Goal: Task Accomplishment & Management: Manage account settings

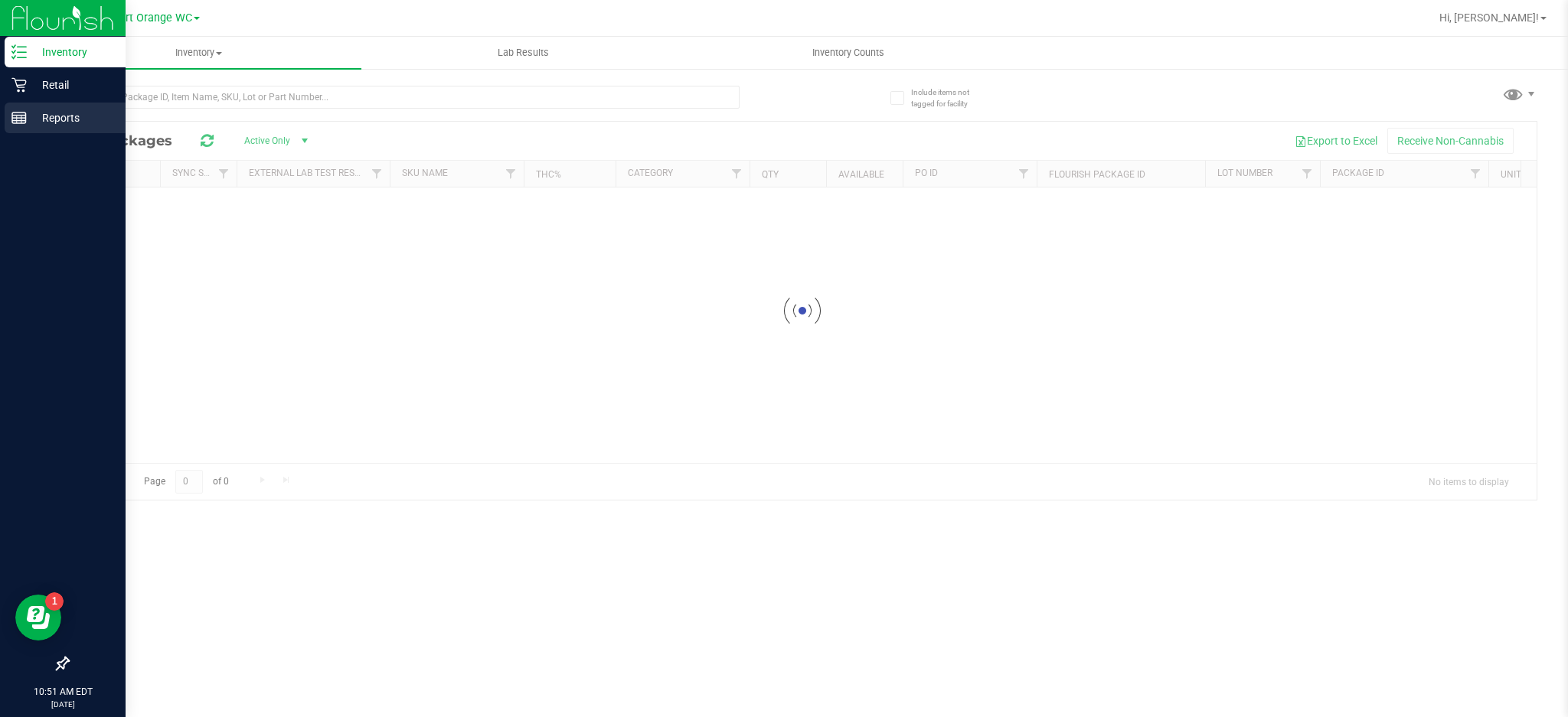
click at [74, 117] on p "Reports" at bounding box center [72, 118] width 92 height 18
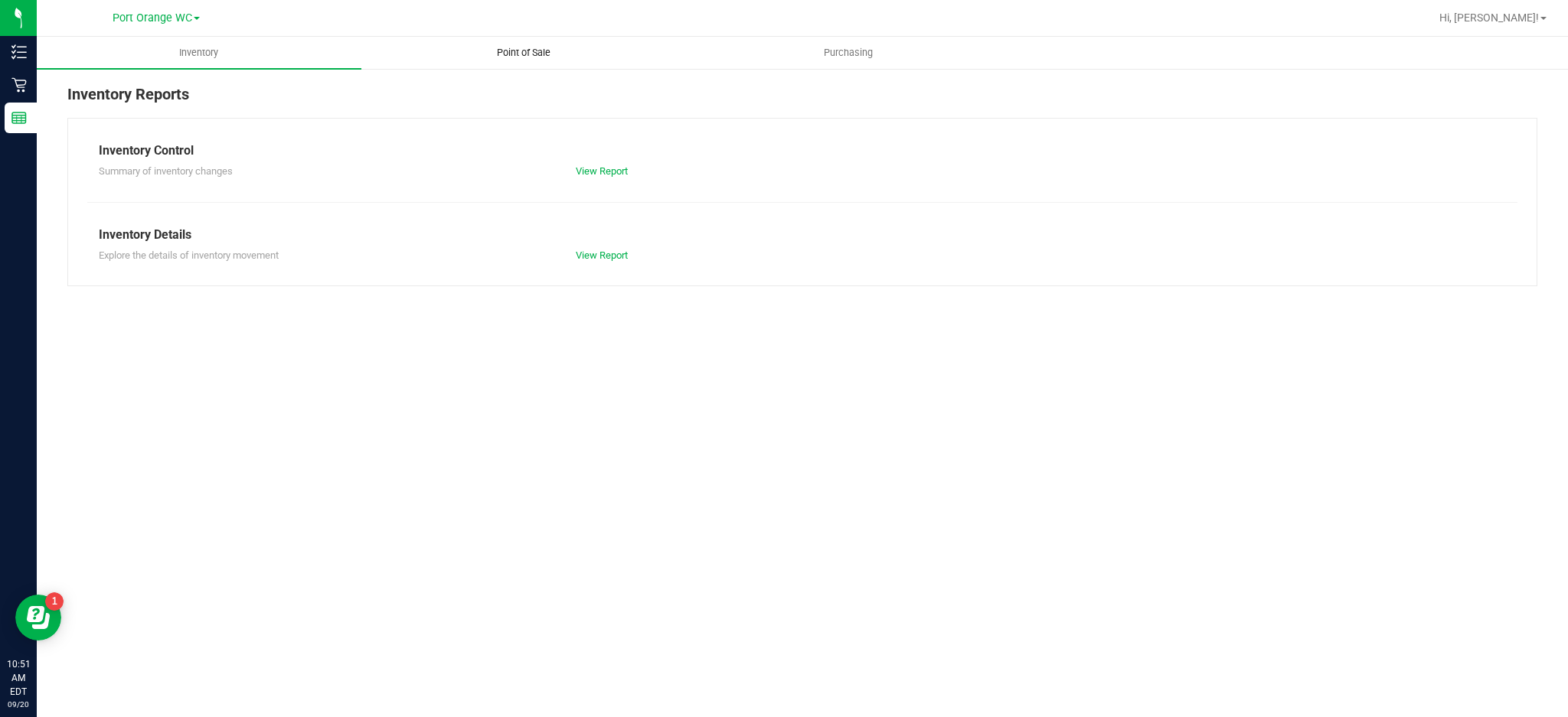
click at [533, 52] on span "Point of Sale" at bounding box center [524, 52] width 95 height 14
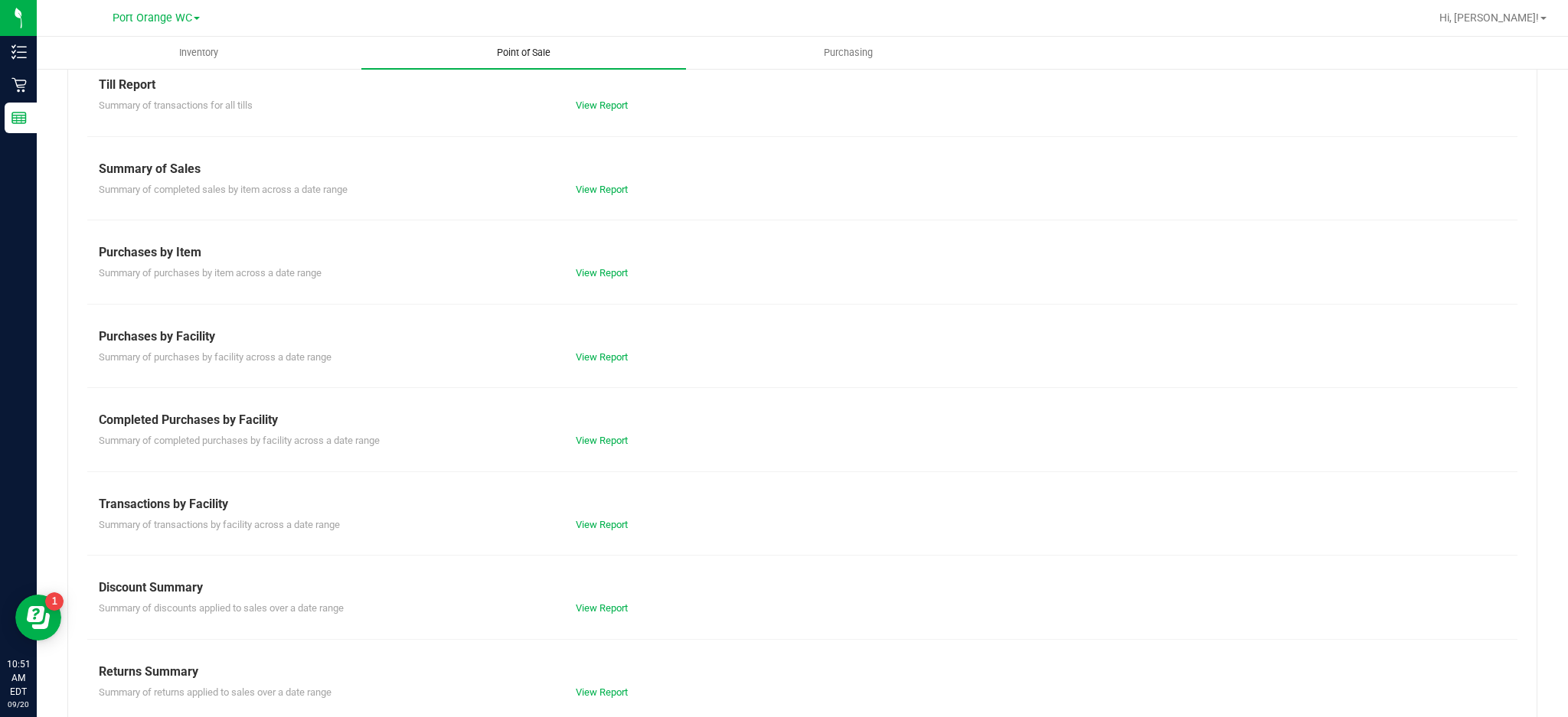
scroll to position [68, 0]
click at [610, 438] on link "View Report" at bounding box center [601, 439] width 52 height 12
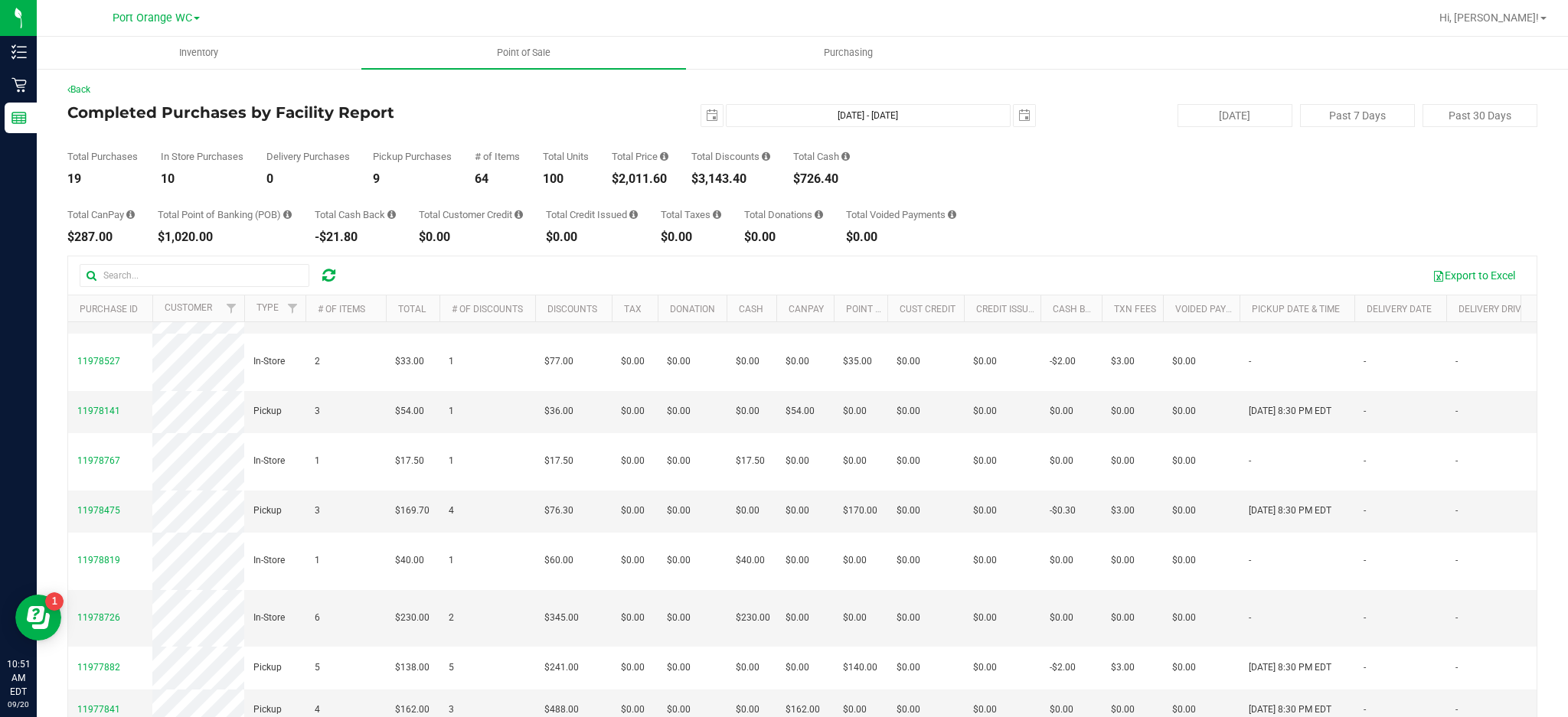
scroll to position [110, 0]
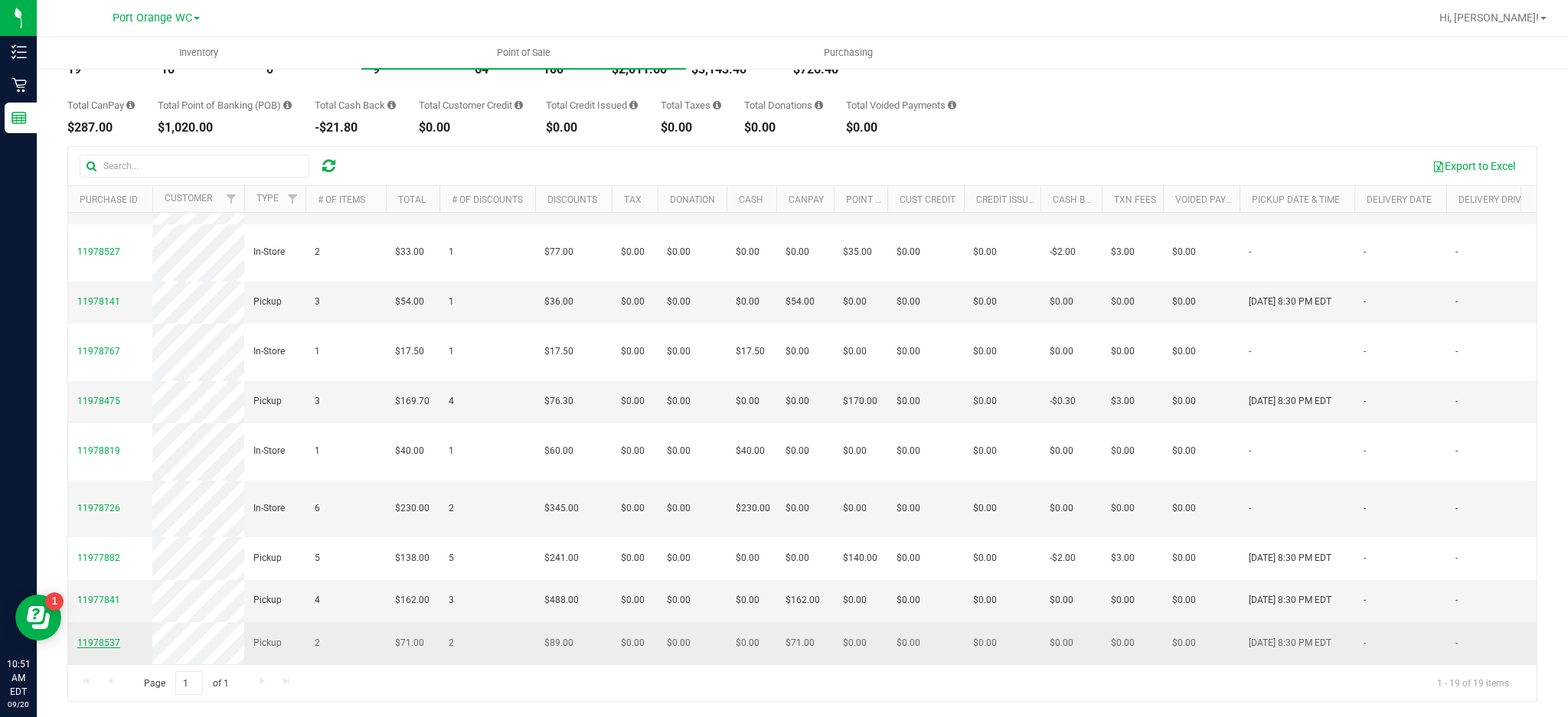
click at [108, 638] on span "11978537" at bounding box center [99, 643] width 43 height 11
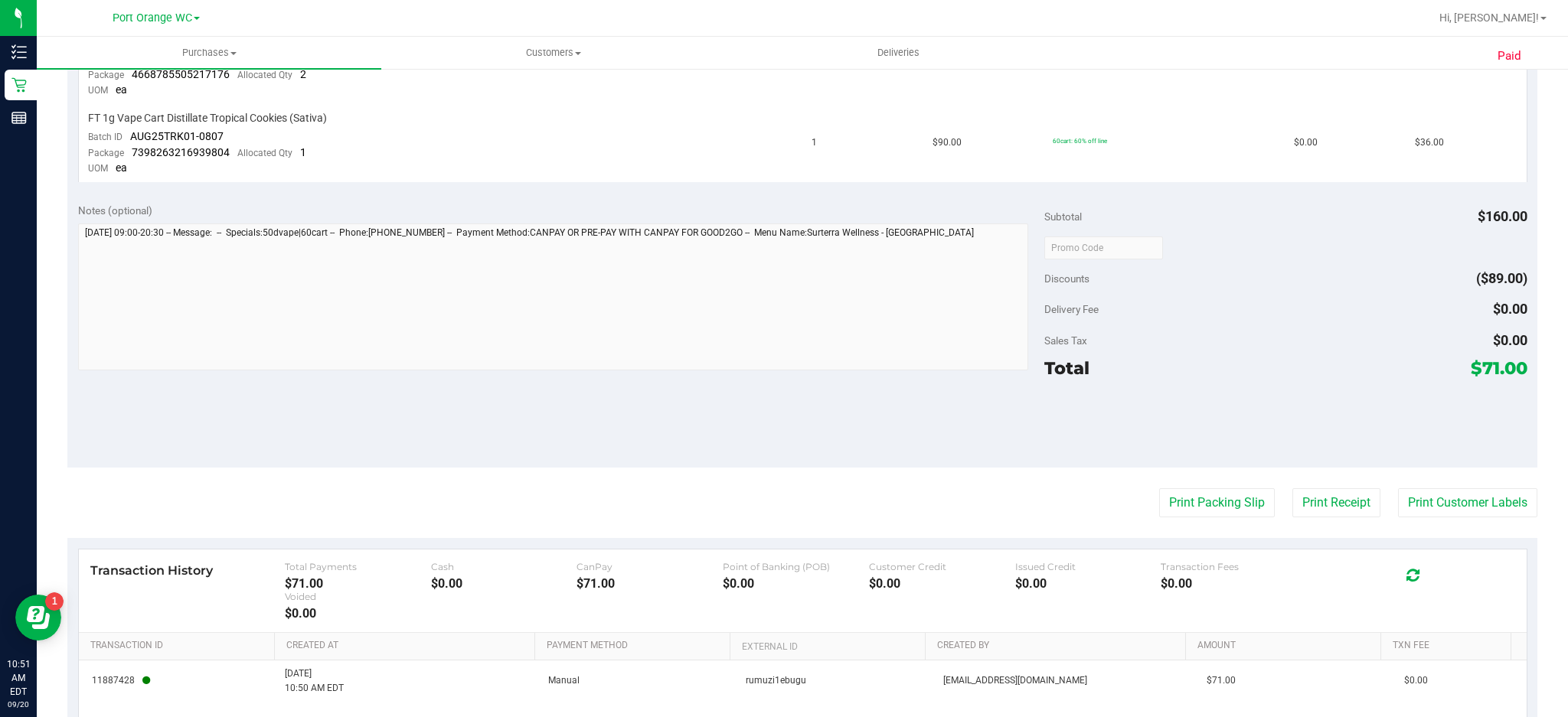
scroll to position [617, 0]
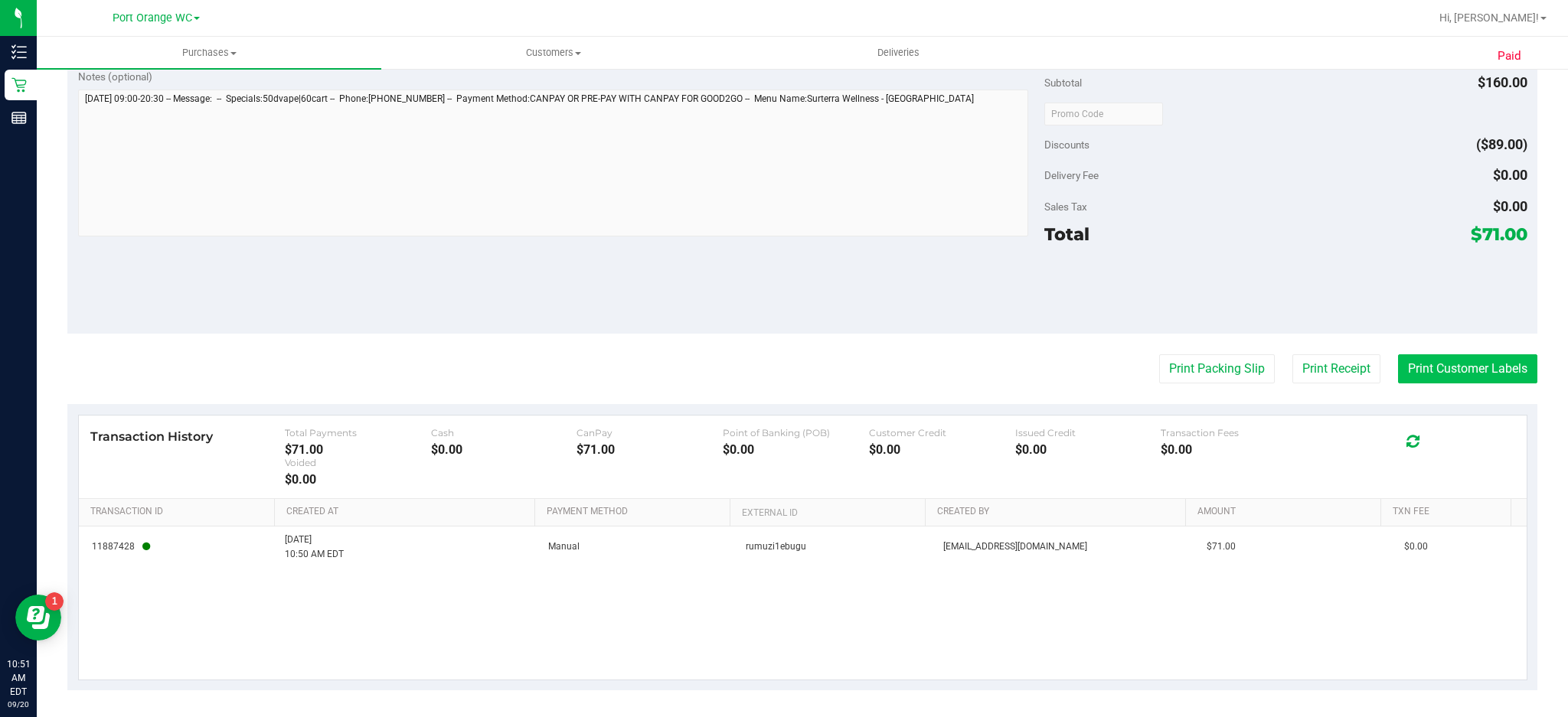
click at [1454, 365] on button "Print Customer Labels" at bounding box center [1468, 369] width 140 height 29
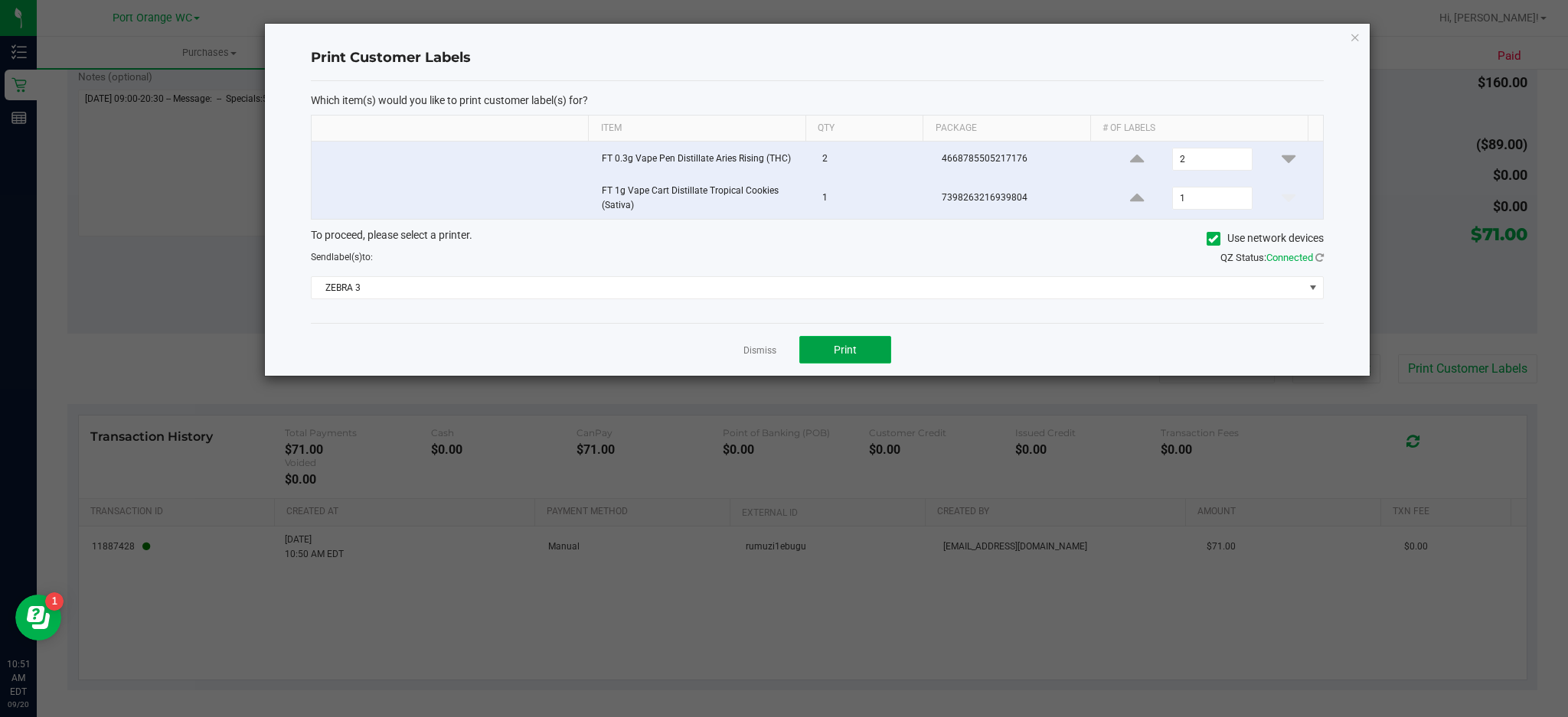
click at [879, 359] on button "Print" at bounding box center [845, 349] width 92 height 27
click at [1355, 37] on icon "button" at bounding box center [1355, 36] width 11 height 18
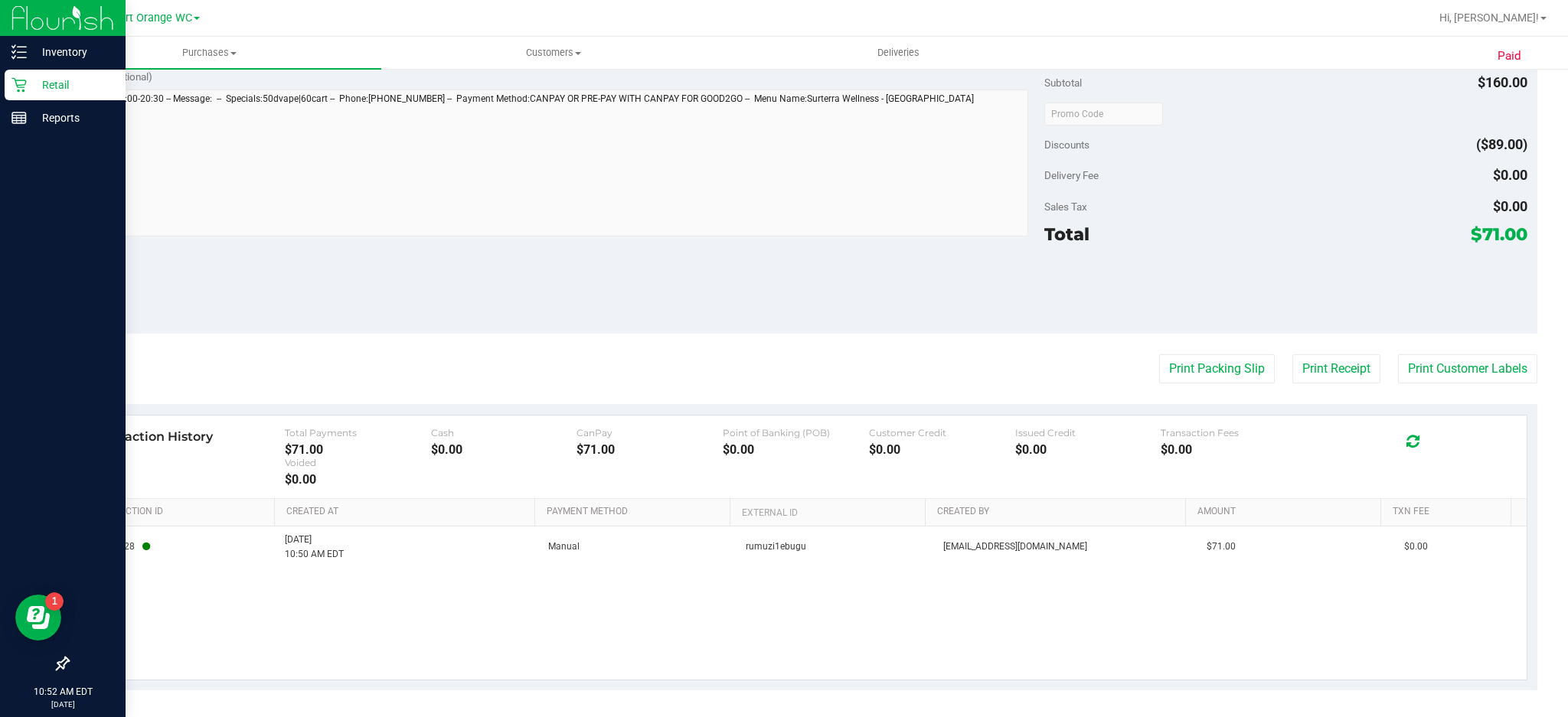
click at [14, 90] on icon at bounding box center [19, 85] width 16 height 16
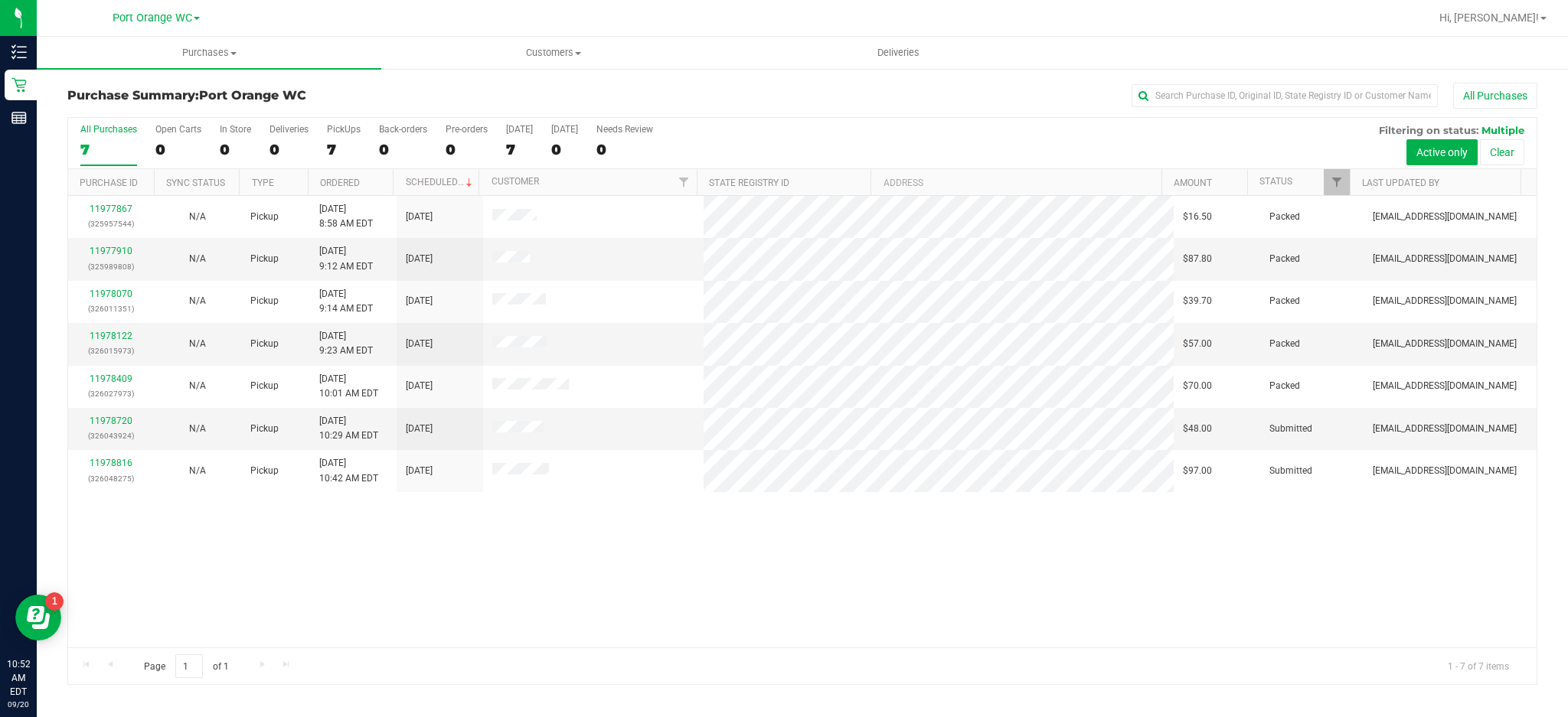
click at [684, 558] on div "11977867 (325957544) N/A Pickup 9/20/2025 8:58 AM EDT 9/20/2025 $16.50 Packed g…" at bounding box center [803, 421] width 1469 height 452
click at [122, 421] on link "11978720" at bounding box center [110, 421] width 43 height 11
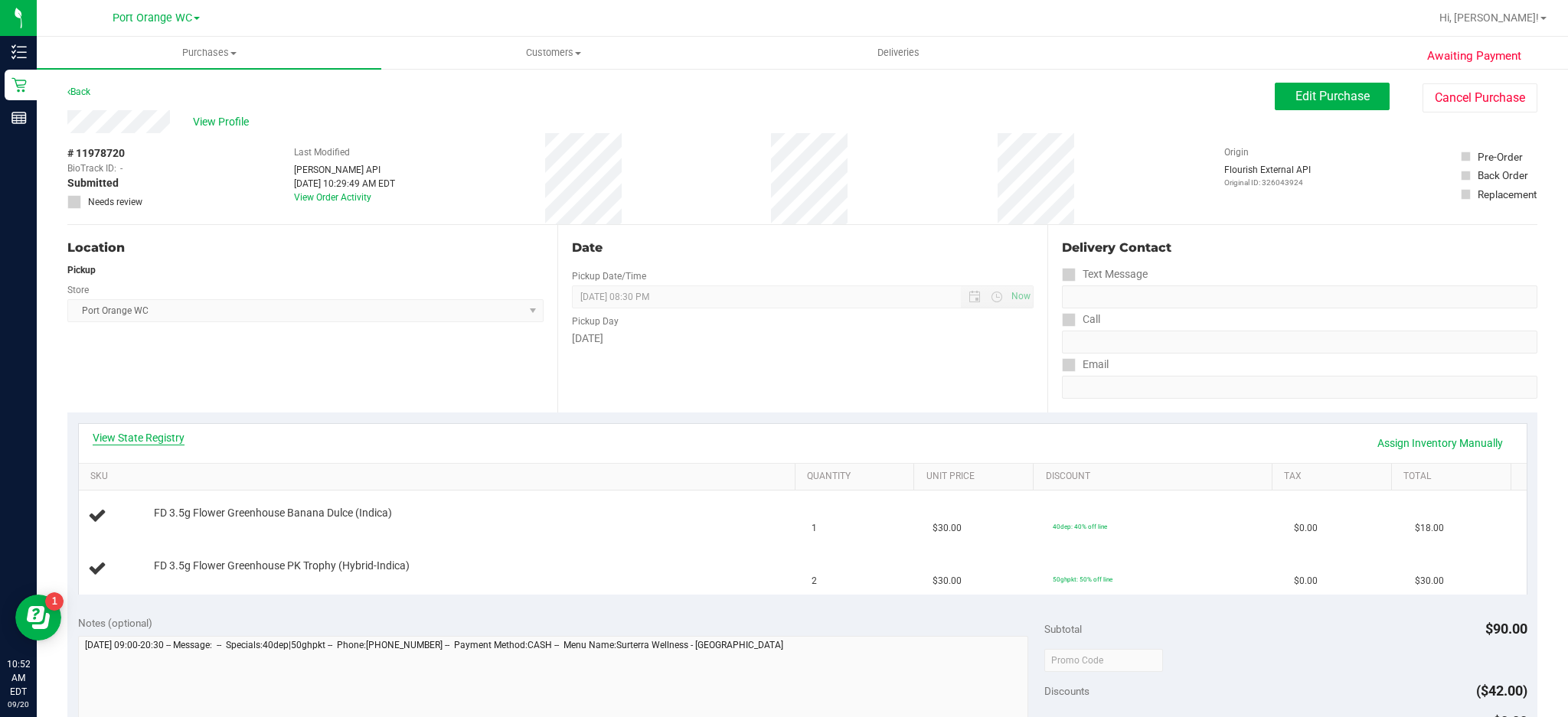
click at [170, 436] on link "View State Registry" at bounding box center [139, 438] width 92 height 16
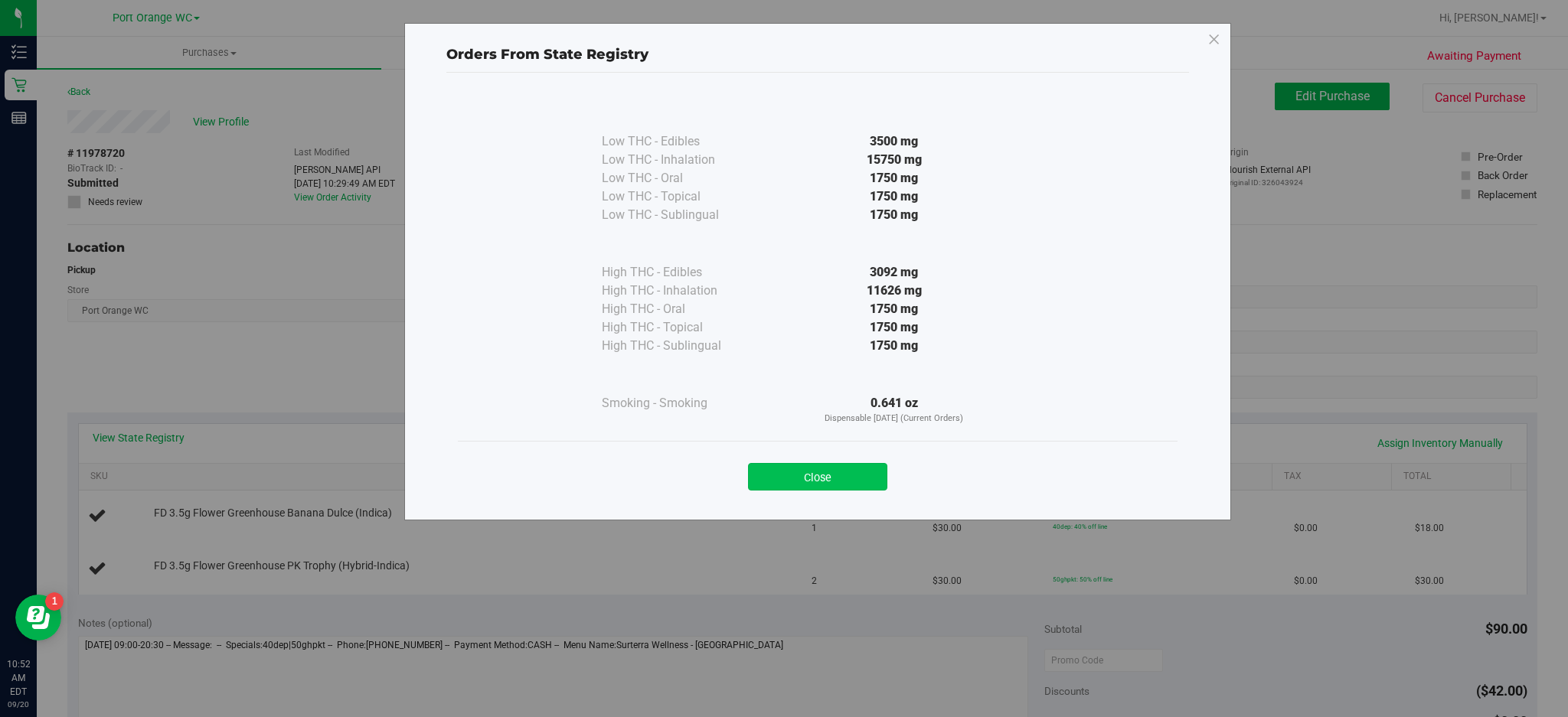
click at [799, 480] on button "Close" at bounding box center [817, 477] width 140 height 27
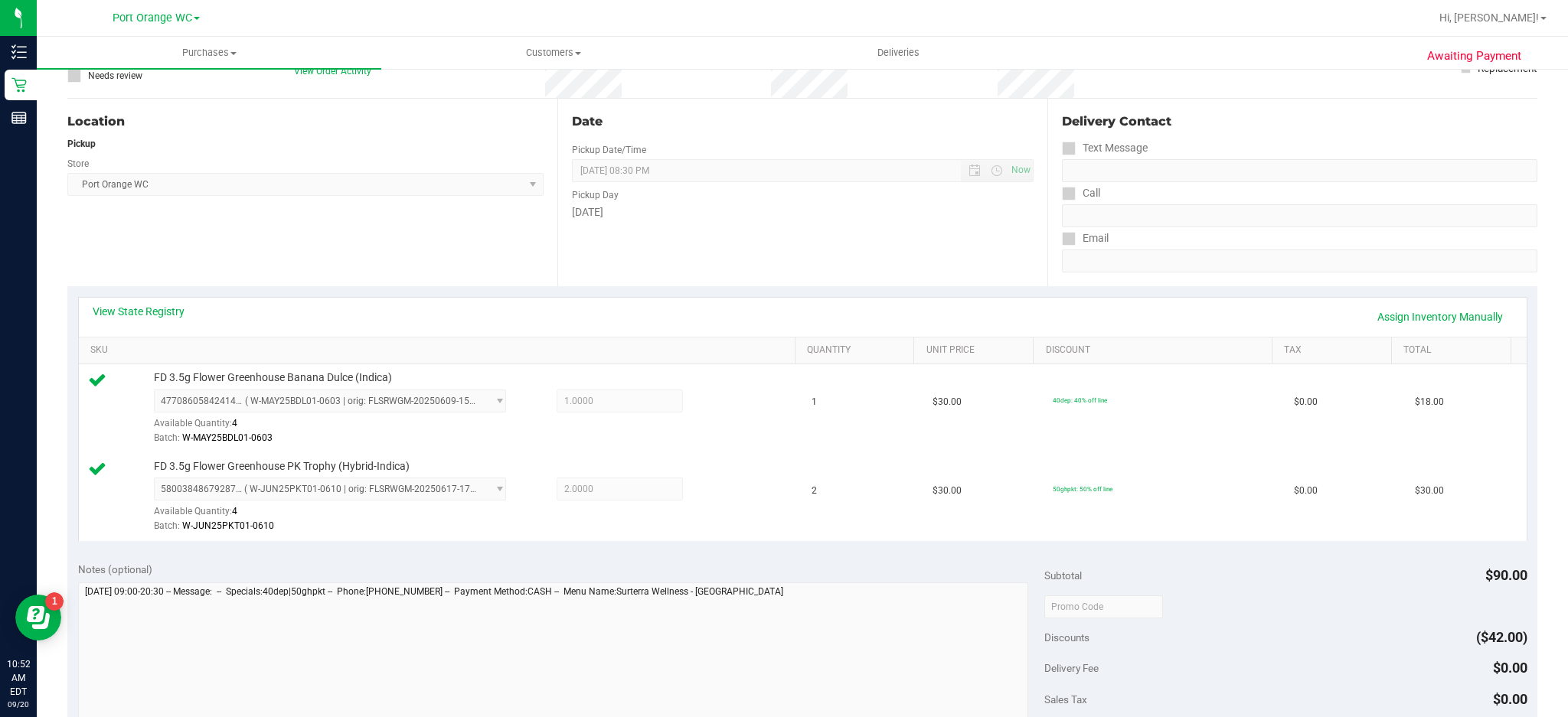
scroll to position [213, 0]
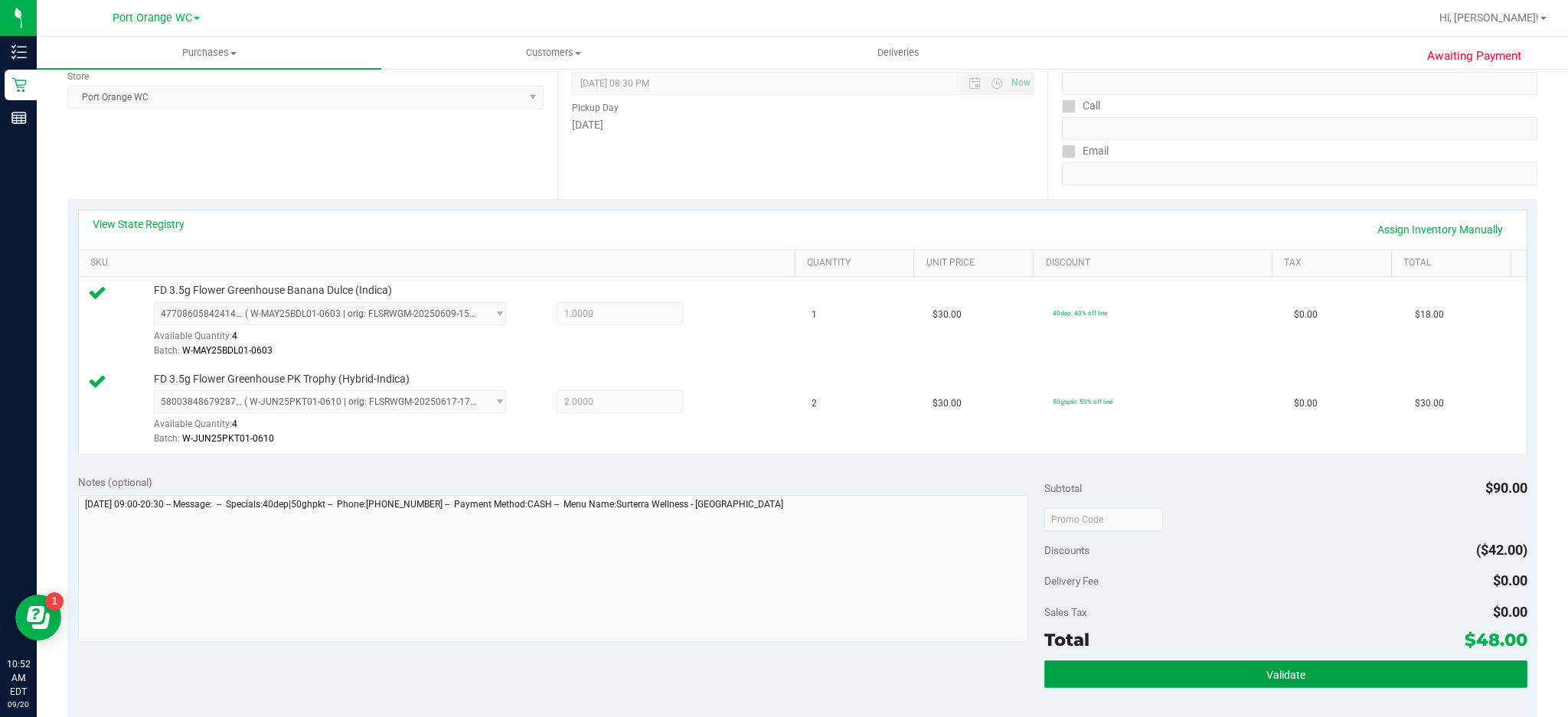
click at [1267, 679] on span "Validate" at bounding box center [1285, 675] width 39 height 12
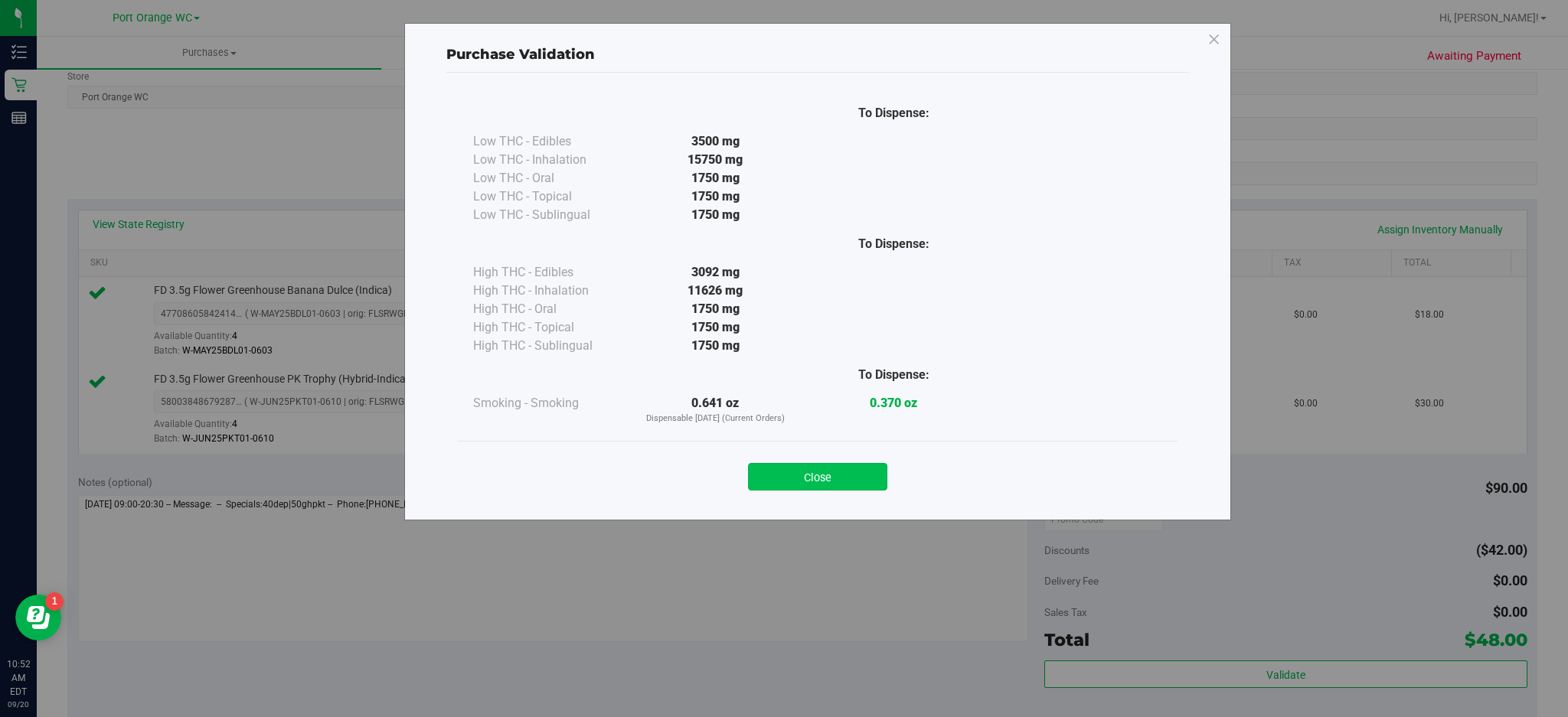
click at [847, 474] on button "Close" at bounding box center [817, 477] width 140 height 27
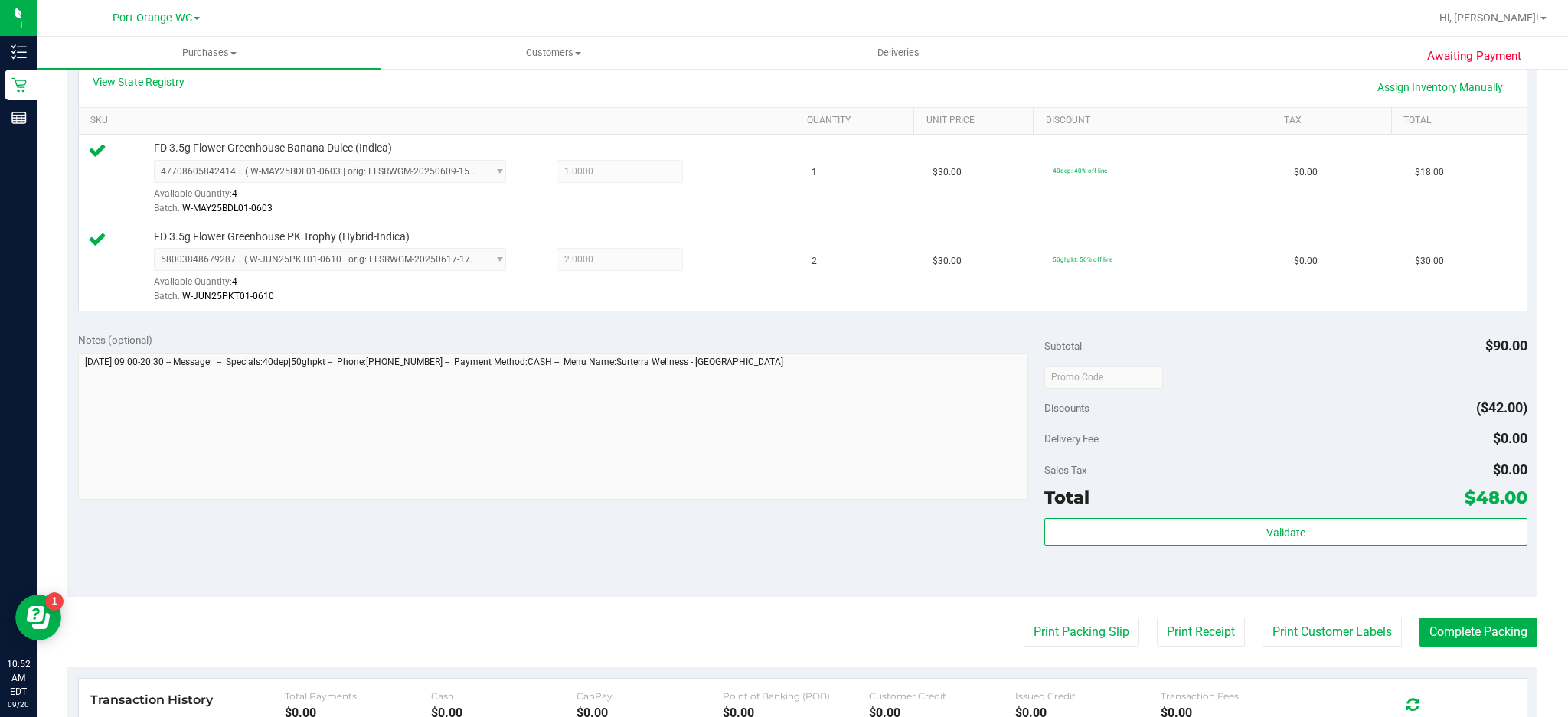
scroll to position [369, 0]
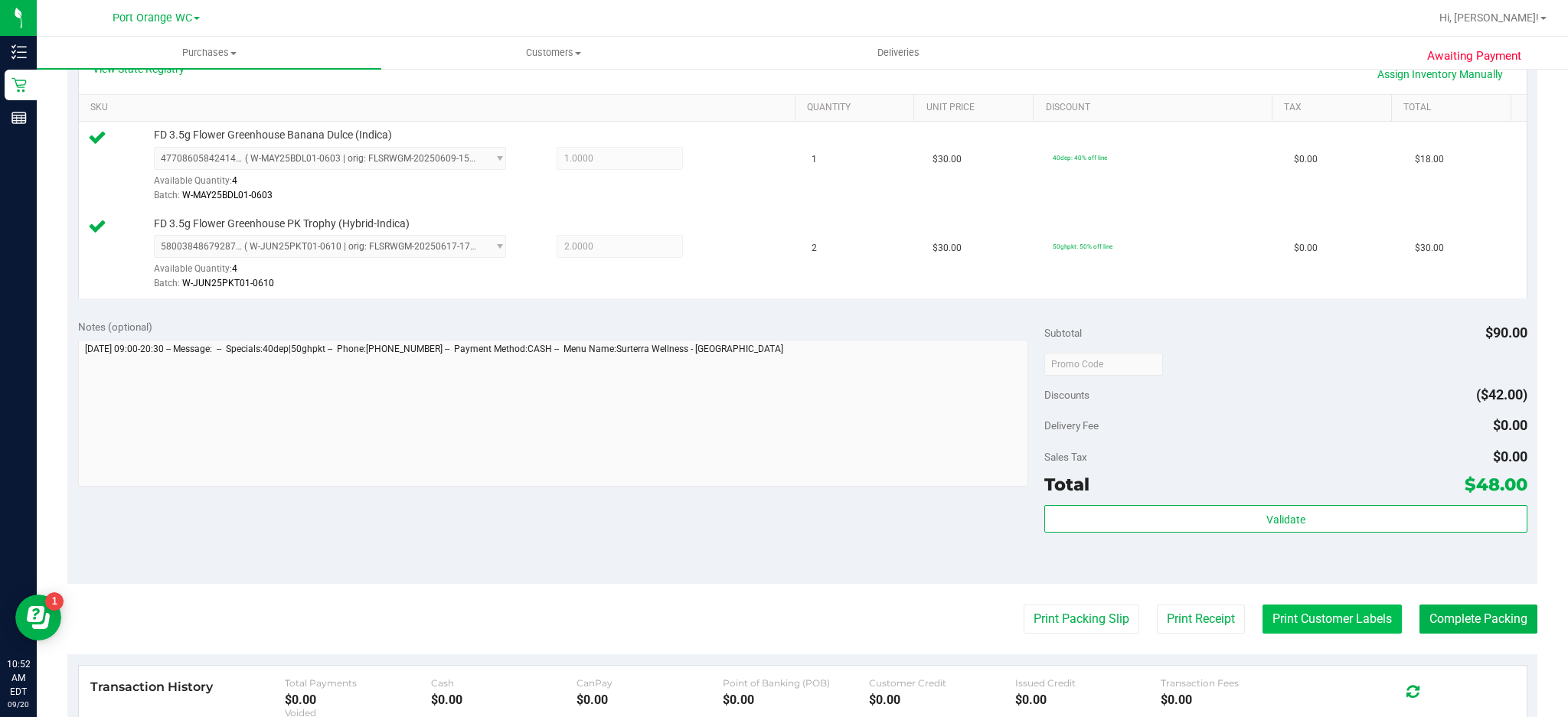
click at [1334, 623] on button "Print Customer Labels" at bounding box center [1332, 619] width 140 height 29
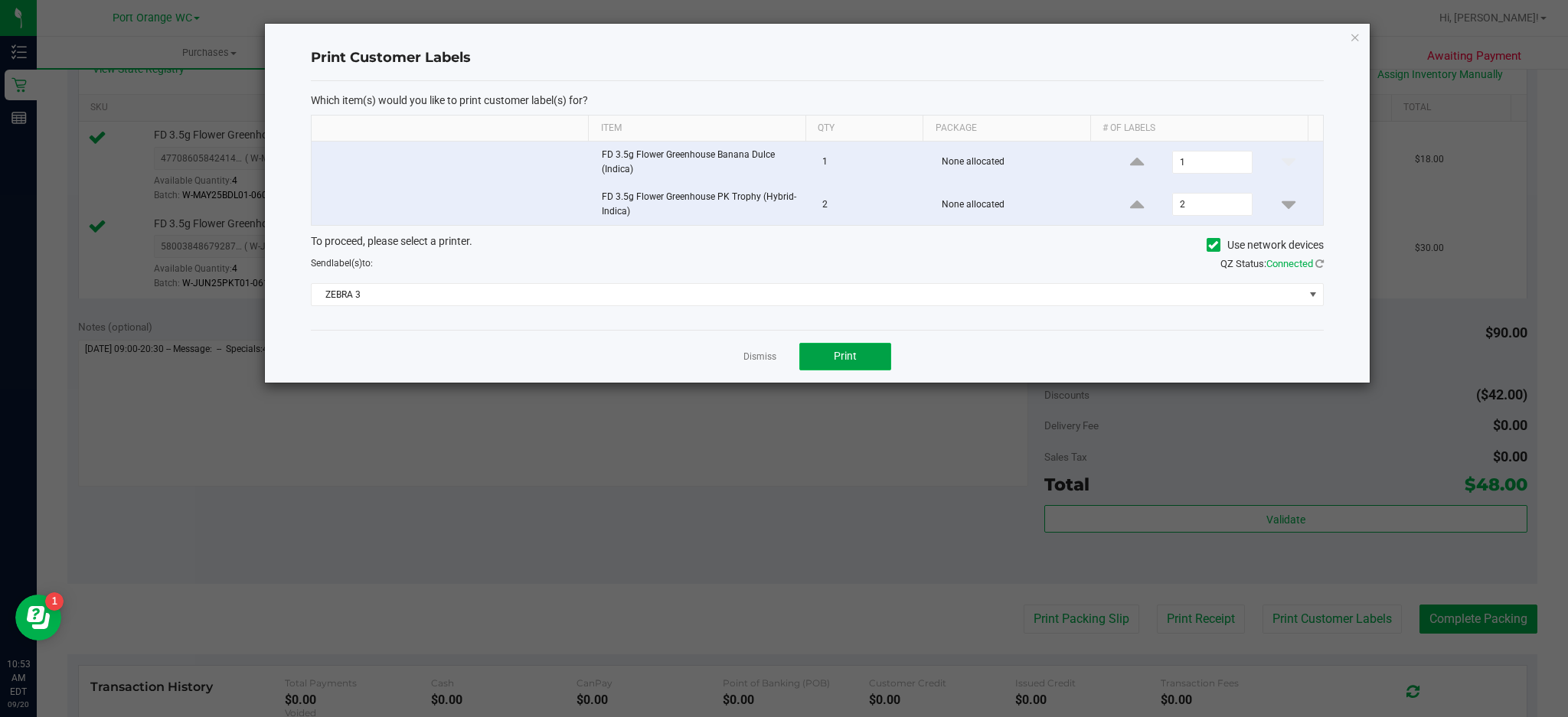
click at [862, 365] on button "Print" at bounding box center [845, 357] width 92 height 27
click at [1355, 35] on icon "button" at bounding box center [1355, 36] width 11 height 18
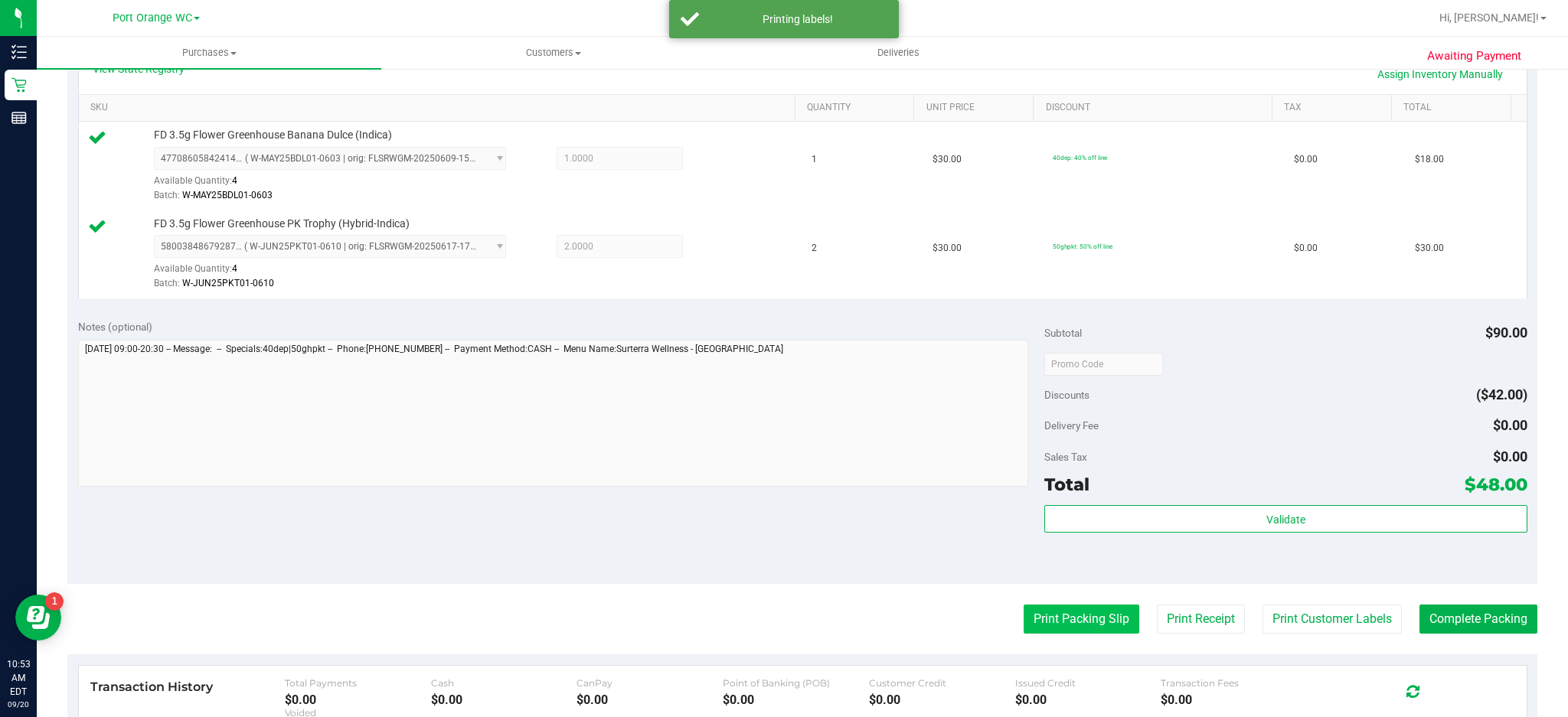
click at [1086, 619] on button "Print Packing Slip" at bounding box center [1081, 619] width 116 height 29
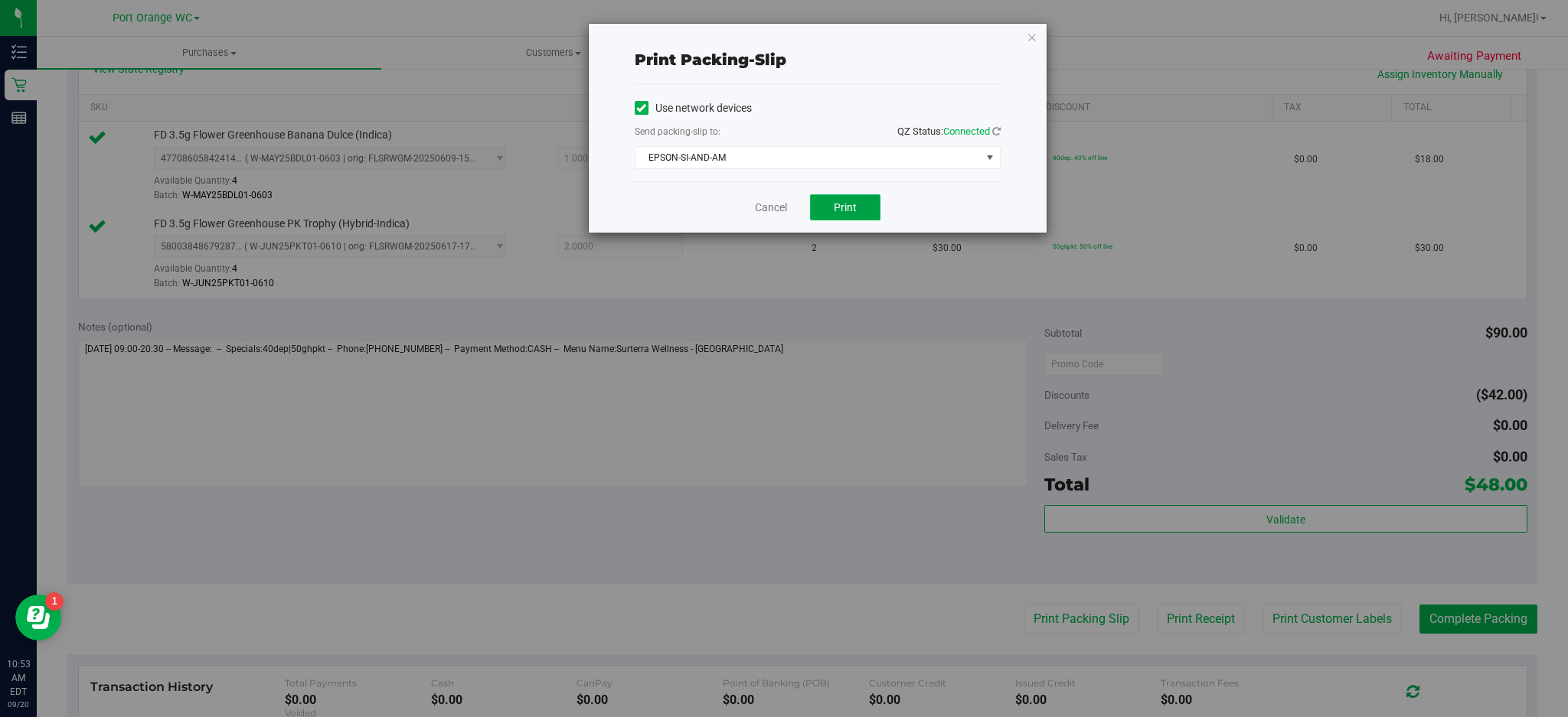
click at [870, 216] on button "Print" at bounding box center [845, 207] width 70 height 26
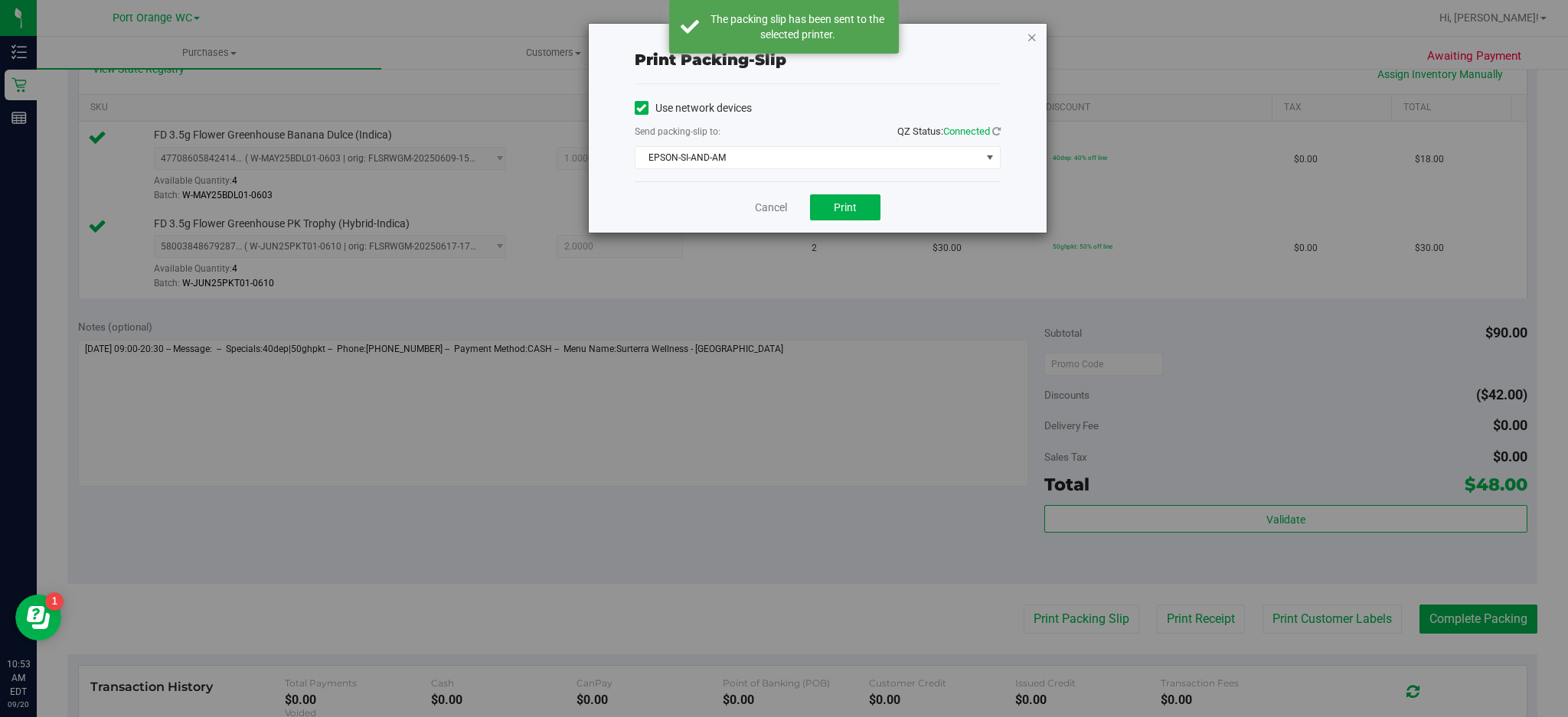
click at [1033, 29] on icon "button" at bounding box center [1033, 36] width 11 height 18
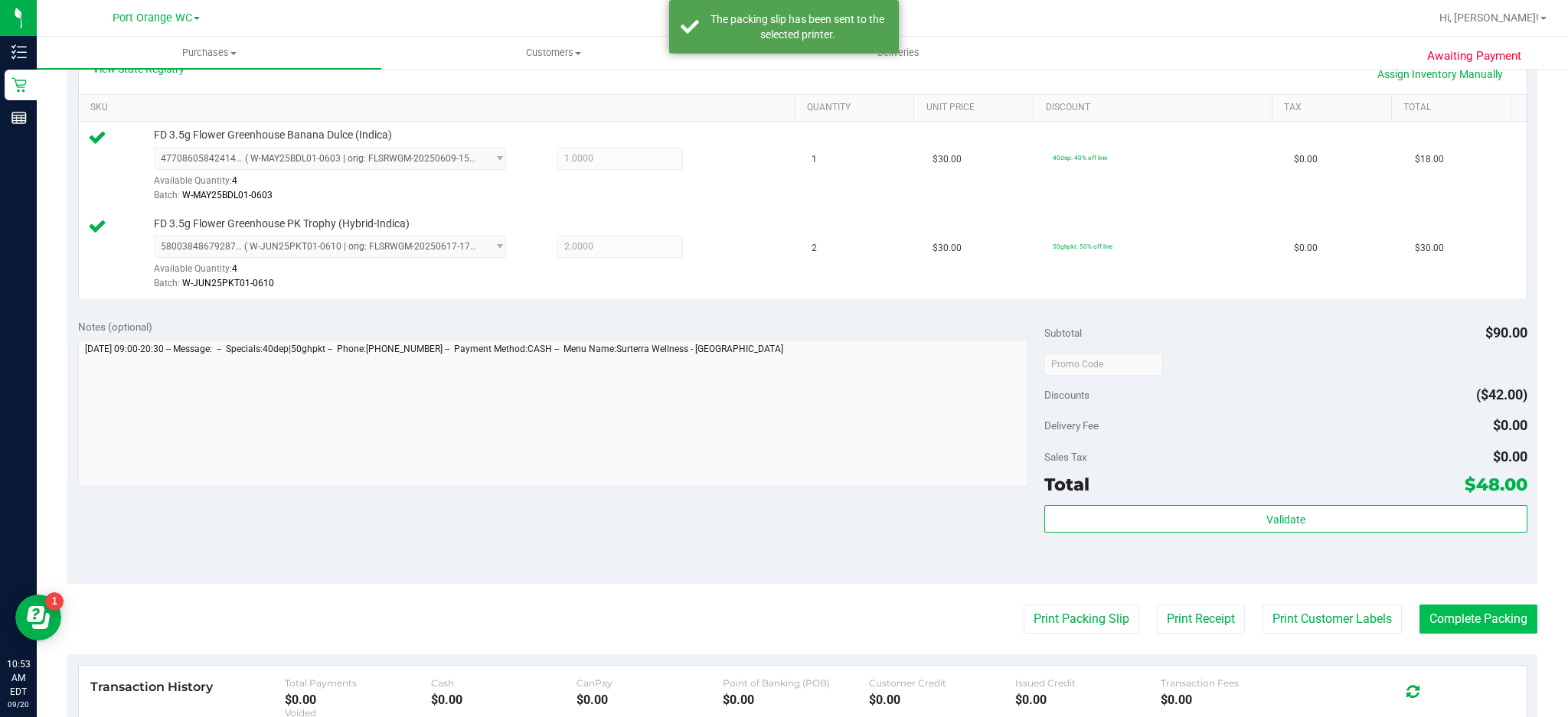
click at [1484, 618] on button "Complete Packing" at bounding box center [1478, 619] width 118 height 29
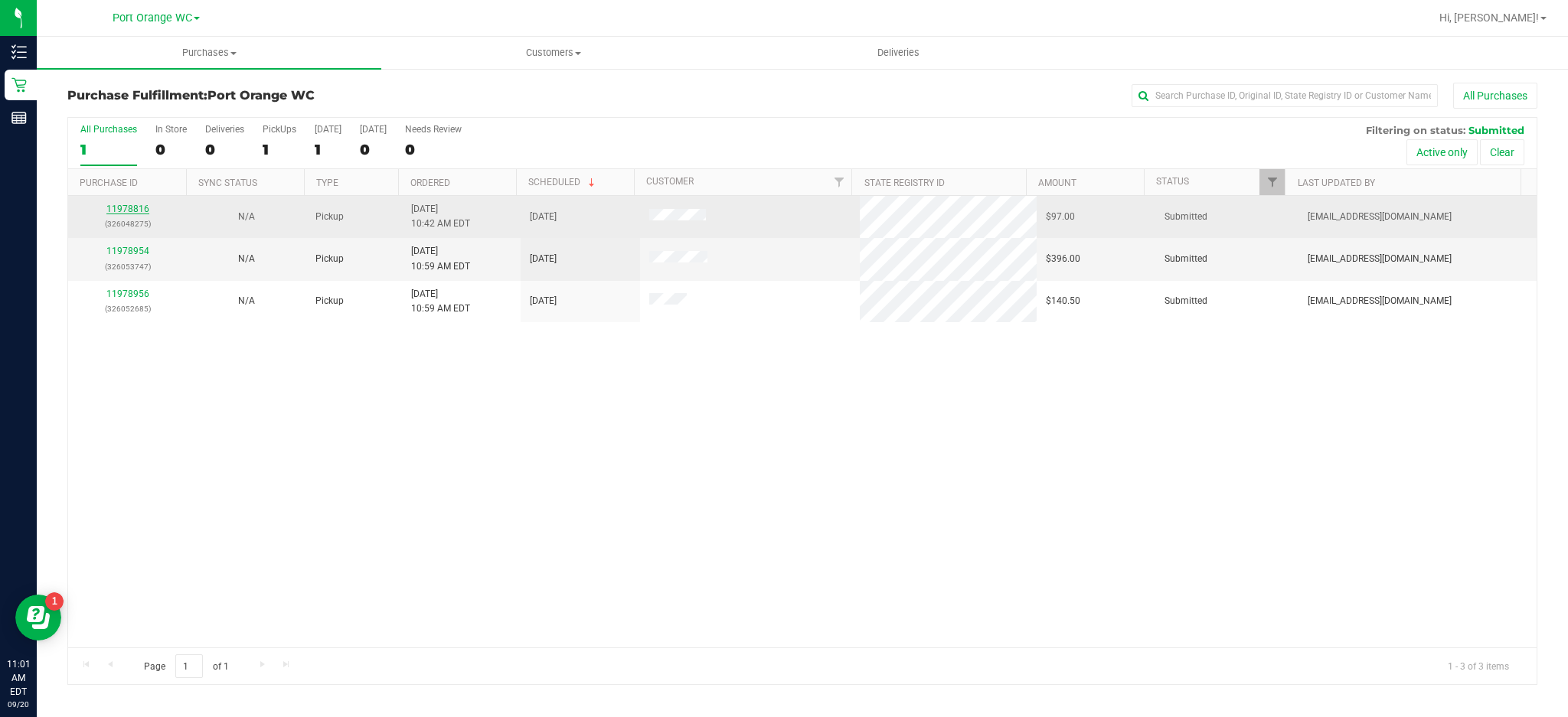
click at [142, 212] on link "11978816" at bounding box center [128, 209] width 43 height 11
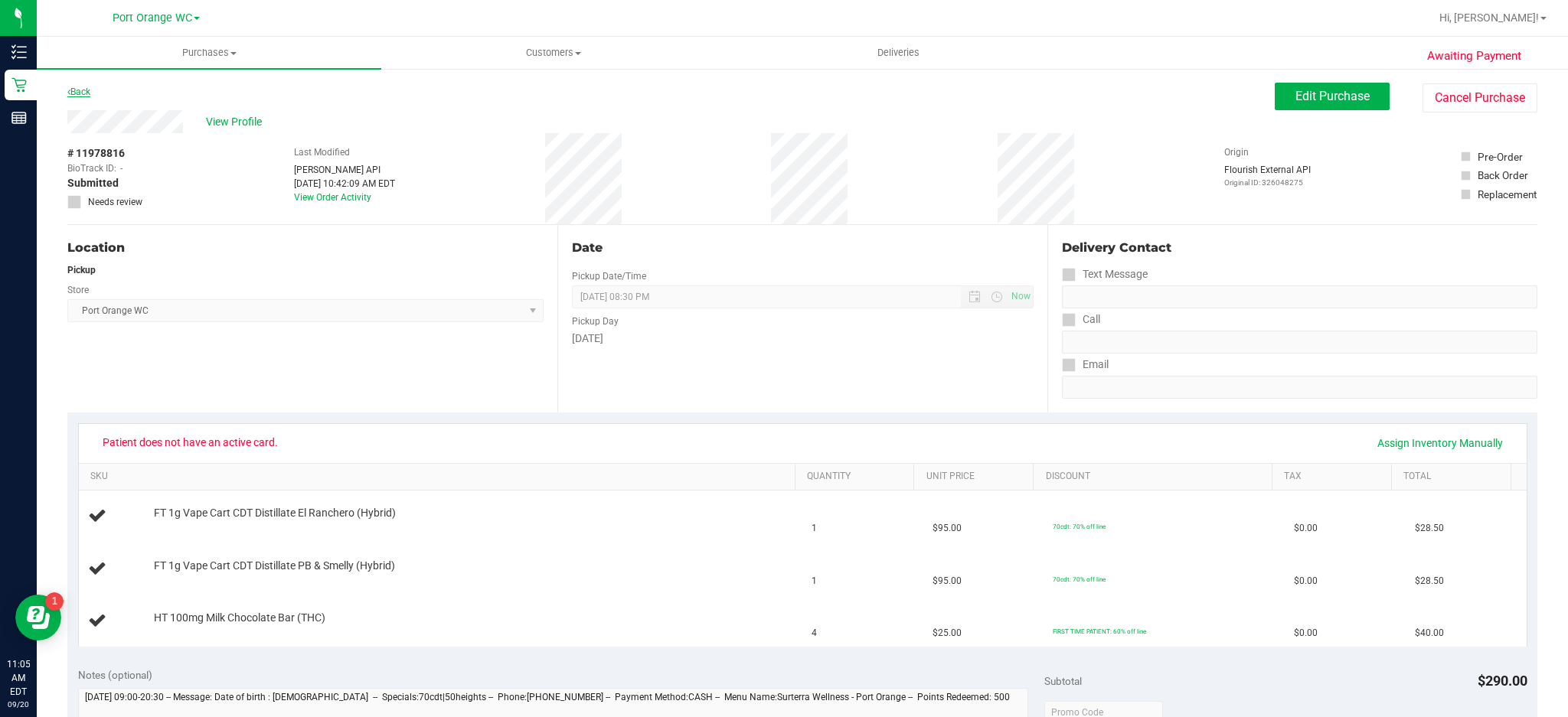
click at [86, 88] on link "Back" at bounding box center [78, 92] width 23 height 11
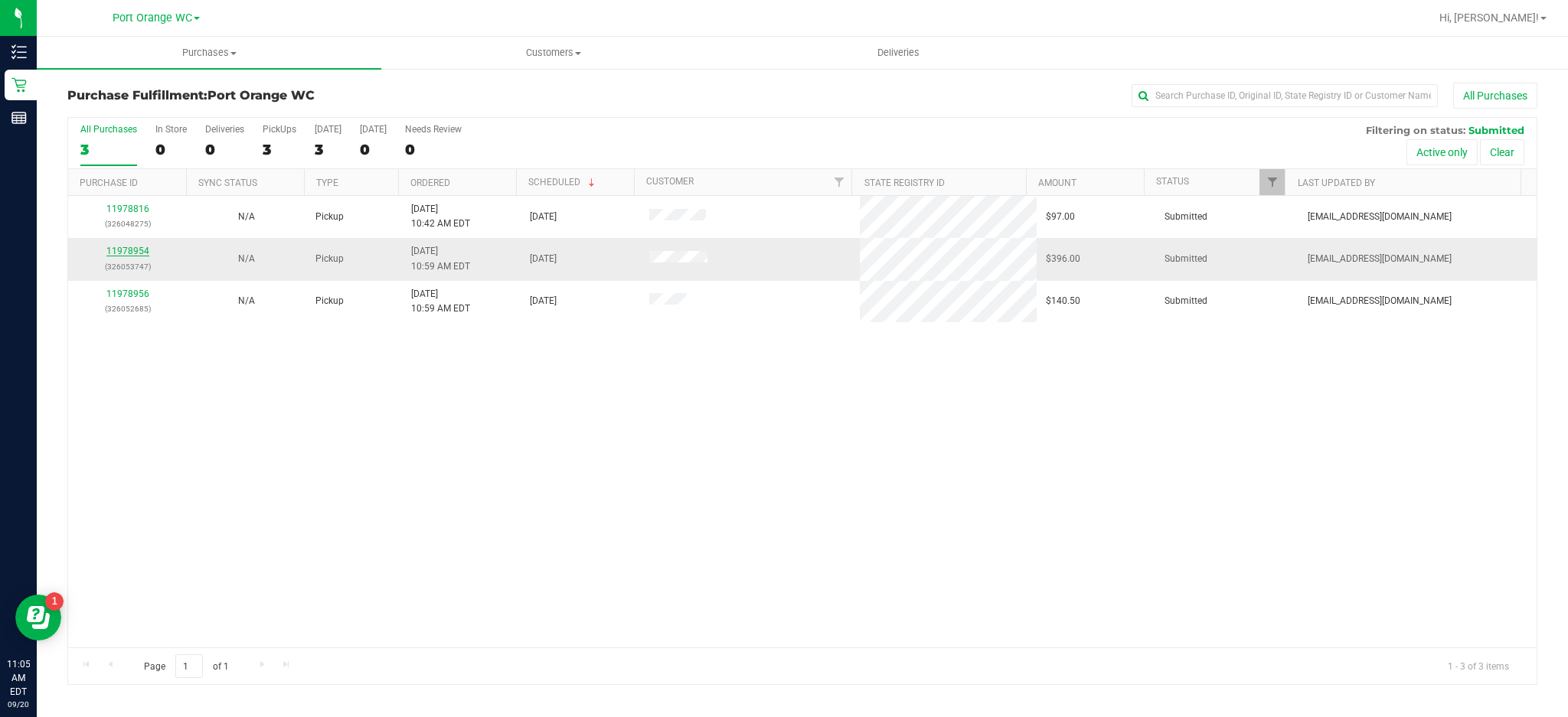
click at [138, 250] on link "11978954" at bounding box center [128, 251] width 43 height 11
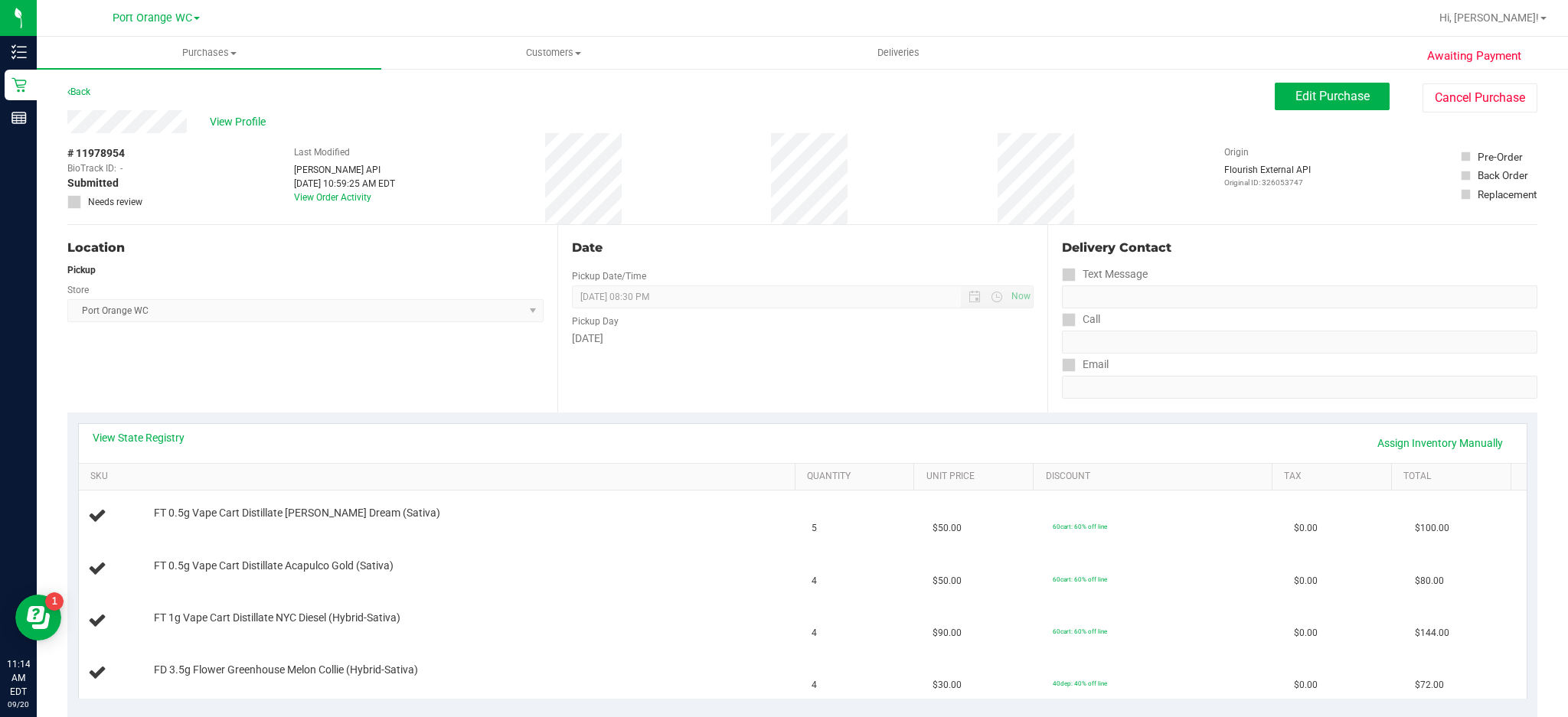
scroll to position [69, 0]
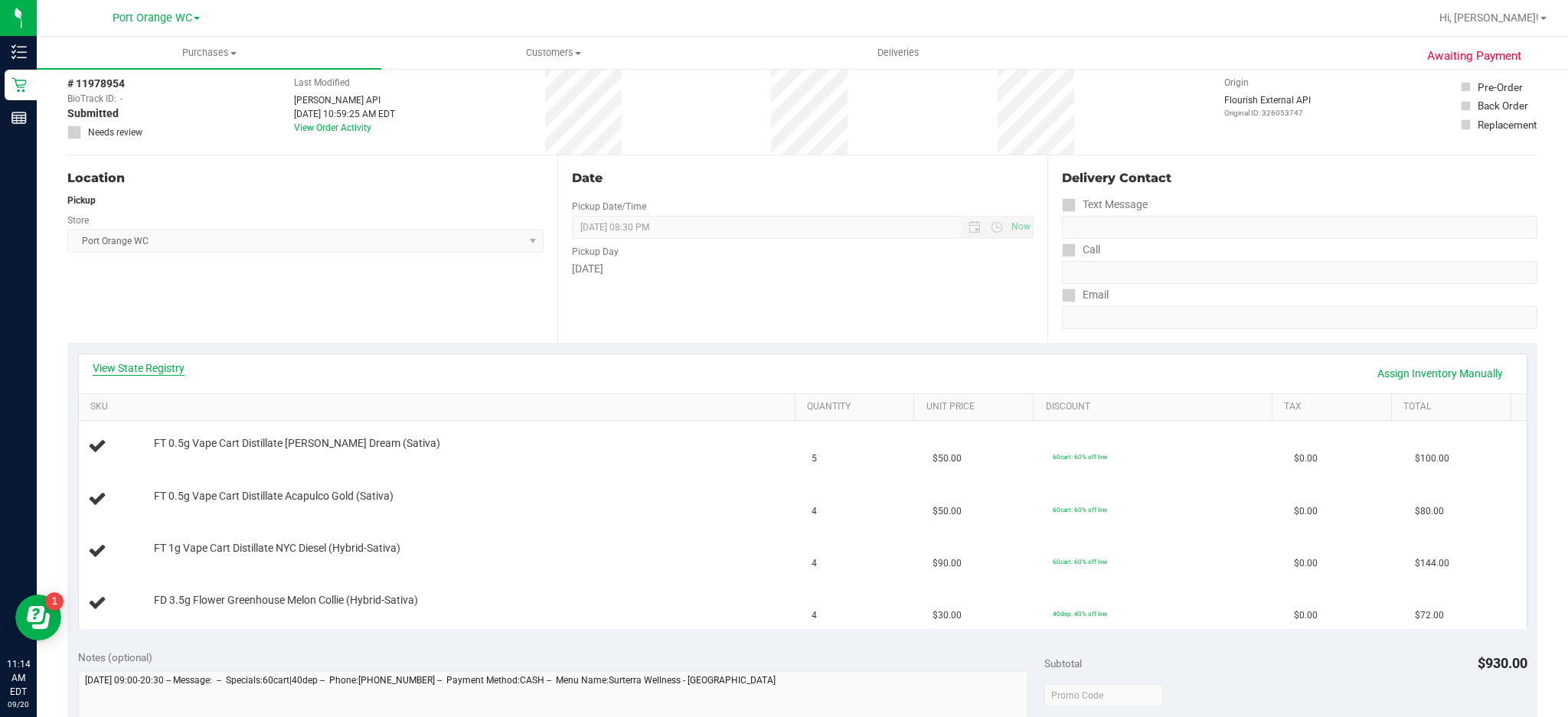
click at [147, 364] on link "View State Registry" at bounding box center [139, 368] width 92 height 16
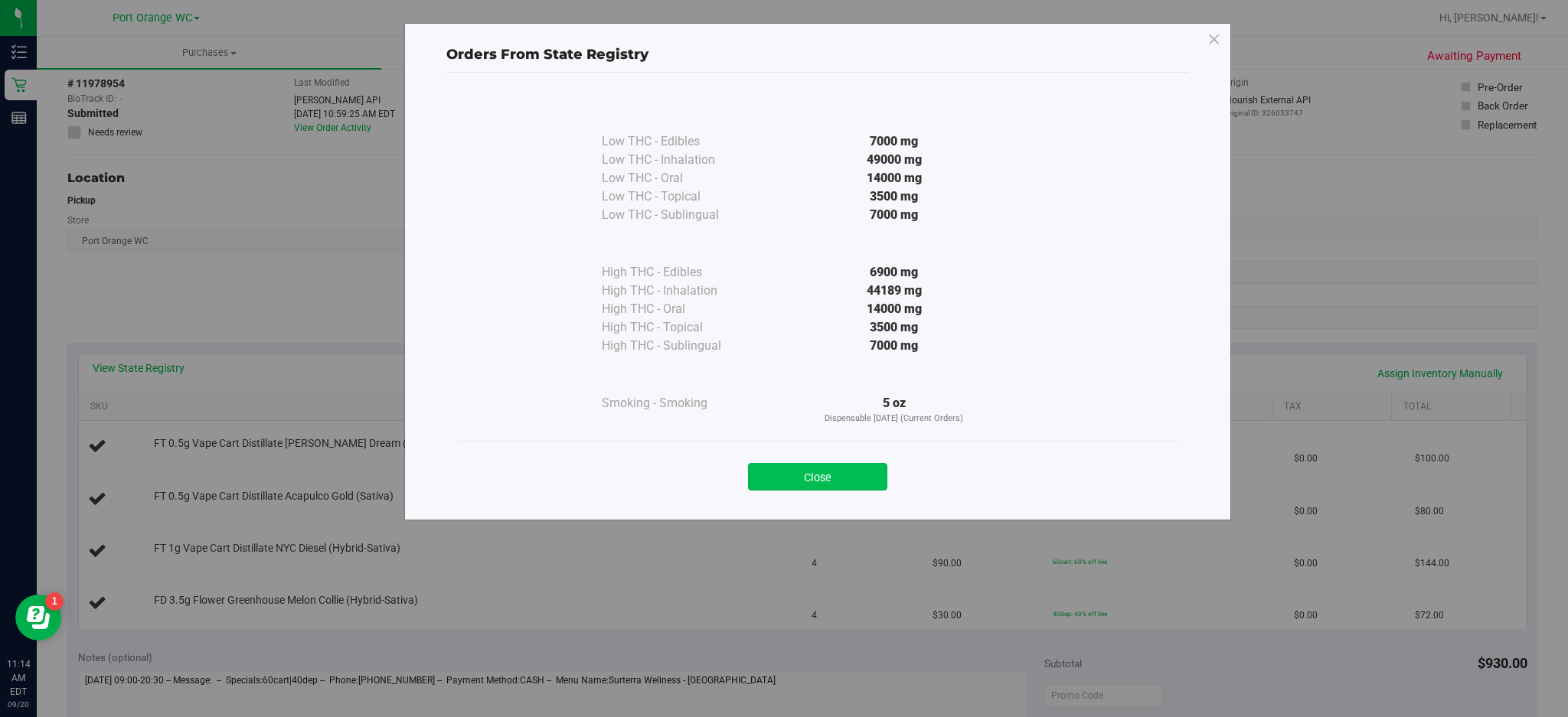
click at [826, 471] on button "Close" at bounding box center [817, 477] width 140 height 27
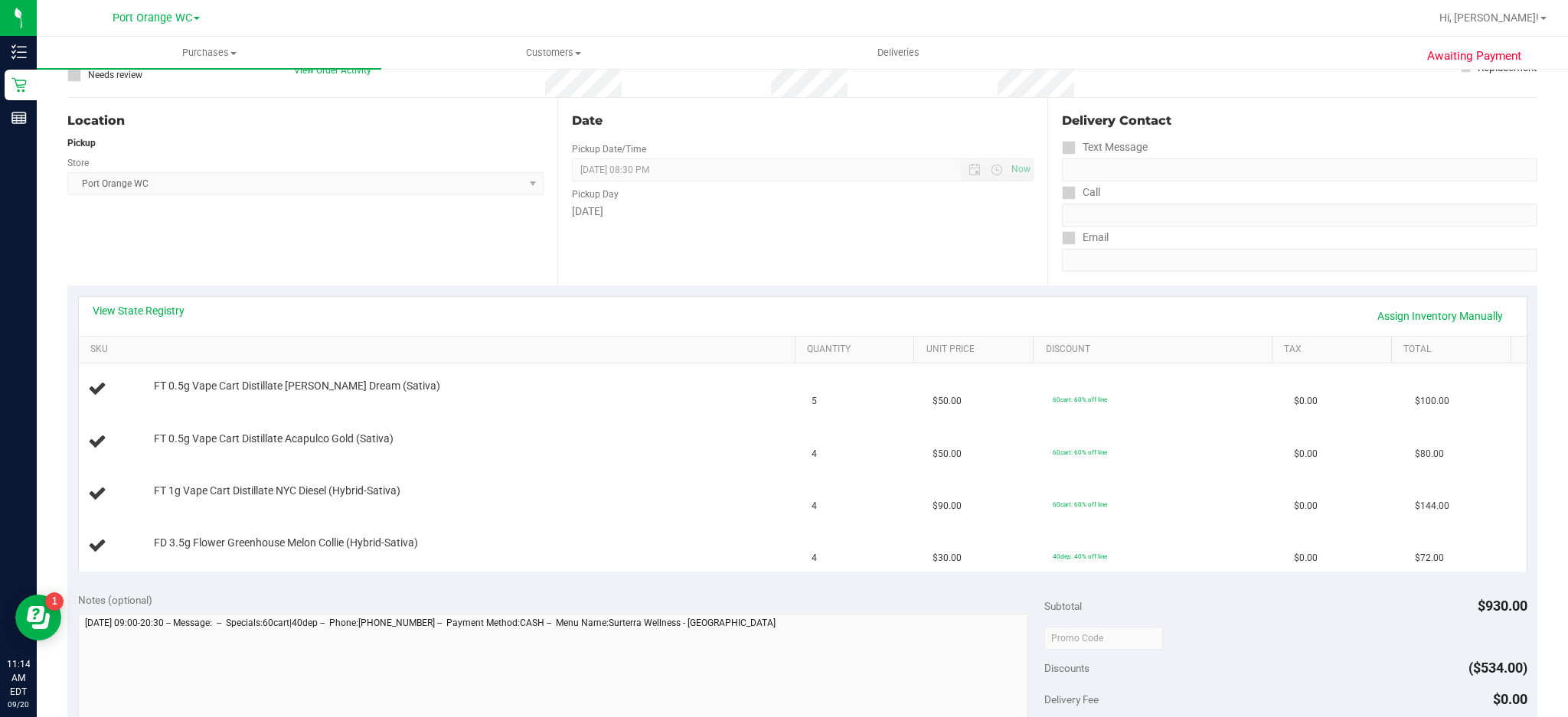
scroll to position [126, 0]
click at [177, 313] on link "View State Registry" at bounding box center [139, 311] width 92 height 16
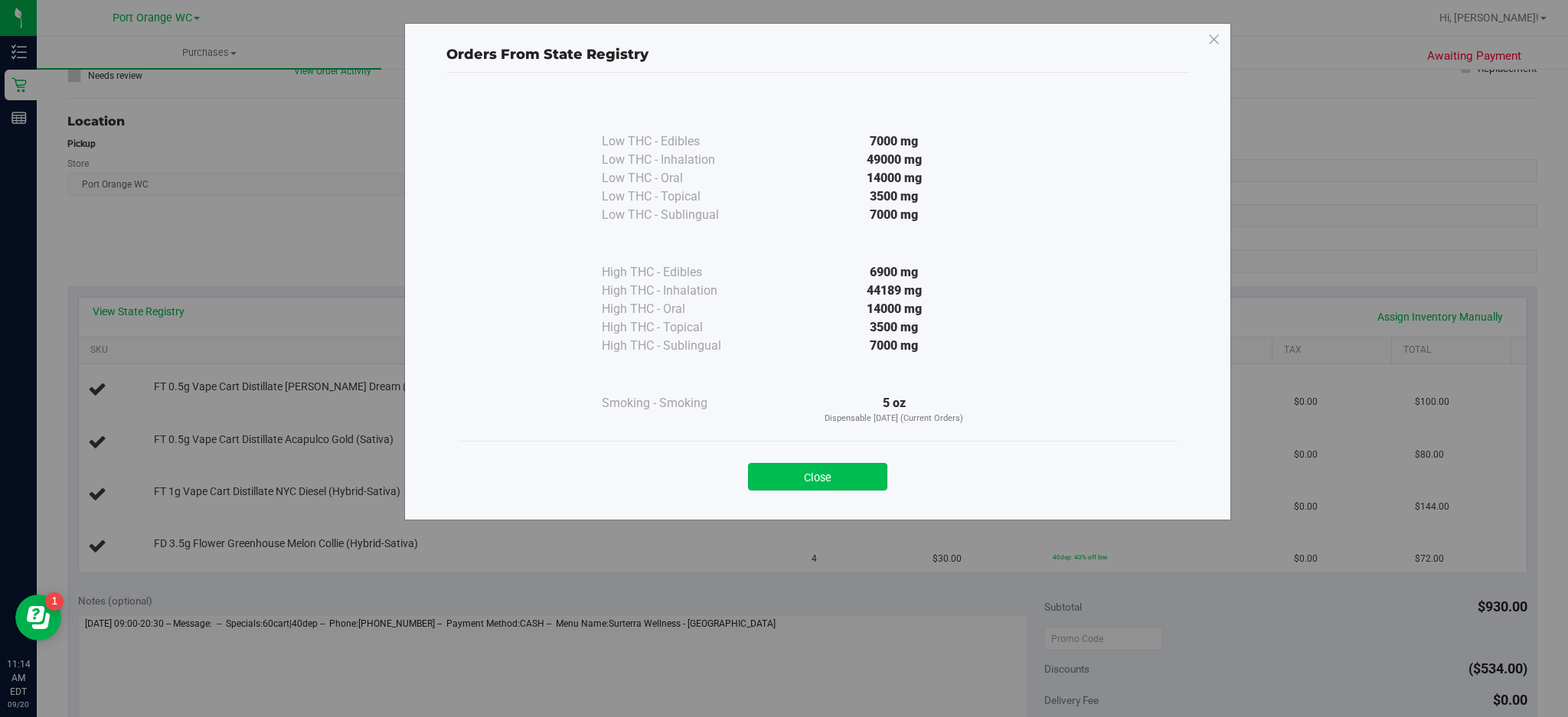
click at [816, 478] on button "Close" at bounding box center [817, 477] width 140 height 27
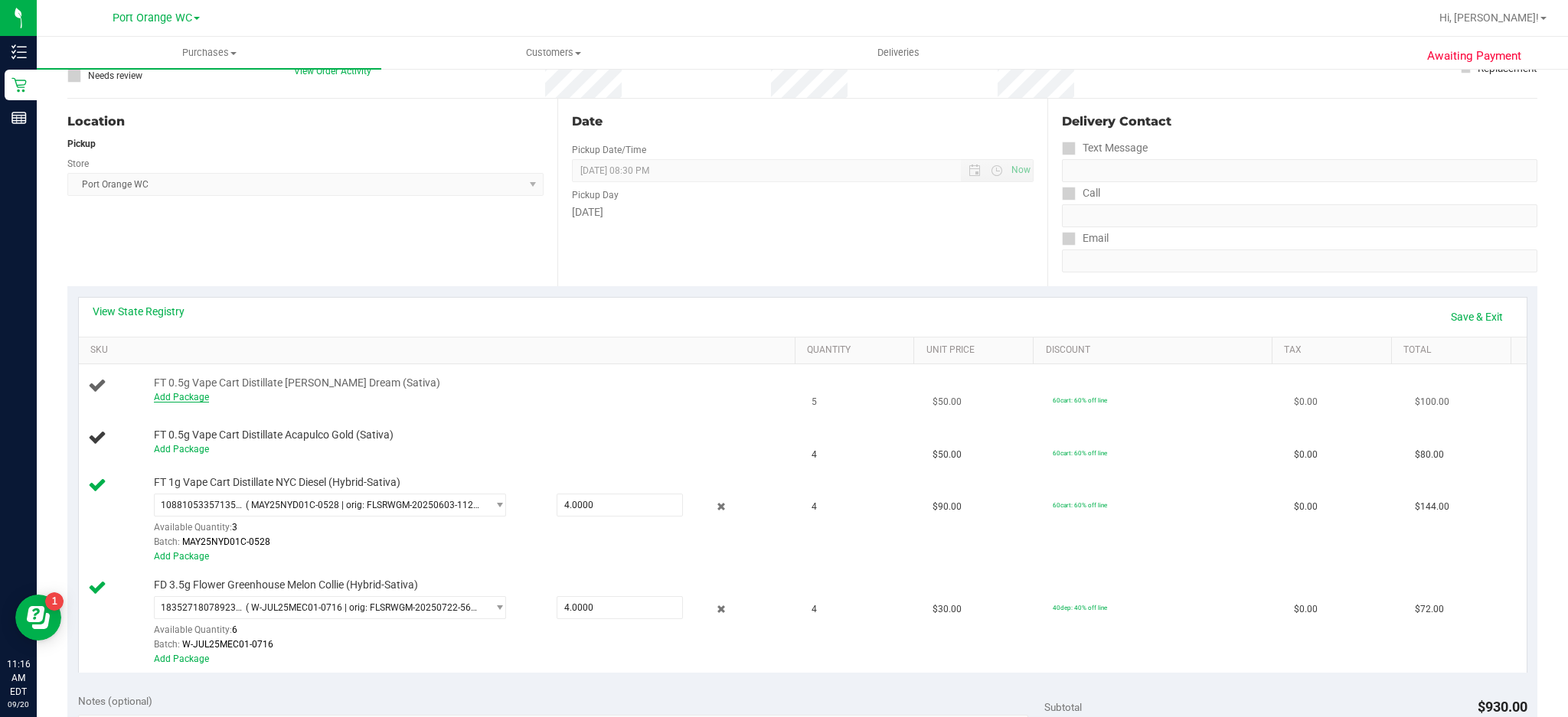
click at [189, 398] on link "Add Package" at bounding box center [182, 398] width 55 height 11
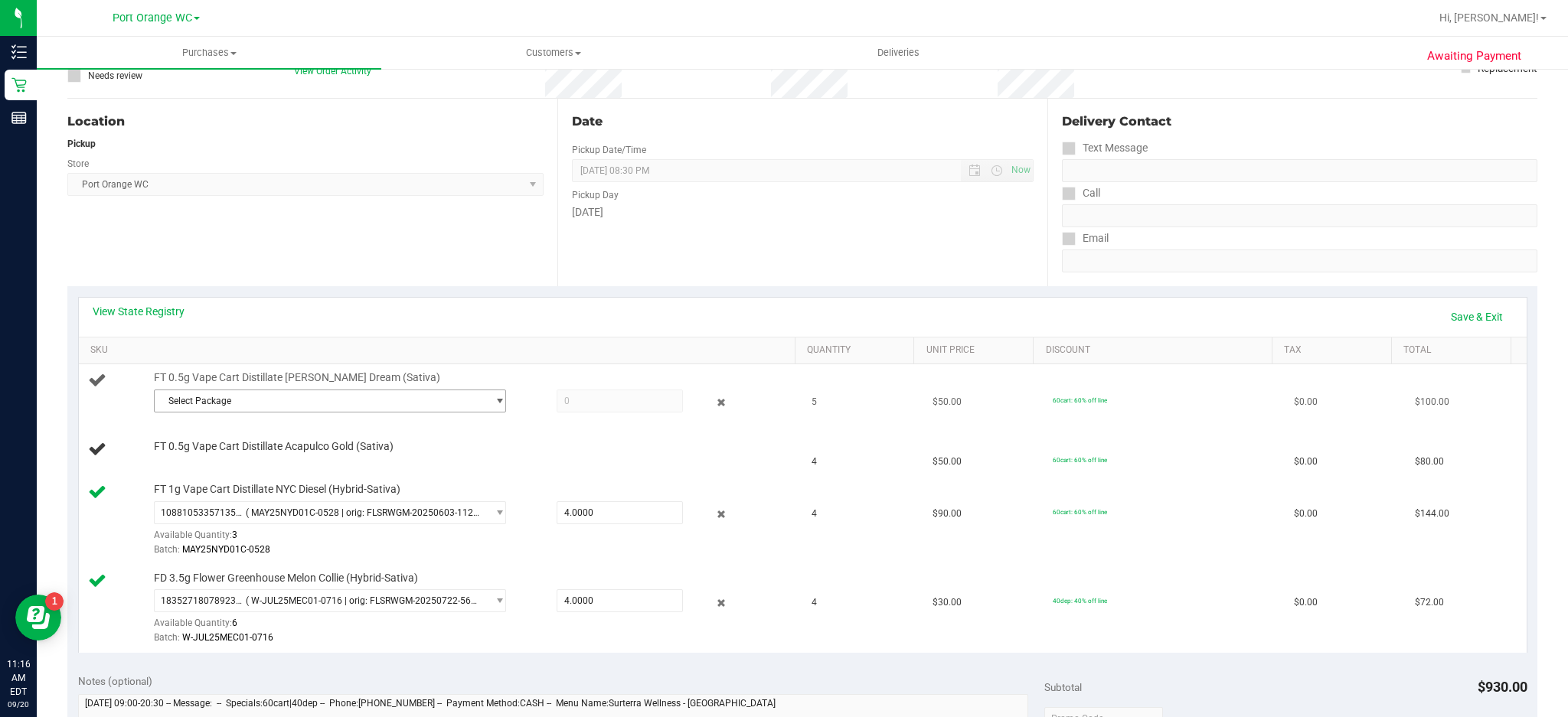
click at [493, 400] on span "select" at bounding box center [499, 400] width 12 height 12
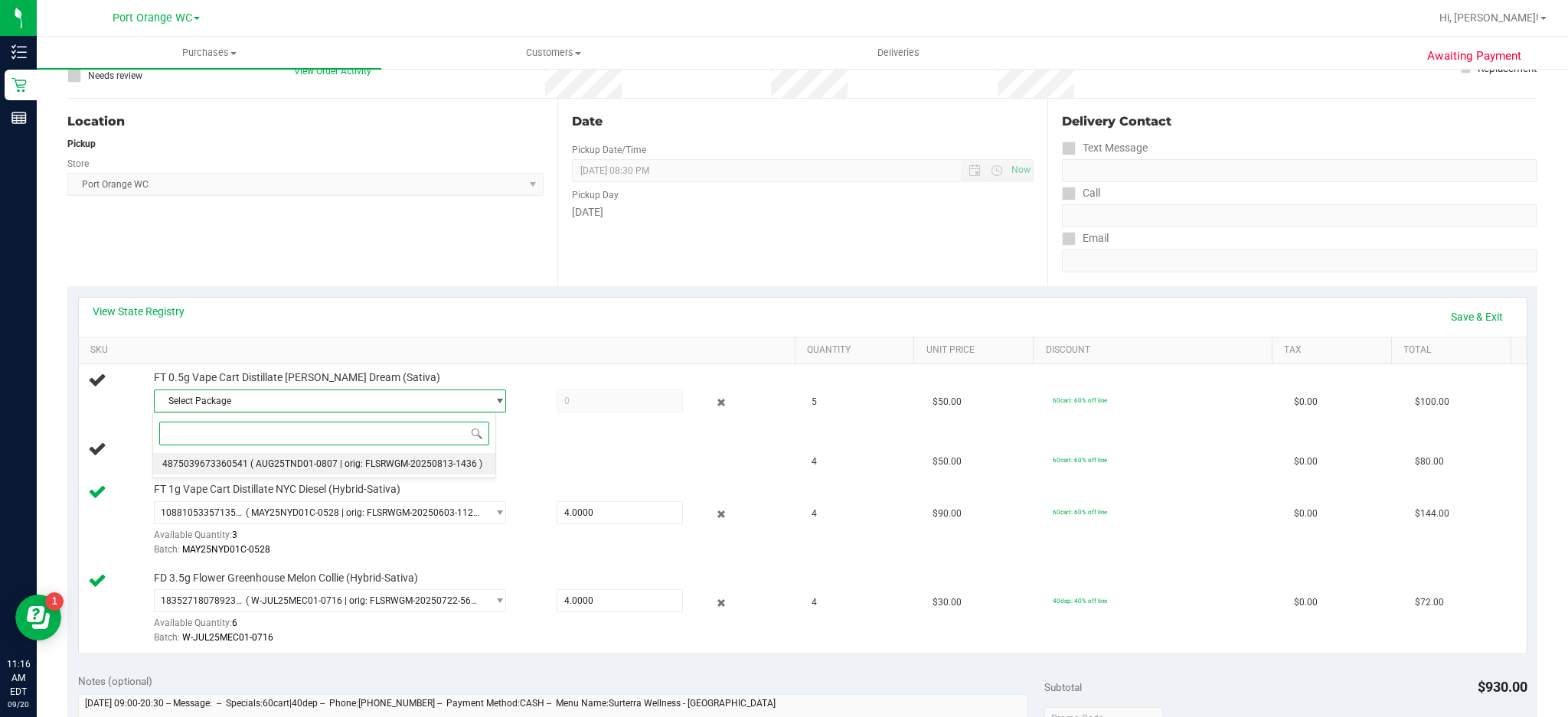
click at [290, 461] on span "( AUG25TND01-0807 | orig: FLSRWGM-20250813-1436 )" at bounding box center [366, 464] width 232 height 11
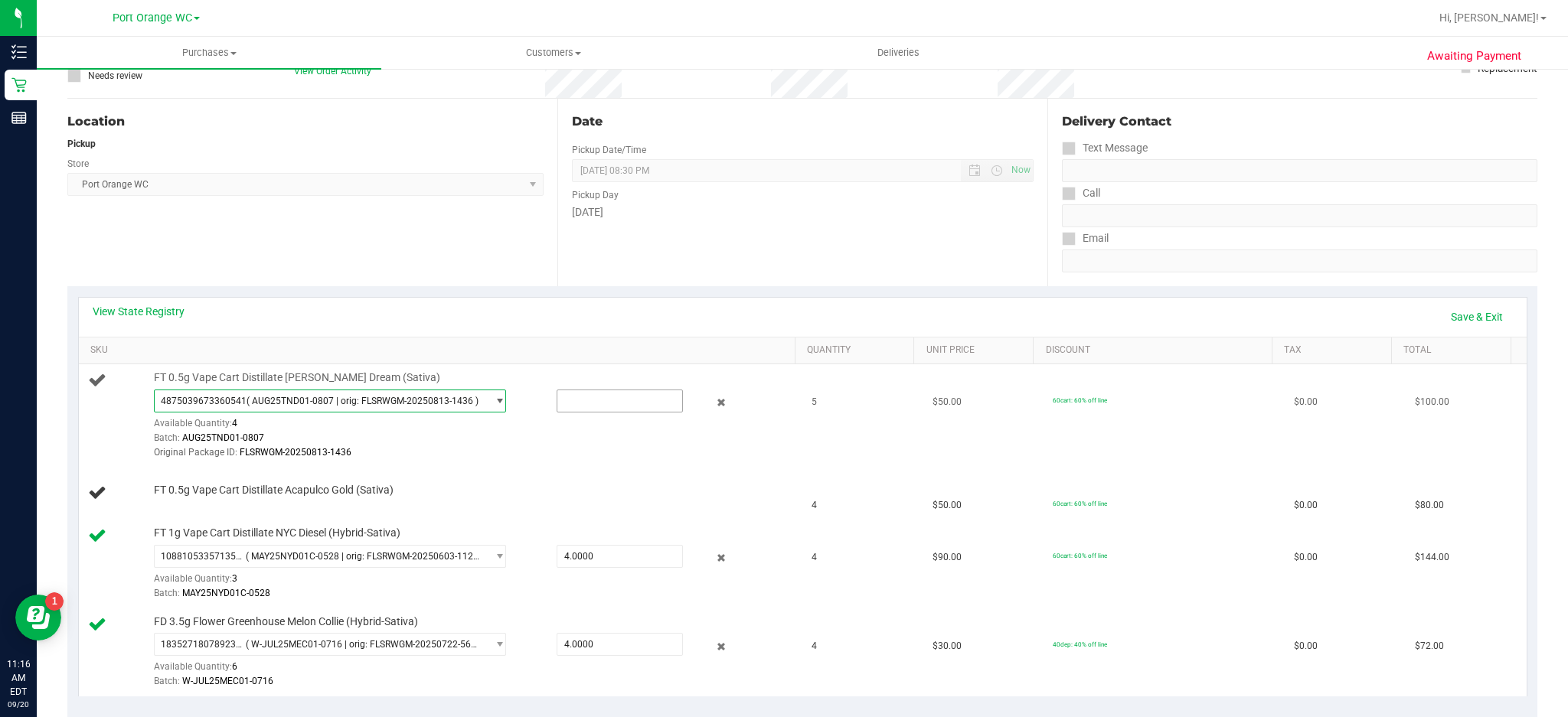
click at [590, 402] on input "text" at bounding box center [620, 401] width 126 height 22
type input "4"
click at [1466, 316] on link "Save & Exit" at bounding box center [1477, 317] width 72 height 26
type input "4.0000"
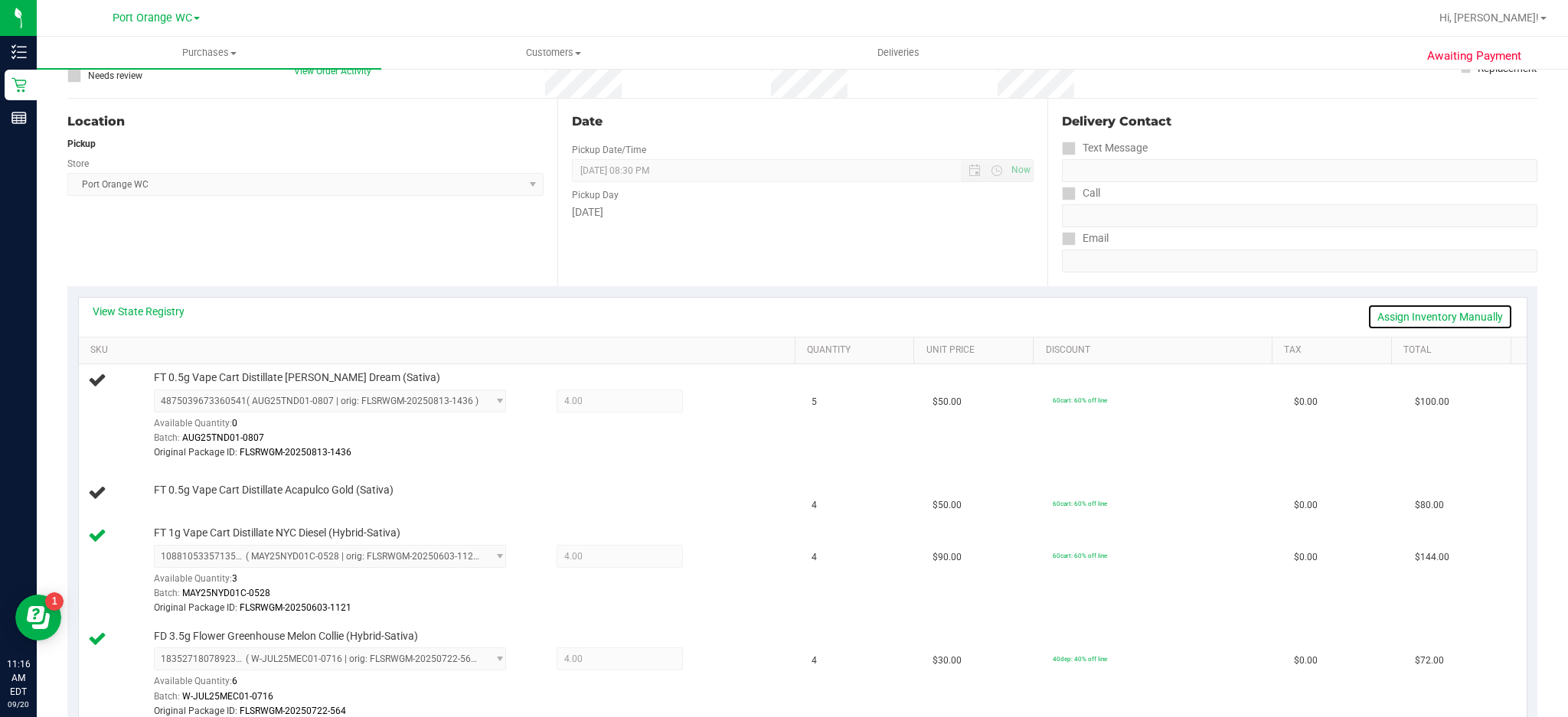
click at [1429, 320] on link "Assign Inventory Manually" at bounding box center [1439, 317] width 145 height 26
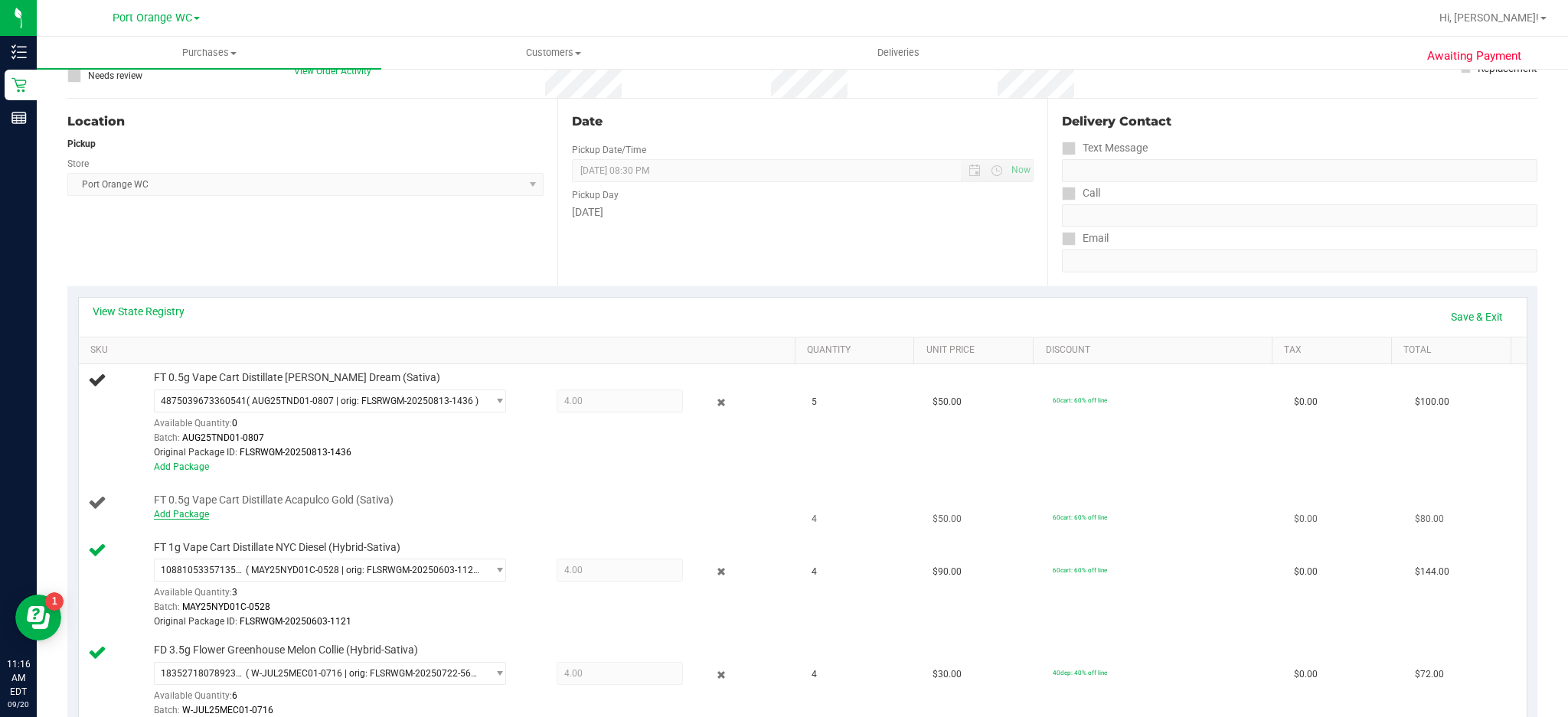
click at [190, 519] on link "Add Package" at bounding box center [182, 514] width 55 height 11
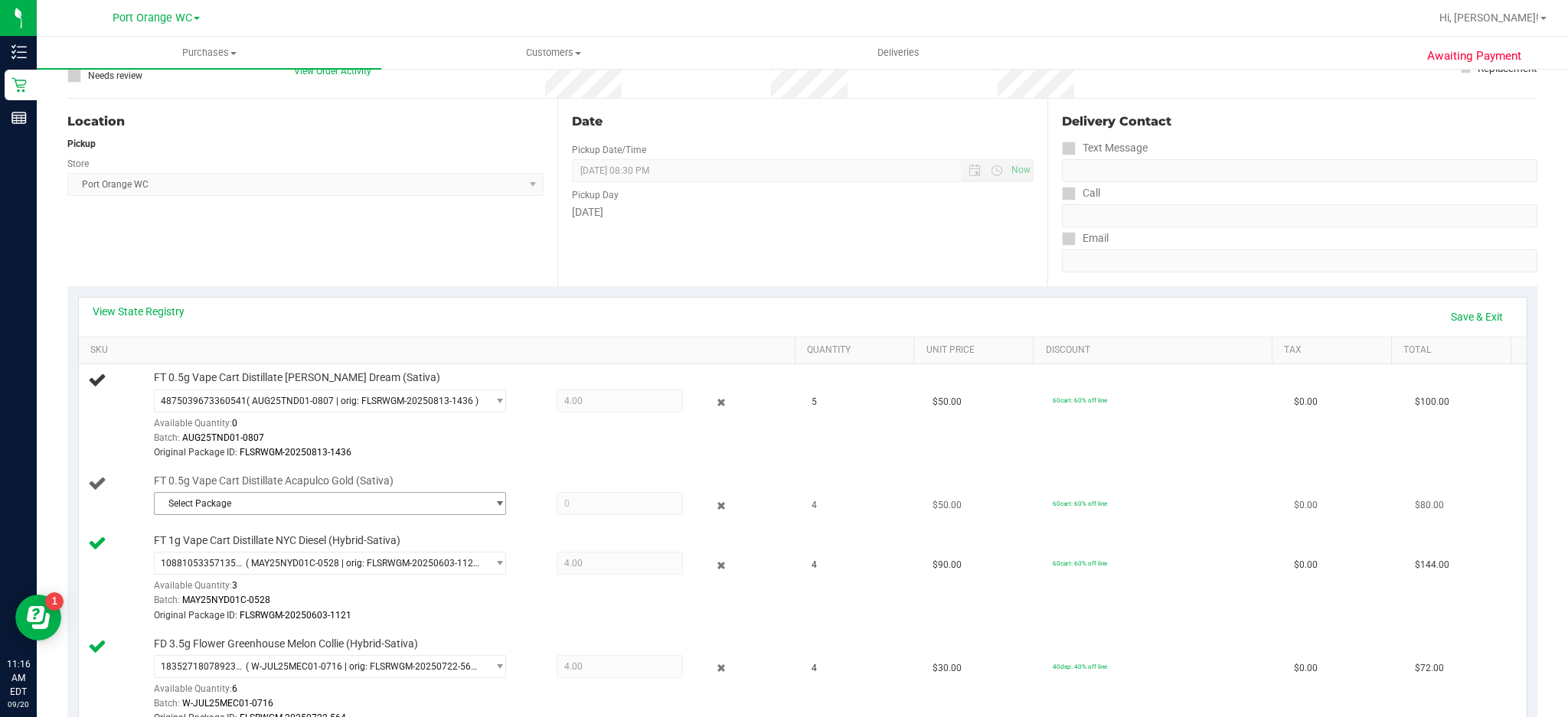
click at [493, 501] on span "select" at bounding box center [499, 504] width 12 height 12
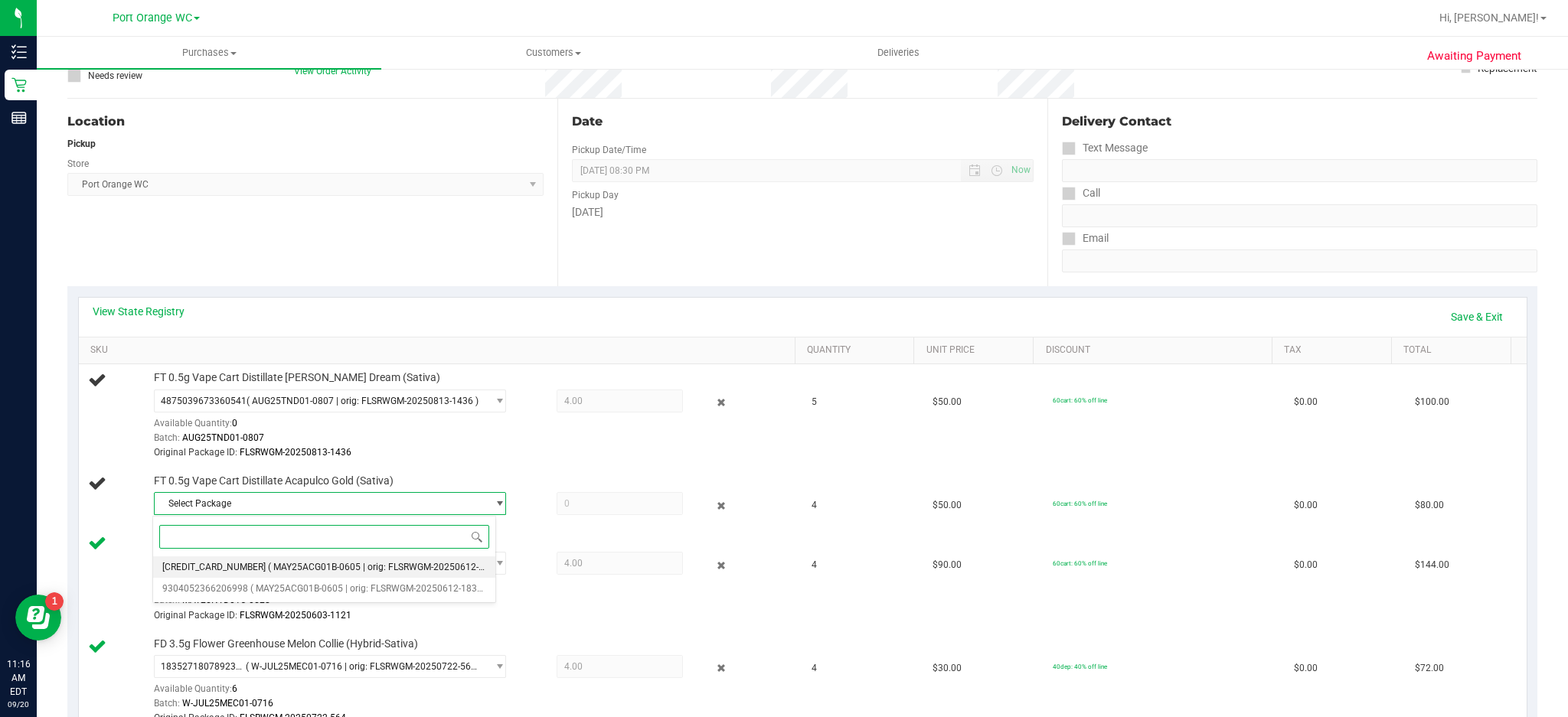
click at [402, 565] on span "( MAY25ACG01B-0605 | orig: FLSRWGM-20250612-1851 )" at bounding box center [387, 567] width 237 height 11
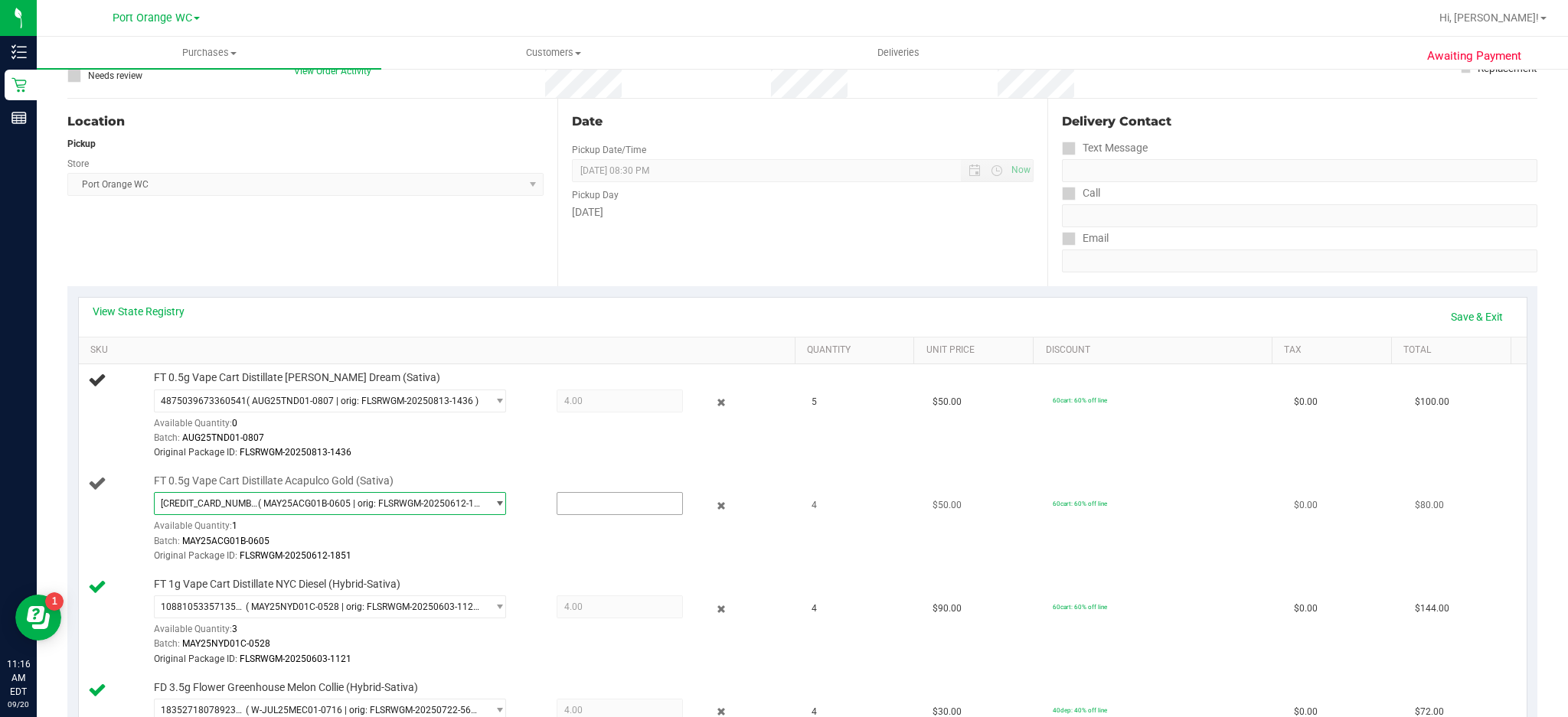
click at [612, 504] on input "text" at bounding box center [620, 504] width 126 height 22
type input "1"
click at [1469, 320] on link "Save & Exit" at bounding box center [1477, 317] width 72 height 26
type input "1.0000"
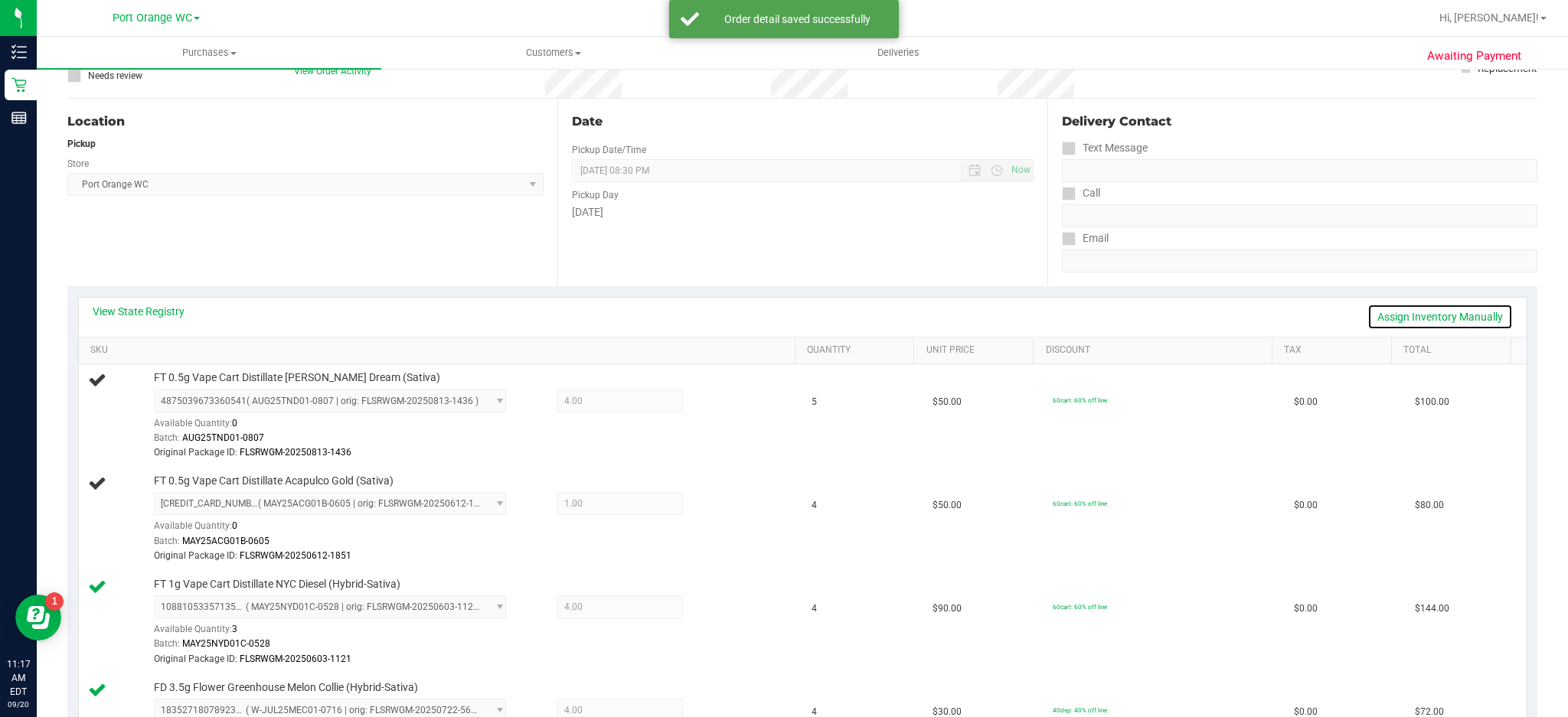
click at [1439, 315] on link "Assign Inventory Manually" at bounding box center [1439, 317] width 145 height 26
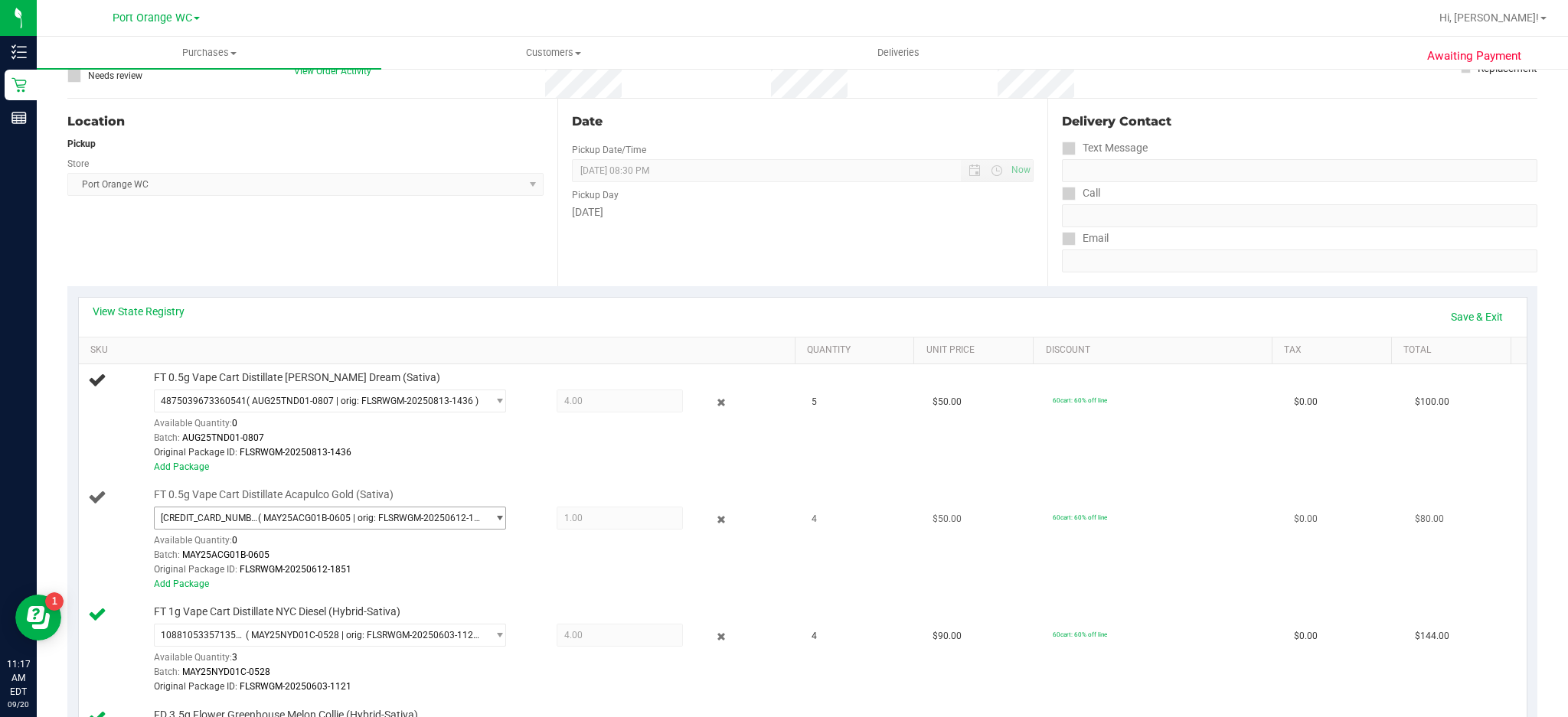
click at [493, 516] on span "select" at bounding box center [499, 518] width 12 height 12
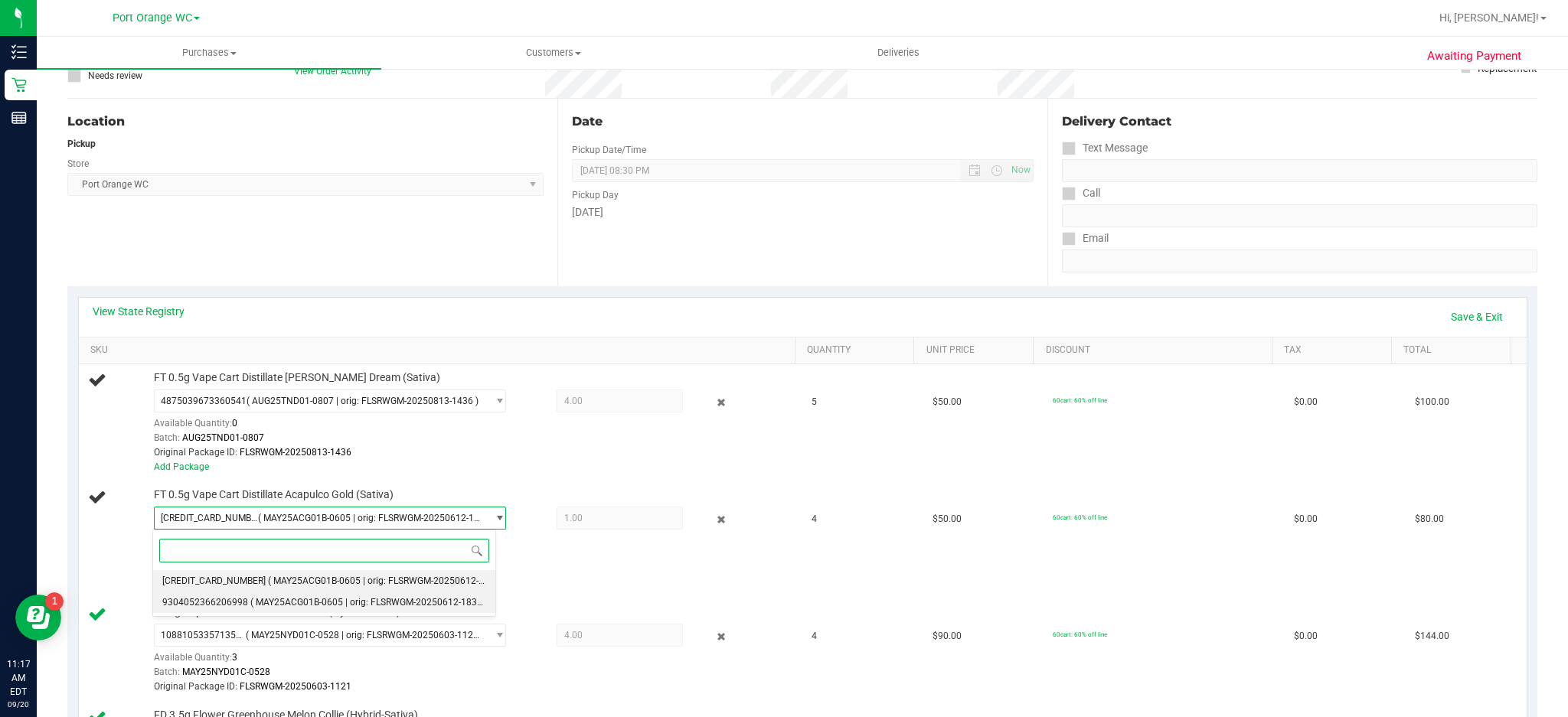
click at [434, 608] on span "( MAY25ACG01B-0605 | orig: FLSRWGM-20250612-1832 )" at bounding box center [369, 603] width 237 height 11
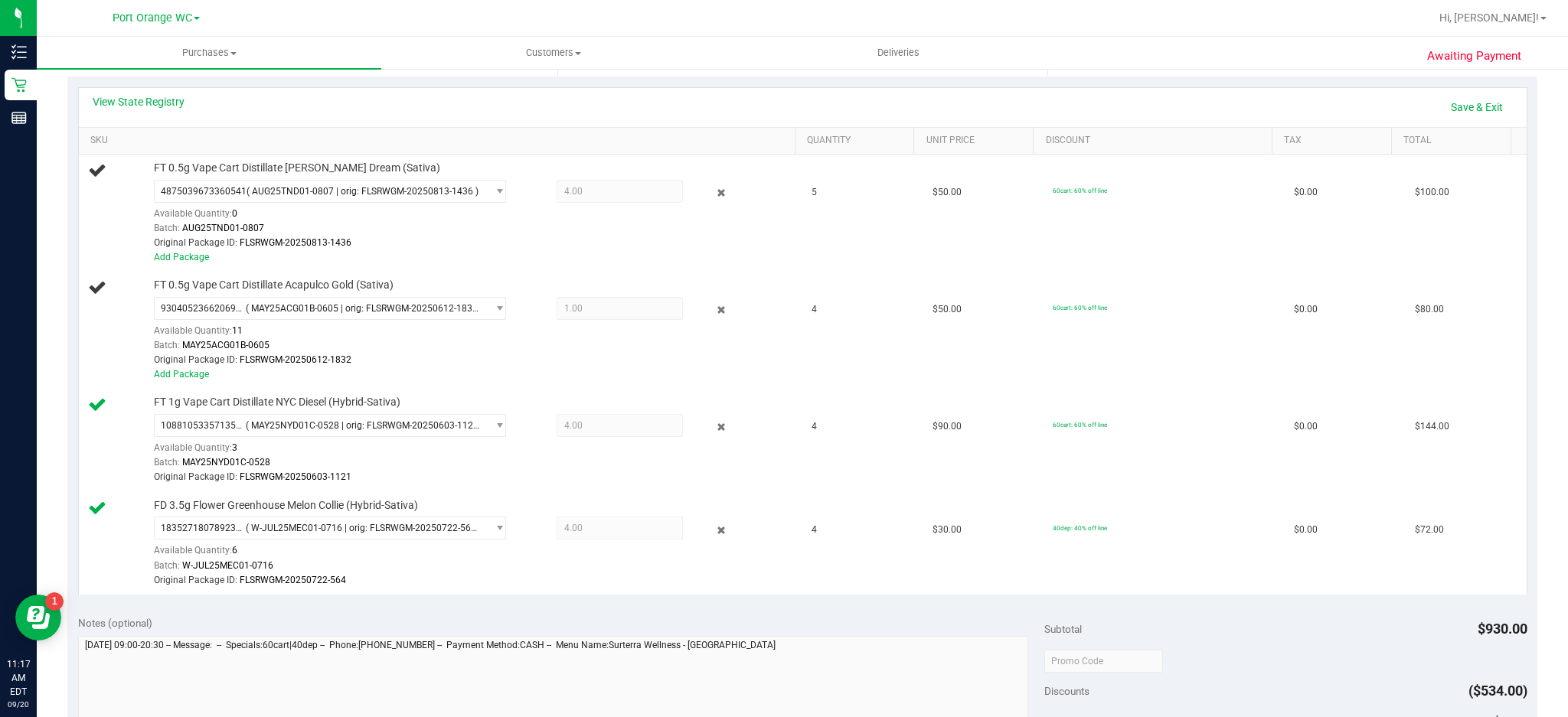
scroll to position [337, 0]
click at [1469, 105] on link "Save & Exit" at bounding box center [1477, 106] width 72 height 26
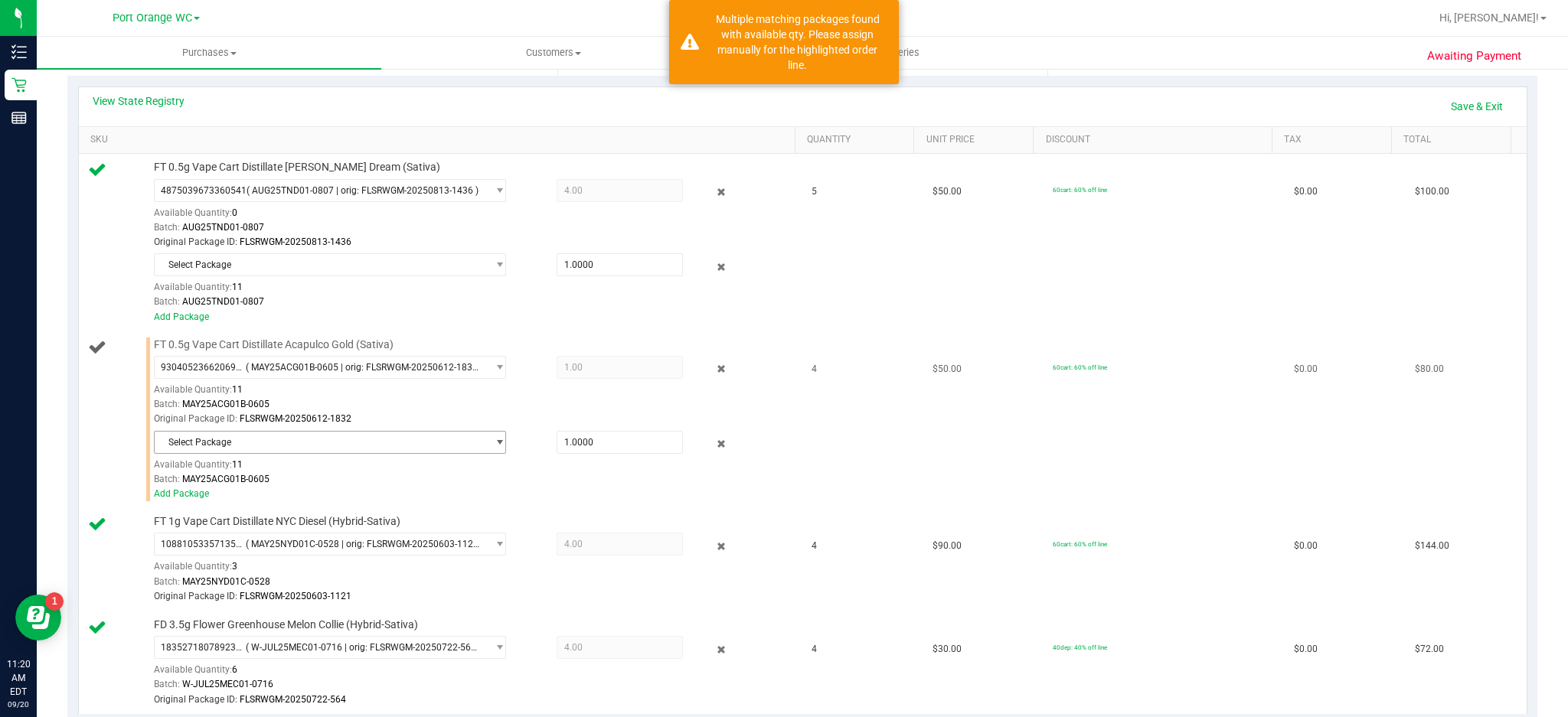
click at [493, 442] on span "select" at bounding box center [499, 442] width 12 height 12
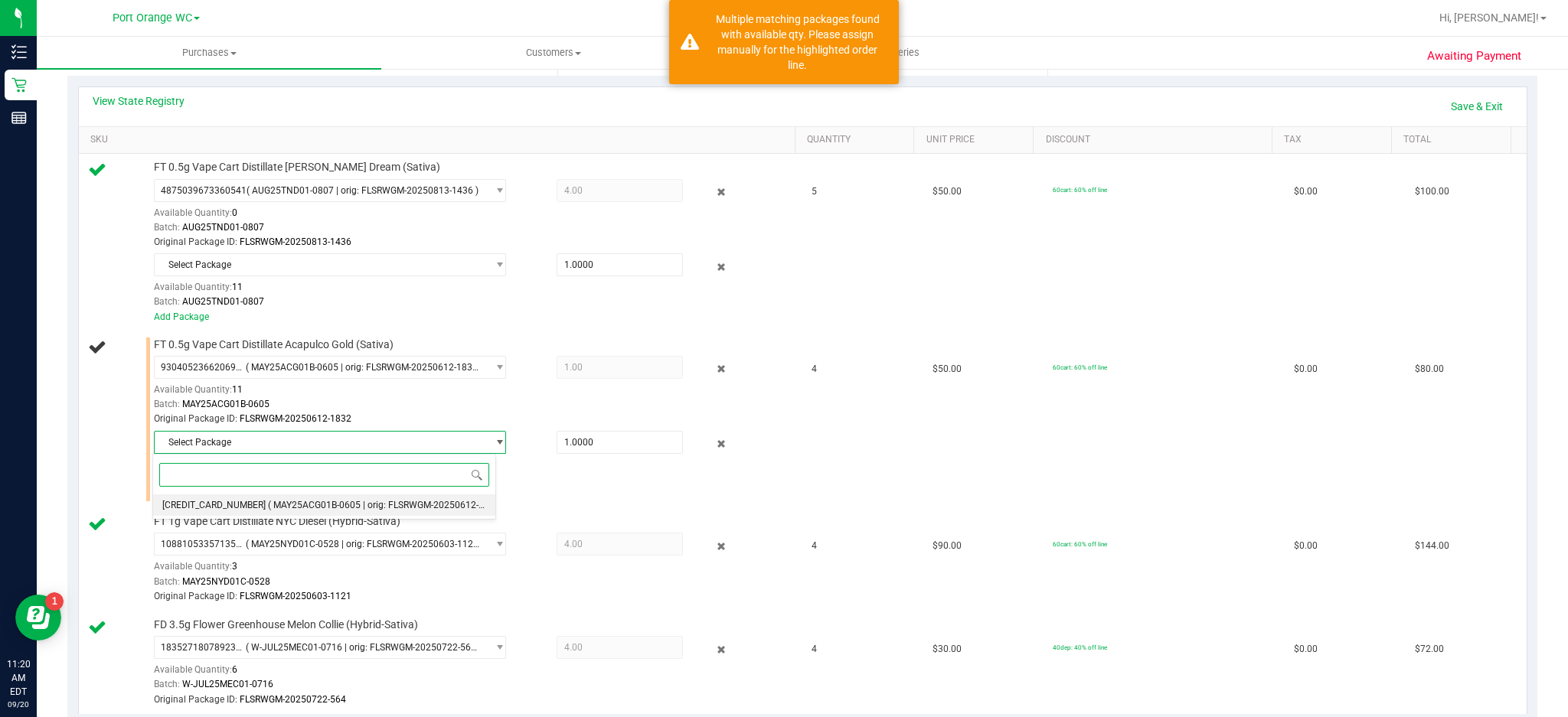
click at [407, 511] on span "( MAY25ACG01B-0605 | orig: FLSRWGM-20250612-1851 )" at bounding box center [387, 505] width 237 height 11
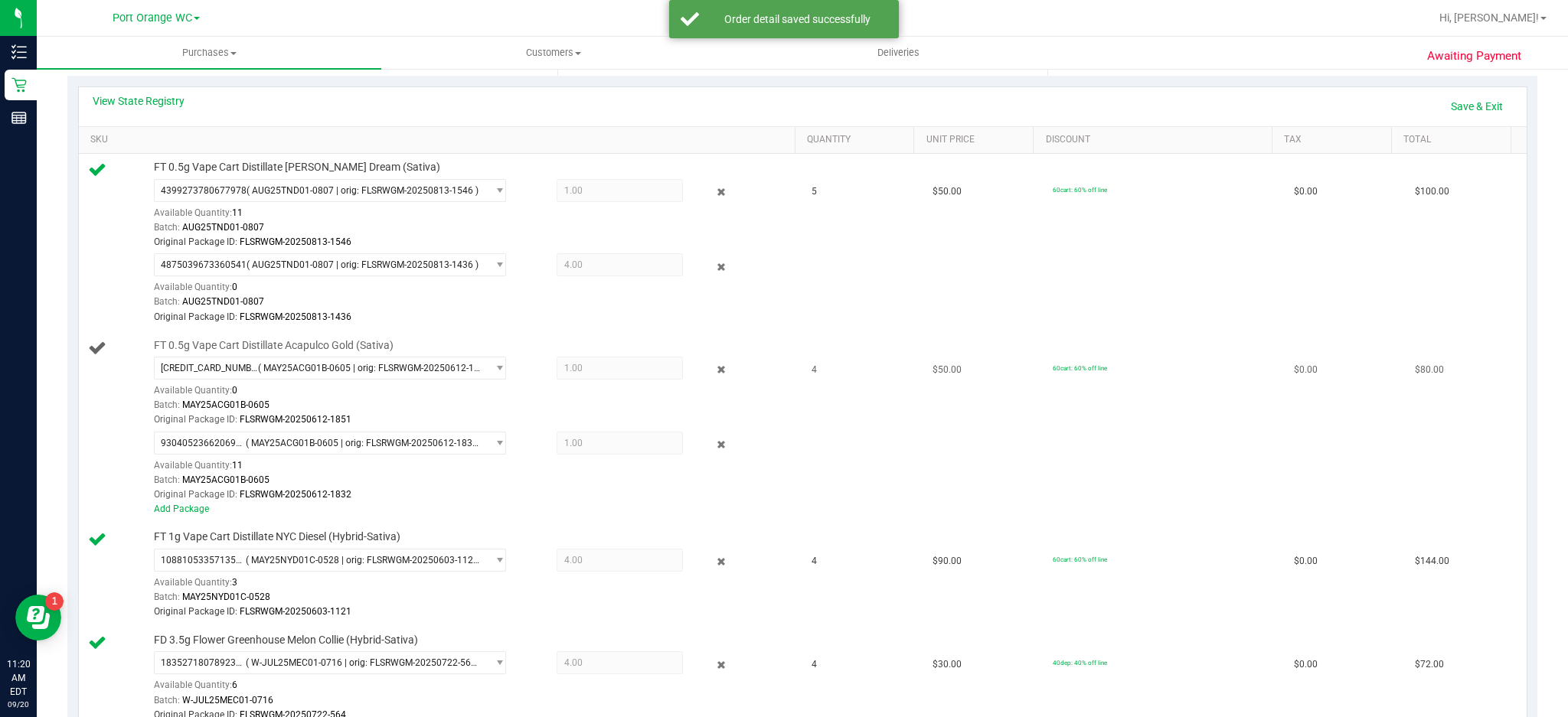
click at [600, 452] on span "1.00 1" at bounding box center [619, 442] width 127 height 23
click at [575, 449] on span "1.00 1" at bounding box center [619, 442] width 127 height 23
click at [1465, 105] on link "Save & Exit" at bounding box center [1477, 106] width 72 height 26
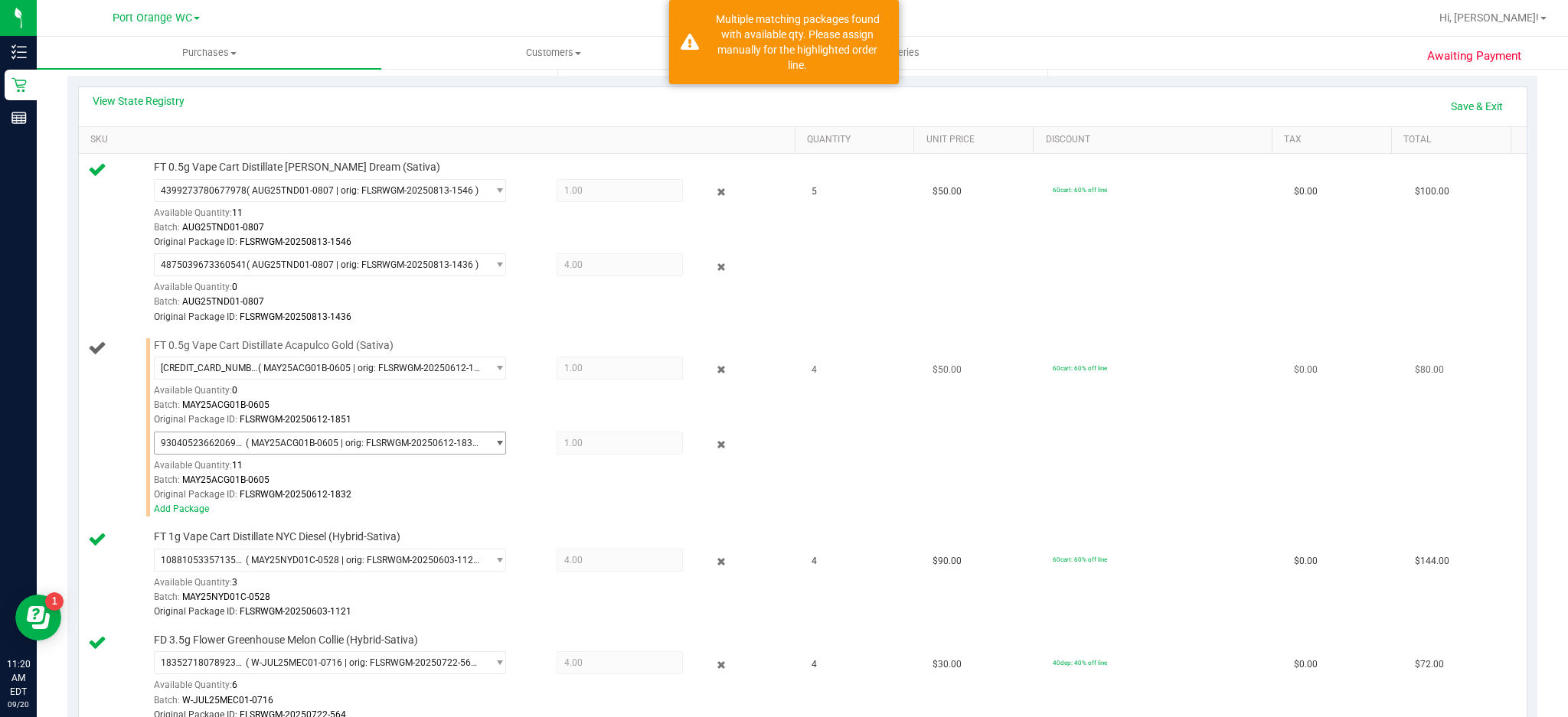
click at [493, 445] on span "select" at bounding box center [499, 442] width 12 height 12
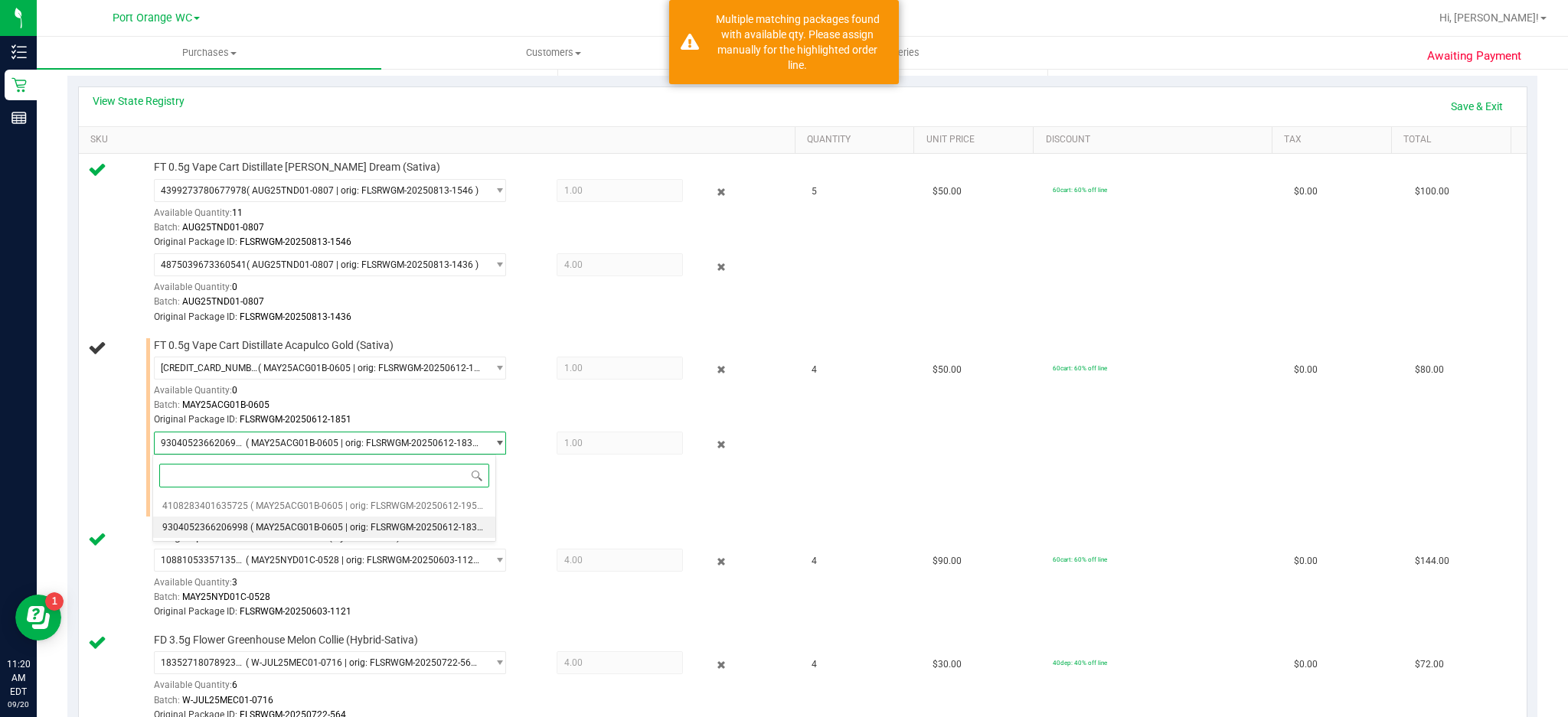
click at [459, 528] on span "( MAY25ACG01B-0605 | orig: FLSRWGM-20250612-1832 )" at bounding box center [369, 527] width 237 height 11
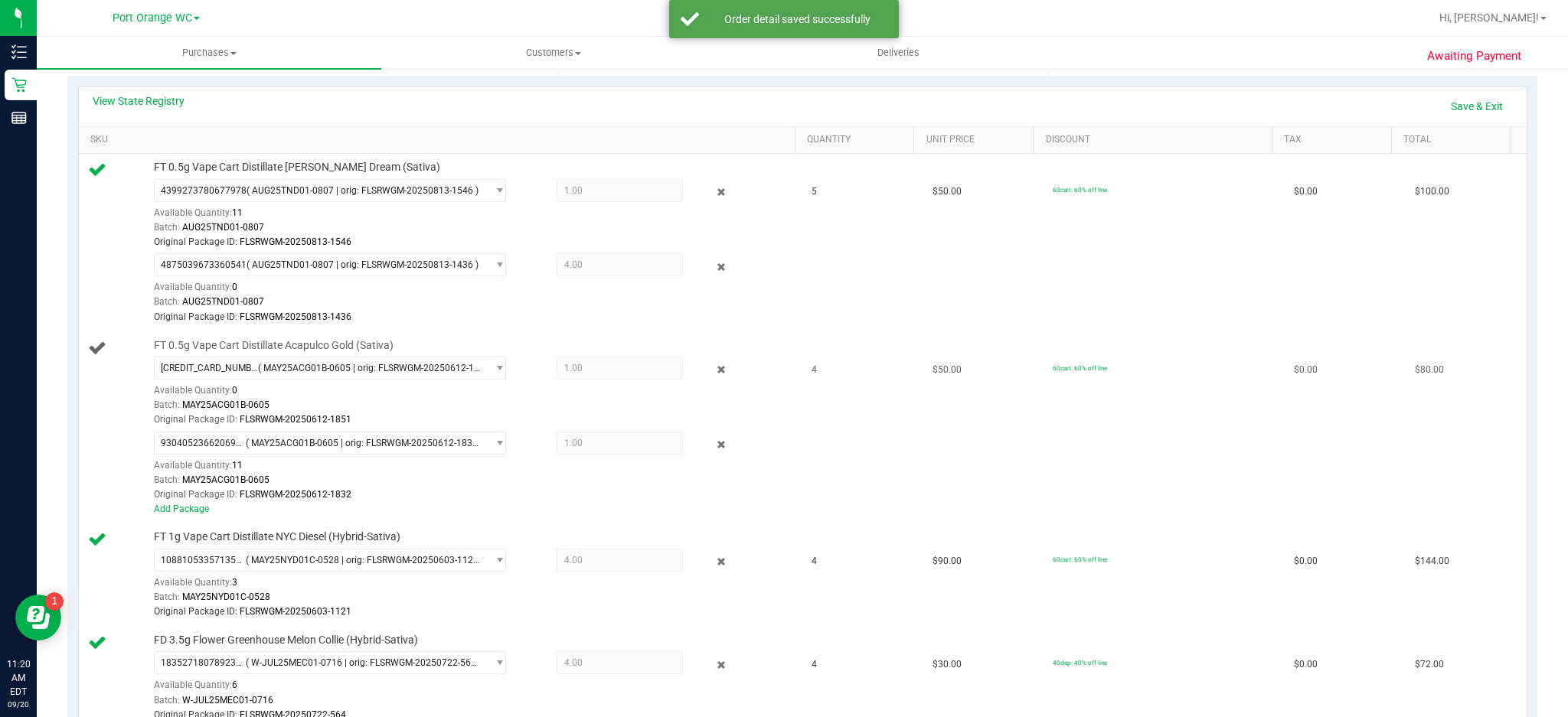
click at [598, 442] on span "1.00 1" at bounding box center [619, 442] width 127 height 23
click at [493, 445] on span "select" at bounding box center [499, 442] width 12 height 12
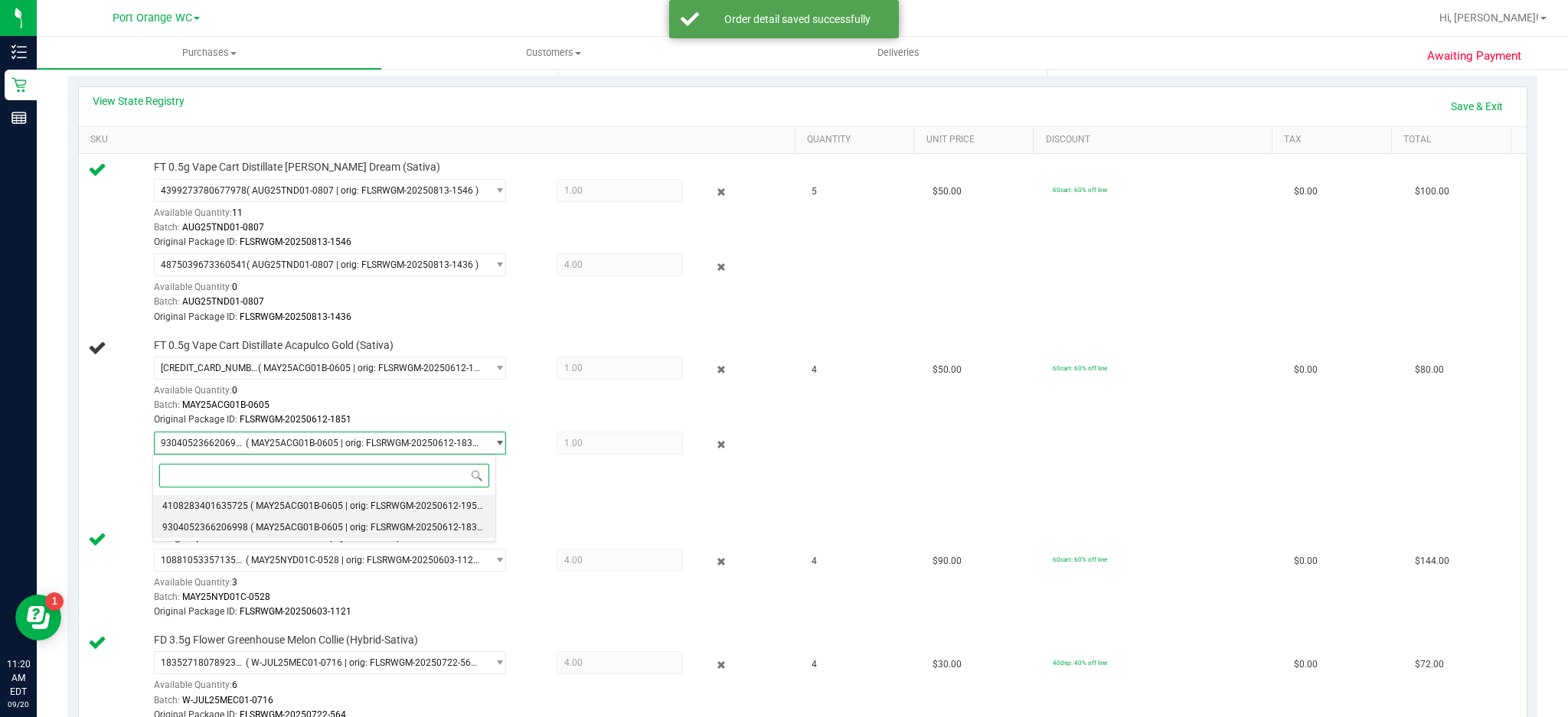
click at [412, 505] on span "( MAY25ACG01B-0605 | orig: FLSRWGM-20250612-1958 )" at bounding box center [369, 506] width 237 height 11
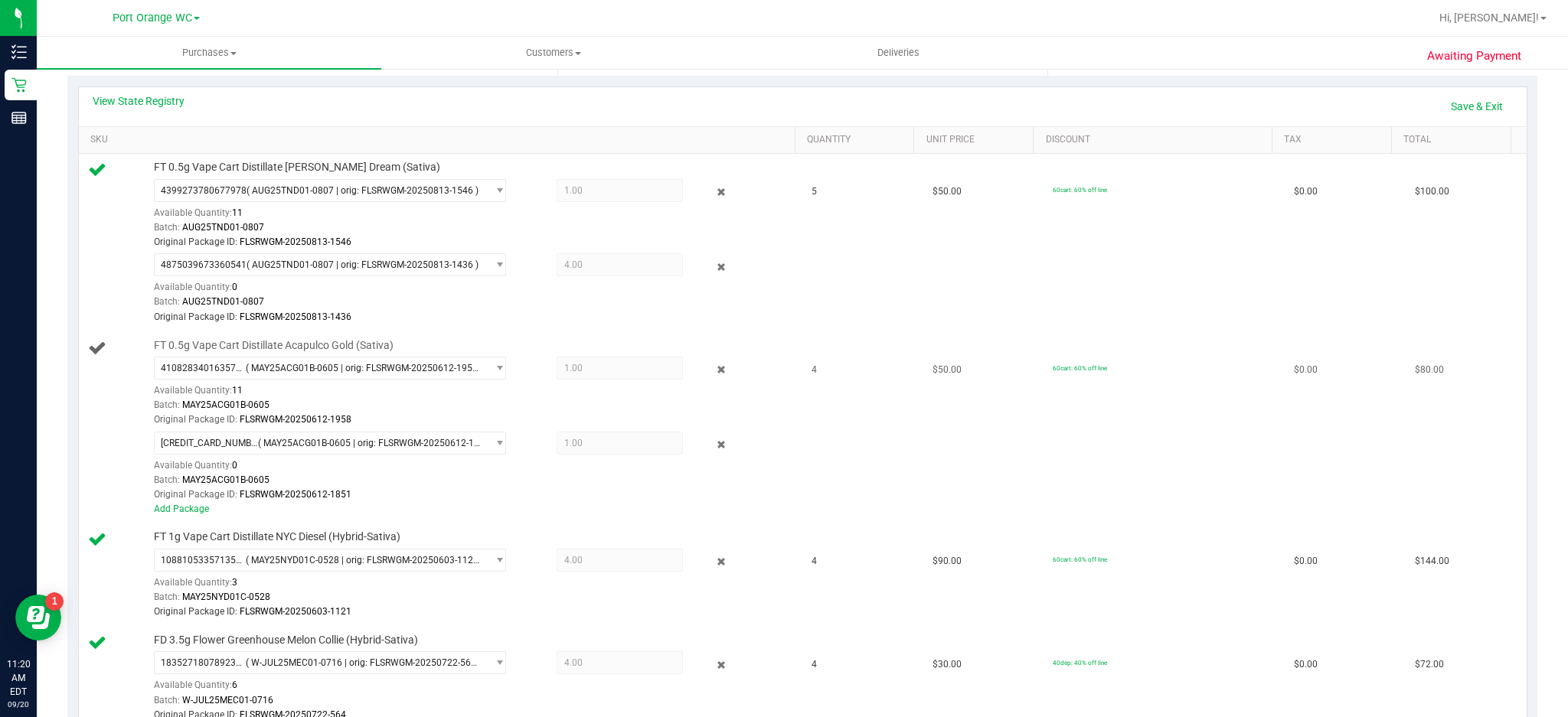
click at [596, 445] on span "1.00 1" at bounding box center [619, 442] width 127 height 23
click at [578, 451] on span "1.00 1" at bounding box center [619, 442] width 127 height 23
click at [712, 445] on icon at bounding box center [721, 444] width 16 height 17
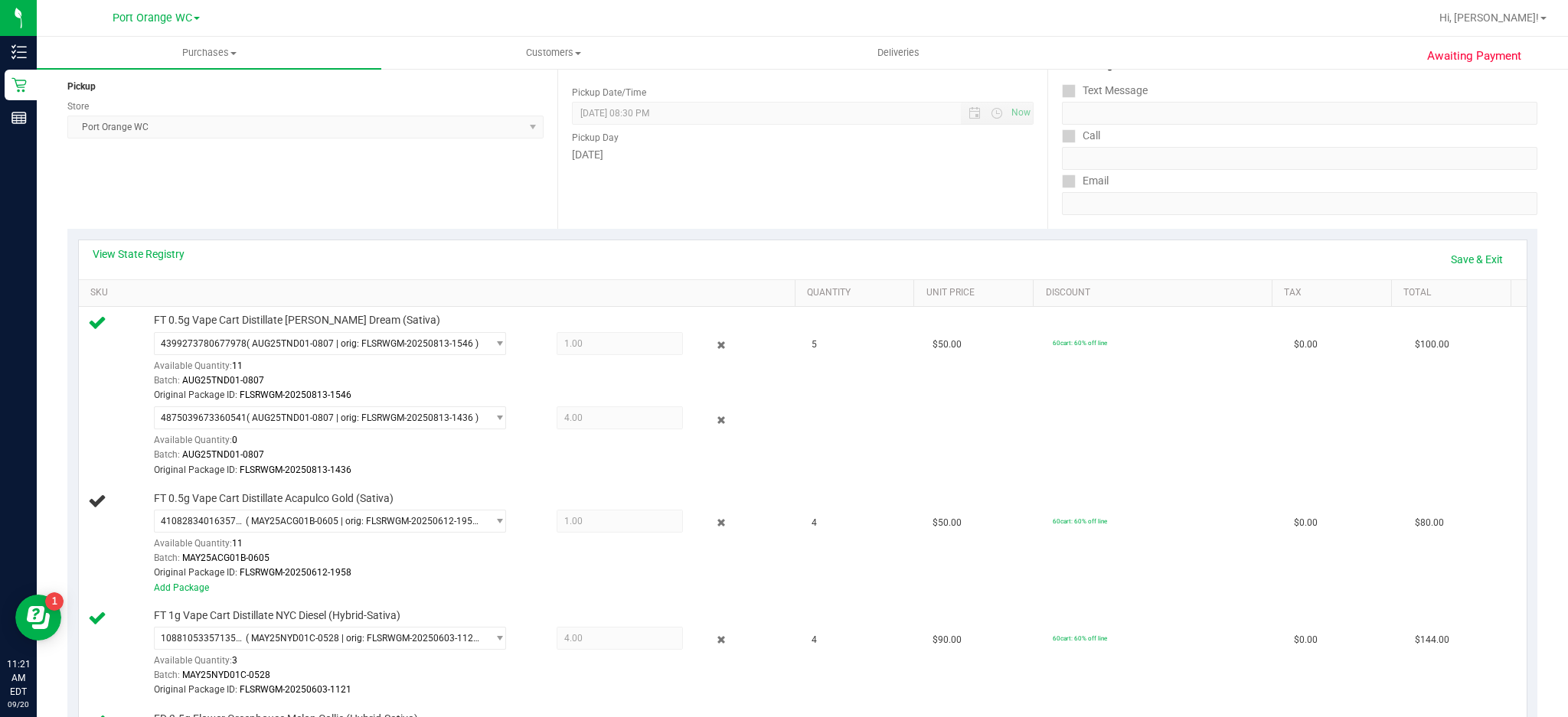
scroll to position [0, 0]
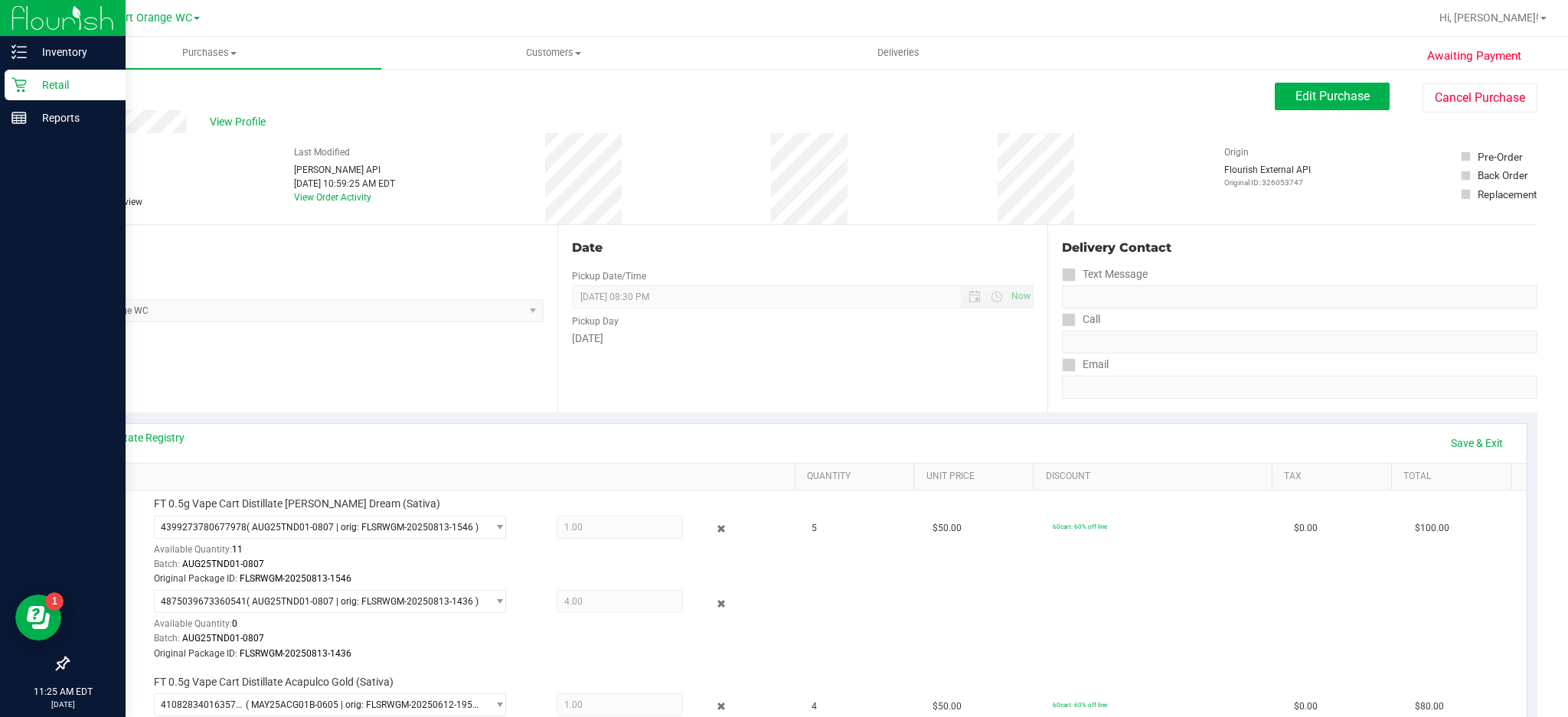
click at [18, 86] on icon at bounding box center [19, 86] width 15 height 15
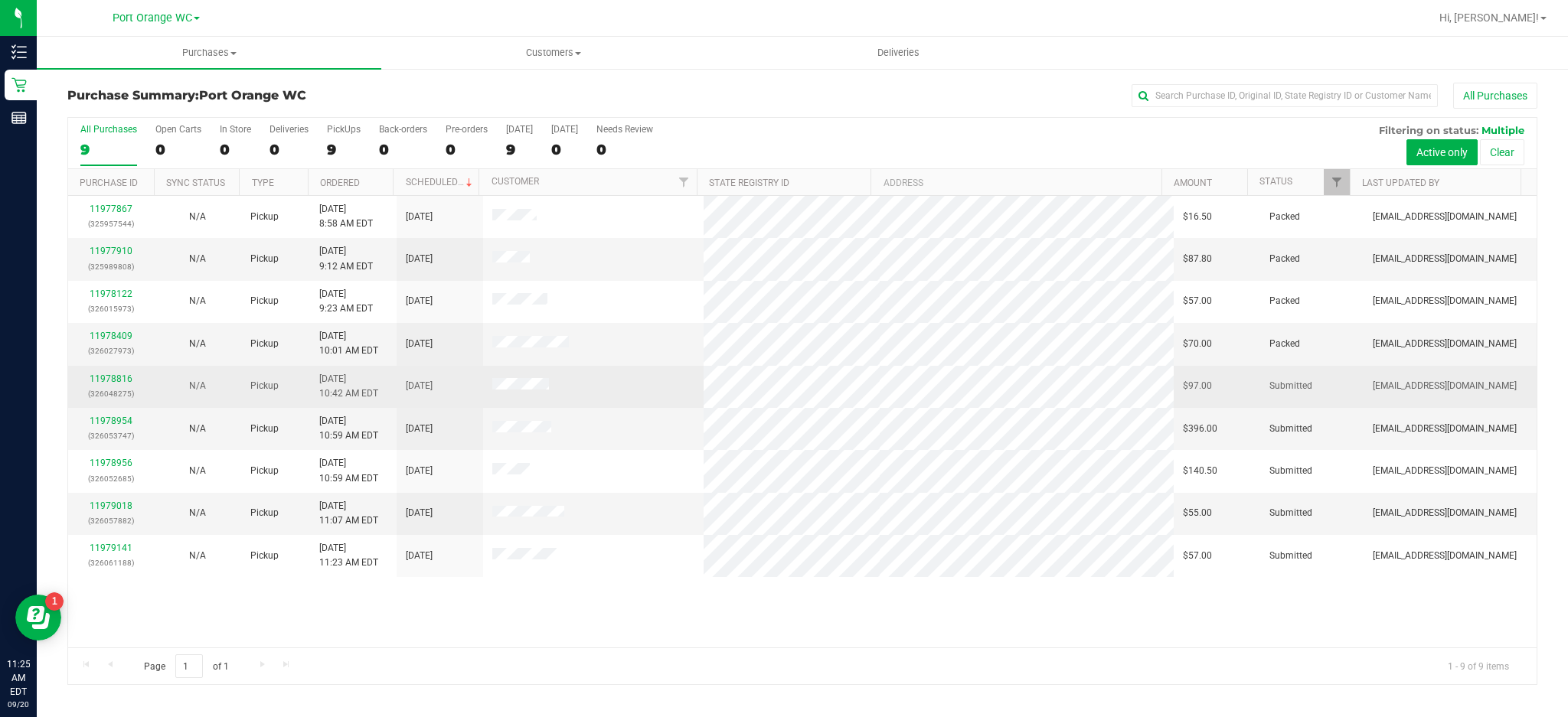
click at [602, 402] on td at bounding box center [594, 387] width 221 height 42
click at [119, 383] on link "11978816" at bounding box center [110, 379] width 43 height 11
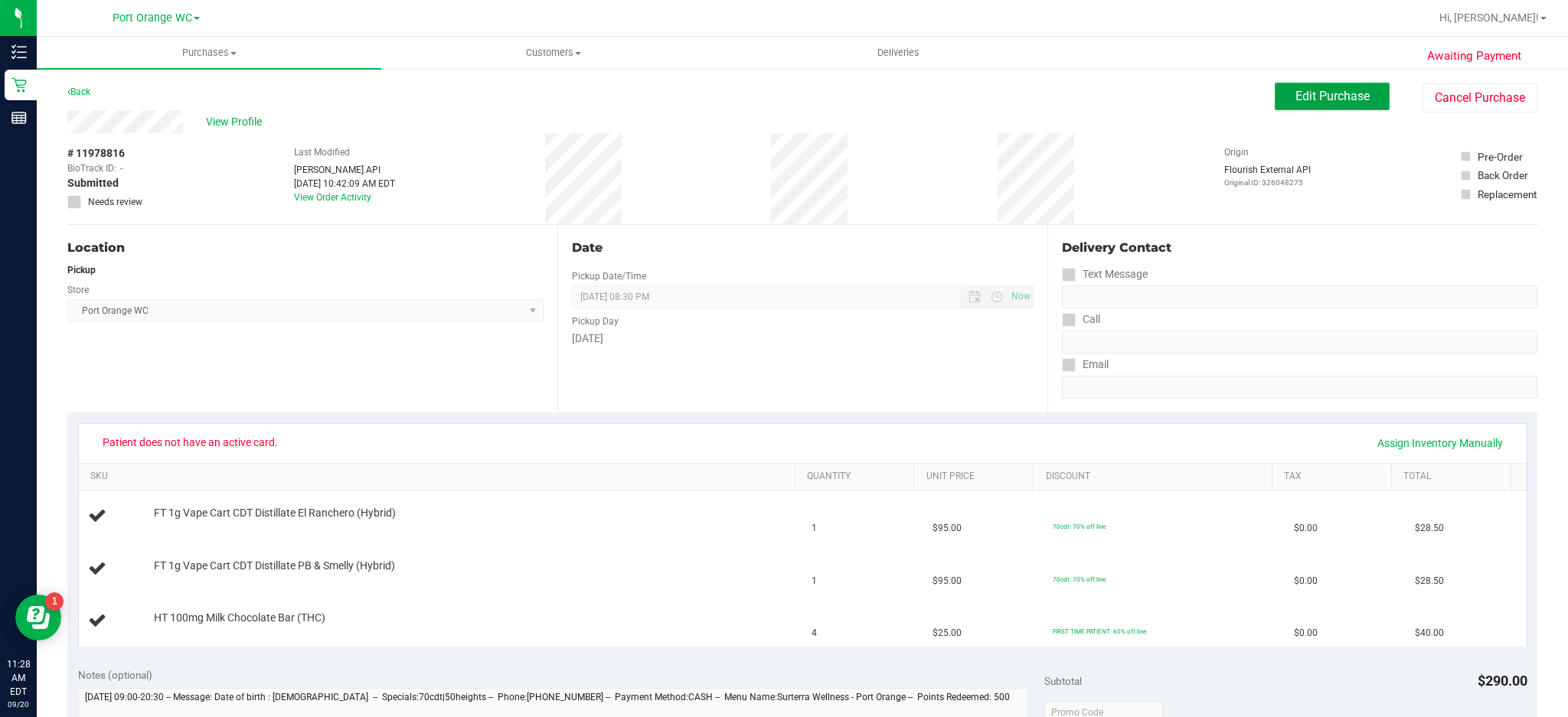
click at [1338, 99] on span "Edit Purchase" at bounding box center [1332, 96] width 74 height 15
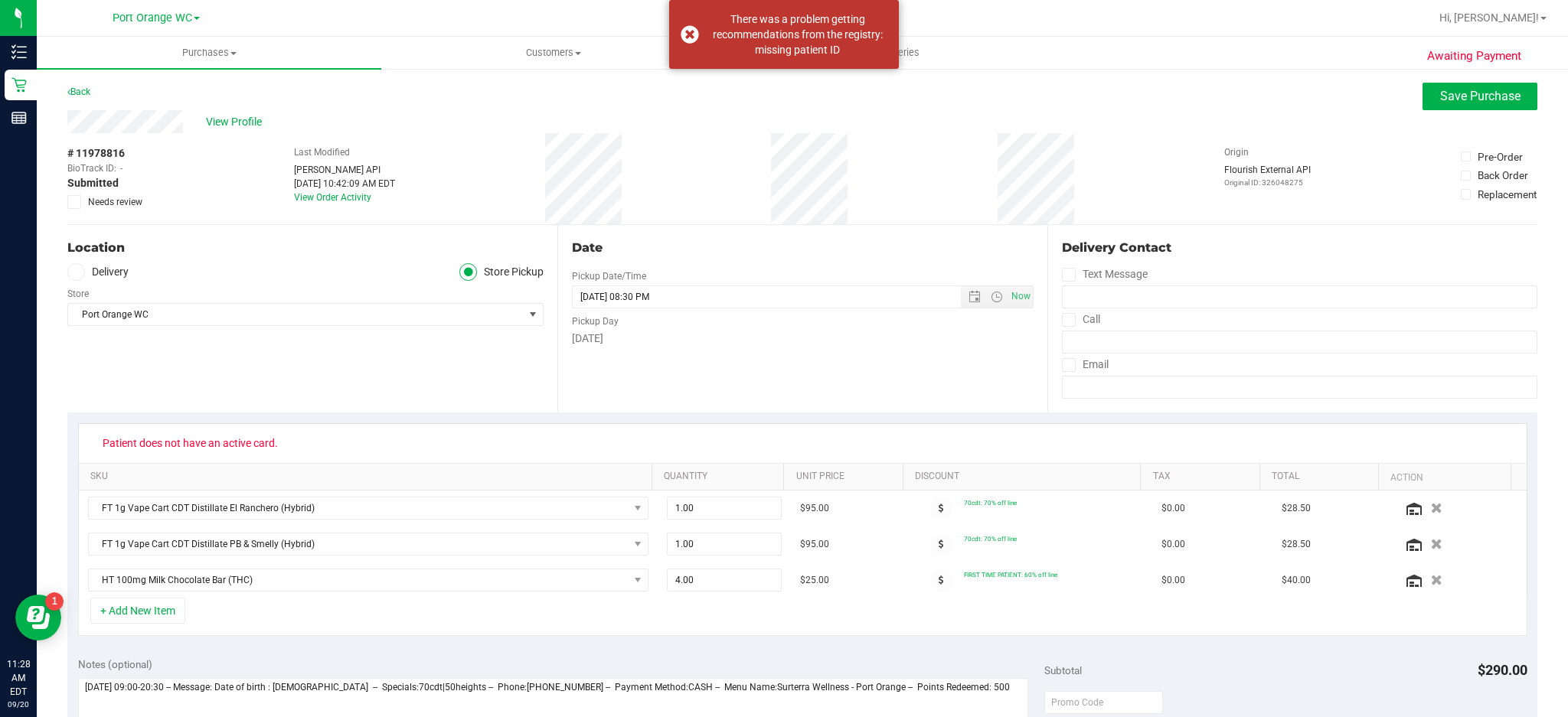
click at [78, 203] on icon at bounding box center [74, 203] width 10 height 0
click at [0, 0] on input "Needs review" at bounding box center [0, 0] width 0 height 0
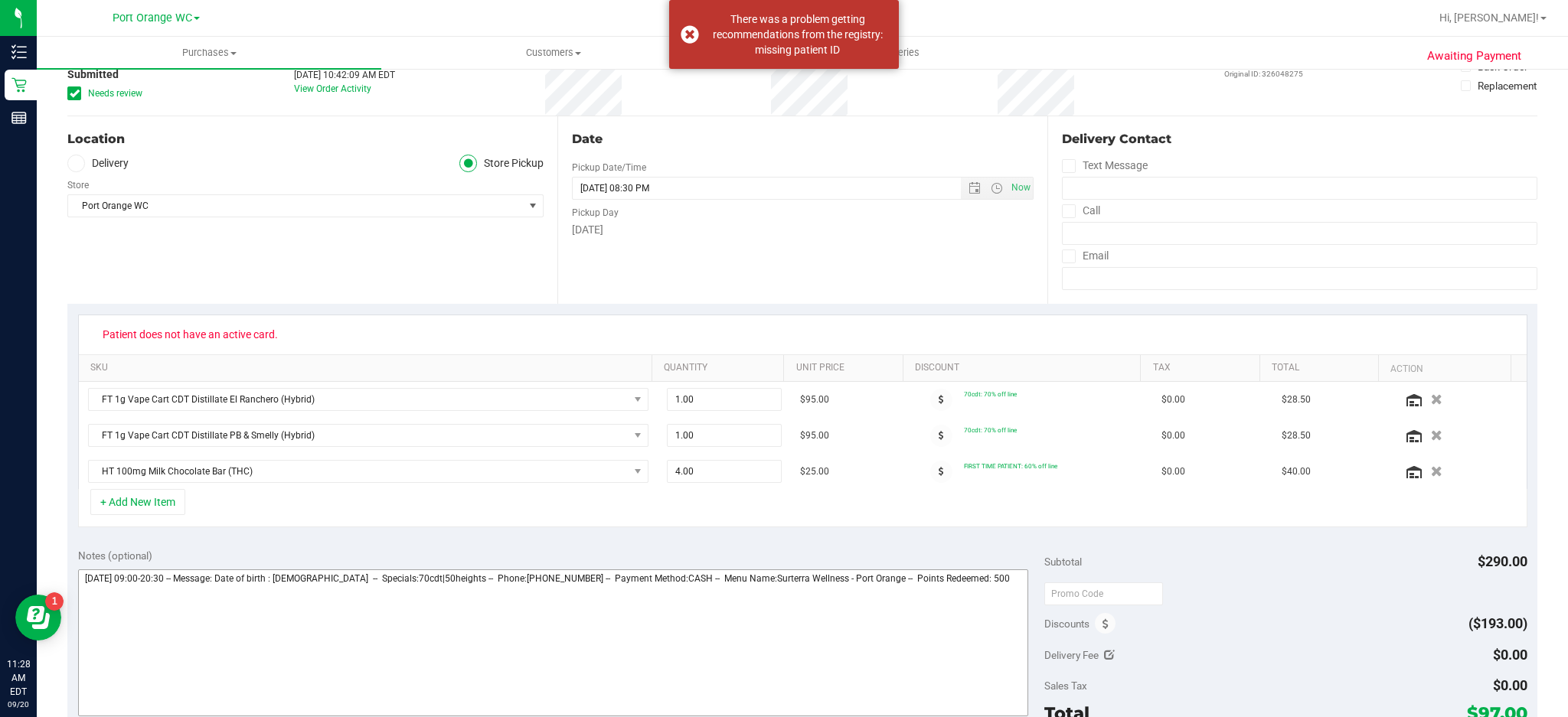
scroll to position [307, 0]
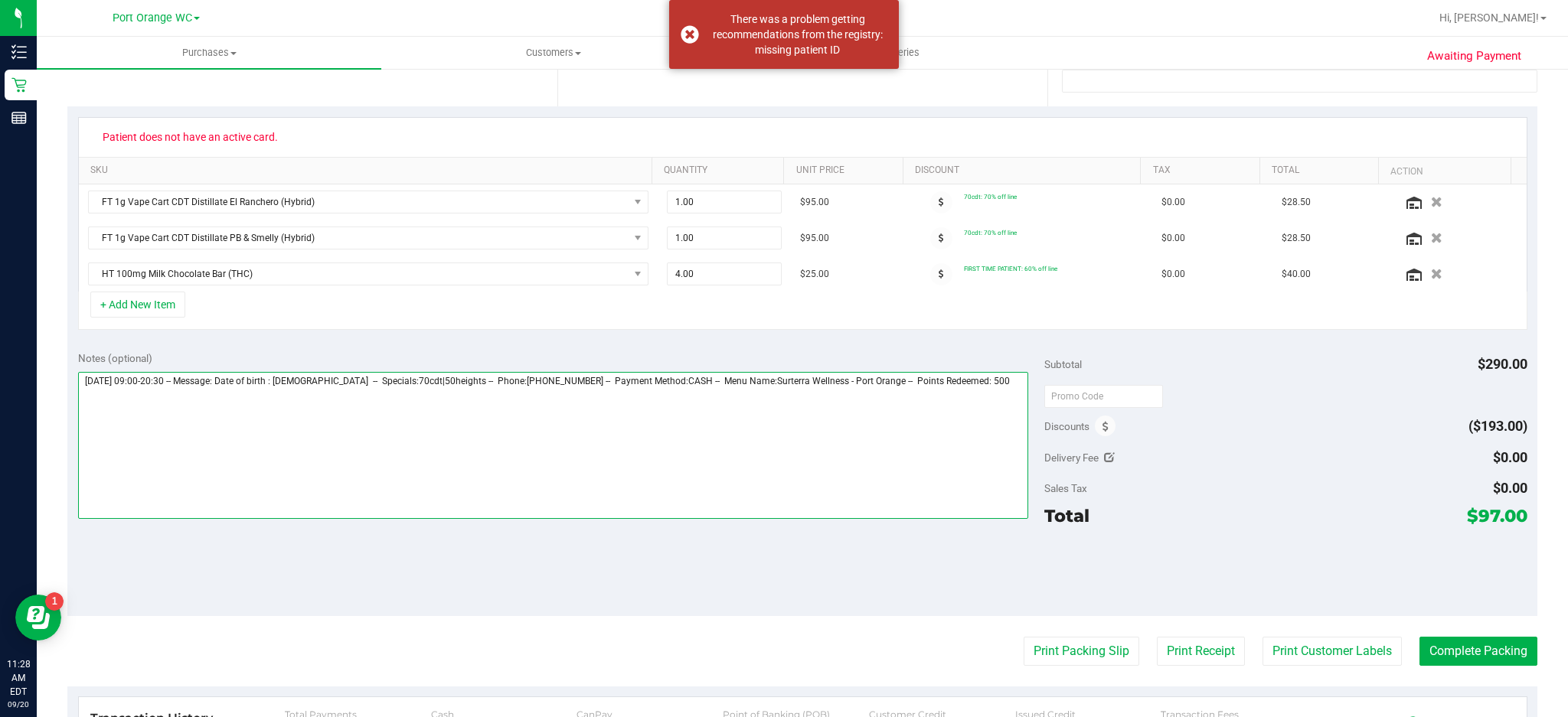
click at [999, 384] on textarea at bounding box center [554, 445] width 950 height 147
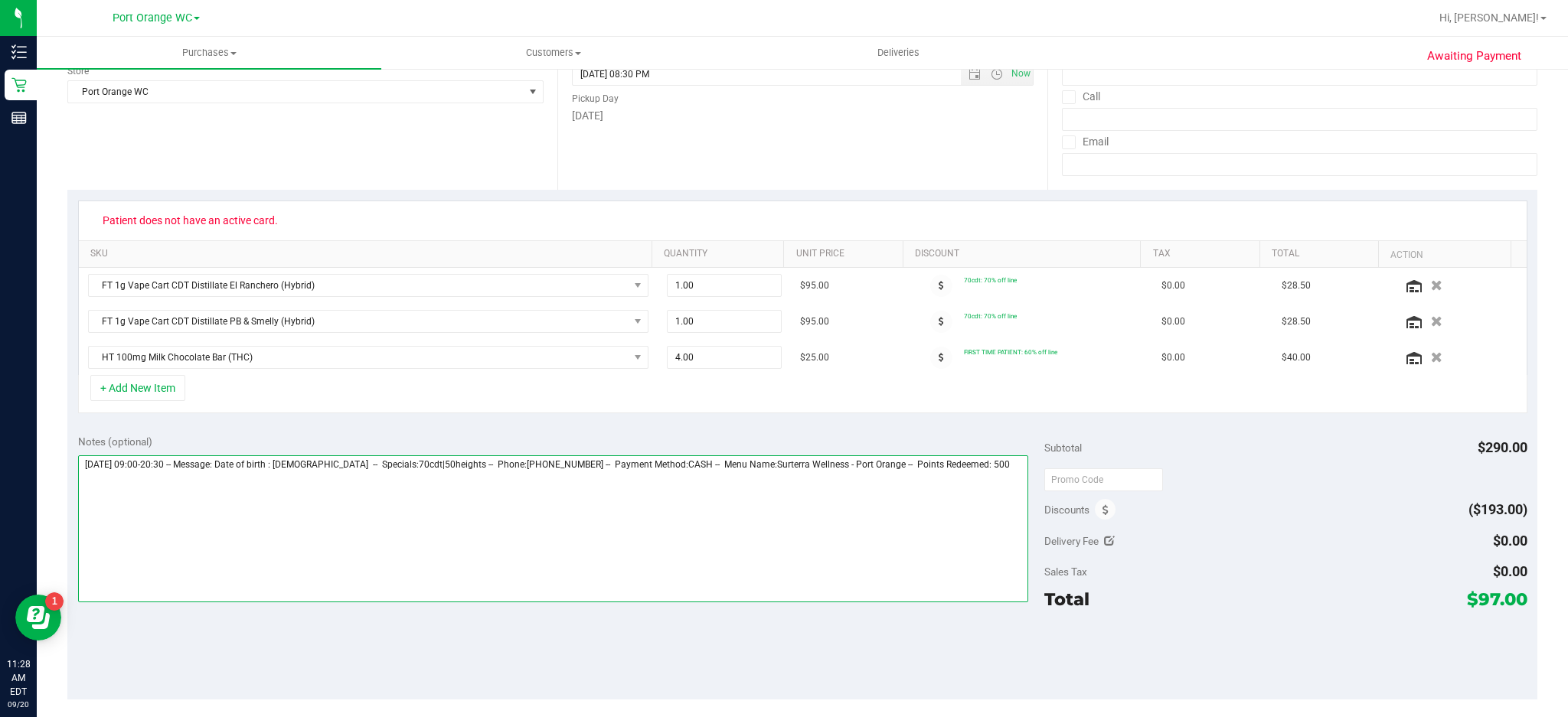
scroll to position [0, 0]
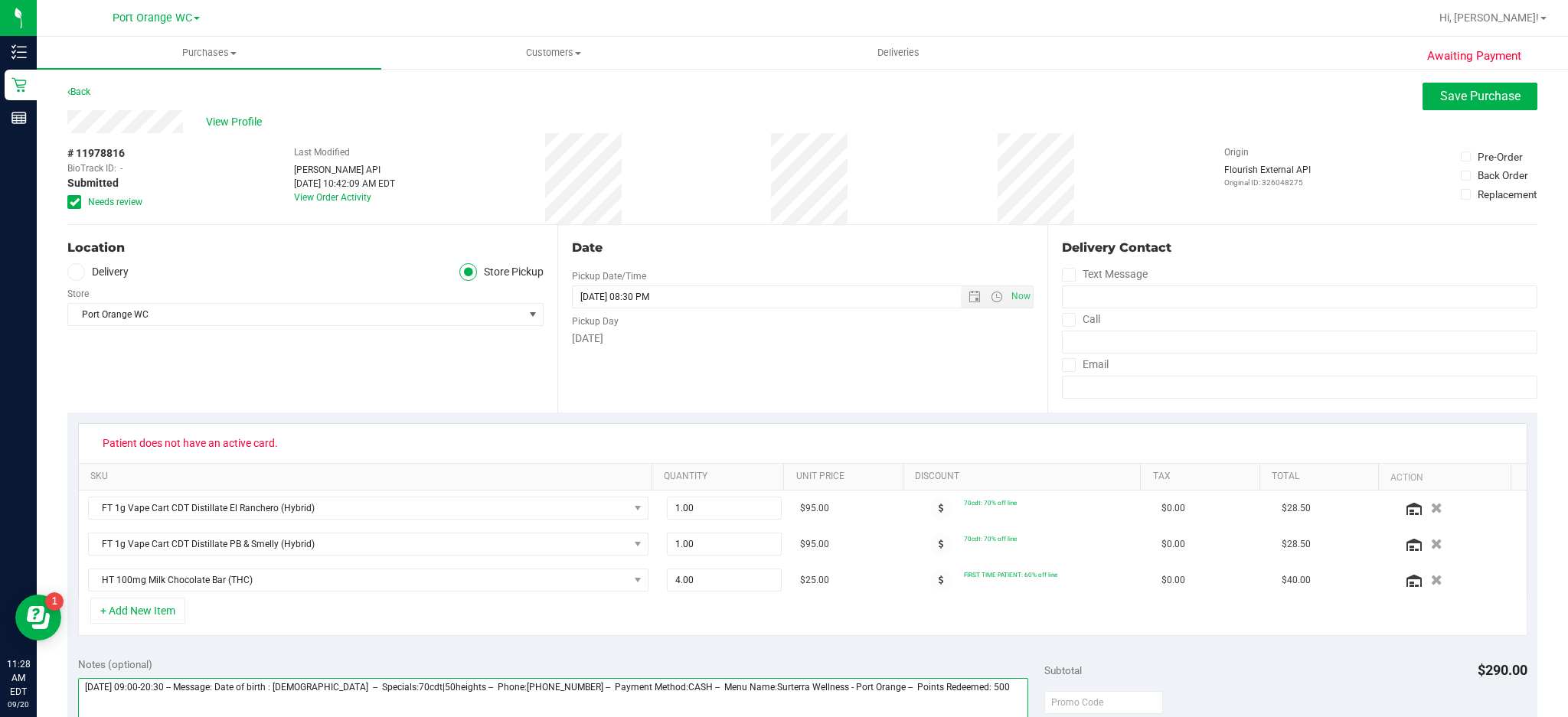
type textarea "Saturday 09/20/2025 09:00-20:30 -- Message: Date of birth : 12/20/85 -- Special…"
click at [240, 124] on span "View Profile" at bounding box center [236, 122] width 61 height 16
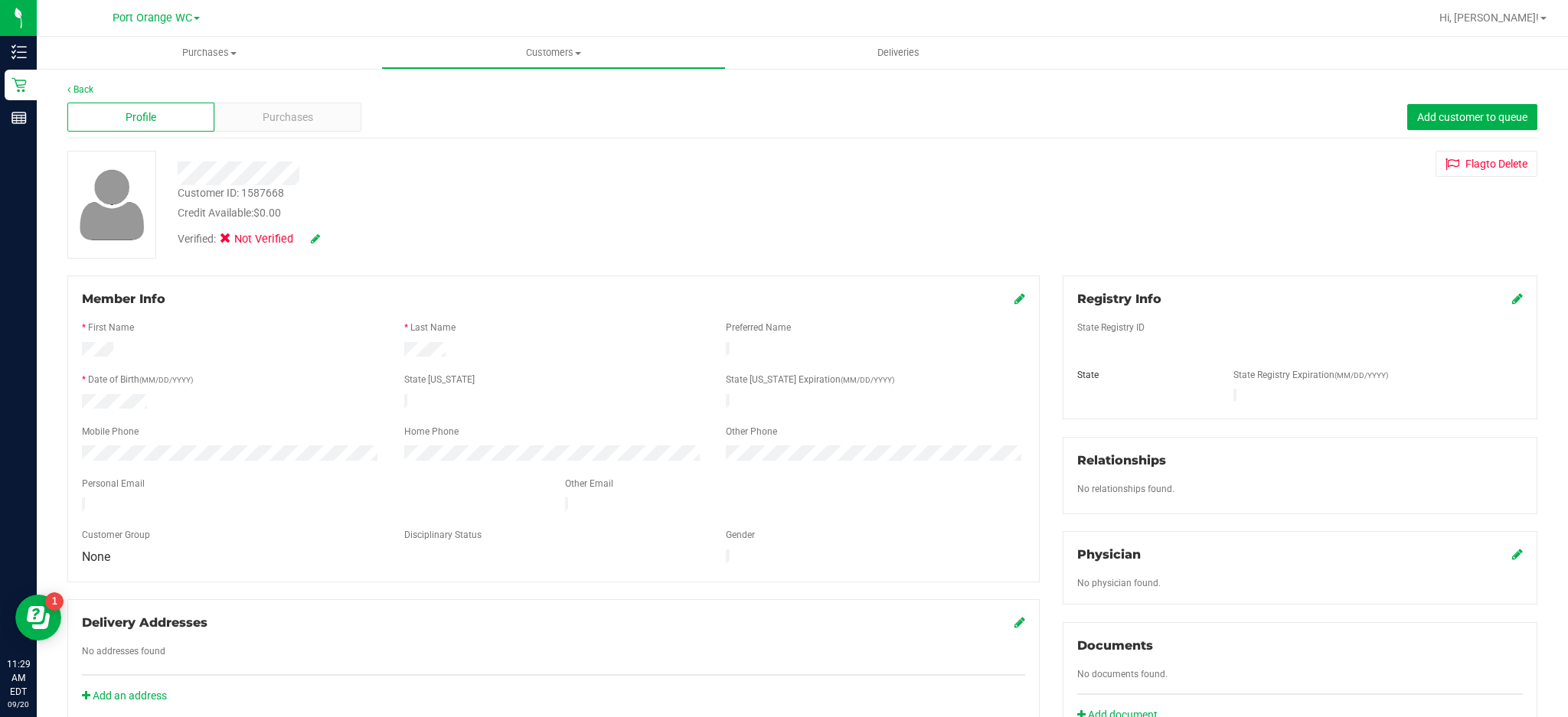
click at [1014, 298] on icon at bounding box center [1020, 298] width 11 height 12
click at [1495, 294] on div "Registry Info" at bounding box center [1300, 299] width 445 height 18
click at [1512, 298] on icon at bounding box center [1518, 298] width 11 height 12
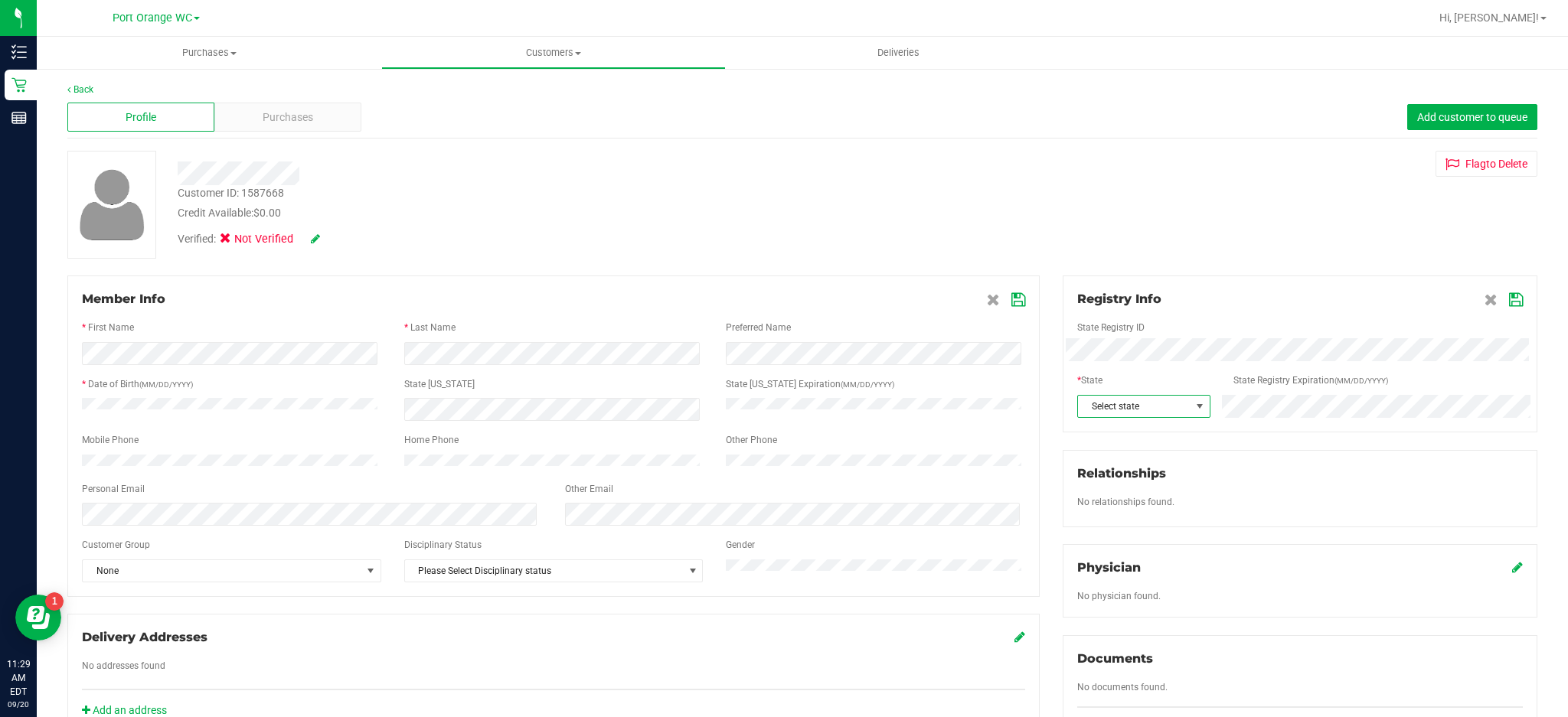
click at [1194, 405] on span at bounding box center [1199, 406] width 12 height 12
click at [1089, 568] on li "FL" at bounding box center [1133, 567] width 130 height 26
click at [1509, 307] on icon at bounding box center [1515, 299] width 14 height 12
click at [1012, 290] on span at bounding box center [1006, 299] width 38 height 18
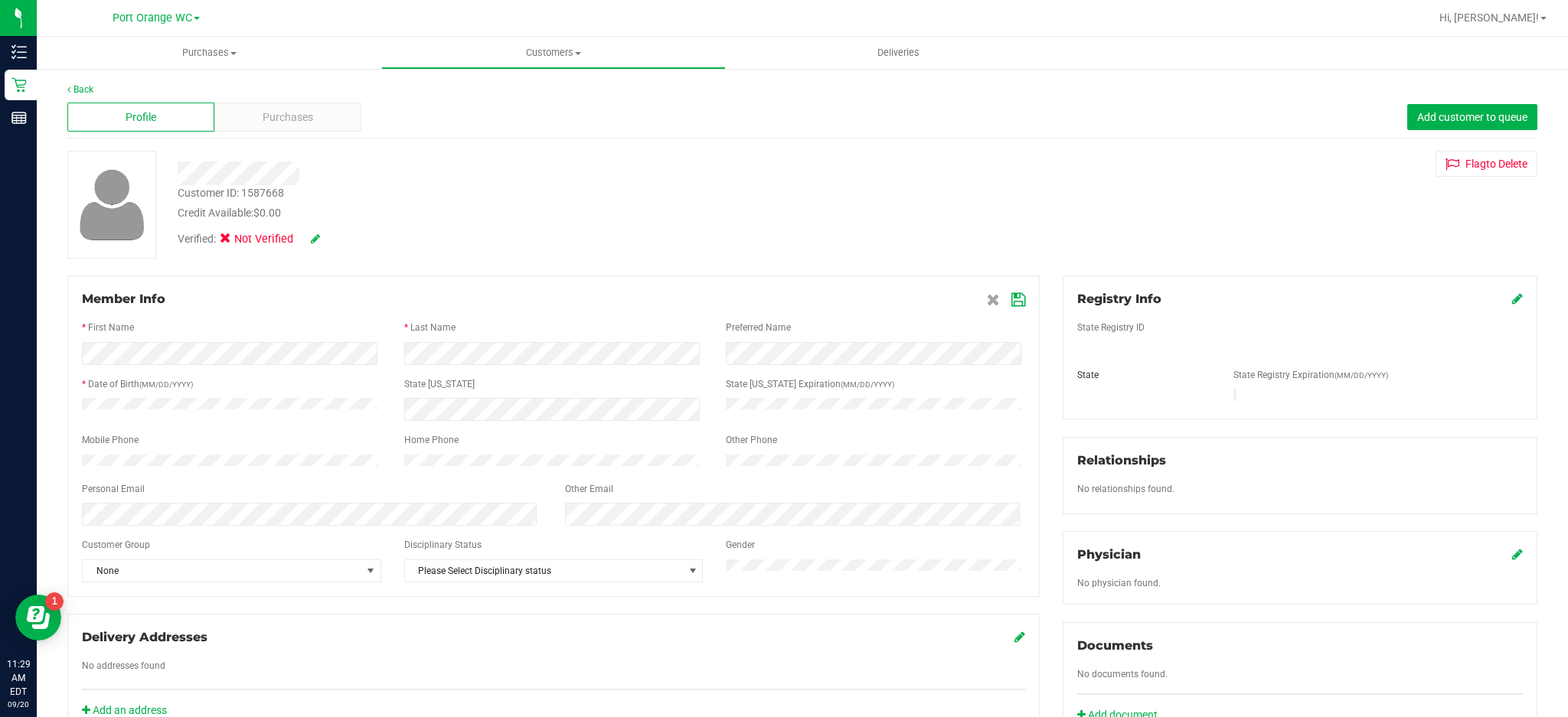
click at [1012, 305] on icon at bounding box center [1018, 299] width 14 height 12
click at [1512, 295] on icon at bounding box center [1518, 298] width 11 height 12
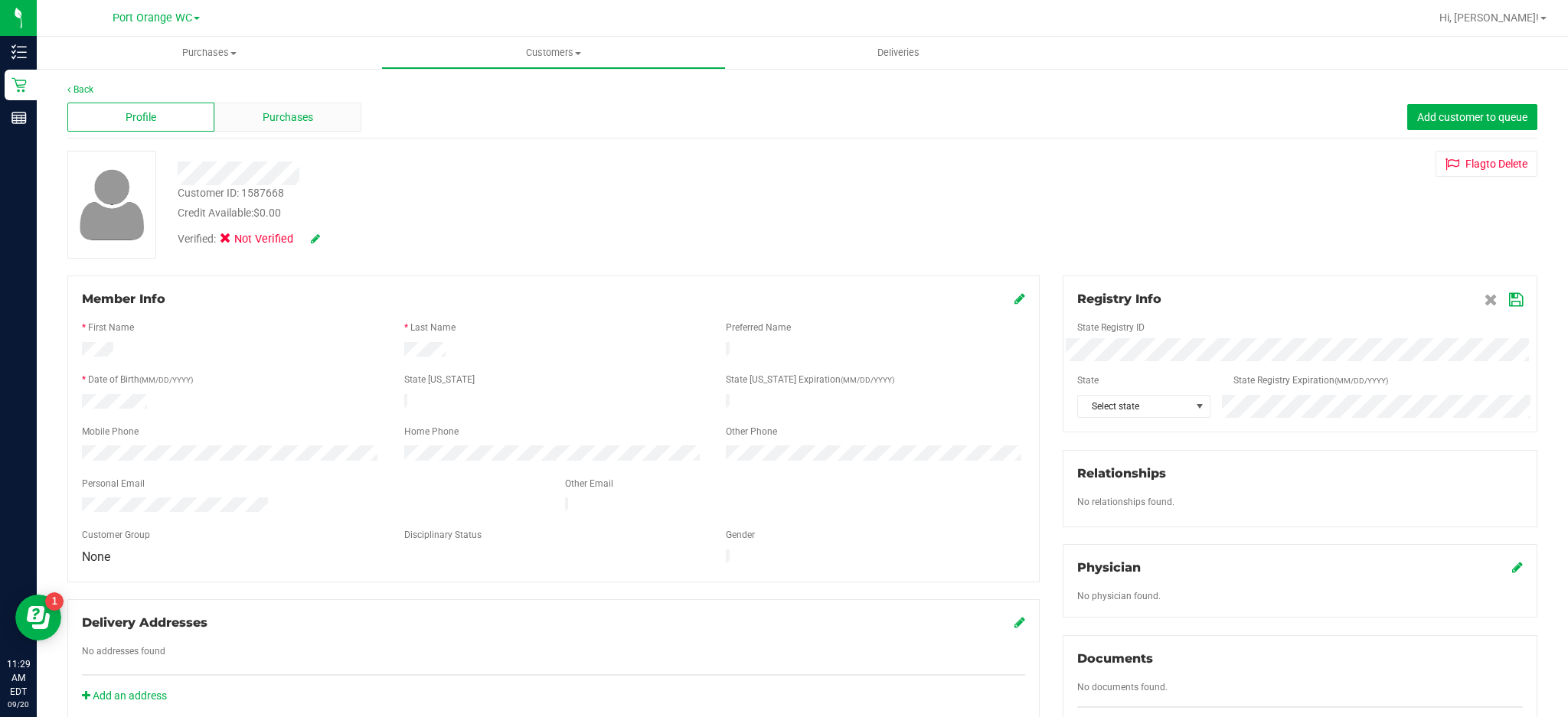
click at [288, 120] on span "Purchases" at bounding box center [287, 118] width 50 height 16
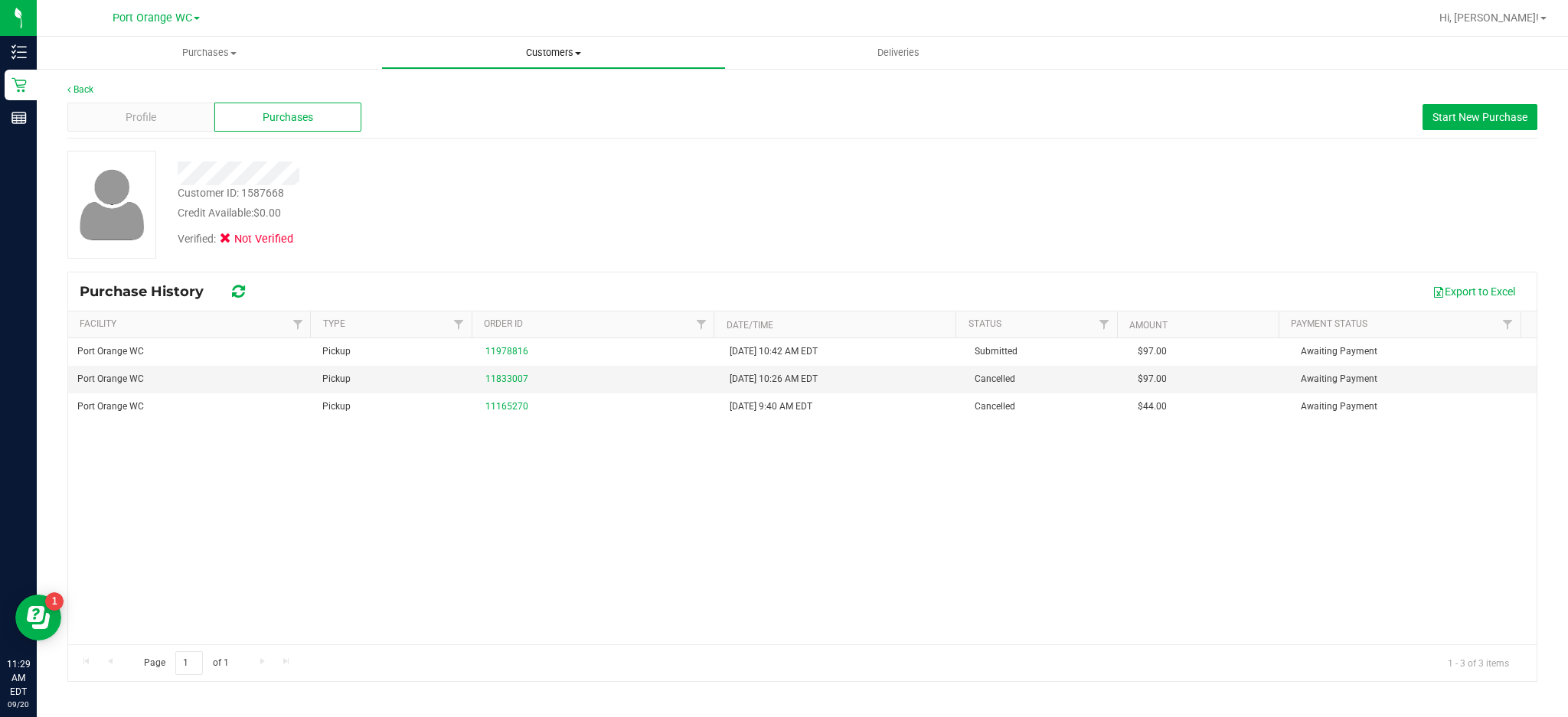
click at [551, 54] on span "Customers" at bounding box center [554, 52] width 343 height 14
click at [431, 88] on span "All customers" at bounding box center [436, 92] width 110 height 13
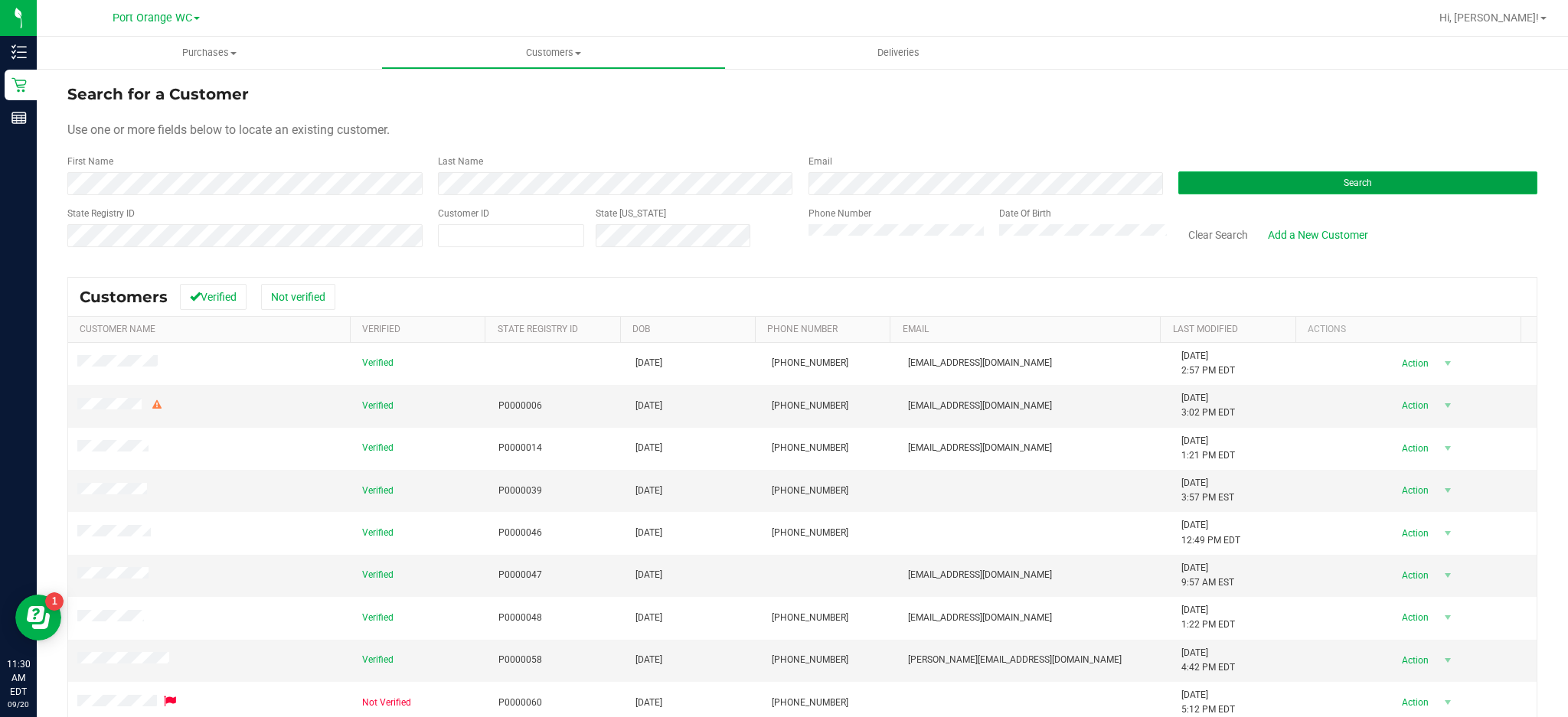
click at [1372, 183] on button "Search" at bounding box center [1358, 182] width 359 height 23
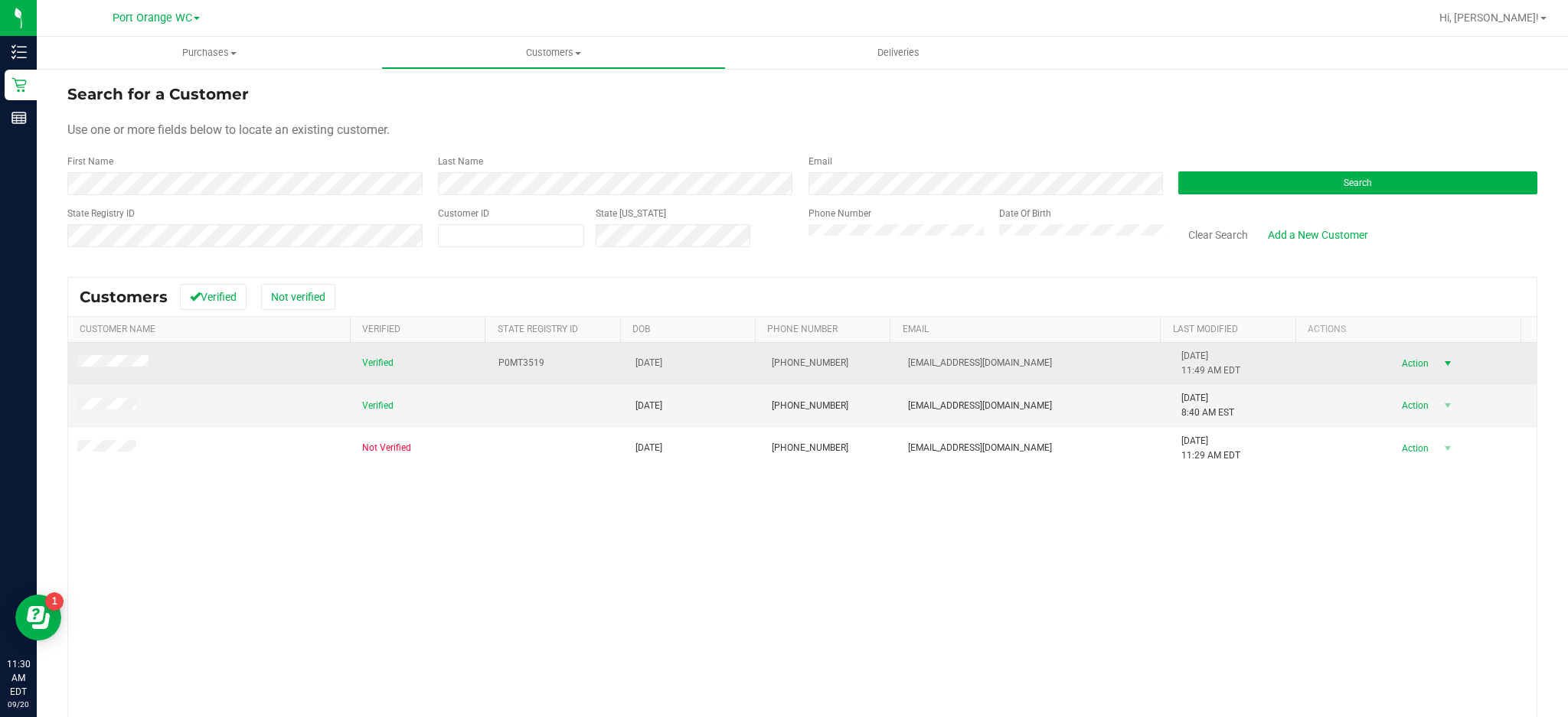
click at [1441, 365] on span "select" at bounding box center [1447, 363] width 12 height 12
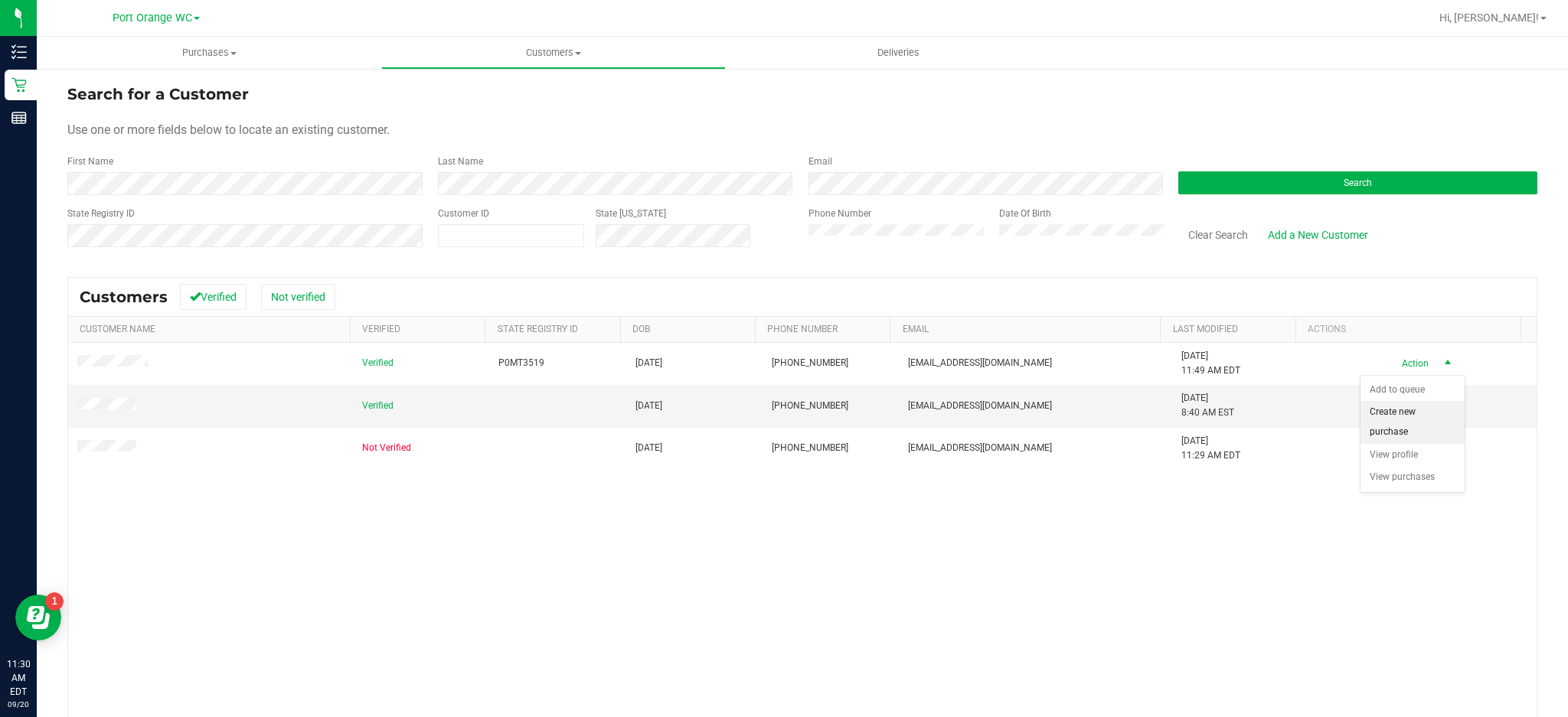
click at [1395, 423] on li "Create new purchase" at bounding box center [1413, 422] width 104 height 42
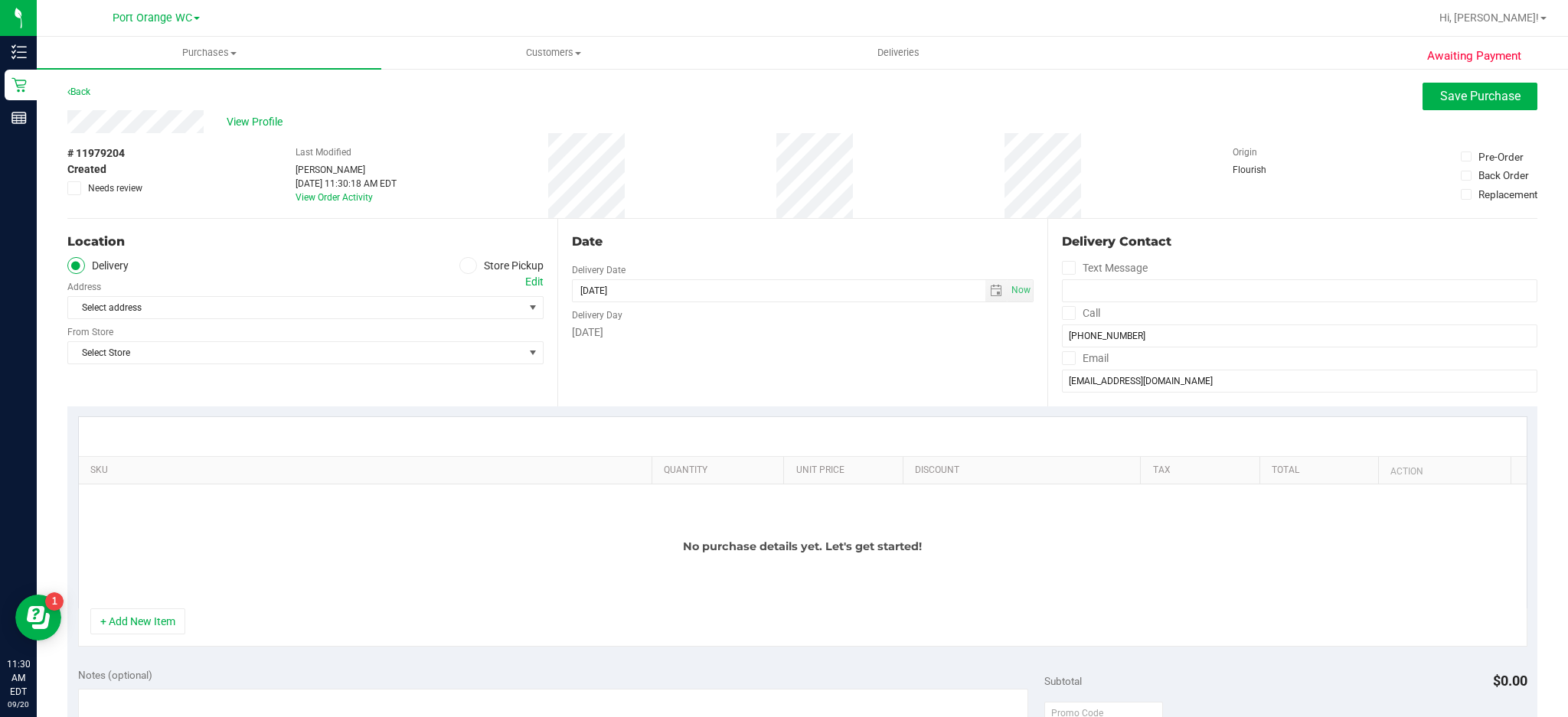
click at [460, 262] on span at bounding box center [468, 265] width 17 height 17
click at [464, 265] on icon at bounding box center [469, 265] width 9 height 0
click at [0, 0] on input "Store Pickup" at bounding box center [0, 0] width 0 height 0
click at [527, 307] on span "select" at bounding box center [532, 307] width 12 height 12
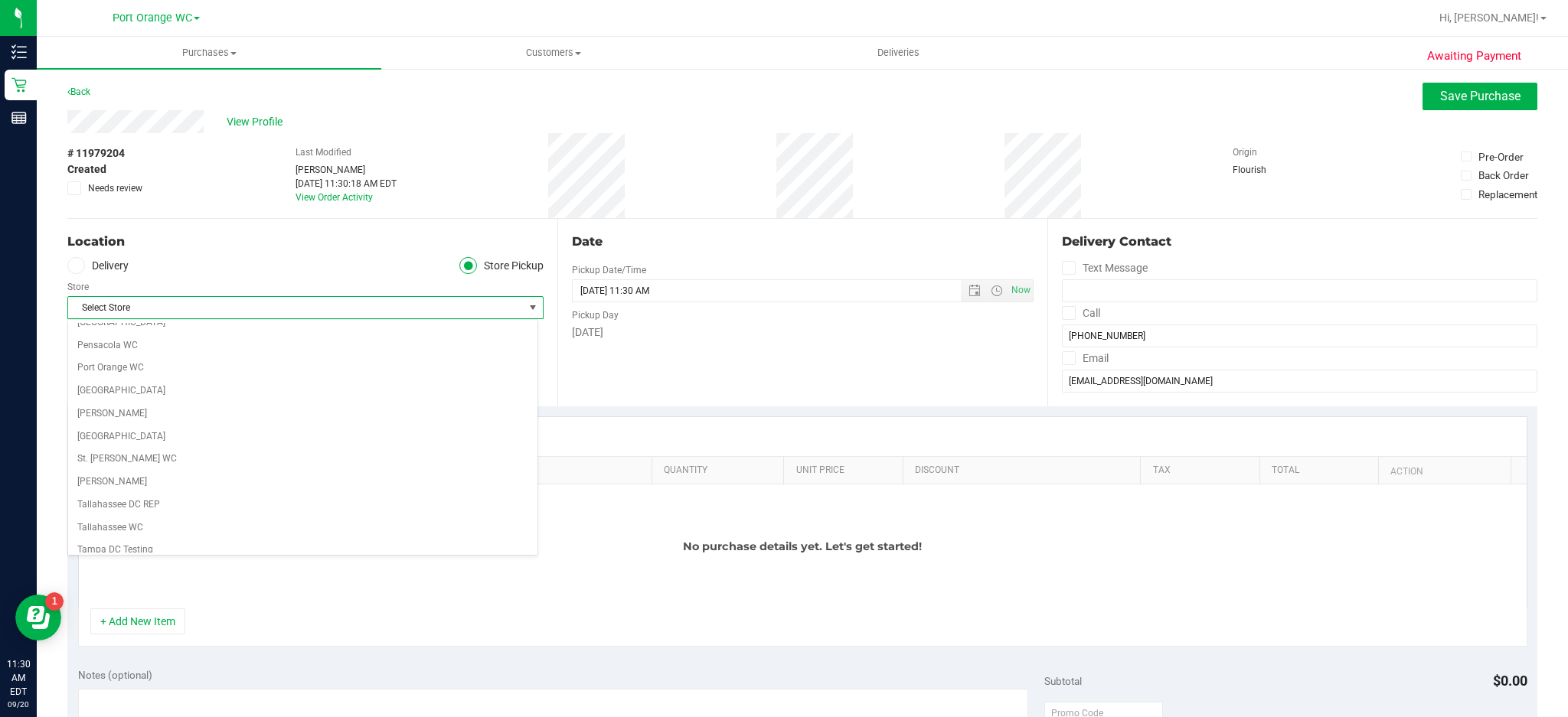
scroll to position [919, 0]
click at [126, 327] on li "Port Orange WC" at bounding box center [303, 325] width 470 height 23
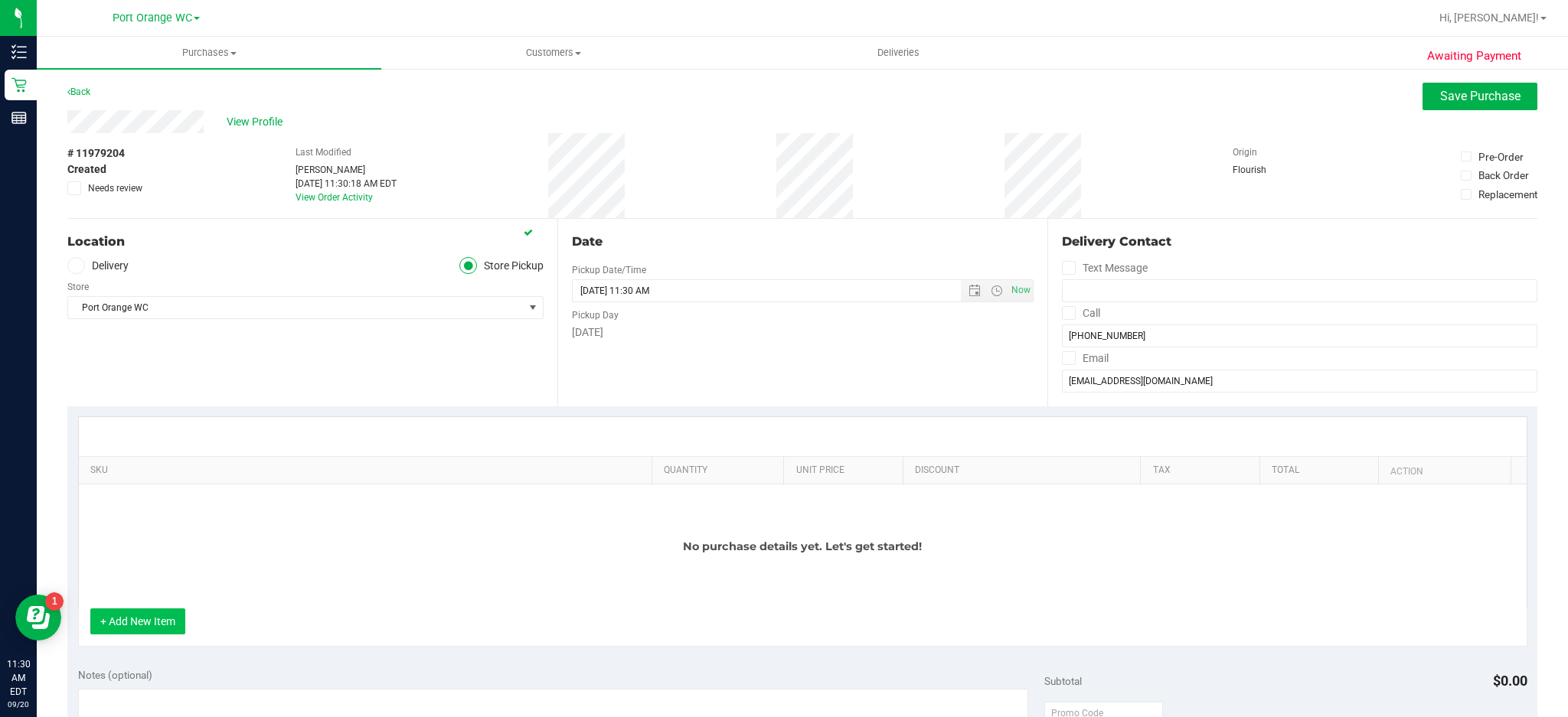
click at [118, 621] on button "+ Add New Item" at bounding box center [138, 621] width 95 height 26
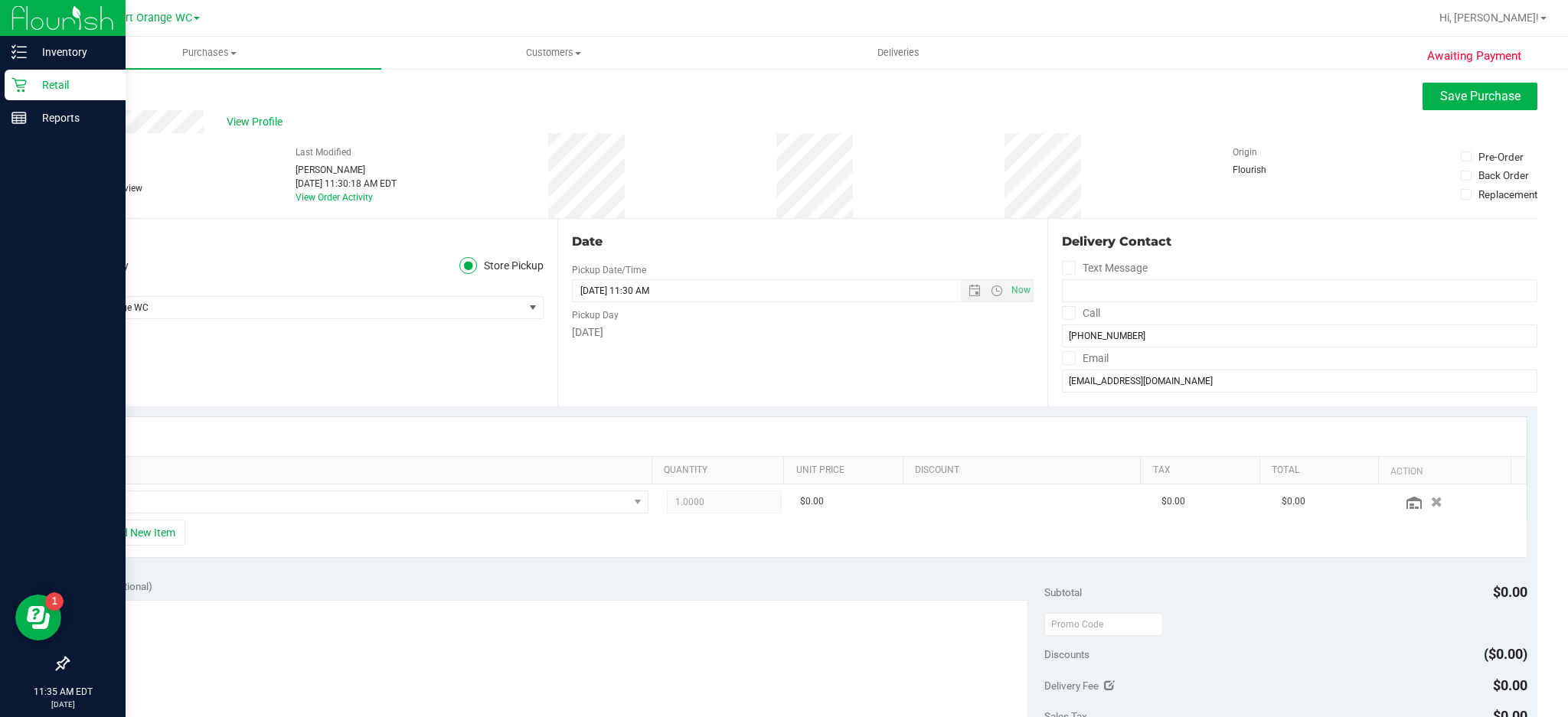
click at [18, 84] on icon at bounding box center [19, 86] width 15 height 15
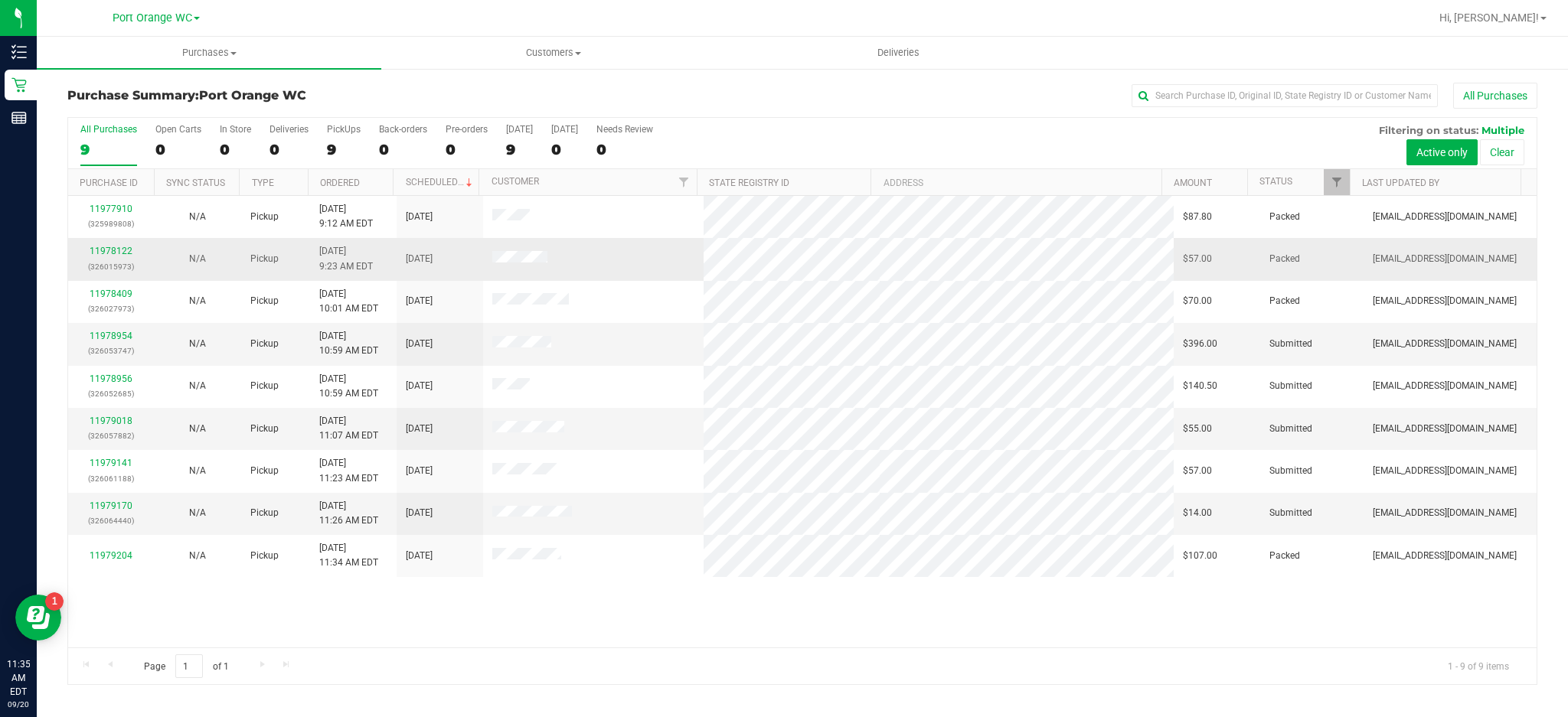
click at [649, 264] on td at bounding box center [594, 259] width 221 height 42
click at [118, 247] on link "11978122" at bounding box center [110, 251] width 43 height 11
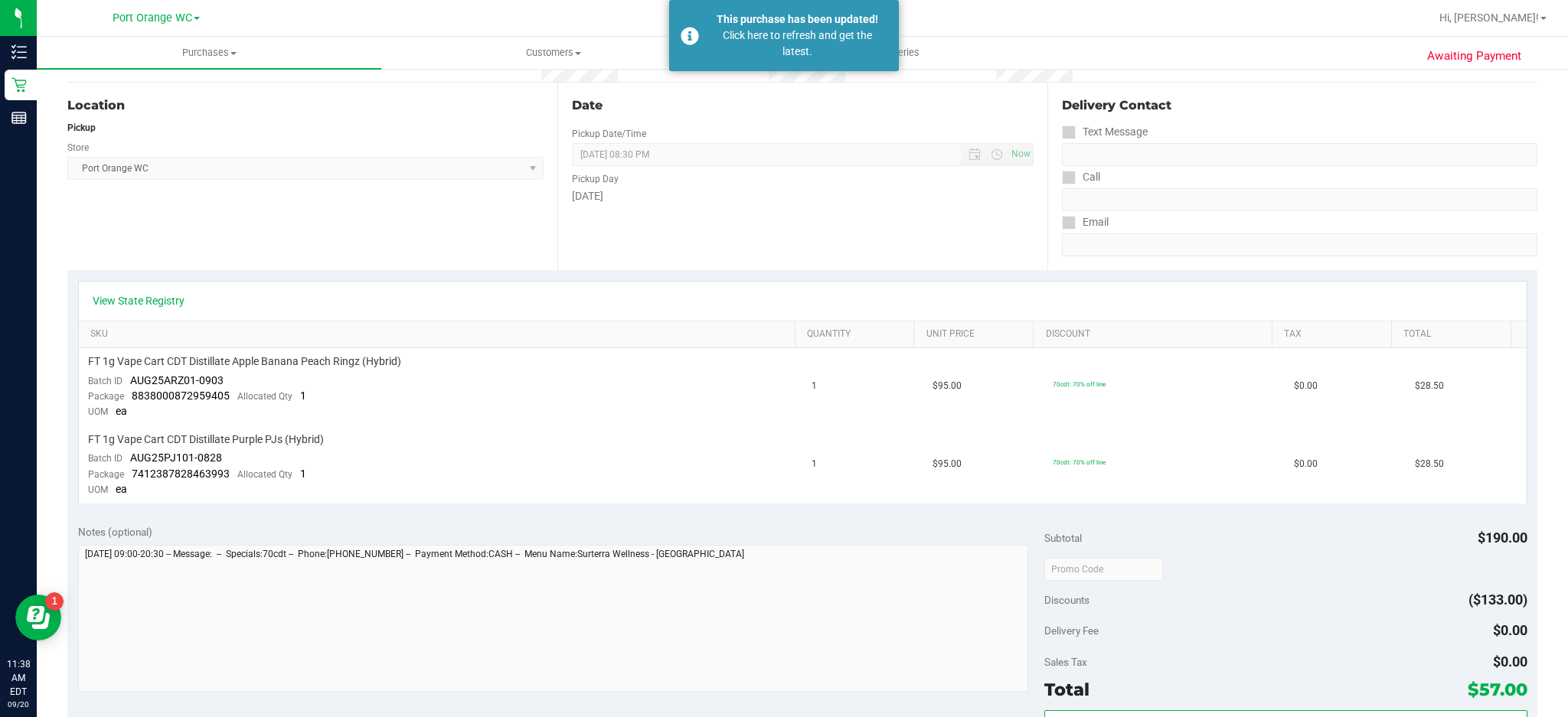
scroll to position [155, 0]
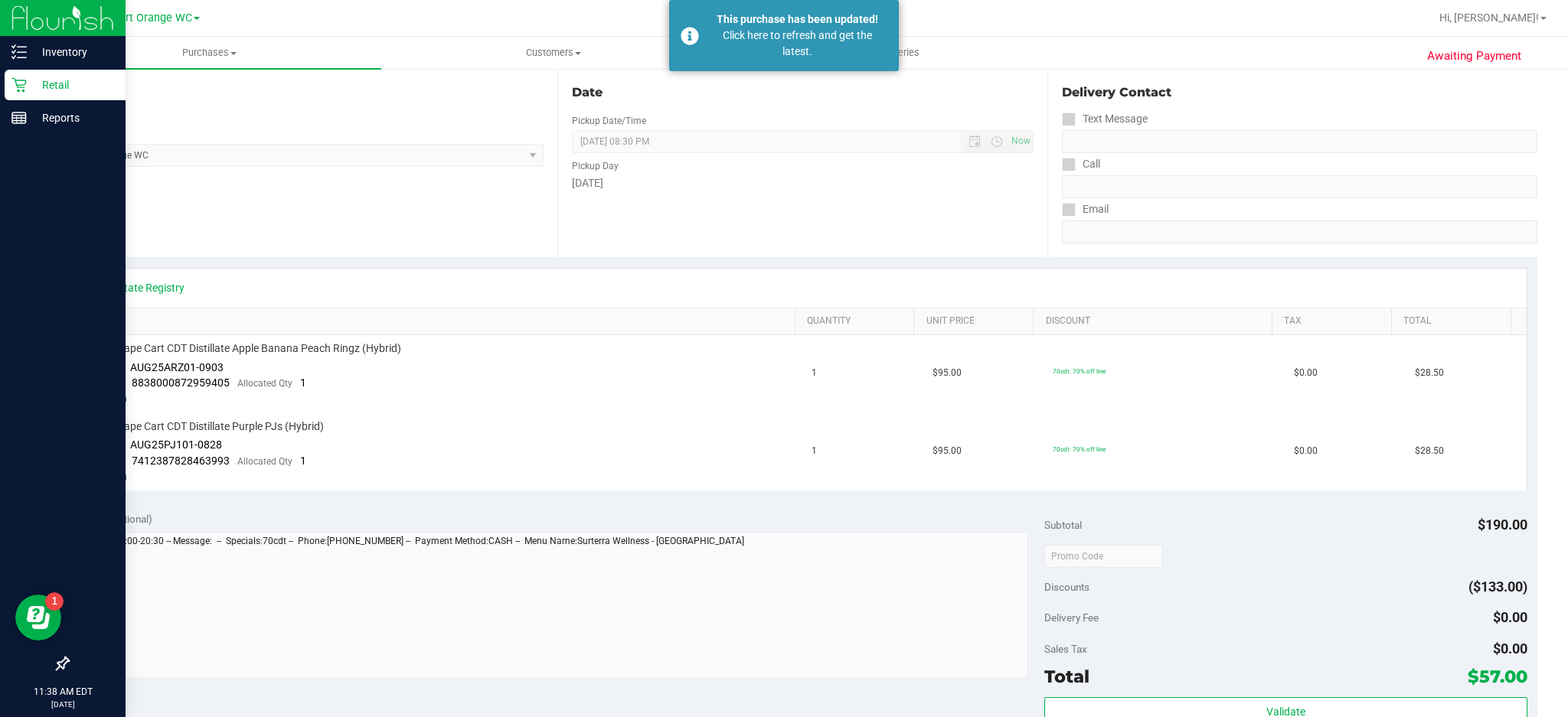
click at [18, 88] on icon at bounding box center [19, 85] width 16 height 16
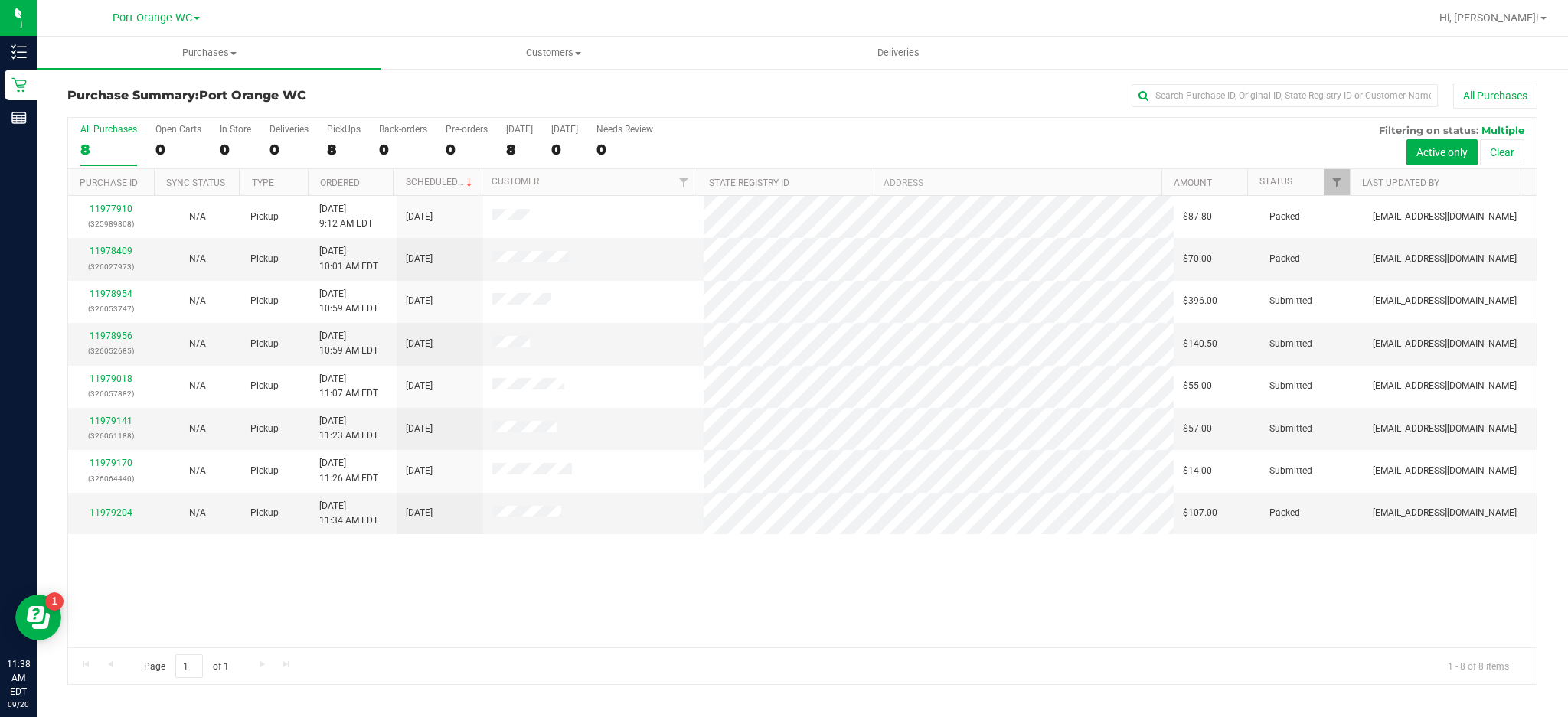
click at [507, 608] on div "11977910 (325989808) N/A Pickup 9/20/2025 9:12 AM EDT 9/20/2025 $87.80 Packed a…" at bounding box center [803, 421] width 1469 height 452
click at [118, 514] on link "11979204" at bounding box center [110, 513] width 43 height 11
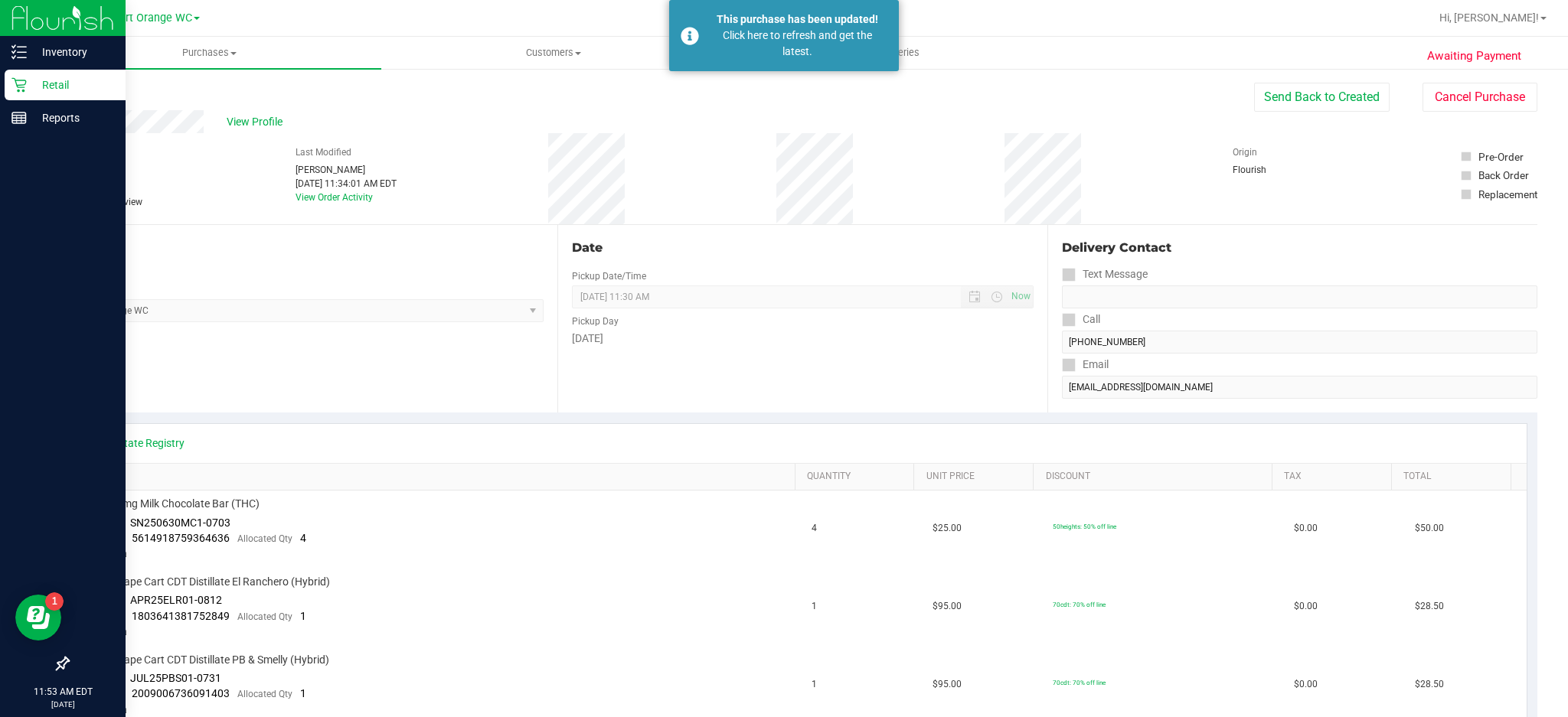
click at [29, 88] on p "Retail" at bounding box center [72, 85] width 92 height 18
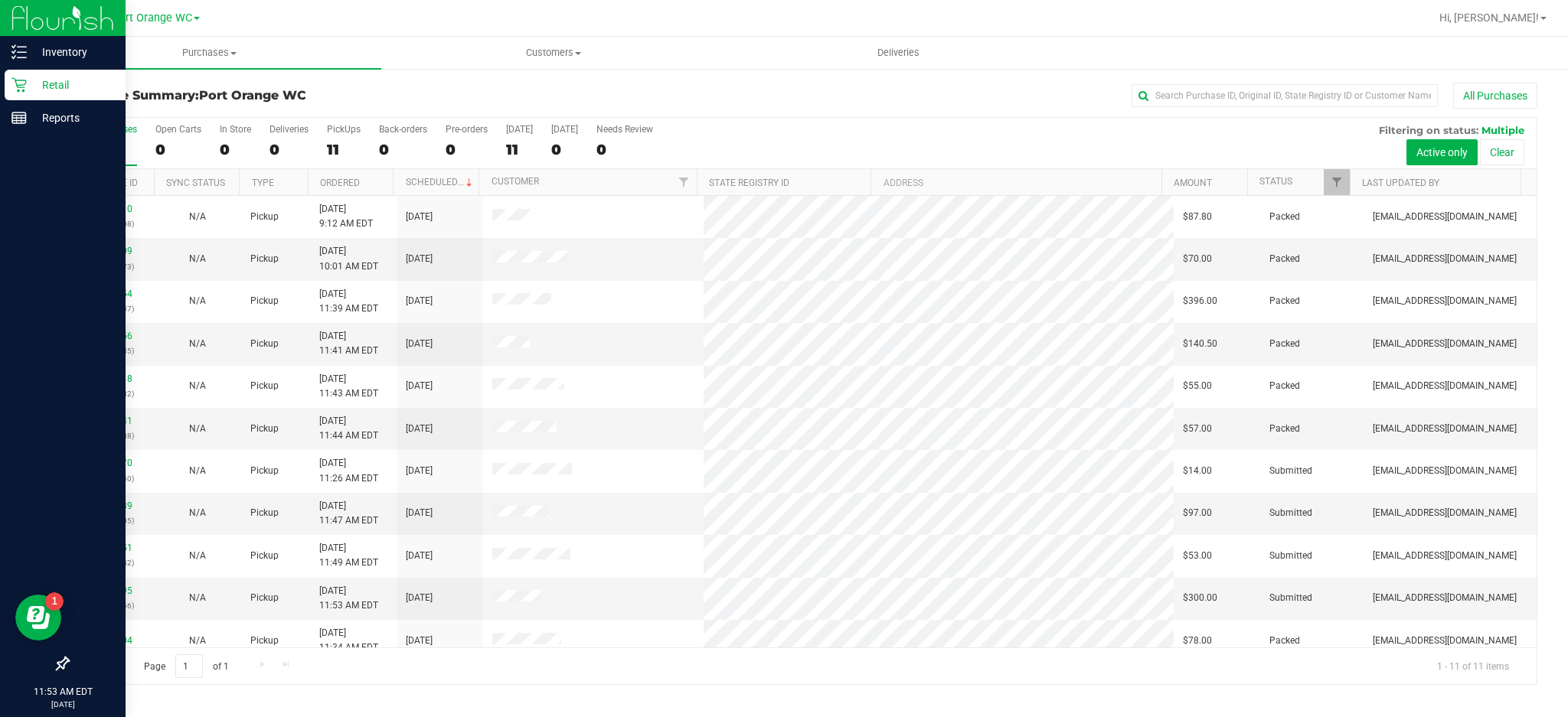
scroll to position [14, 0]
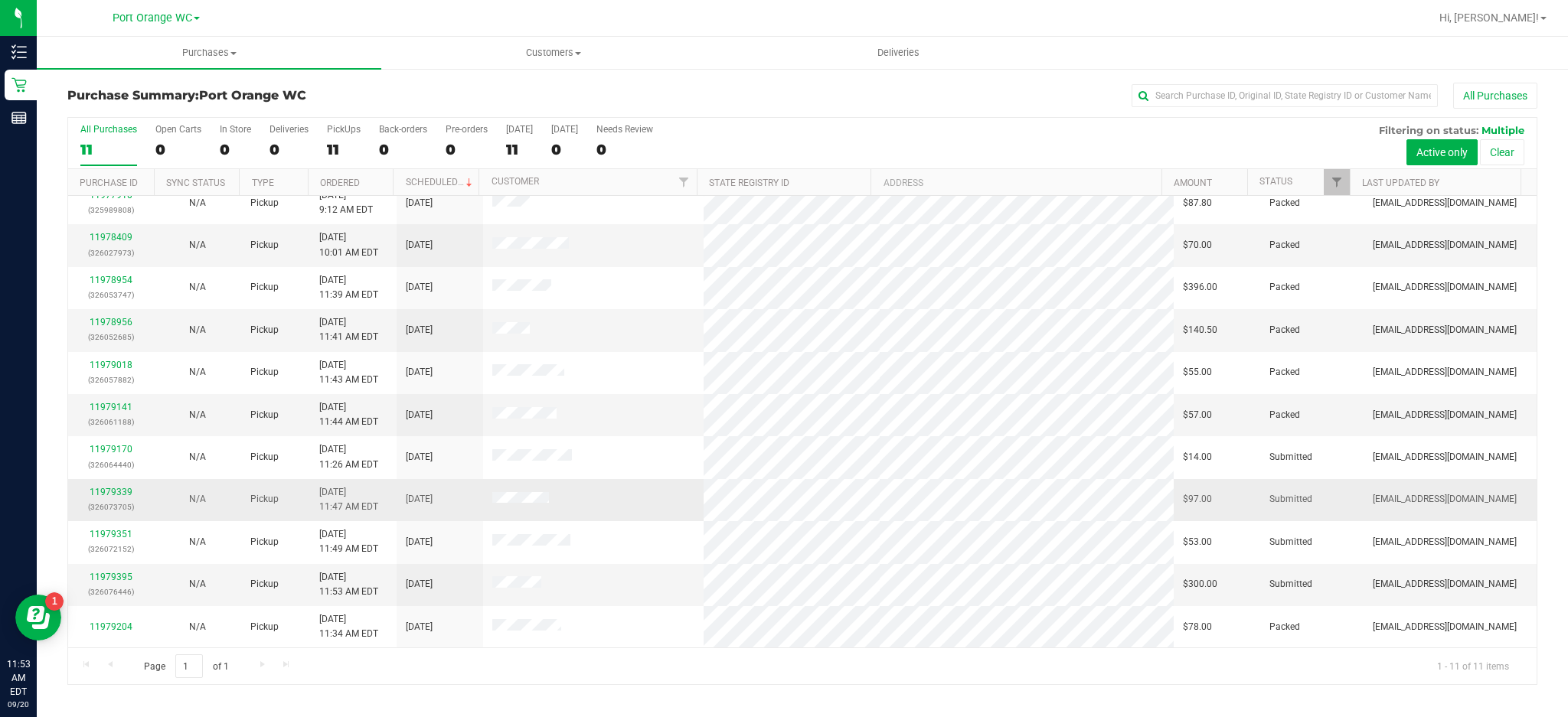
click at [669, 508] on td at bounding box center [594, 500] width 221 height 42
click at [112, 494] on link "11979339" at bounding box center [110, 493] width 43 height 11
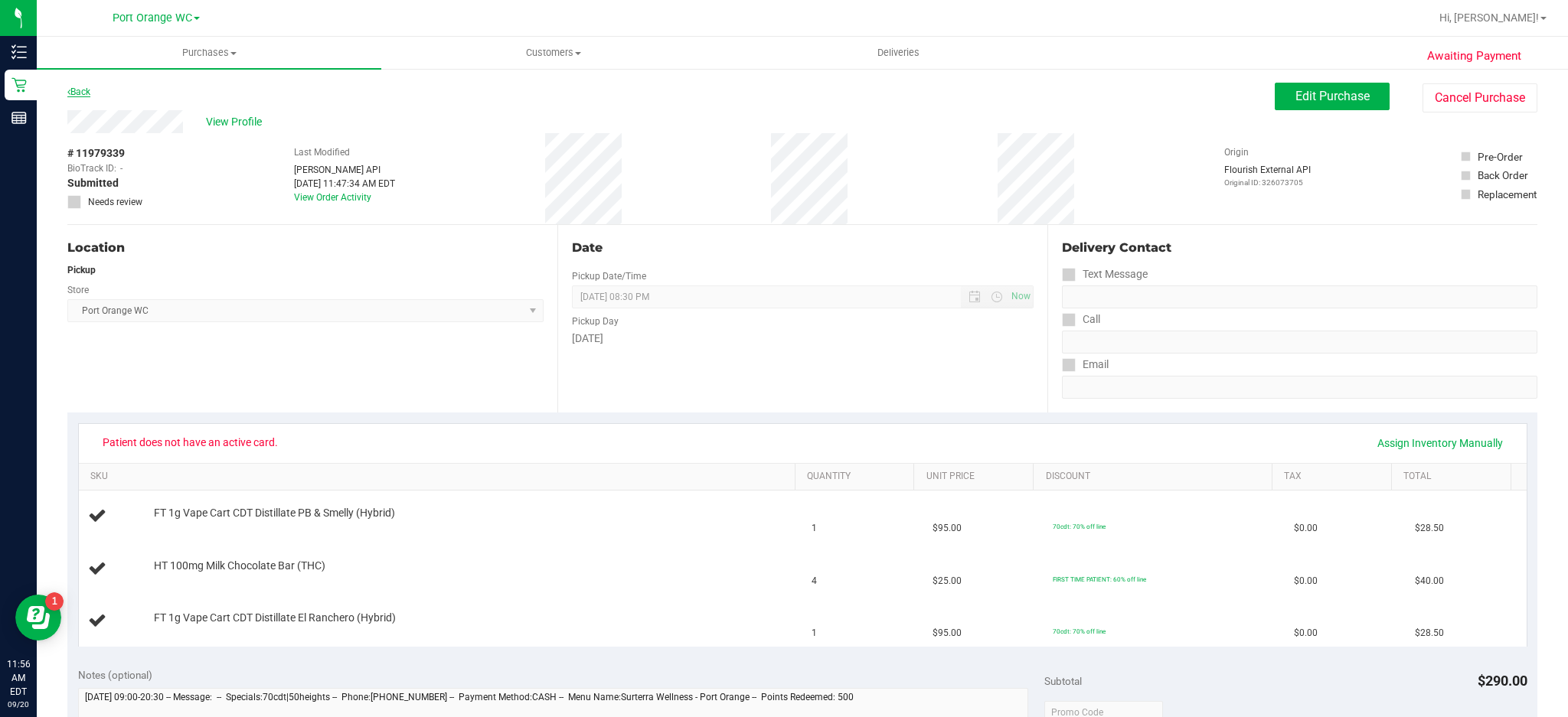
click at [84, 90] on link "Back" at bounding box center [78, 92] width 23 height 11
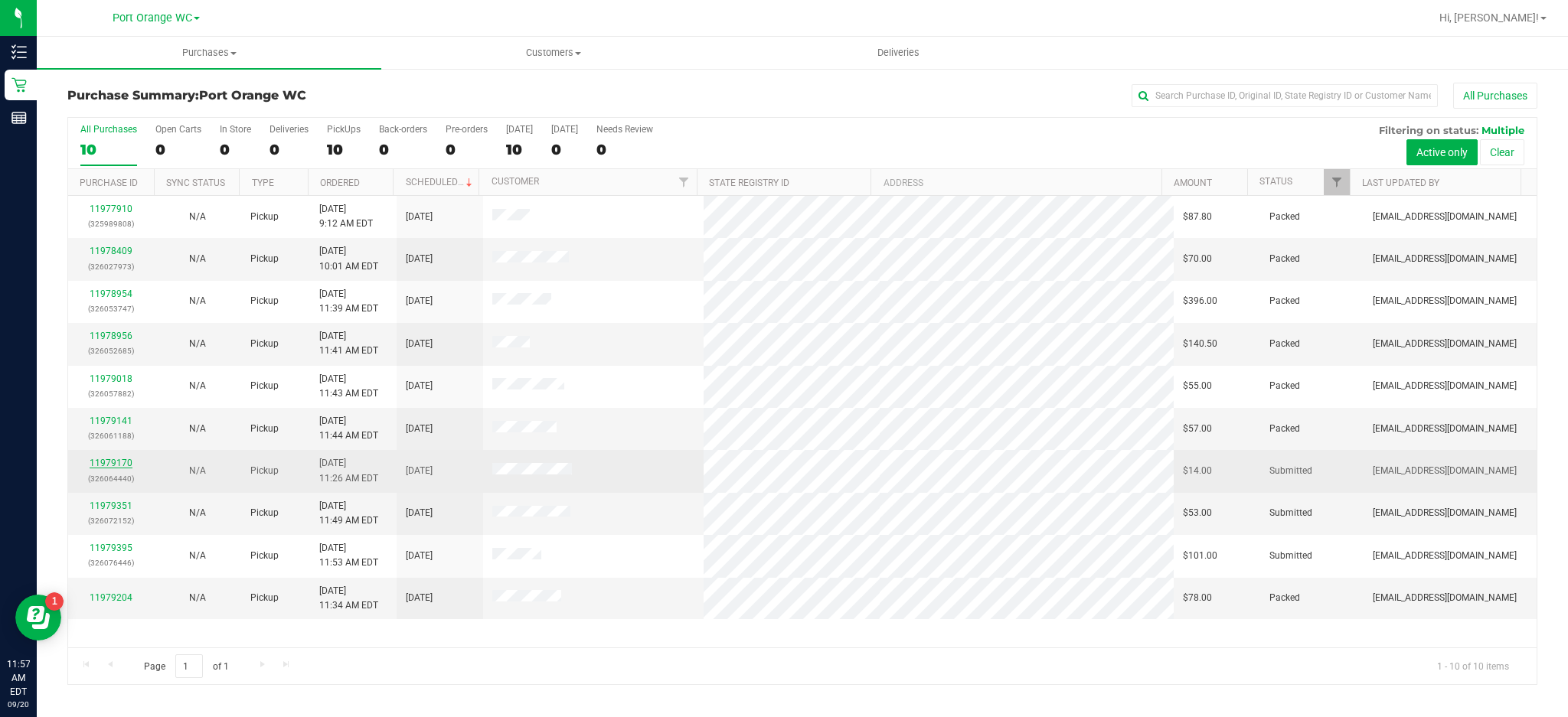
click at [121, 464] on link "11979170" at bounding box center [110, 463] width 43 height 11
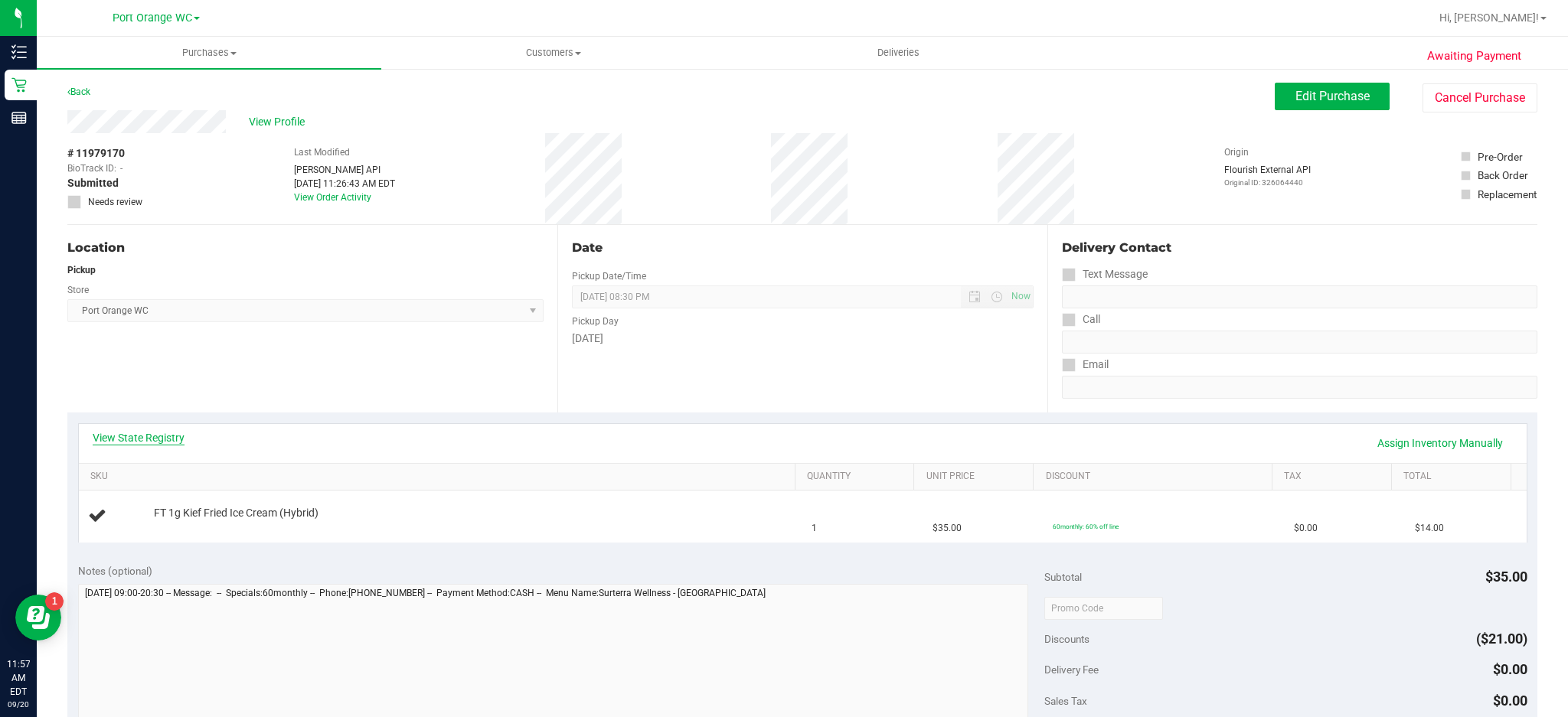
click at [169, 439] on link "View State Registry" at bounding box center [139, 438] width 92 height 16
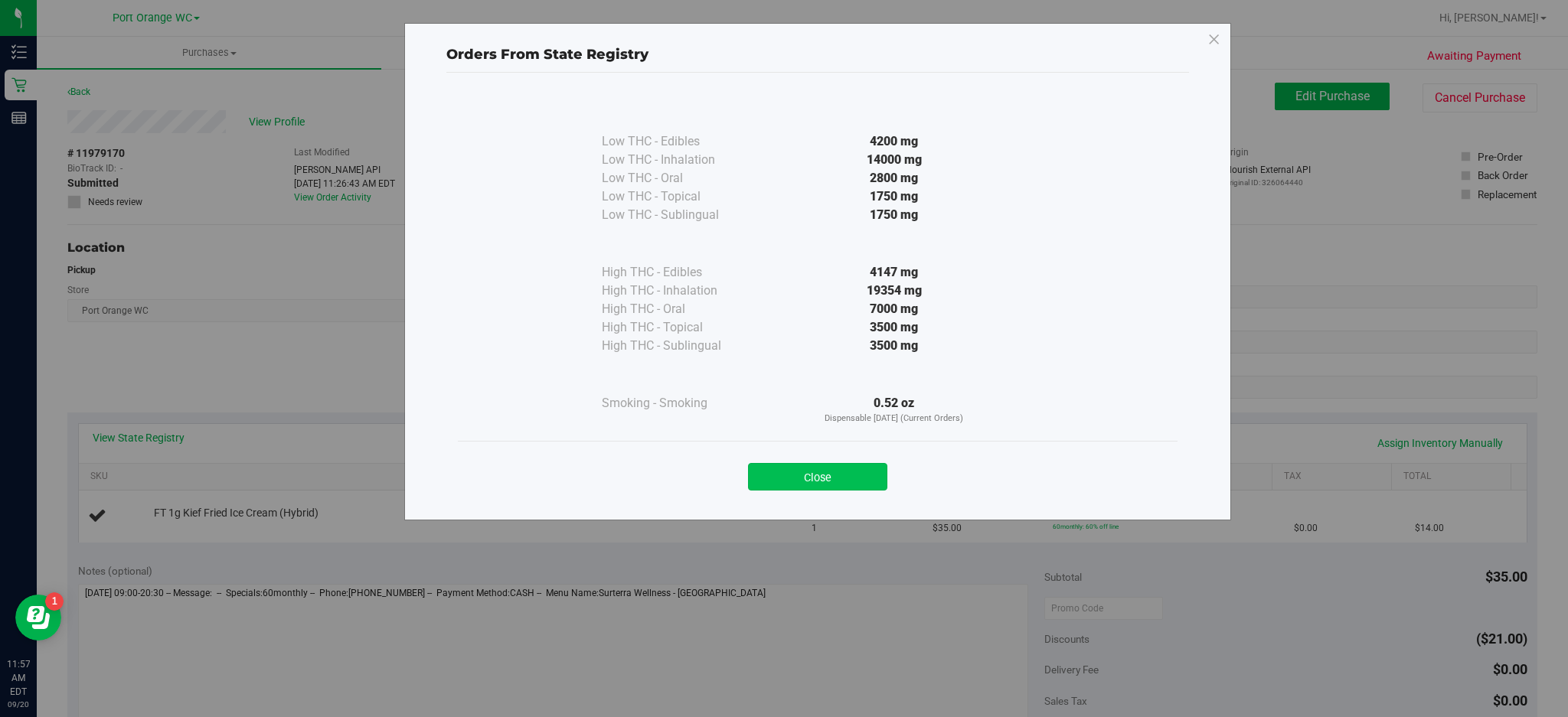
click at [841, 464] on button "Close" at bounding box center [817, 477] width 140 height 27
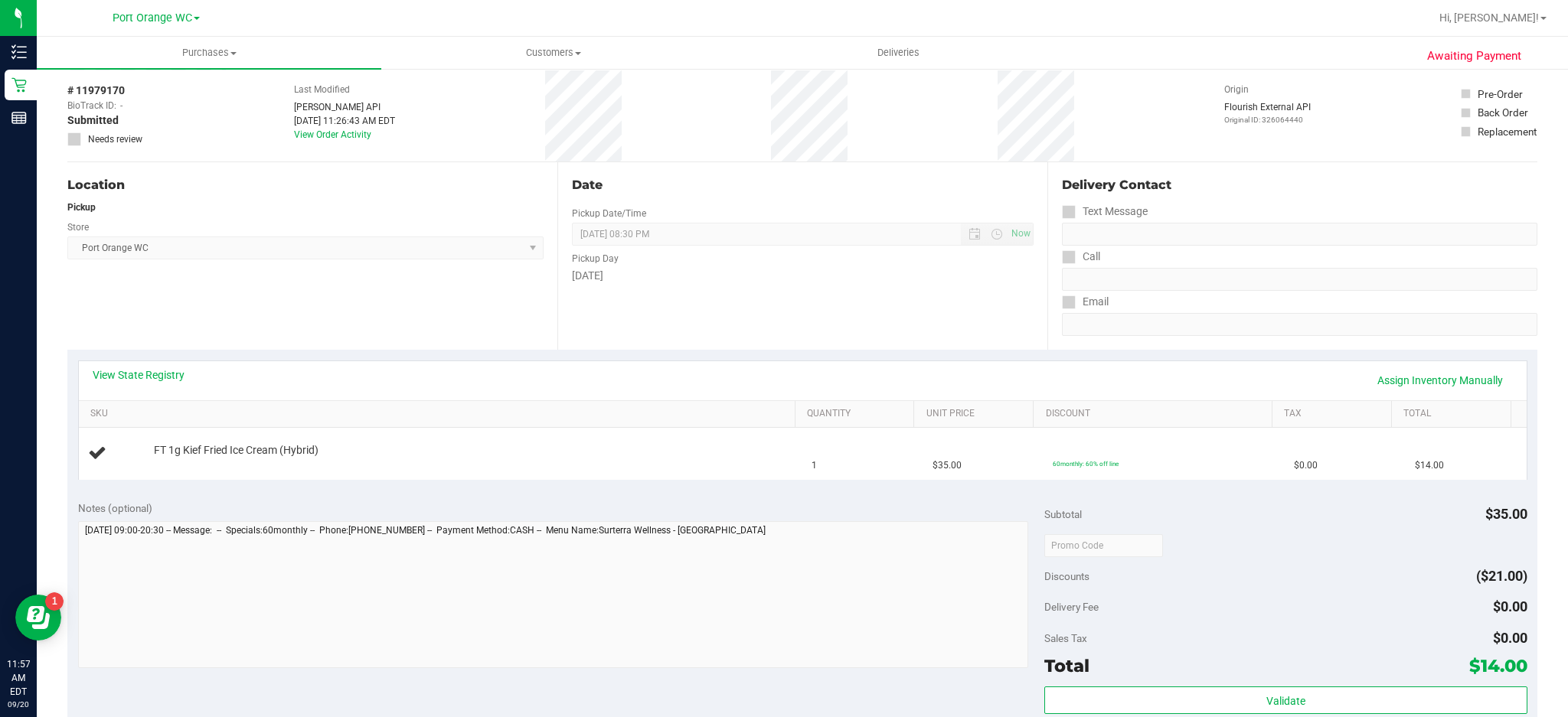
scroll to position [68, 0]
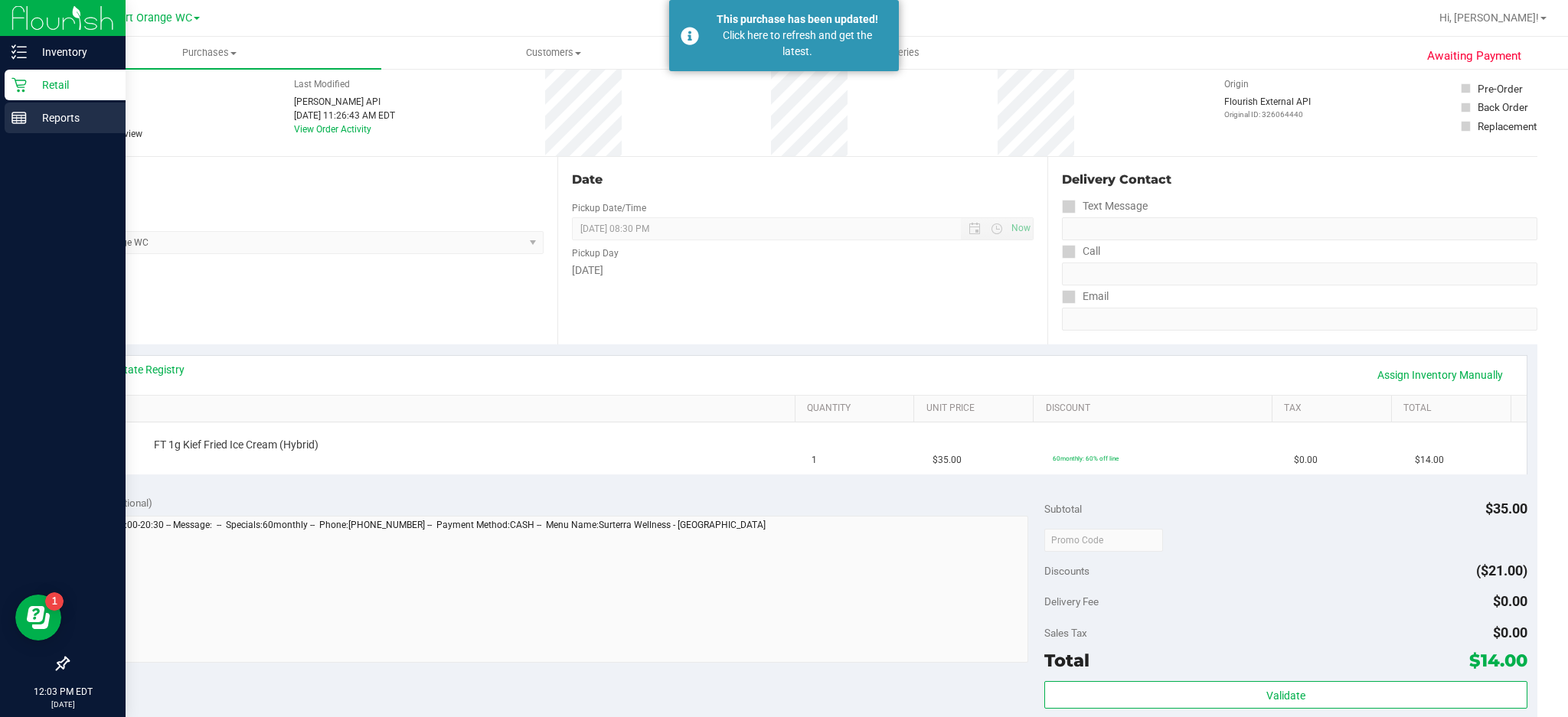
click at [18, 116] on line at bounding box center [18, 116] width 14 height 0
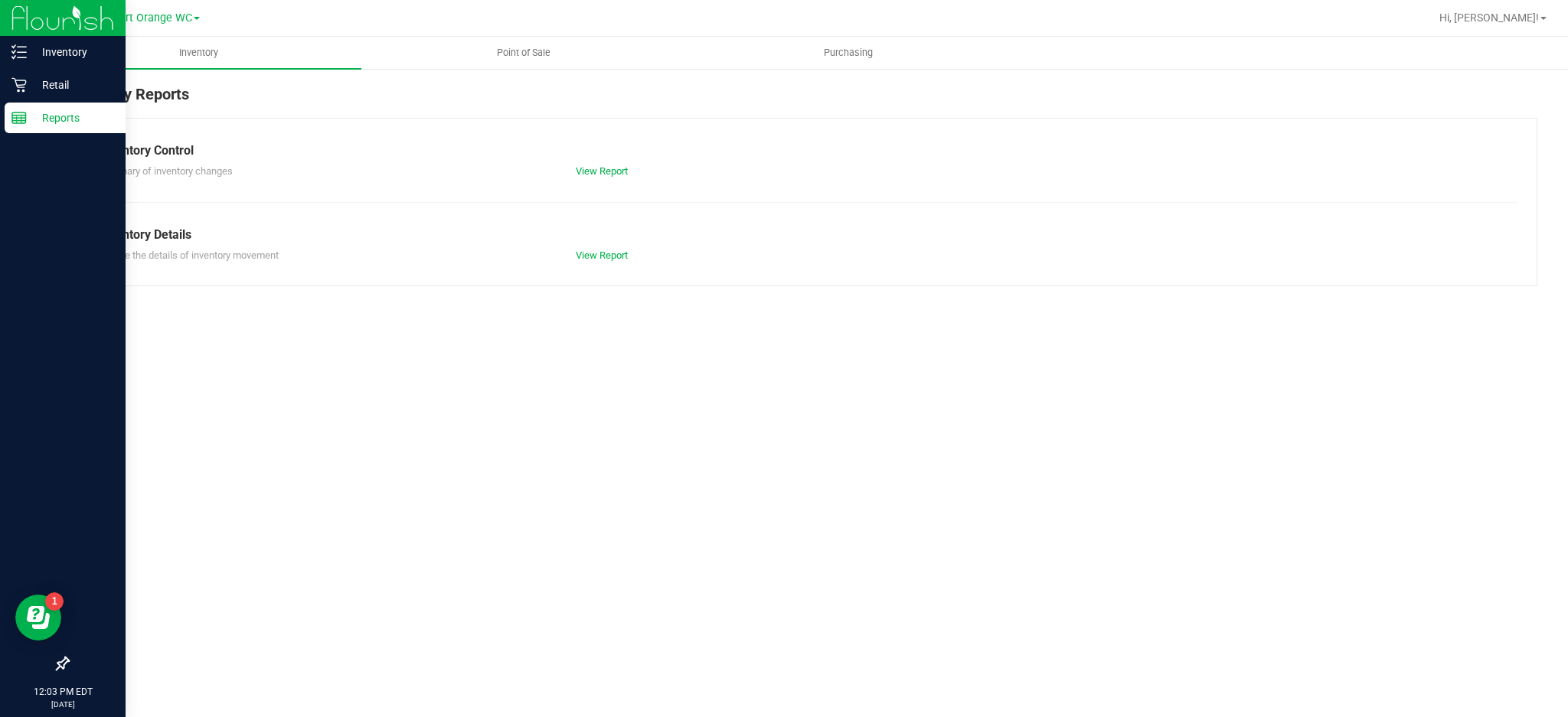
click at [61, 83] on p "Retail" at bounding box center [72, 85] width 92 height 18
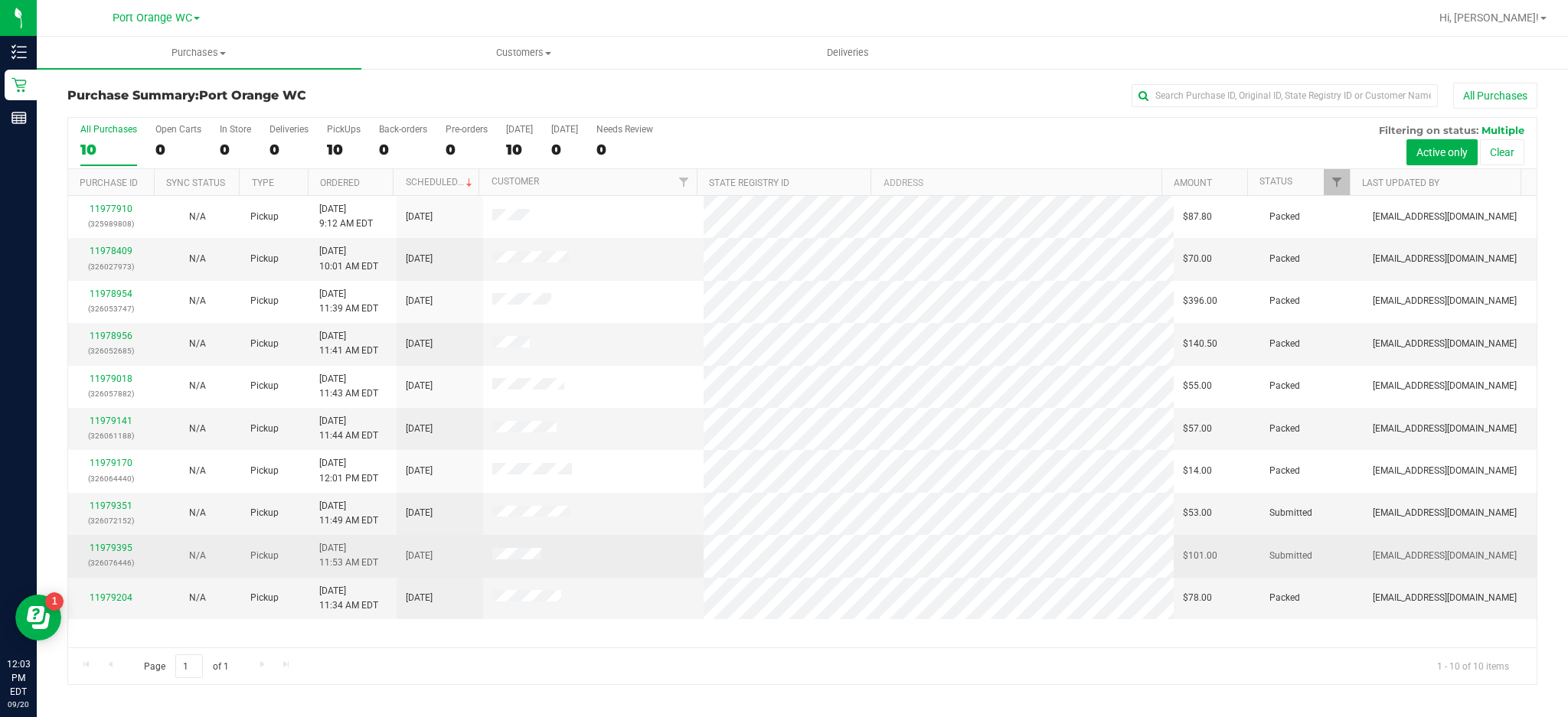
click at [639, 565] on td at bounding box center [594, 556] width 221 height 42
click at [115, 554] on link "11979395" at bounding box center [110, 548] width 43 height 11
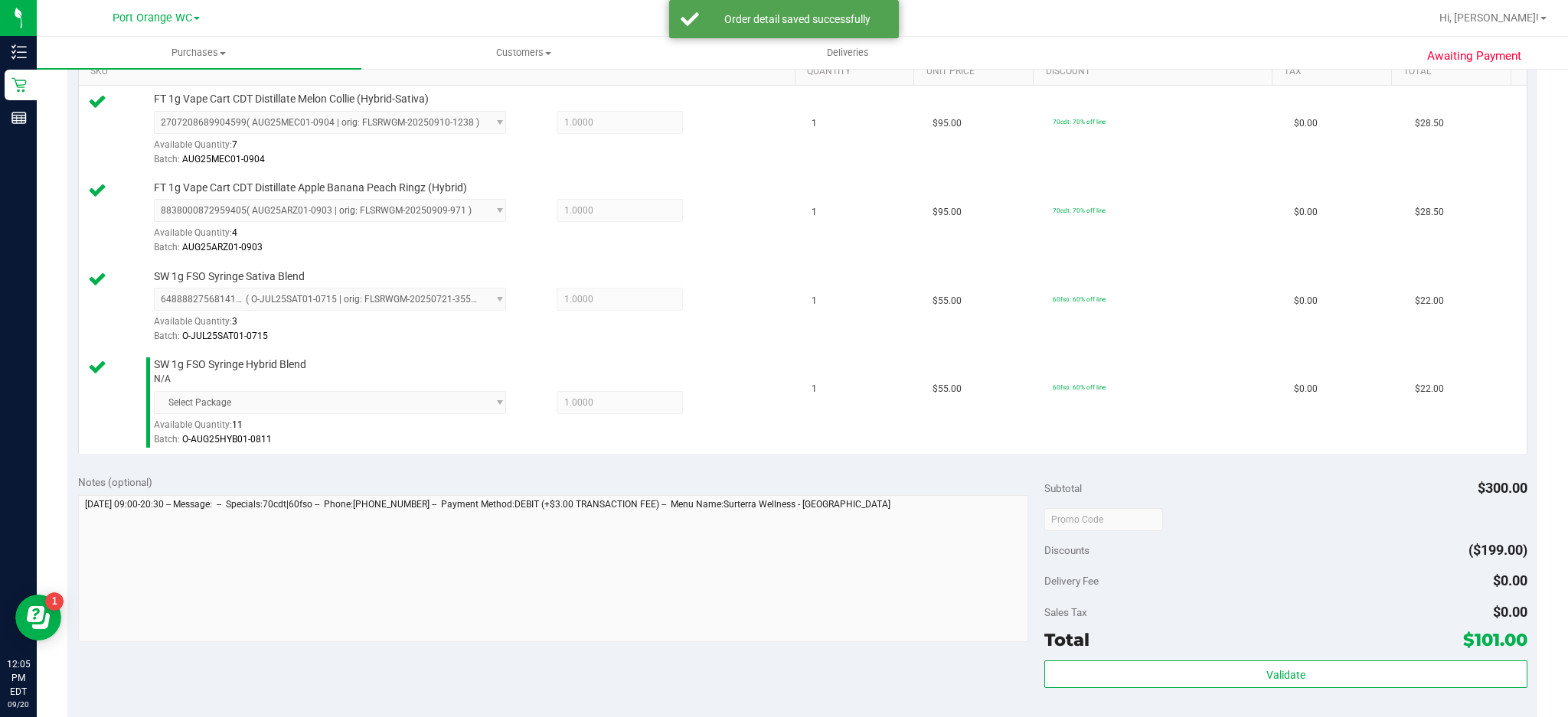
scroll to position [548, 0]
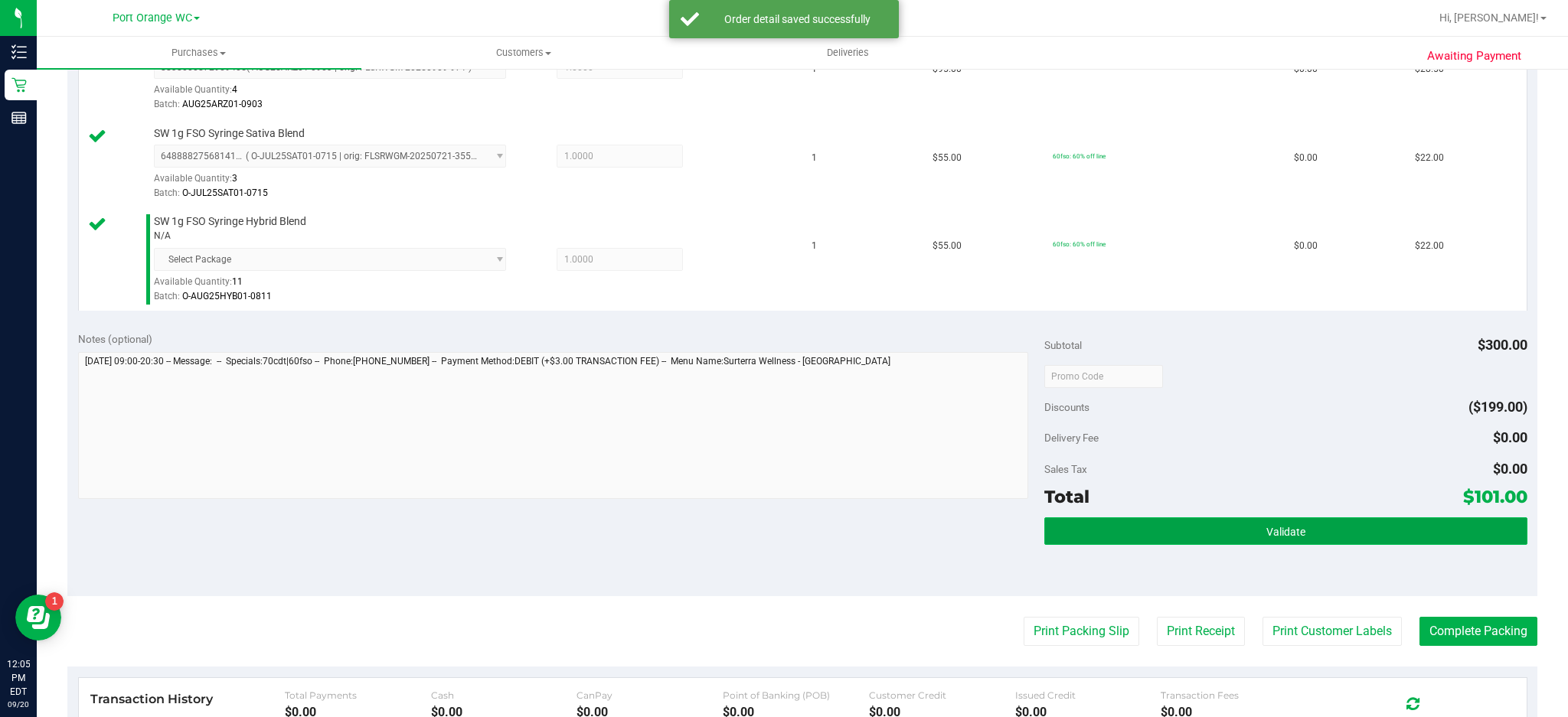
click at [1306, 535] on button "Validate" at bounding box center [1286, 531] width 483 height 27
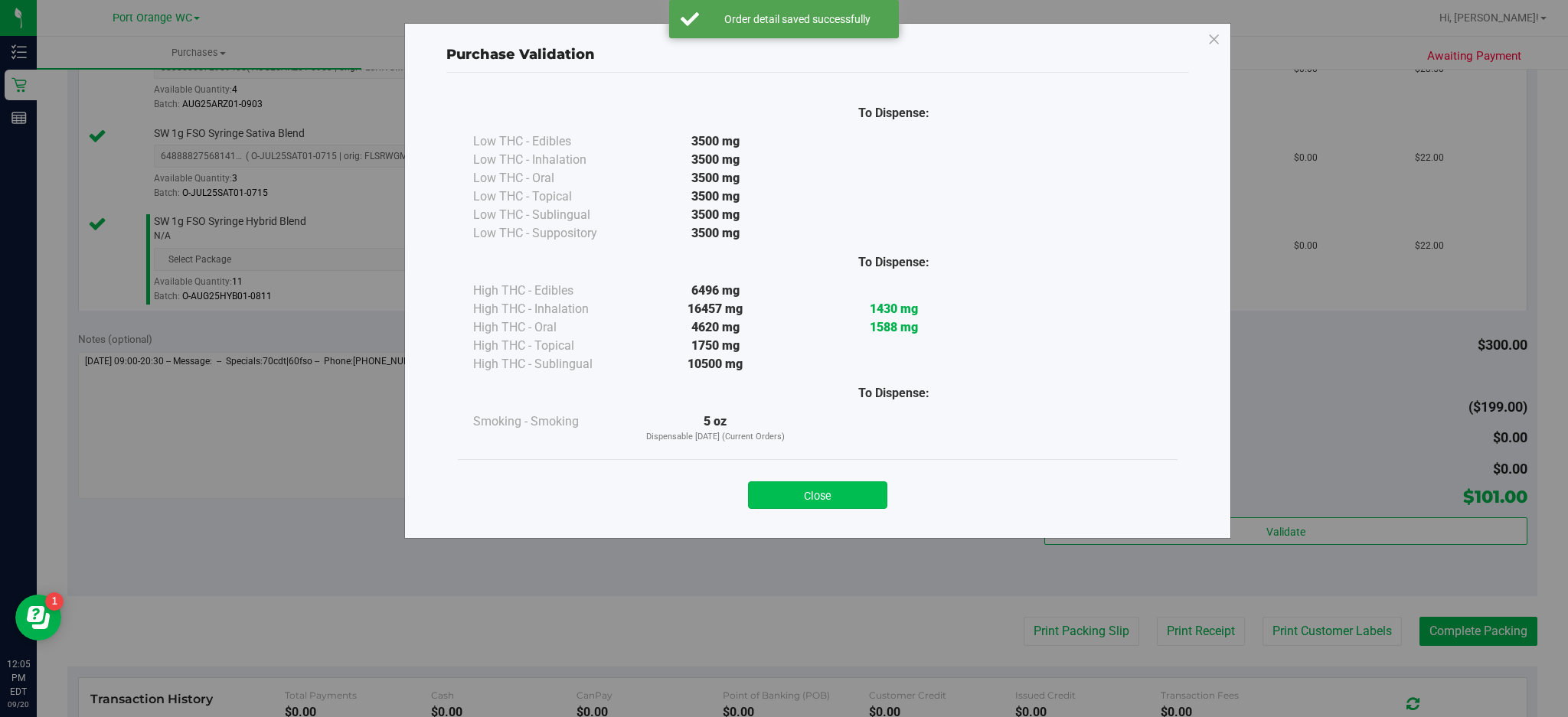
click at [827, 498] on button "Close" at bounding box center [817, 495] width 140 height 27
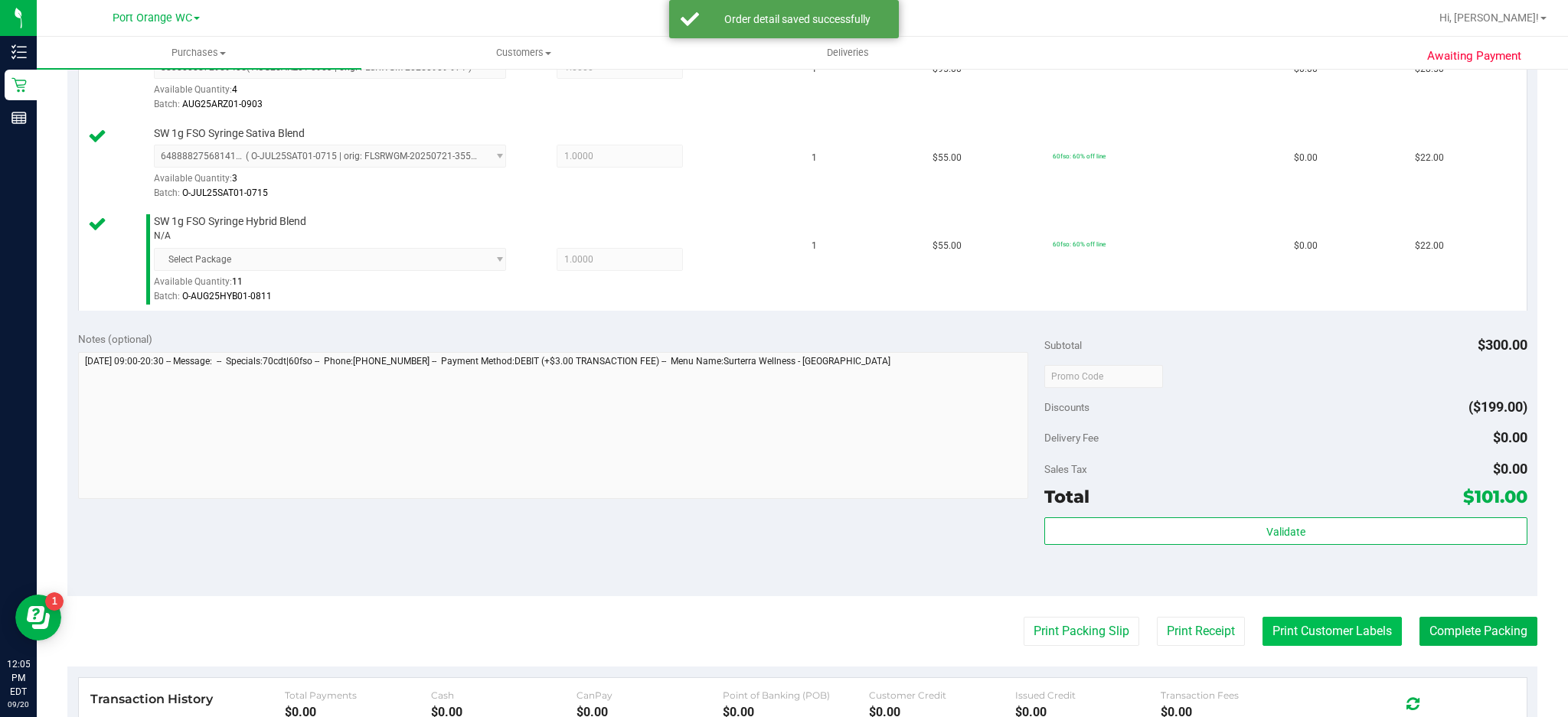
click at [1347, 630] on button "Print Customer Labels" at bounding box center [1332, 632] width 140 height 29
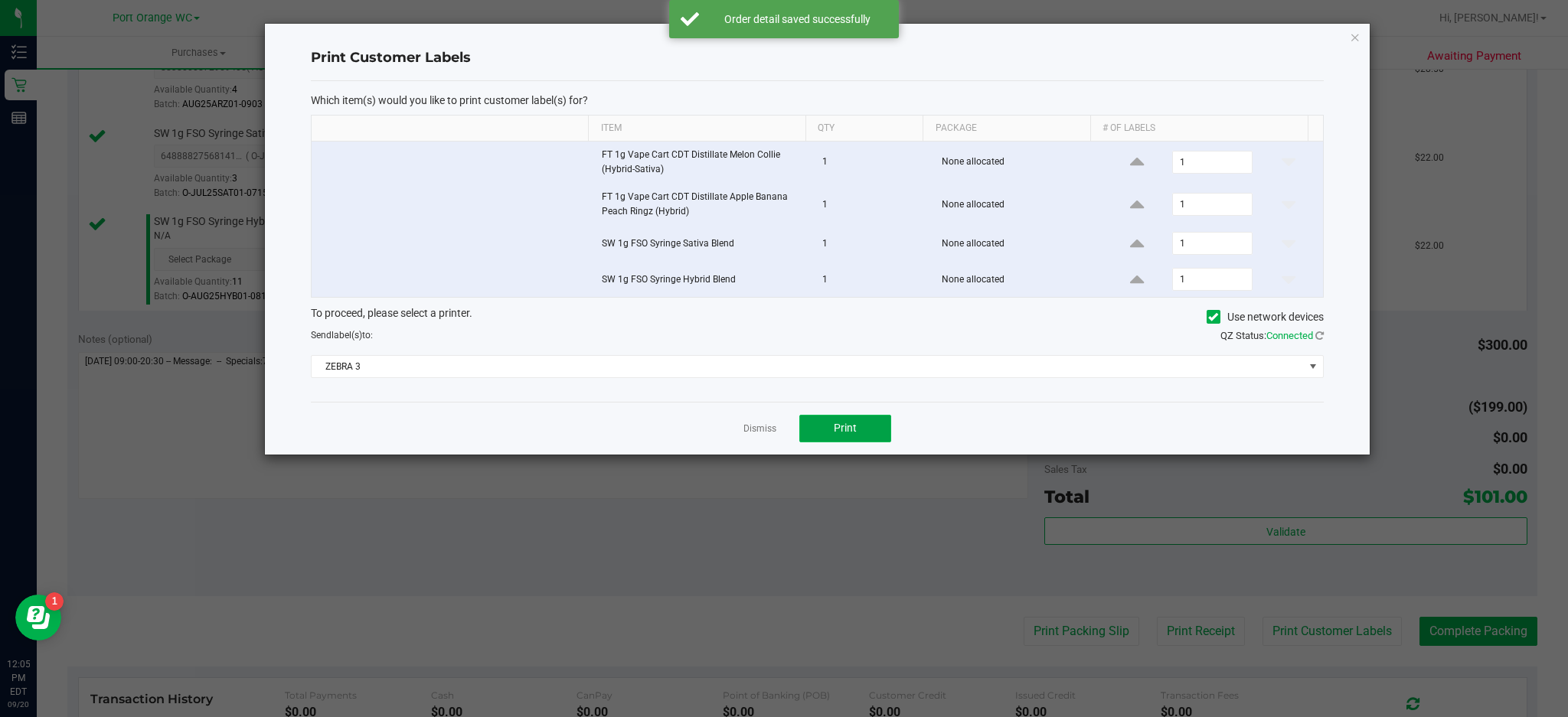
click at [849, 430] on span "Print" at bounding box center [845, 427] width 23 height 12
click at [1355, 36] on icon "button" at bounding box center [1355, 36] width 11 height 18
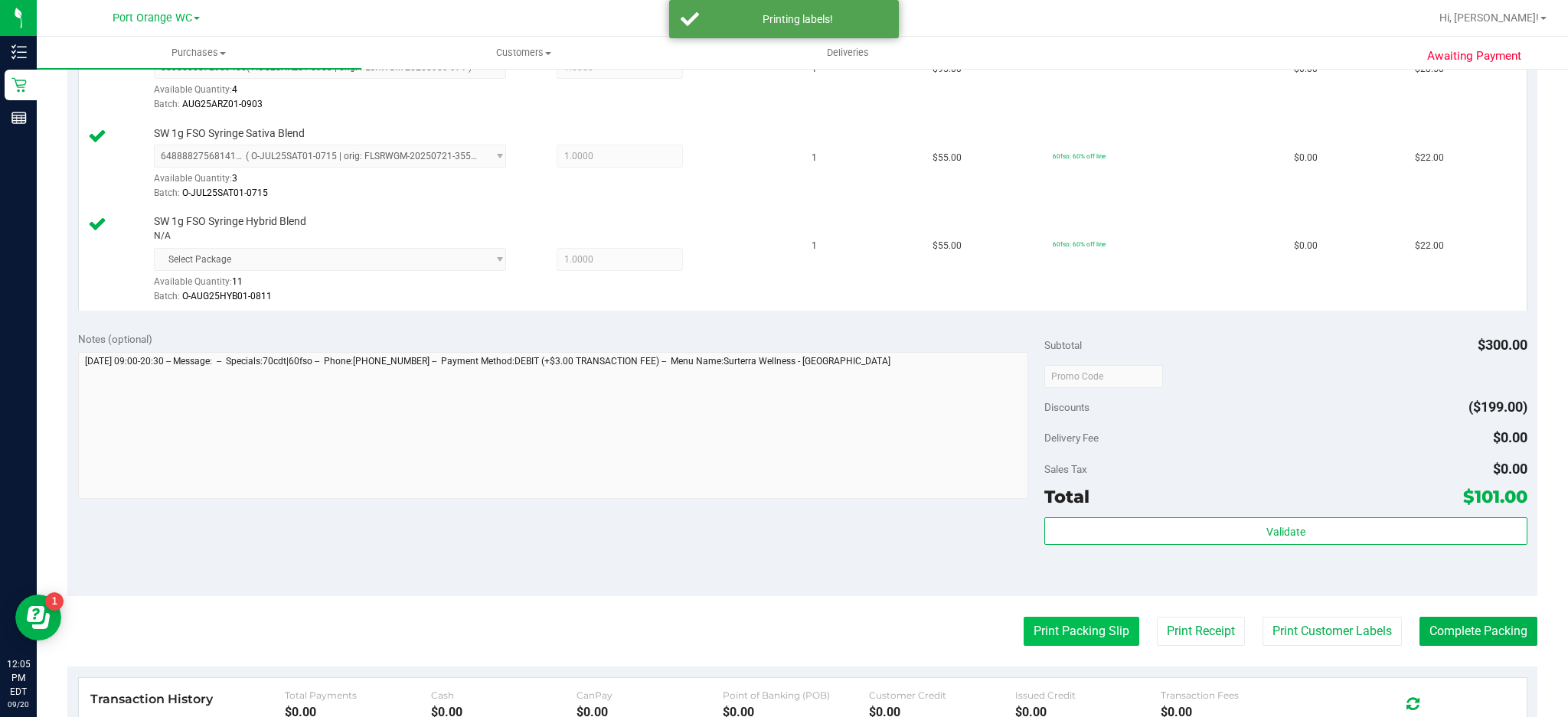
click at [1062, 635] on button "Print Packing Slip" at bounding box center [1081, 632] width 116 height 29
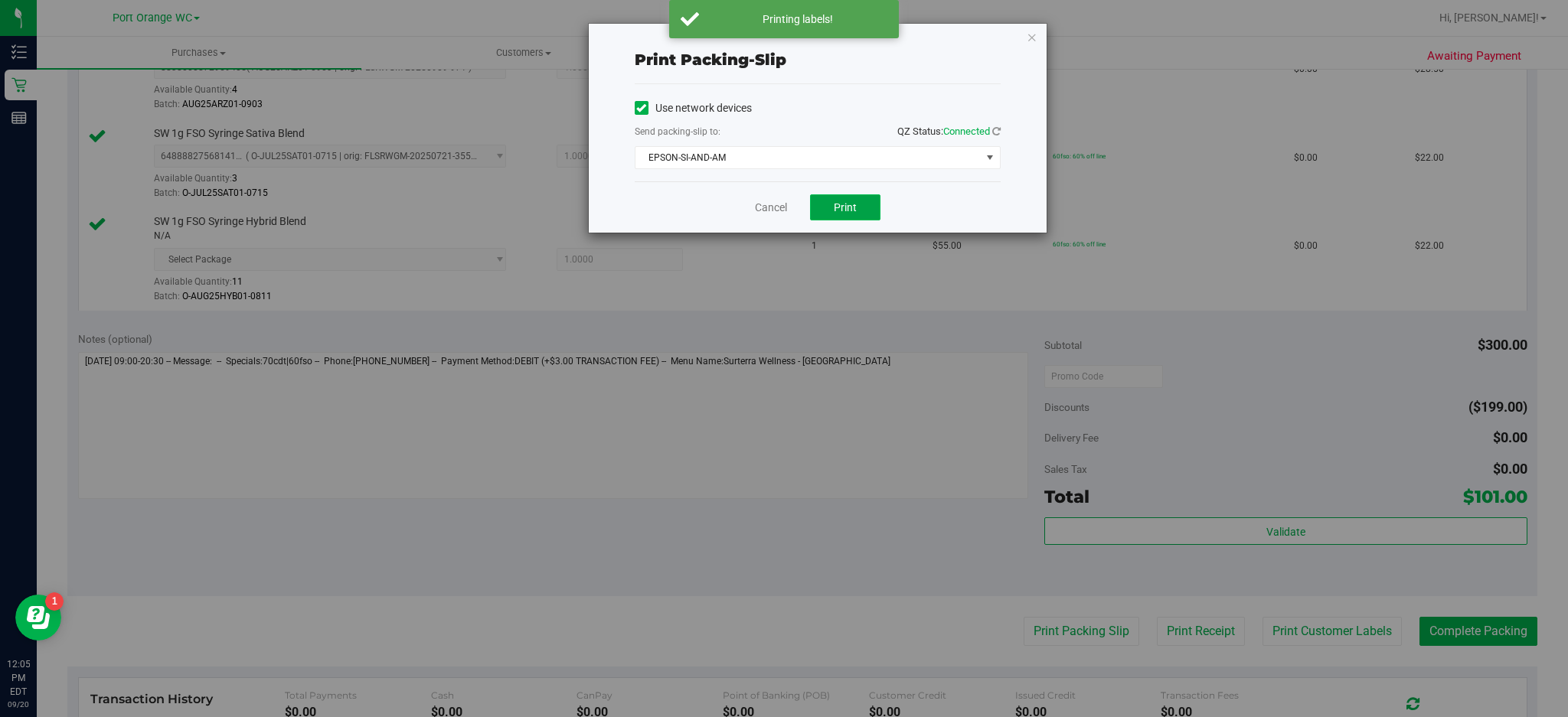
click at [861, 204] on button "Print" at bounding box center [845, 207] width 70 height 26
click at [1032, 36] on icon "button" at bounding box center [1033, 36] width 11 height 18
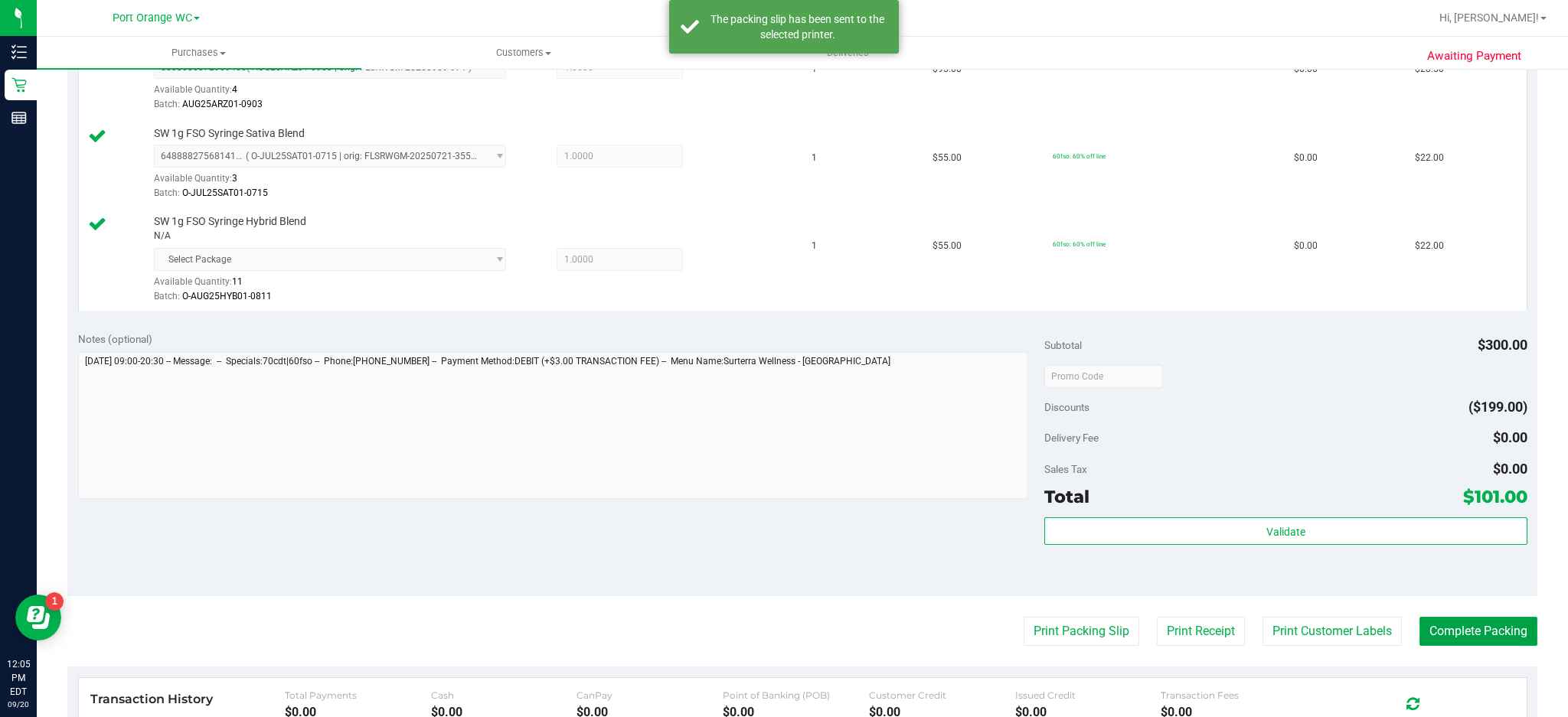
click at [1476, 631] on button "Complete Packing" at bounding box center [1478, 632] width 118 height 29
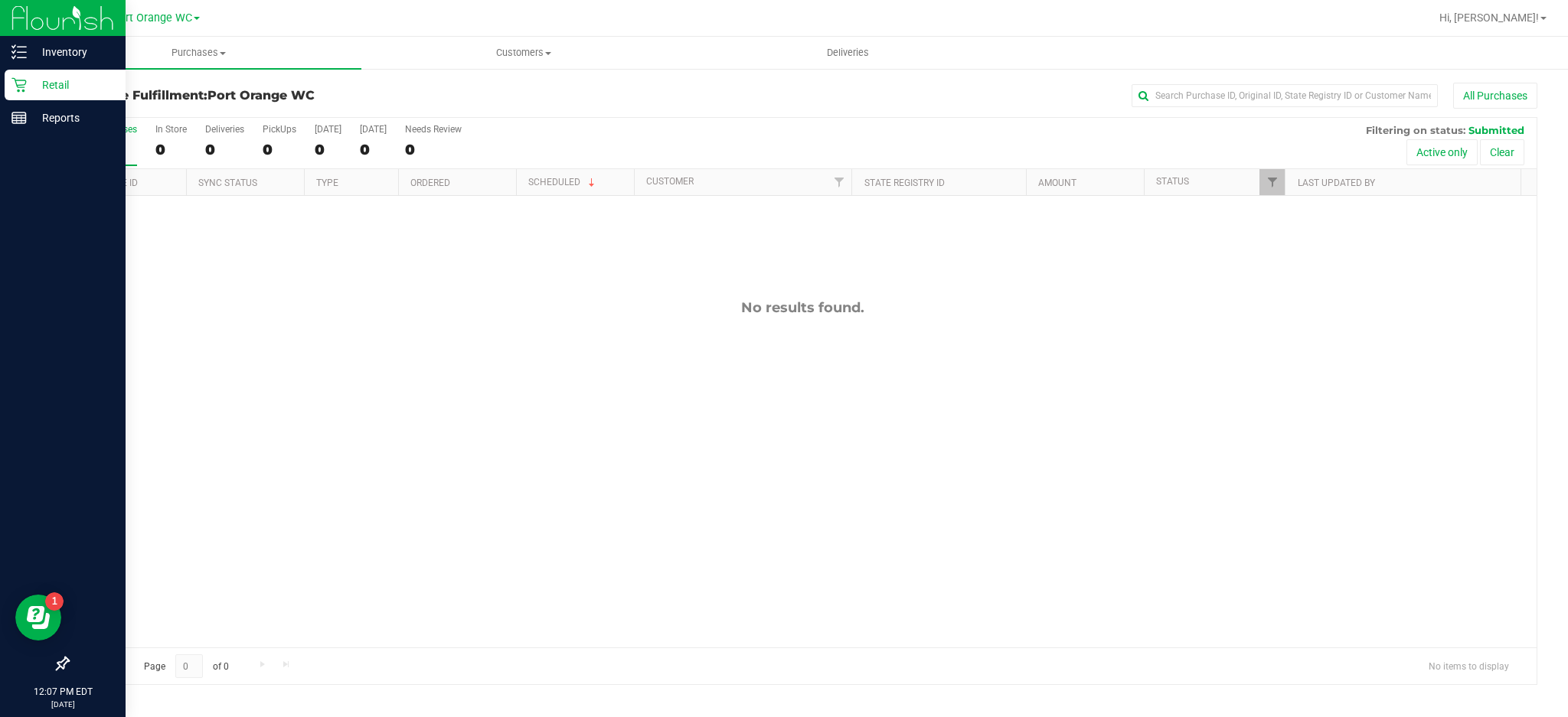
click at [16, 80] on icon at bounding box center [19, 86] width 15 height 15
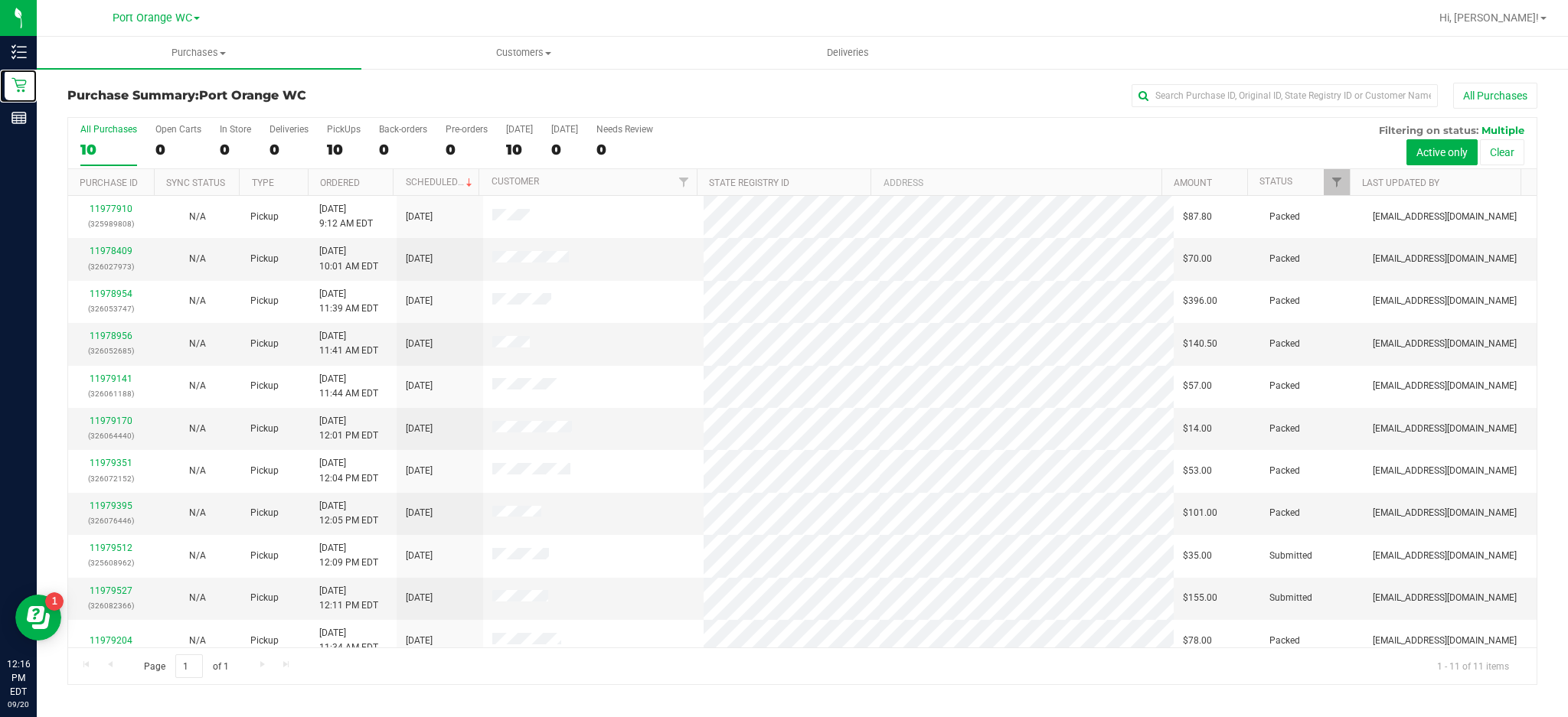
scroll to position [14, 0]
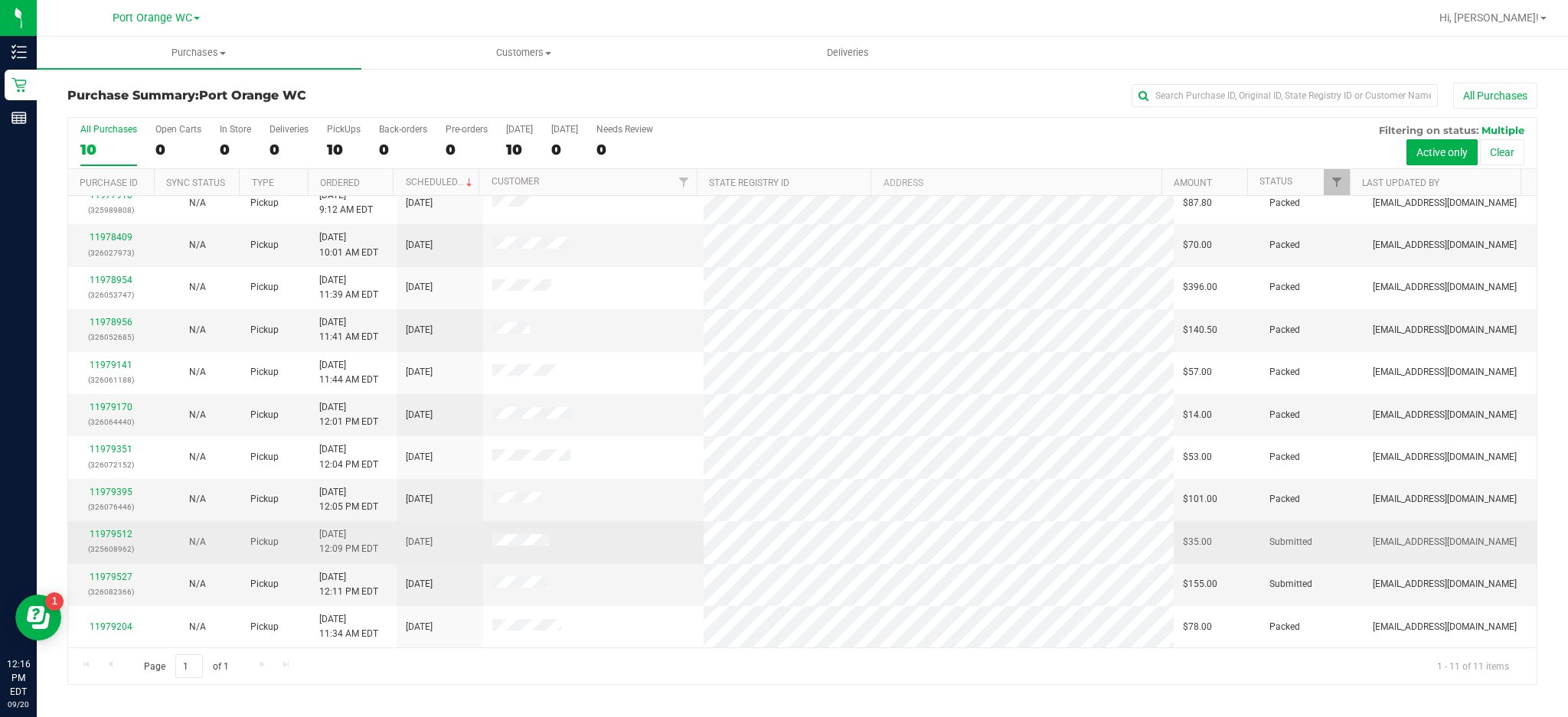
click at [670, 534] on td at bounding box center [594, 543] width 221 height 42
click at [125, 535] on link "11979512" at bounding box center [110, 535] width 43 height 11
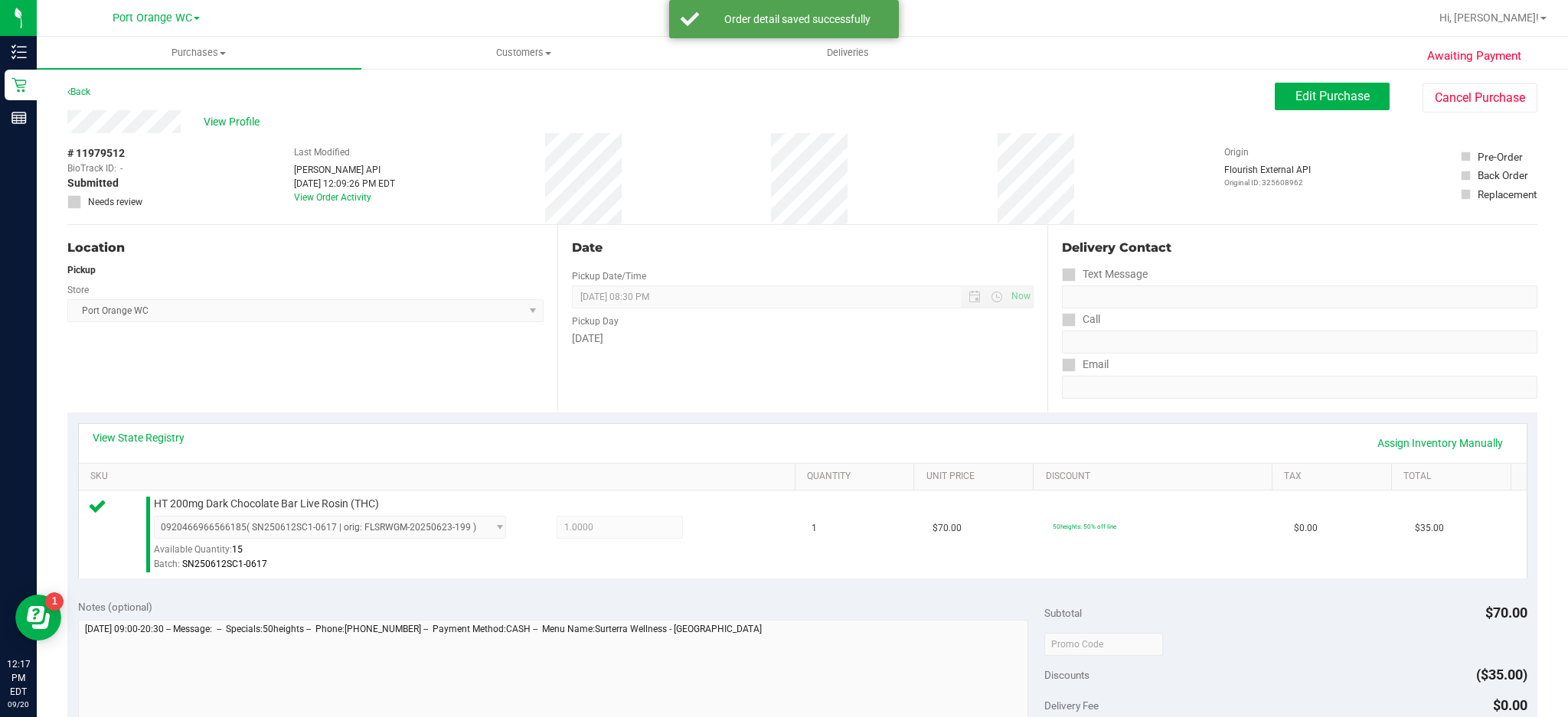
scroll to position [535, 0]
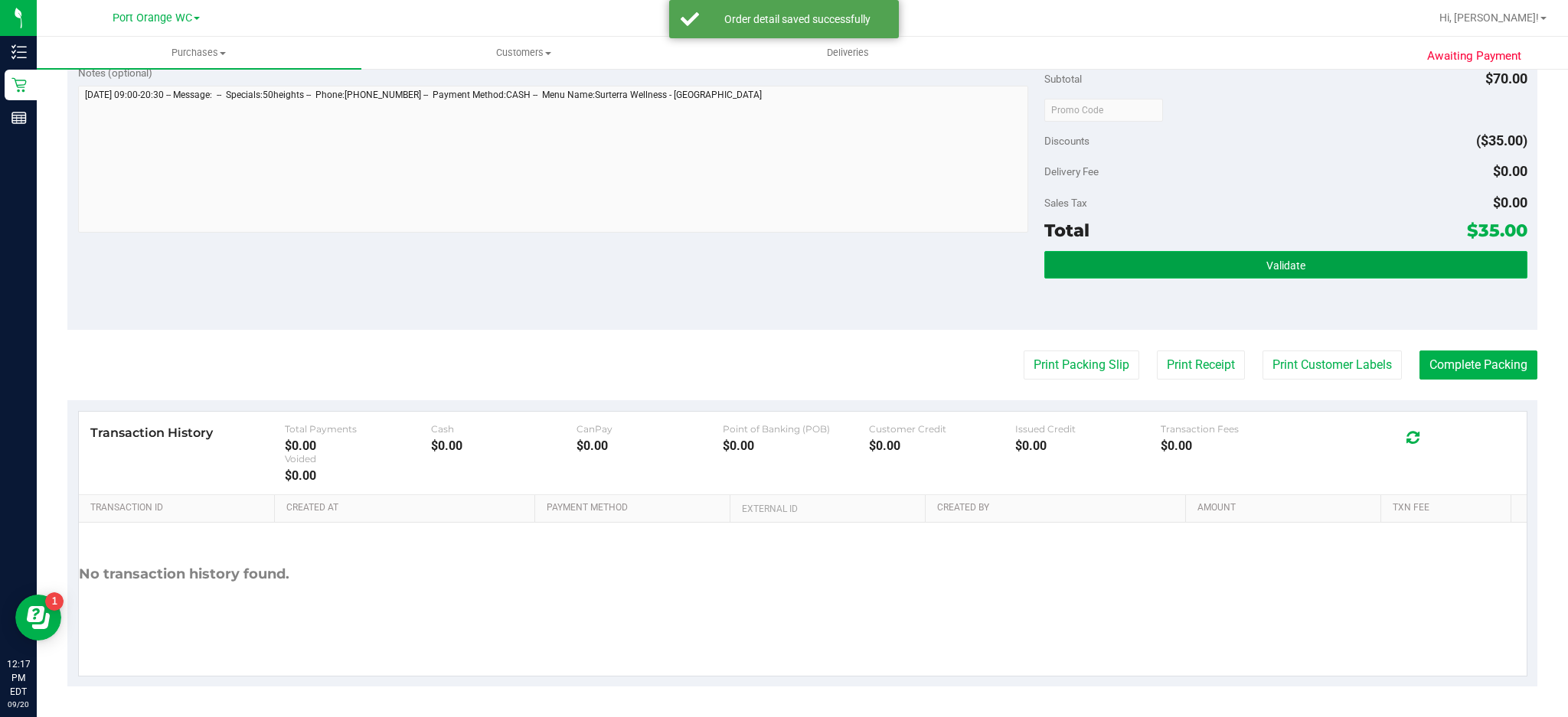
click at [1314, 265] on button "Validate" at bounding box center [1286, 265] width 483 height 27
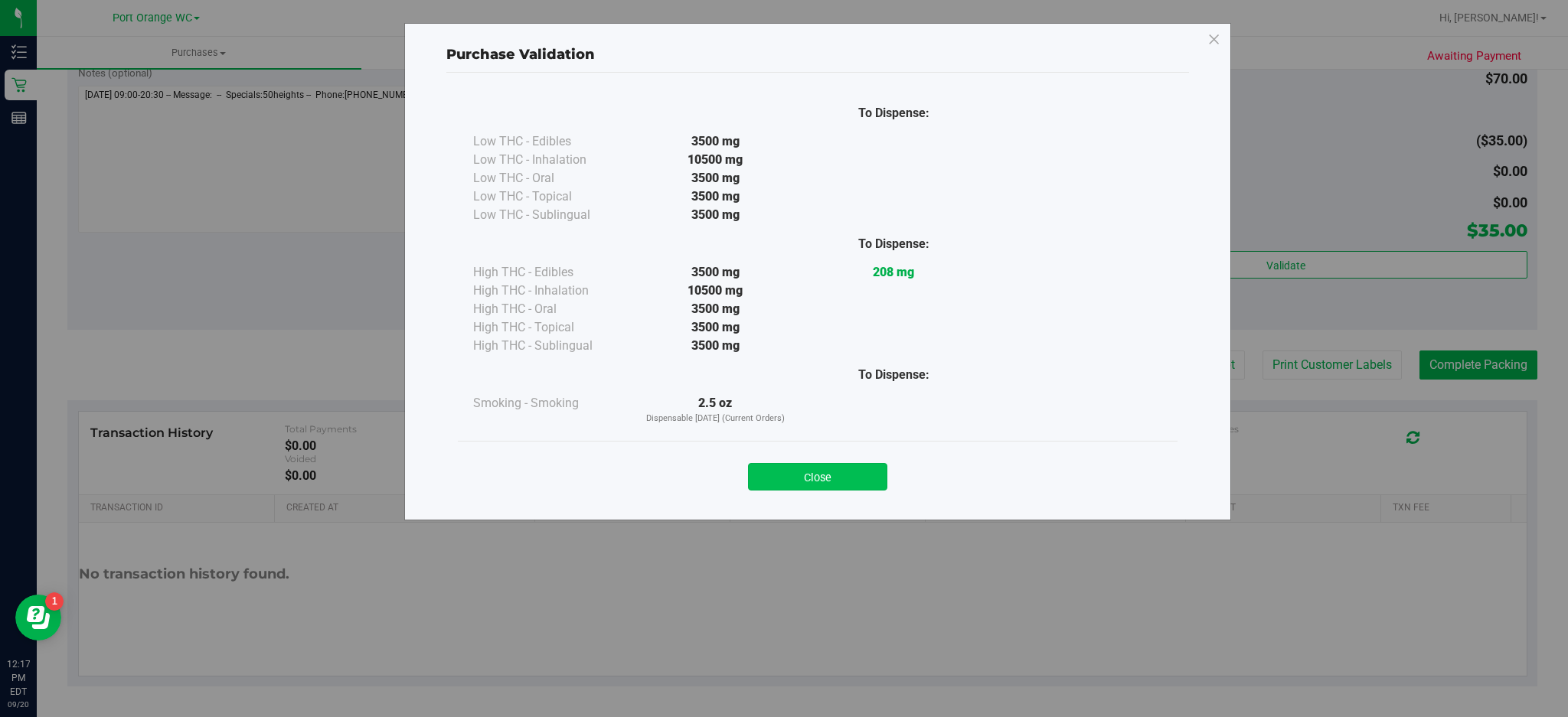
click at [851, 470] on button "Close" at bounding box center [817, 477] width 140 height 27
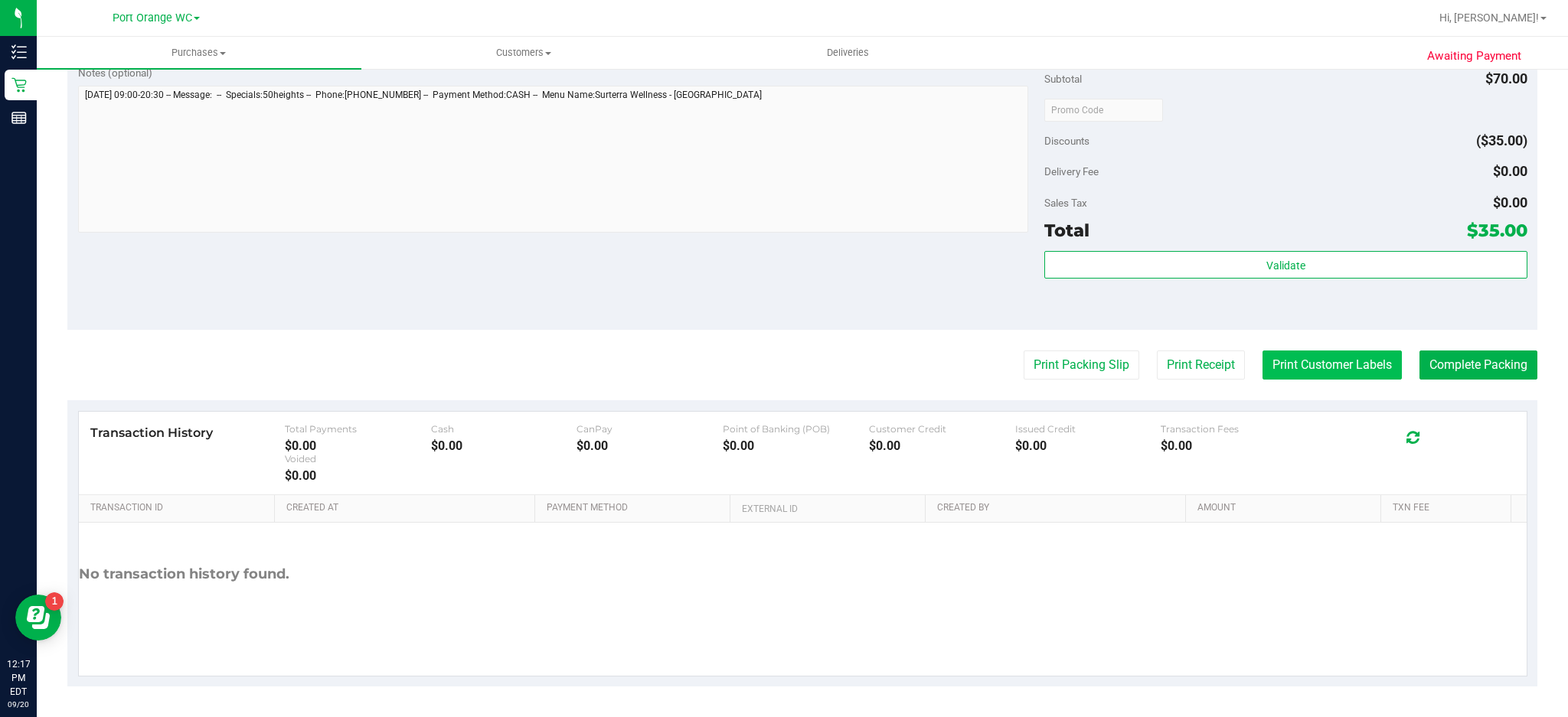
click at [1322, 369] on button "Print Customer Labels" at bounding box center [1332, 365] width 140 height 29
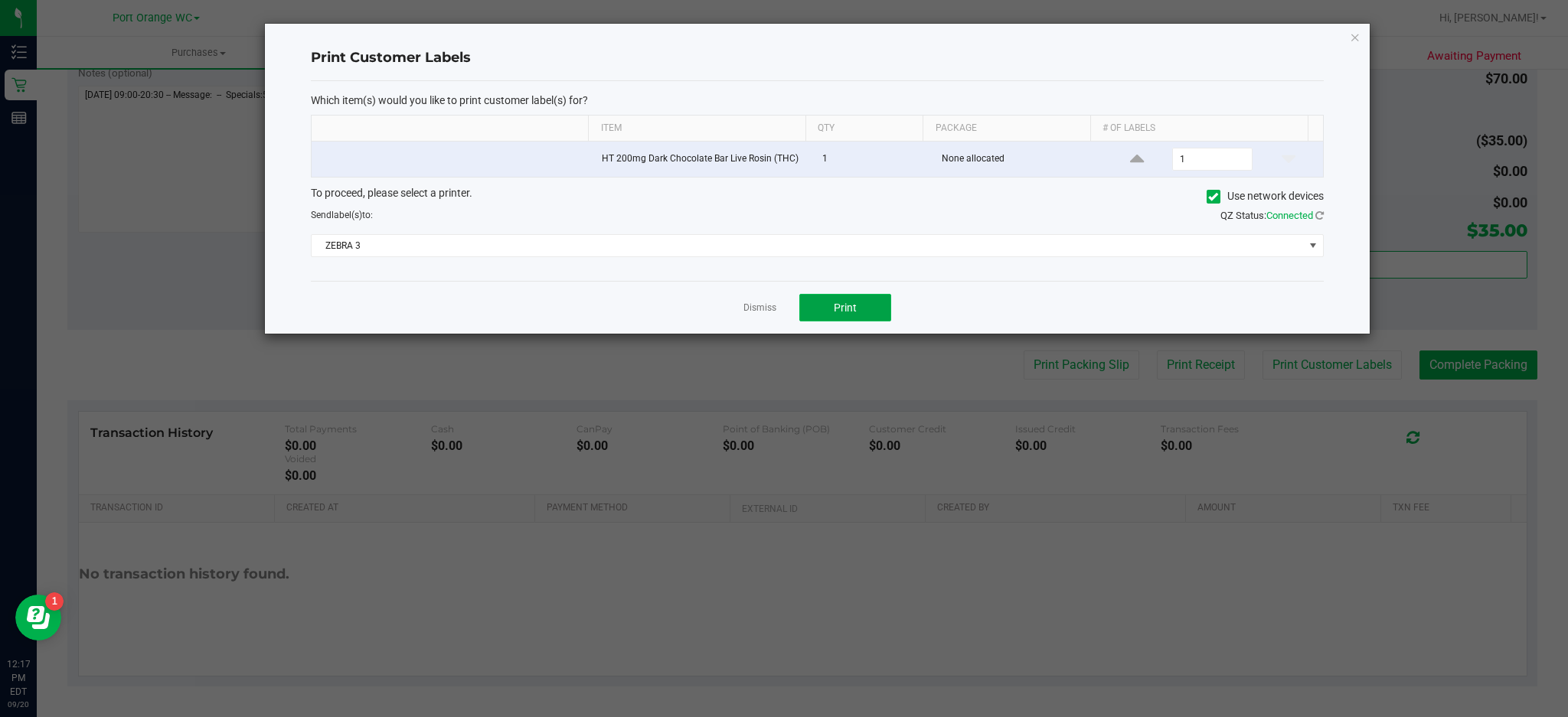
click at [853, 312] on span "Print" at bounding box center [845, 307] width 23 height 12
click at [1357, 36] on icon "button" at bounding box center [1355, 36] width 11 height 18
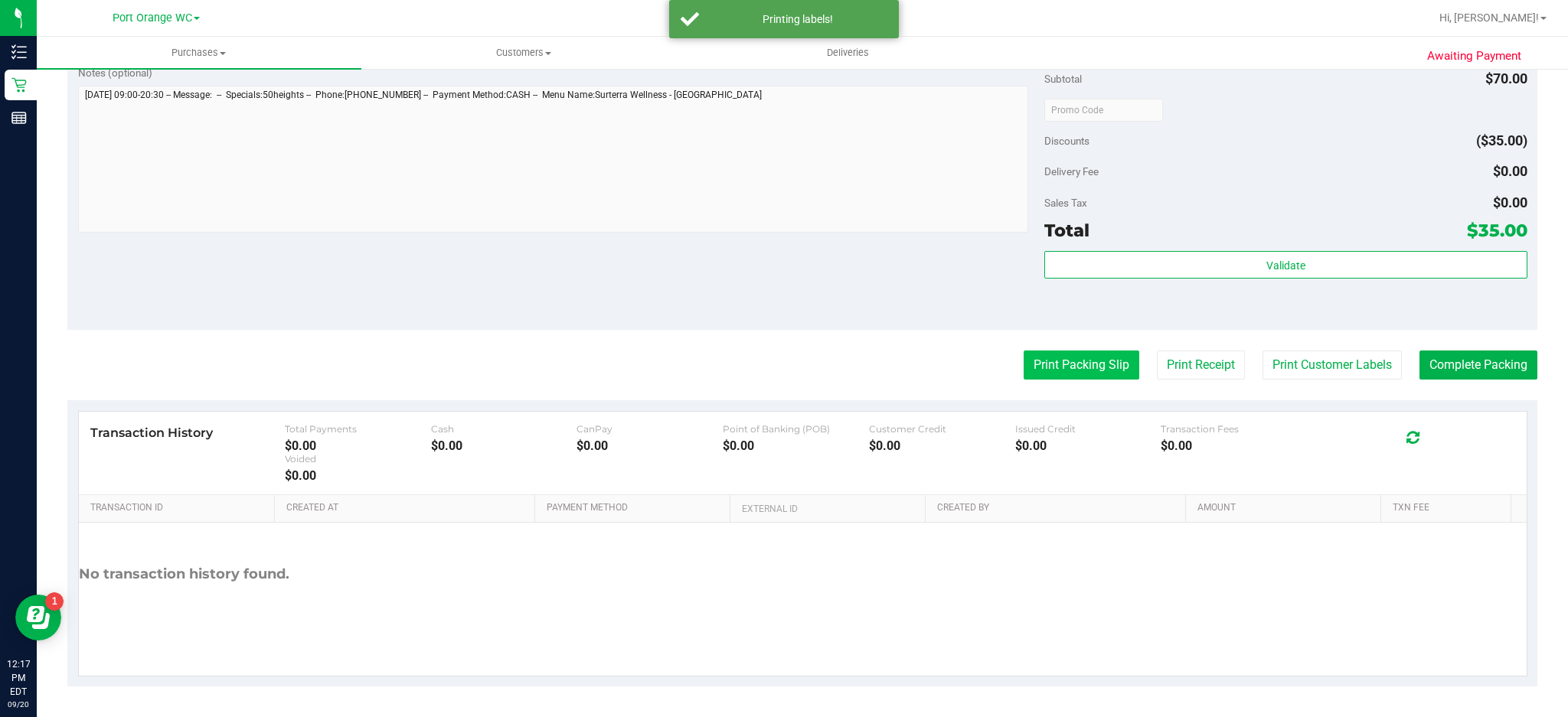
click at [1095, 365] on button "Print Packing Slip" at bounding box center [1081, 365] width 116 height 29
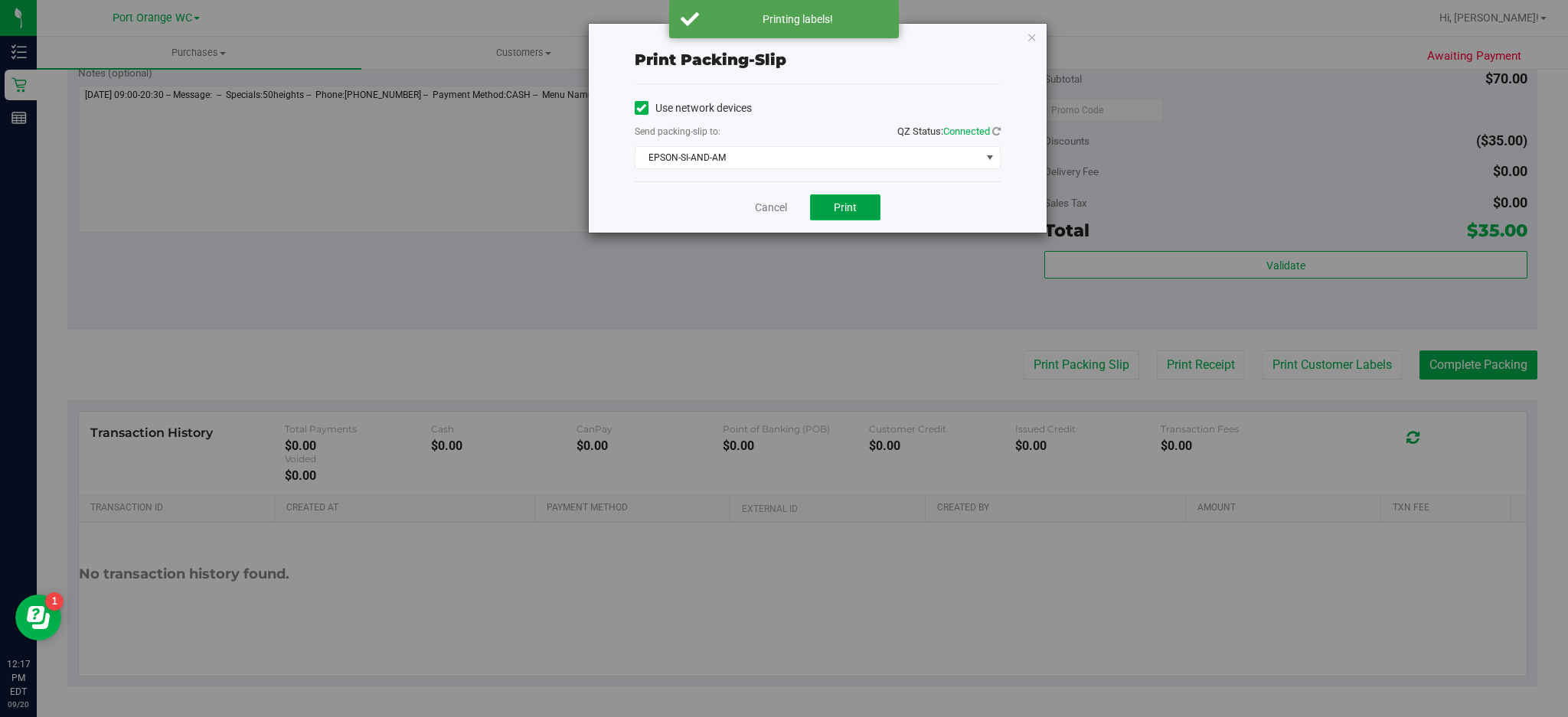
click at [868, 216] on button "Print" at bounding box center [845, 207] width 70 height 26
click at [1036, 32] on icon "button" at bounding box center [1033, 36] width 11 height 18
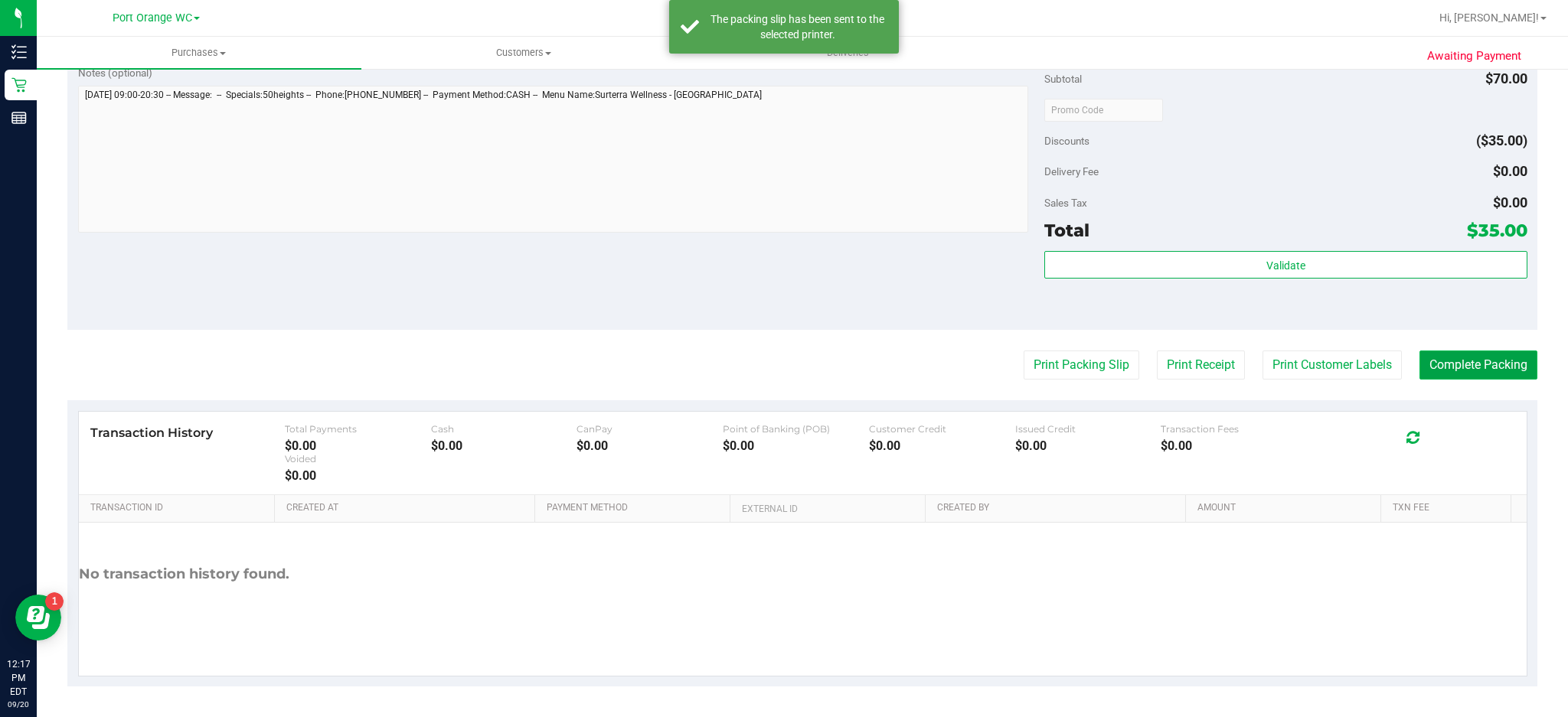
click at [1479, 362] on button "Complete Packing" at bounding box center [1478, 365] width 118 height 29
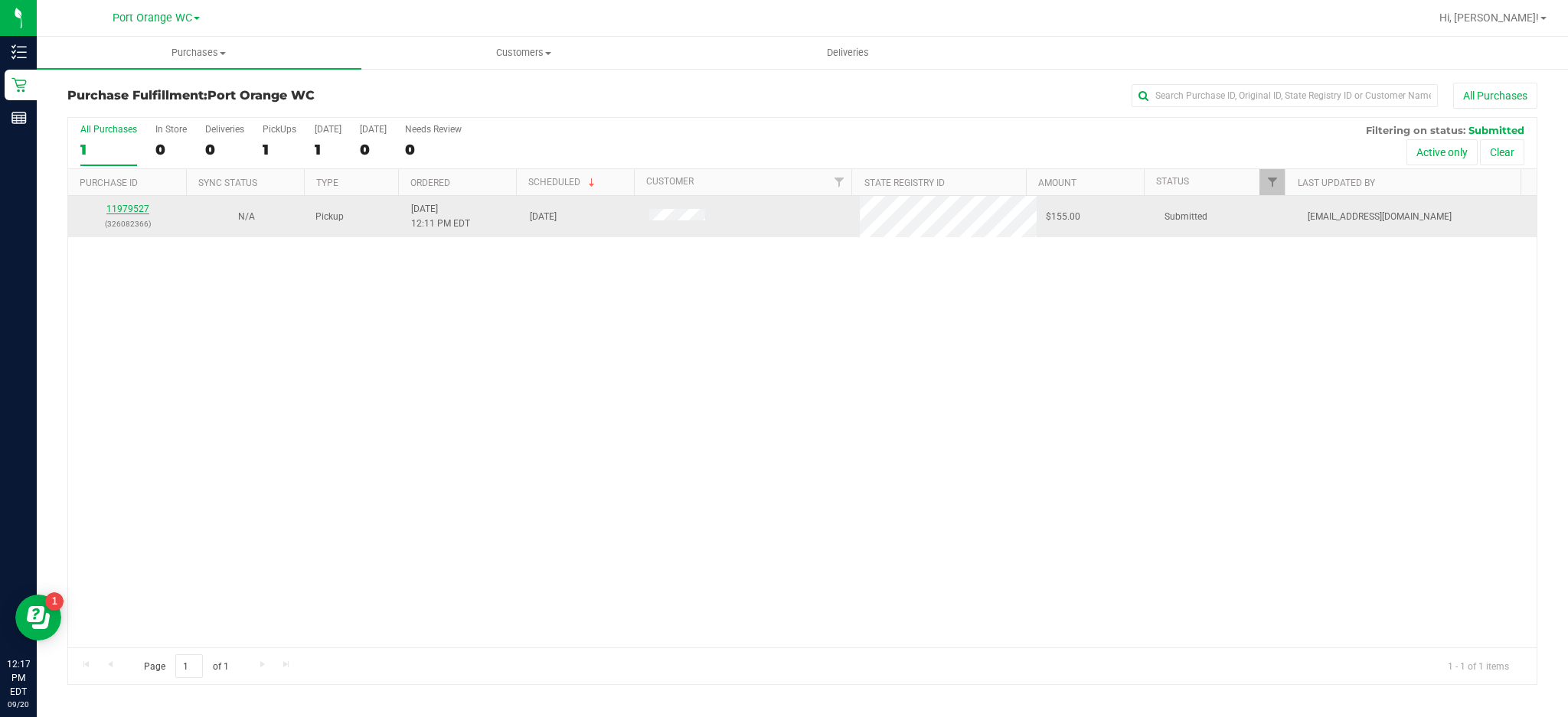
click at [131, 213] on link "11979527" at bounding box center [128, 209] width 43 height 11
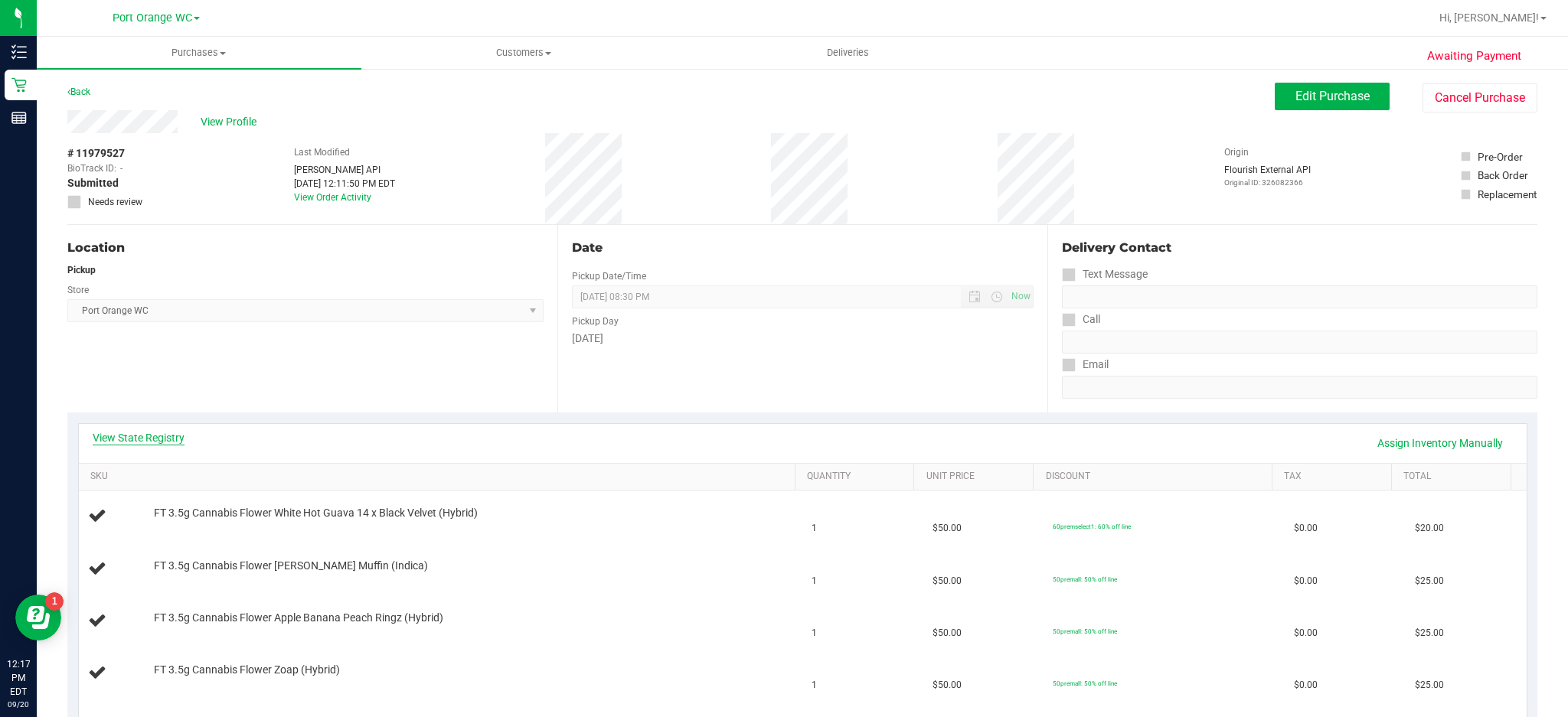
click at [160, 435] on link "View State Registry" at bounding box center [139, 438] width 92 height 16
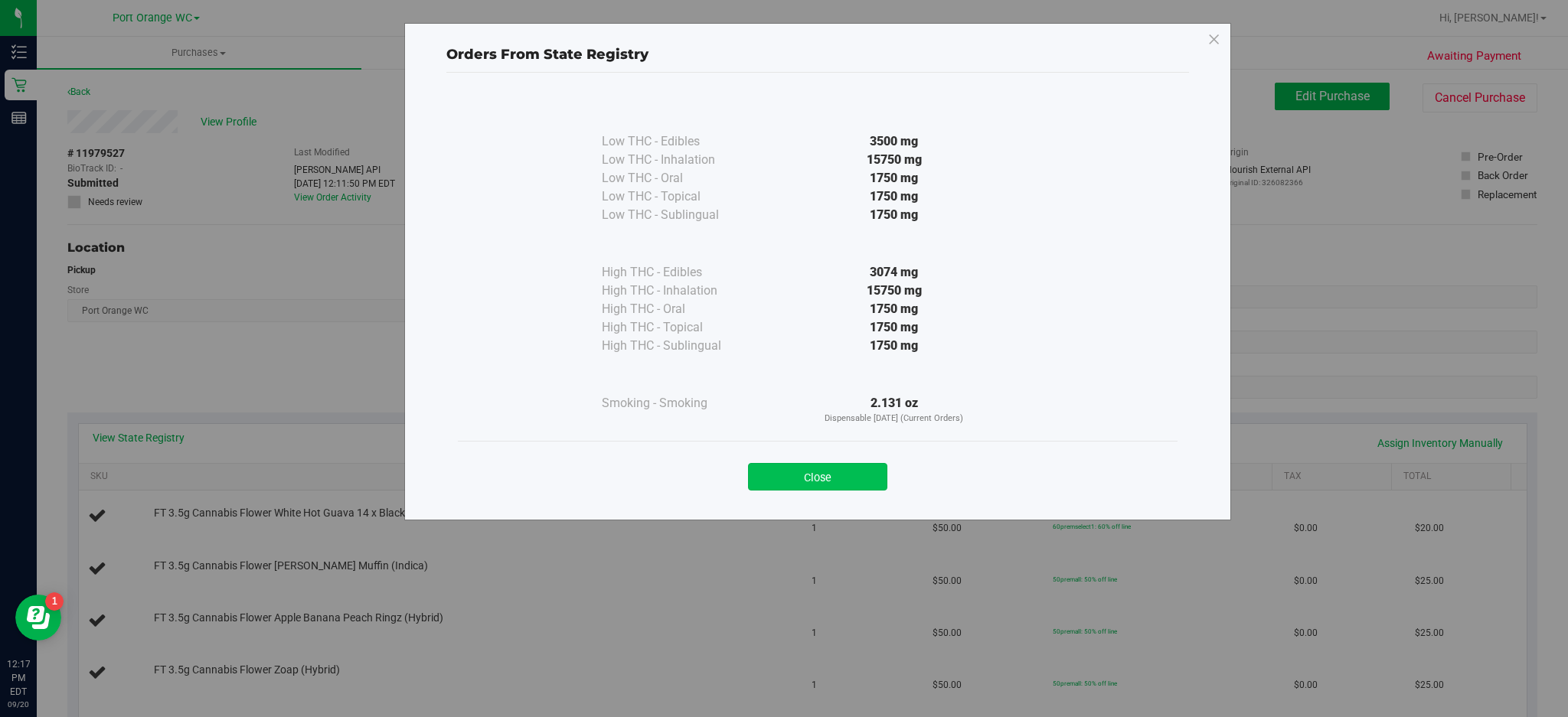
click at [864, 467] on button "Close" at bounding box center [817, 477] width 140 height 27
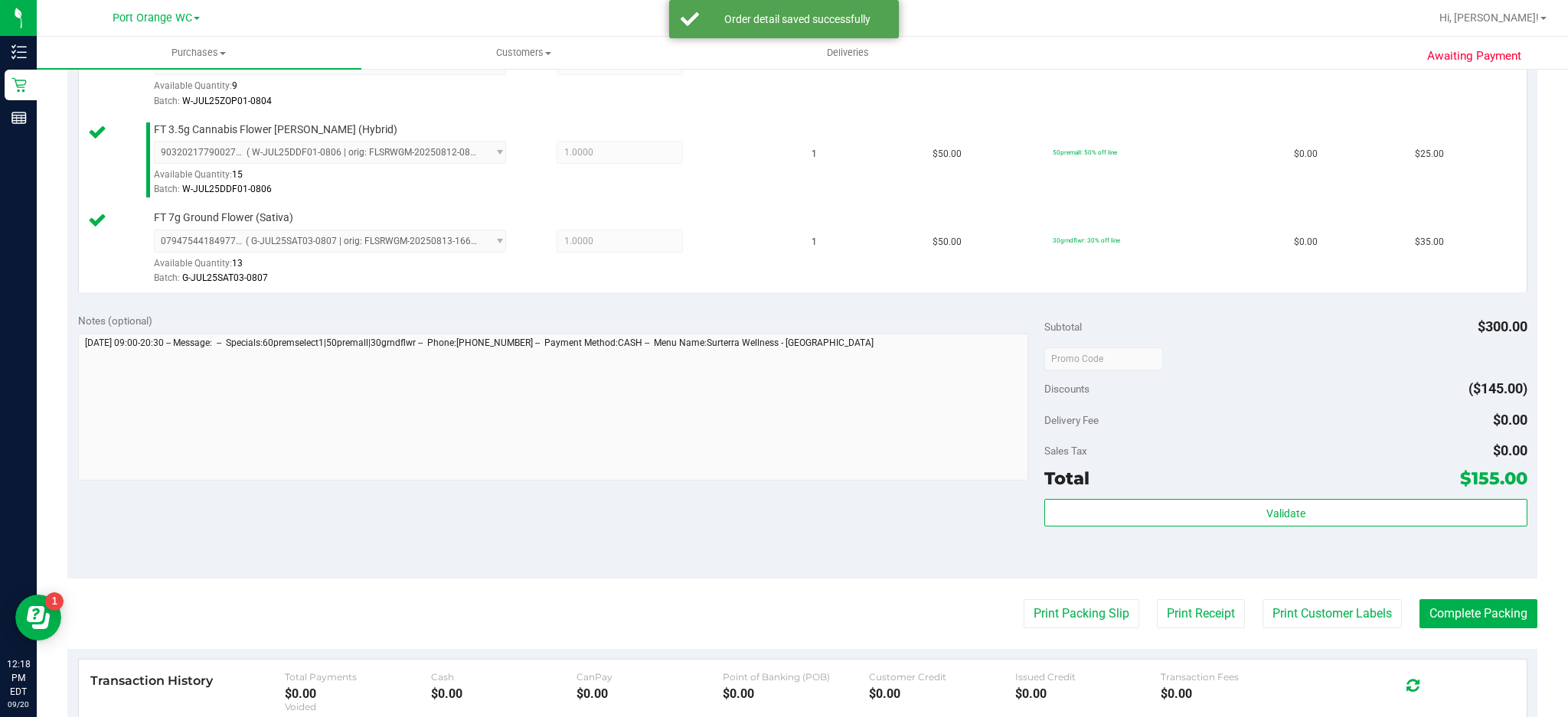
scroll to position [736, 0]
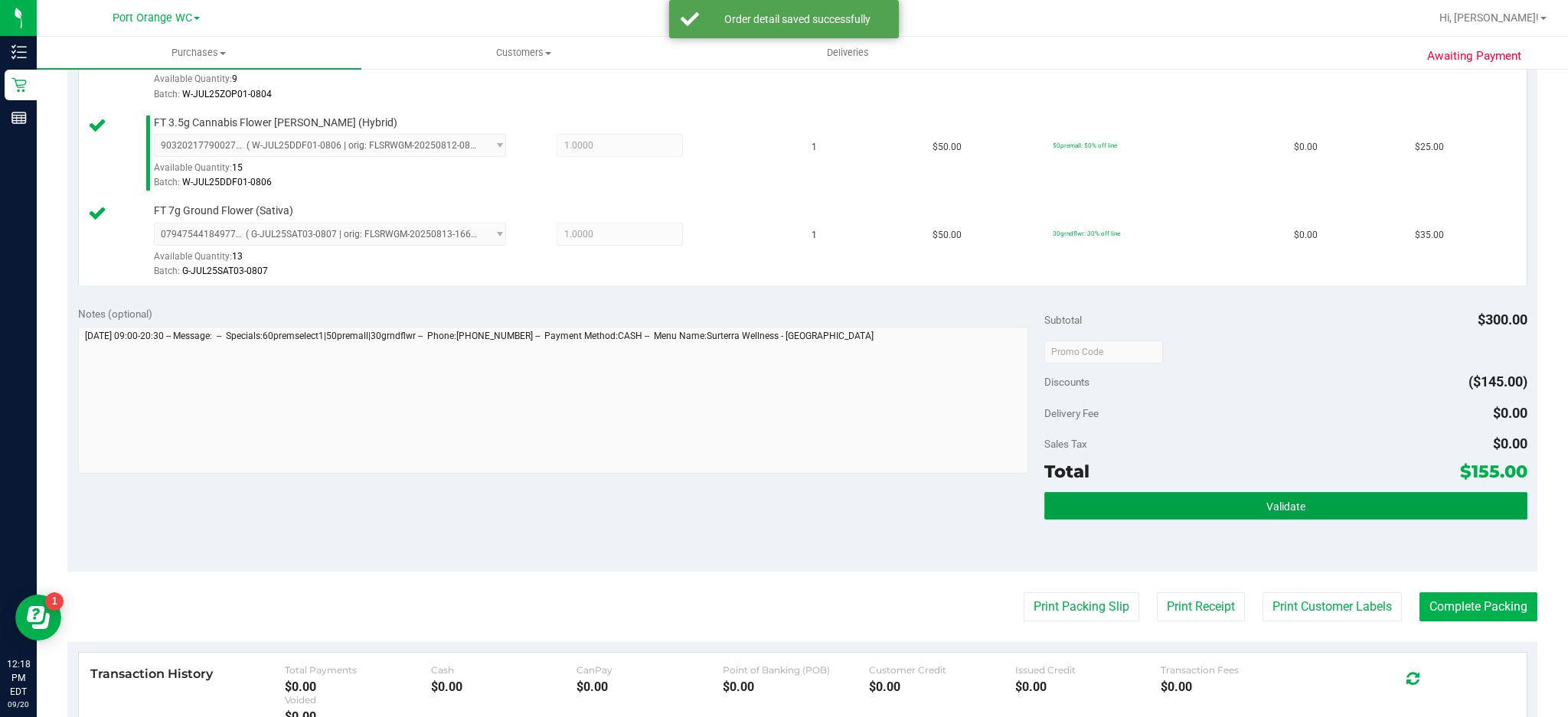
click at [1293, 500] on button "Validate" at bounding box center [1286, 506] width 483 height 27
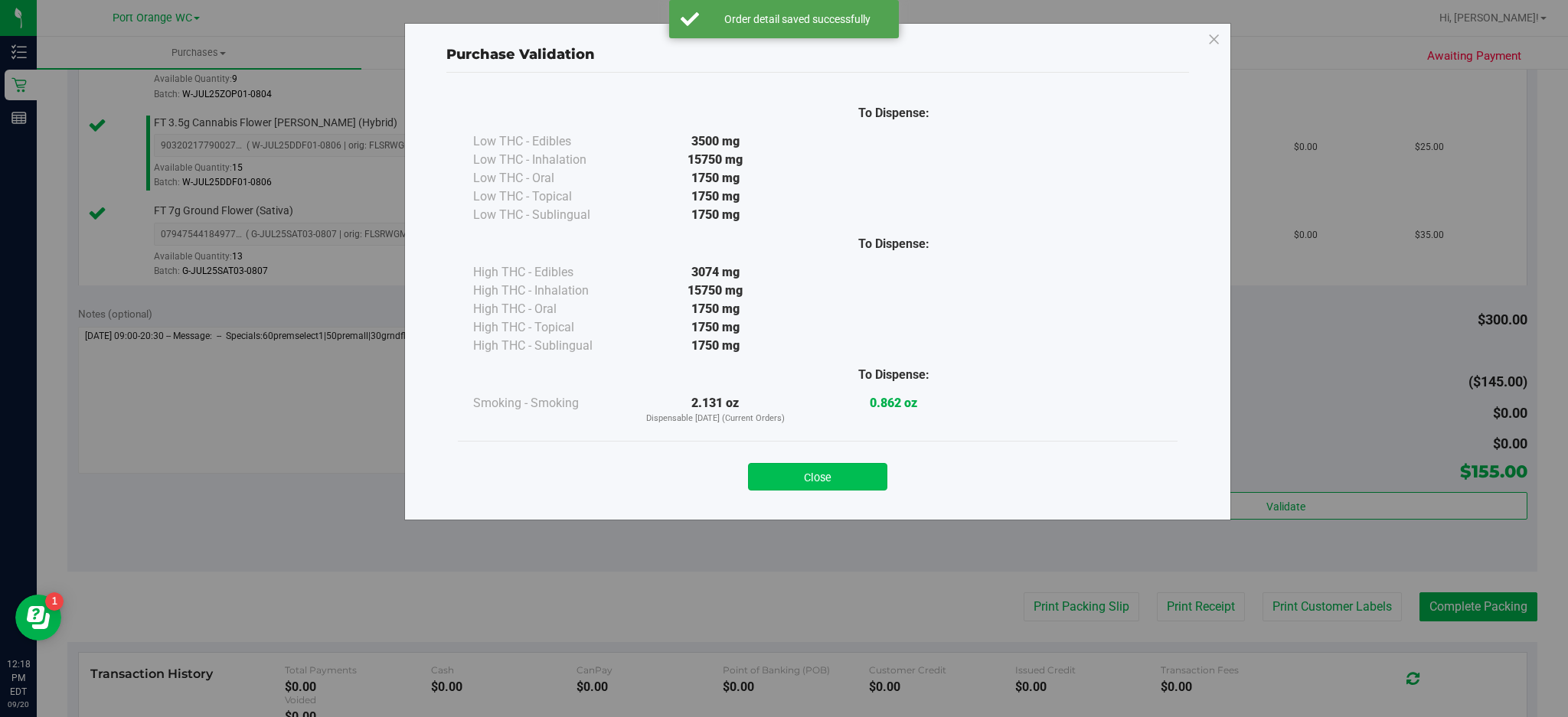
click at [844, 474] on button "Close" at bounding box center [817, 477] width 140 height 27
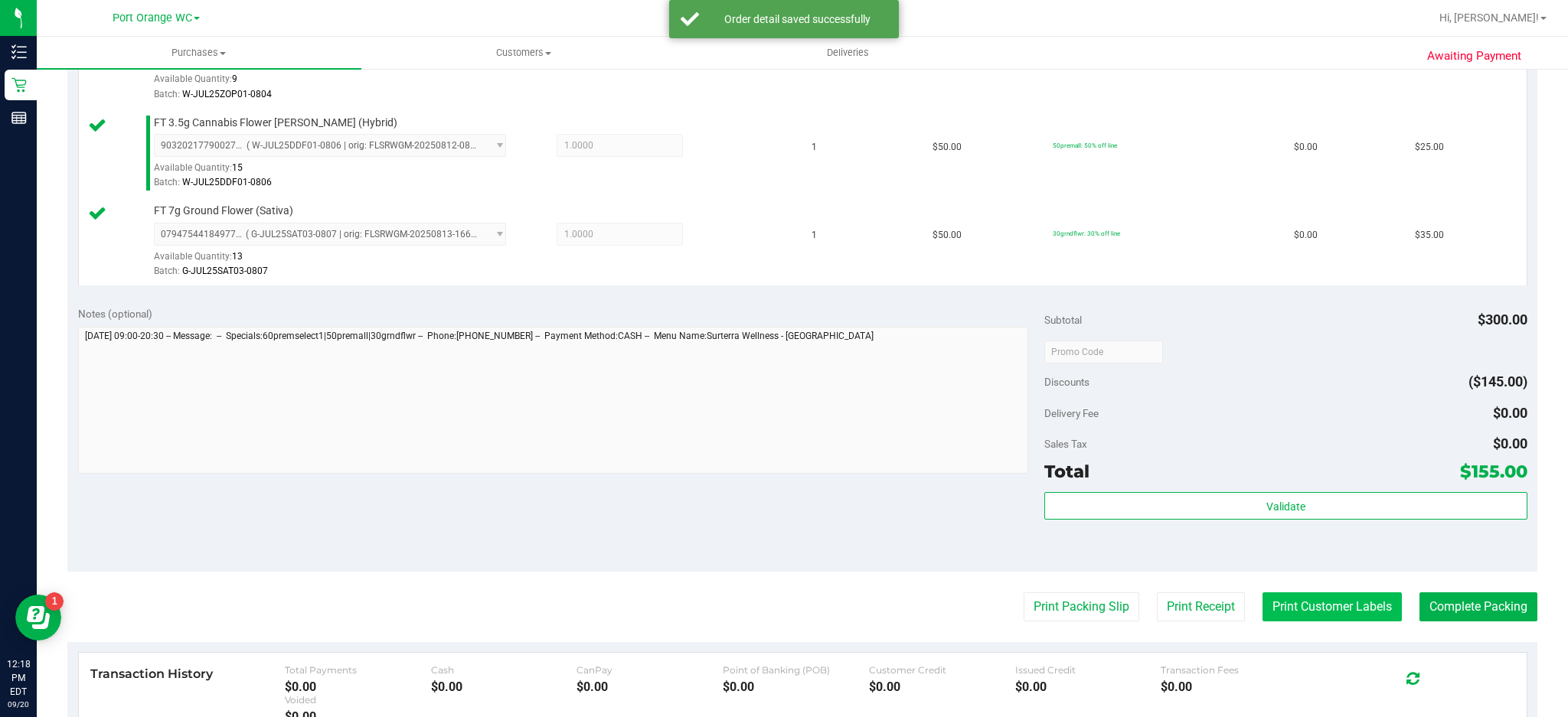
click at [1340, 609] on button "Print Customer Labels" at bounding box center [1332, 608] width 140 height 29
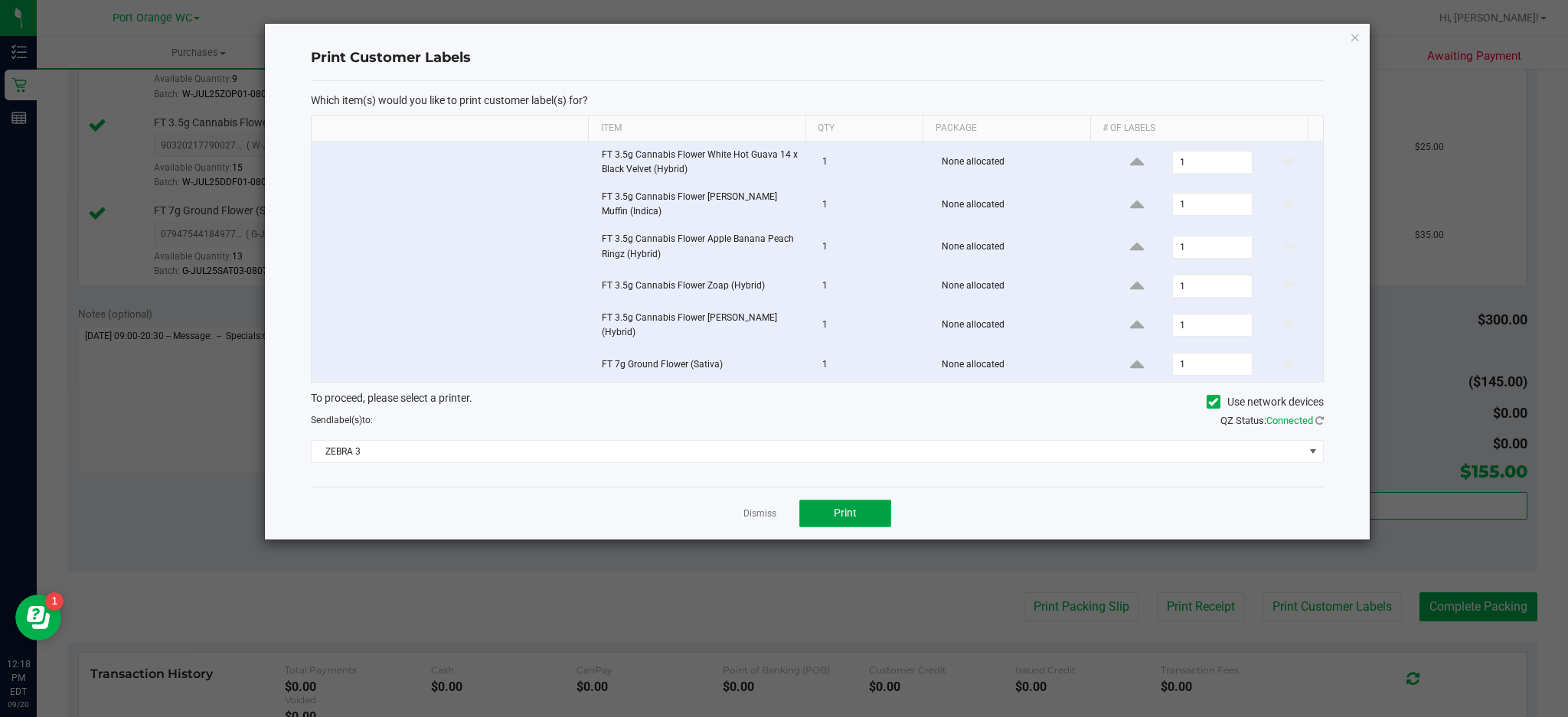
click at [868, 508] on button "Print" at bounding box center [845, 514] width 92 height 27
click at [1355, 36] on icon "button" at bounding box center [1355, 36] width 11 height 18
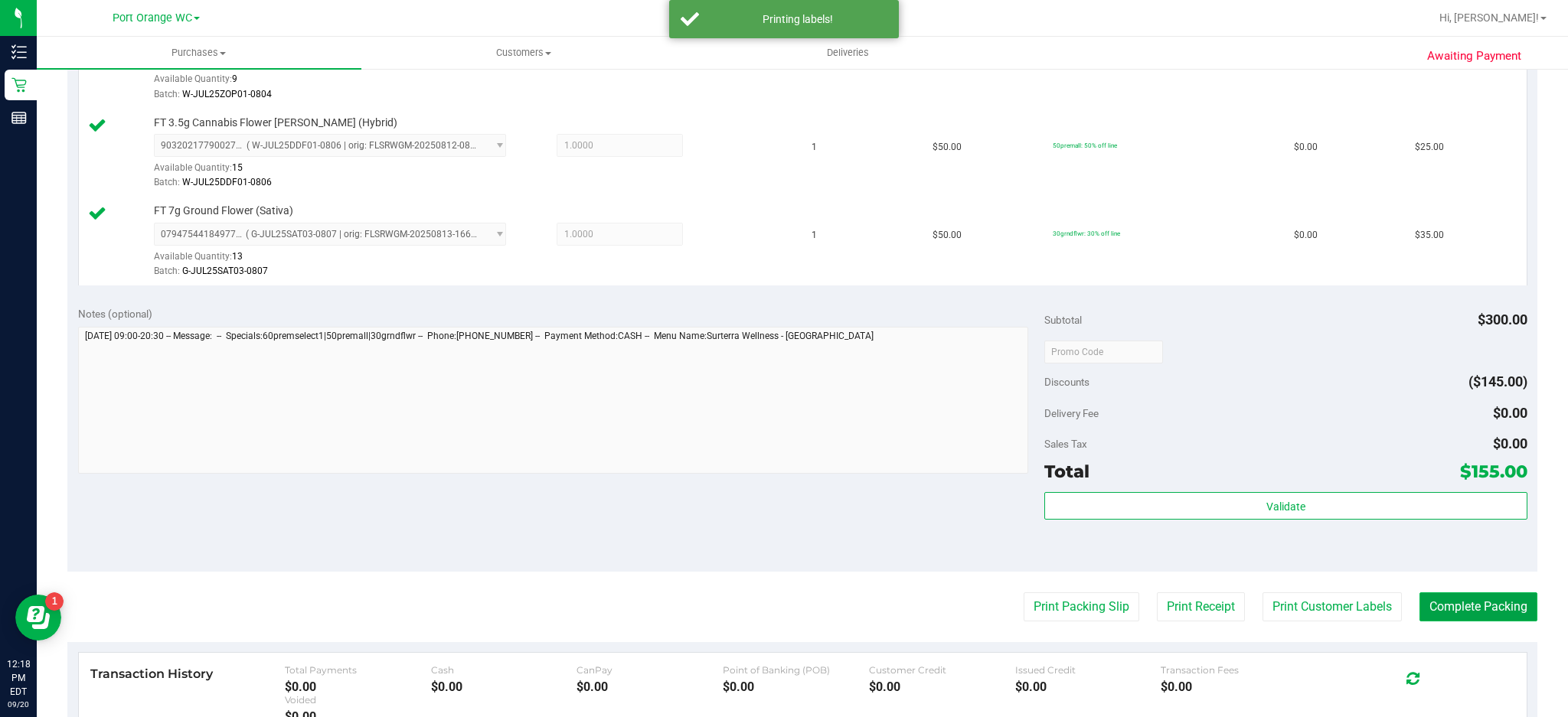
click at [1473, 608] on button "Complete Packing" at bounding box center [1478, 608] width 118 height 29
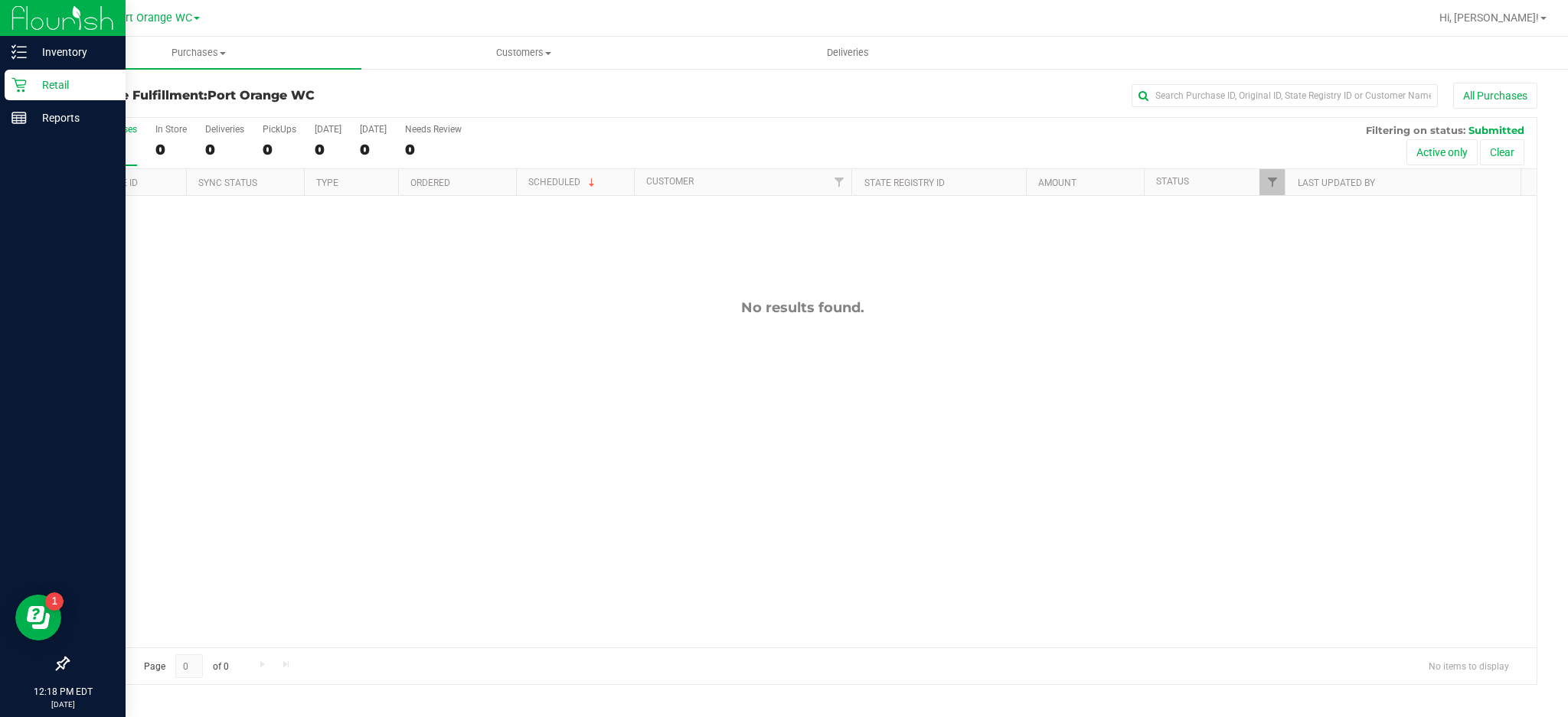
click at [18, 84] on icon at bounding box center [19, 86] width 15 height 15
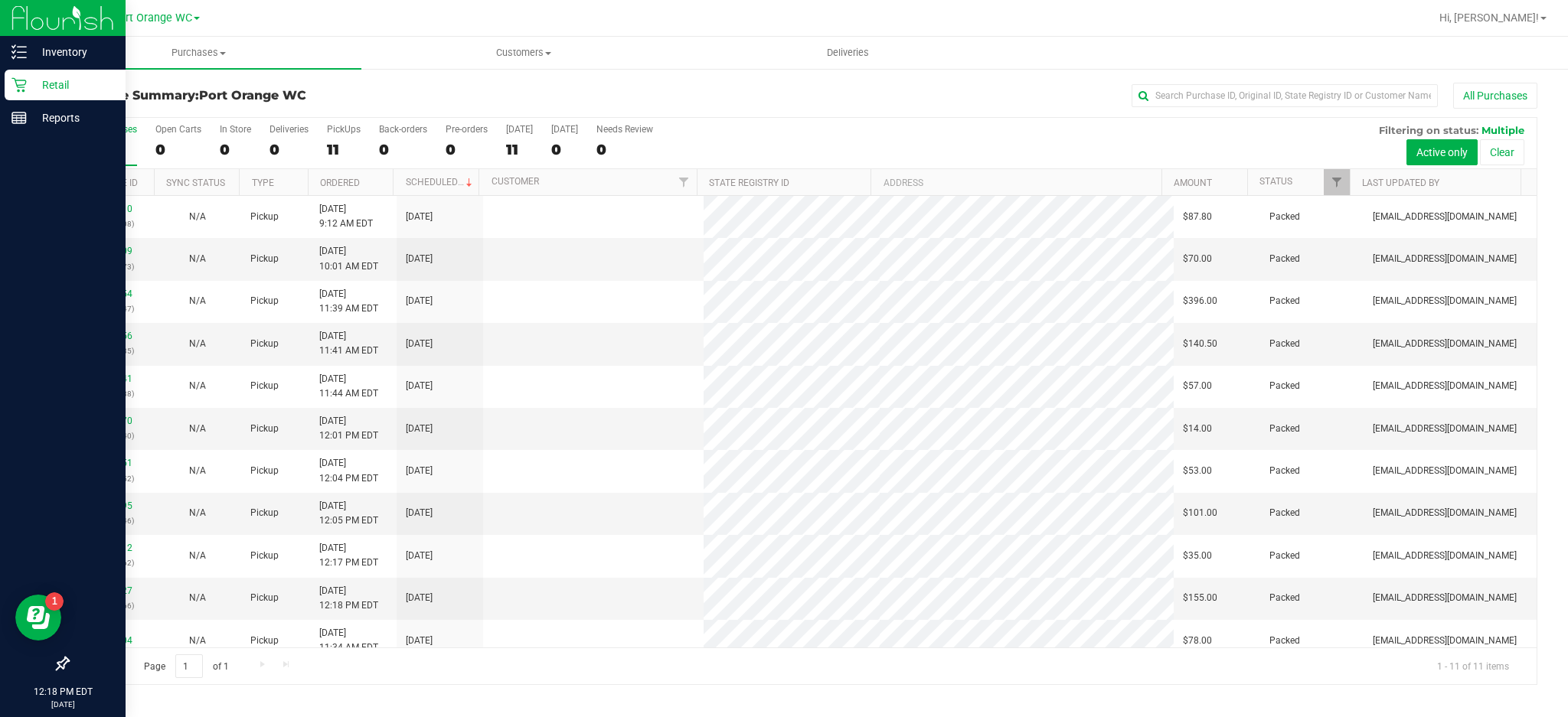
scroll to position [14, 0]
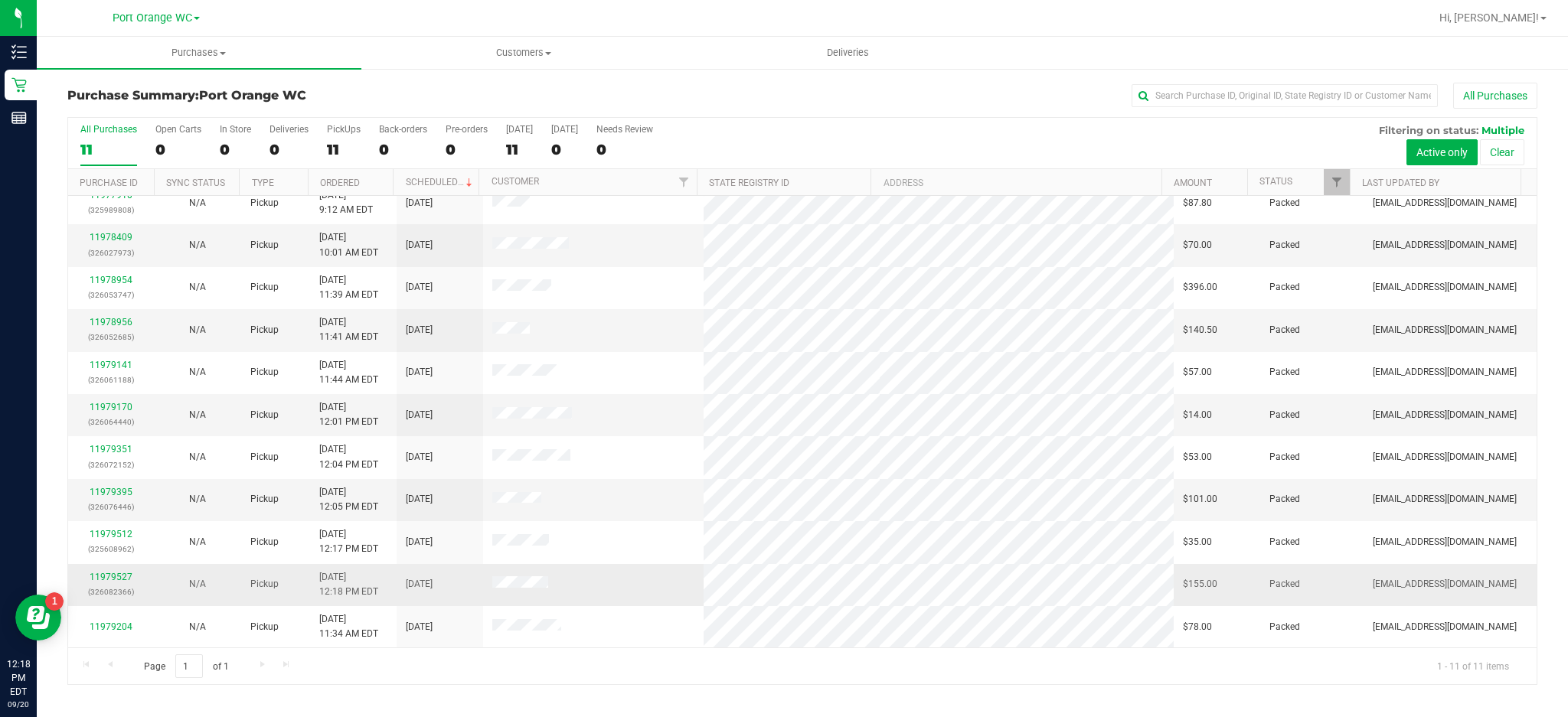
click at [170, 584] on div "N/A" at bounding box center [198, 585] width 68 height 15
click at [115, 579] on link "11979527" at bounding box center [110, 577] width 43 height 11
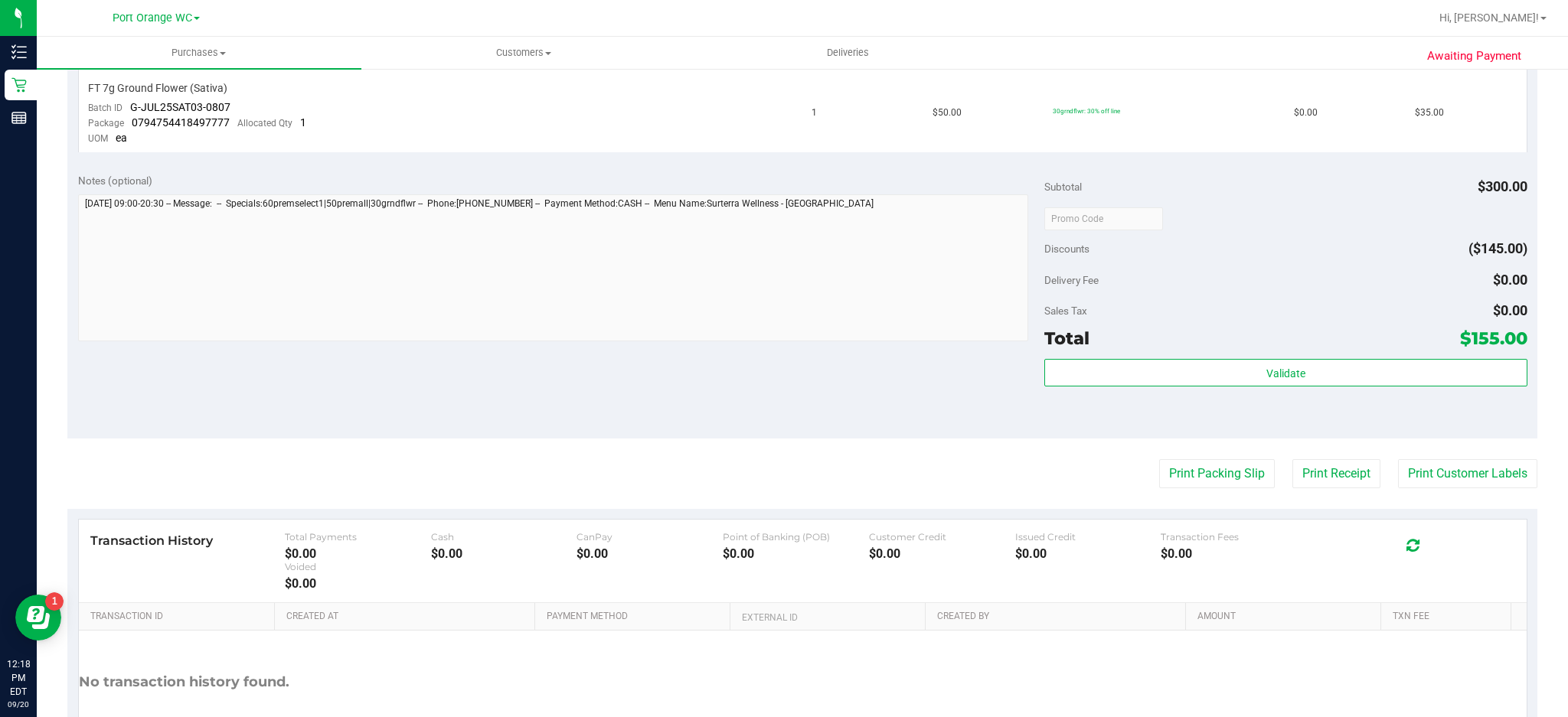
scroll to position [900, 0]
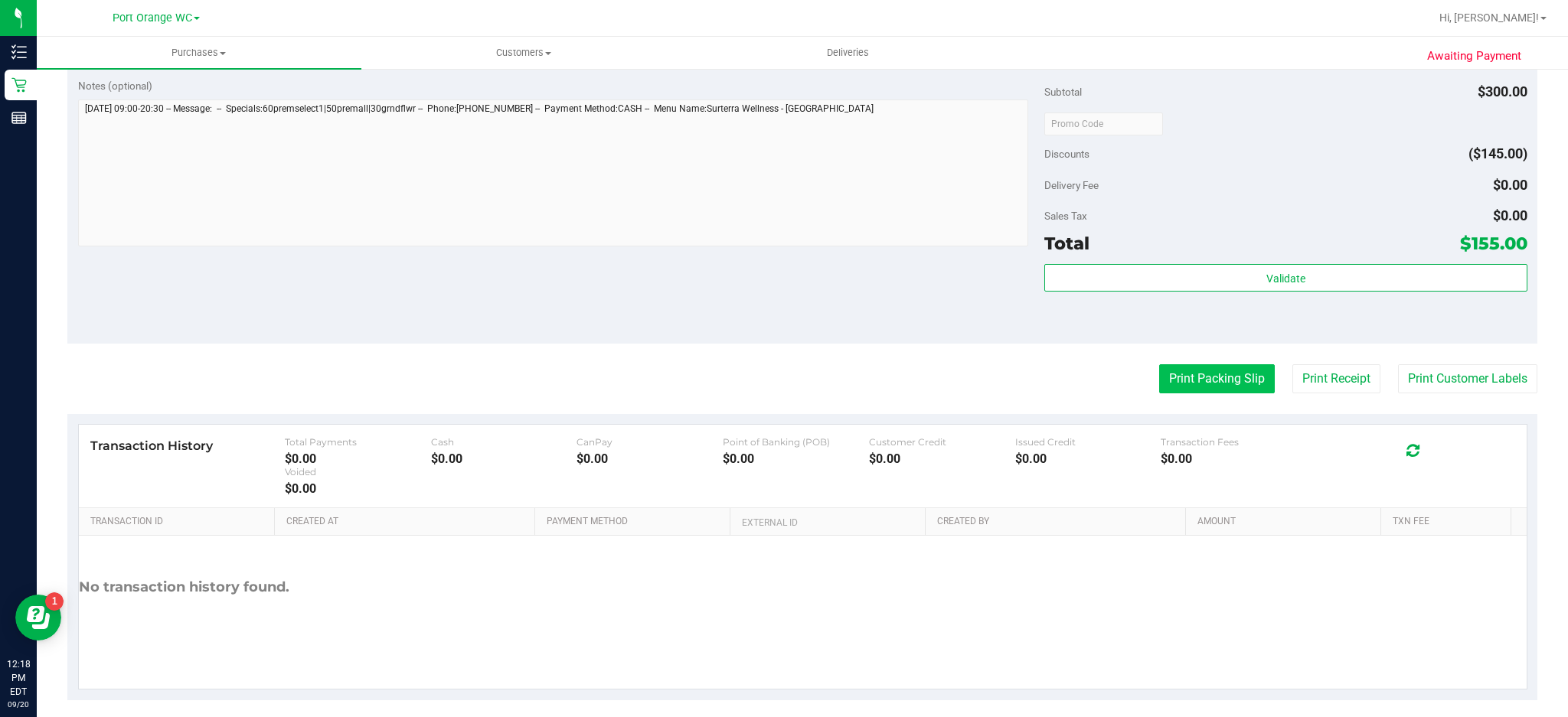
click at [1217, 365] on button "Print Packing Slip" at bounding box center [1217, 379] width 116 height 29
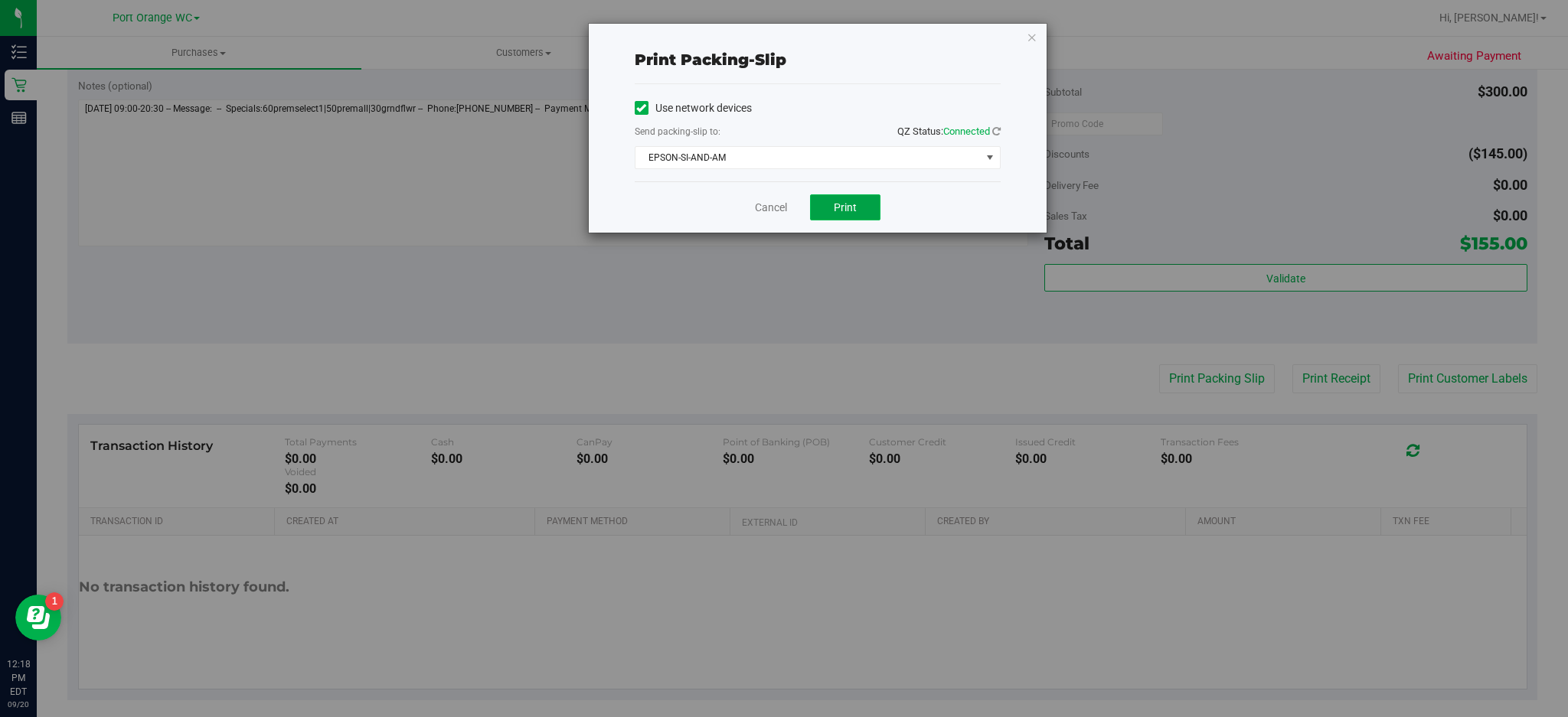
click at [860, 208] on button "Print" at bounding box center [845, 207] width 70 height 26
click at [1032, 36] on icon "button" at bounding box center [1033, 36] width 11 height 18
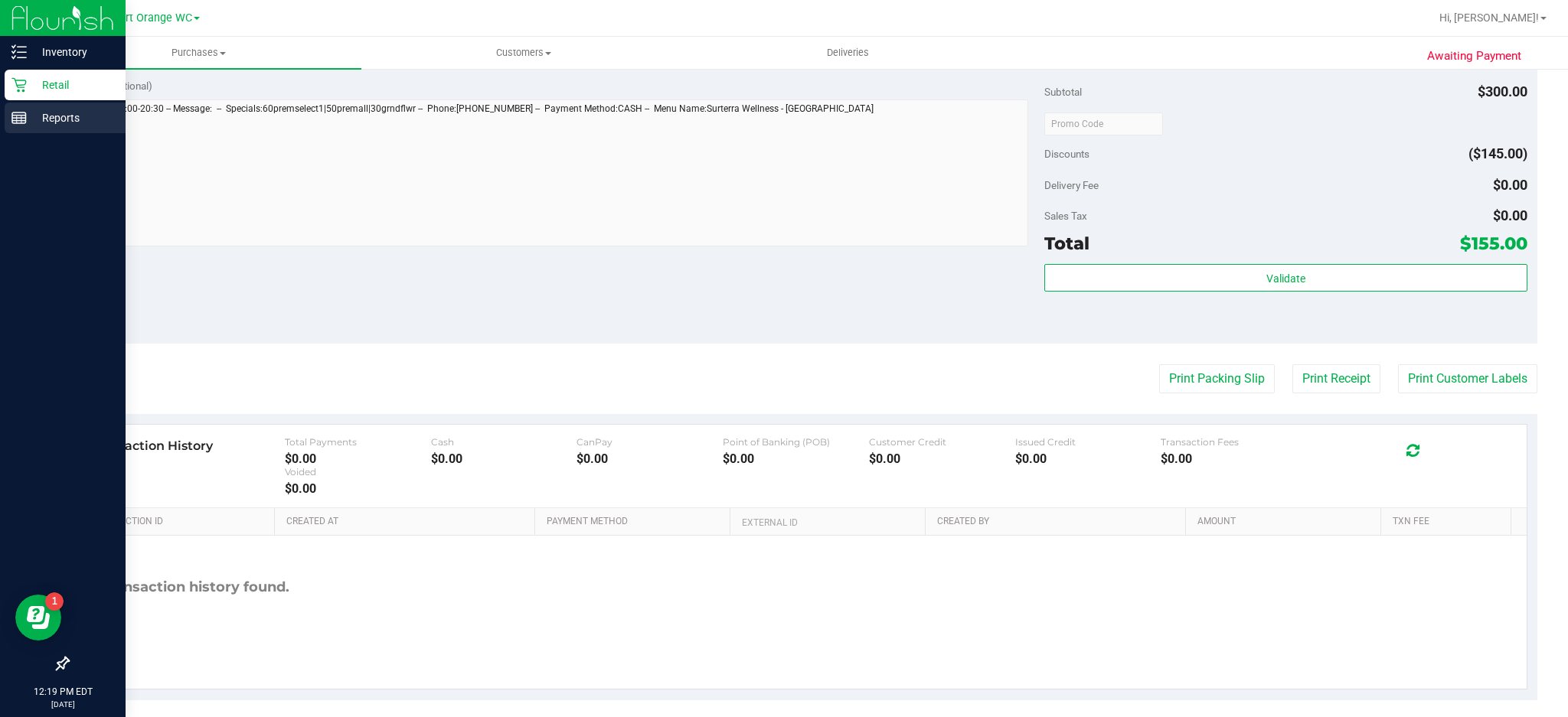
click at [20, 118] on line at bounding box center [18, 118] width 14 height 0
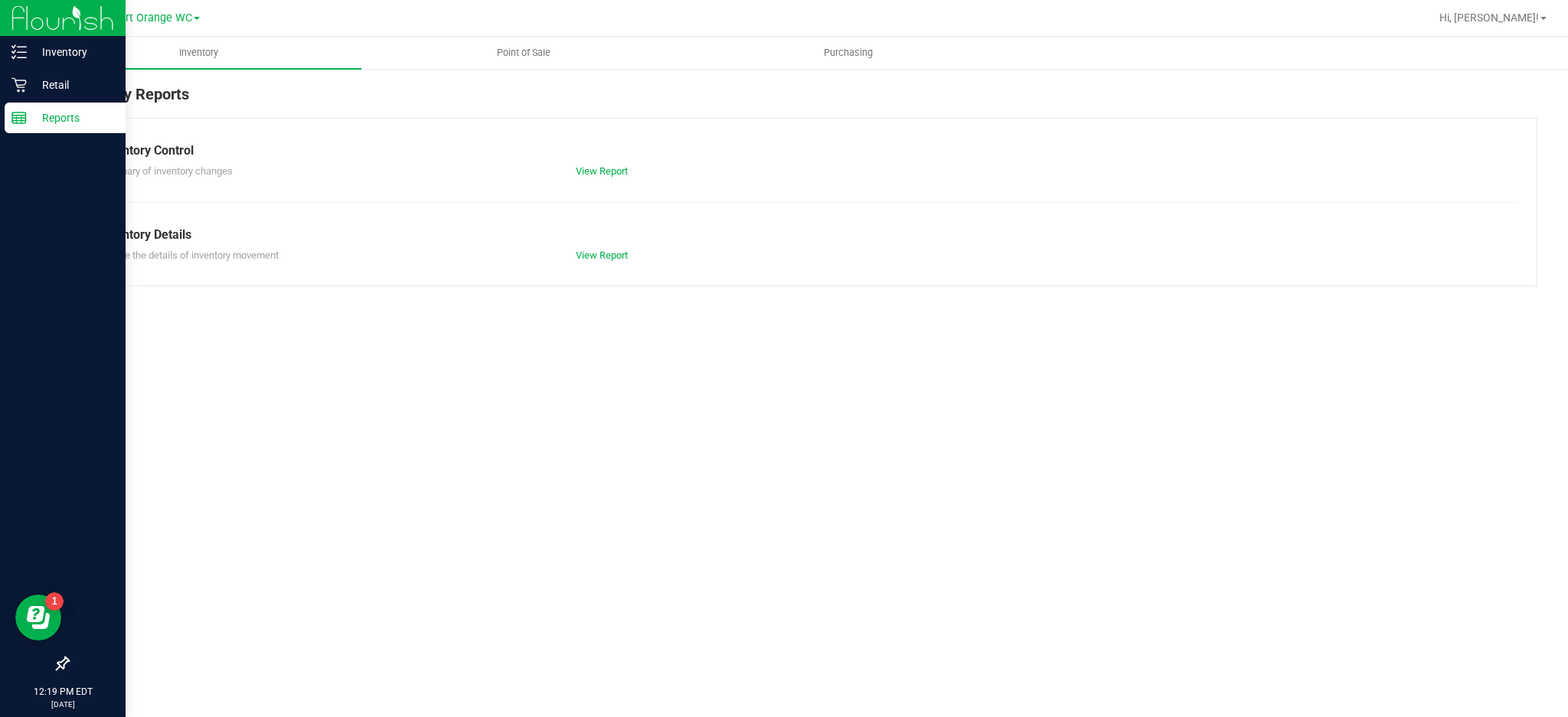
click at [69, 84] on p "Retail" at bounding box center [72, 85] width 92 height 18
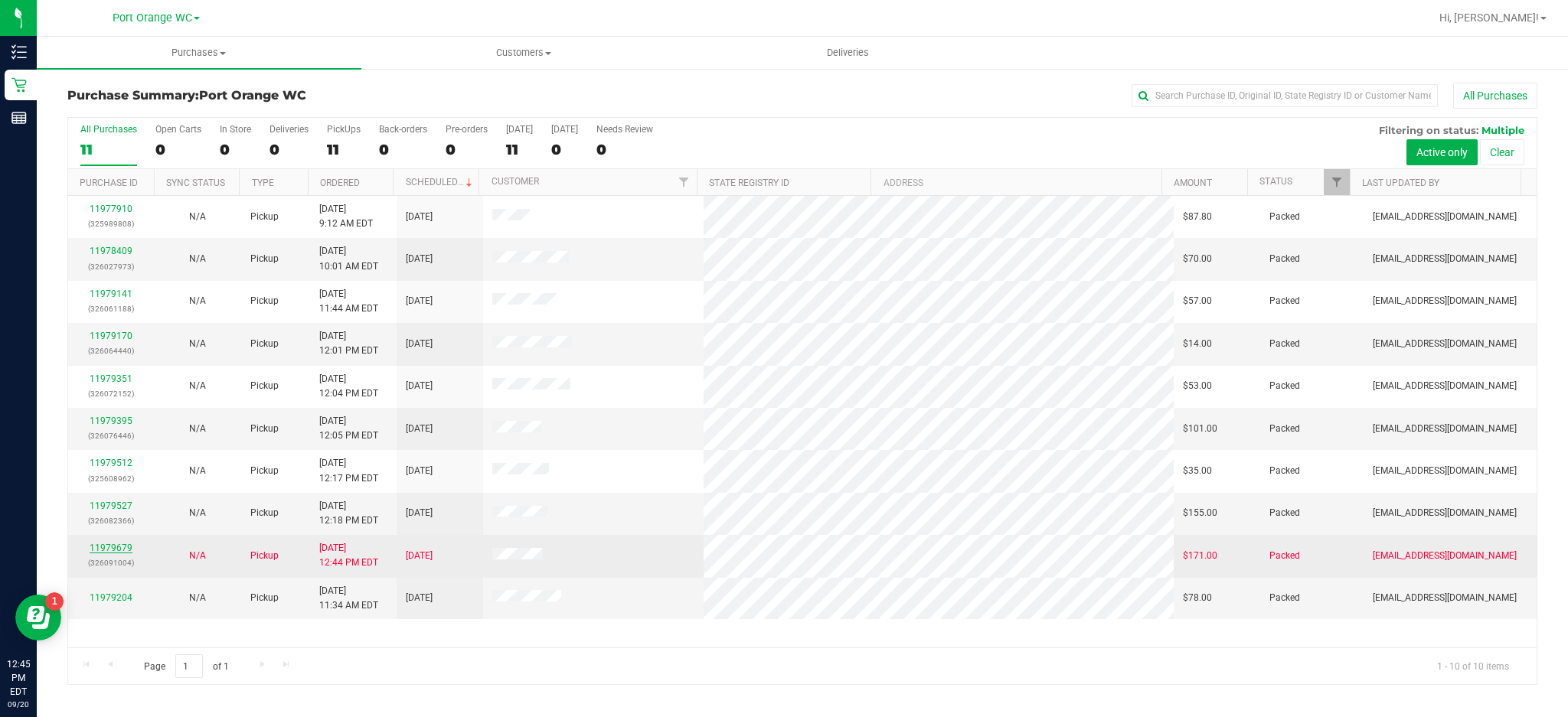
click at [130, 554] on link "11979679" at bounding box center [110, 548] width 43 height 11
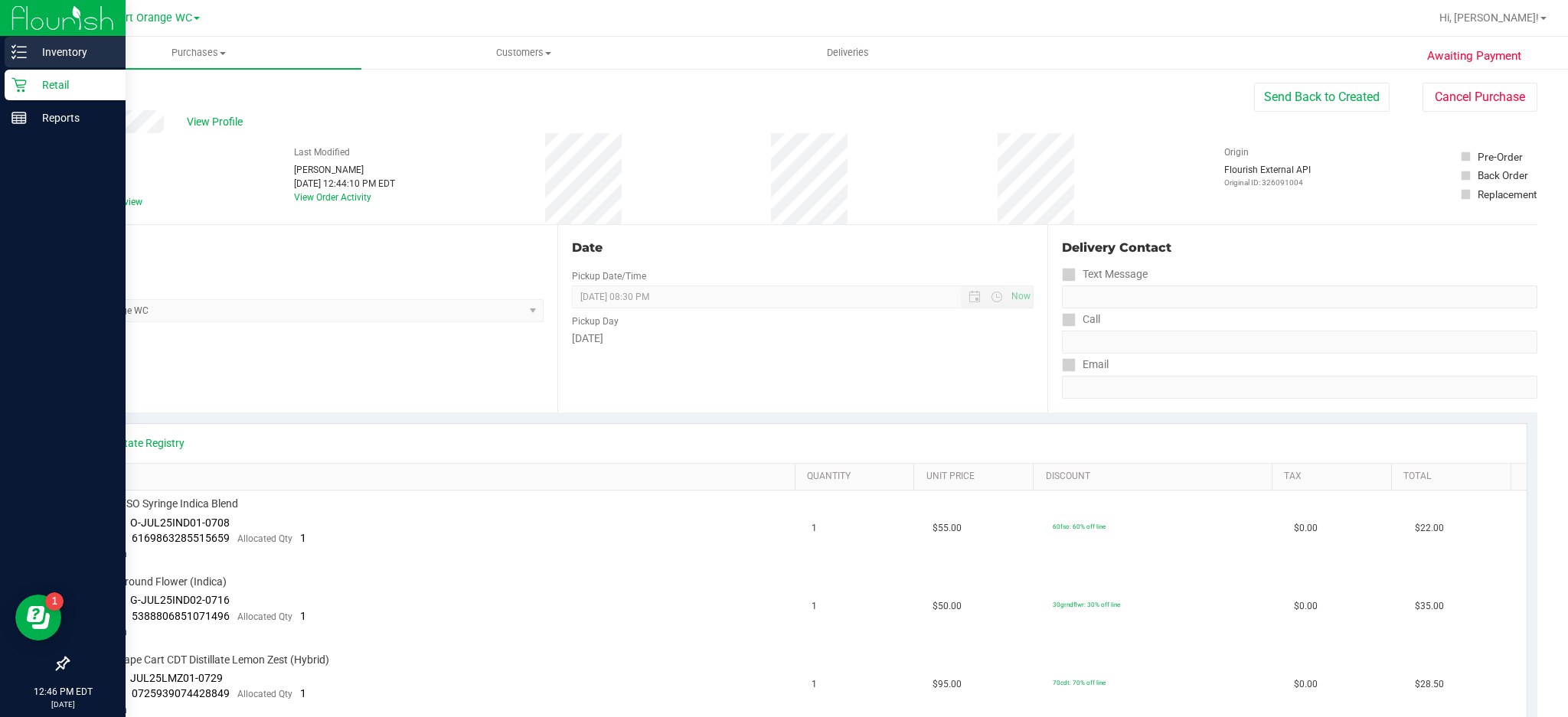
click at [13, 57] on icon at bounding box center [13, 57] width 3 height 3
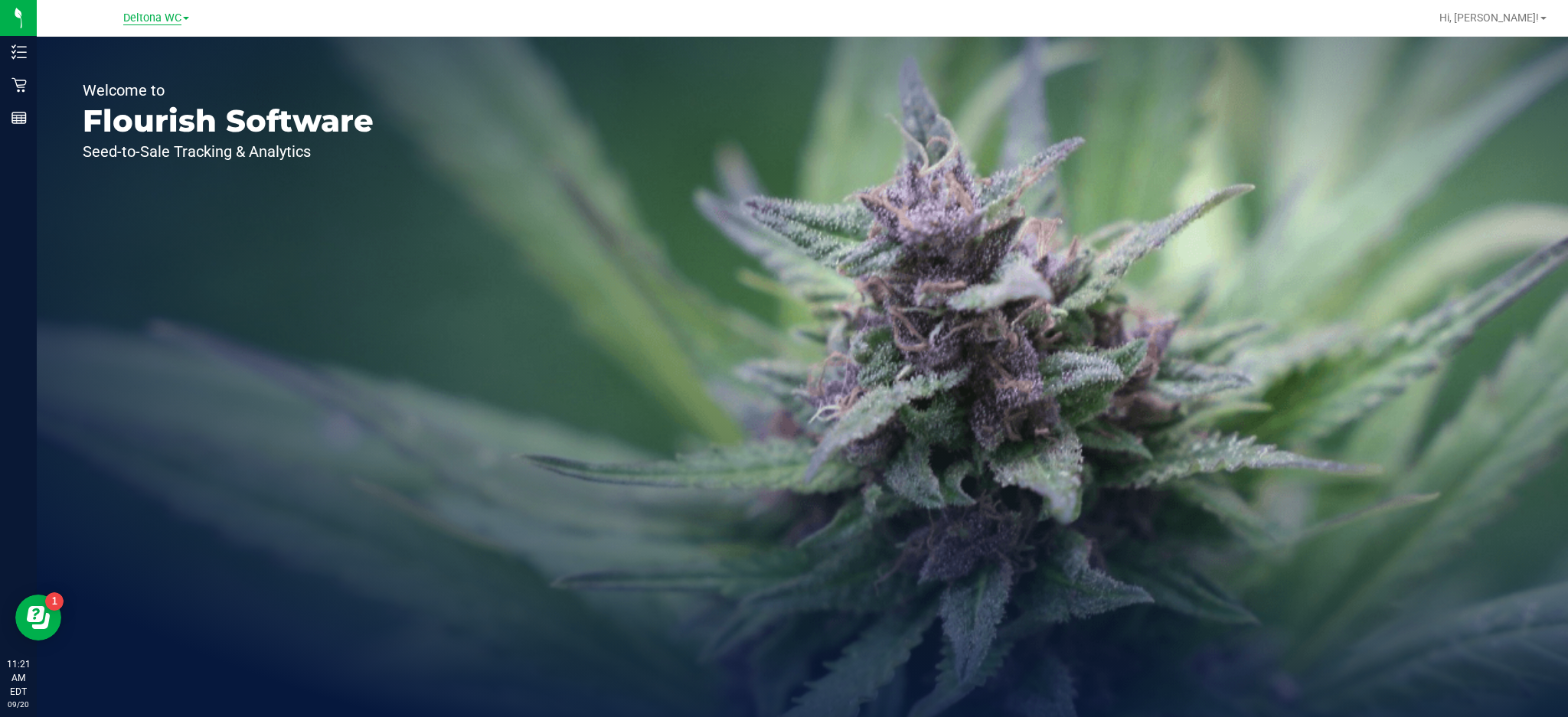
click at [180, 19] on span "Deltona WC" at bounding box center [152, 18] width 58 height 14
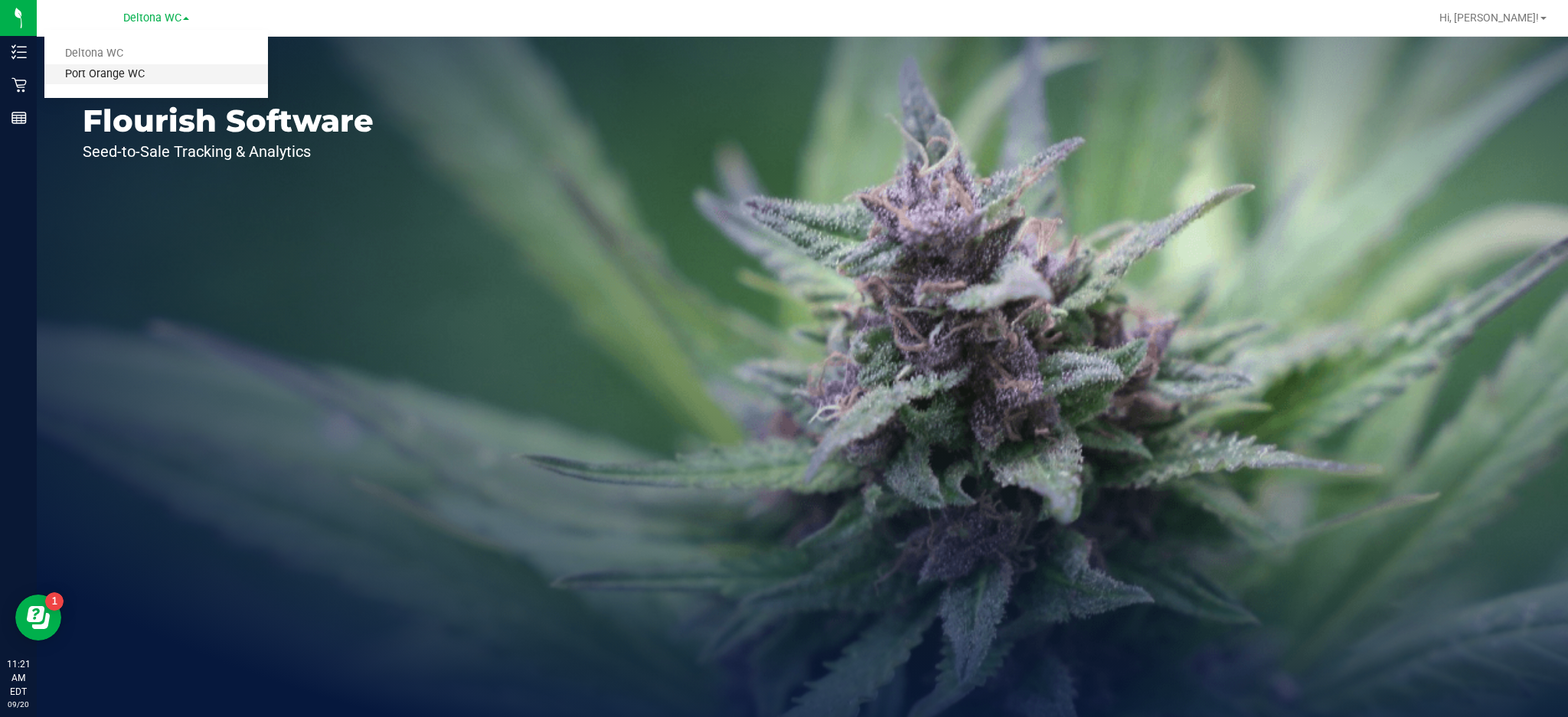
click at [140, 83] on link "Port Orange WC" at bounding box center [156, 75] width 223 height 21
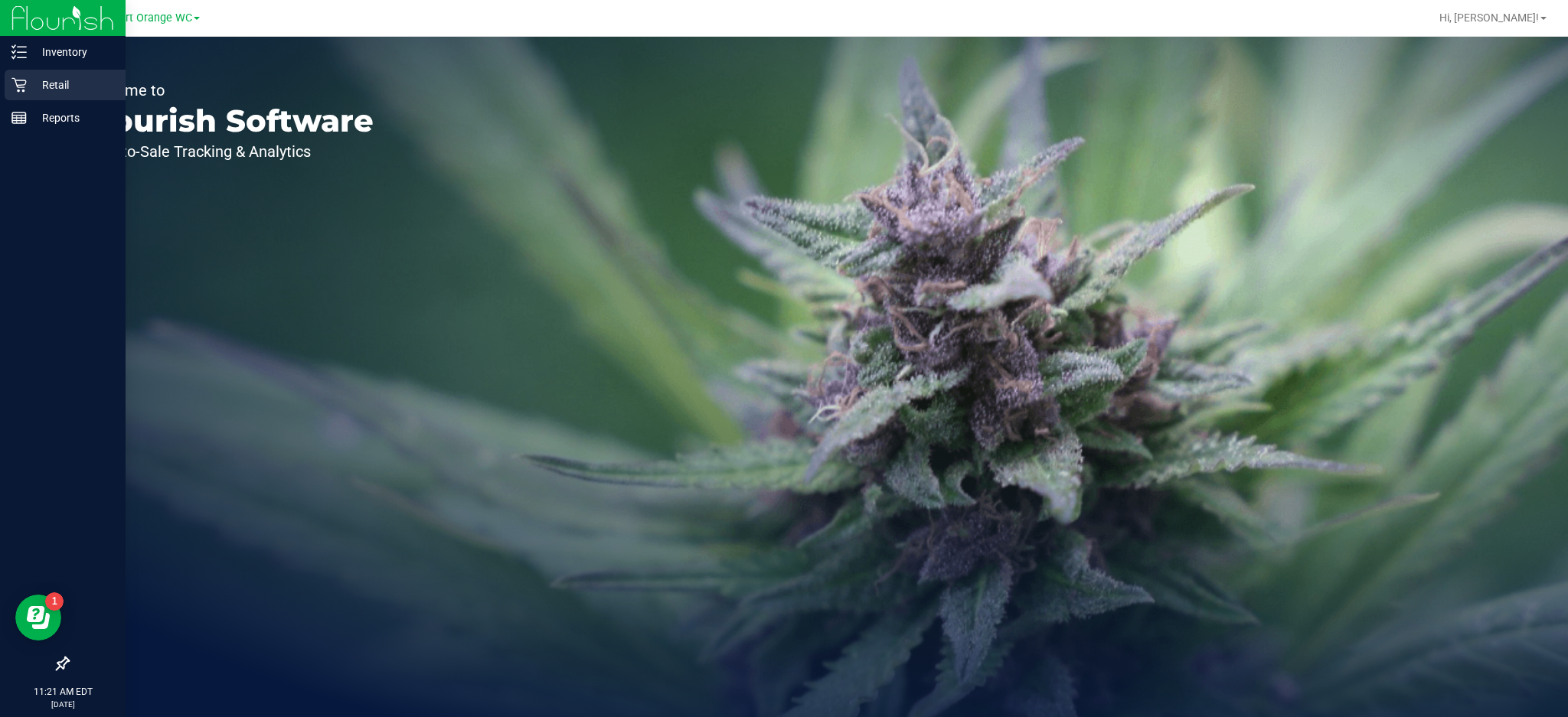
click at [28, 82] on p "Retail" at bounding box center [72, 85] width 92 height 18
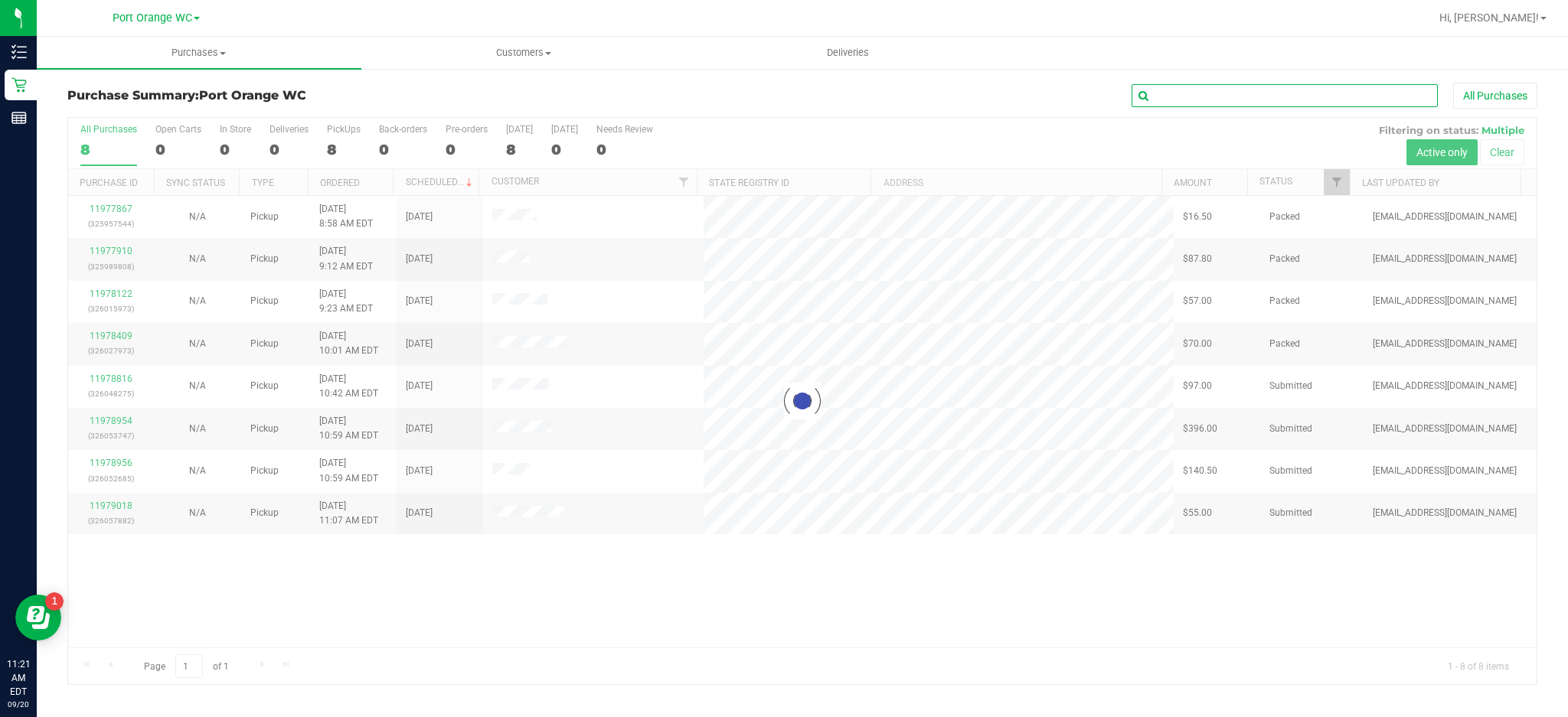
click at [1189, 95] on input "text" at bounding box center [1285, 95] width 306 height 23
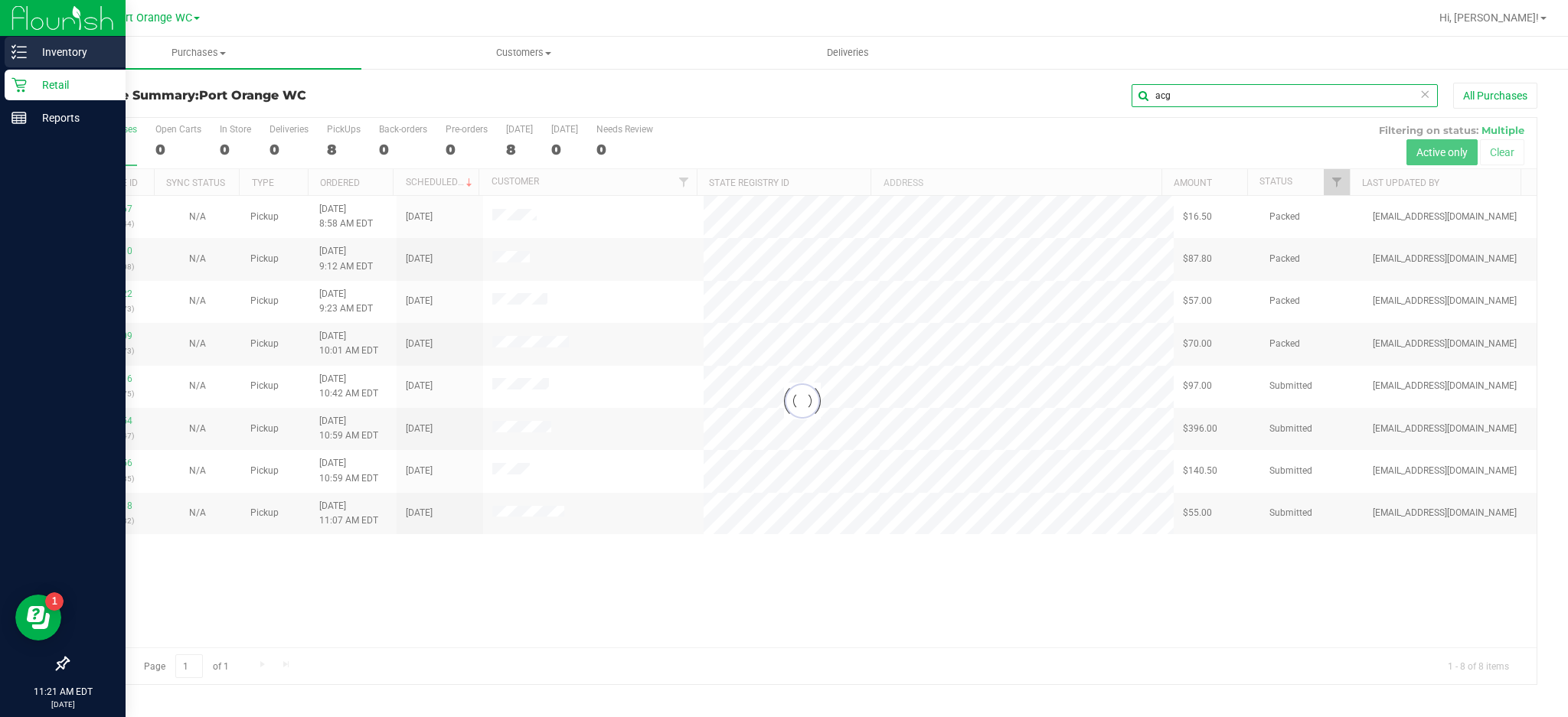
type input "acg"
click at [13, 57] on icon at bounding box center [13, 57] width 3 height 3
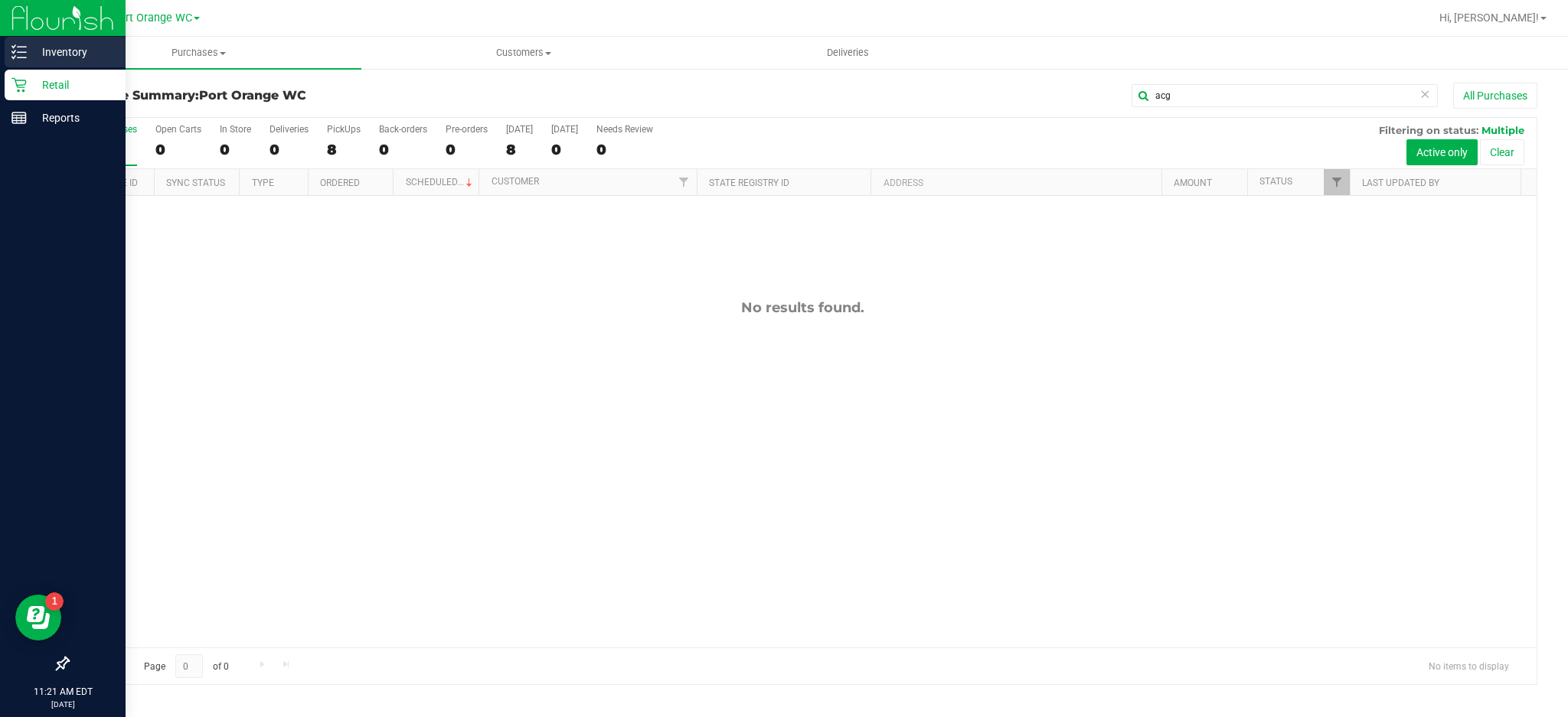
click at [74, 43] on p "Inventory" at bounding box center [72, 52] width 92 height 18
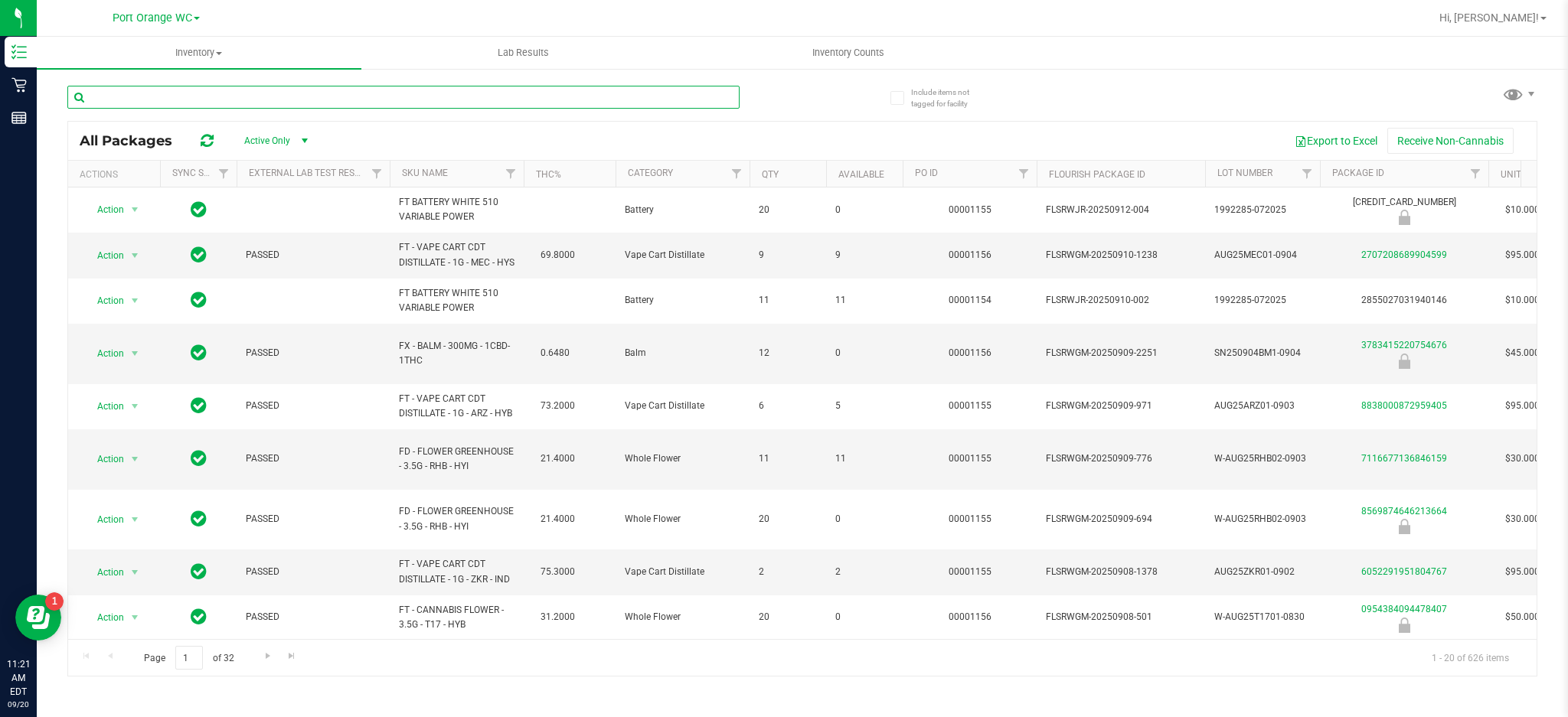
click at [221, 94] on input "text" at bounding box center [403, 97] width 672 height 23
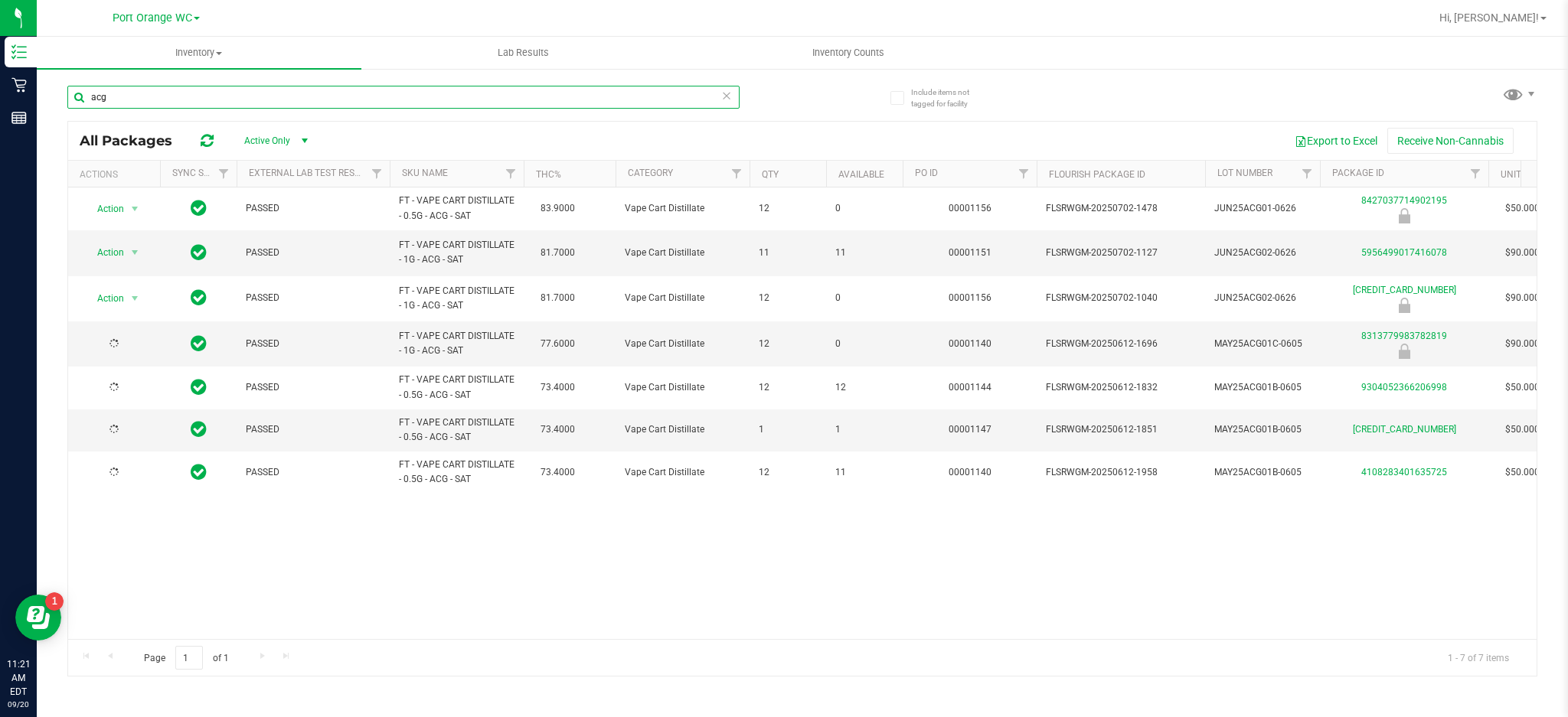
type input "acg"
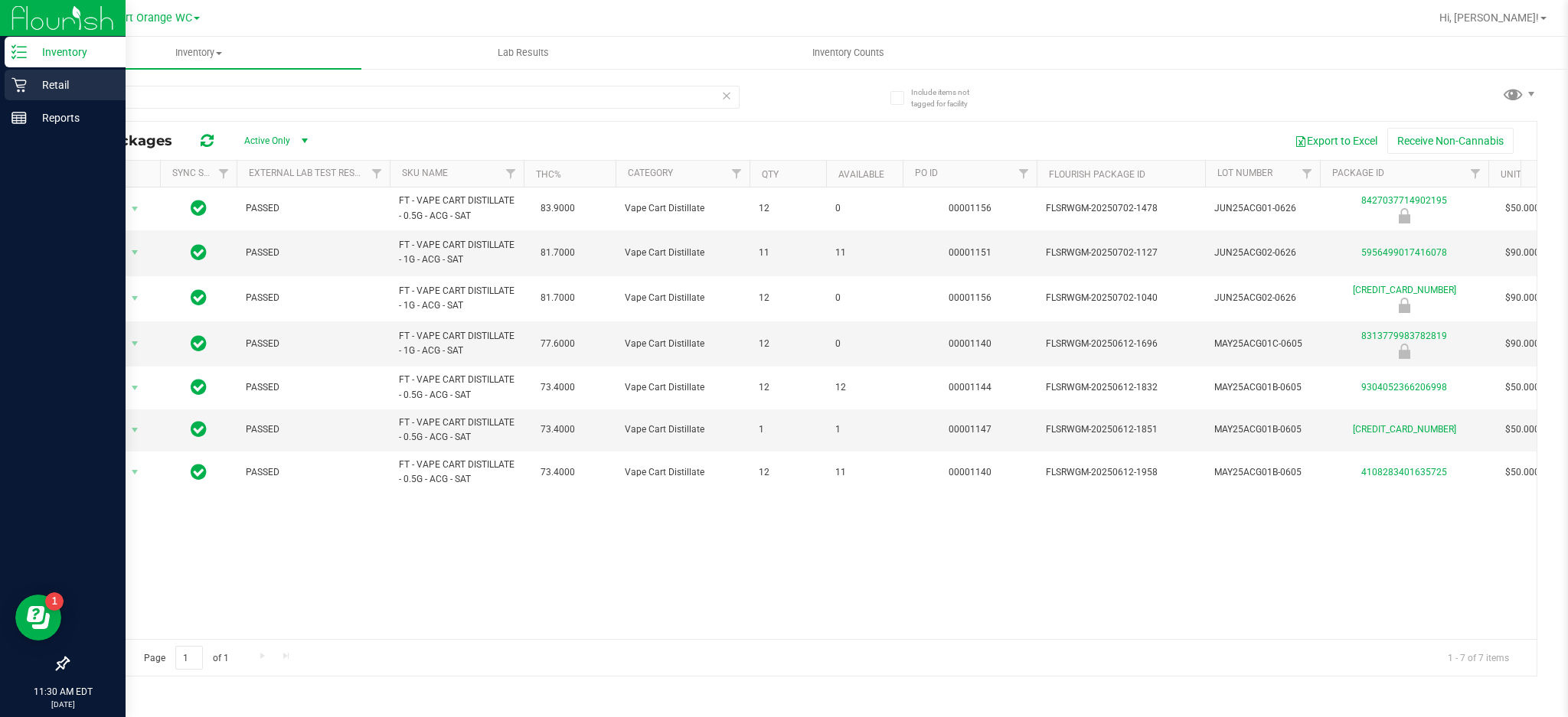
click at [26, 87] on icon at bounding box center [19, 85] width 16 height 16
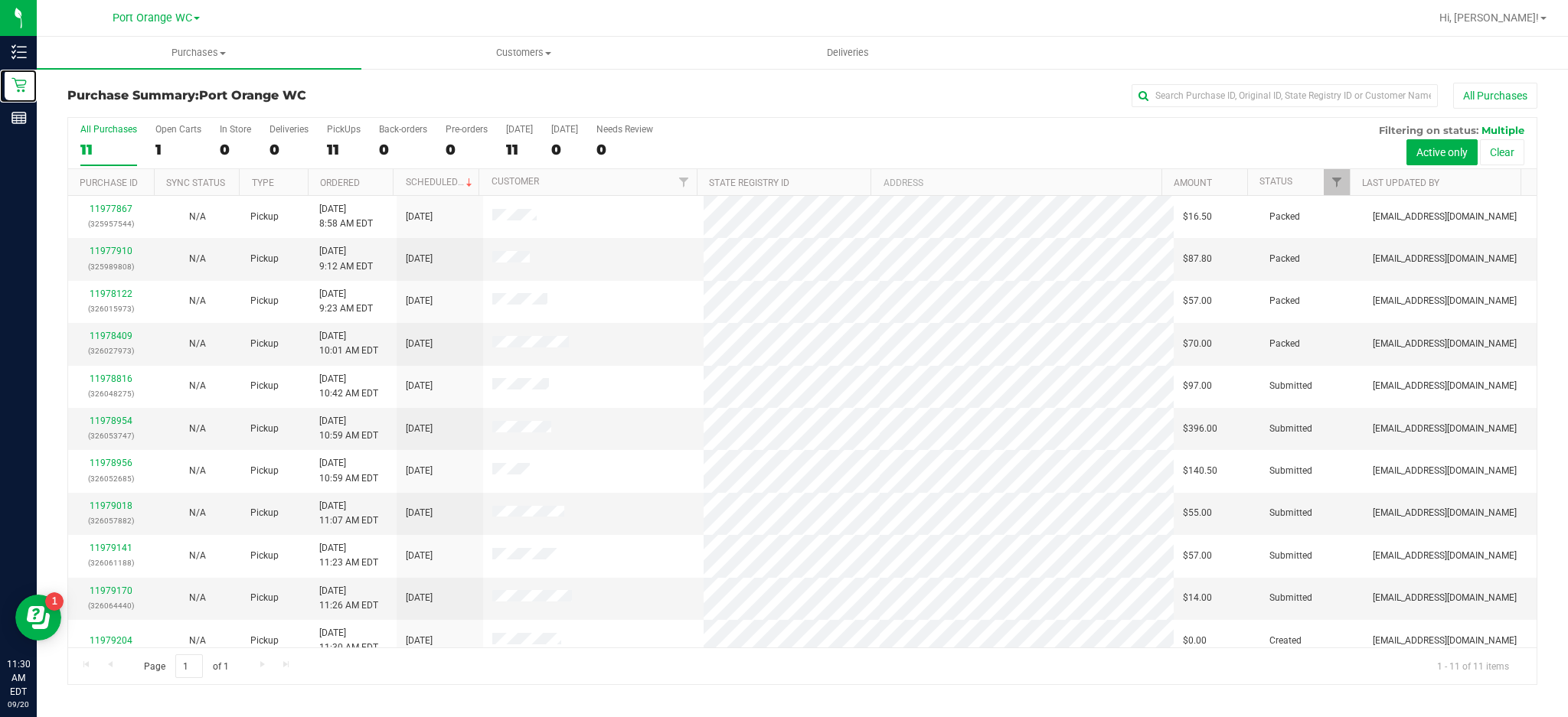
scroll to position [14, 0]
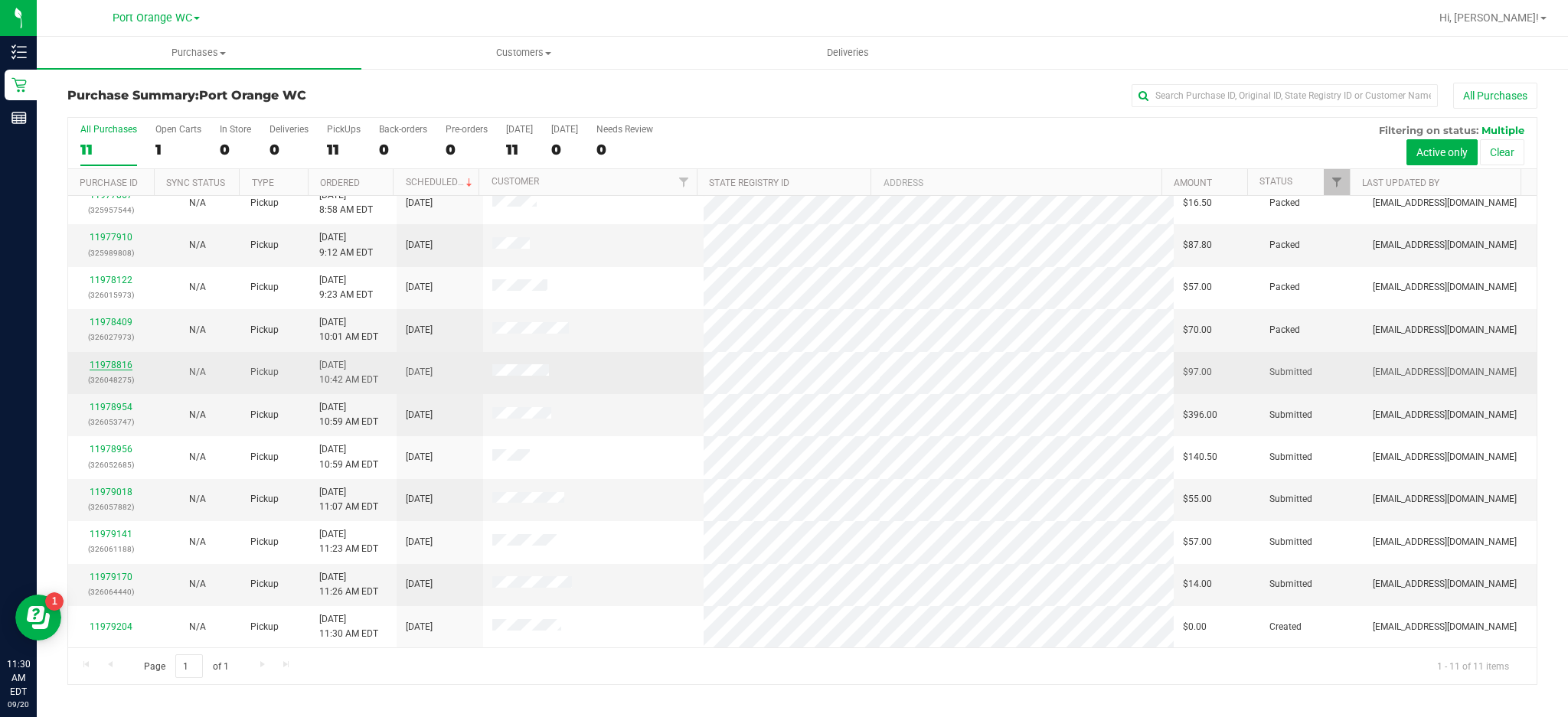
click at [105, 367] on link "11978816" at bounding box center [110, 365] width 43 height 11
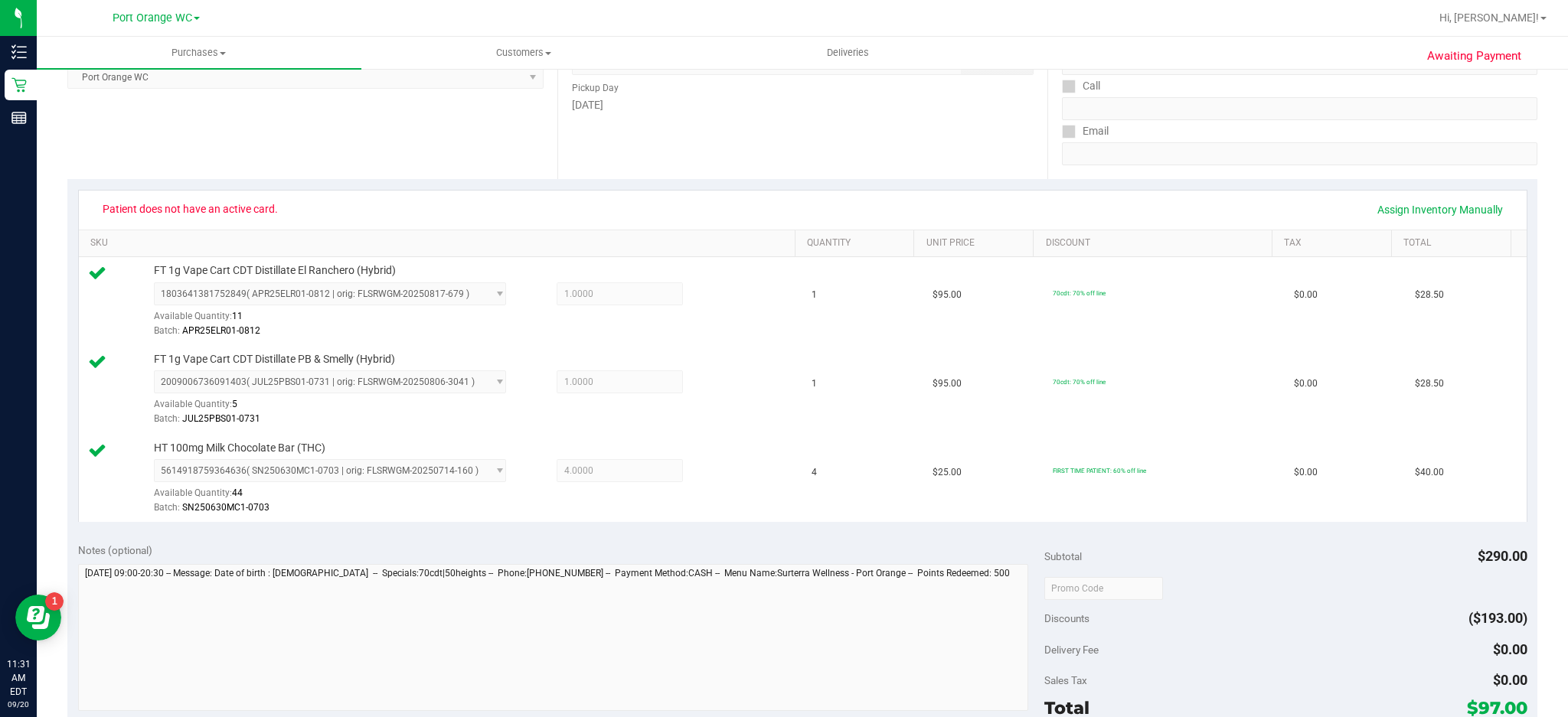
scroll to position [245, 0]
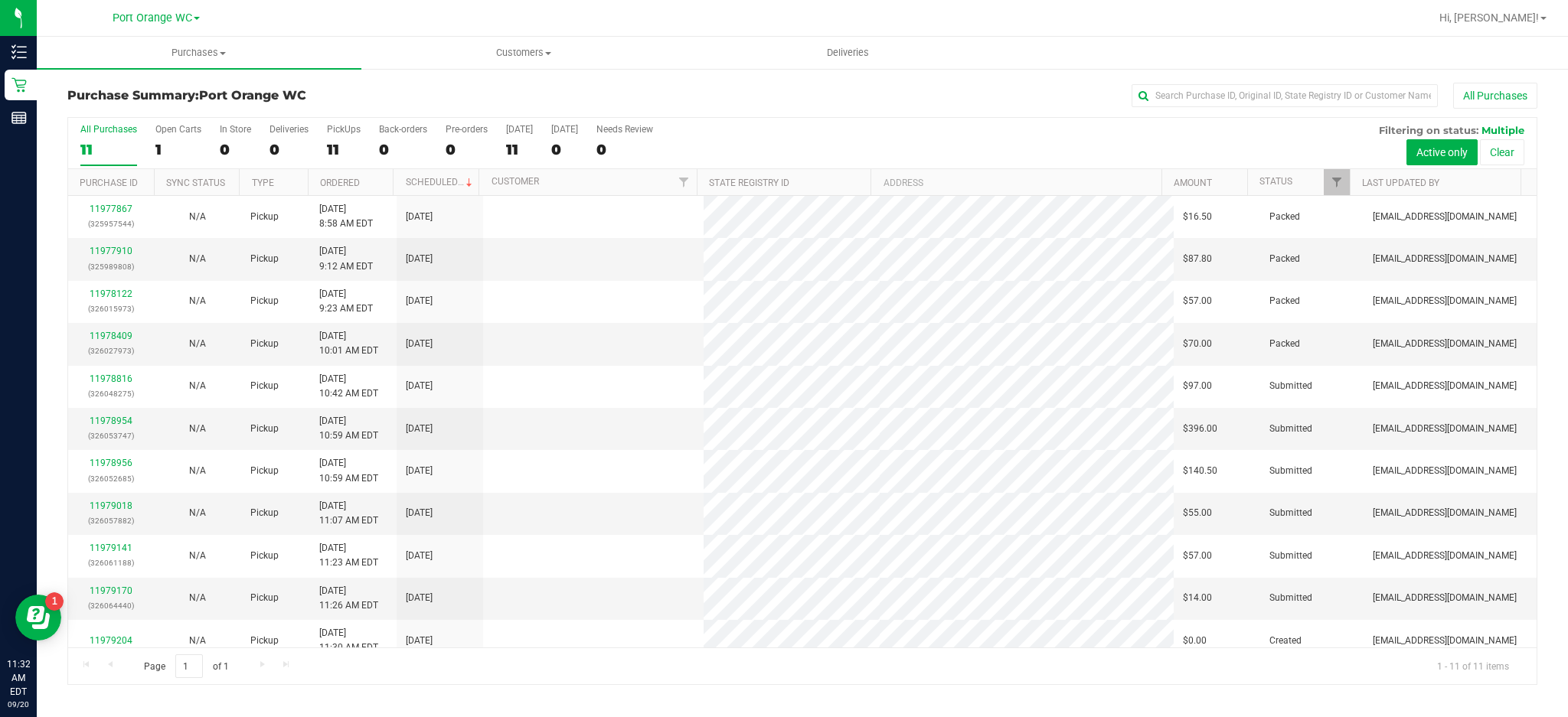
scroll to position [14, 0]
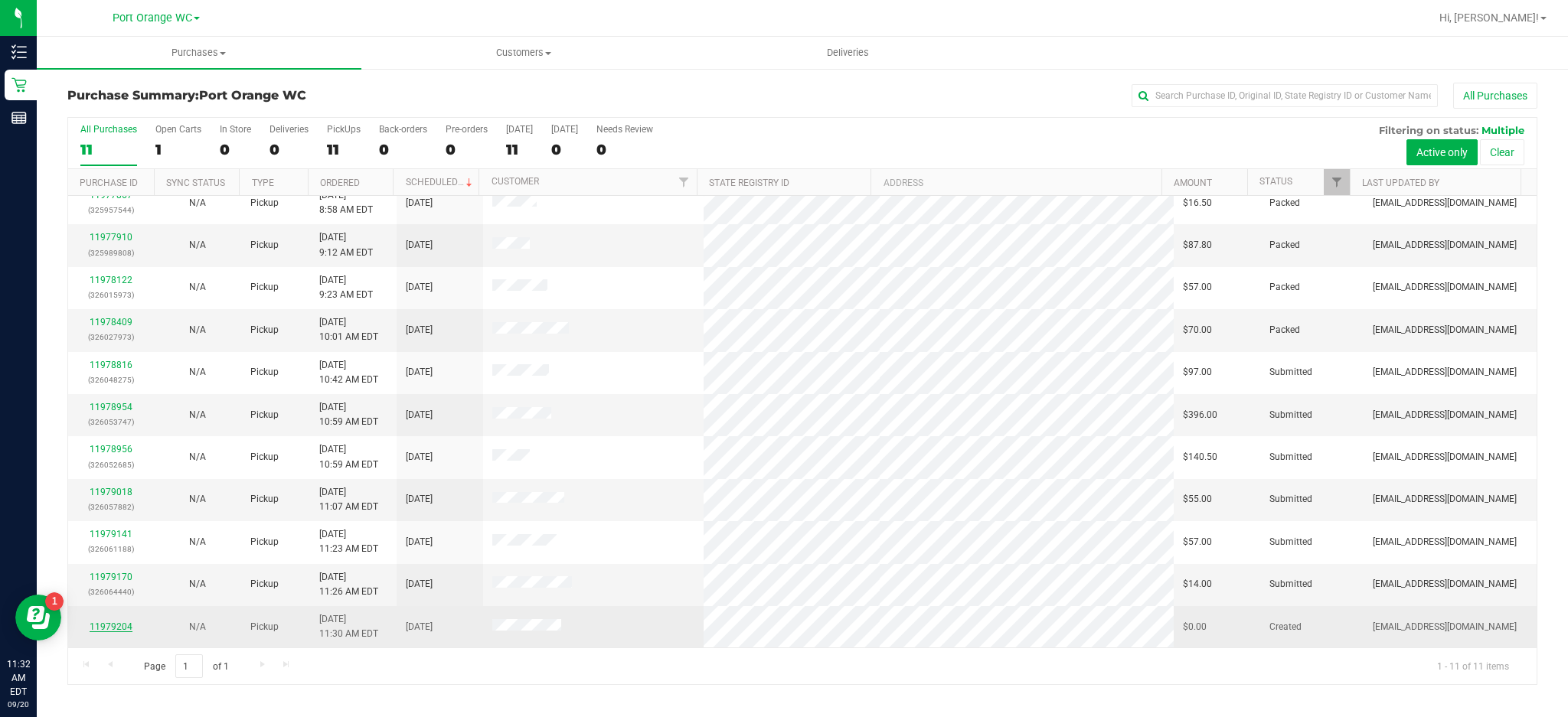
click at [112, 630] on link "11979204" at bounding box center [110, 628] width 43 height 11
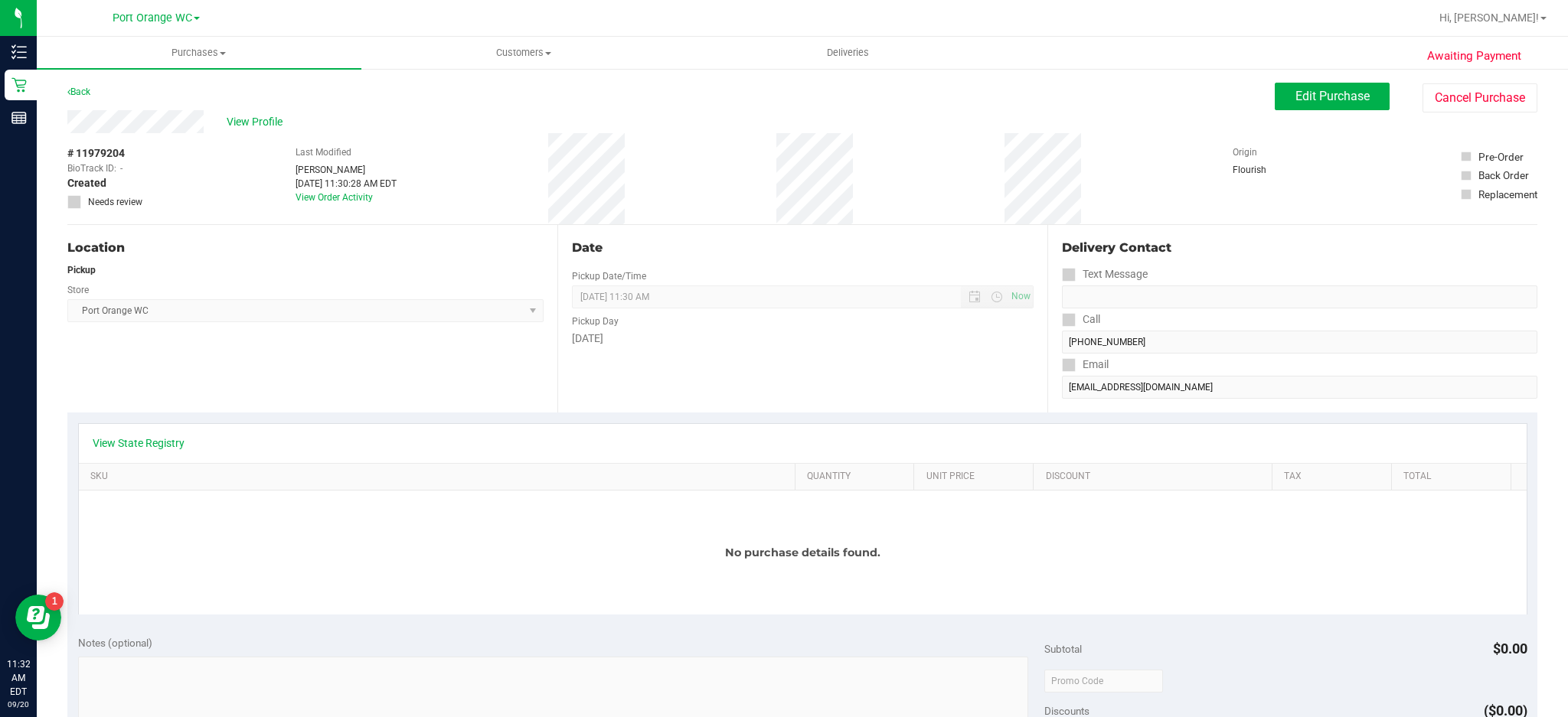
scroll to position [32, 0]
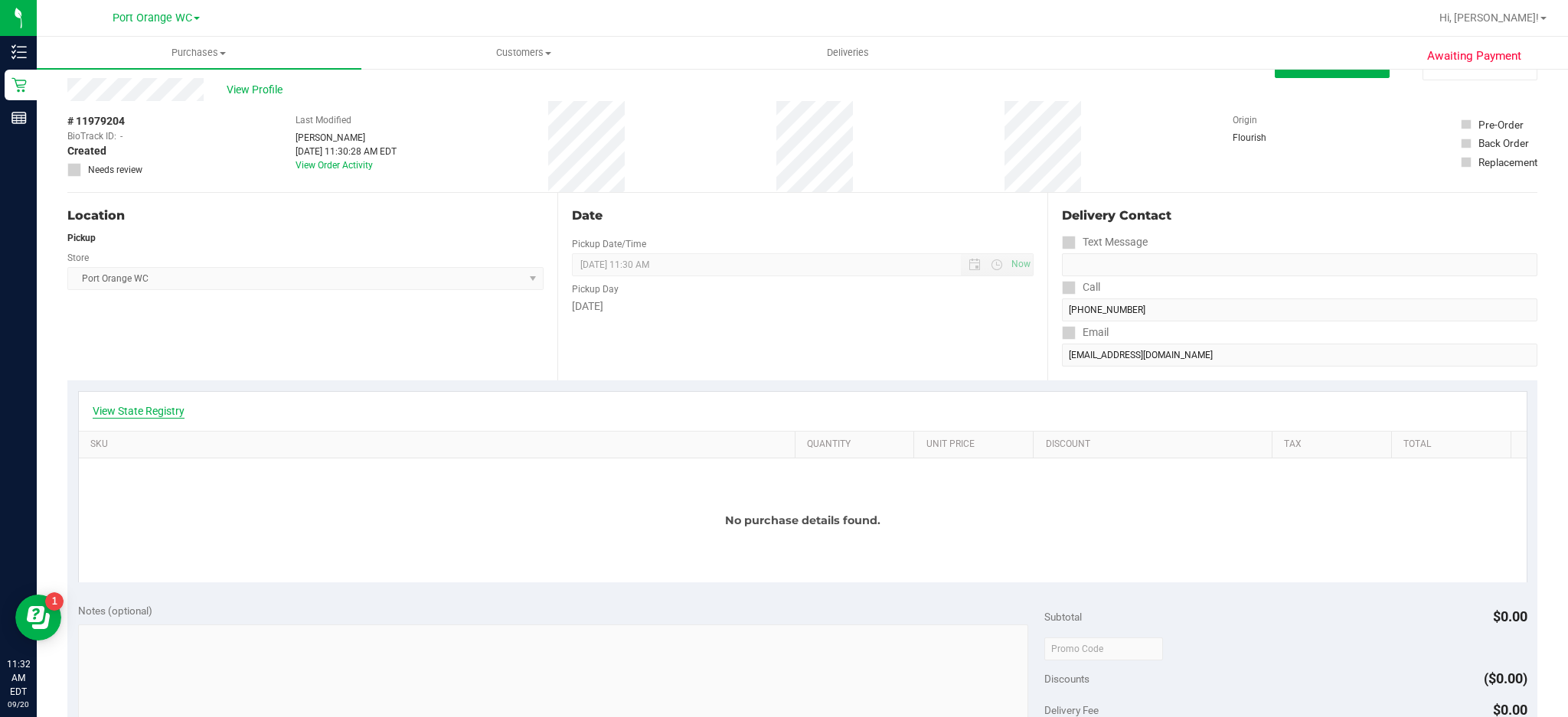
click at [179, 410] on link "View State Registry" at bounding box center [139, 410] width 92 height 16
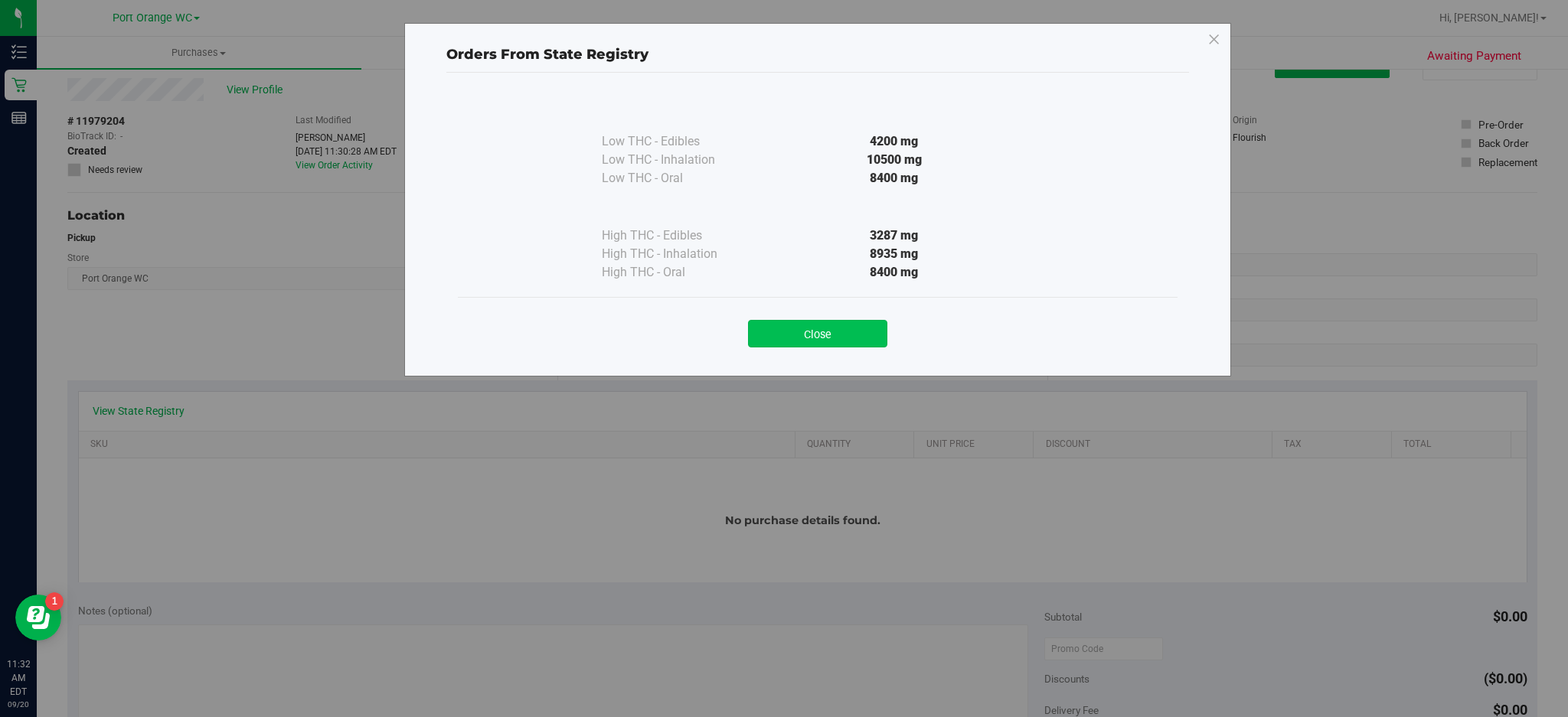
click at [822, 335] on button "Close" at bounding box center [817, 334] width 140 height 27
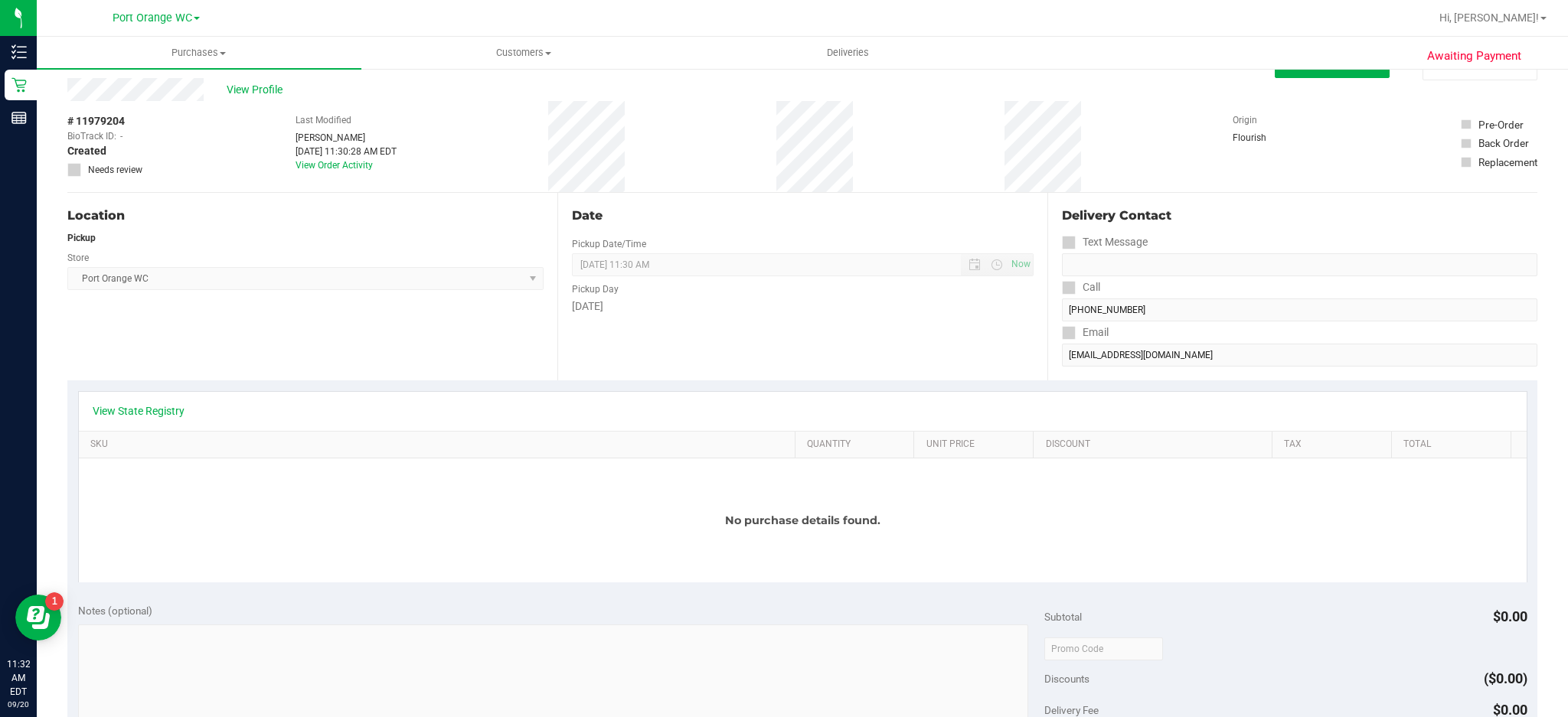
scroll to position [0, 0]
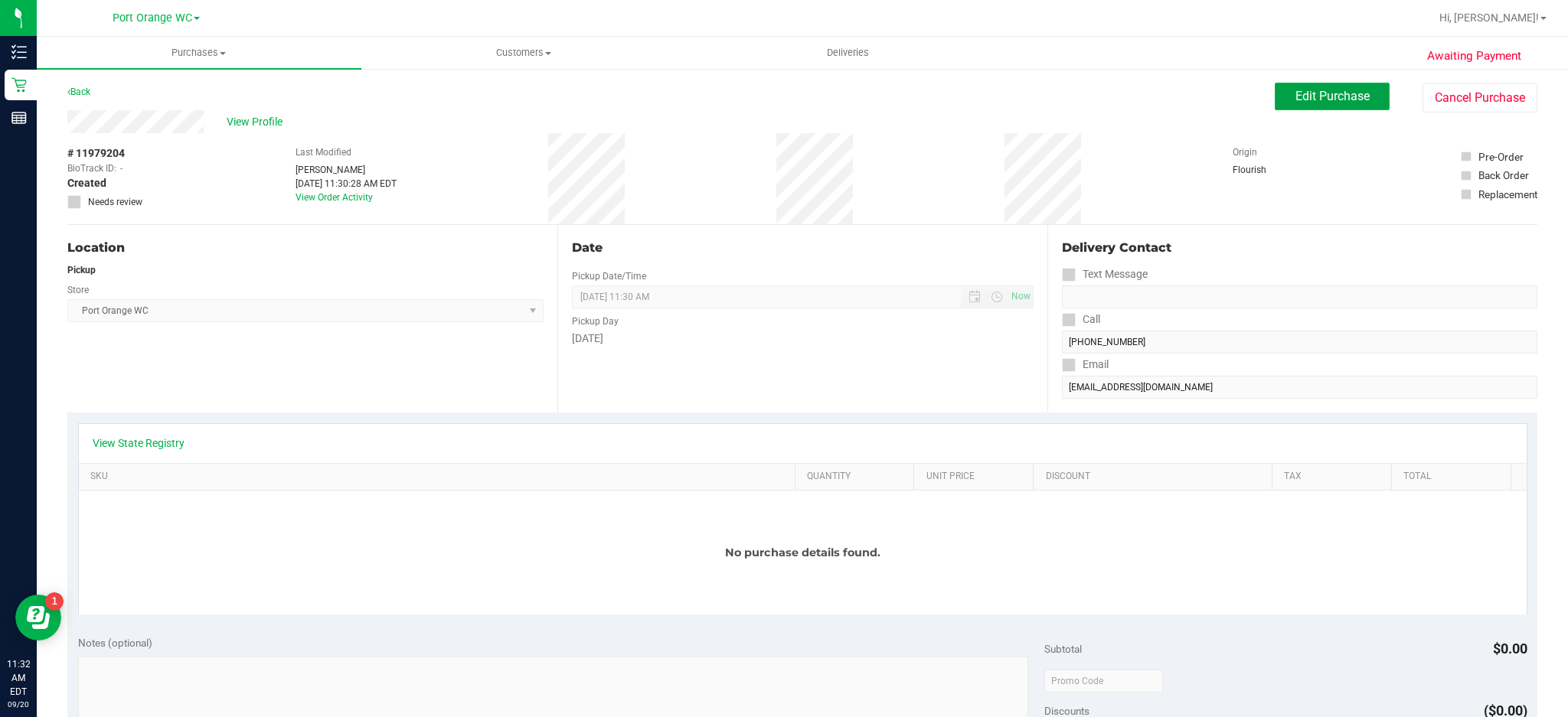
click at [1319, 93] on span "Edit Purchase" at bounding box center [1332, 96] width 74 height 15
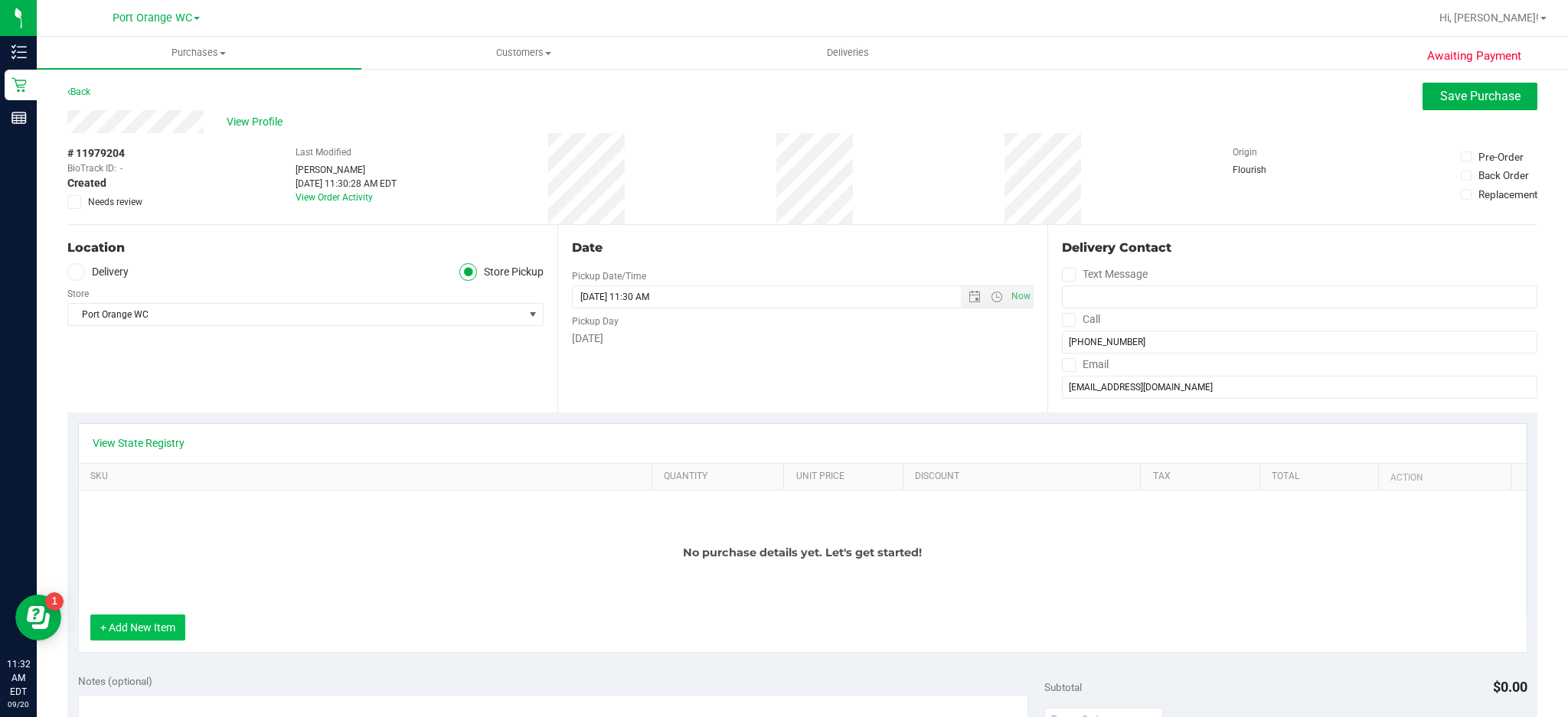
click at [168, 627] on button "+ Add New Item" at bounding box center [138, 628] width 95 height 26
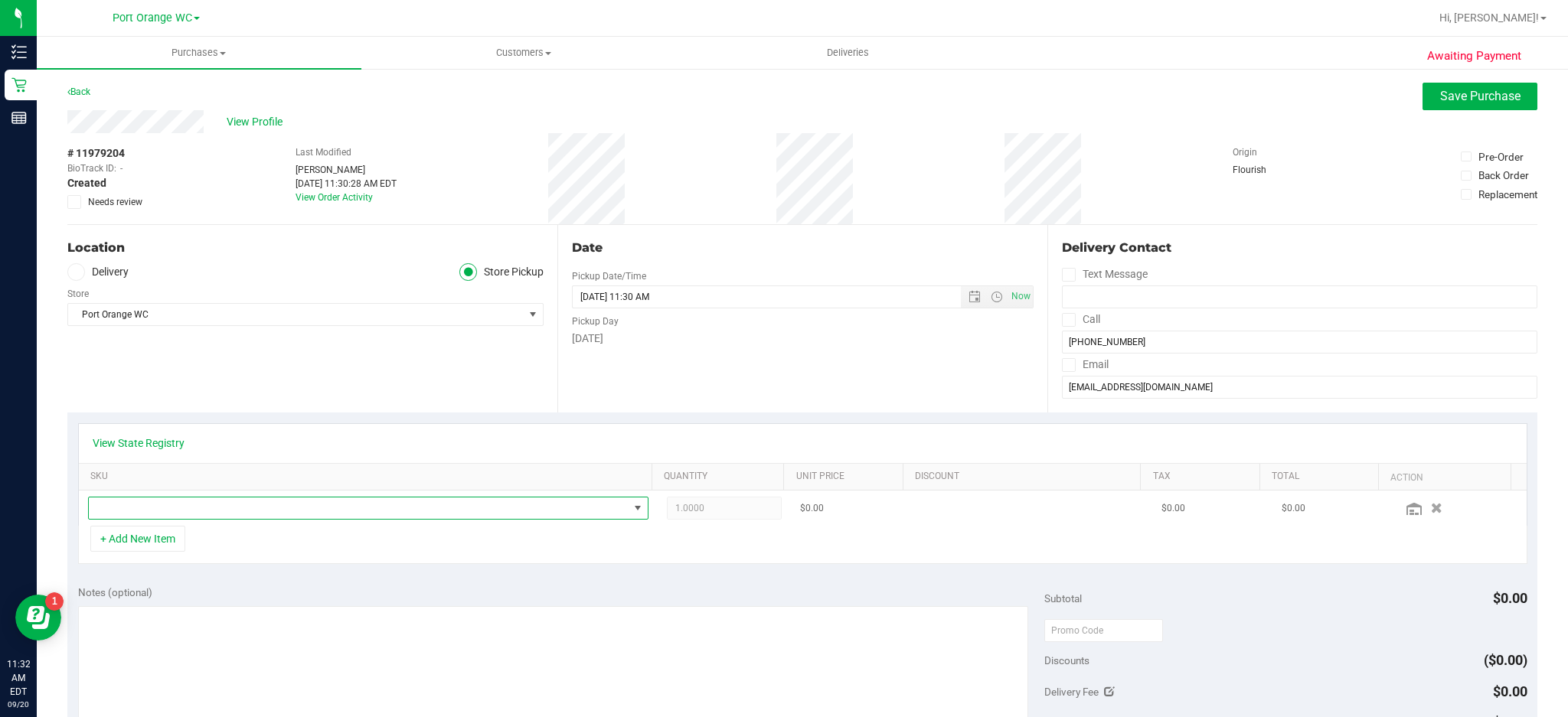
click at [631, 508] on span "NO DATA FOUND" at bounding box center [637, 508] width 12 height 12
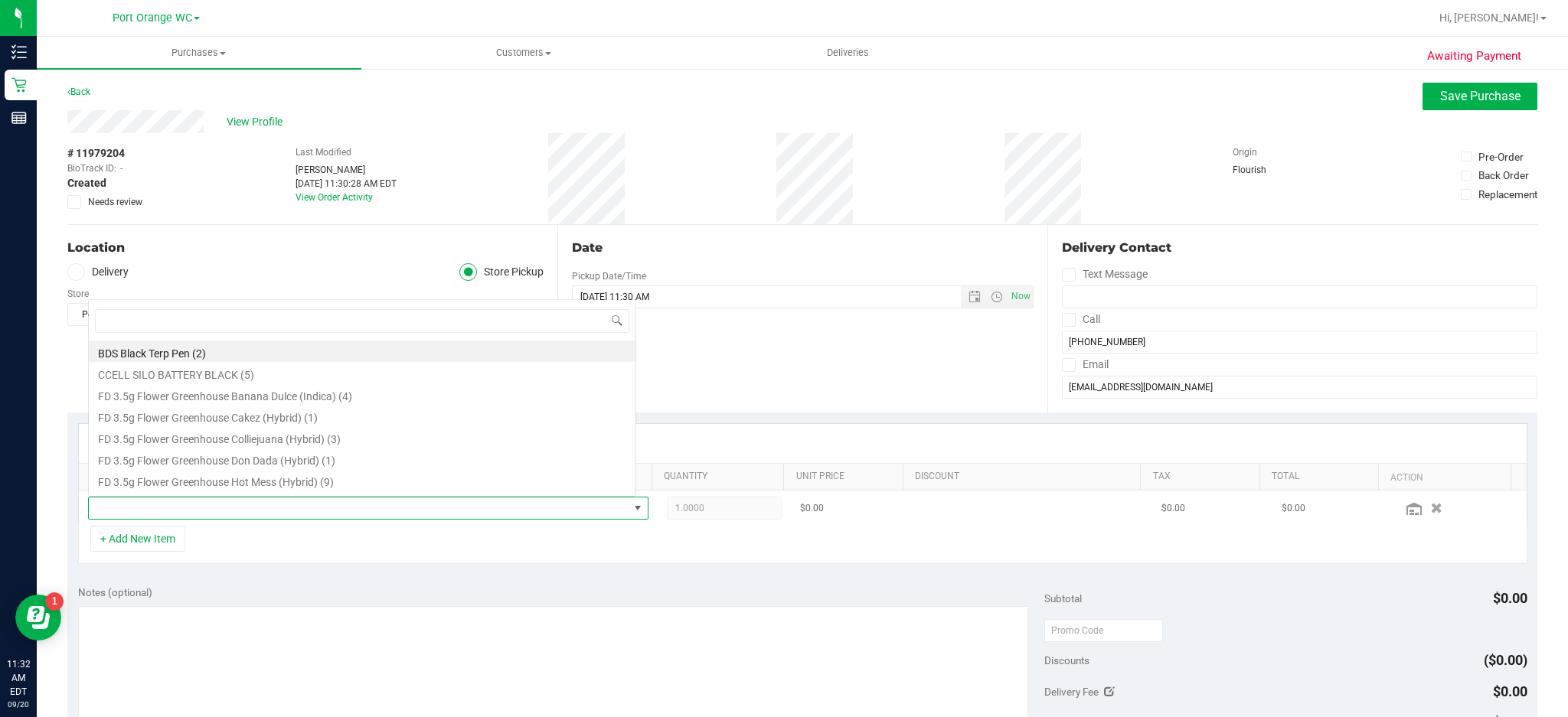
scroll to position [23, 542]
type input "milk"
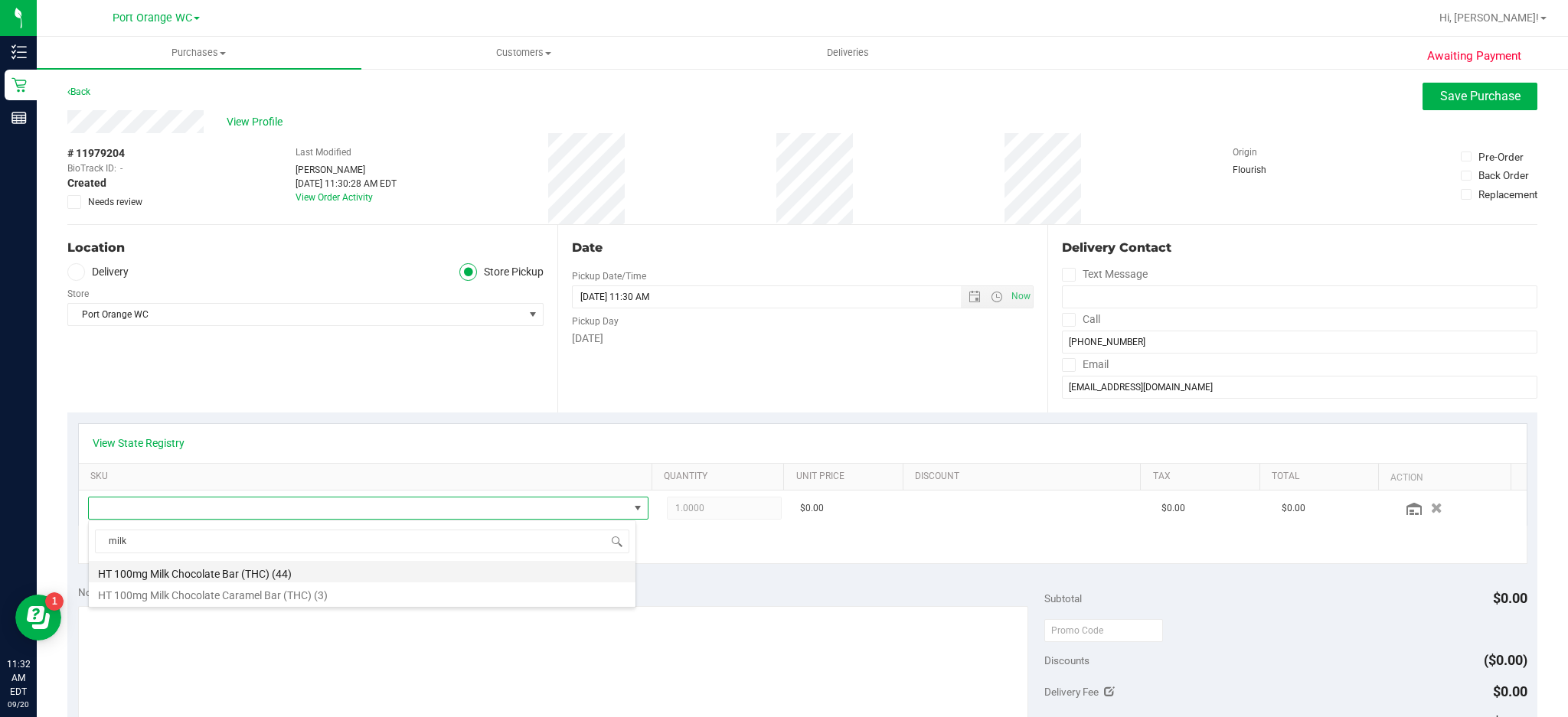
click at [246, 577] on li "HT 100mg Milk Chocolate Bar (THC) (44)" at bounding box center [361, 572] width 546 height 22
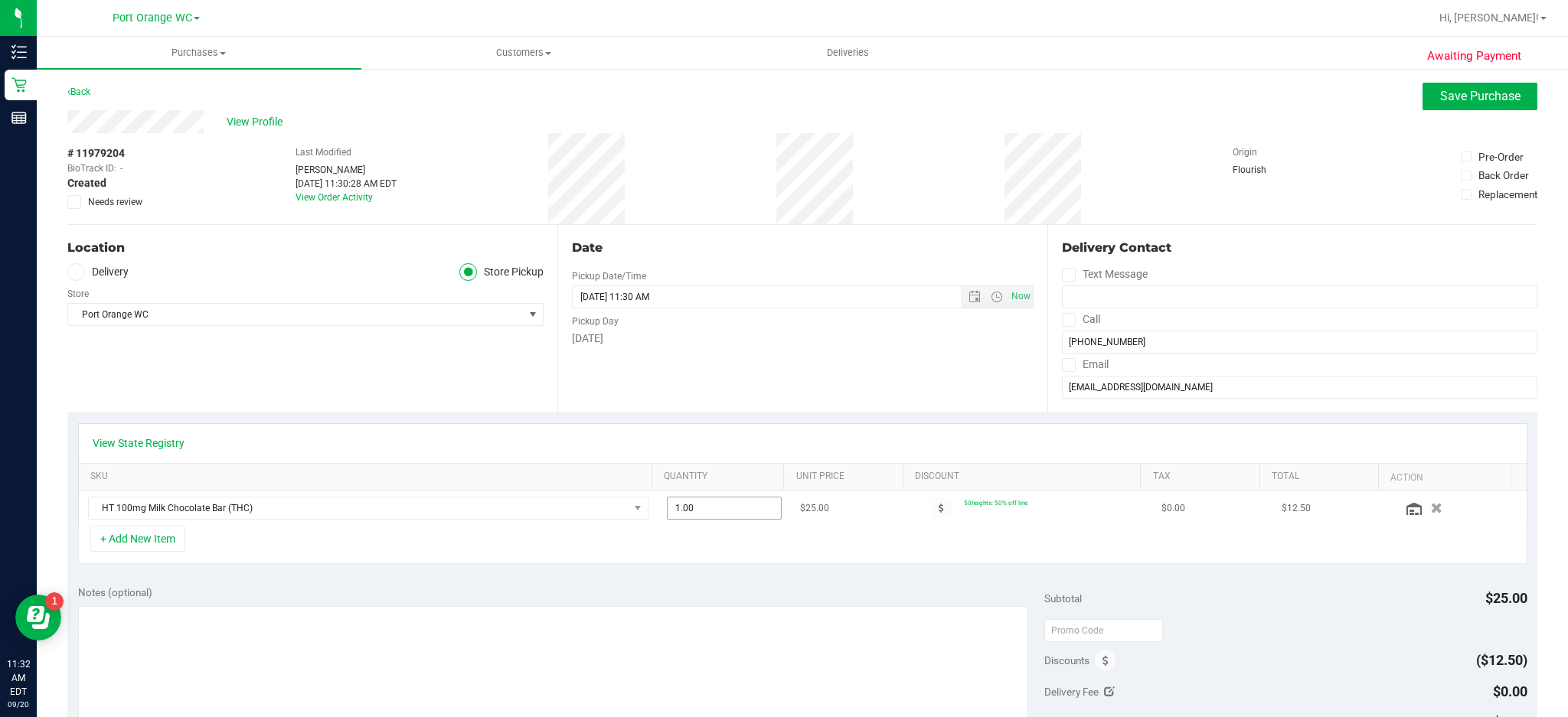
click at [695, 507] on input "1.00" at bounding box center [724, 509] width 114 height 22
type input "4"
click at [1064, 547] on div "+ Add New Item" at bounding box center [803, 546] width 1449 height 38
type input "4.00"
click at [1460, 103] on button "Save Purchase" at bounding box center [1480, 97] width 115 height 27
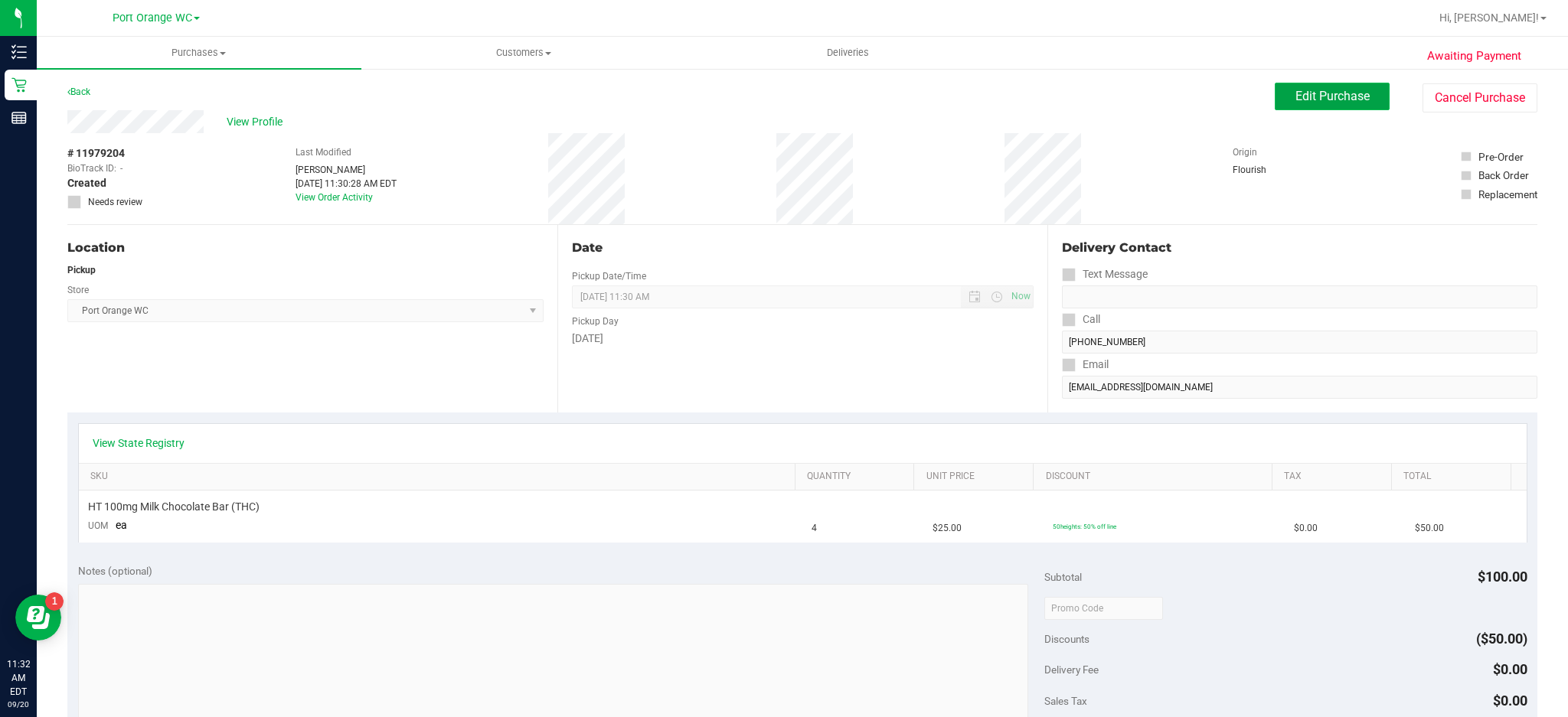
click at [1331, 94] on span "Edit Purchase" at bounding box center [1332, 96] width 74 height 15
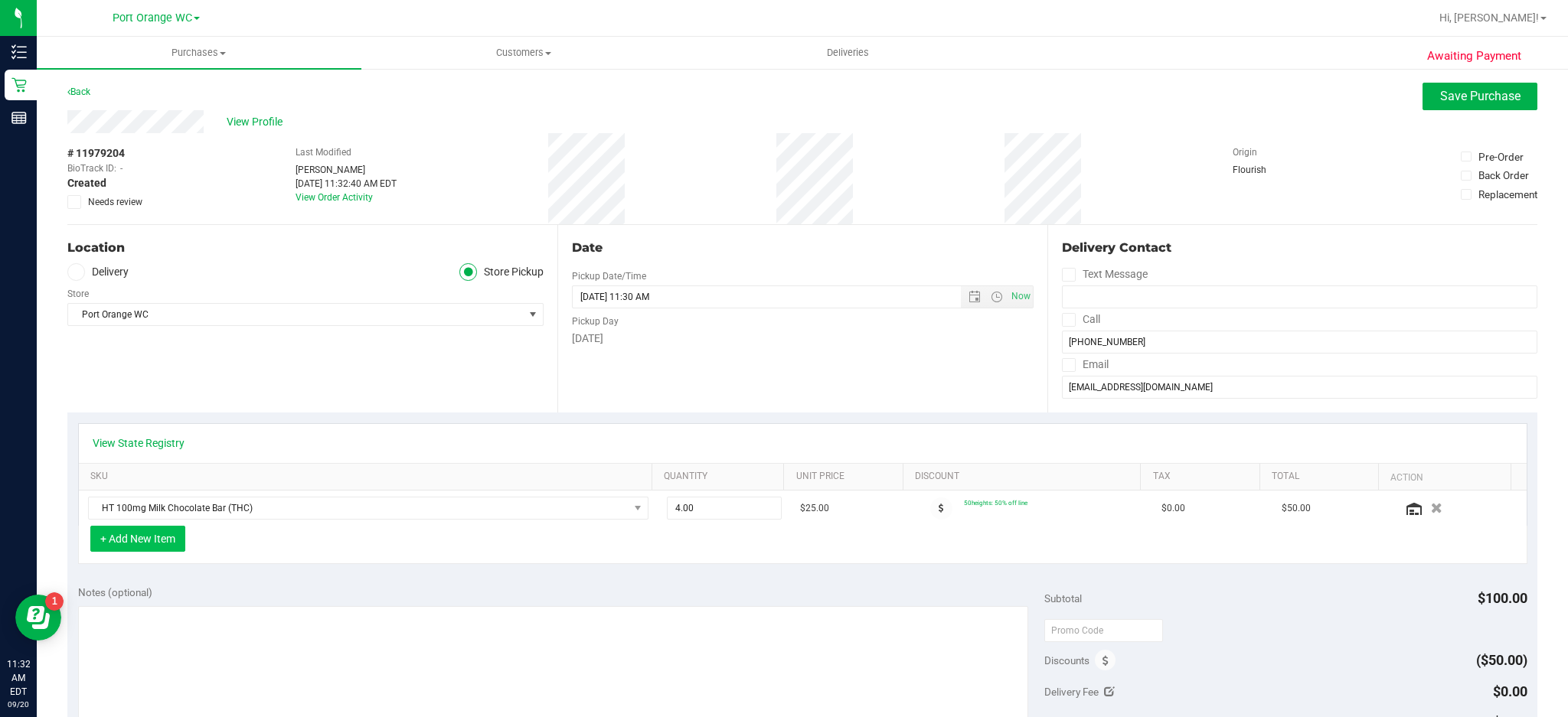
click at [179, 541] on button "+ Add New Item" at bounding box center [138, 539] width 95 height 26
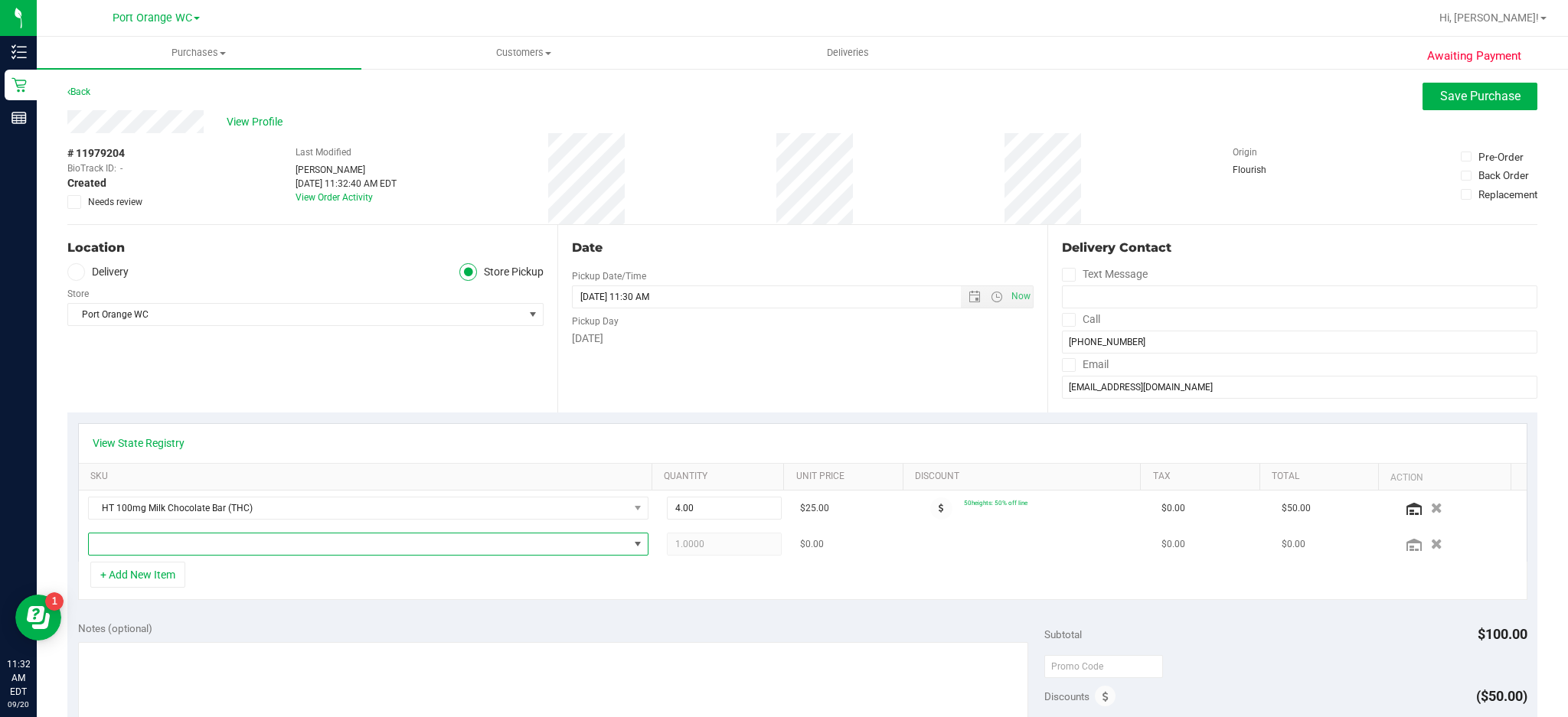
click at [631, 545] on span "NO DATA FOUND" at bounding box center [637, 544] width 12 height 12
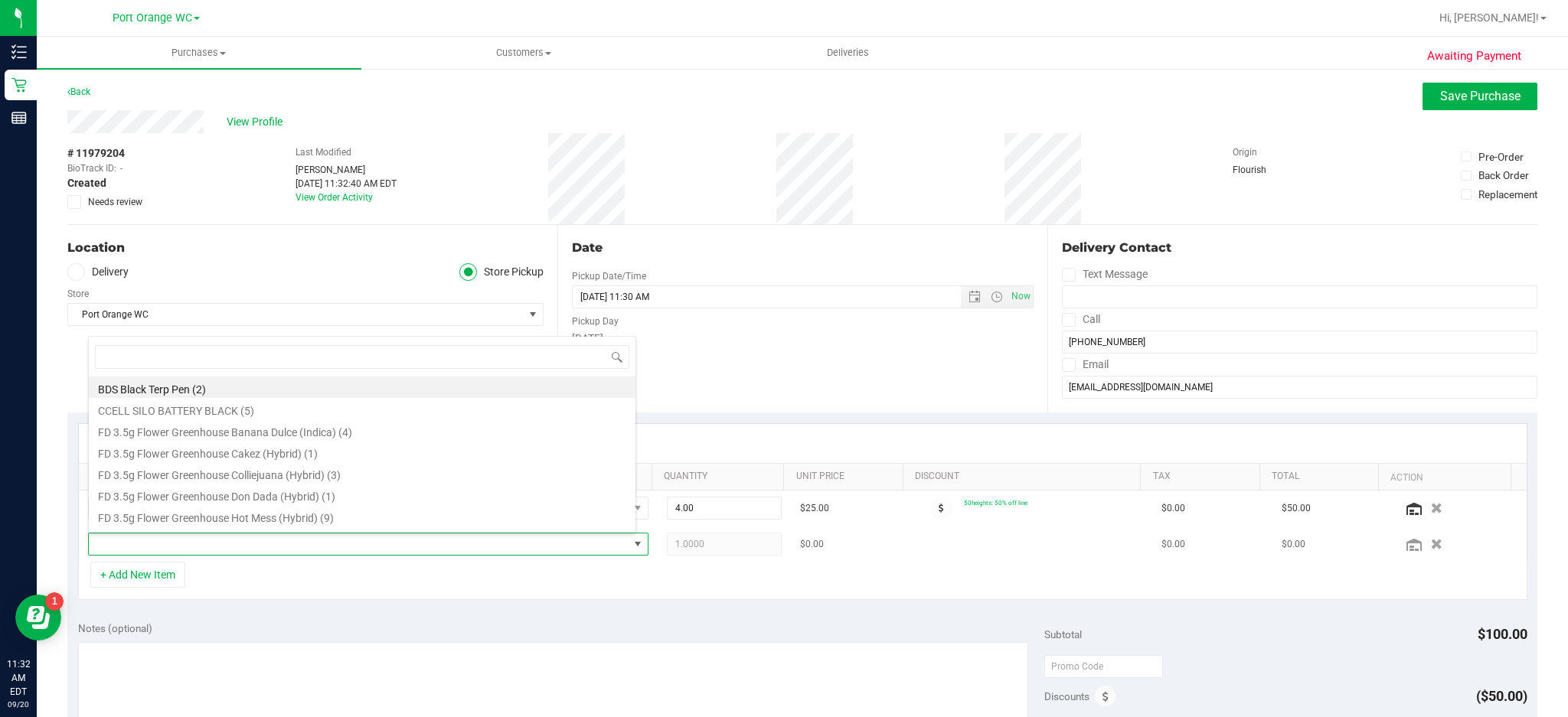
scroll to position [23, 542]
type input "el r"
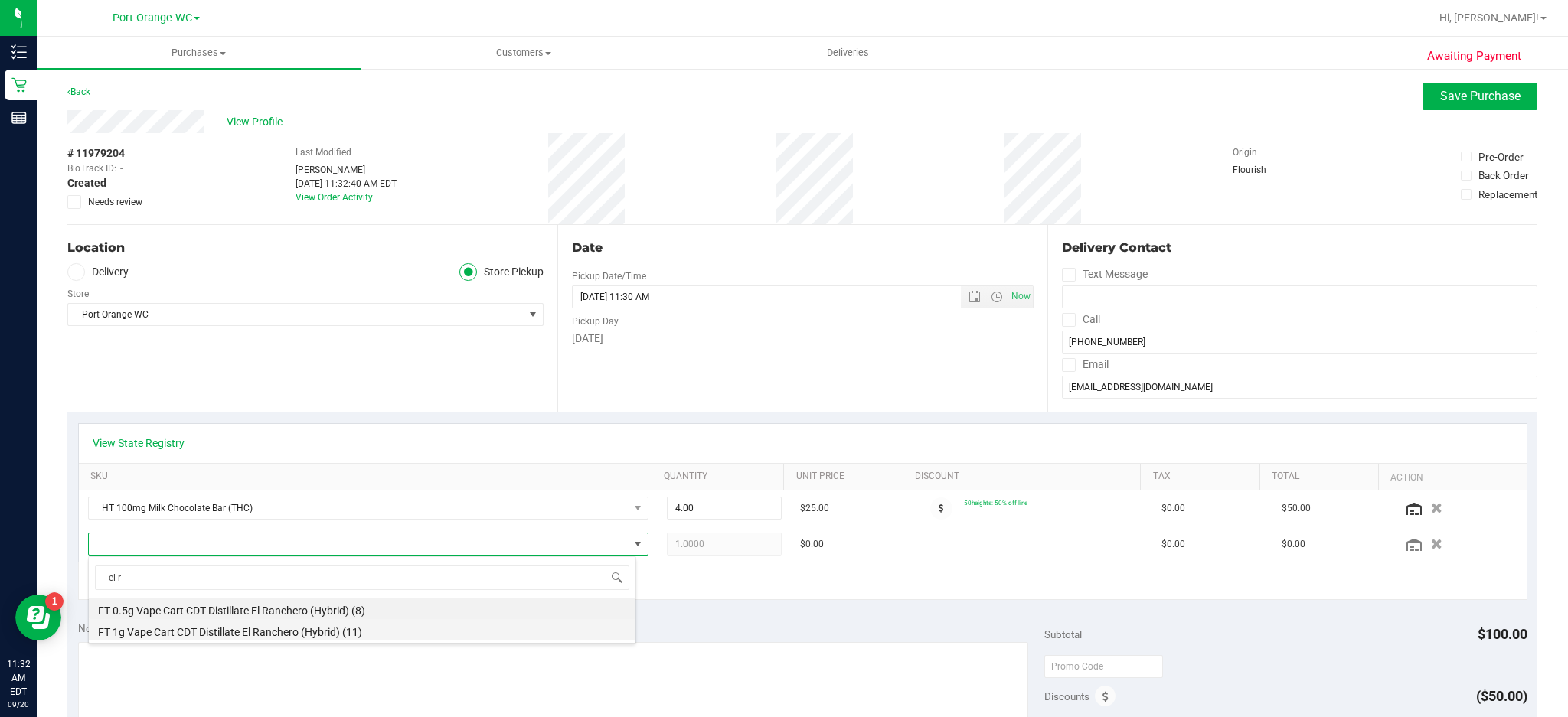
click at [303, 632] on li "FT 1g Vape Cart CDT Distillate El Ranchero (Hybrid) (11)" at bounding box center [361, 630] width 546 height 22
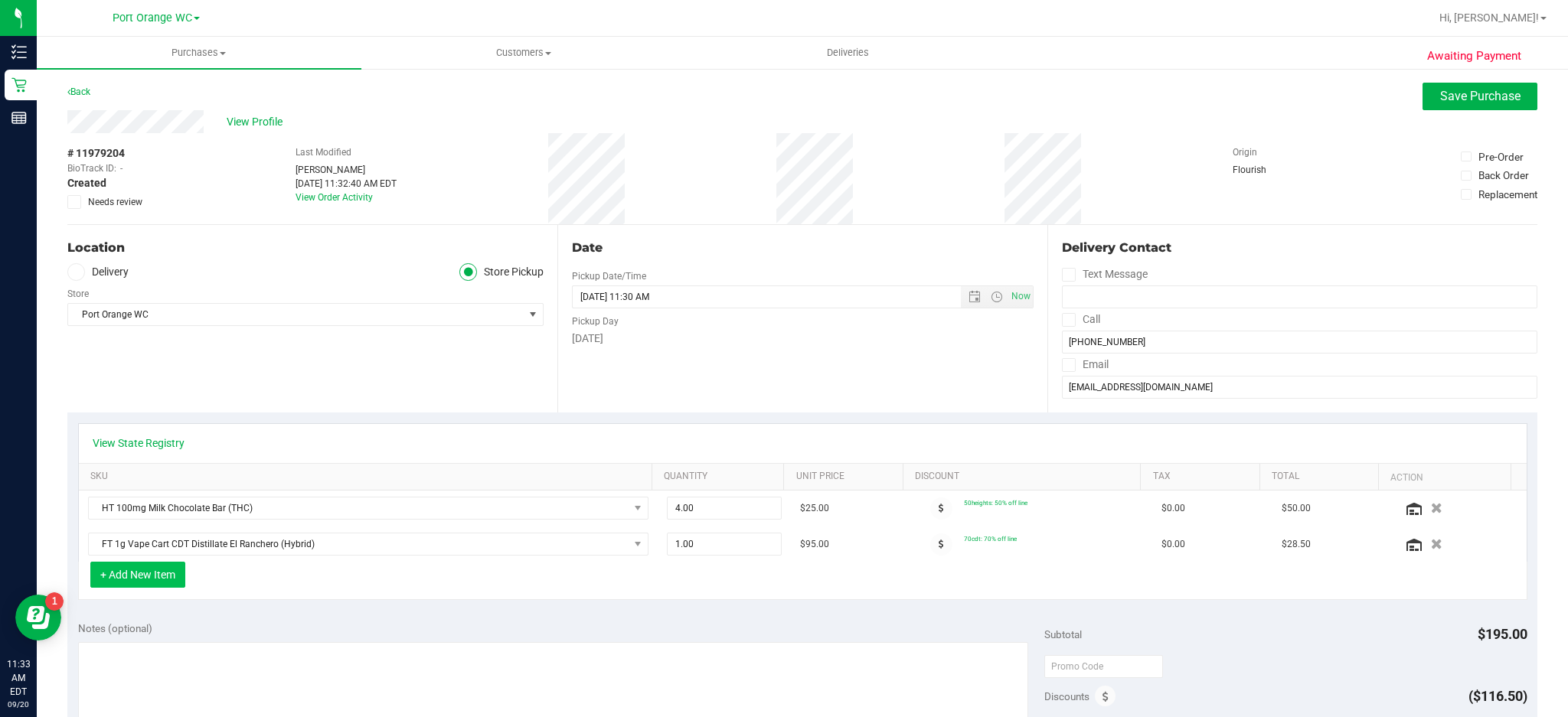
click at [143, 575] on button "+ Add New Item" at bounding box center [138, 575] width 95 height 26
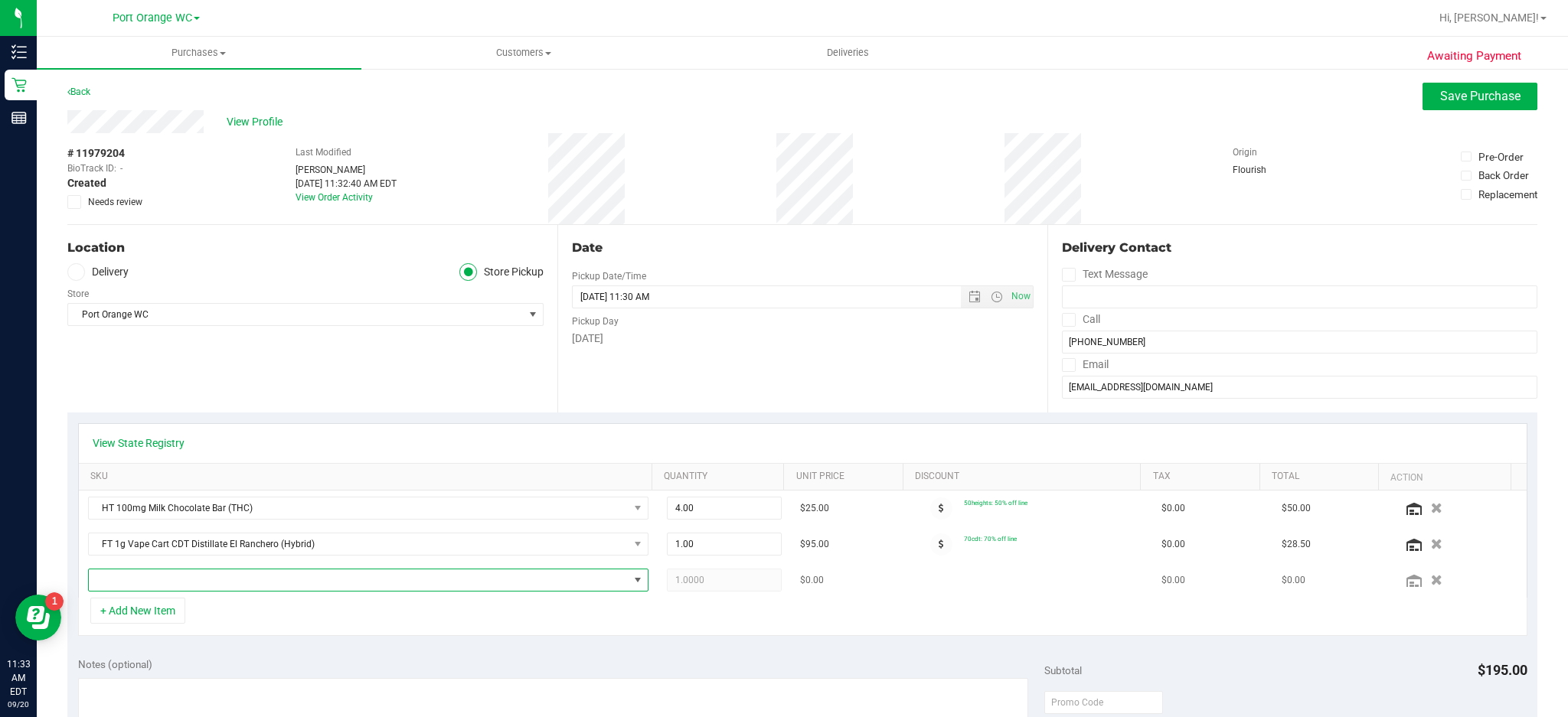
click at [631, 581] on span "NO DATA FOUND" at bounding box center [637, 580] width 12 height 12
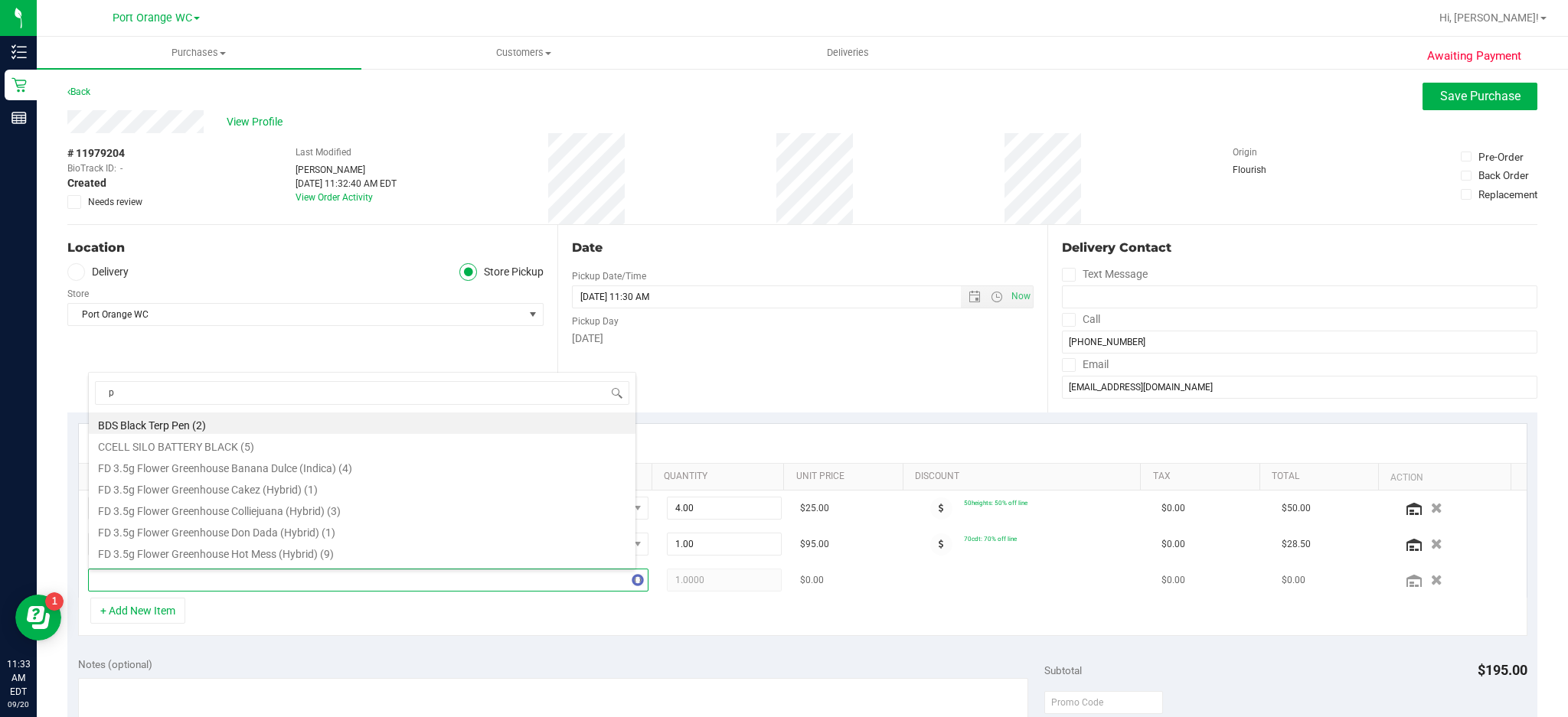
type input "pb"
click at [331, 494] on li "FT 1g Vape Cart CDT Distillate PB & Smelly (Hybrid) (5)" at bounding box center [361, 491] width 546 height 22
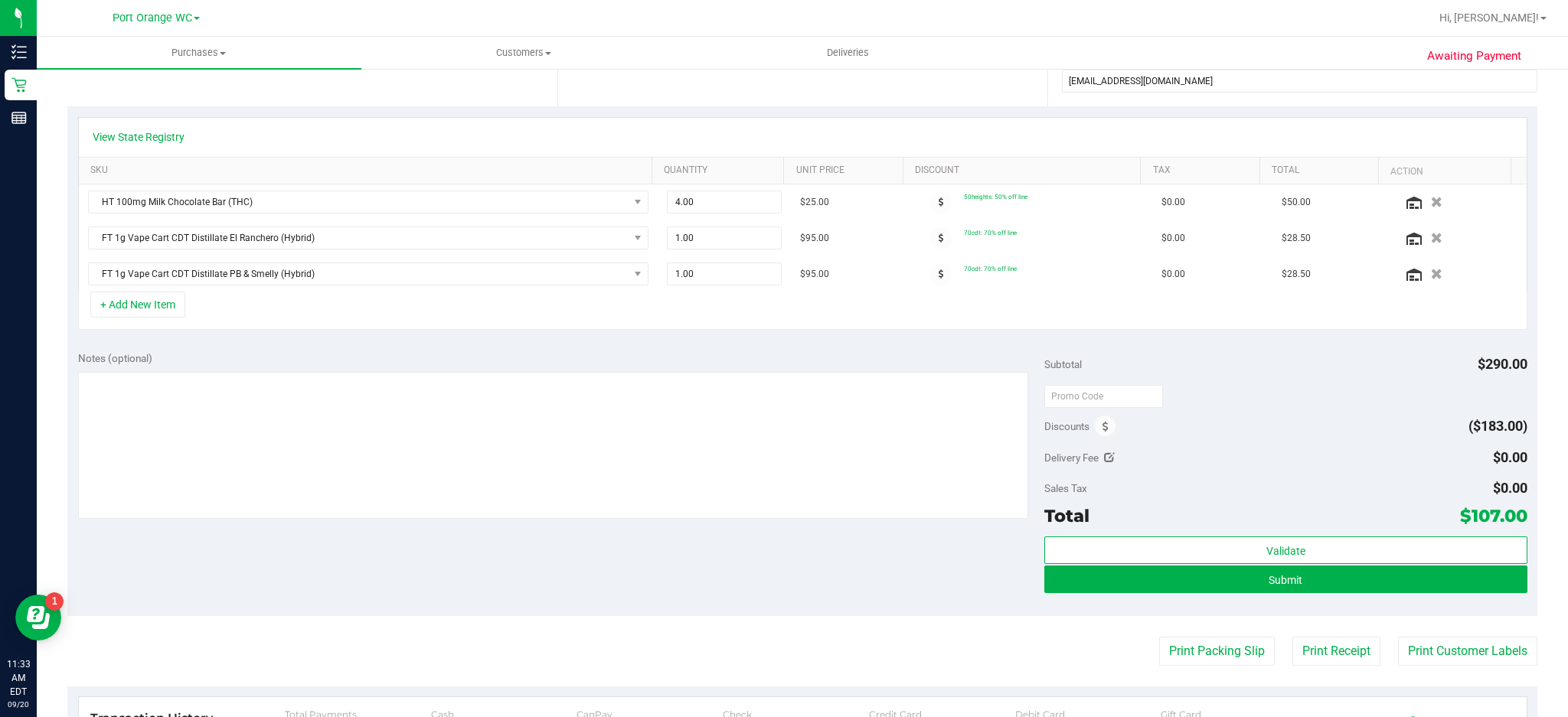
scroll to position [313, 0]
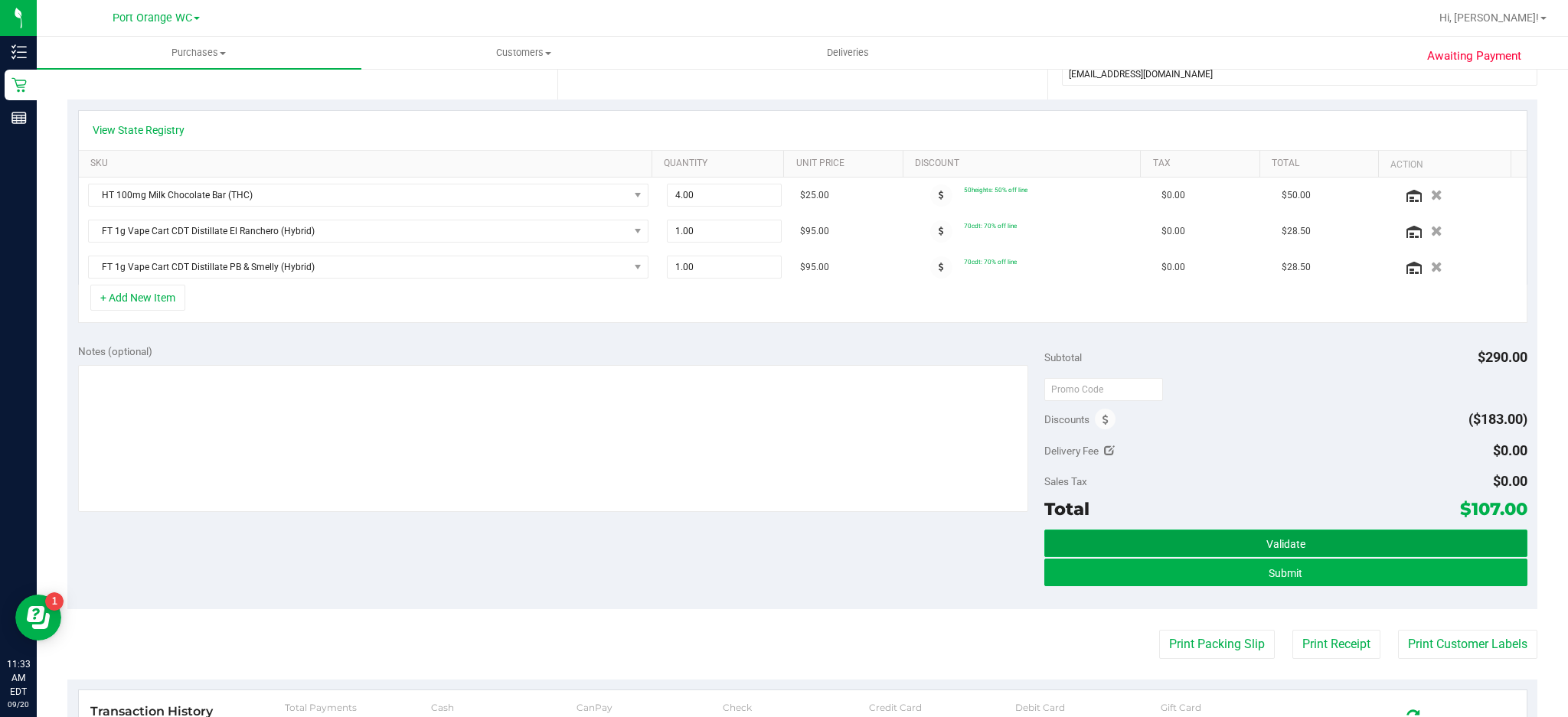
click at [1287, 543] on span "Validate" at bounding box center [1285, 544] width 39 height 12
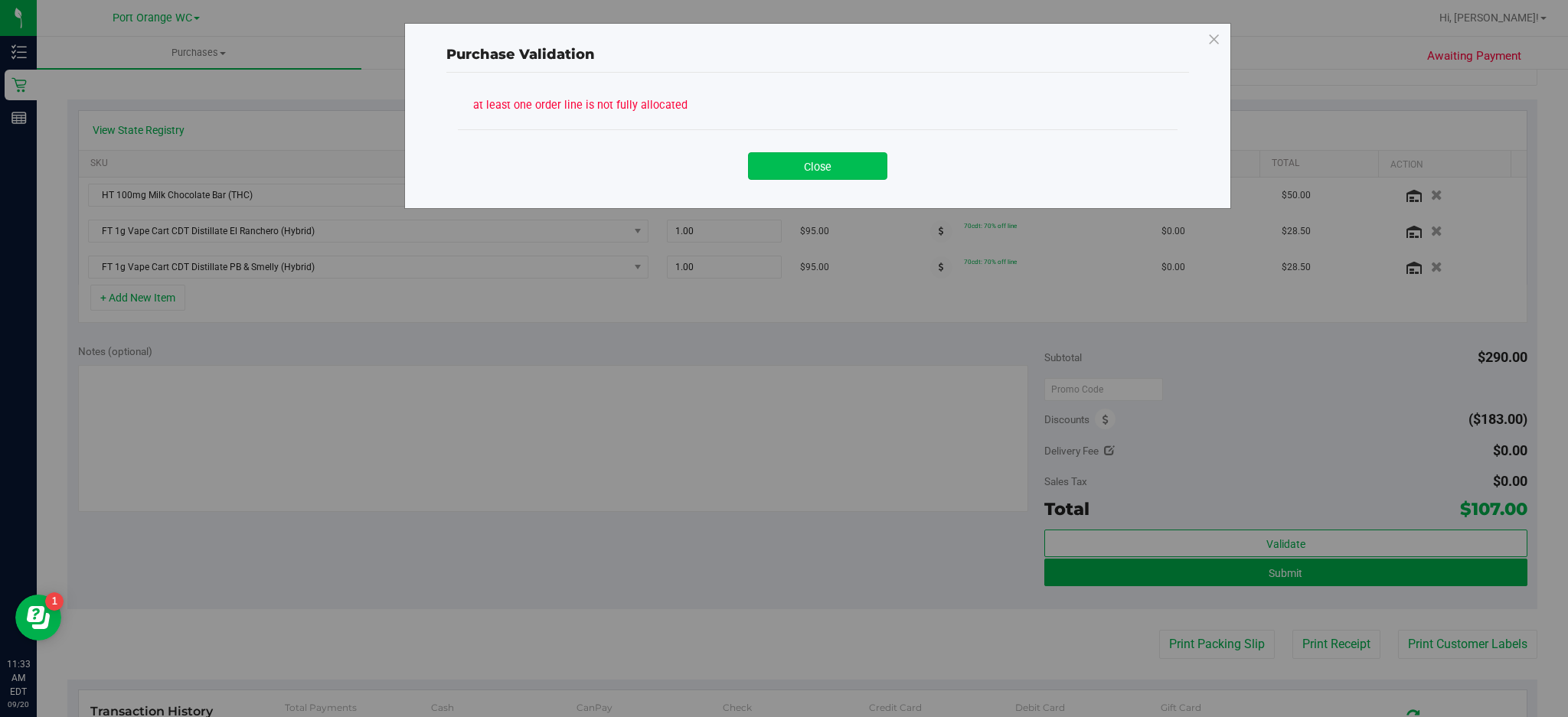
click at [839, 164] on button "Close" at bounding box center [817, 166] width 140 height 27
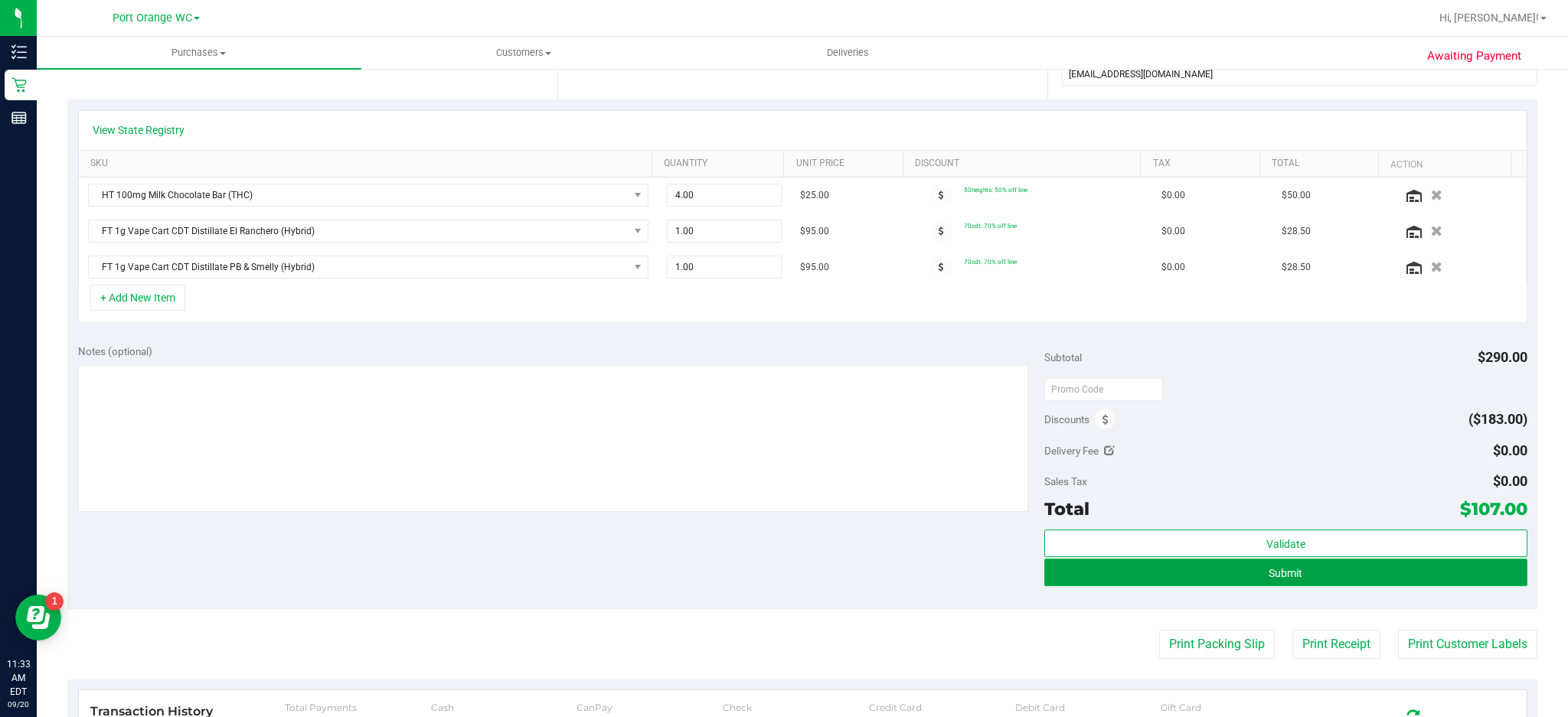
click at [1292, 581] on button "Submit" at bounding box center [1286, 573] width 483 height 27
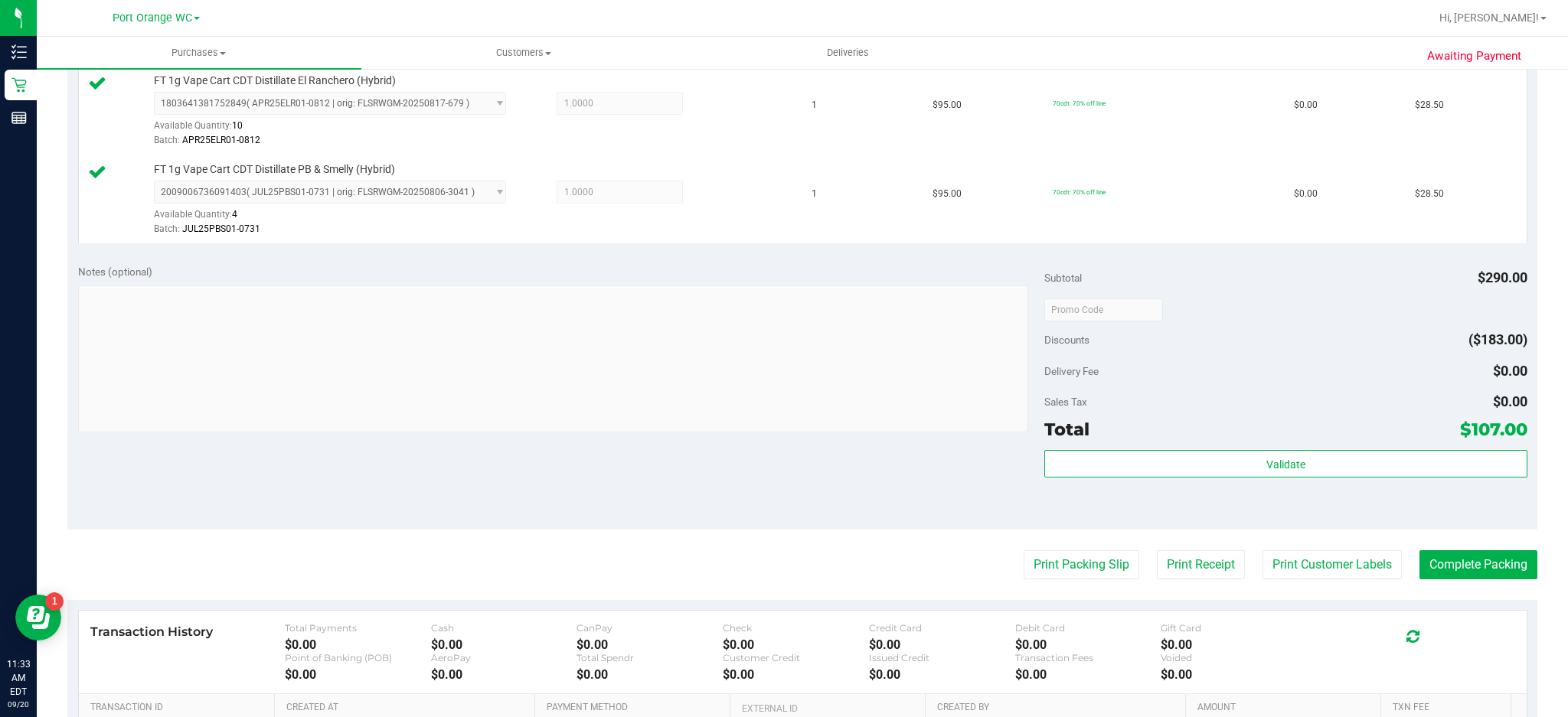
scroll to position [521, 0]
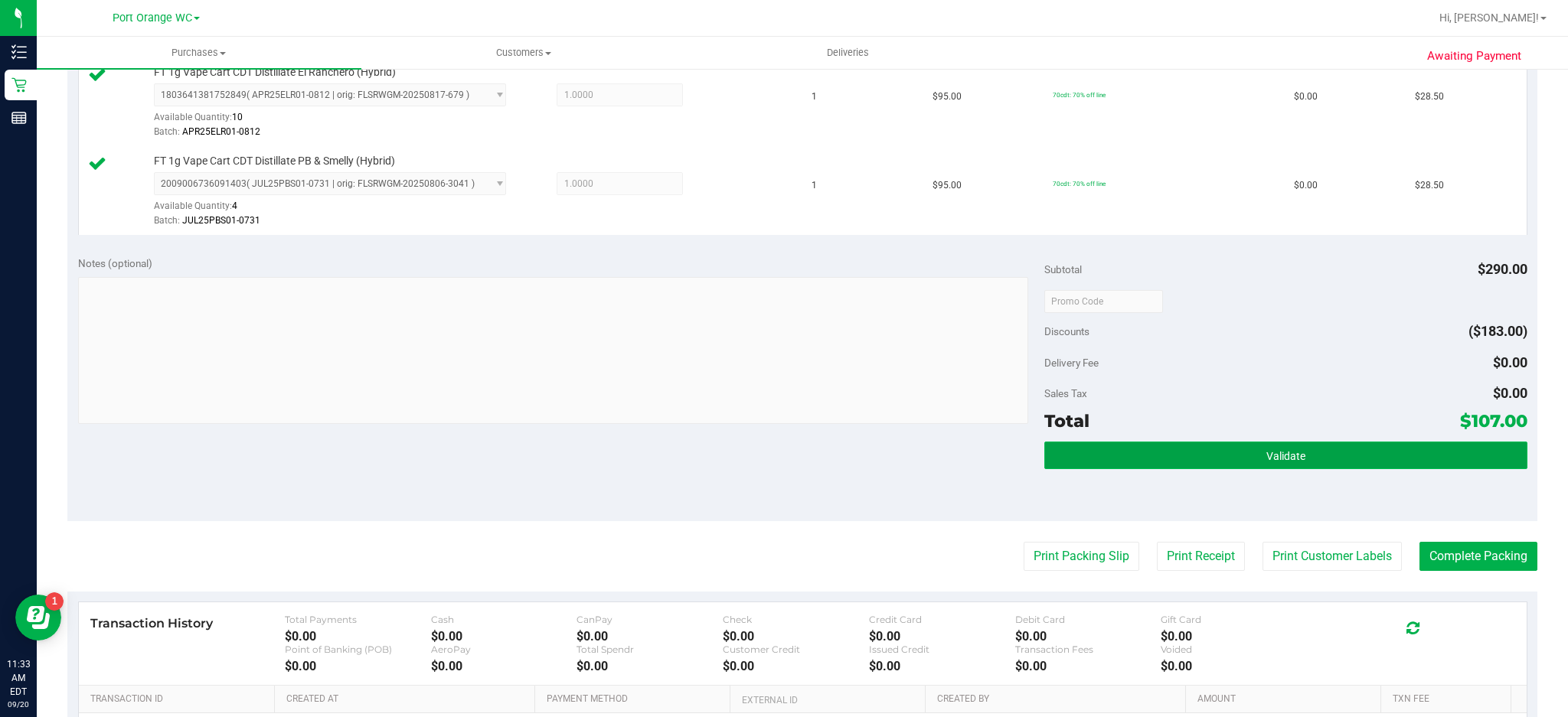
click at [1311, 454] on button "Validate" at bounding box center [1286, 455] width 483 height 27
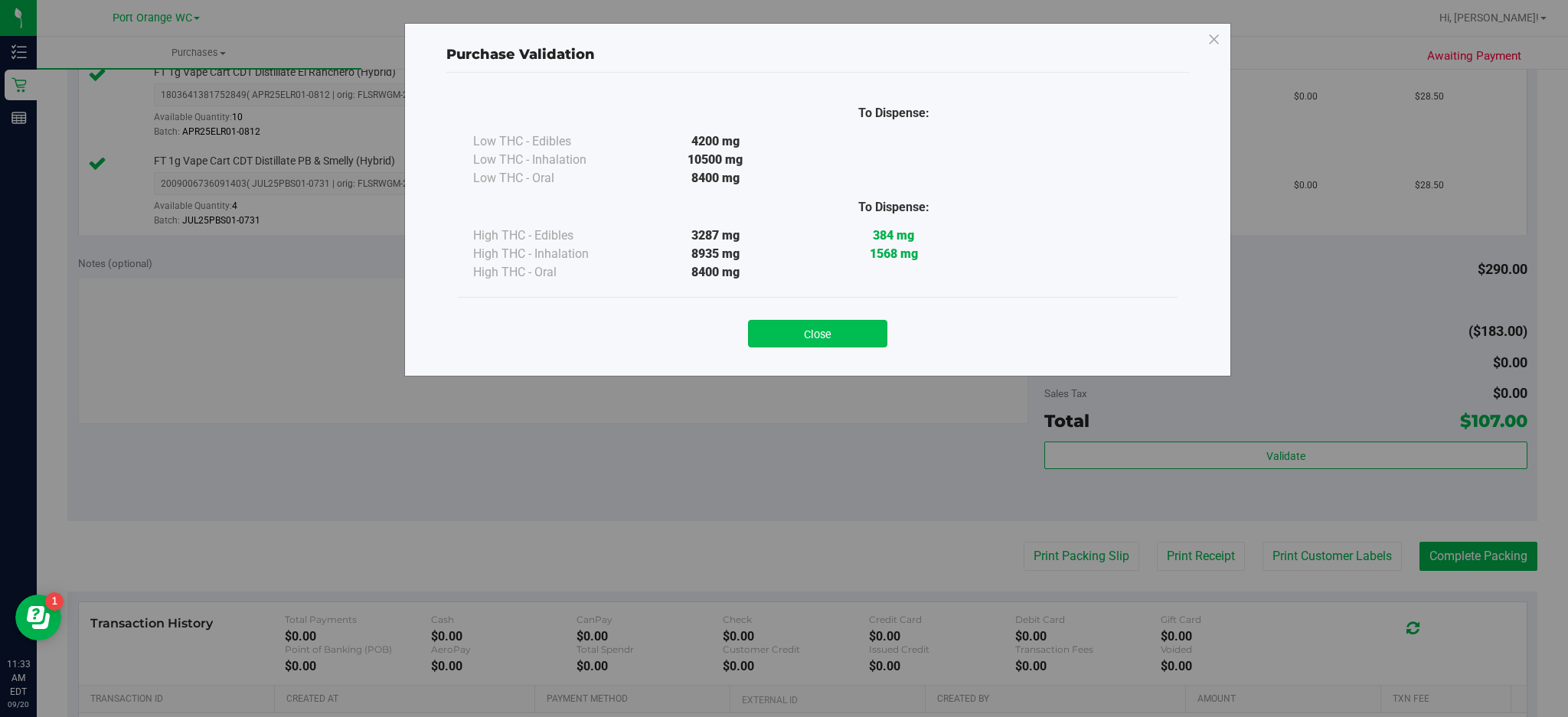
click at [849, 320] on button "Close" at bounding box center [817, 334] width 140 height 27
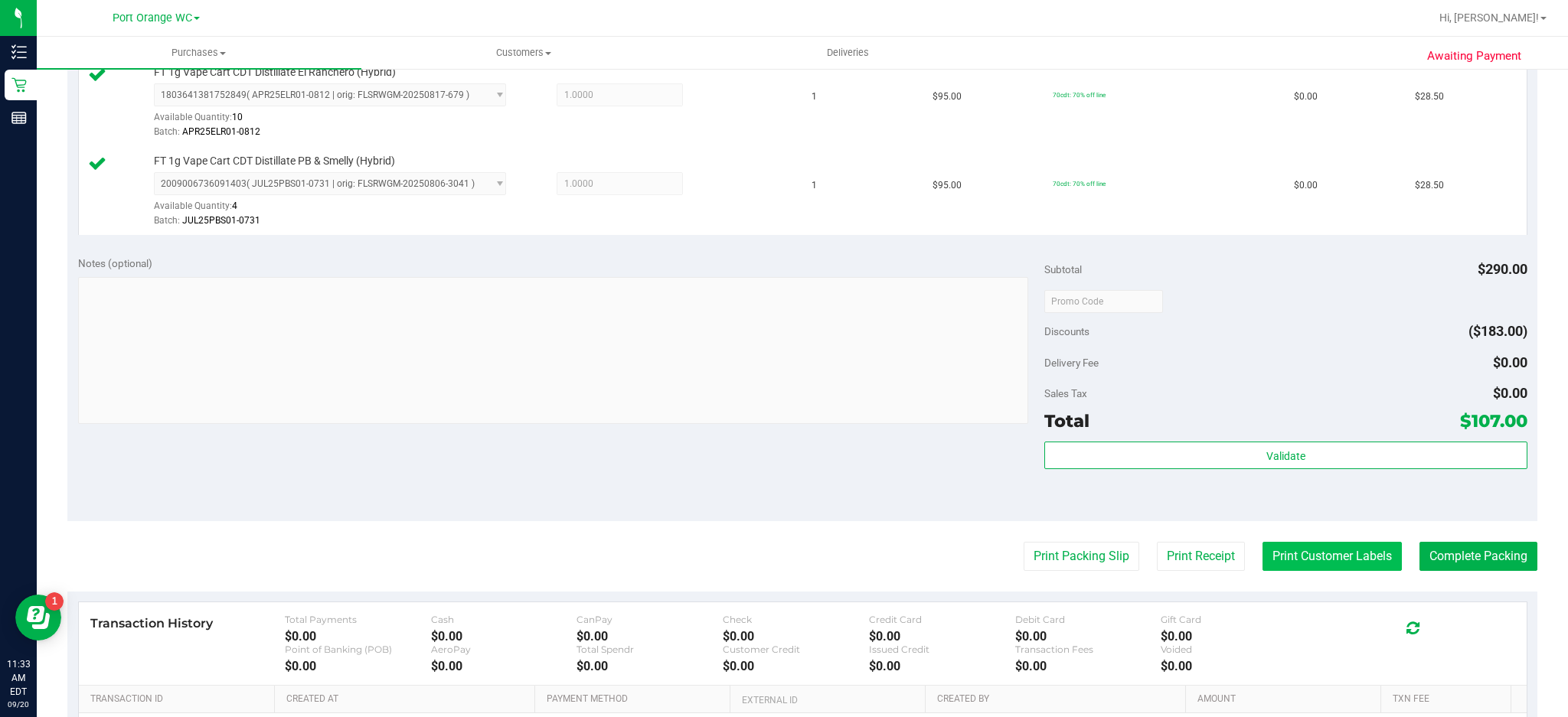
click at [1343, 556] on button "Print Customer Labels" at bounding box center [1332, 556] width 140 height 29
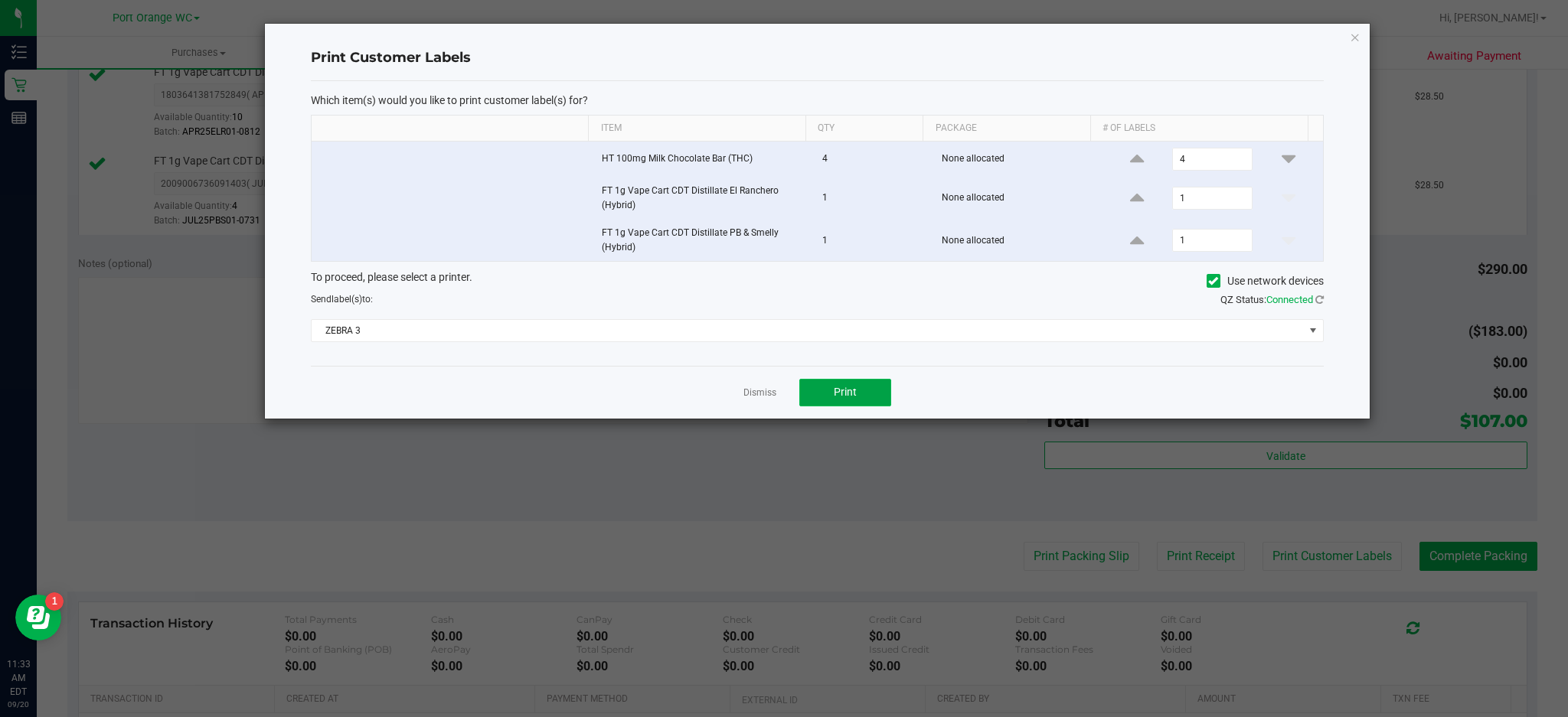
click at [865, 383] on button "Print" at bounding box center [845, 392] width 92 height 27
click at [1358, 42] on icon "button" at bounding box center [1355, 36] width 11 height 18
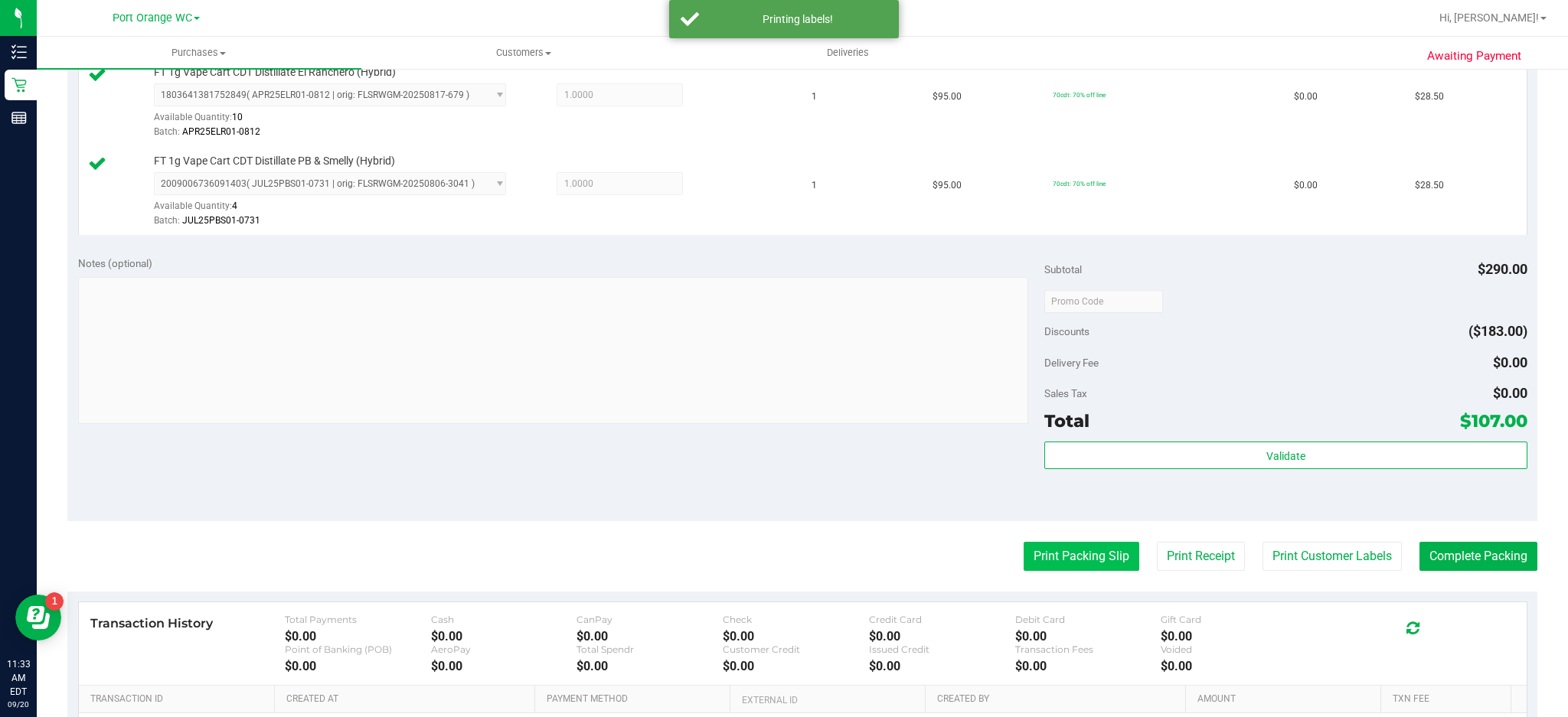
click at [1094, 556] on button "Print Packing Slip" at bounding box center [1081, 556] width 116 height 29
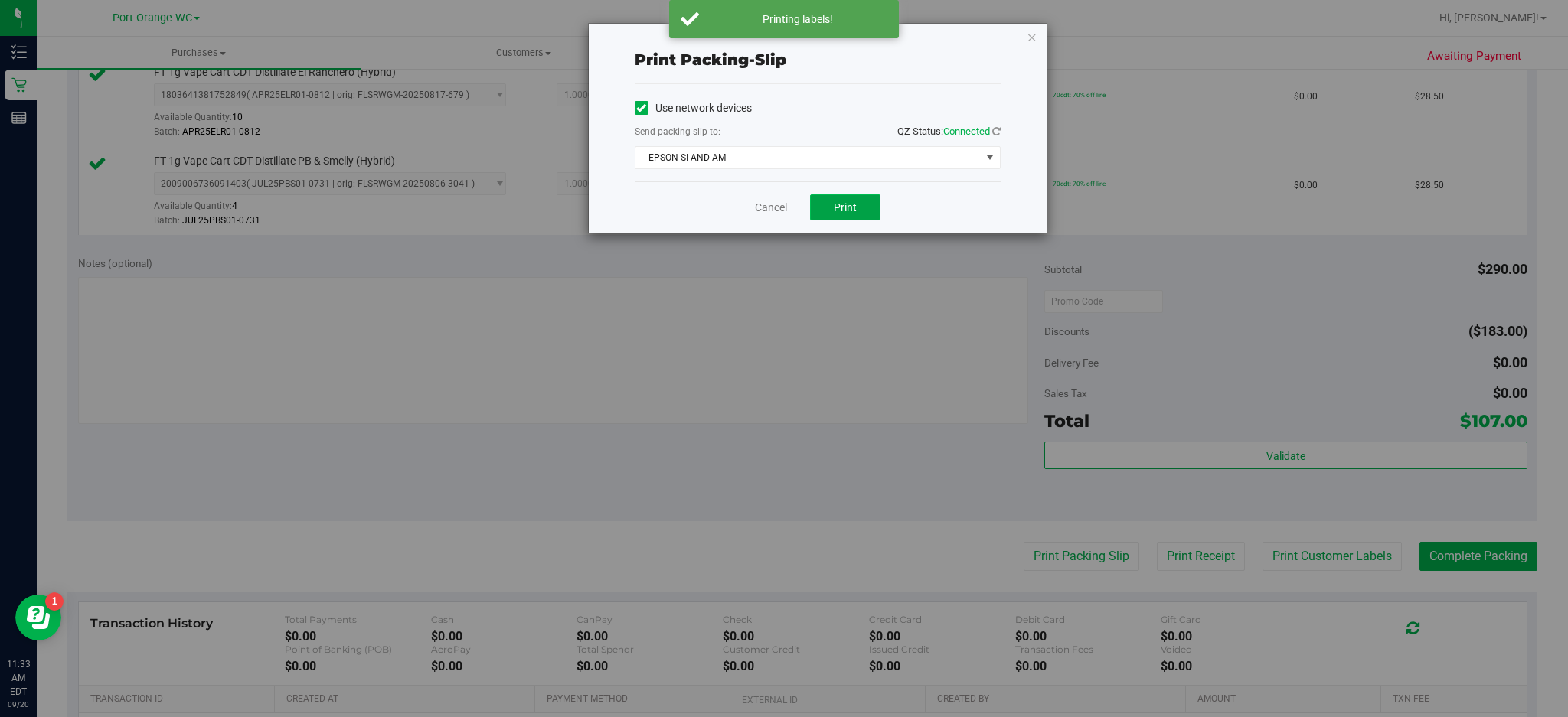
click at [861, 215] on button "Print" at bounding box center [845, 207] width 70 height 26
click at [1027, 34] on icon "button" at bounding box center [1033, 36] width 11 height 18
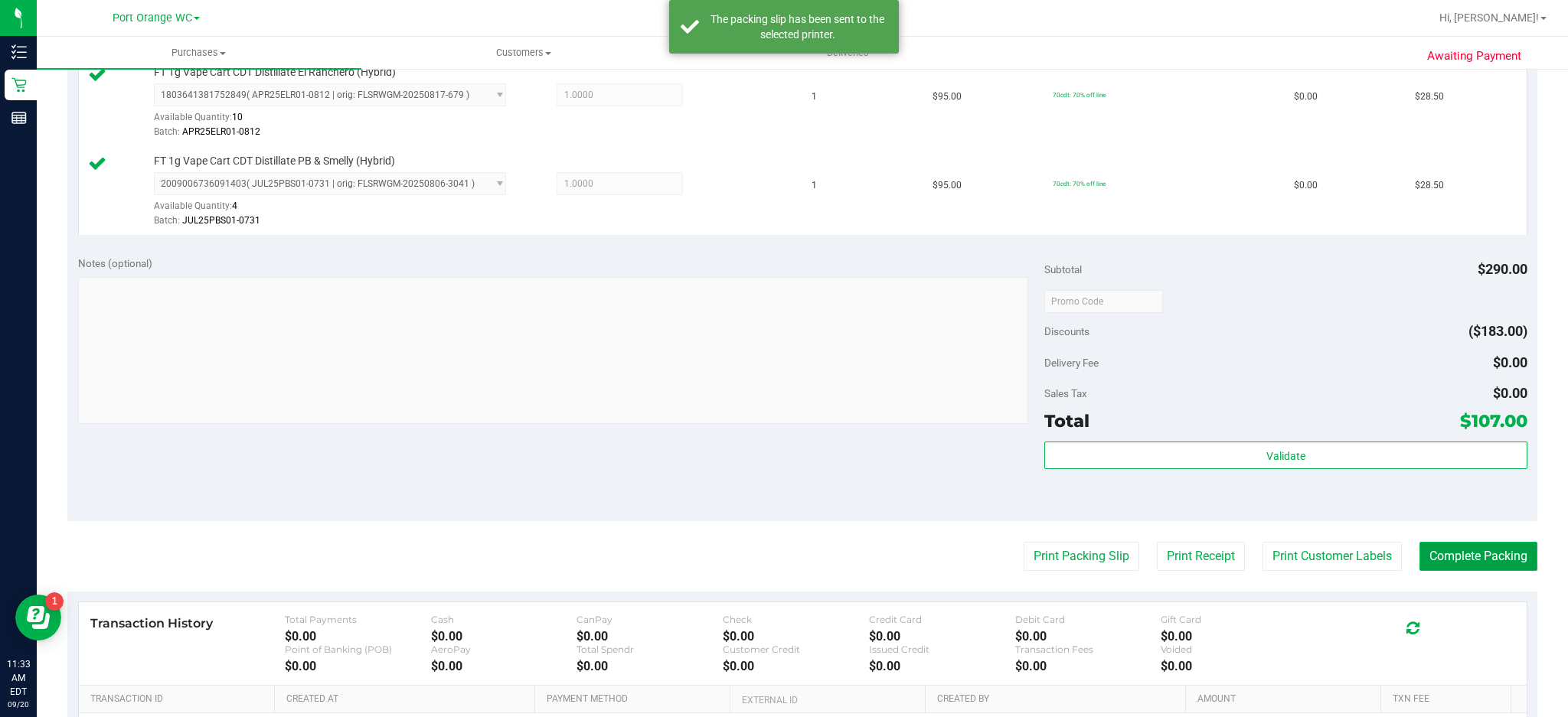
click at [1488, 558] on button "Complete Packing" at bounding box center [1478, 556] width 118 height 29
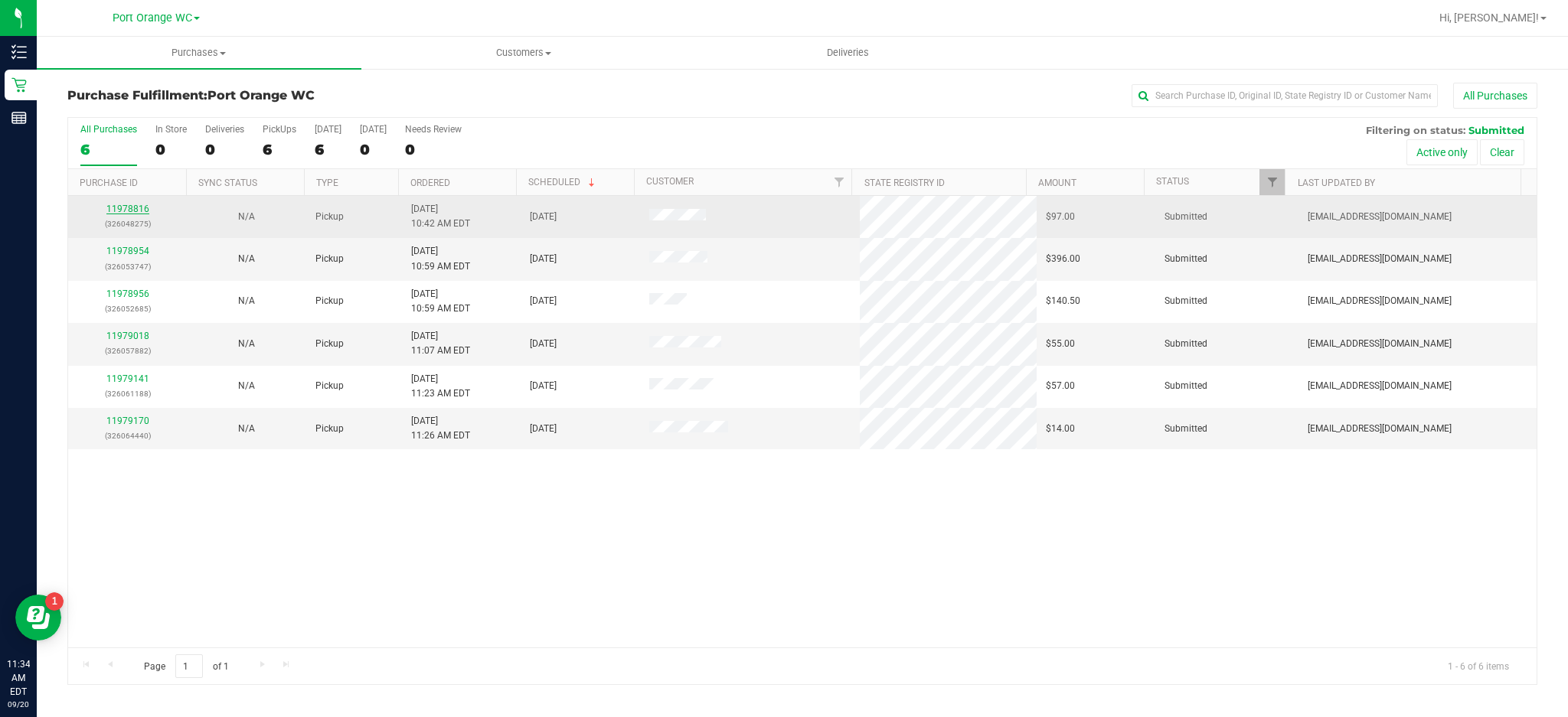
click at [140, 209] on link "11978816" at bounding box center [128, 209] width 43 height 11
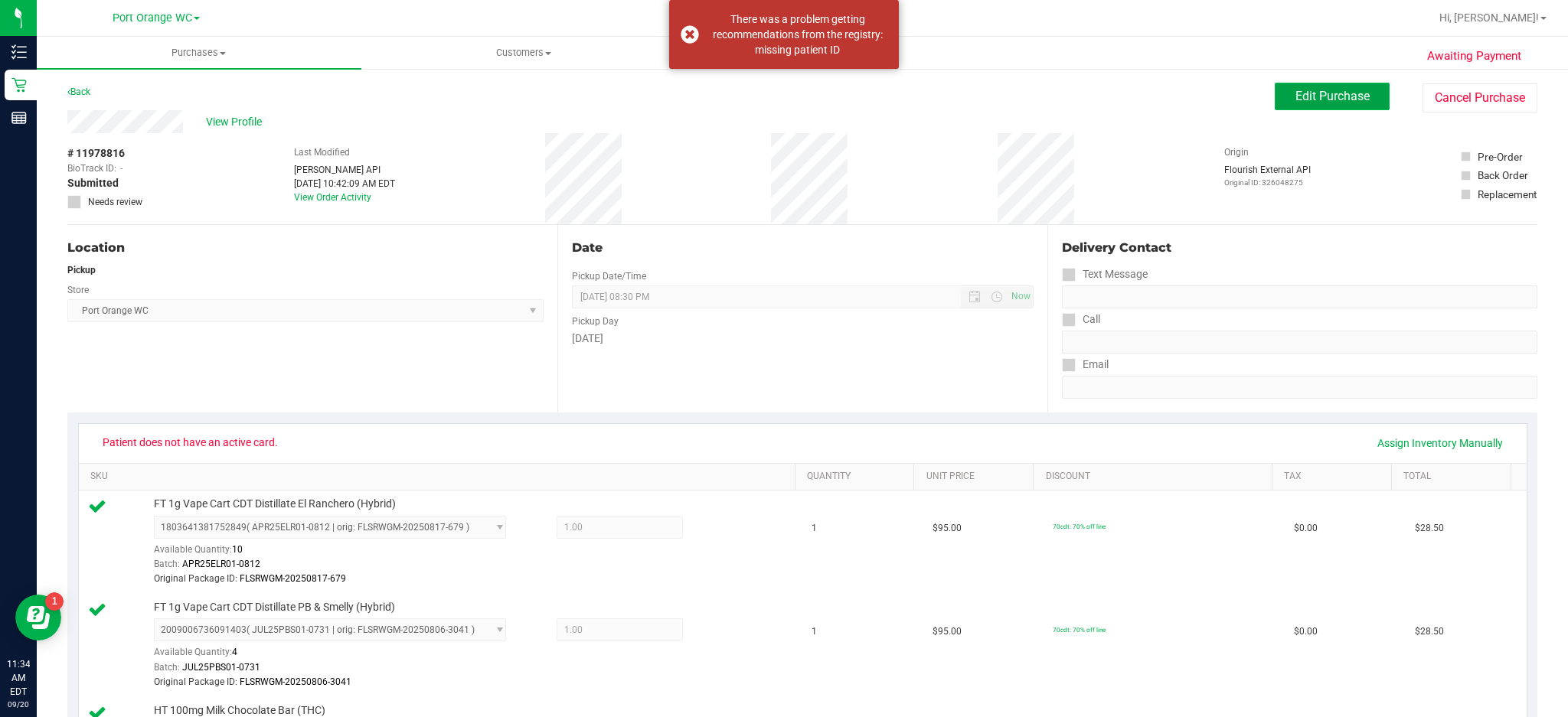
click at [1348, 100] on span "Edit Purchase" at bounding box center [1332, 96] width 74 height 15
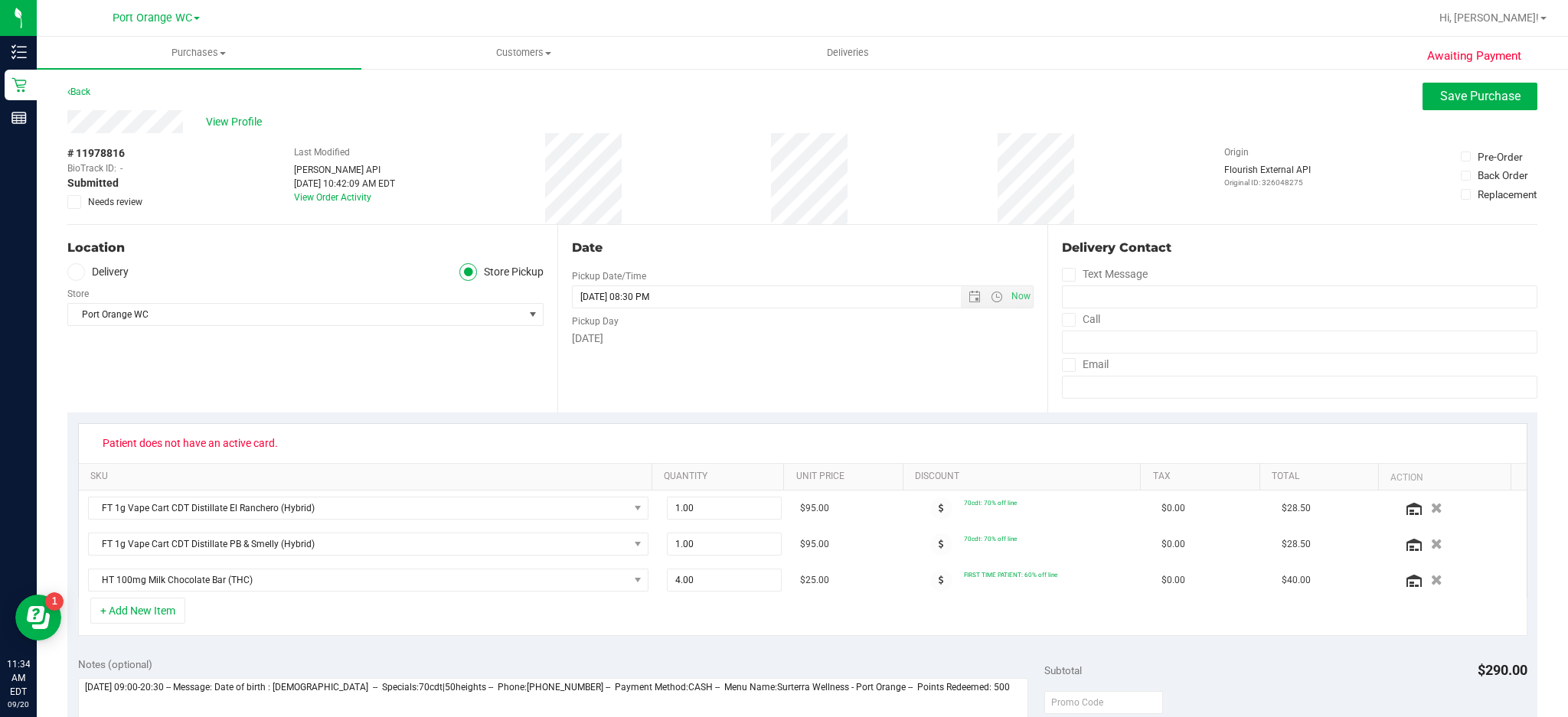
click at [74, 203] on icon at bounding box center [74, 203] width 10 height 0
click at [0, 0] on input "Needs review" at bounding box center [0, 0] width 0 height 0
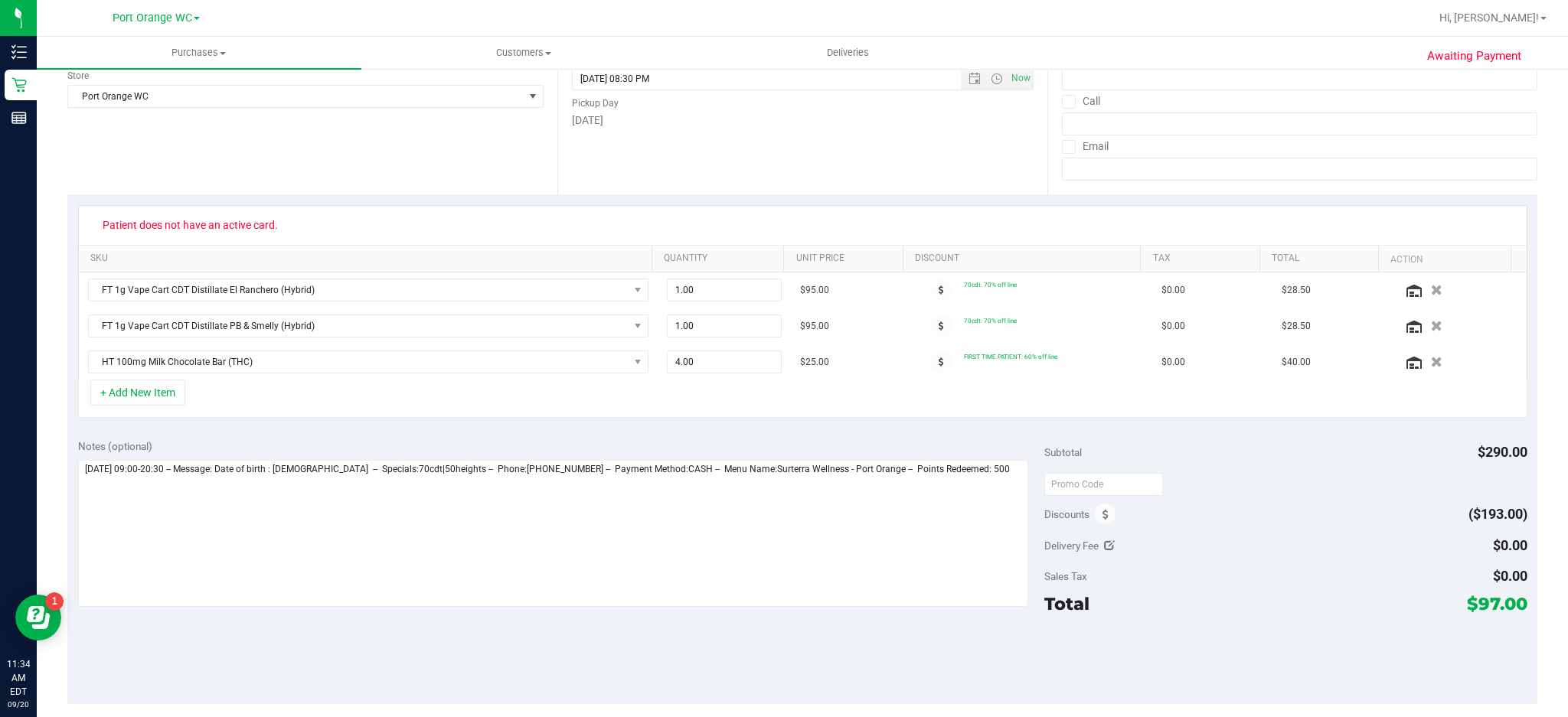
scroll to position [226, 0]
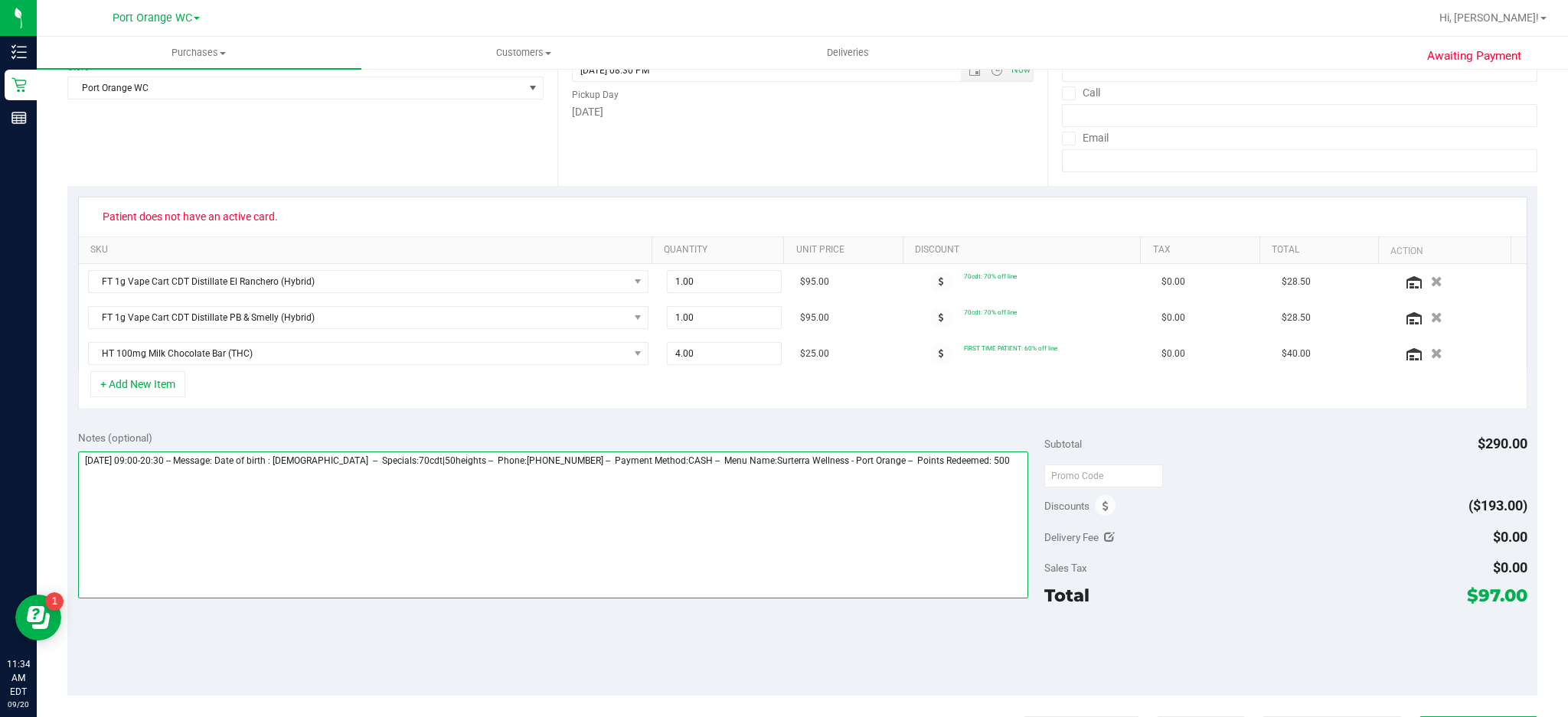
click at [210, 504] on textarea at bounding box center [554, 525] width 950 height 147
click at [995, 466] on textarea at bounding box center [554, 525] width 950 height 147
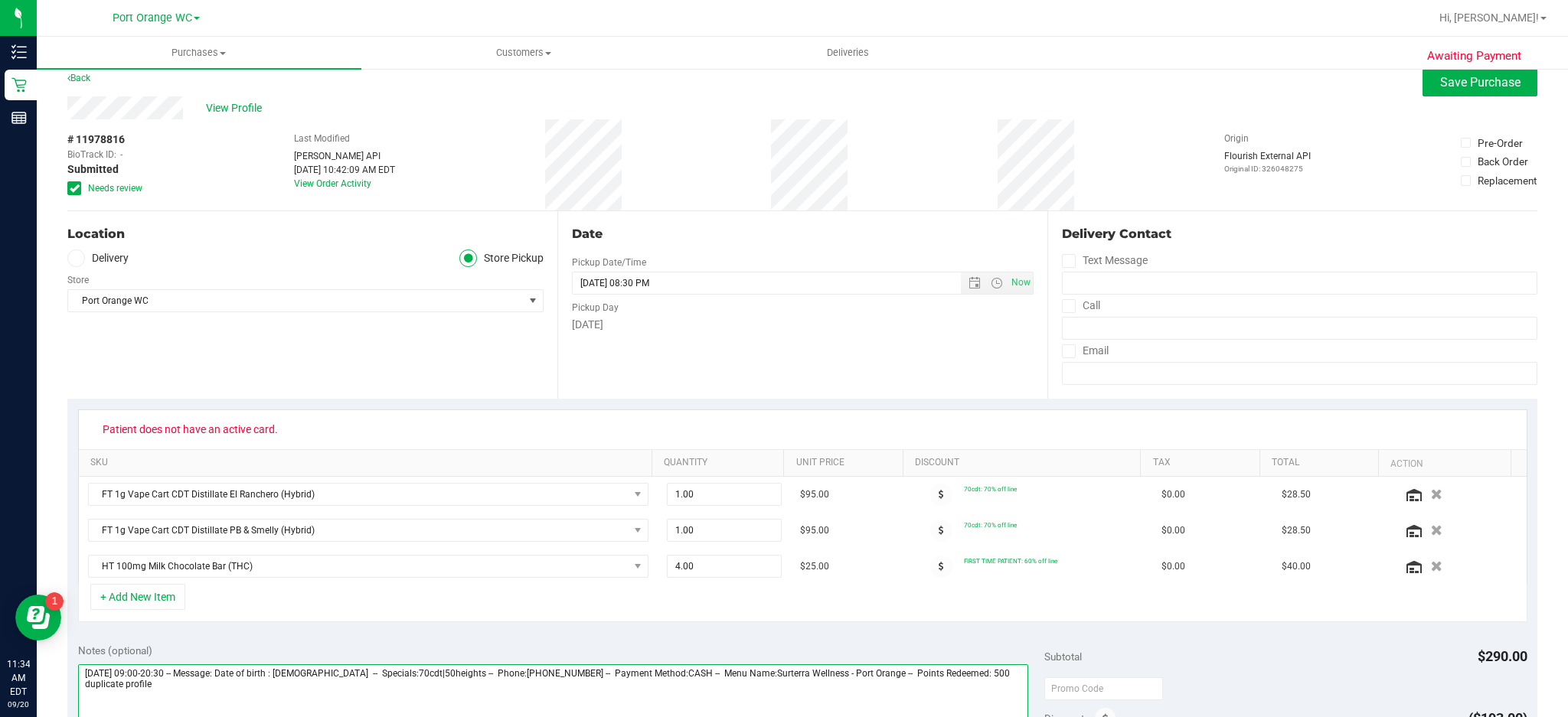
scroll to position [0, 0]
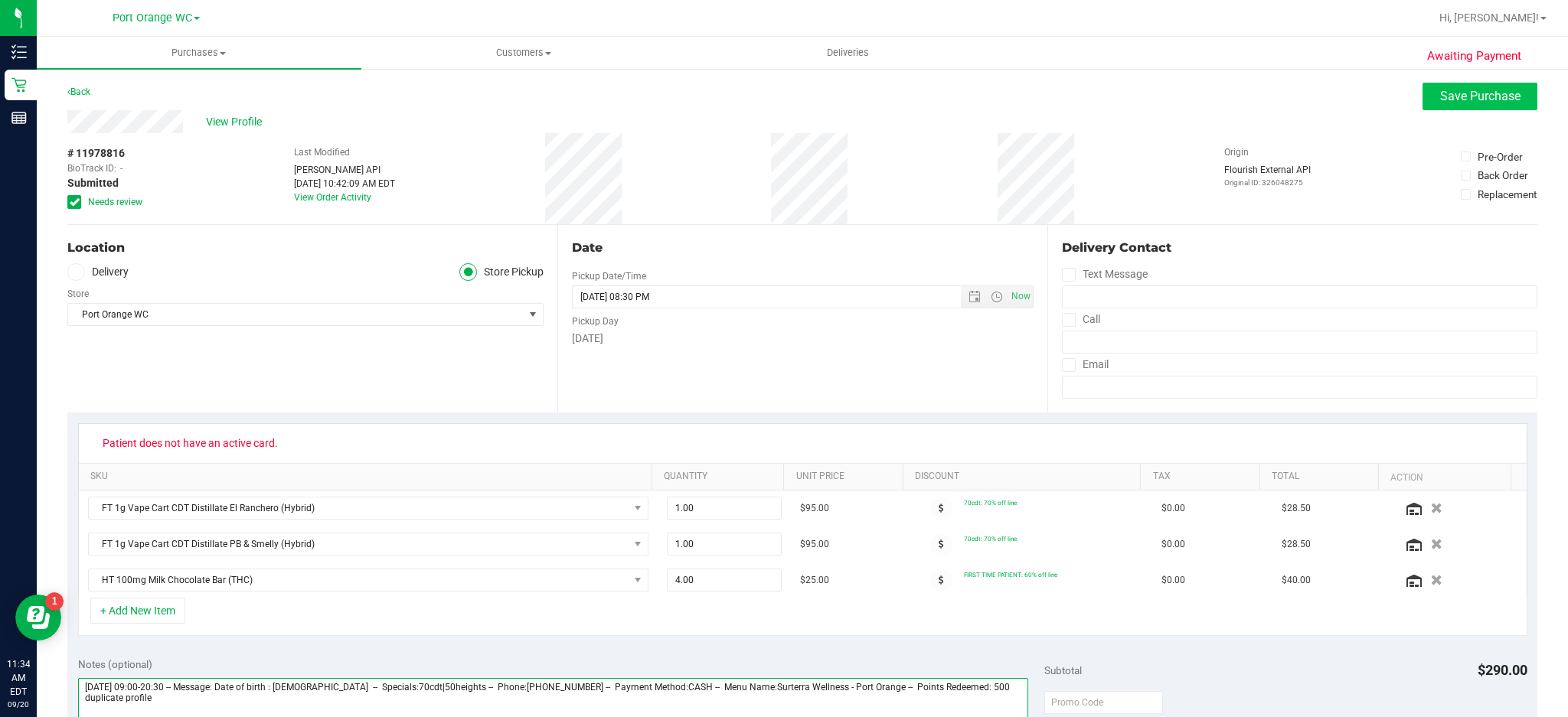
type textarea "Saturday 09/20/2025 09:00-20:30 -- Message: Date of birth : 12/20/85 -- Special…"
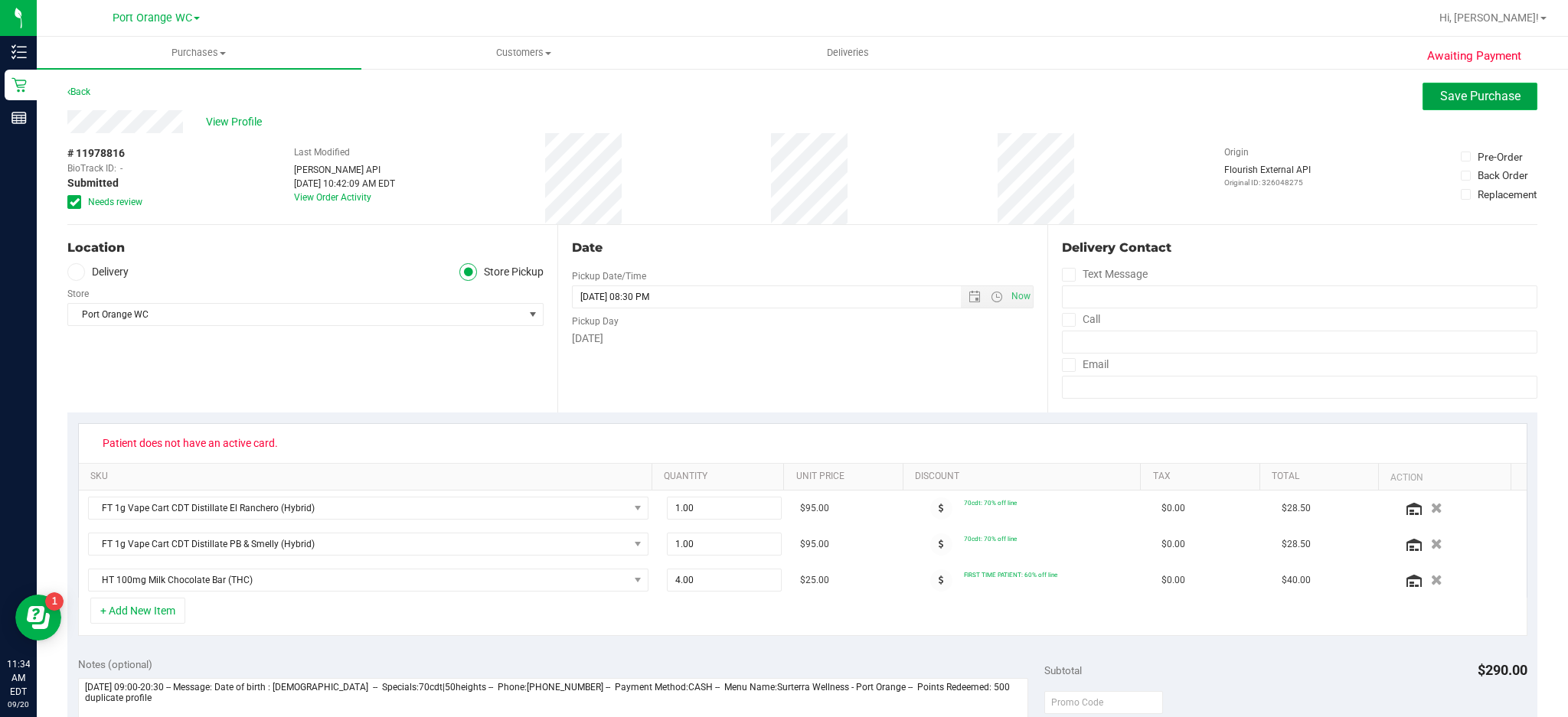
click at [1475, 100] on span "Save Purchase" at bounding box center [1480, 96] width 80 height 15
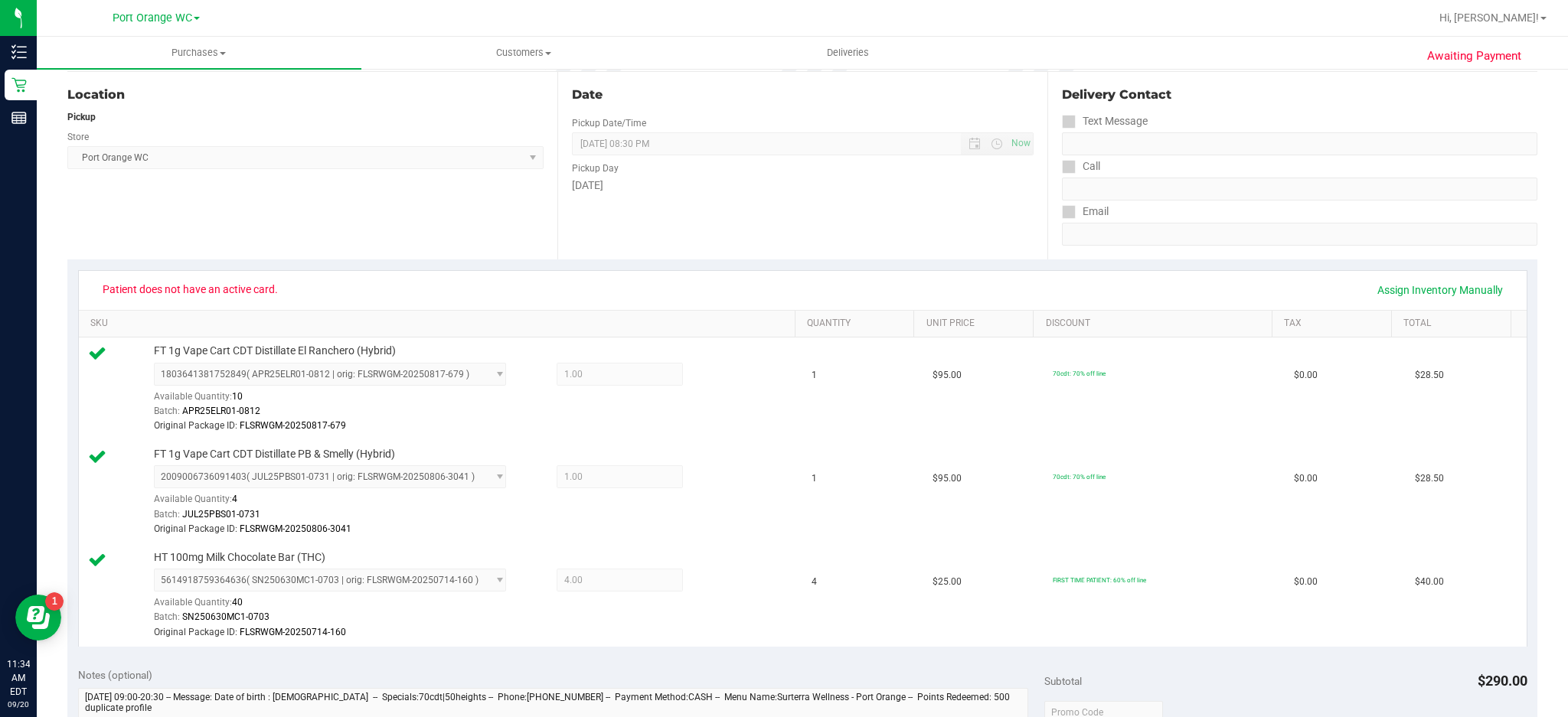
scroll to position [176, 0]
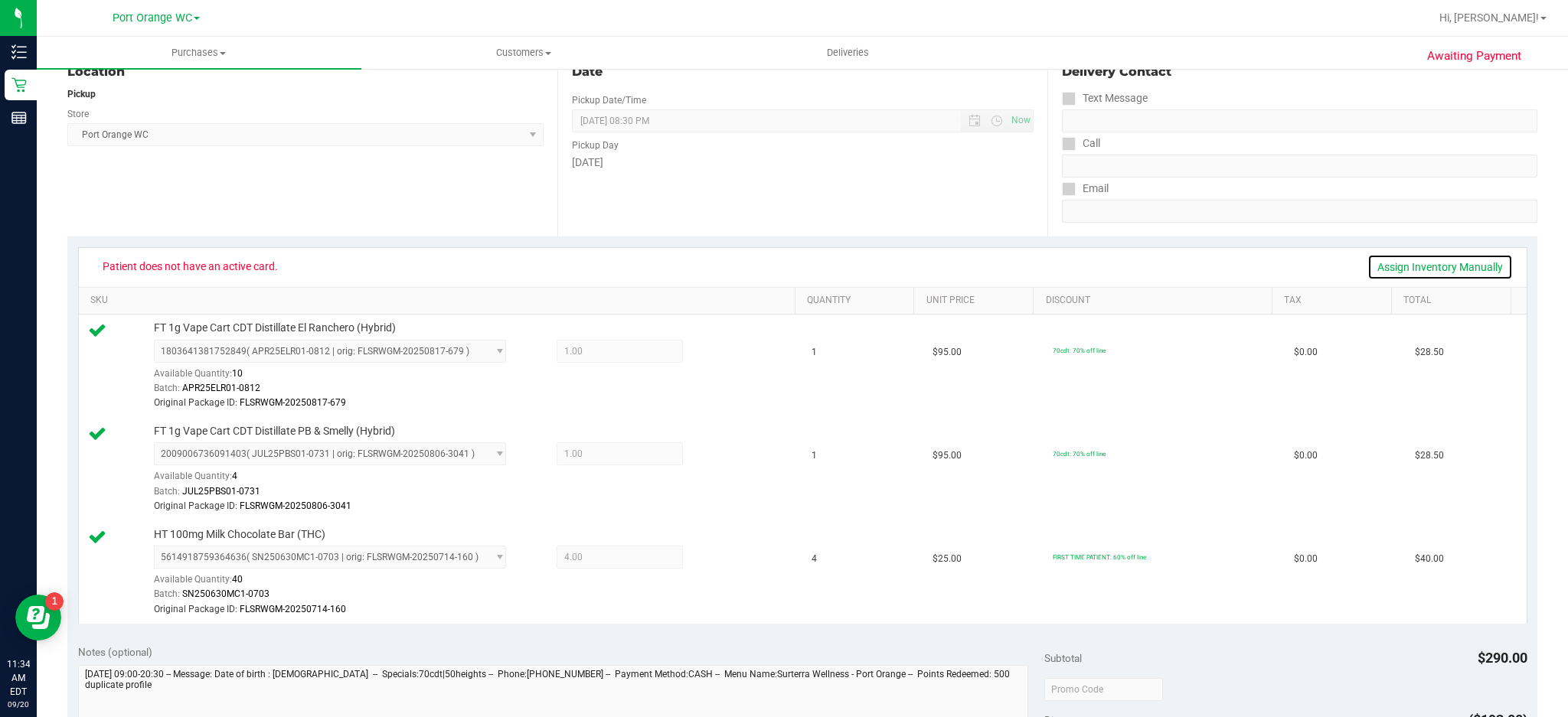
click at [1443, 268] on link "Assign Inventory Manually" at bounding box center [1439, 267] width 145 height 26
click at [712, 350] on icon at bounding box center [721, 353] width 16 height 17
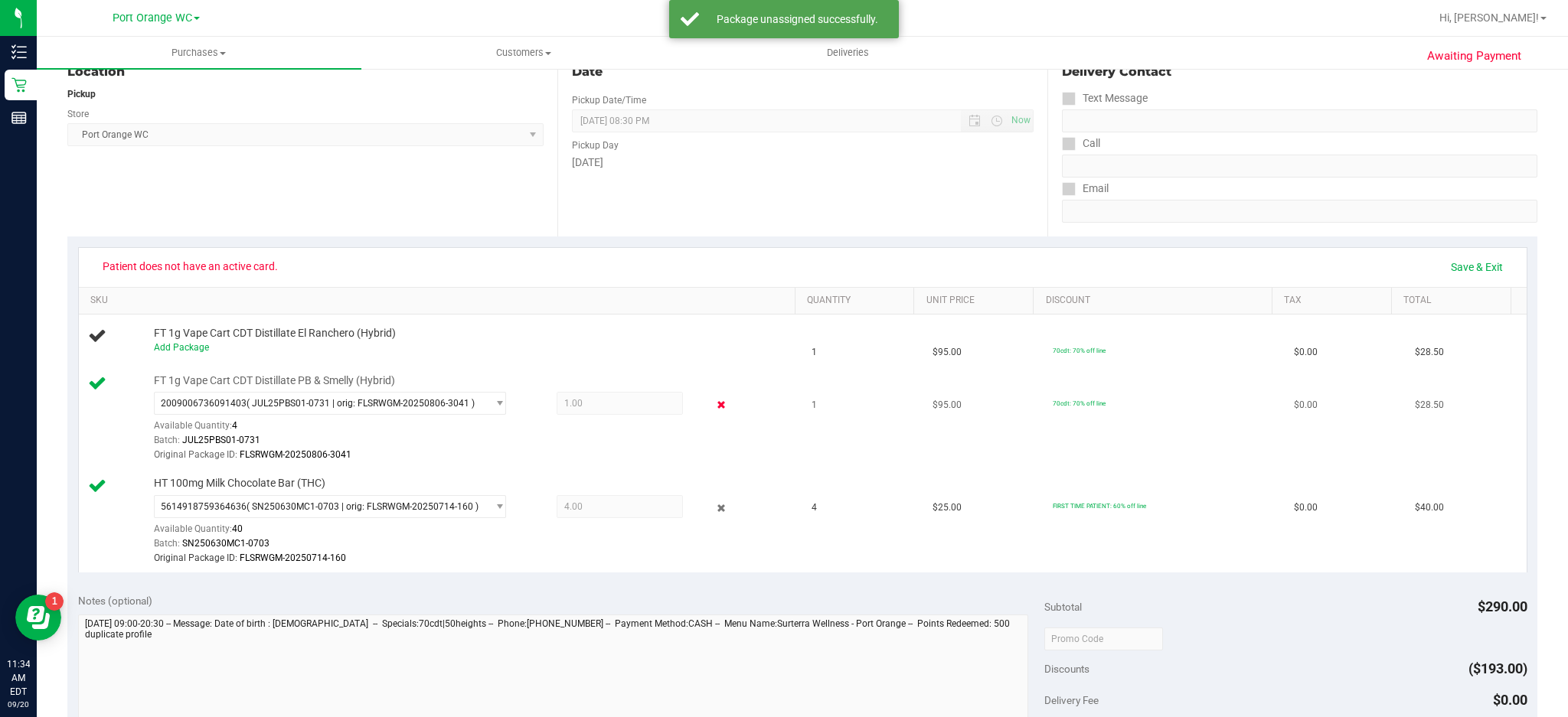
click at [712, 405] on icon at bounding box center [721, 405] width 16 height 17
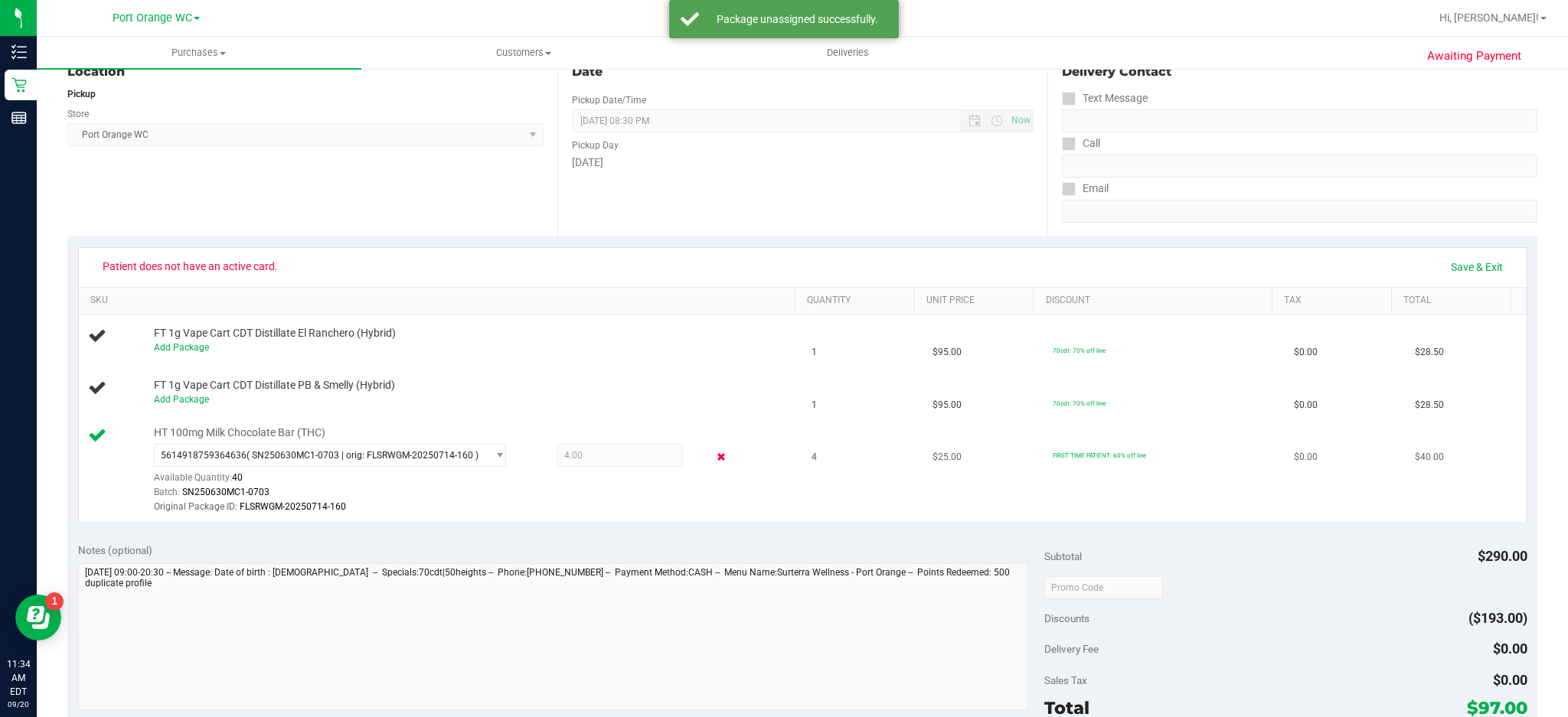
click at [712, 458] on icon at bounding box center [721, 457] width 16 height 17
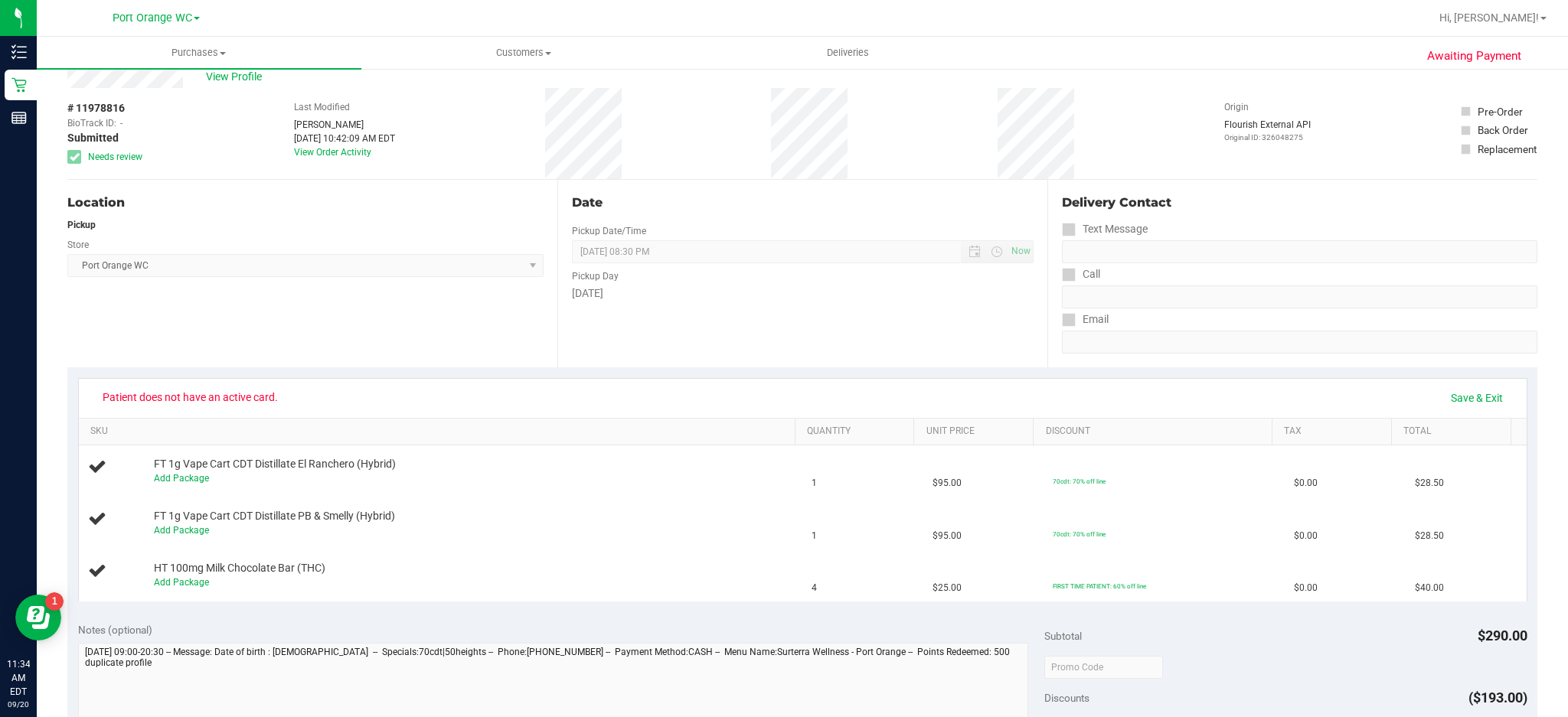
scroll to position [0, 0]
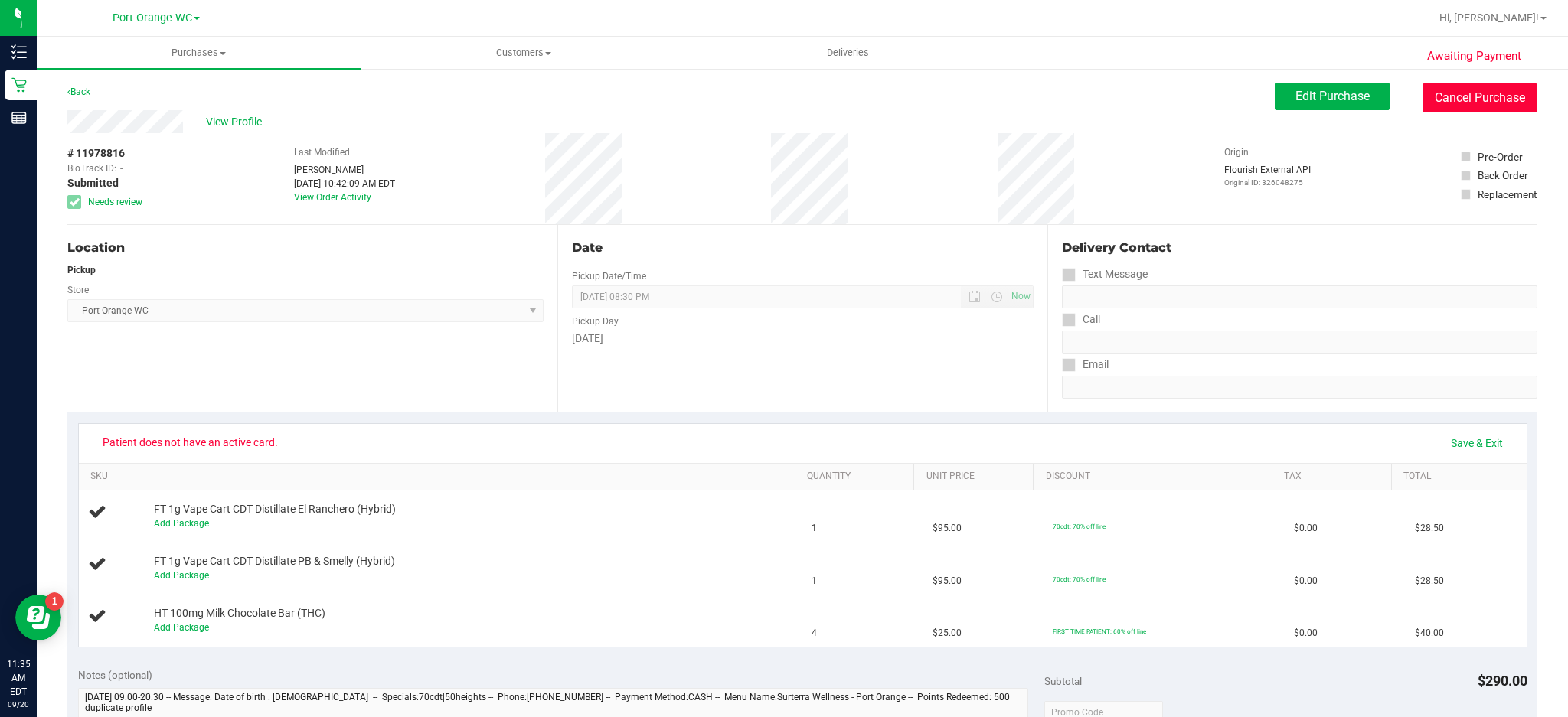
click at [1480, 93] on button "Cancel Purchase" at bounding box center [1480, 98] width 115 height 29
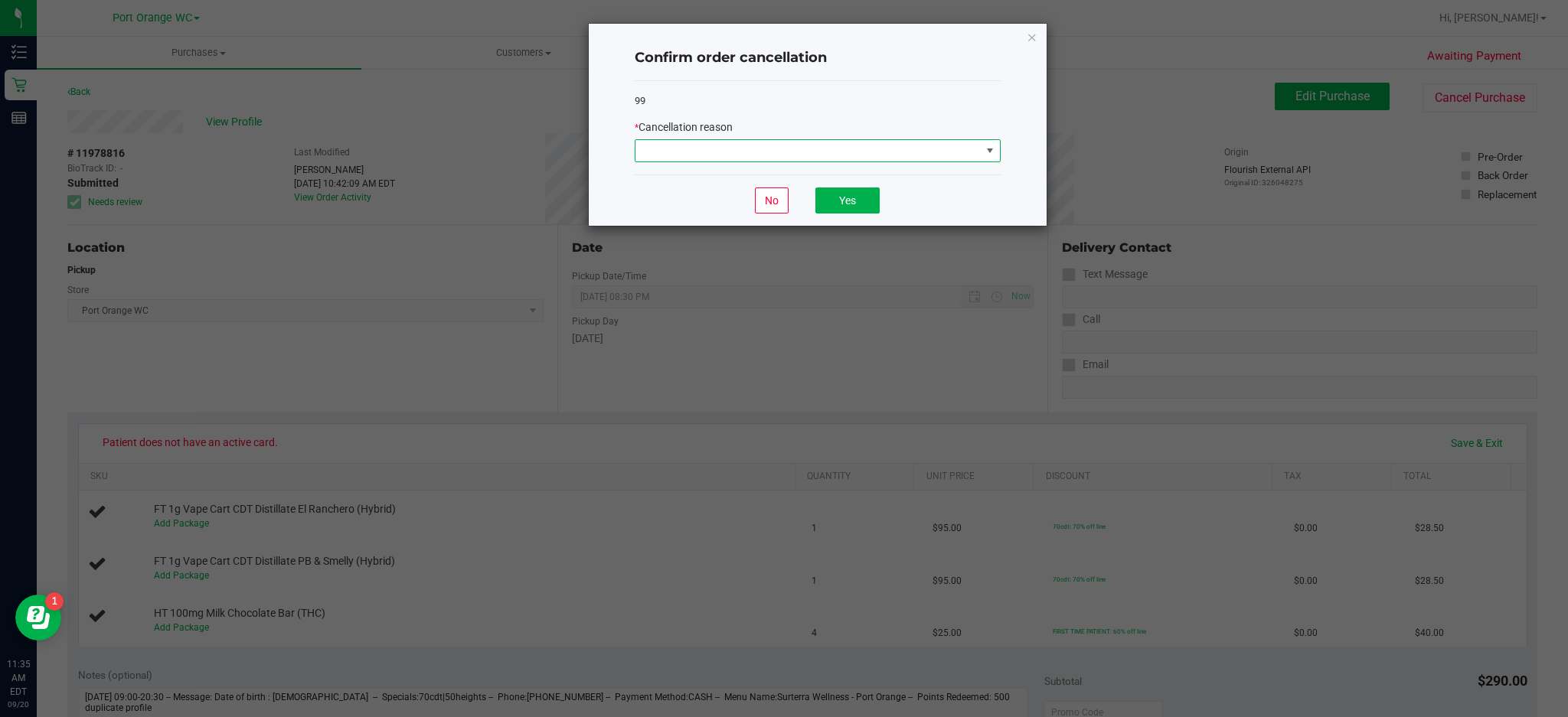
click at [989, 151] on span at bounding box center [990, 151] width 12 height 12
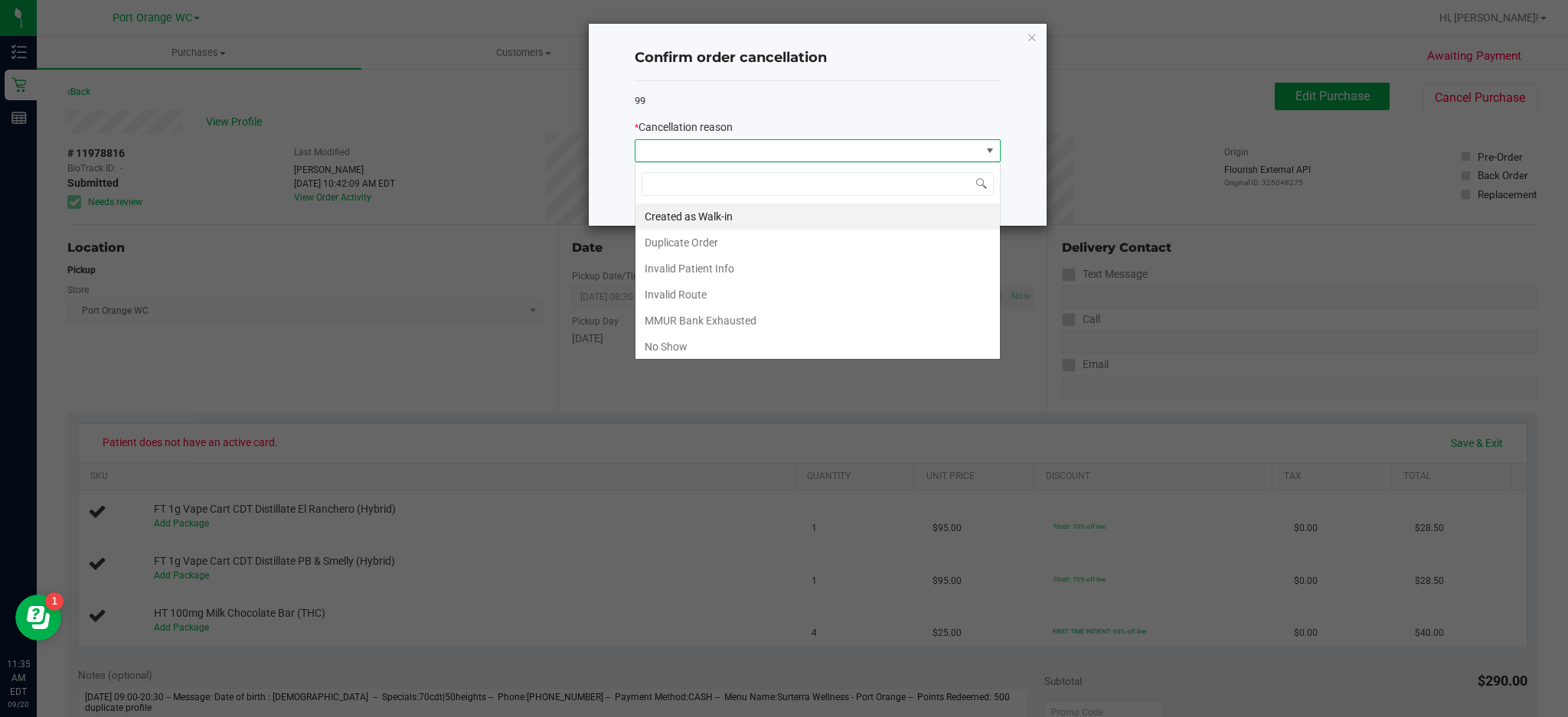
scroll to position [23, 365]
click at [716, 244] on li "Duplicate Order" at bounding box center [818, 243] width 365 height 26
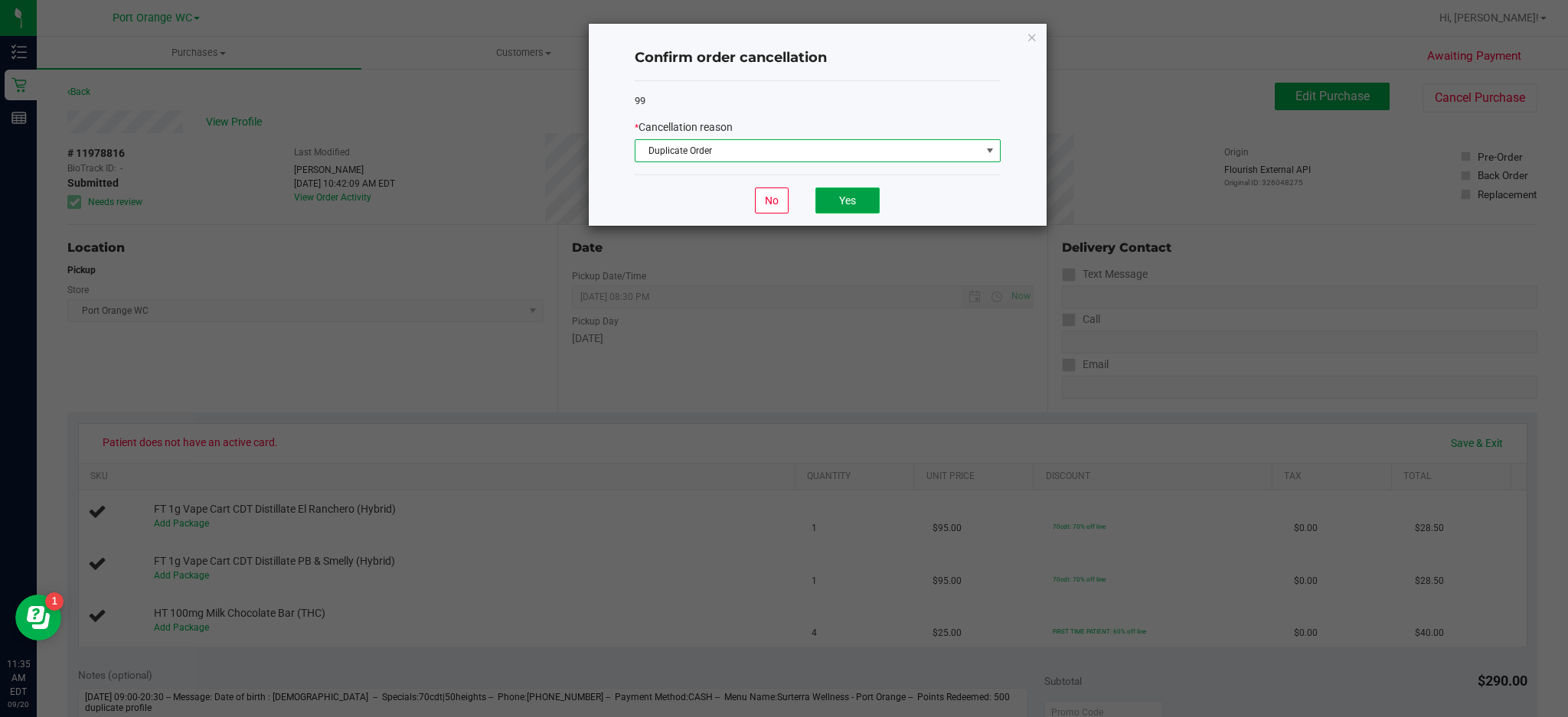
click at [861, 203] on button "Yes" at bounding box center [847, 201] width 65 height 26
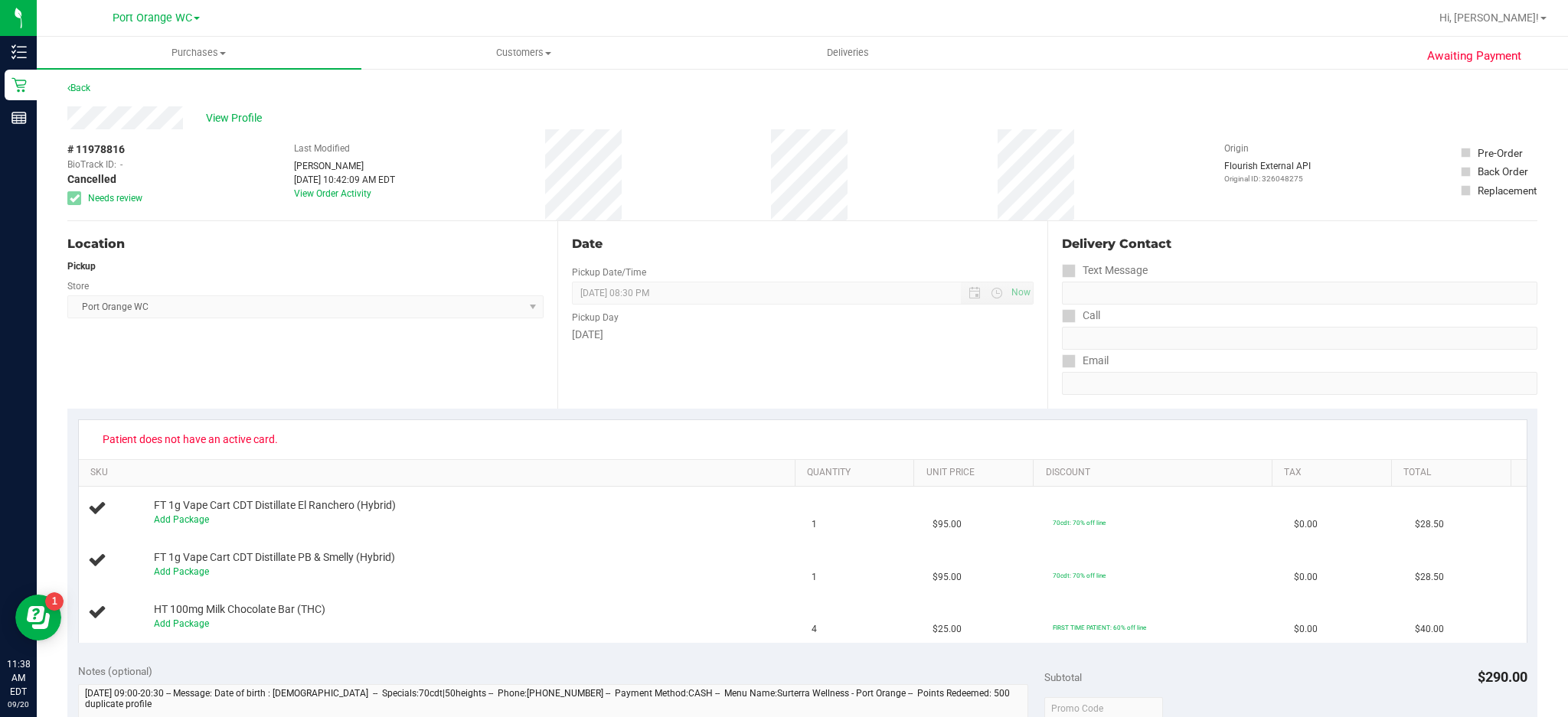
scroll to position [0, 0]
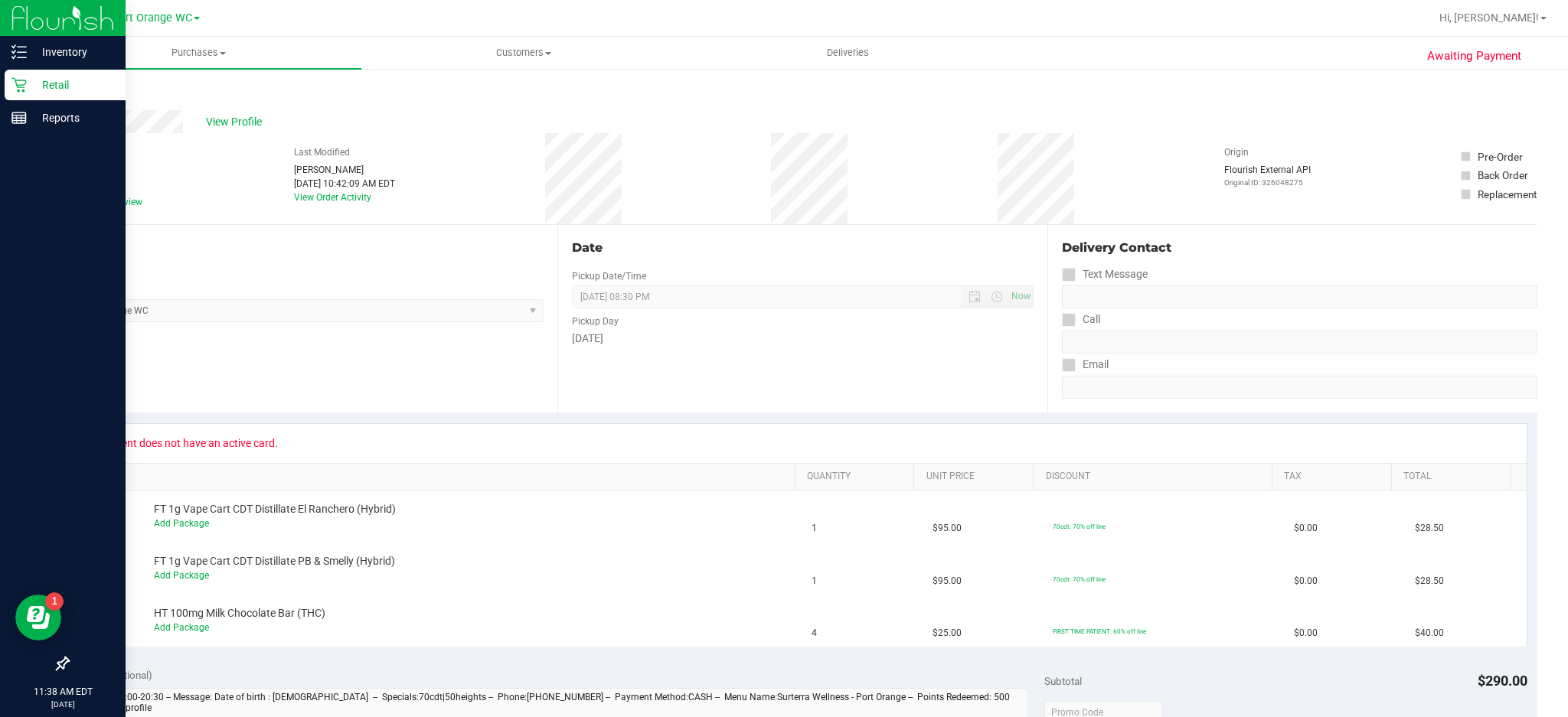
click at [25, 84] on icon at bounding box center [19, 86] width 15 height 15
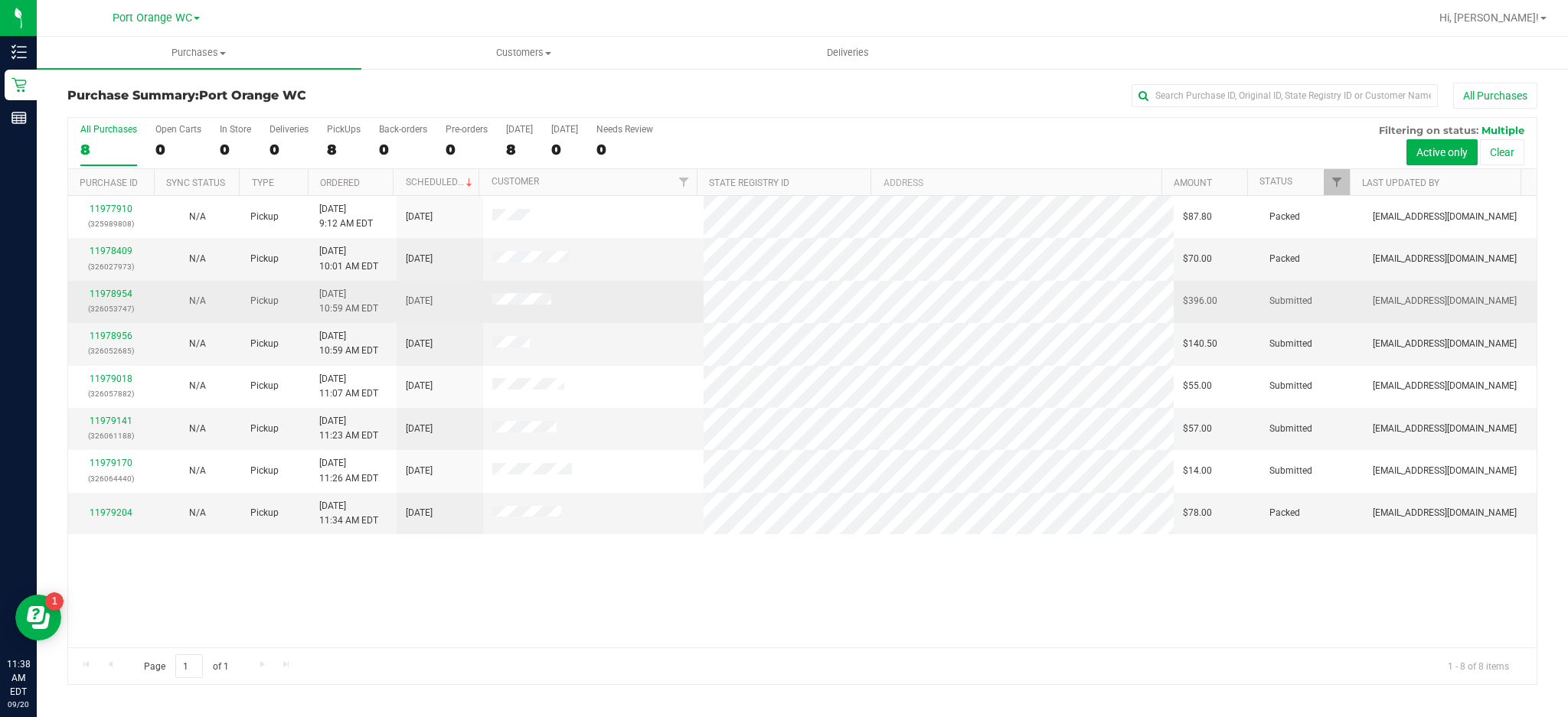
click at [168, 307] on div "N/A" at bounding box center [198, 301] width 68 height 15
click at [121, 295] on link "11978954" at bounding box center [110, 294] width 43 height 11
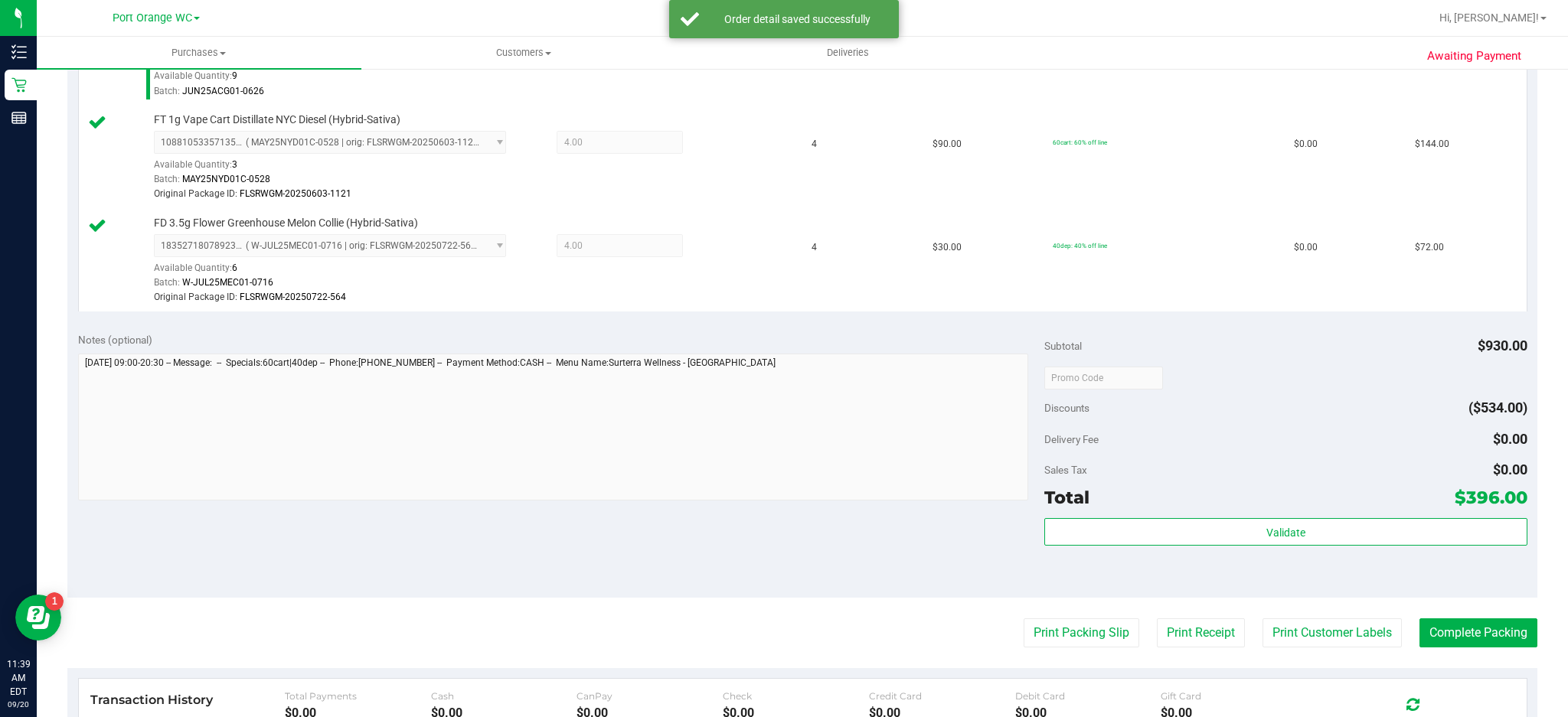
scroll to position [714, 0]
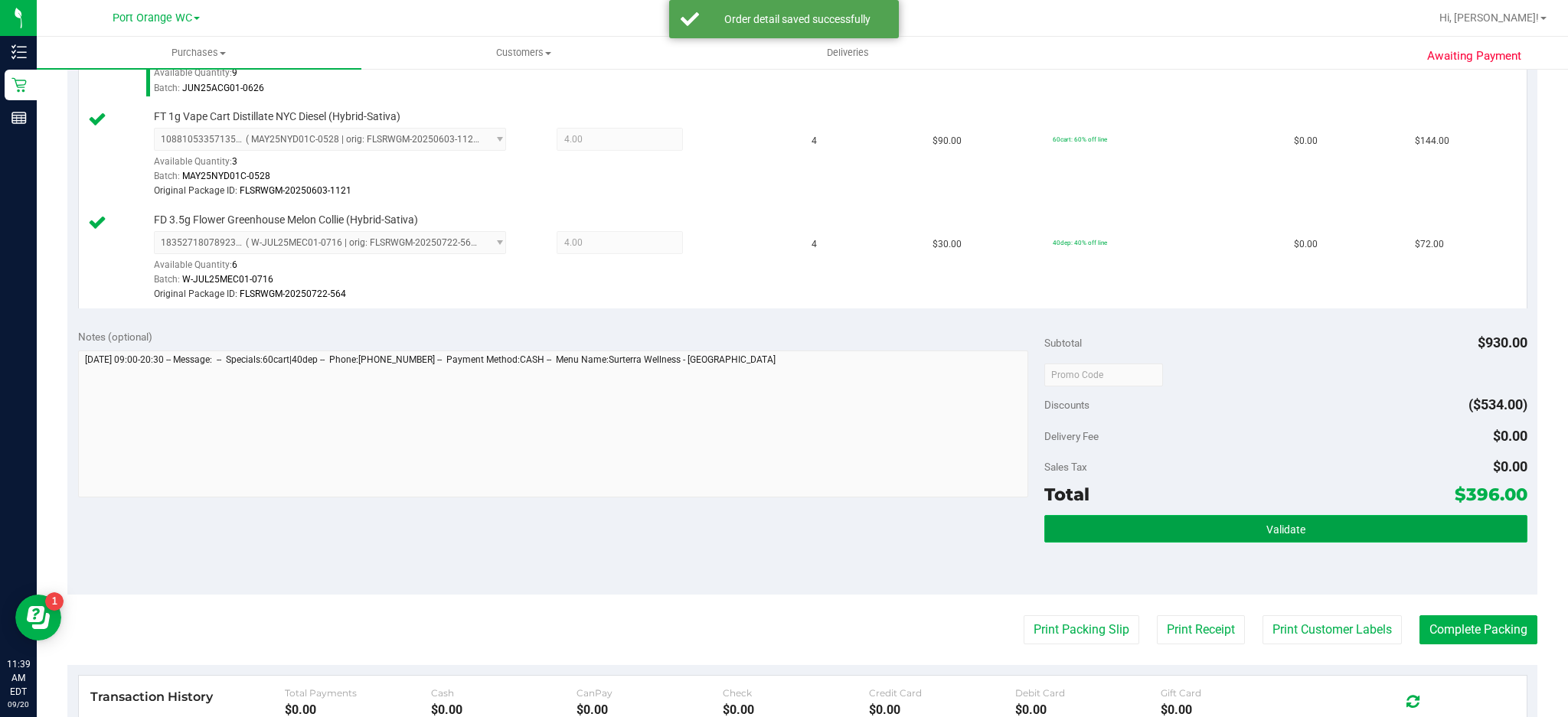
click at [1270, 531] on span "Validate" at bounding box center [1285, 529] width 39 height 12
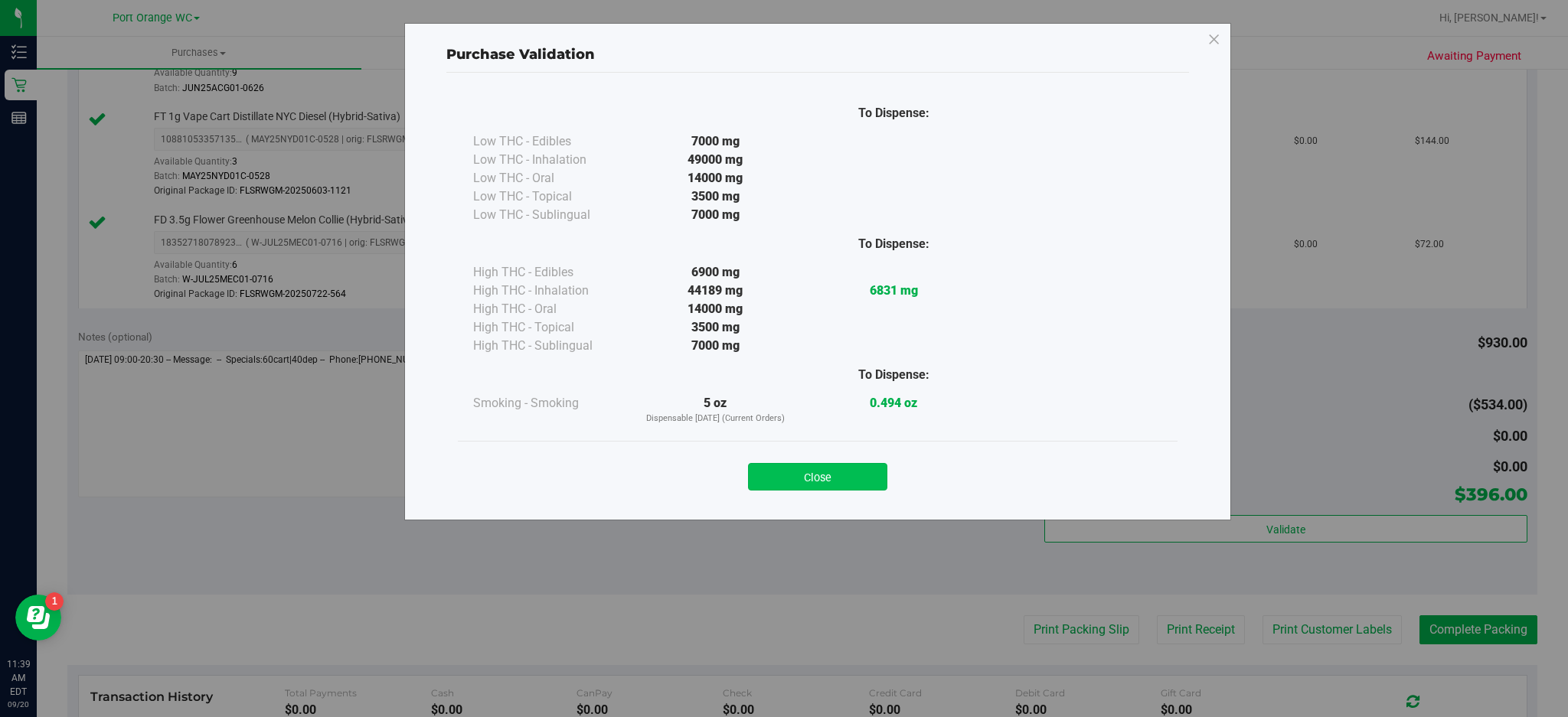
click at [852, 483] on button "Close" at bounding box center [817, 477] width 140 height 27
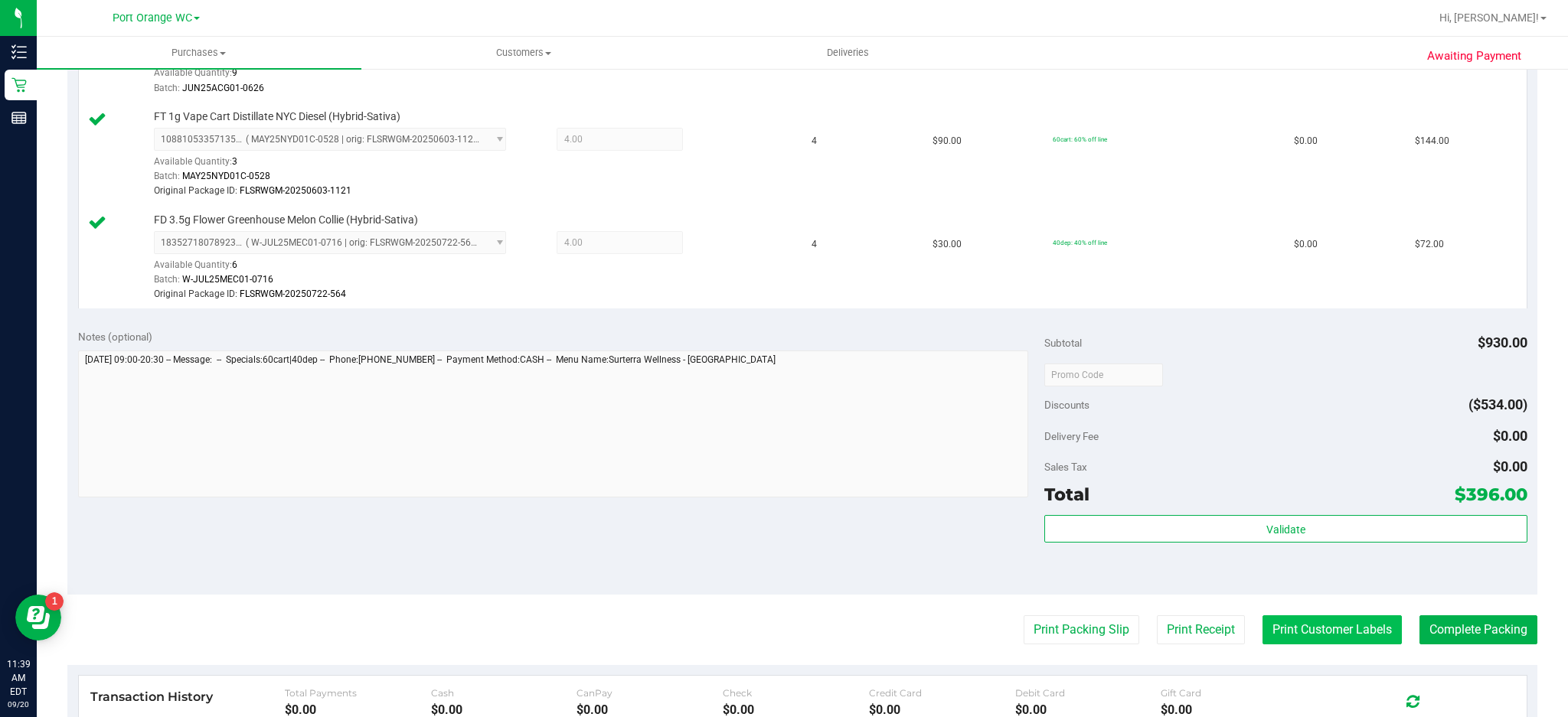
click at [1320, 637] on button "Print Customer Labels" at bounding box center [1332, 630] width 140 height 29
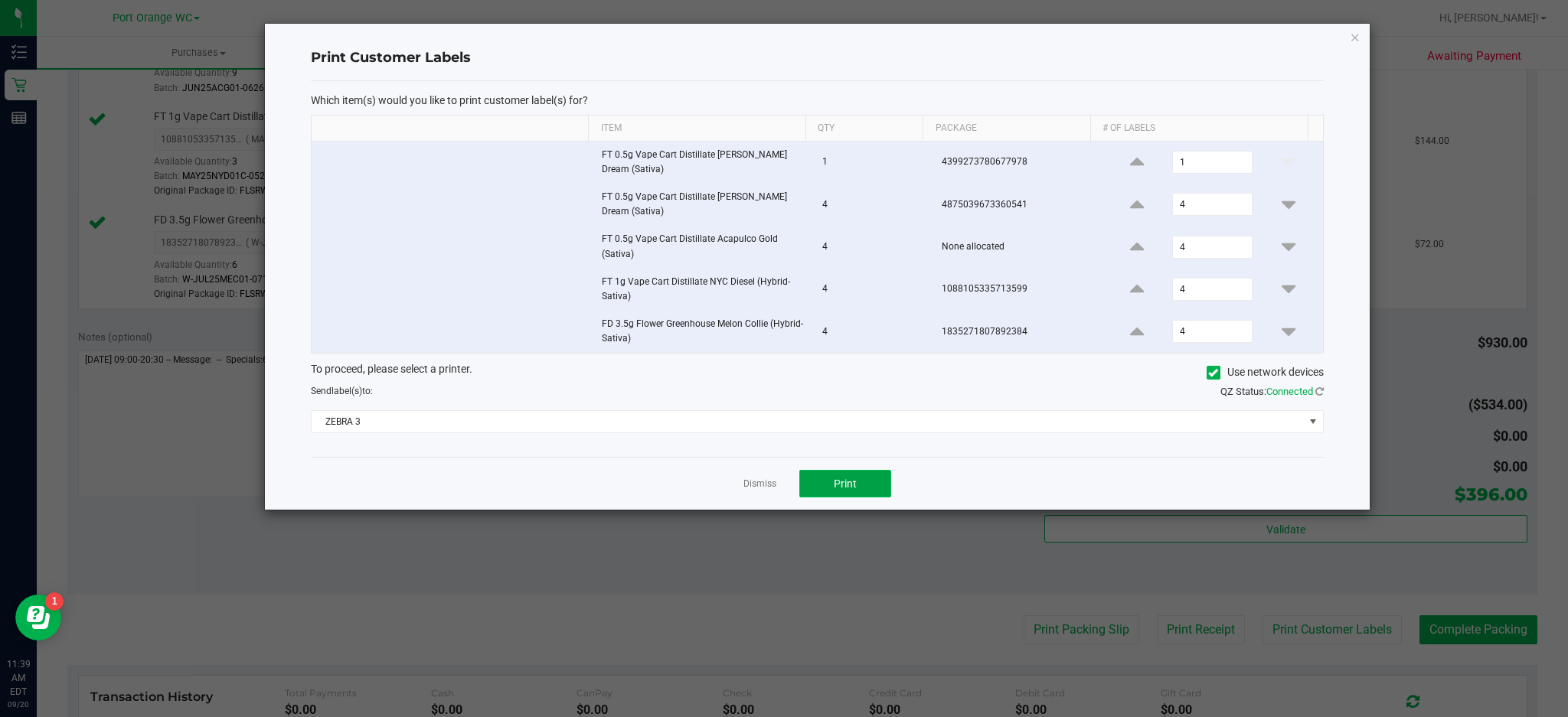
click at [849, 480] on span "Print" at bounding box center [845, 483] width 23 height 12
click at [1355, 36] on icon "button" at bounding box center [1355, 36] width 11 height 18
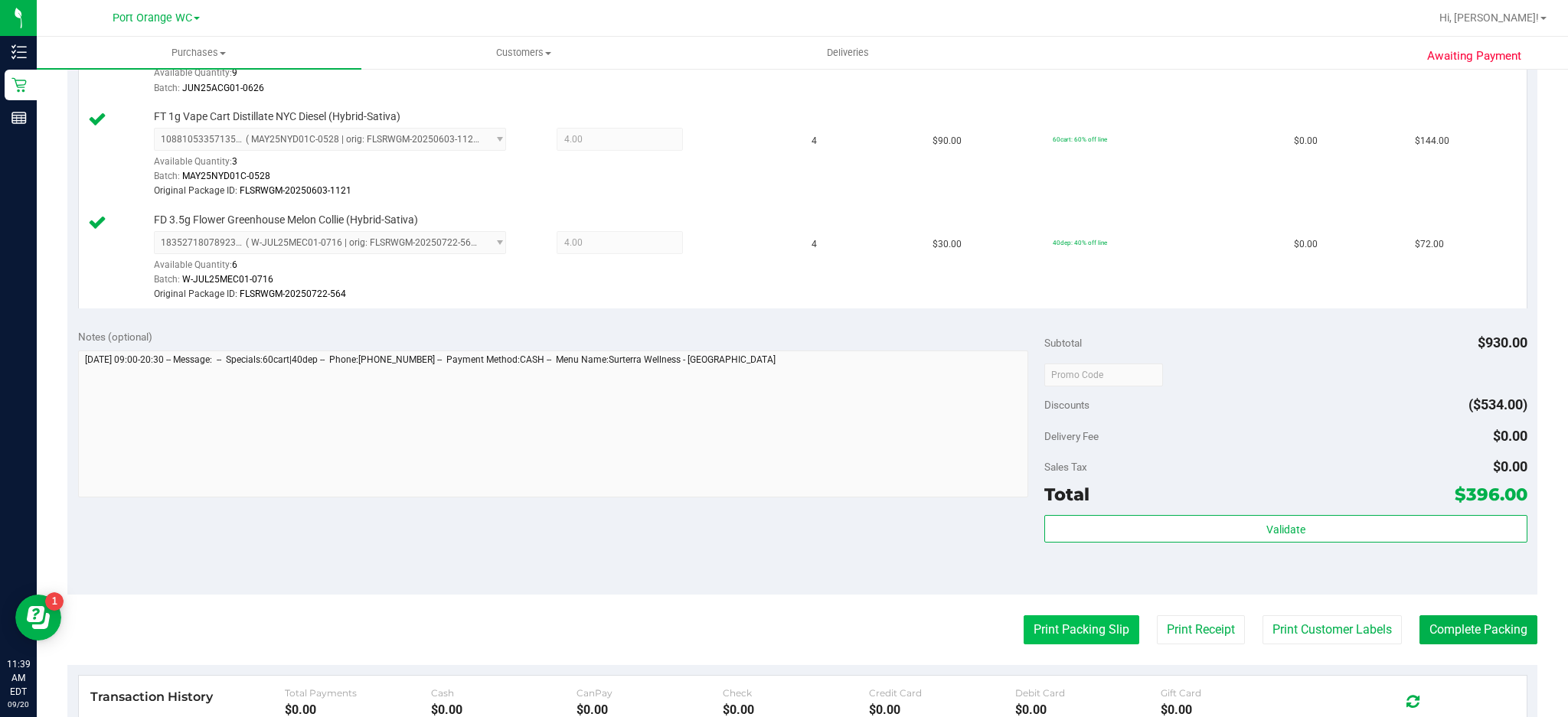
click at [1070, 630] on button "Print Packing Slip" at bounding box center [1081, 630] width 116 height 29
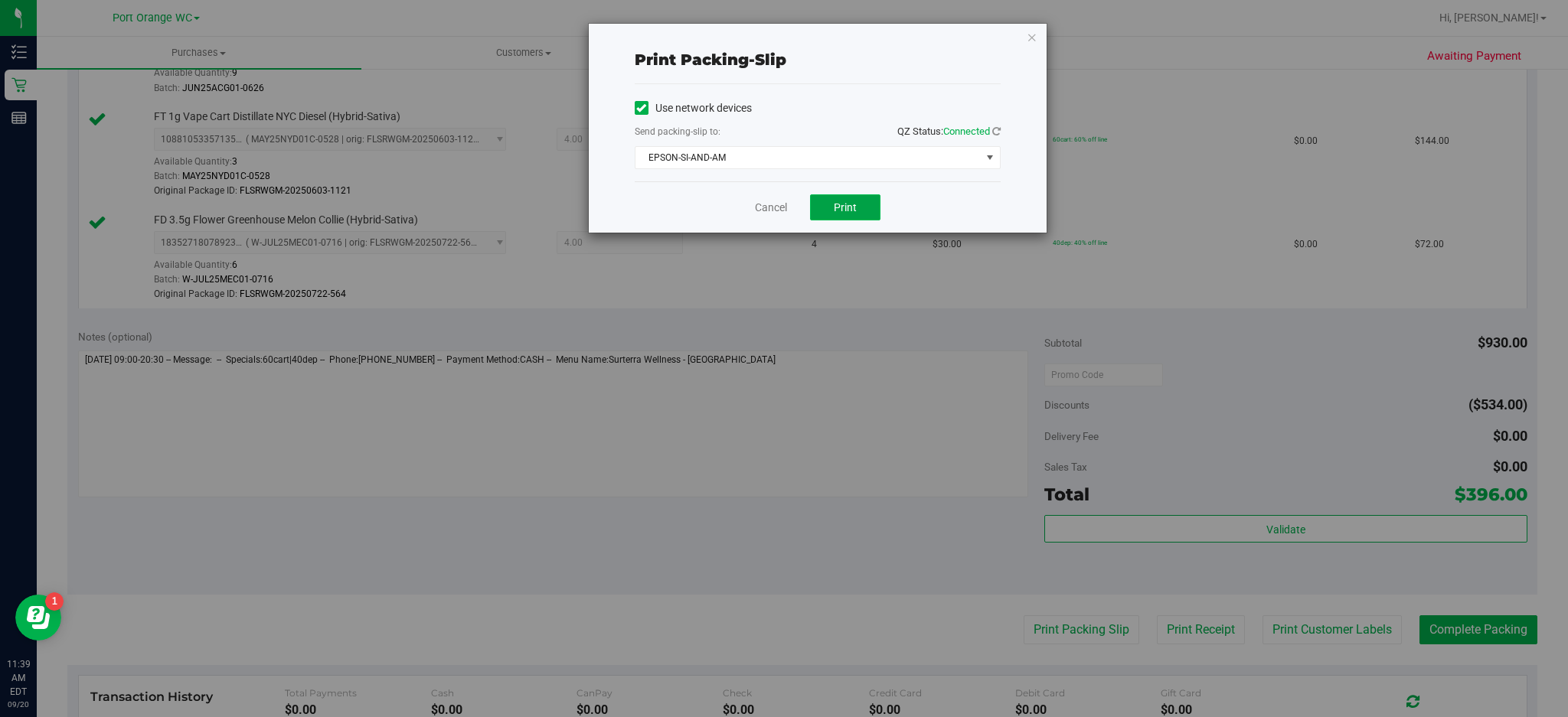
click at [864, 219] on button "Print" at bounding box center [845, 207] width 70 height 26
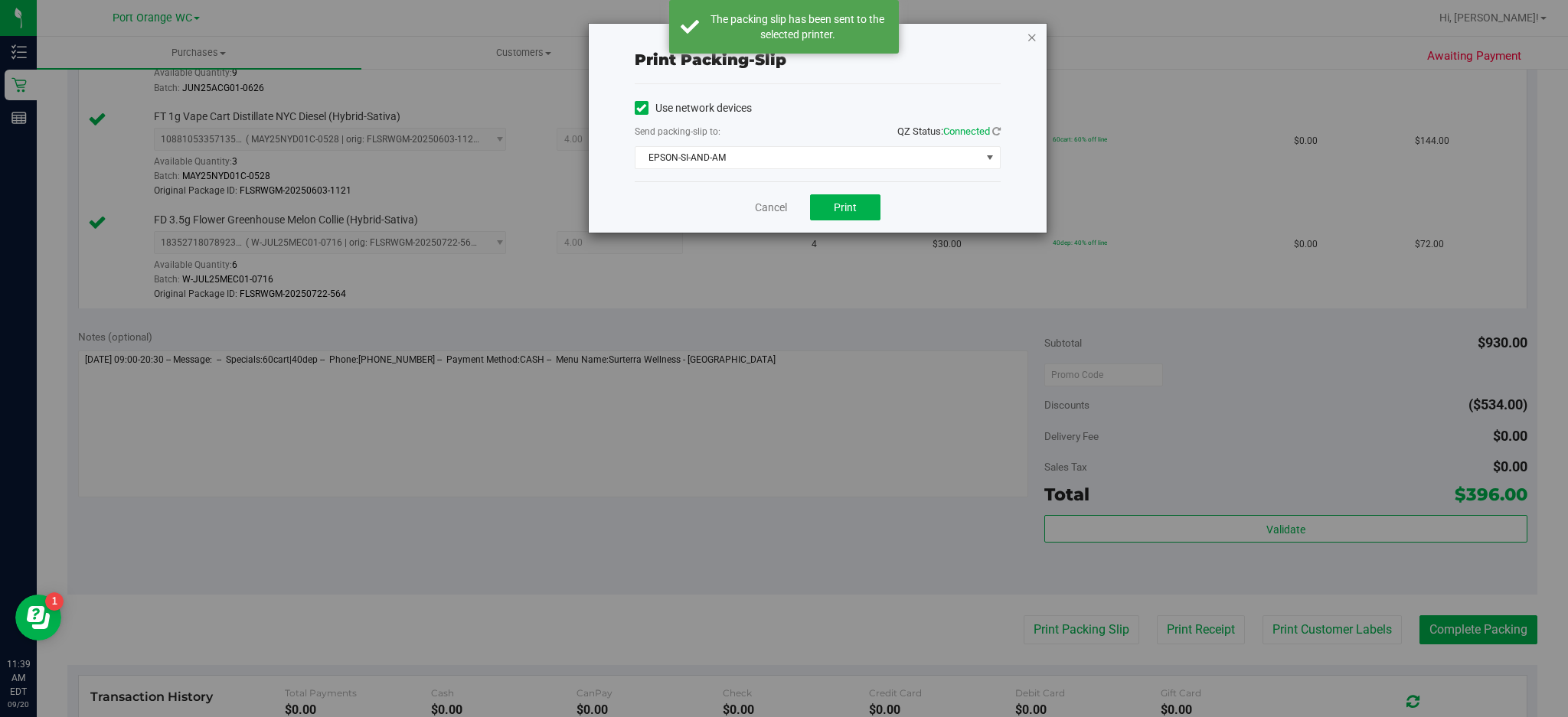
click at [1032, 36] on icon "button" at bounding box center [1033, 36] width 11 height 18
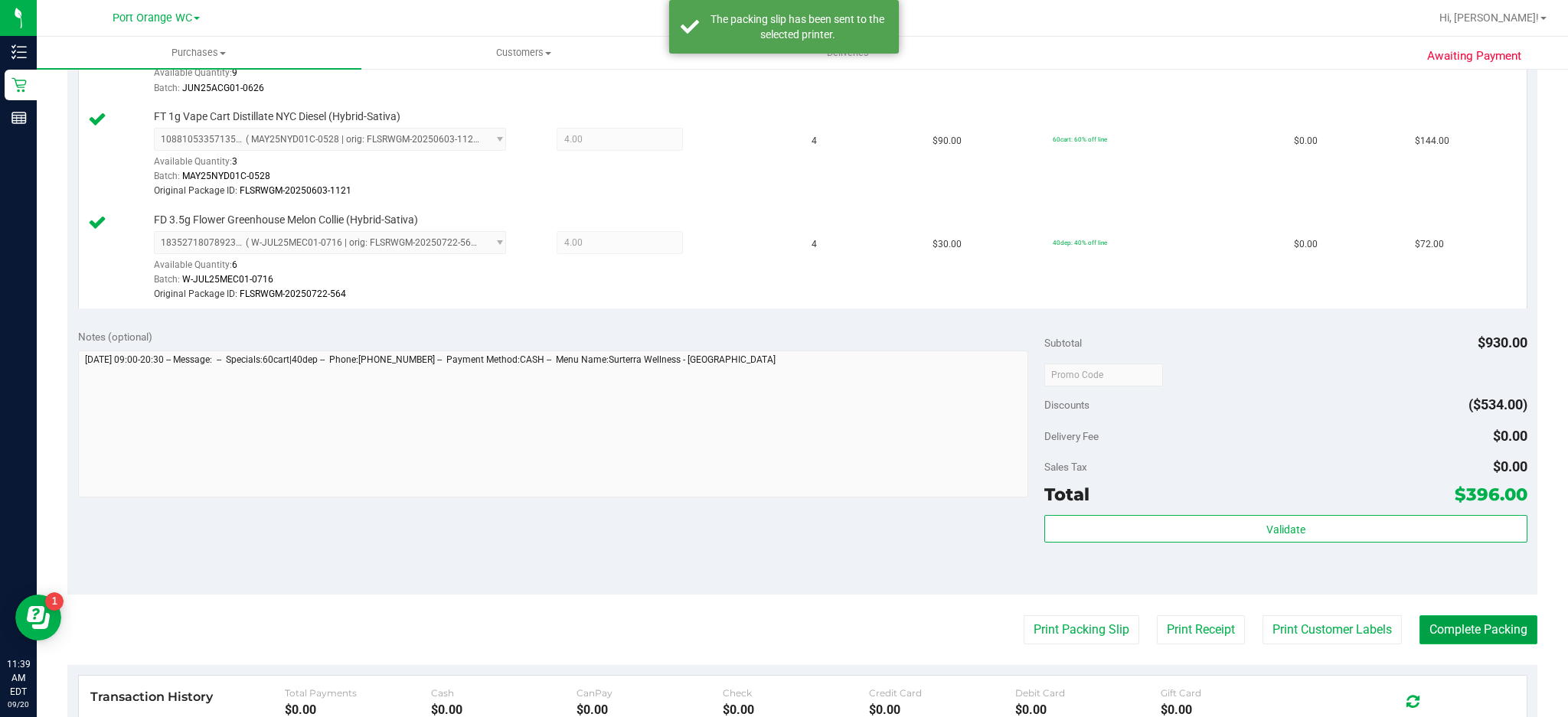
click at [1494, 631] on button "Complete Packing" at bounding box center [1478, 630] width 118 height 29
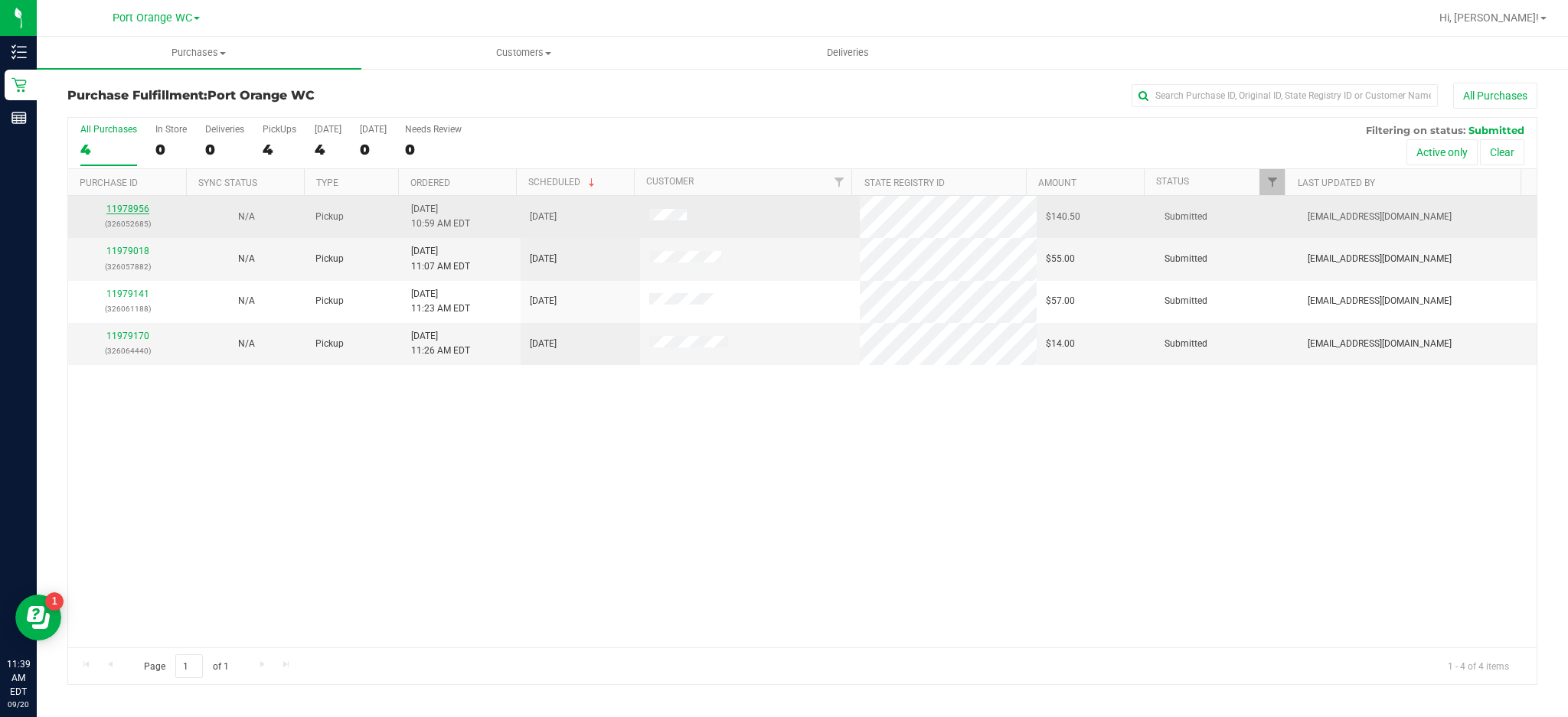
click at [140, 210] on link "11978956" at bounding box center [128, 209] width 43 height 11
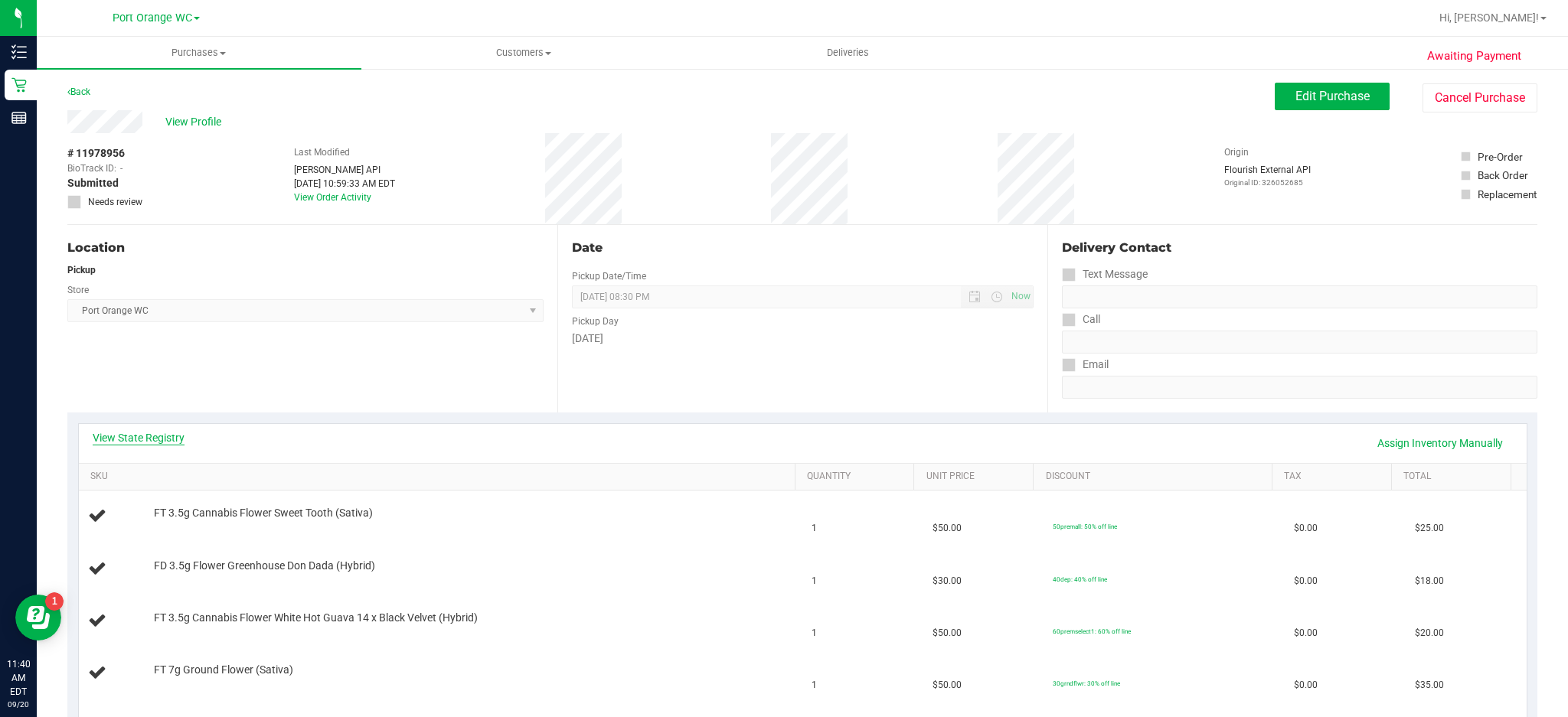
click at [164, 444] on link "View State Registry" at bounding box center [139, 438] width 92 height 16
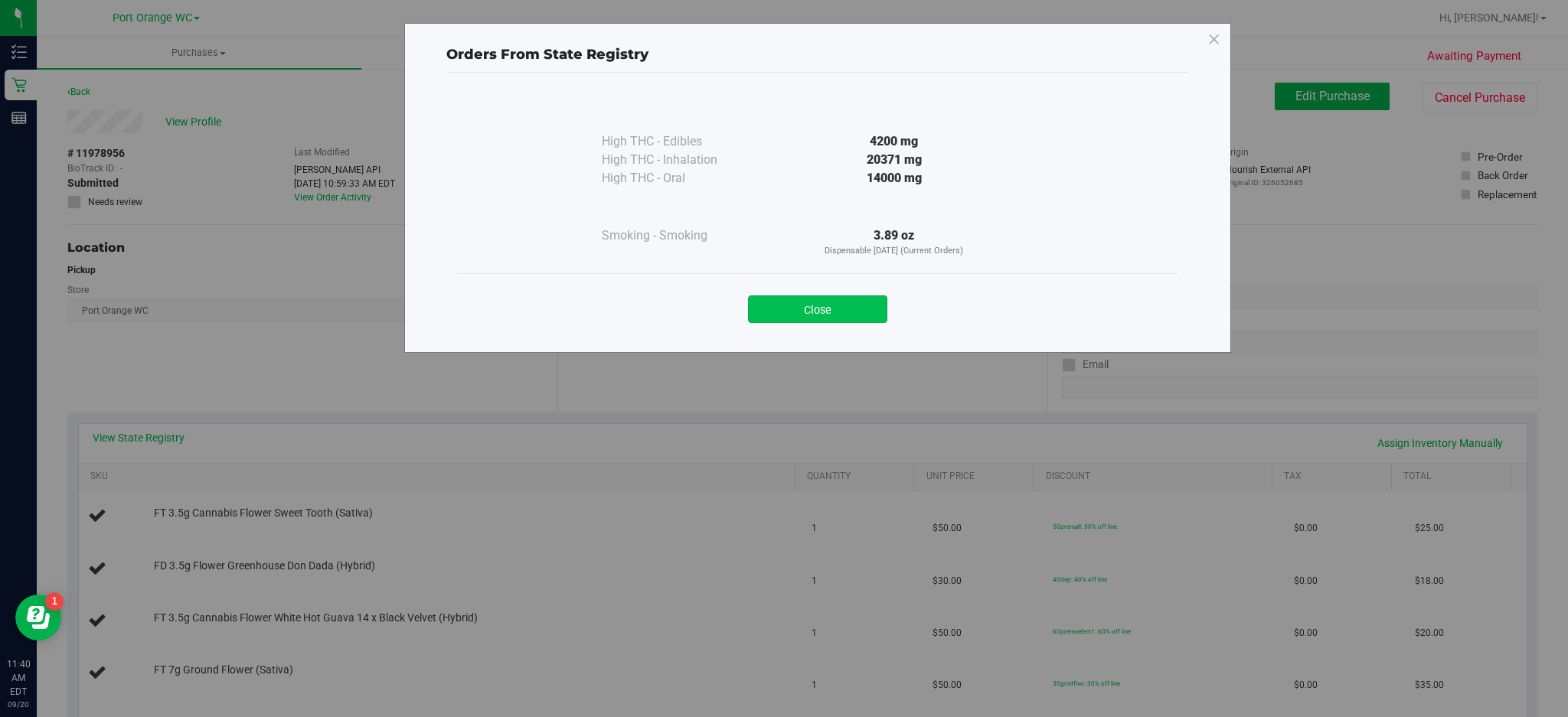
click at [844, 307] on button "Close" at bounding box center [817, 309] width 140 height 27
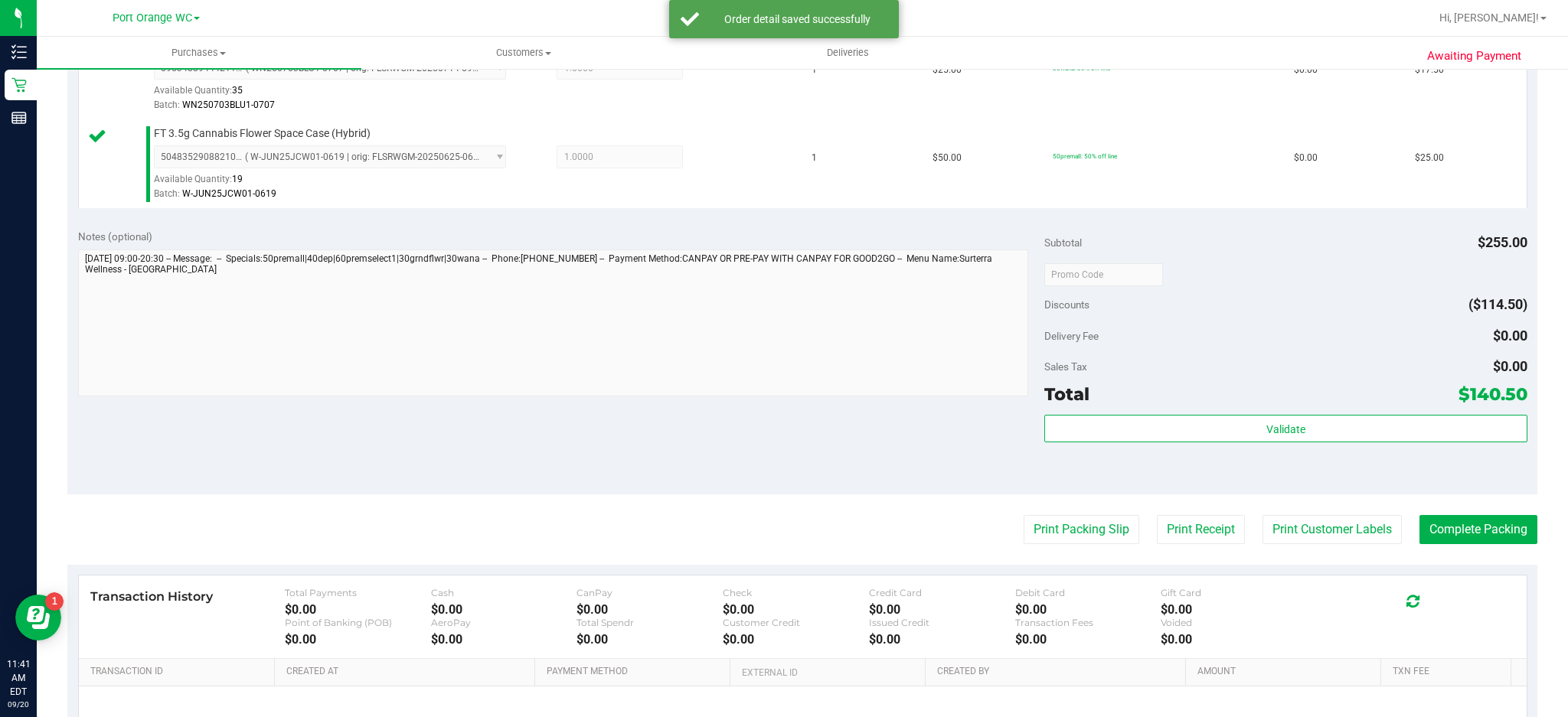
scroll to position [822, 0]
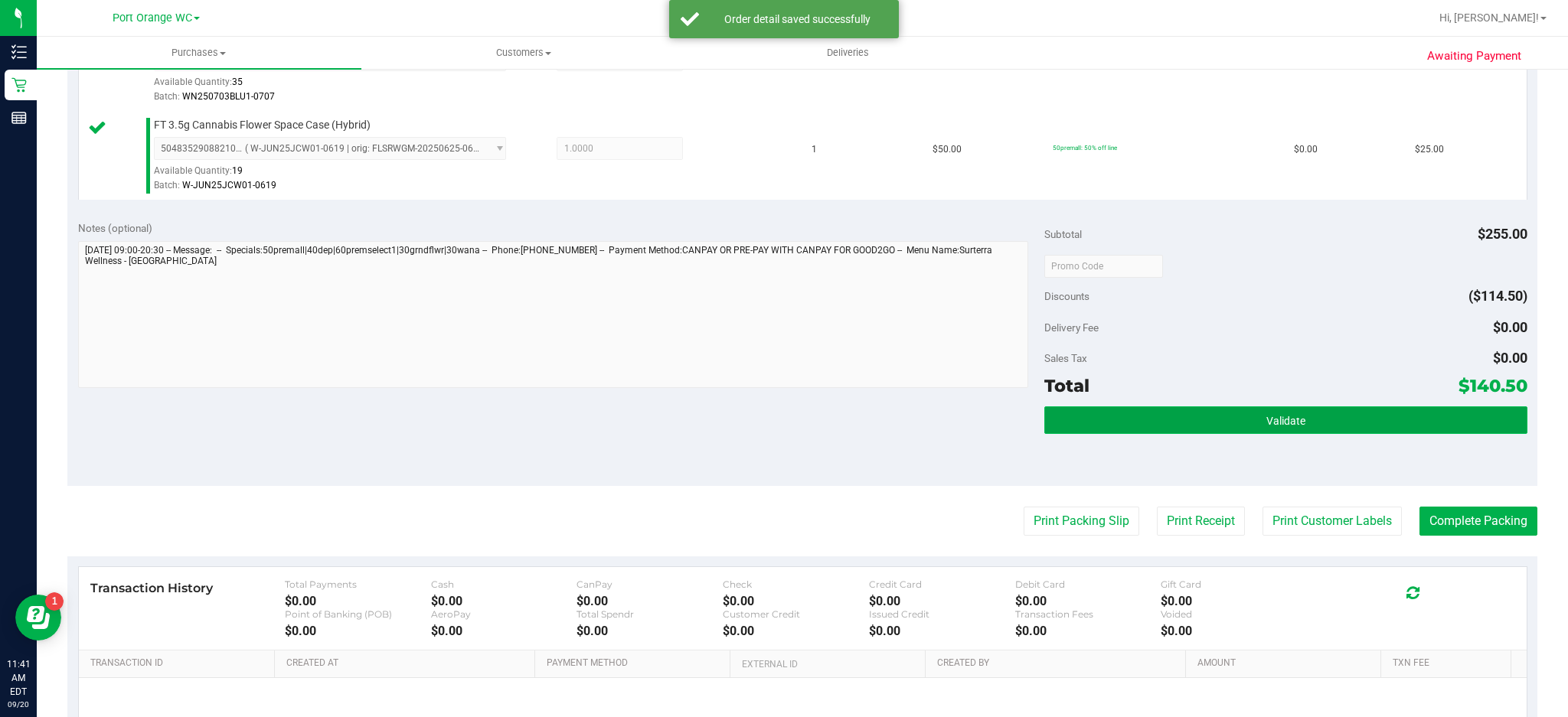
click at [1297, 409] on button "Validate" at bounding box center [1286, 421] width 483 height 27
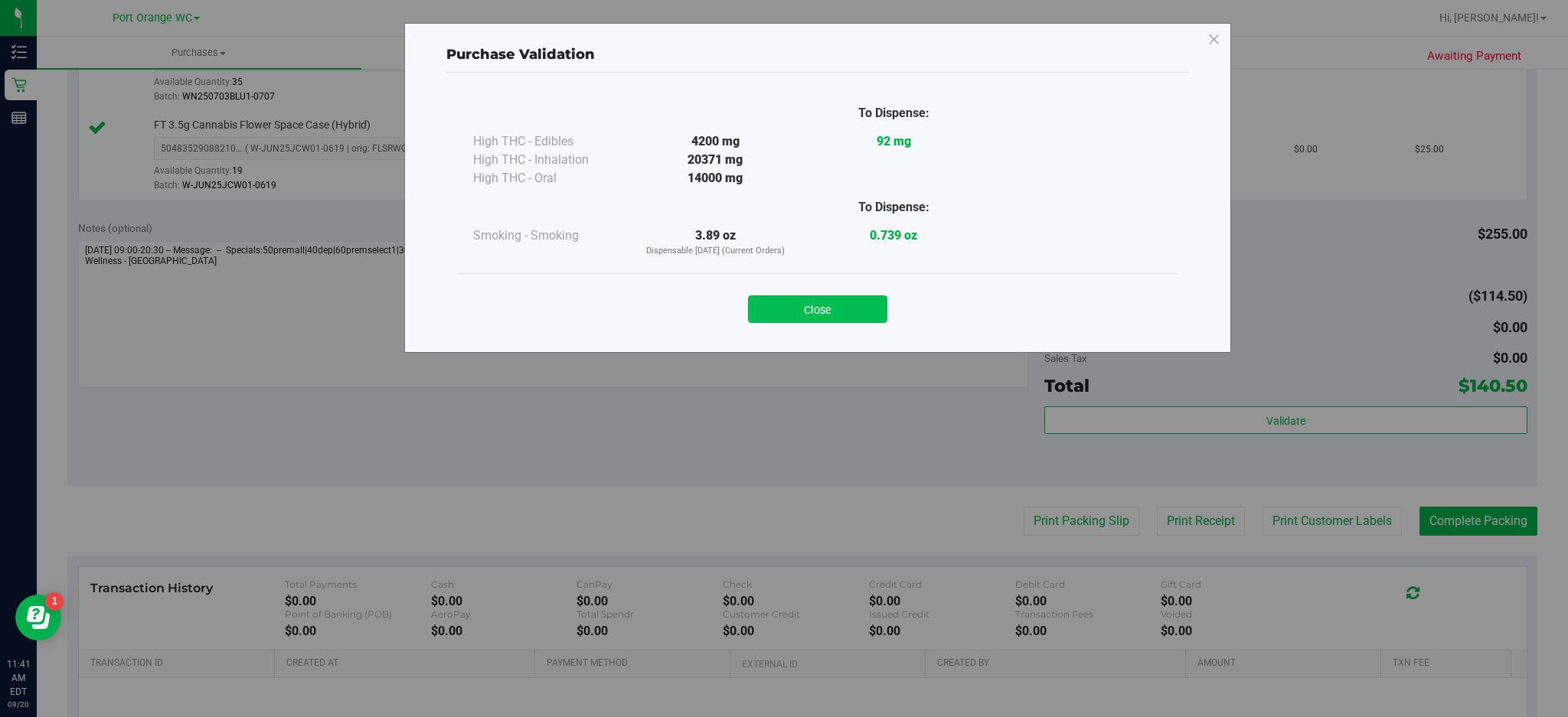
click at [842, 301] on button "Close" at bounding box center [817, 309] width 140 height 27
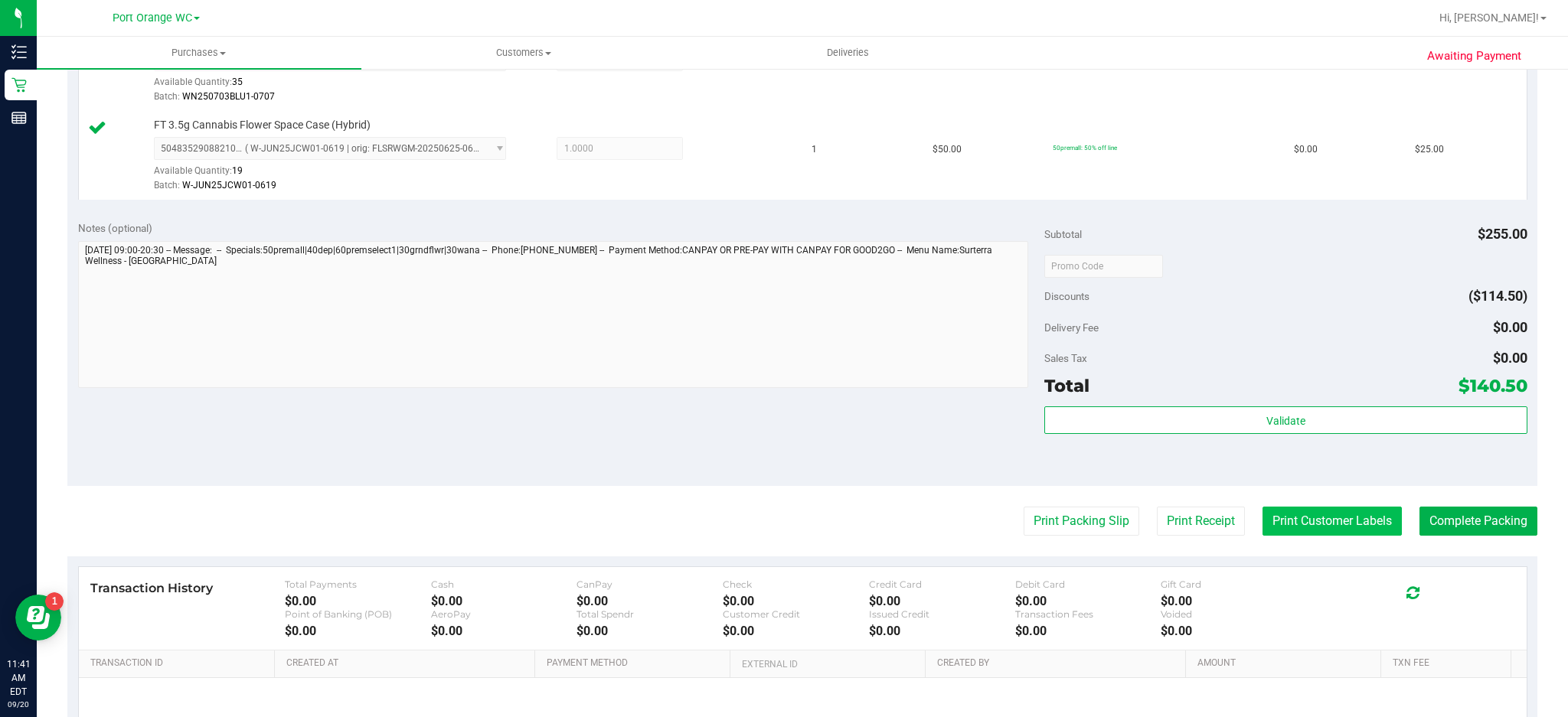
click at [1346, 523] on button "Print Customer Labels" at bounding box center [1332, 522] width 140 height 29
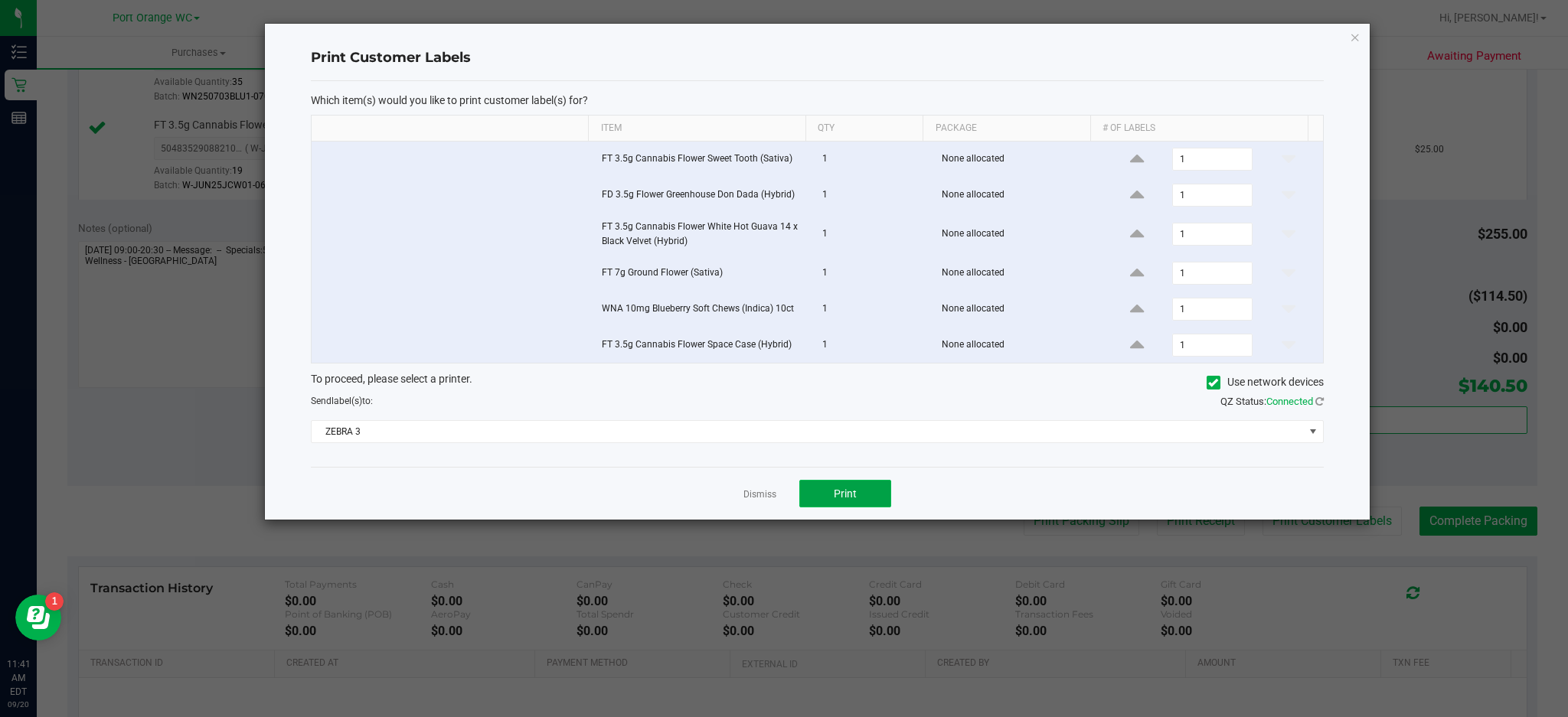
click at [878, 487] on button "Print" at bounding box center [845, 494] width 92 height 27
click at [1355, 35] on icon "button" at bounding box center [1355, 36] width 11 height 18
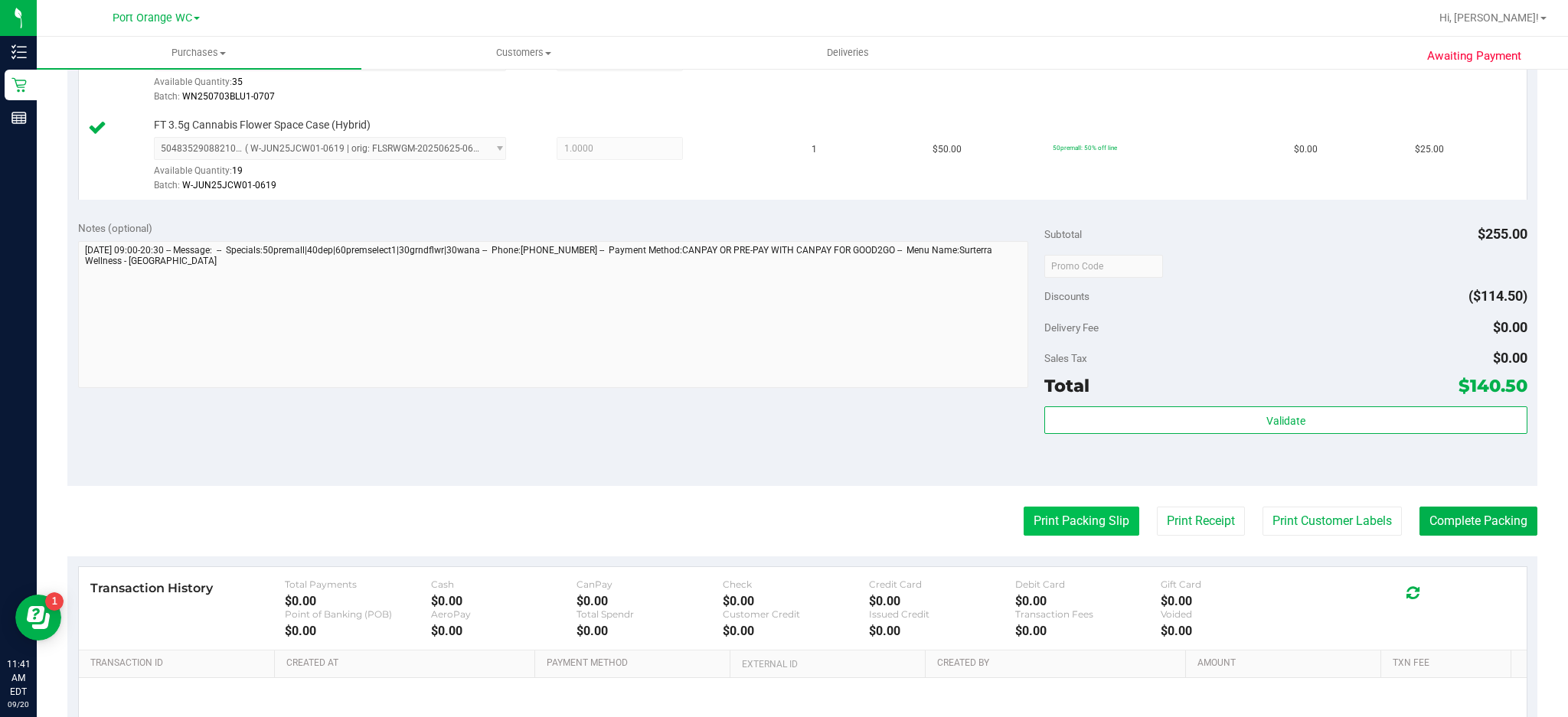
click at [1100, 513] on button "Print Packing Slip" at bounding box center [1081, 522] width 116 height 29
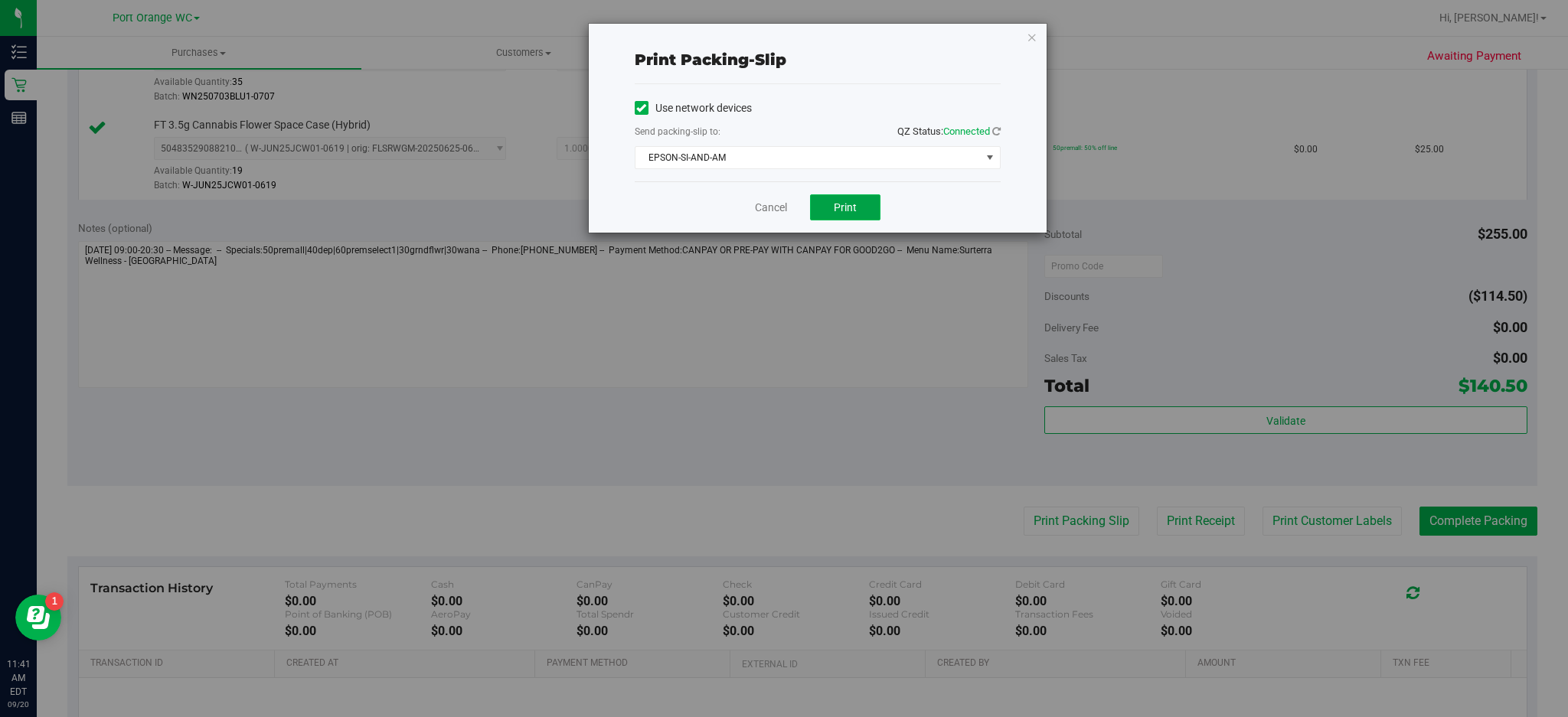
click at [861, 215] on button "Print" at bounding box center [845, 207] width 70 height 26
click at [1032, 36] on icon "button" at bounding box center [1033, 36] width 11 height 18
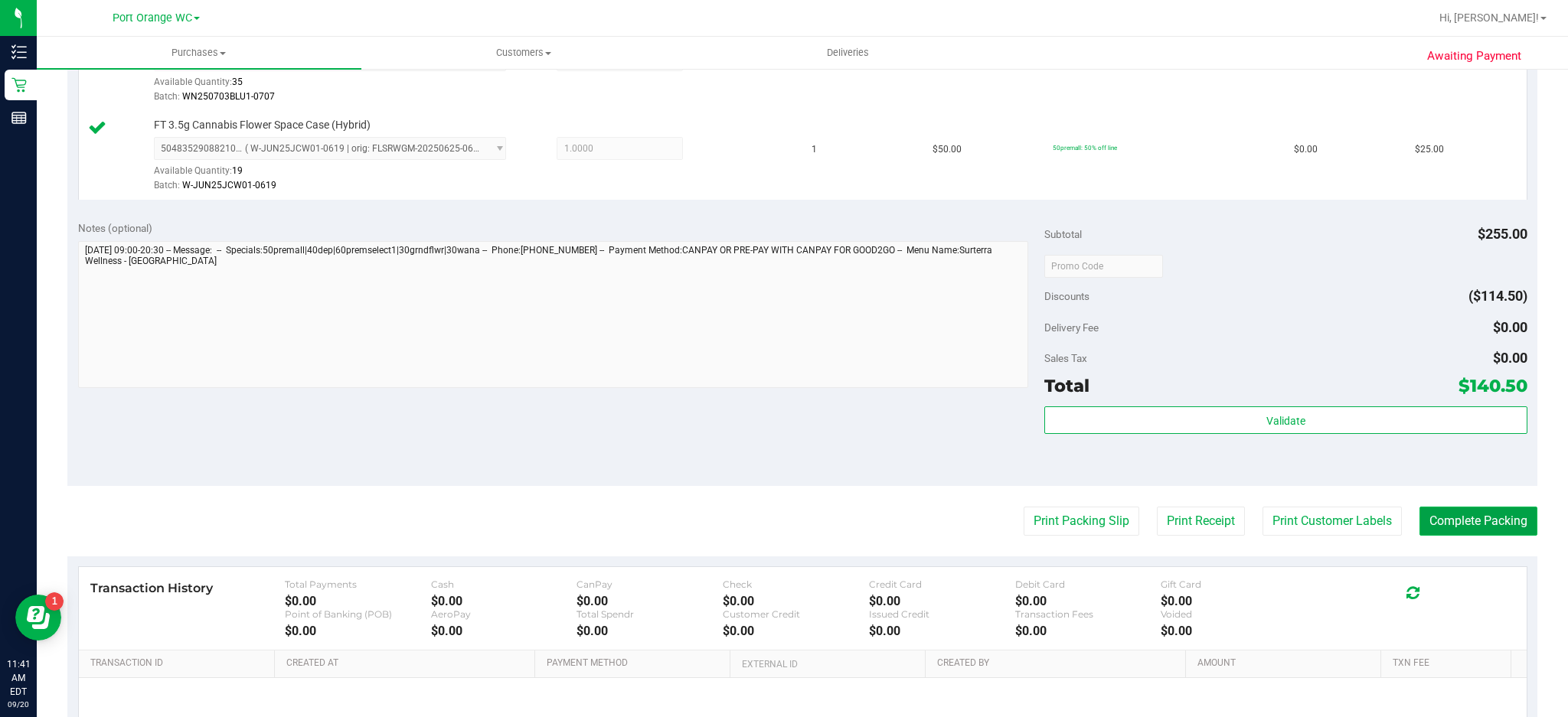
click at [1477, 520] on button "Complete Packing" at bounding box center [1478, 522] width 118 height 29
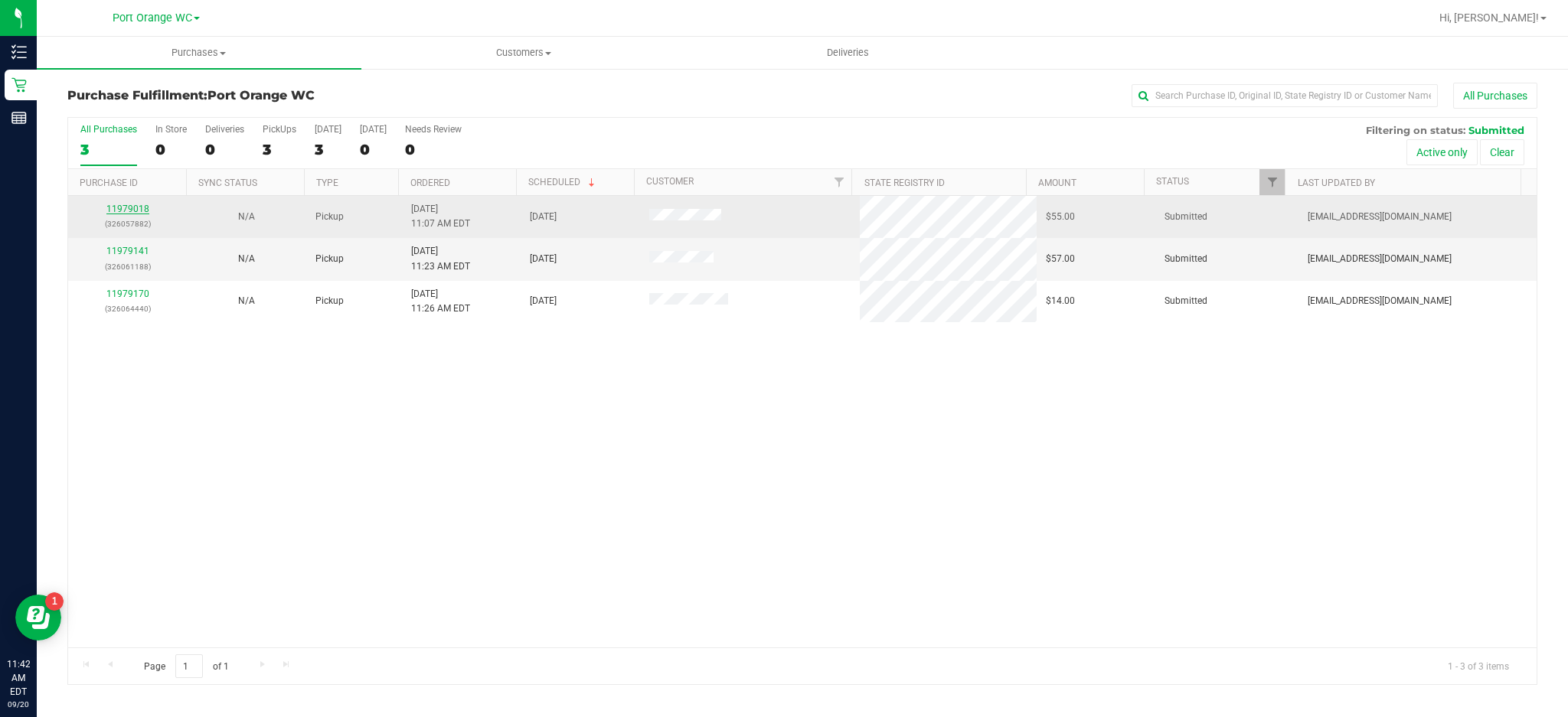
click at [144, 214] on link "11979018" at bounding box center [128, 209] width 43 height 11
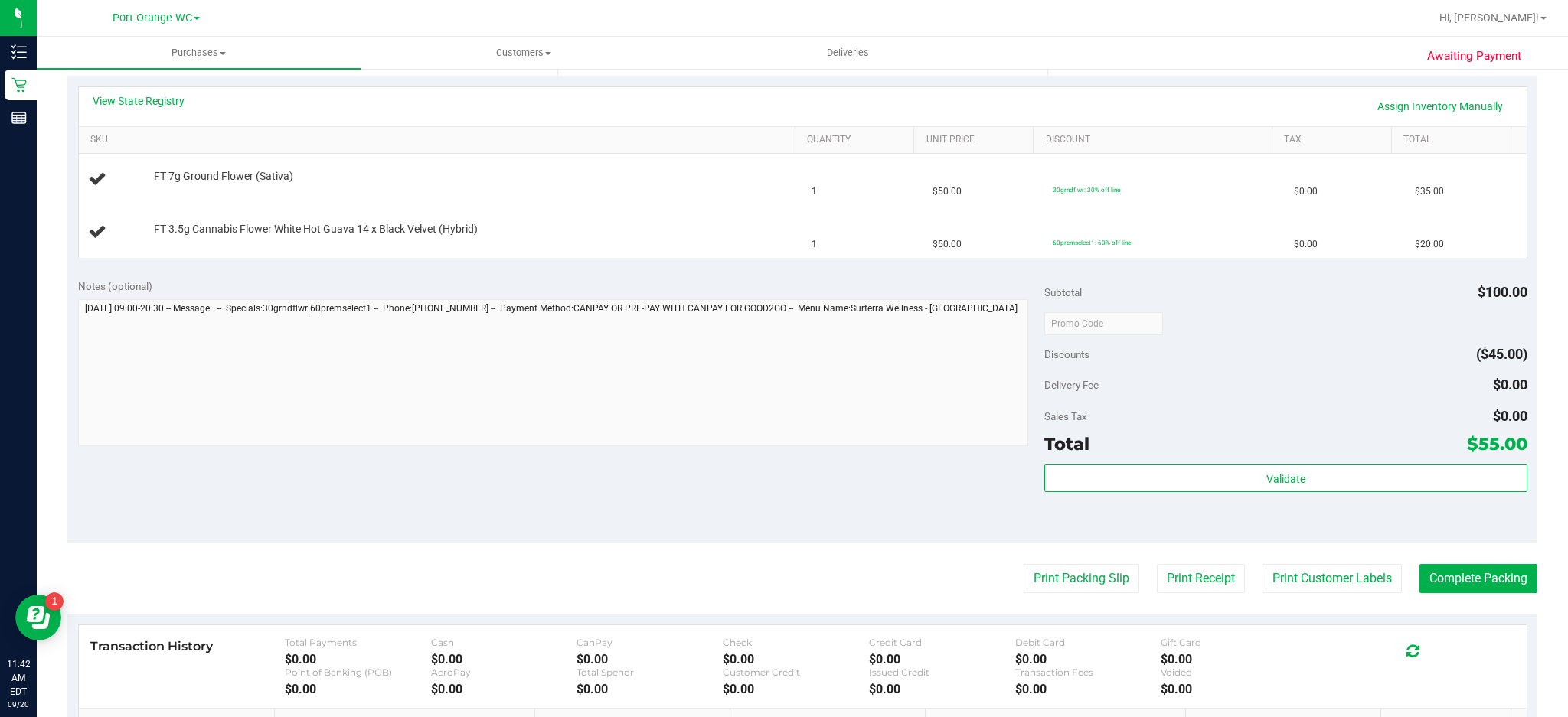
scroll to position [327, 0]
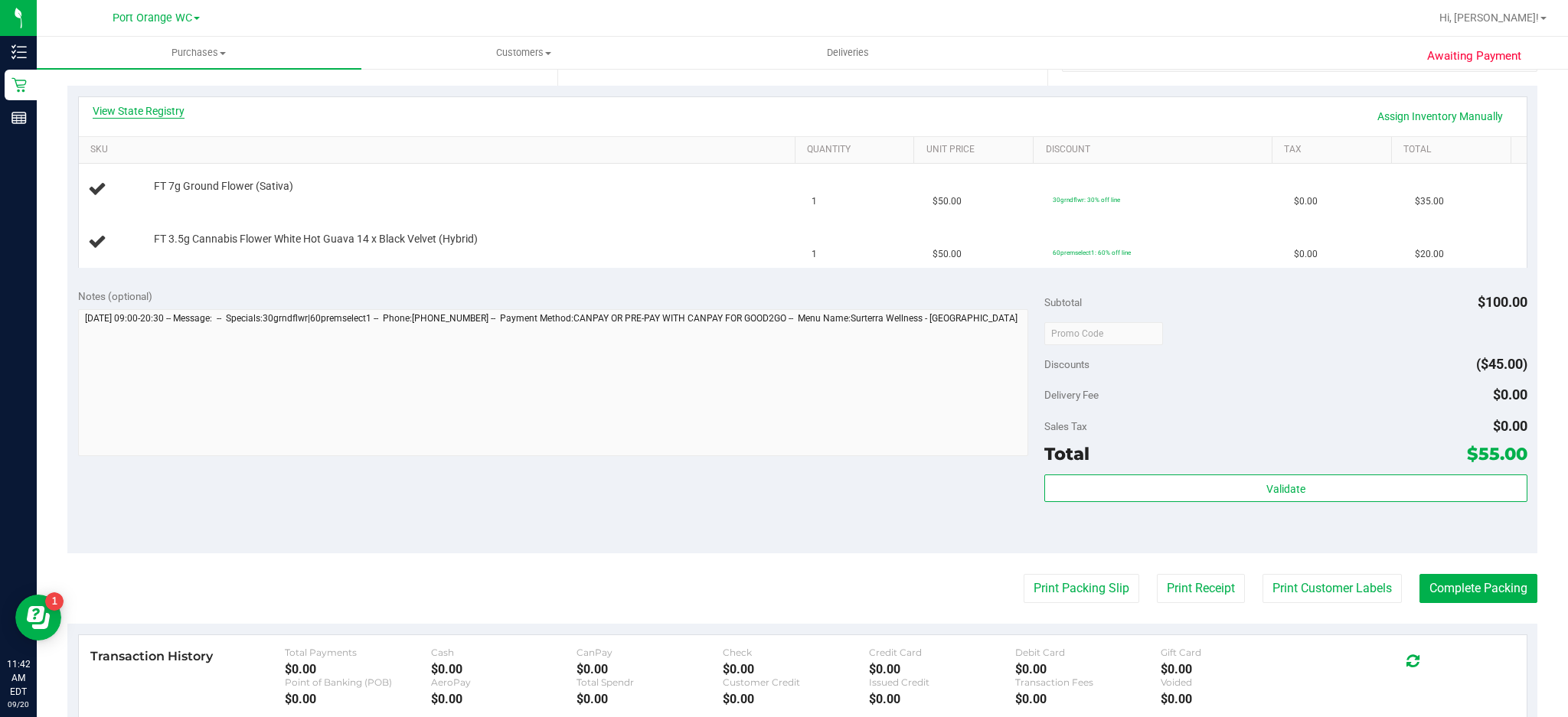
click at [176, 103] on link "View State Registry" at bounding box center [139, 110] width 92 height 16
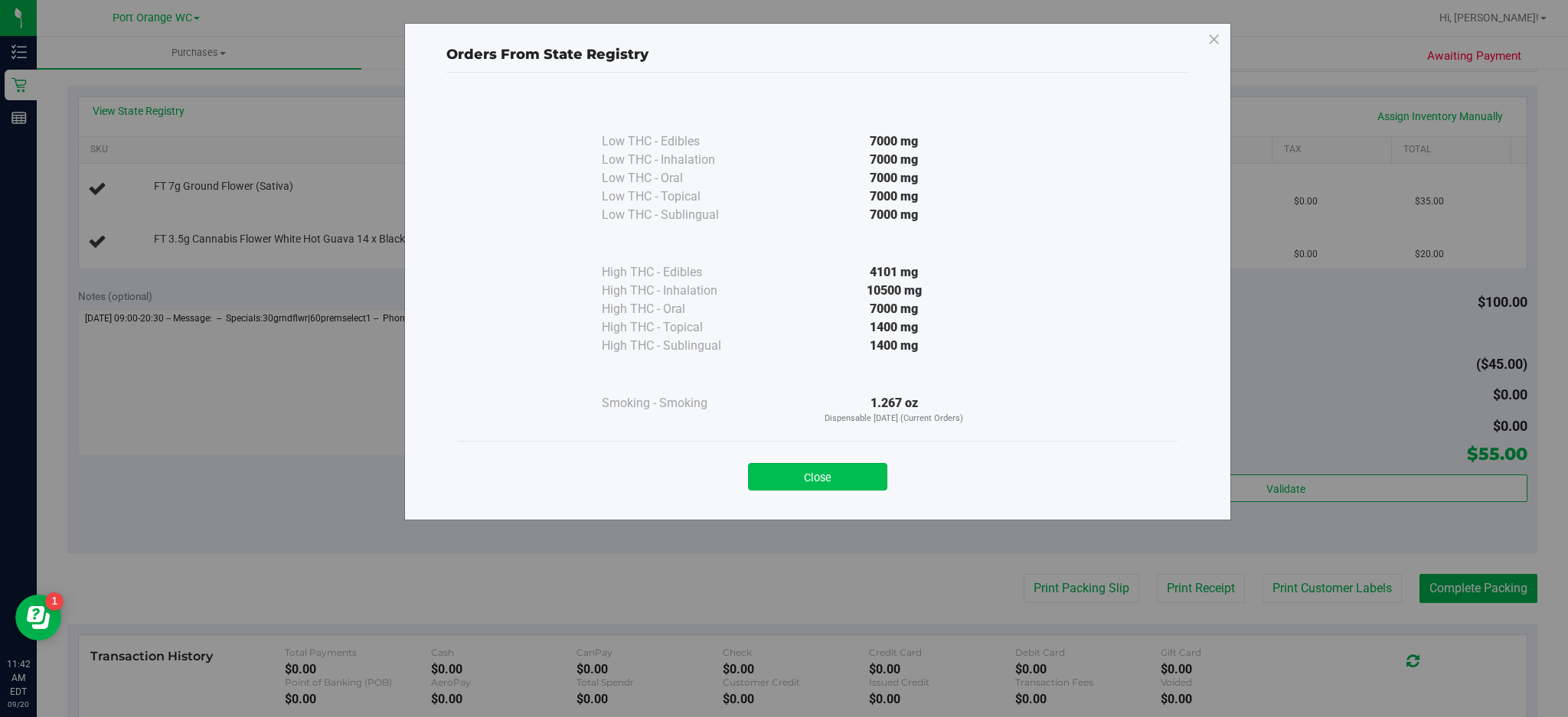
click at [826, 474] on button "Close" at bounding box center [817, 477] width 140 height 27
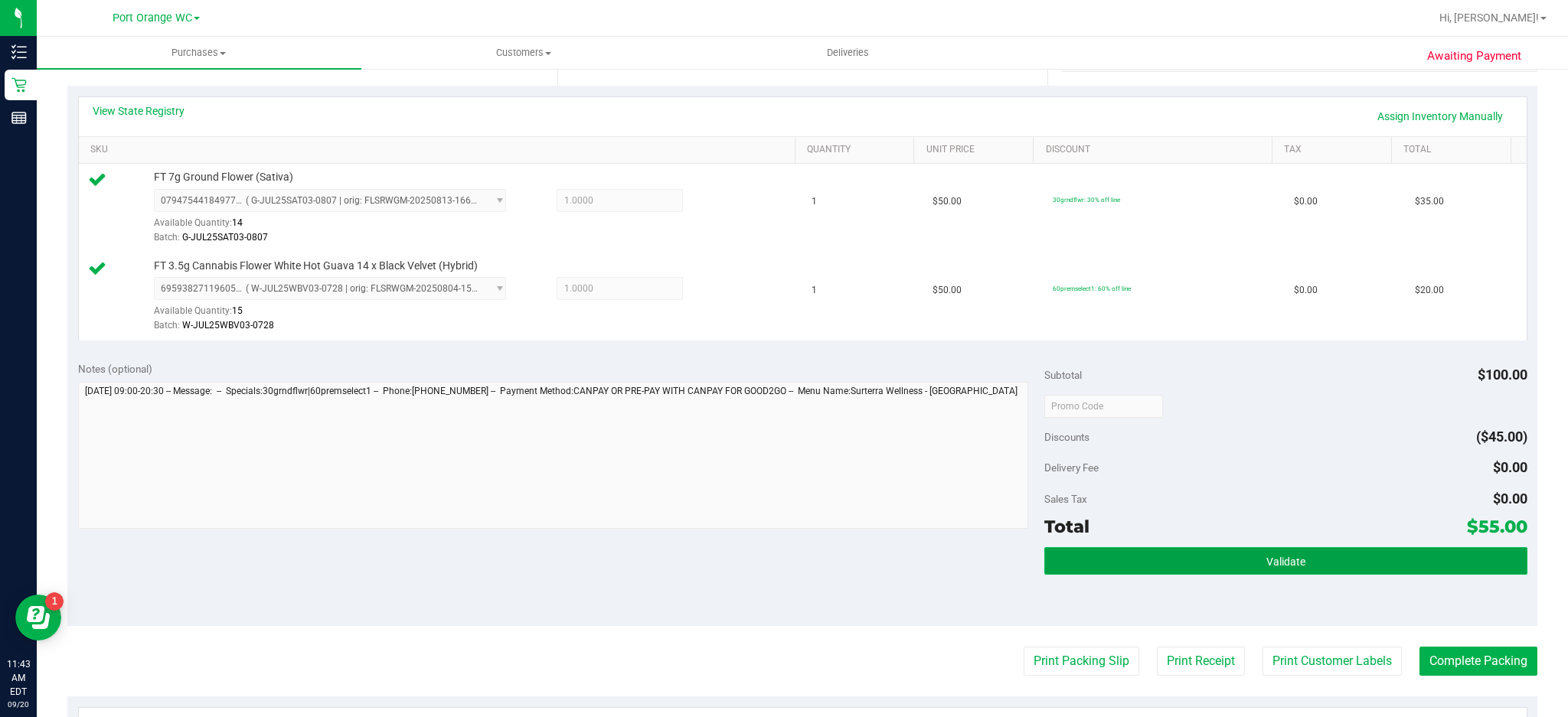
click at [1314, 554] on button "Validate" at bounding box center [1286, 561] width 483 height 27
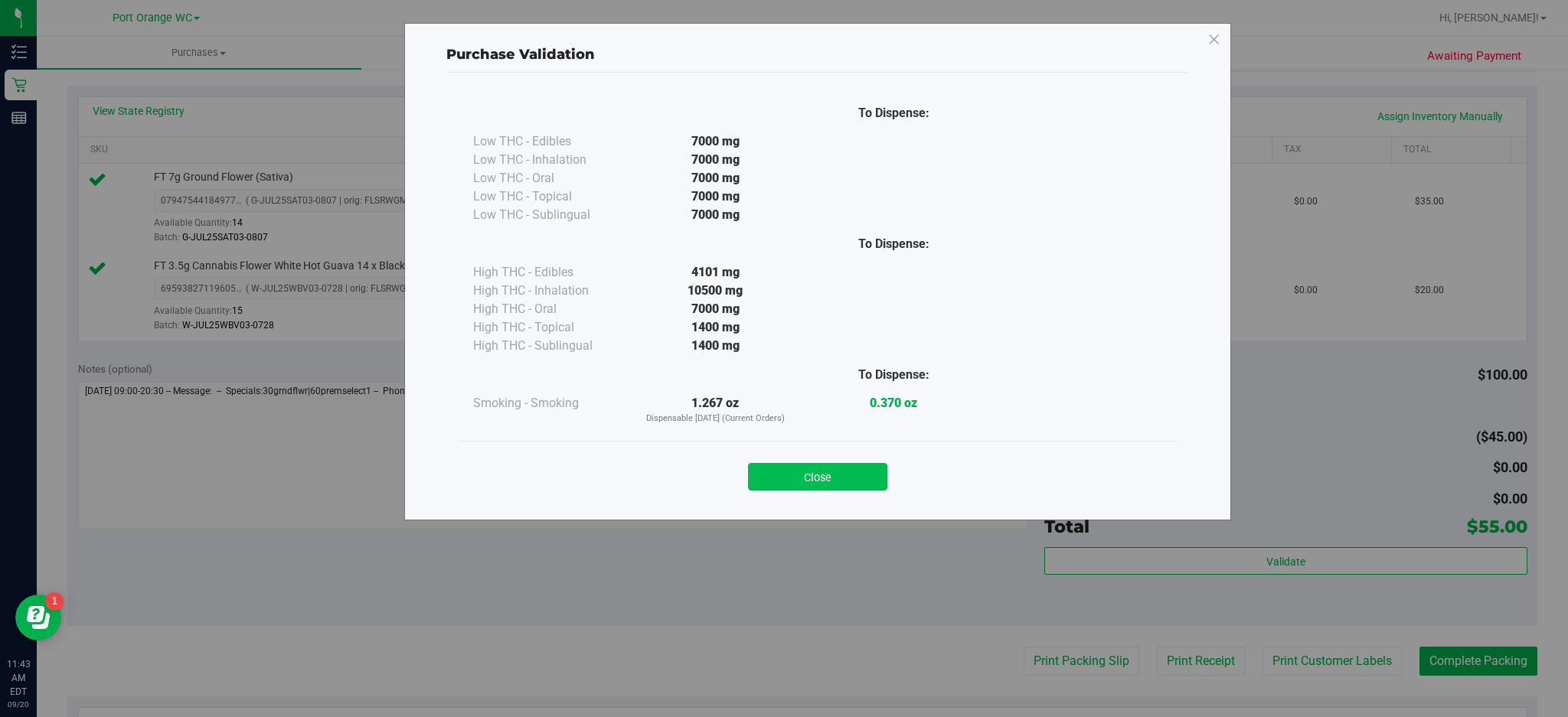
click at [844, 474] on button "Close" at bounding box center [817, 477] width 140 height 27
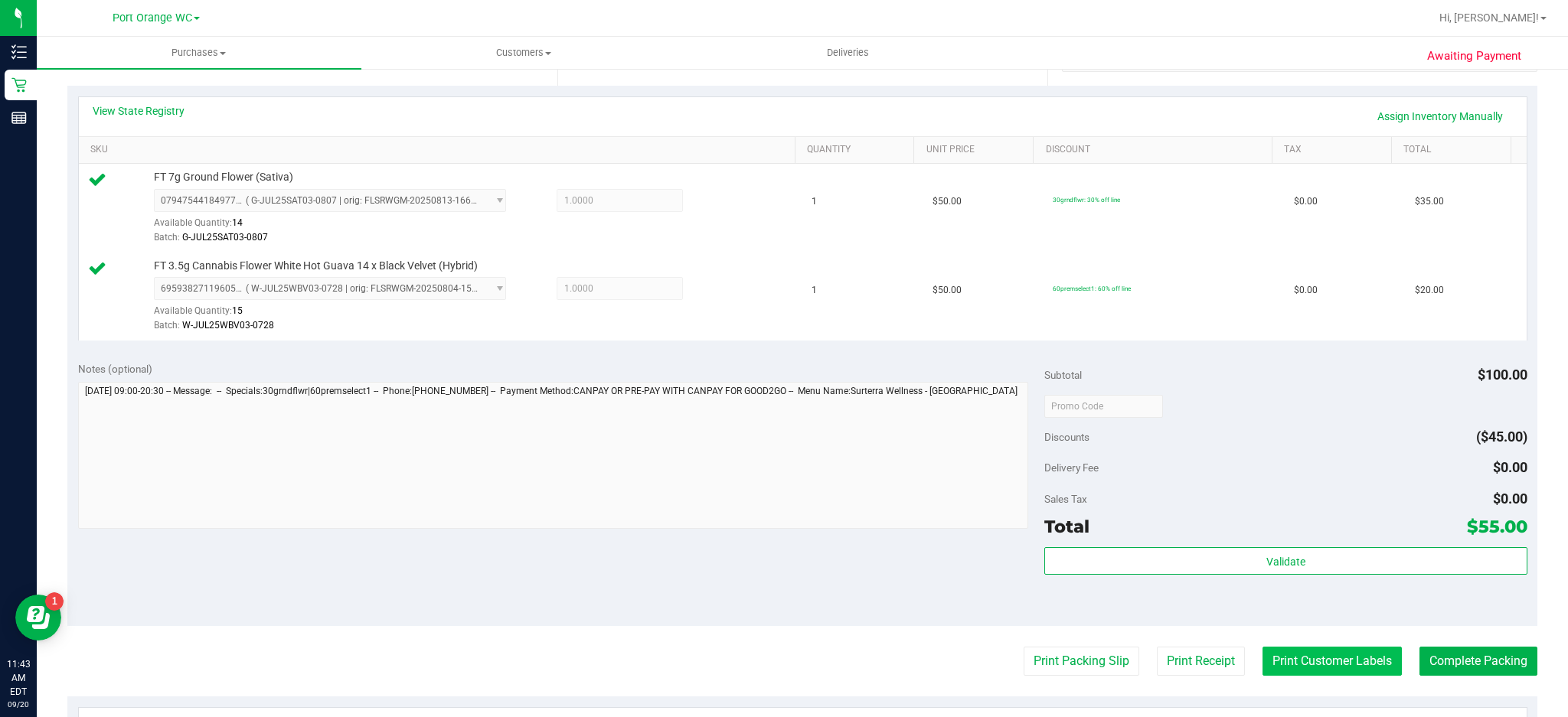
click at [1299, 655] on button "Print Customer Labels" at bounding box center [1332, 661] width 140 height 29
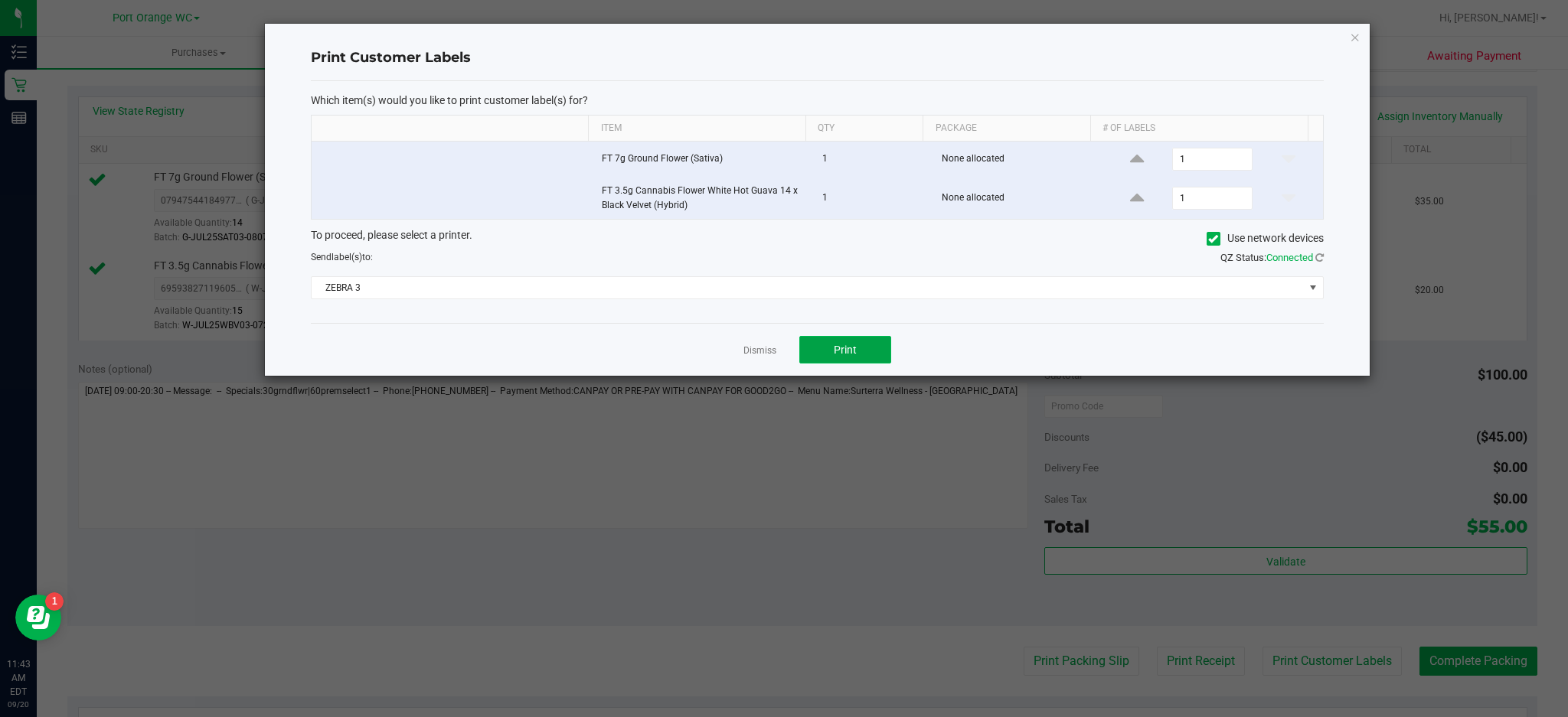
click at [860, 337] on button "Print" at bounding box center [845, 349] width 92 height 27
click at [1355, 40] on icon "button" at bounding box center [1355, 36] width 11 height 18
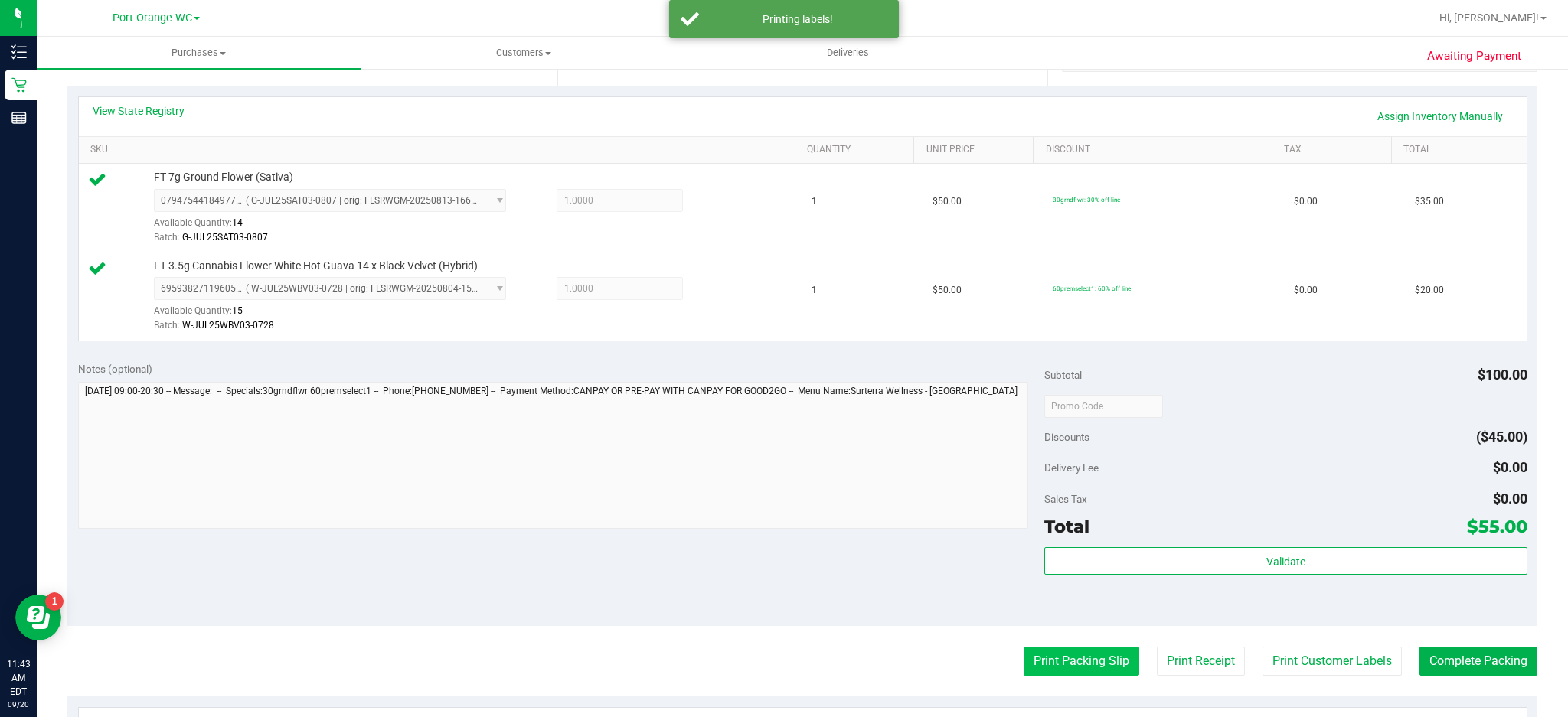
click at [1068, 668] on button "Print Packing Slip" at bounding box center [1081, 661] width 116 height 29
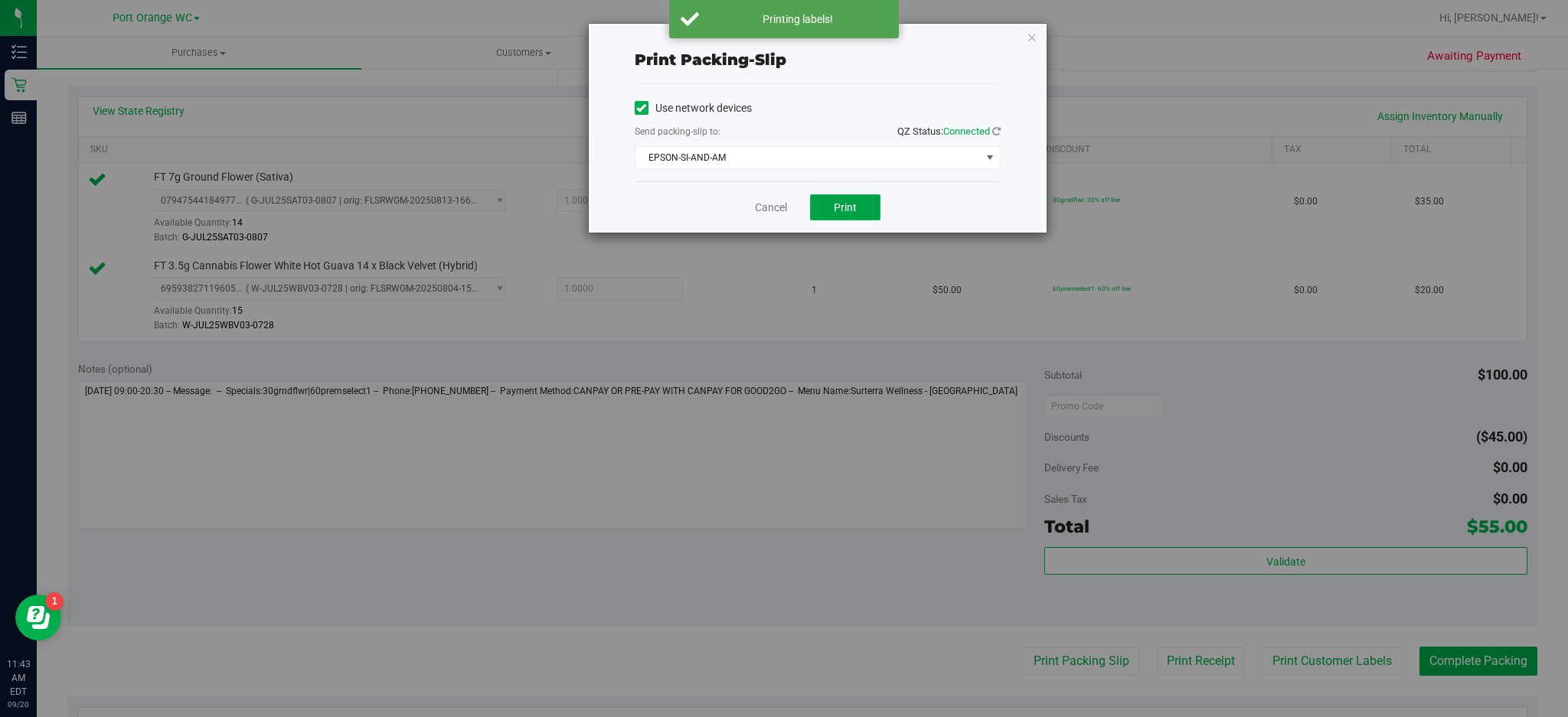
click at [846, 207] on span "Print" at bounding box center [845, 207] width 23 height 12
click at [1032, 35] on icon "button" at bounding box center [1033, 36] width 11 height 18
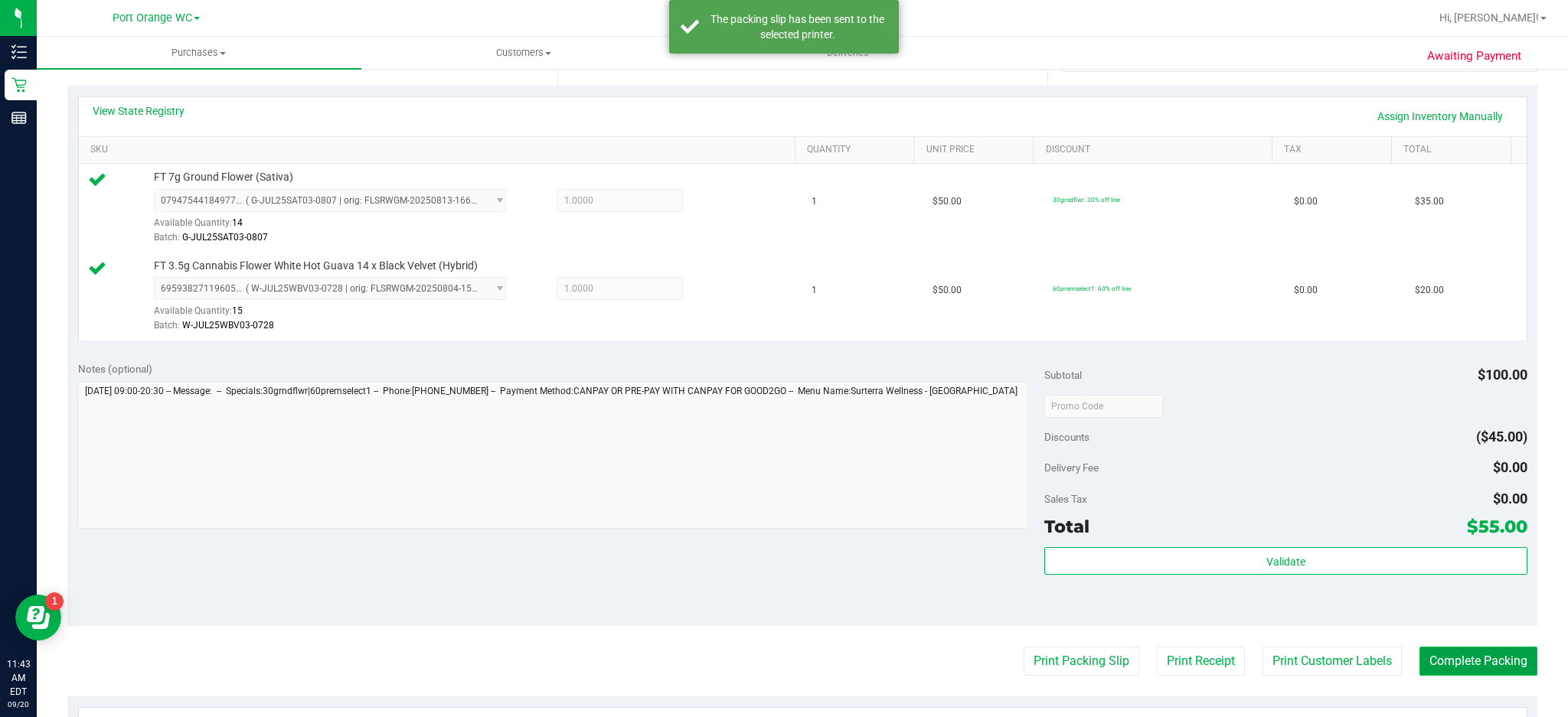
click at [1474, 670] on button "Complete Packing" at bounding box center [1478, 661] width 118 height 29
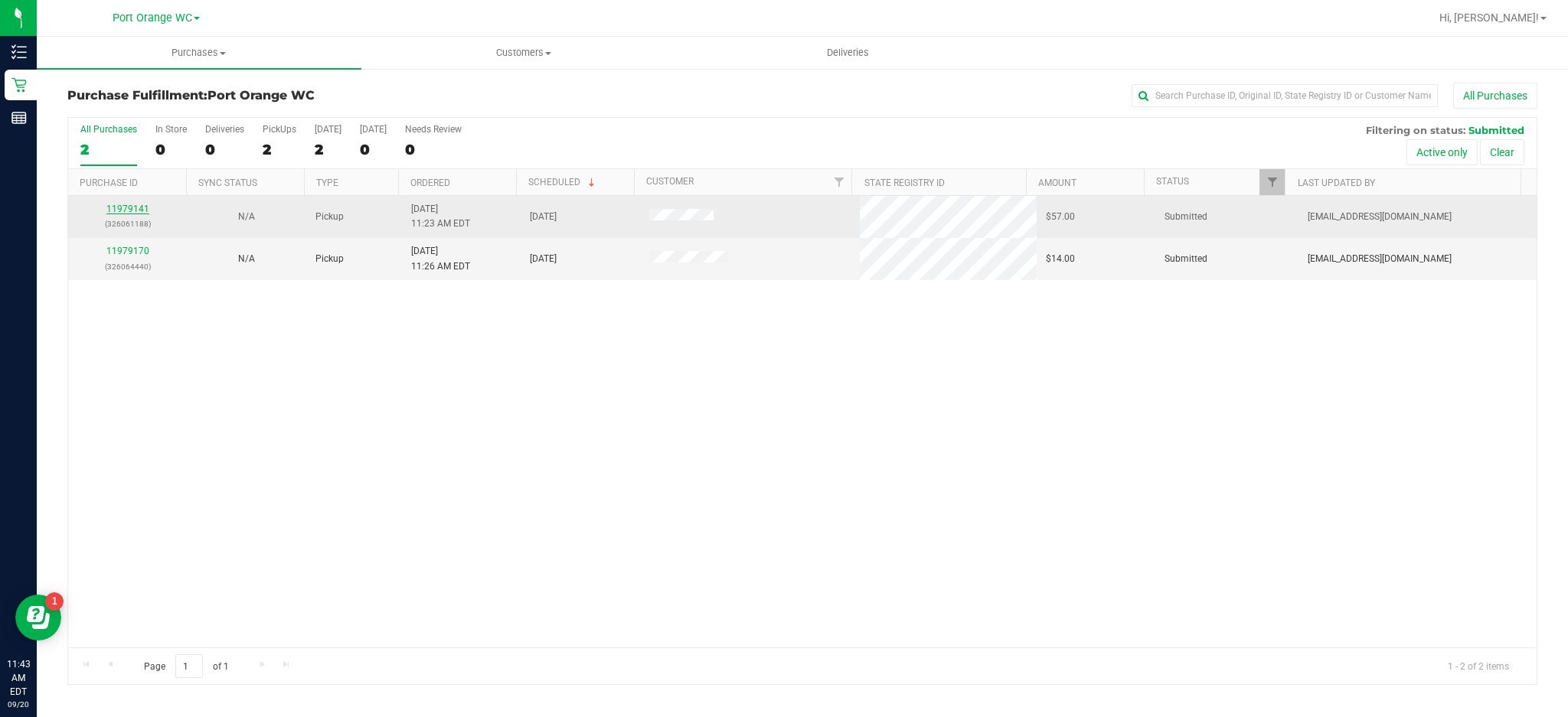
click at [135, 210] on link "11979141" at bounding box center [128, 209] width 43 height 11
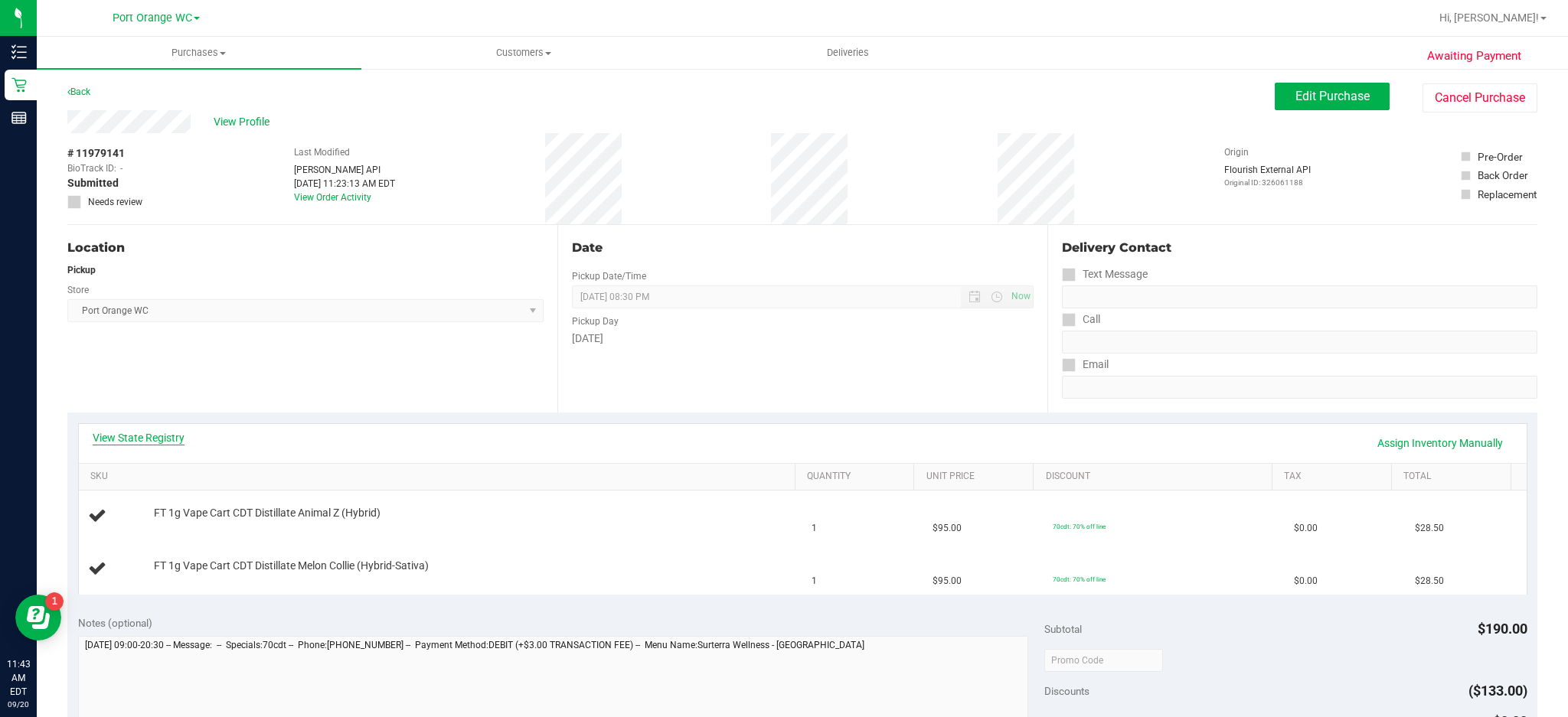
click at [160, 436] on link "View State Registry" at bounding box center [139, 438] width 92 height 16
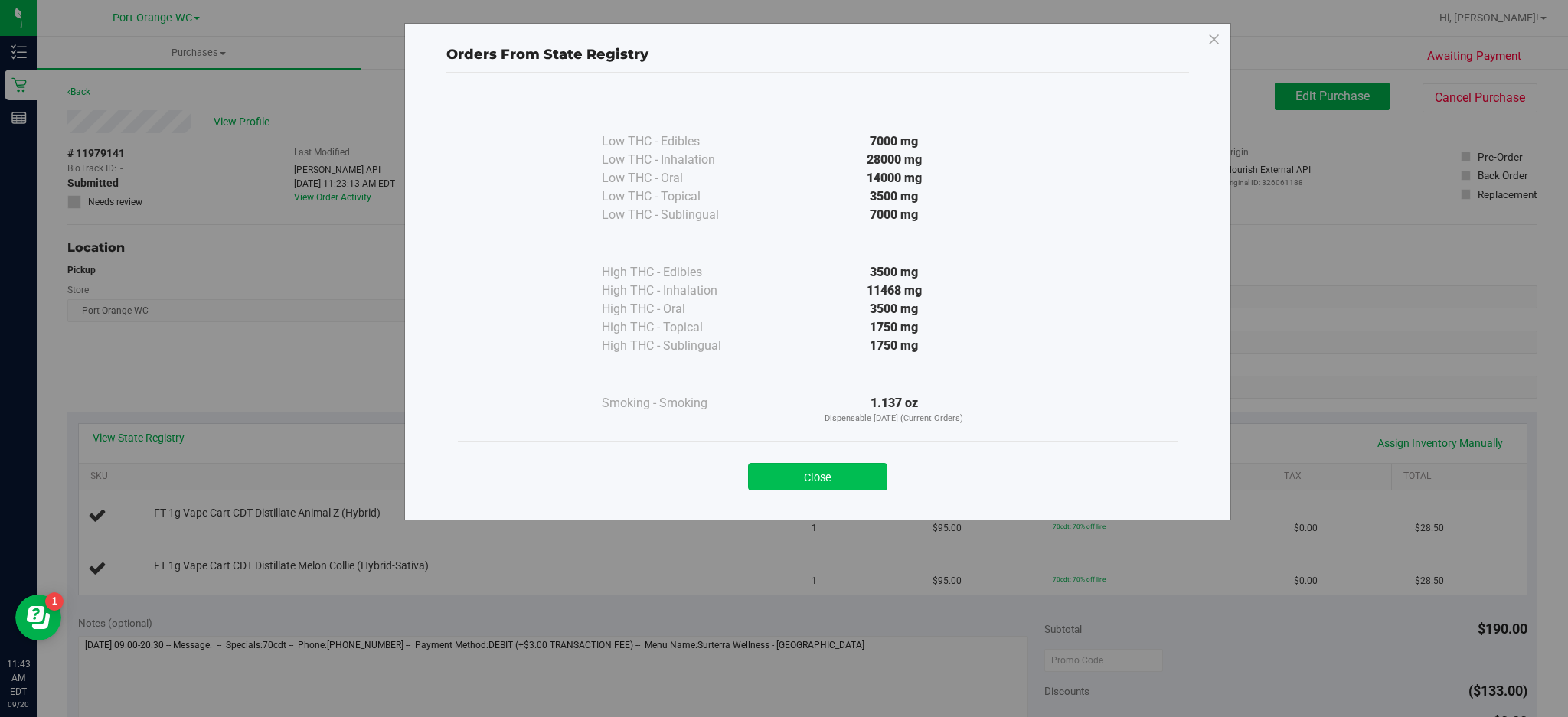
click at [844, 474] on button "Close" at bounding box center [817, 477] width 140 height 27
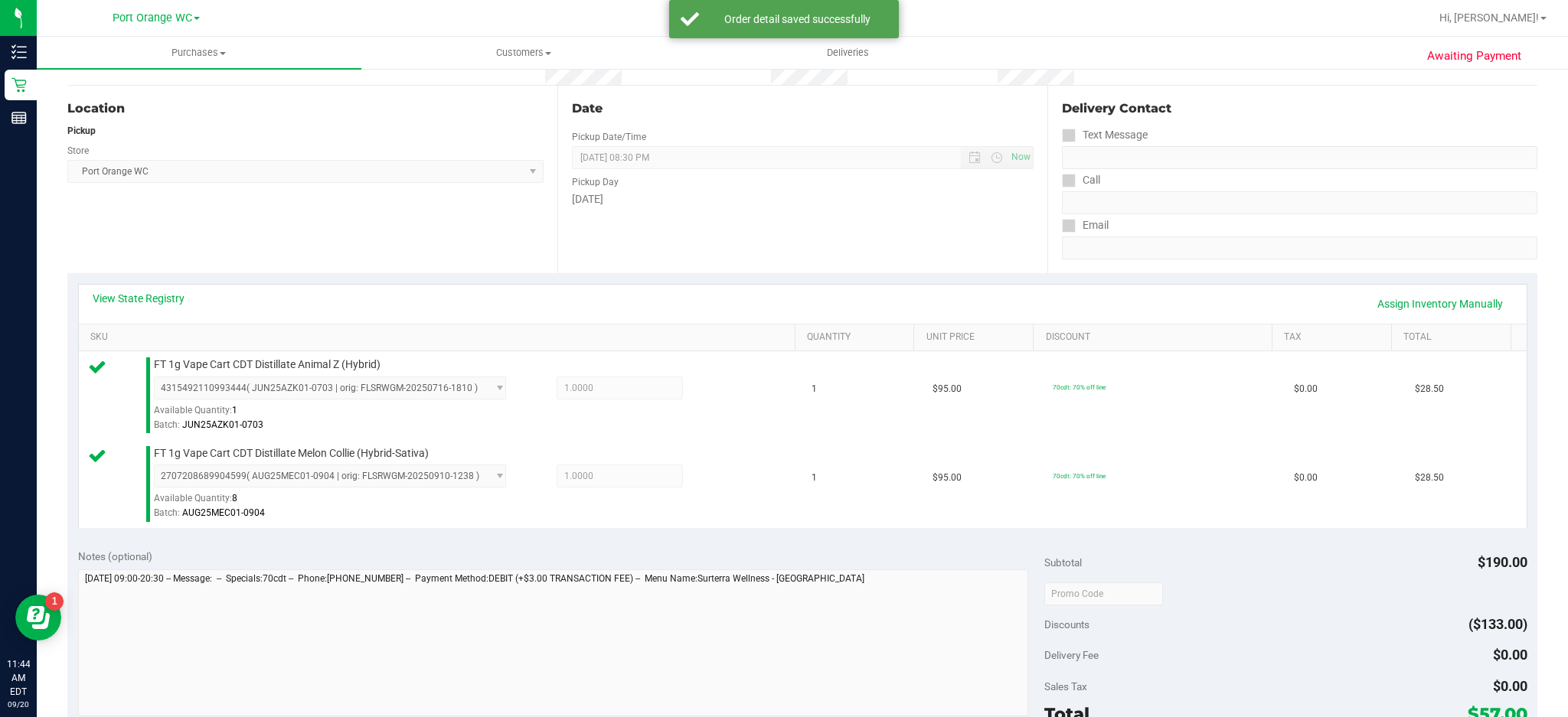
scroll to position [228, 0]
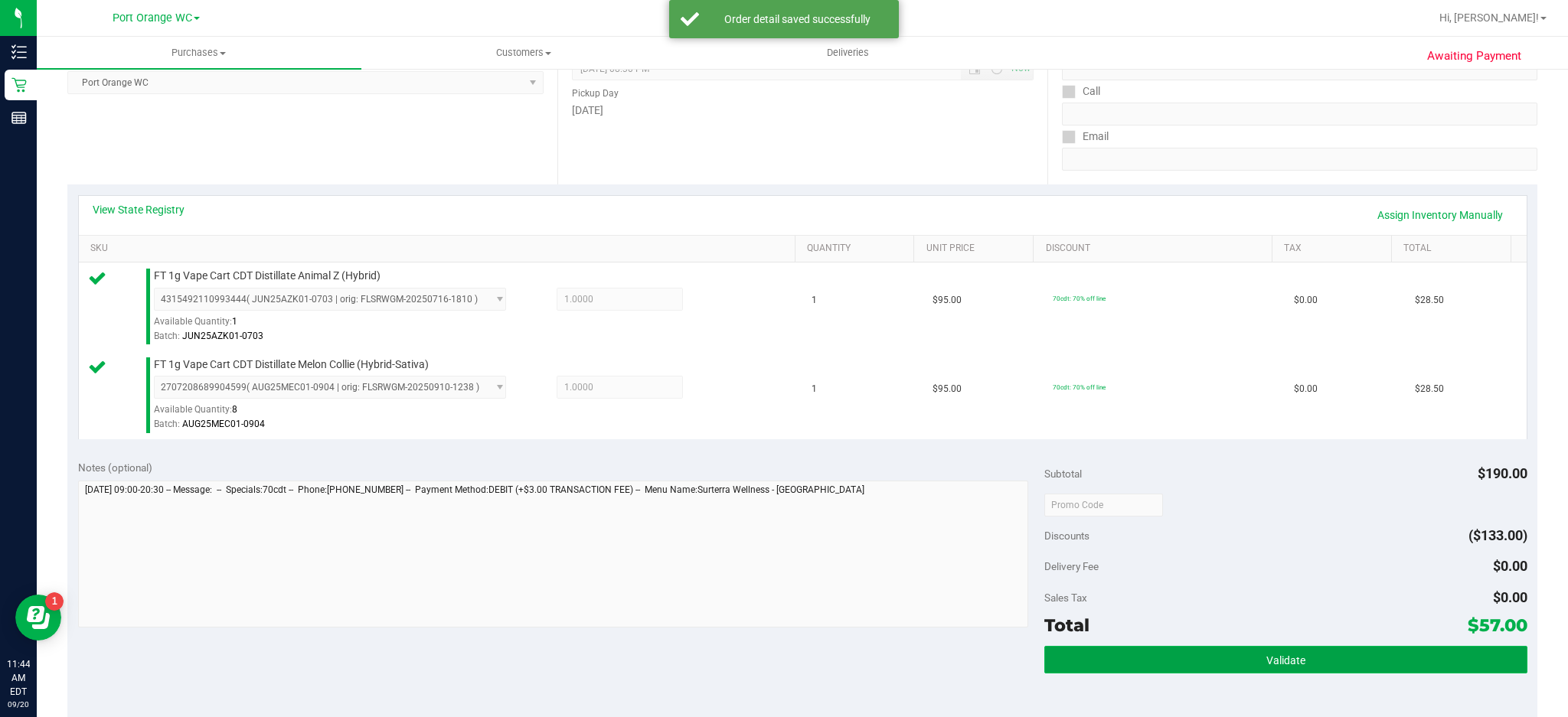
click at [1266, 659] on span "Validate" at bounding box center [1285, 660] width 39 height 12
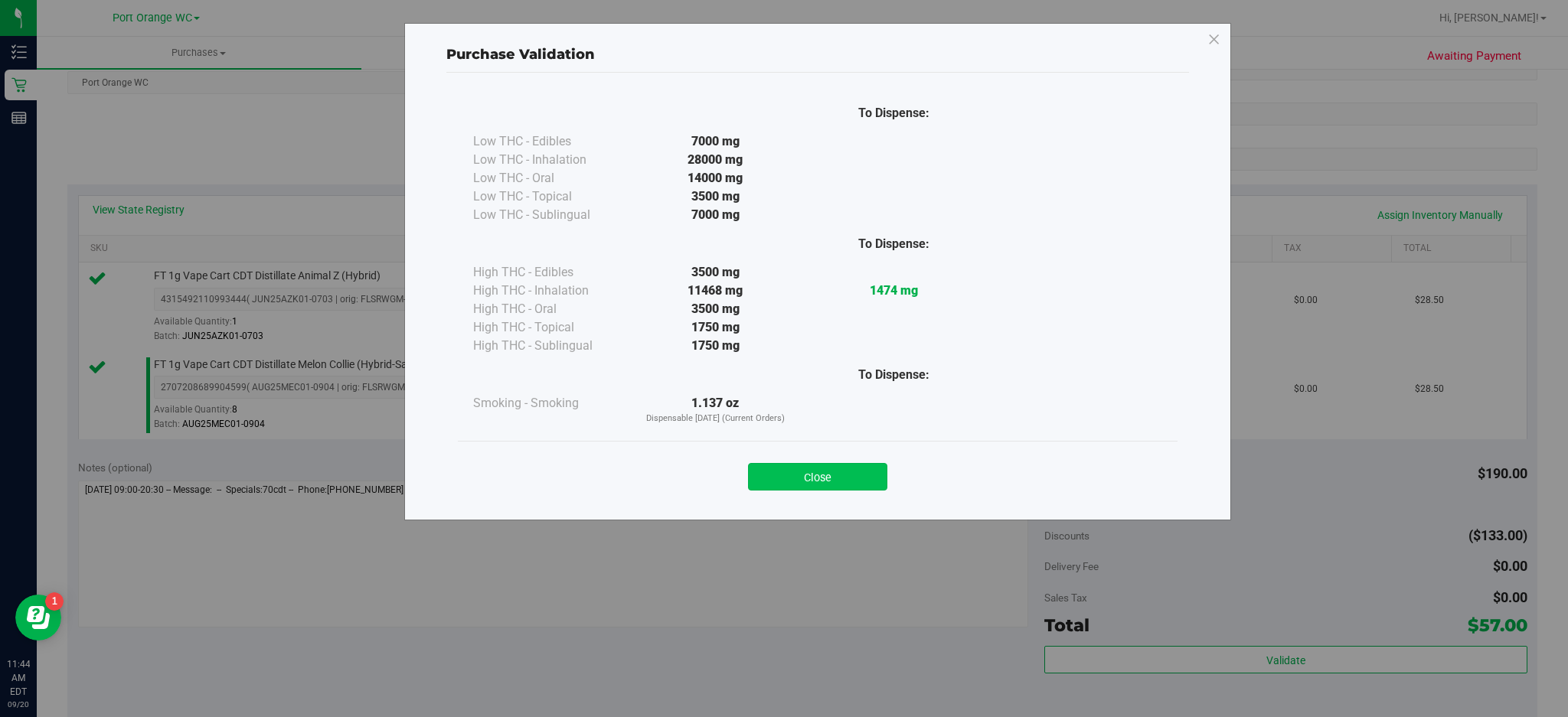
click at [826, 475] on button "Close" at bounding box center [817, 477] width 140 height 27
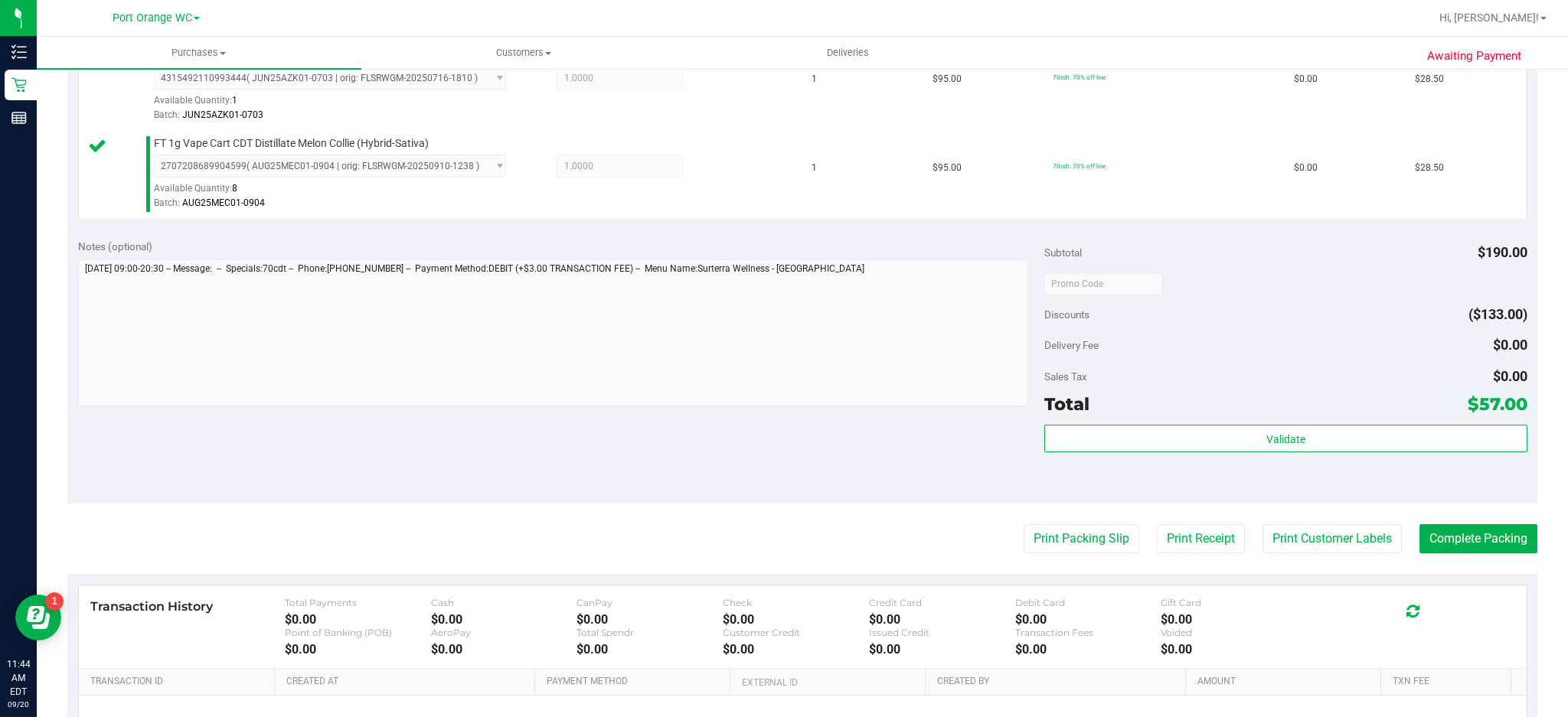
scroll to position [452, 0]
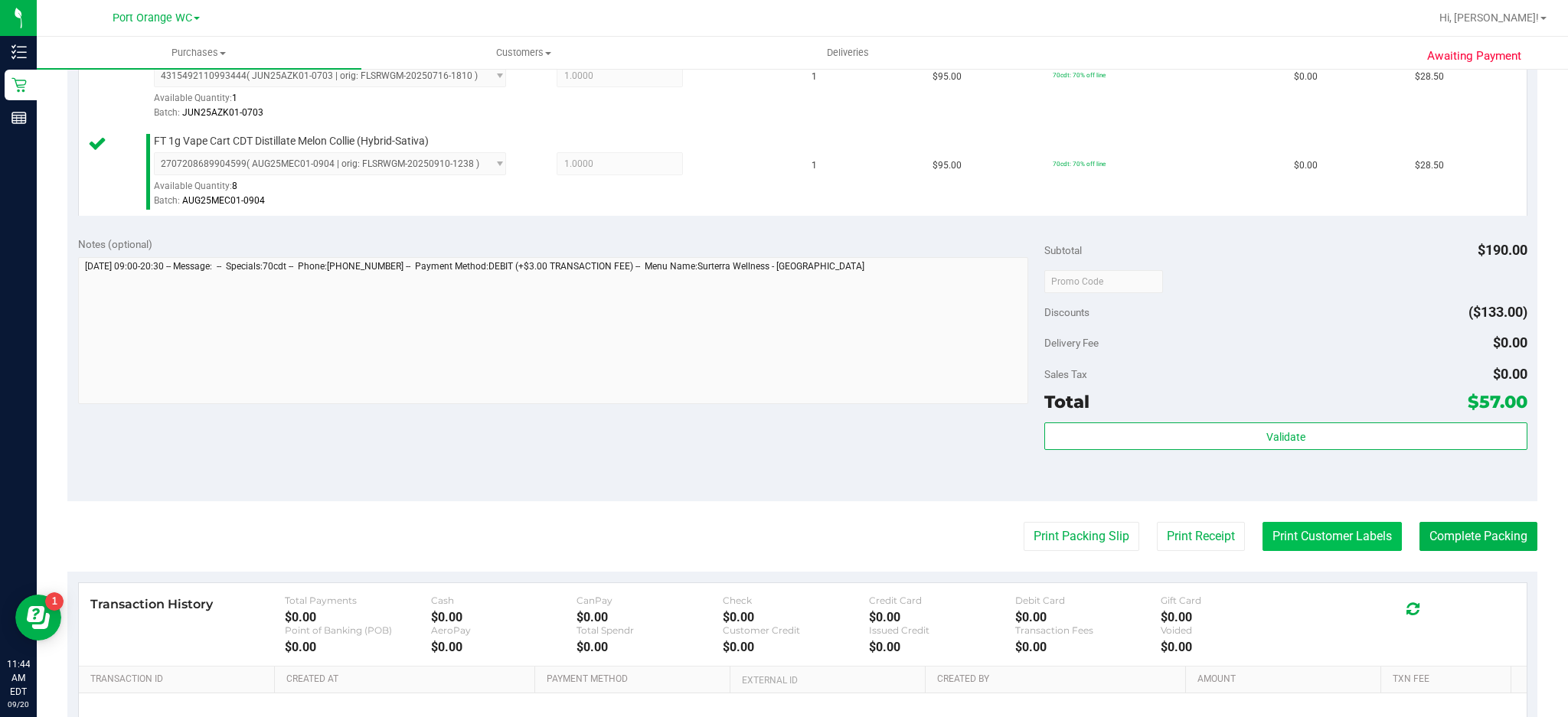
click at [1328, 535] on button "Print Customer Labels" at bounding box center [1332, 536] width 140 height 29
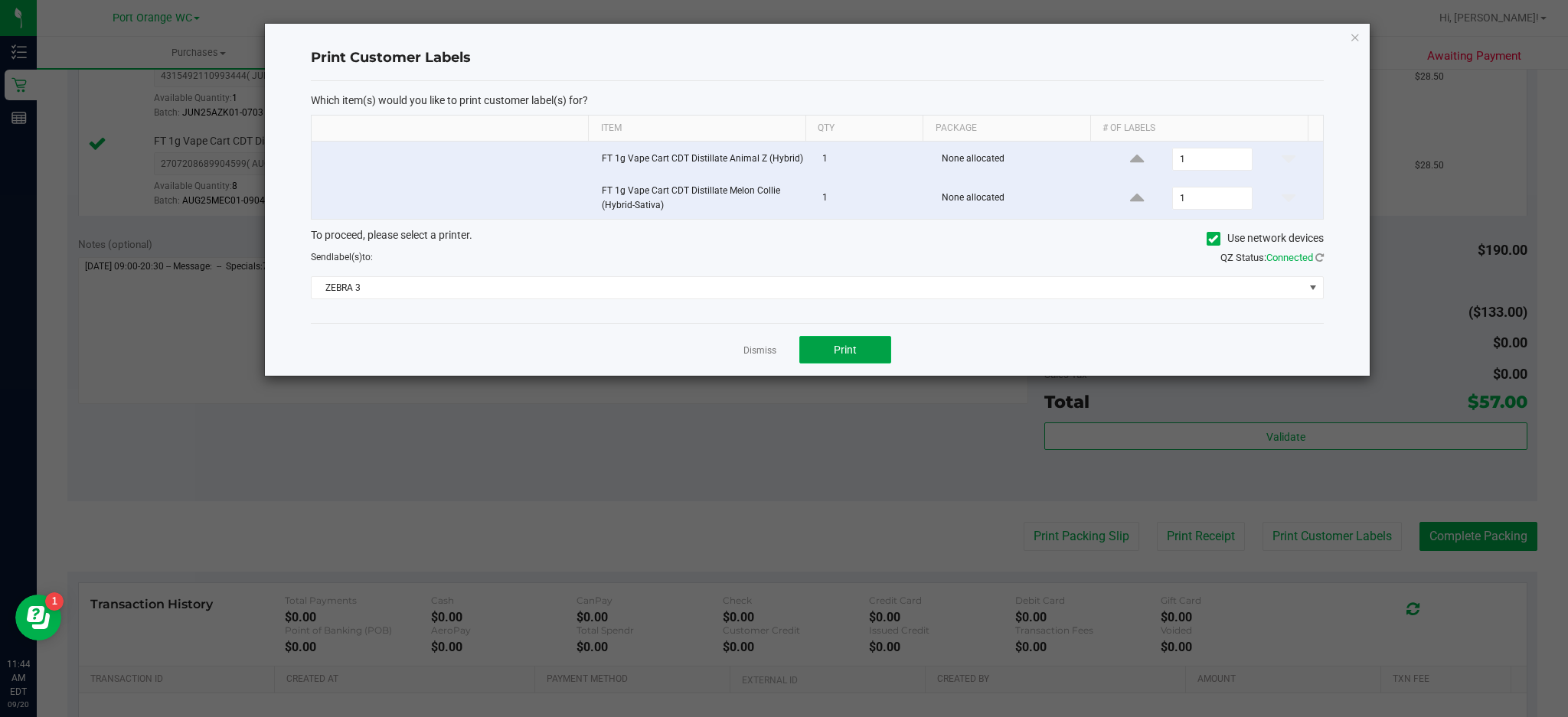
click at [857, 359] on button "Print" at bounding box center [845, 349] width 92 height 27
click at [1355, 32] on icon "button" at bounding box center [1355, 36] width 11 height 18
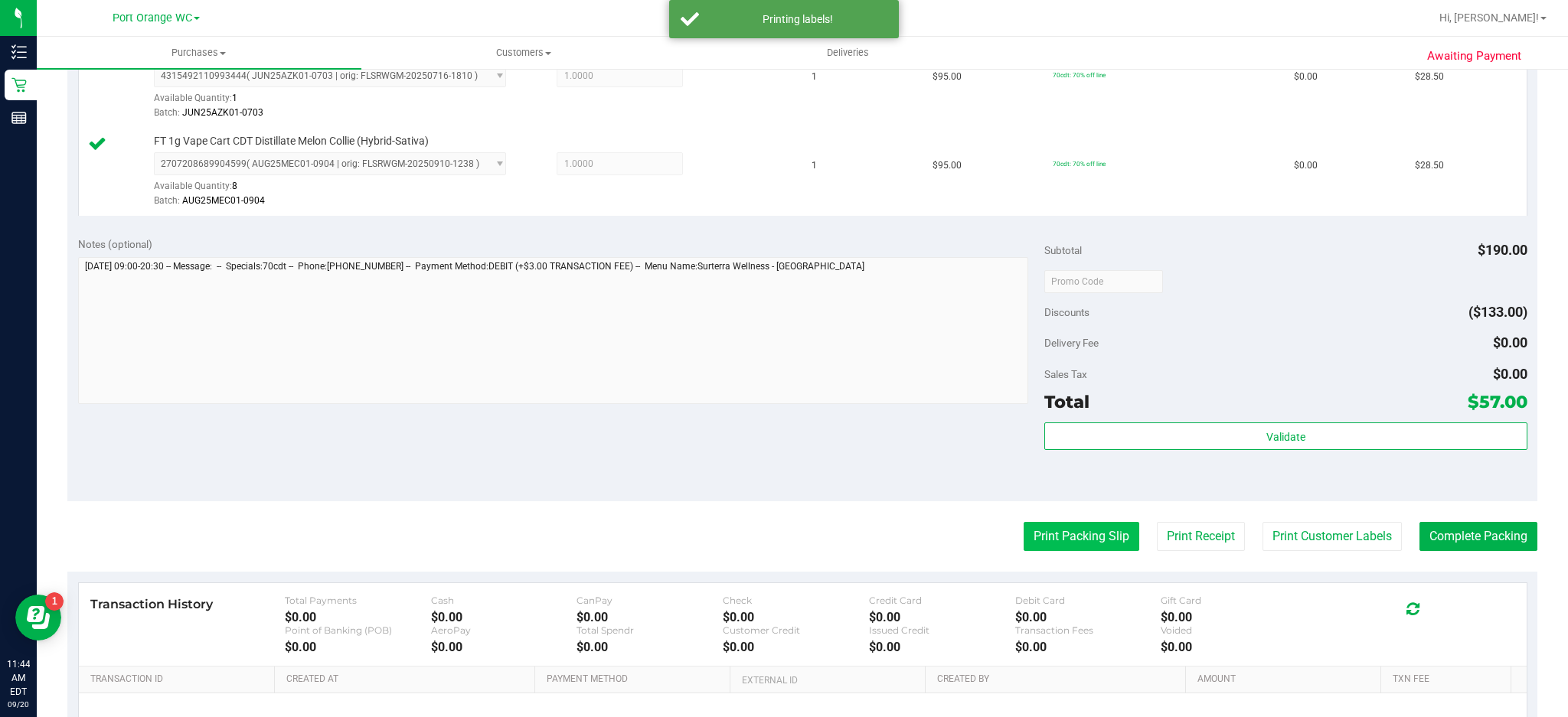
click at [1075, 541] on button "Print Packing Slip" at bounding box center [1081, 536] width 116 height 29
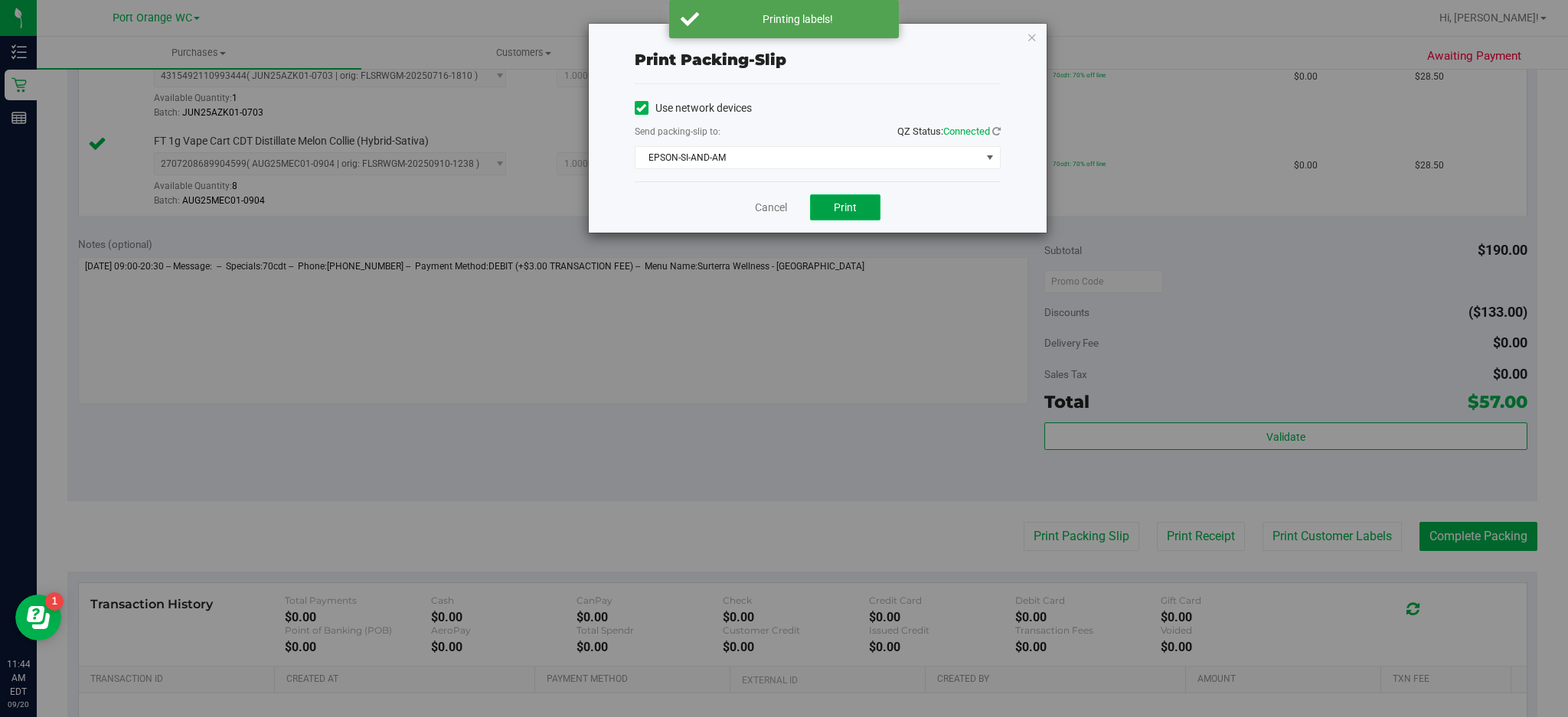
click at [846, 207] on span "Print" at bounding box center [845, 207] width 23 height 12
click at [1033, 34] on icon "button" at bounding box center [1033, 36] width 11 height 18
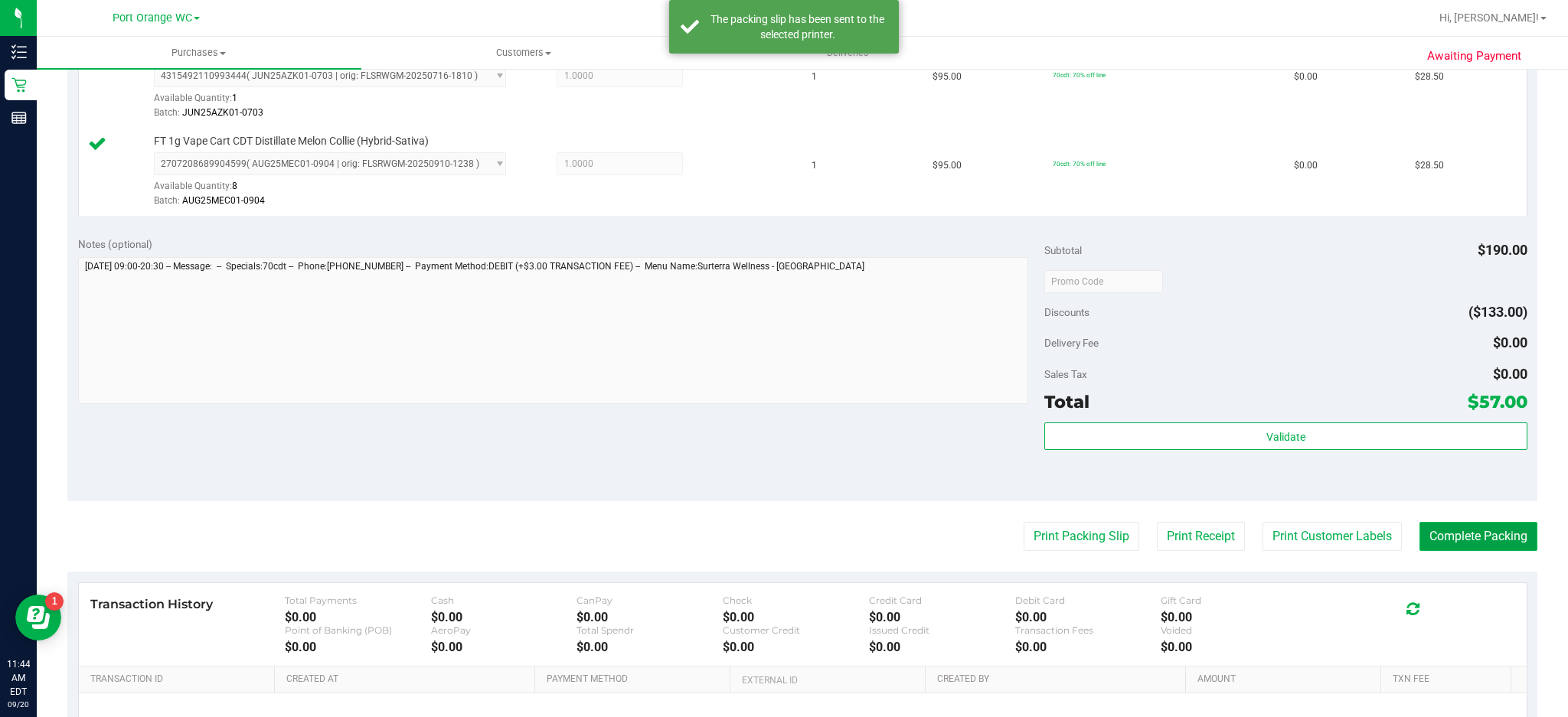
click at [1482, 535] on button "Complete Packing" at bounding box center [1478, 536] width 118 height 29
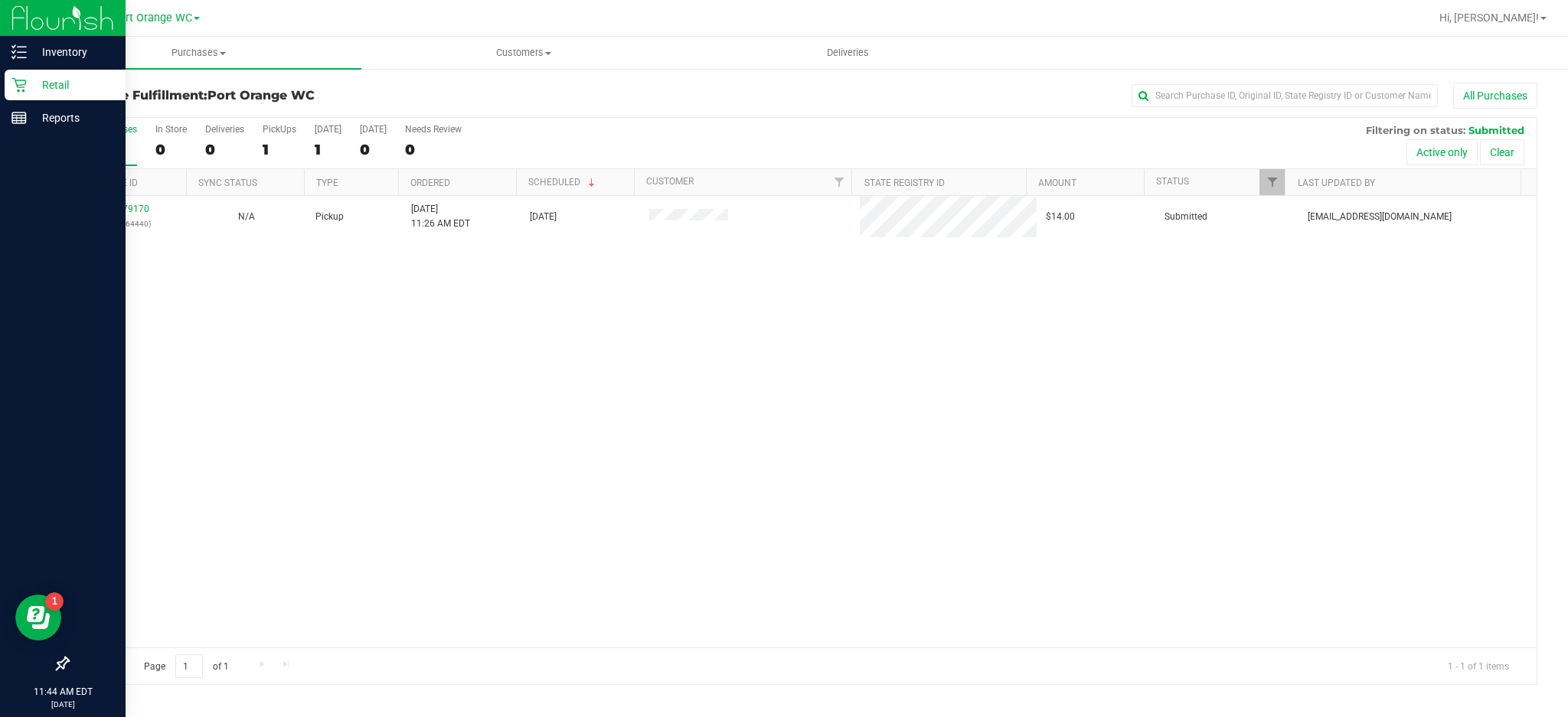
click at [18, 84] on icon at bounding box center [19, 86] width 15 height 15
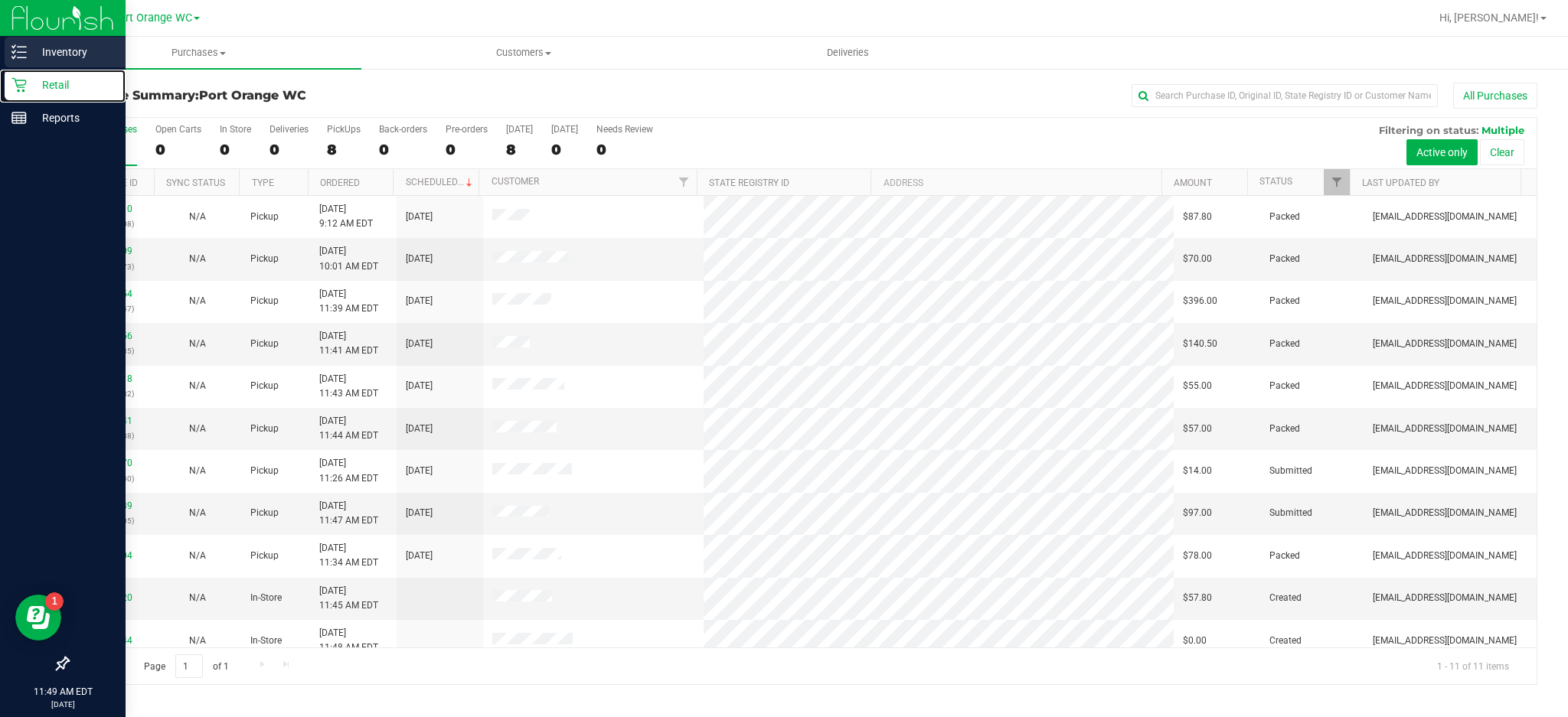
click at [92, 53] on p "Inventory" at bounding box center [72, 52] width 92 height 18
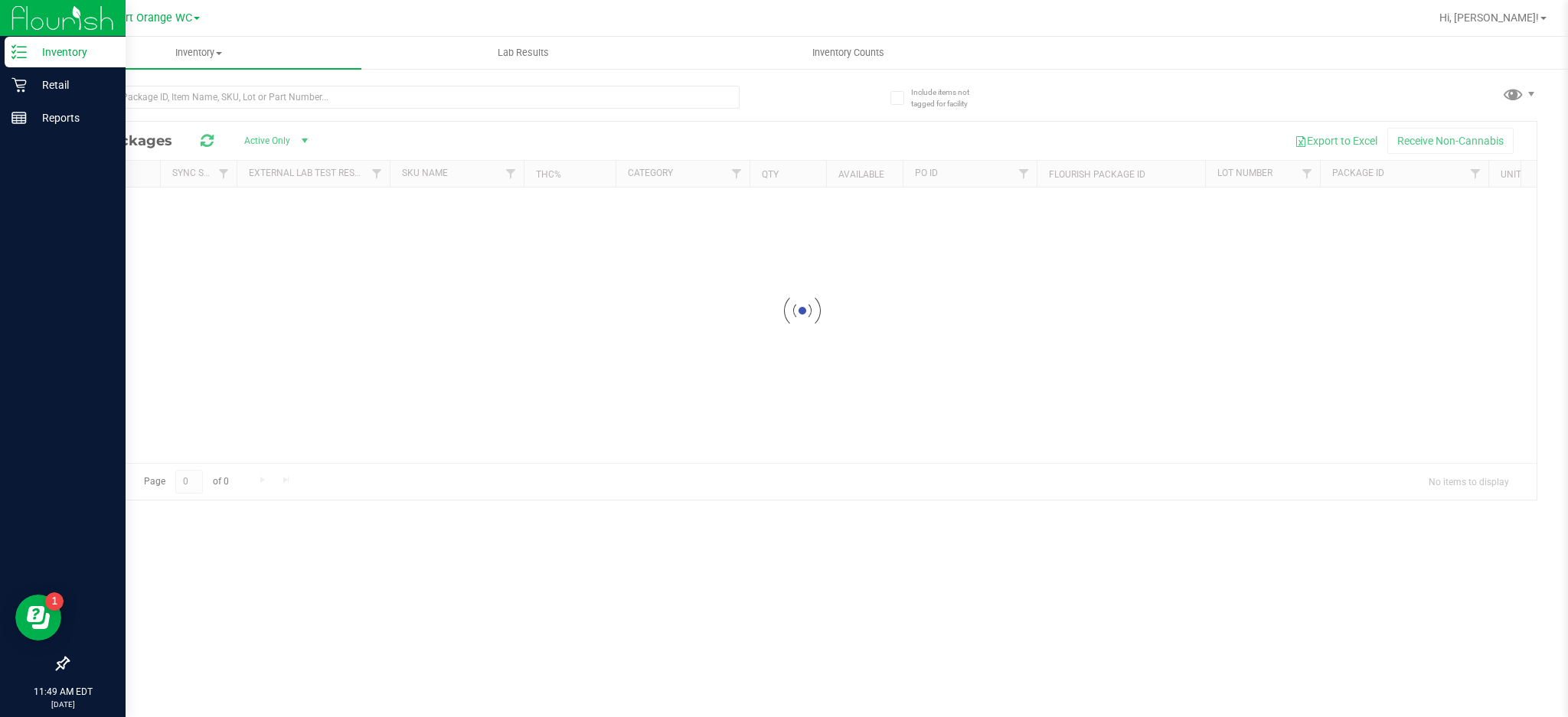
click at [83, 53] on p "Inventory" at bounding box center [72, 52] width 92 height 18
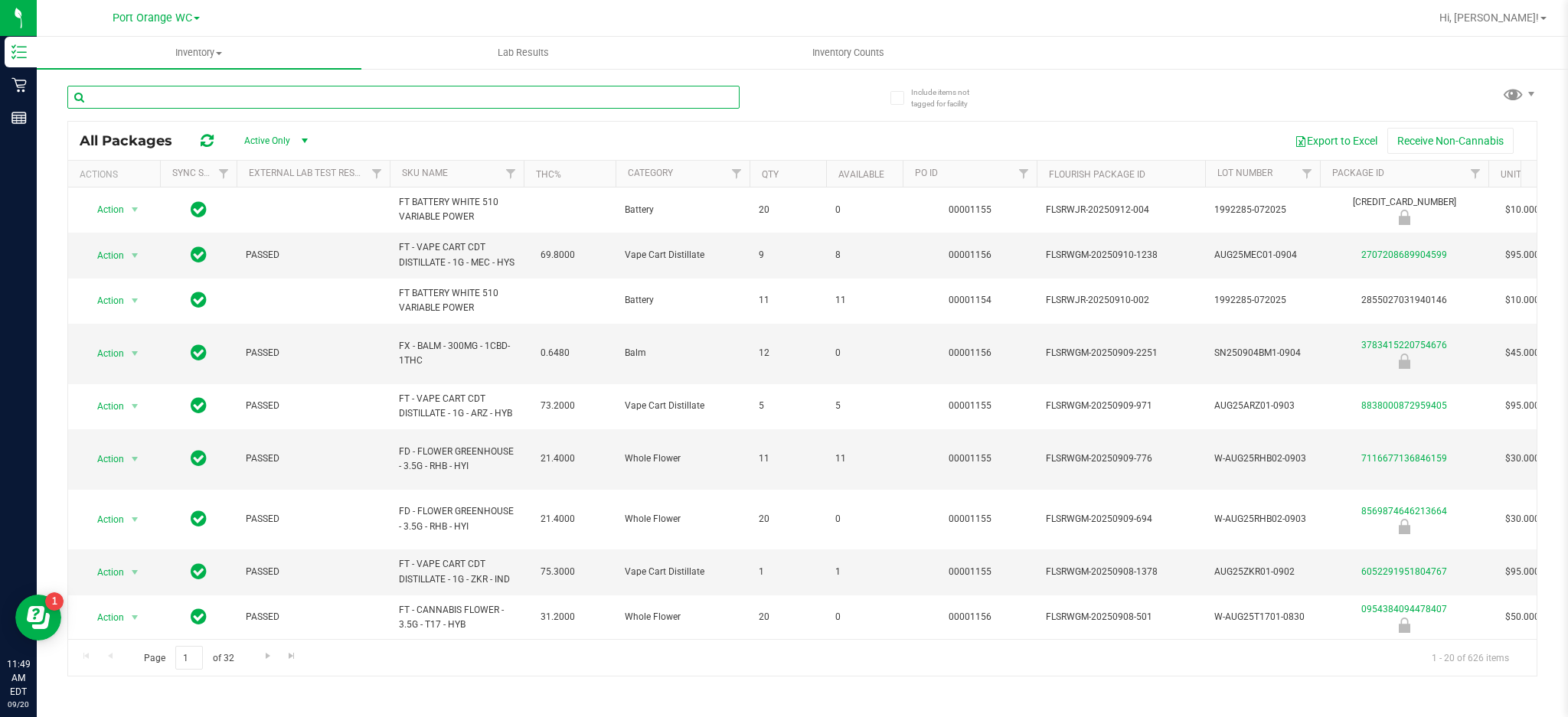
click at [404, 99] on input "text" at bounding box center [403, 97] width 672 height 23
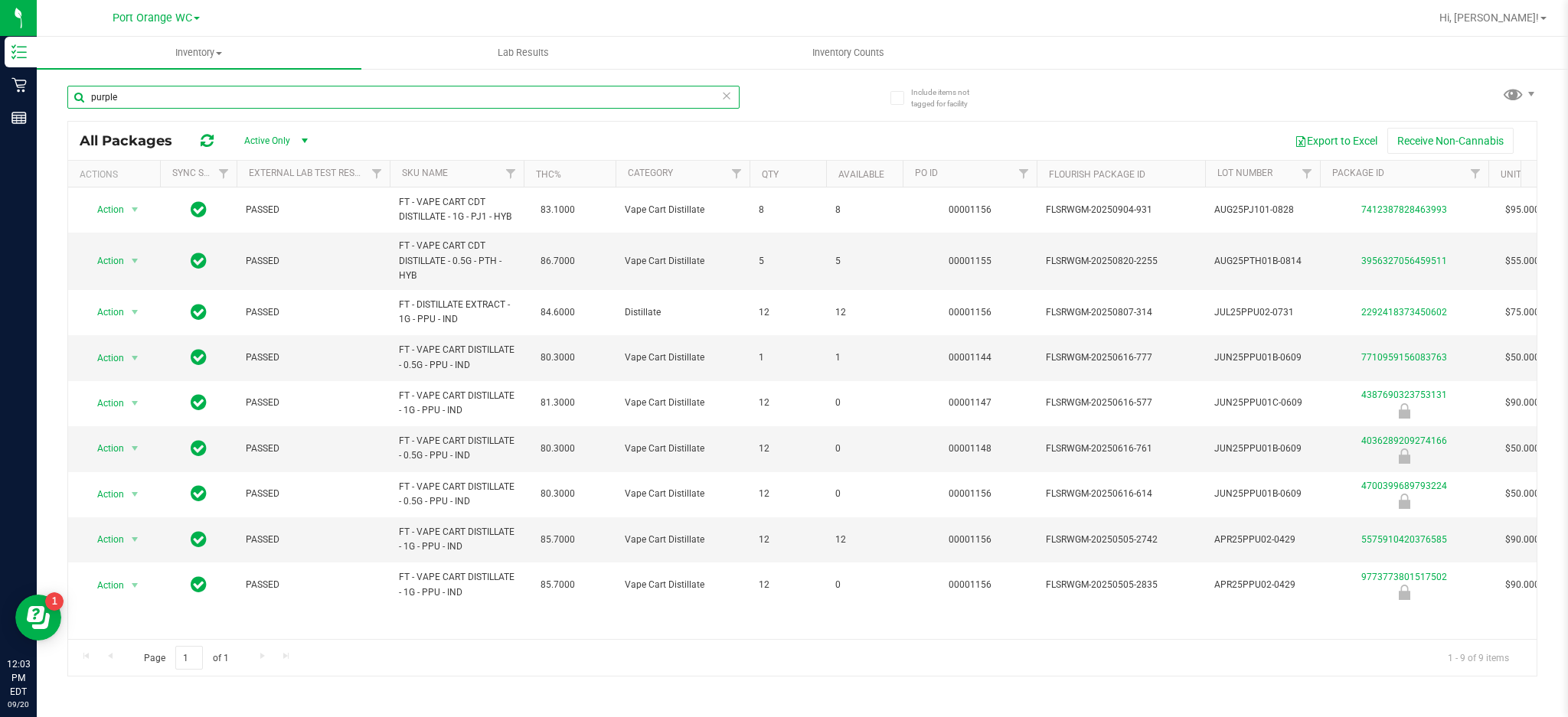
click at [188, 92] on input "purple" at bounding box center [403, 97] width 672 height 23
type input "p"
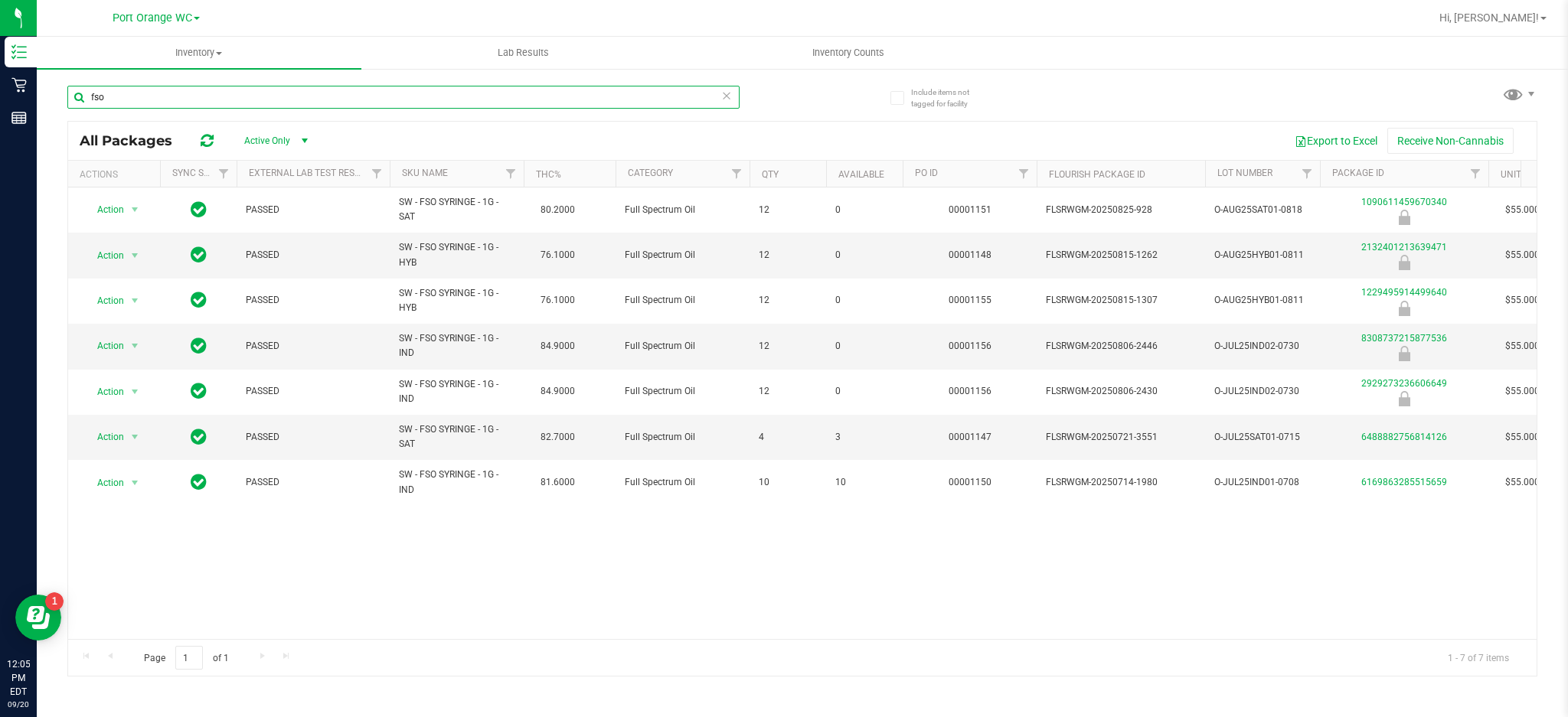
type input "fso"
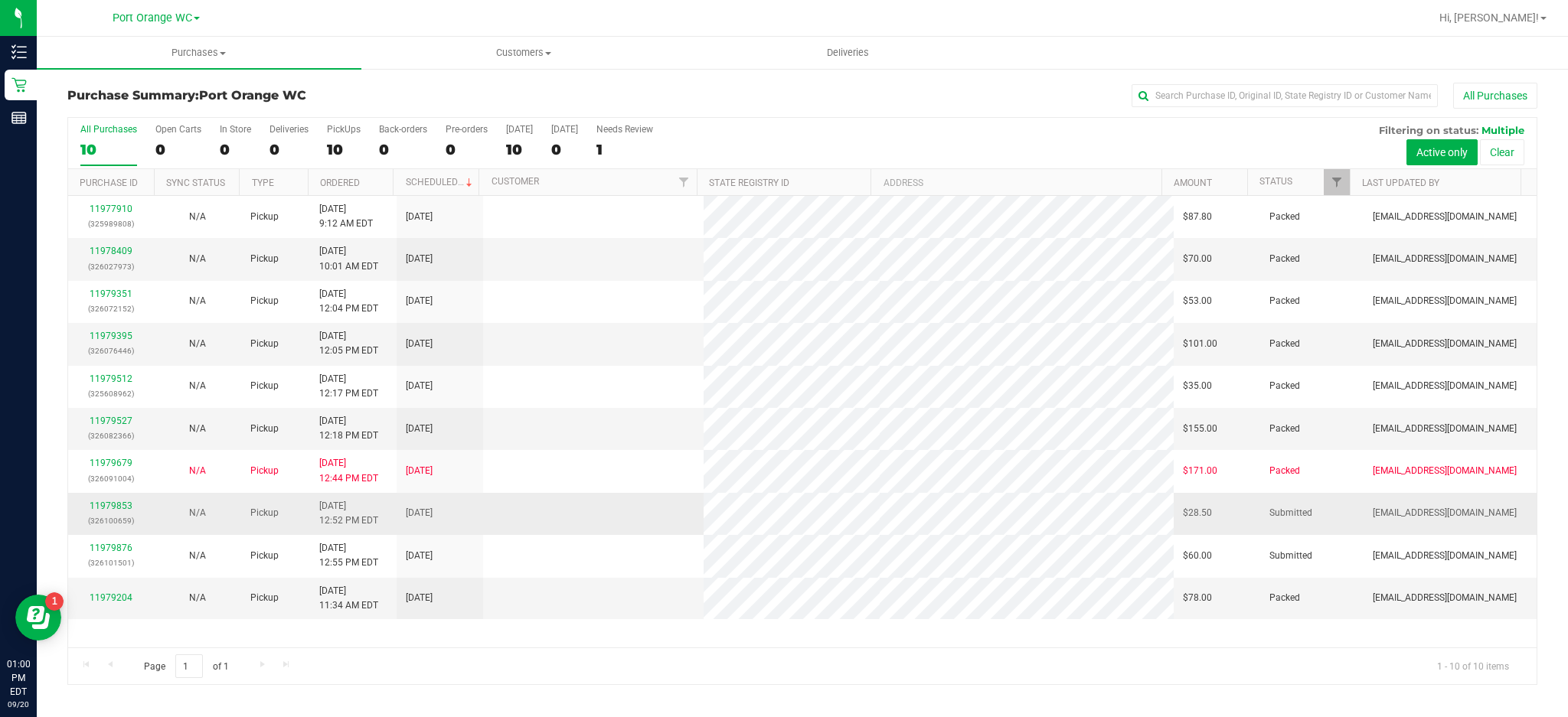
click at [632, 506] on td at bounding box center [594, 514] width 221 height 42
click at [100, 504] on link "11979853" at bounding box center [110, 506] width 43 height 11
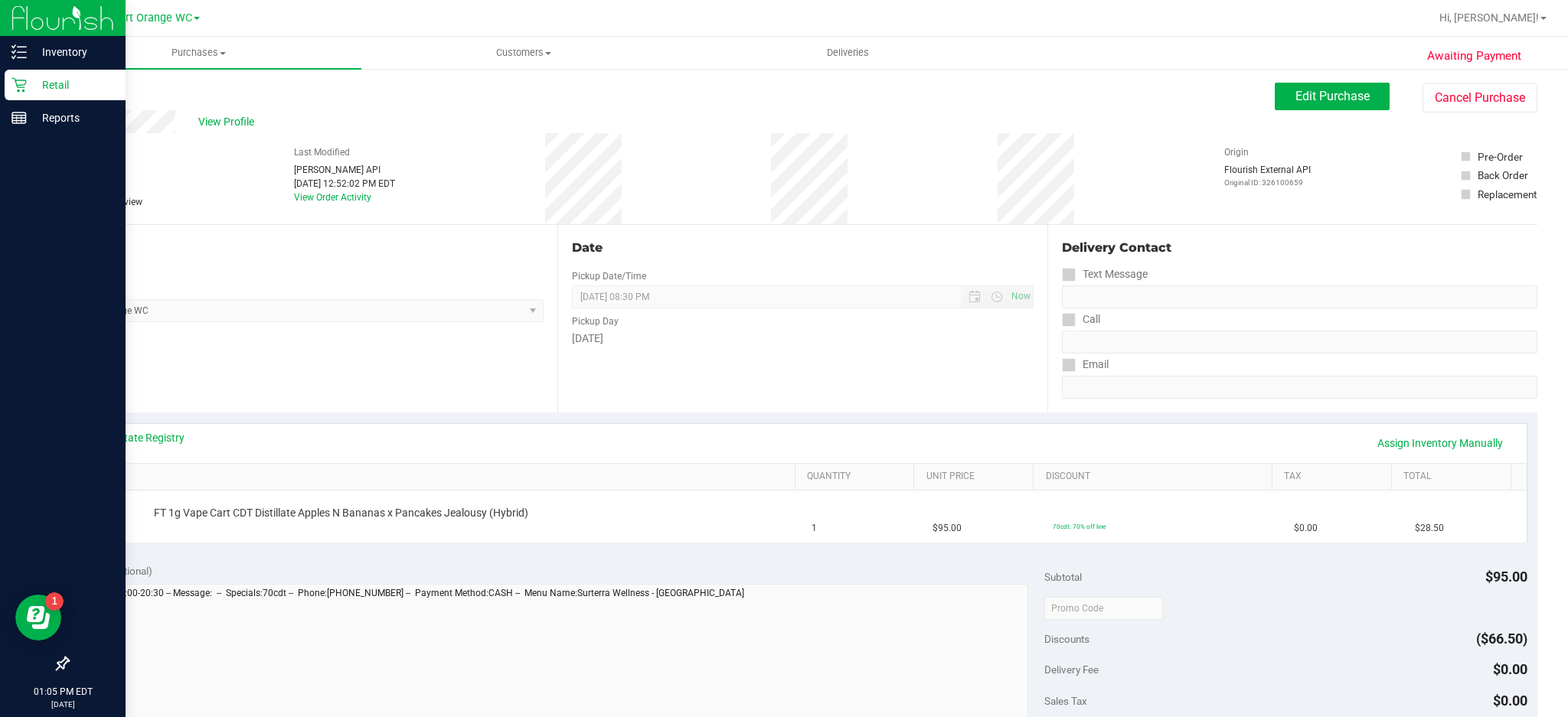
click at [16, 80] on icon at bounding box center [19, 86] width 15 height 15
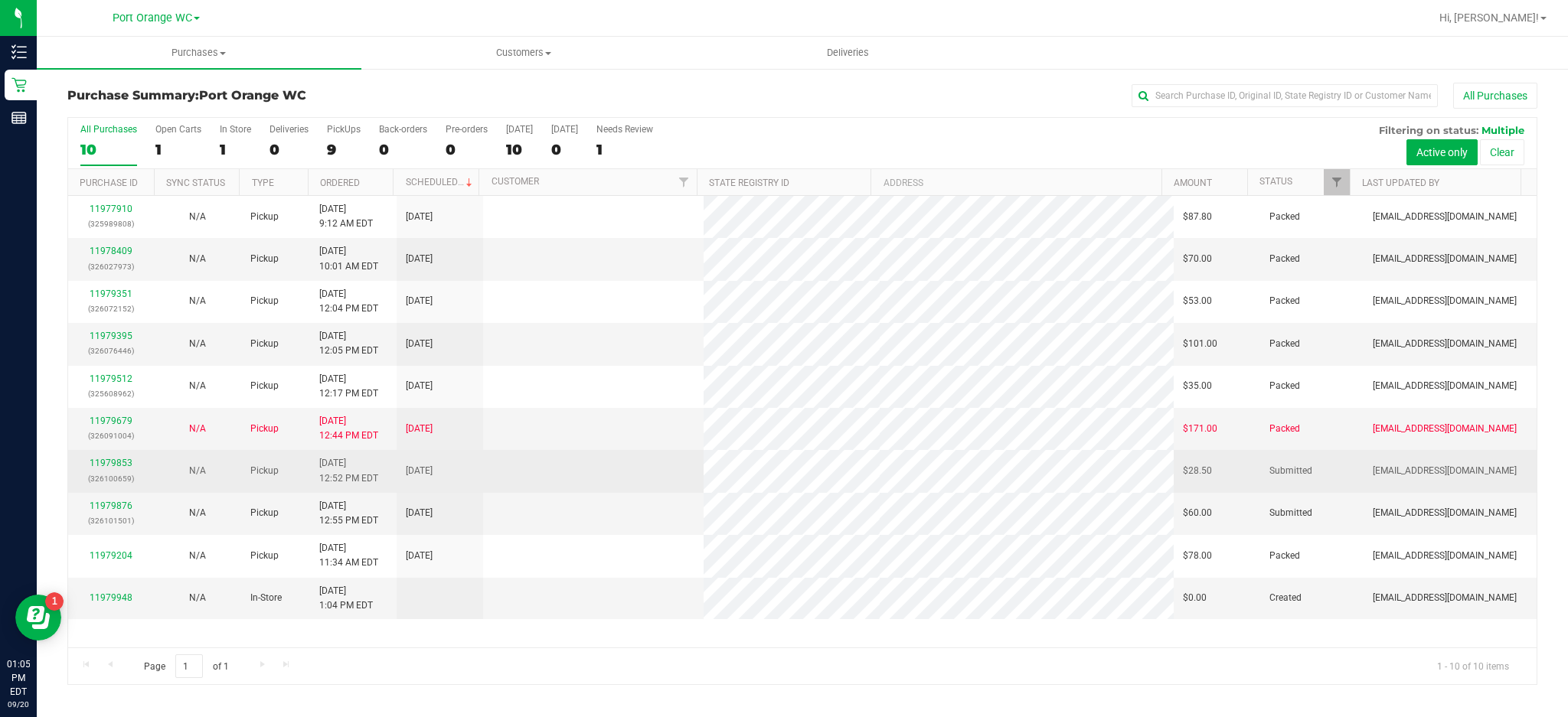
click at [622, 474] on td at bounding box center [594, 472] width 221 height 42
click at [116, 465] on link "11979853" at bounding box center [110, 463] width 43 height 11
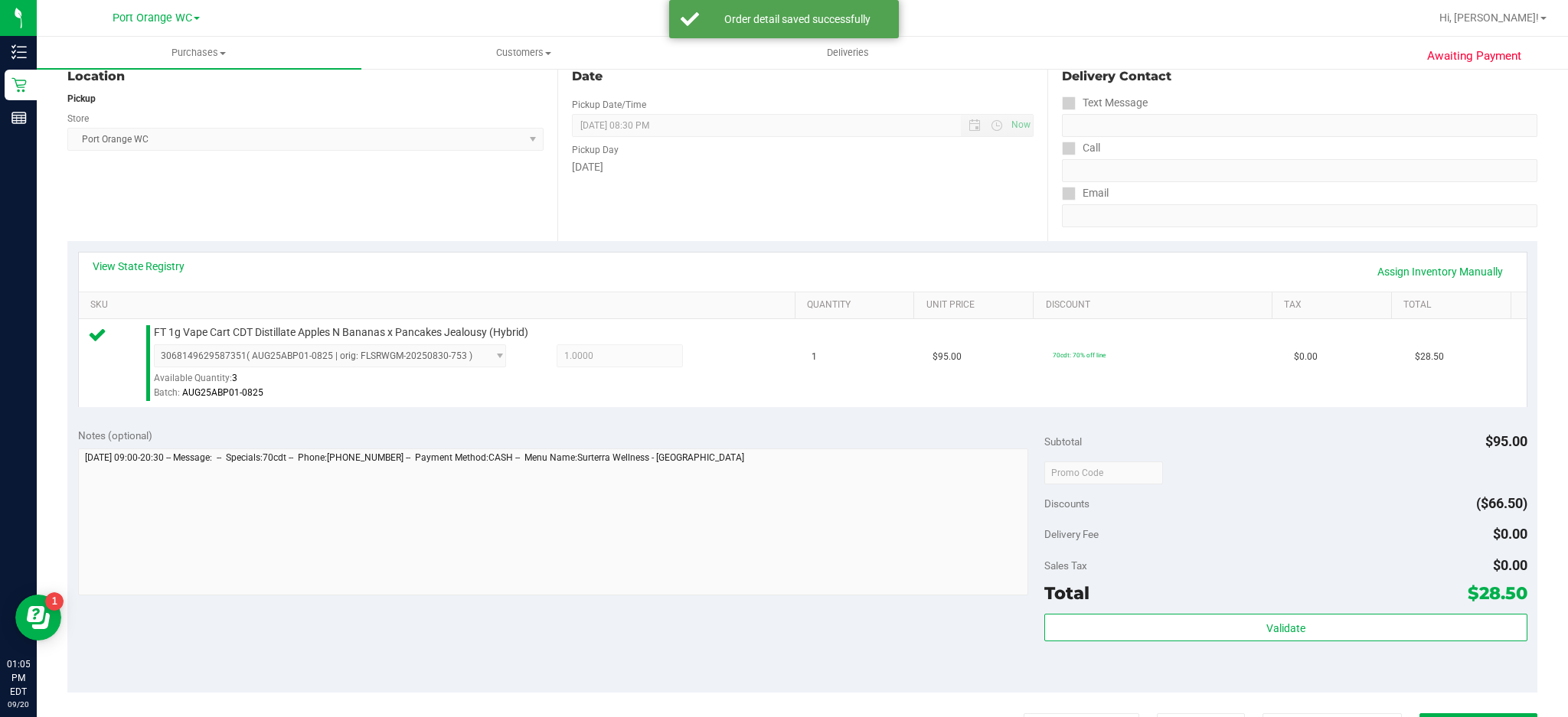
scroll to position [179, 0]
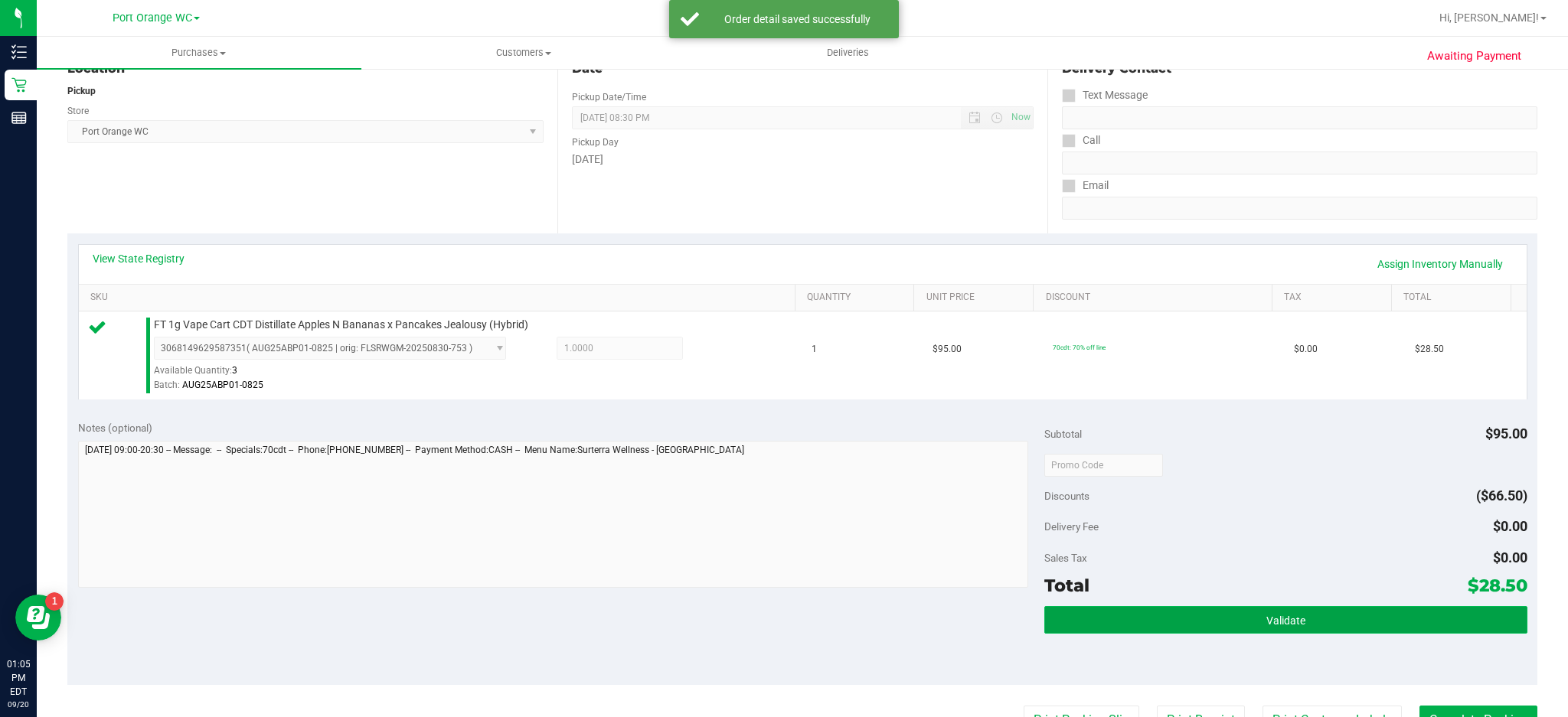
click at [1272, 615] on span "Validate" at bounding box center [1285, 620] width 39 height 12
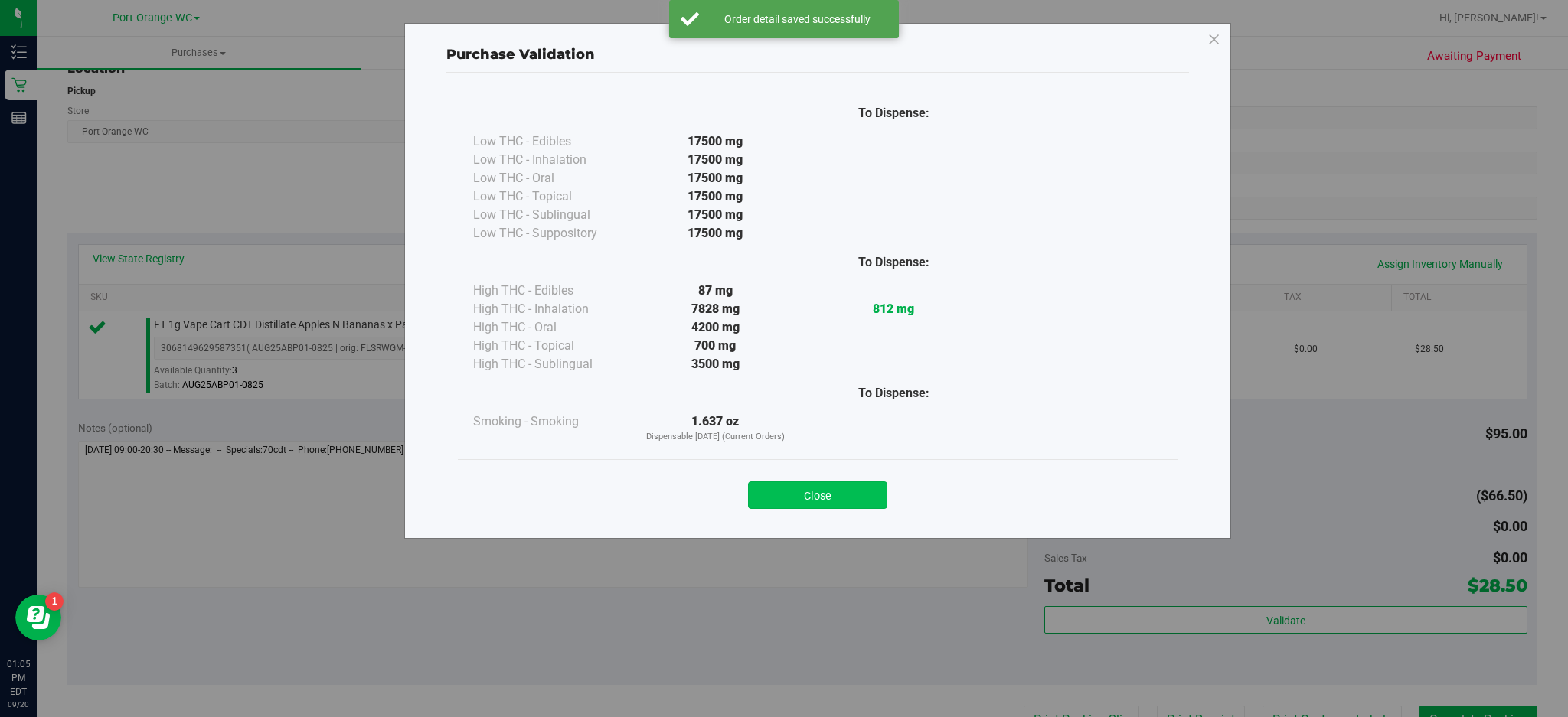
click at [829, 488] on button "Close" at bounding box center [817, 495] width 140 height 27
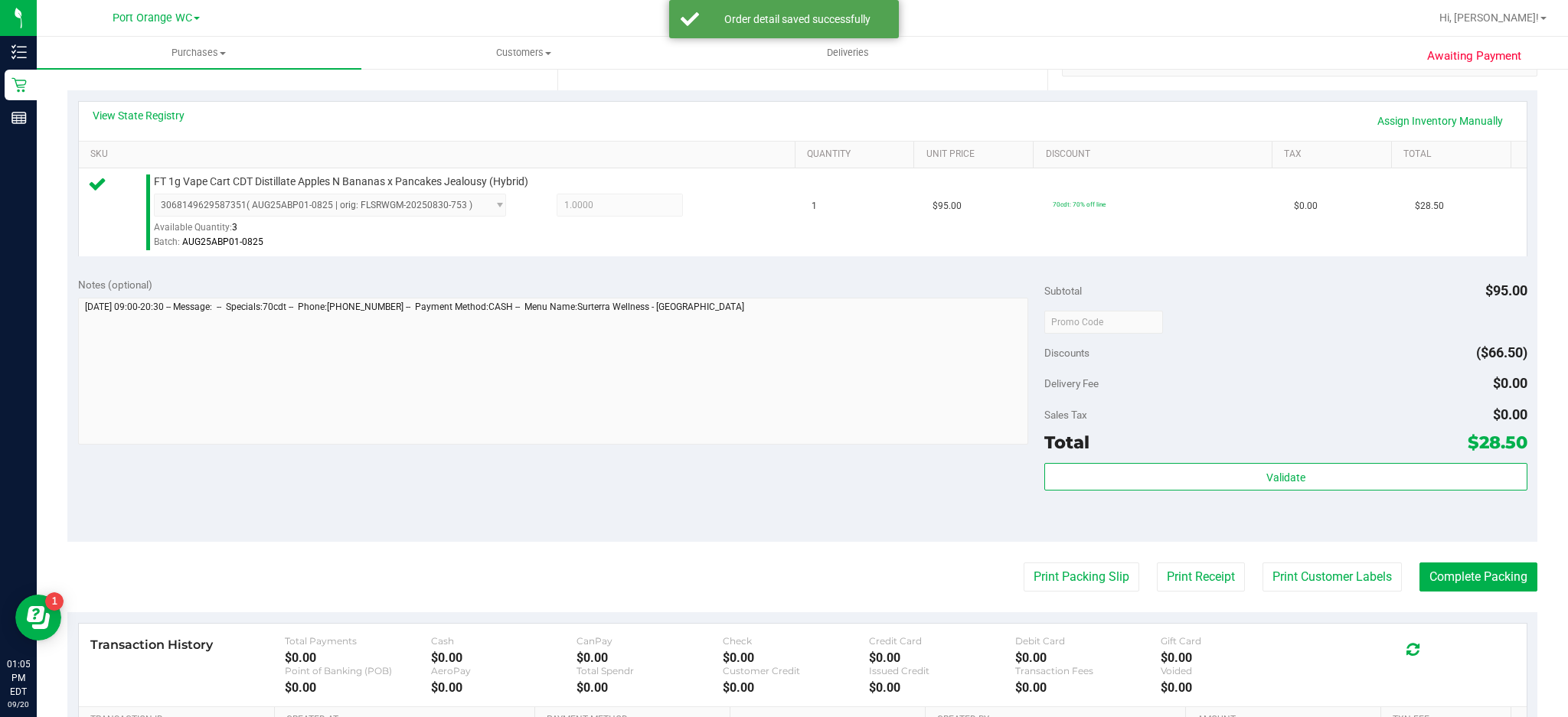
scroll to position [320, 0]
click at [1332, 588] on button "Print Customer Labels" at bounding box center [1332, 579] width 140 height 29
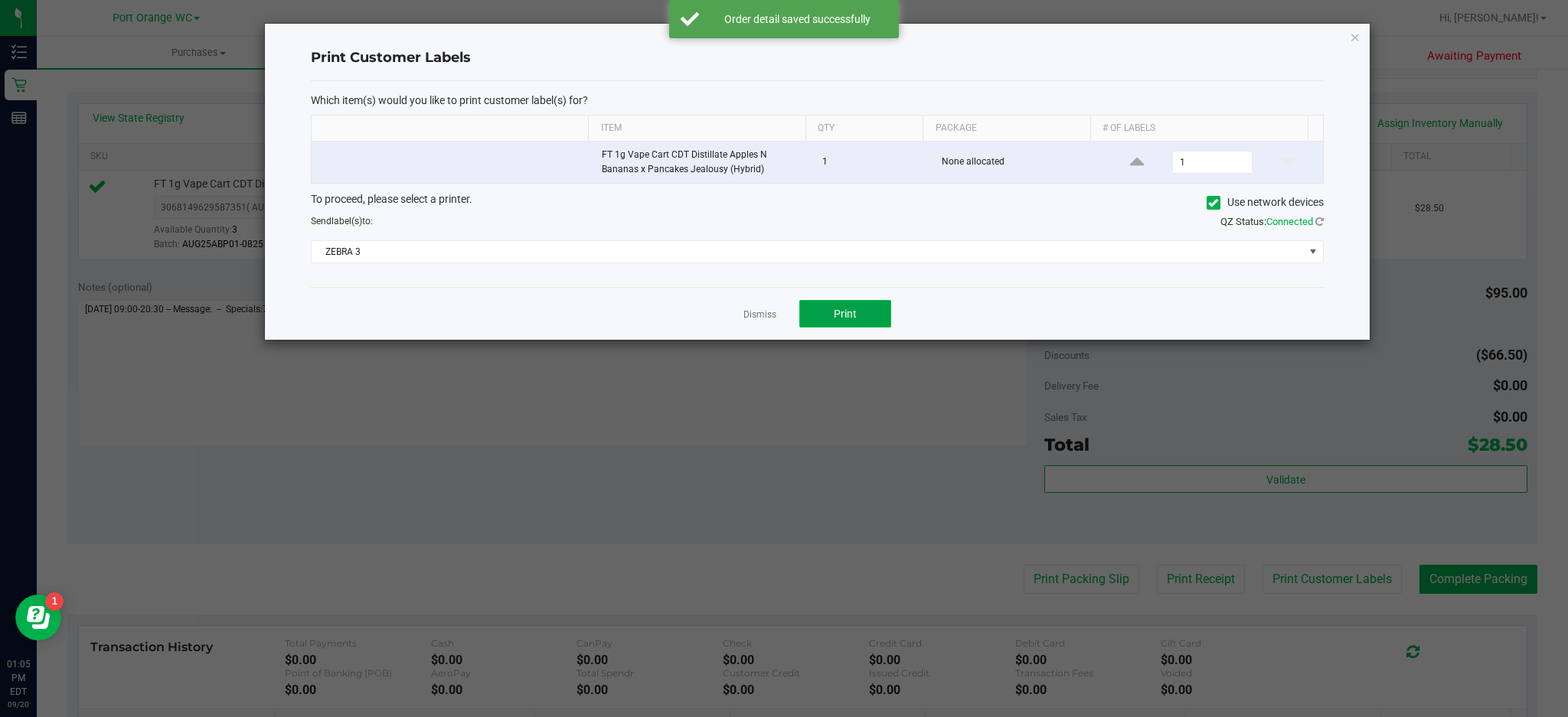
click at [862, 313] on button "Print" at bounding box center [845, 314] width 92 height 27
click at [1356, 32] on icon "button" at bounding box center [1355, 36] width 11 height 18
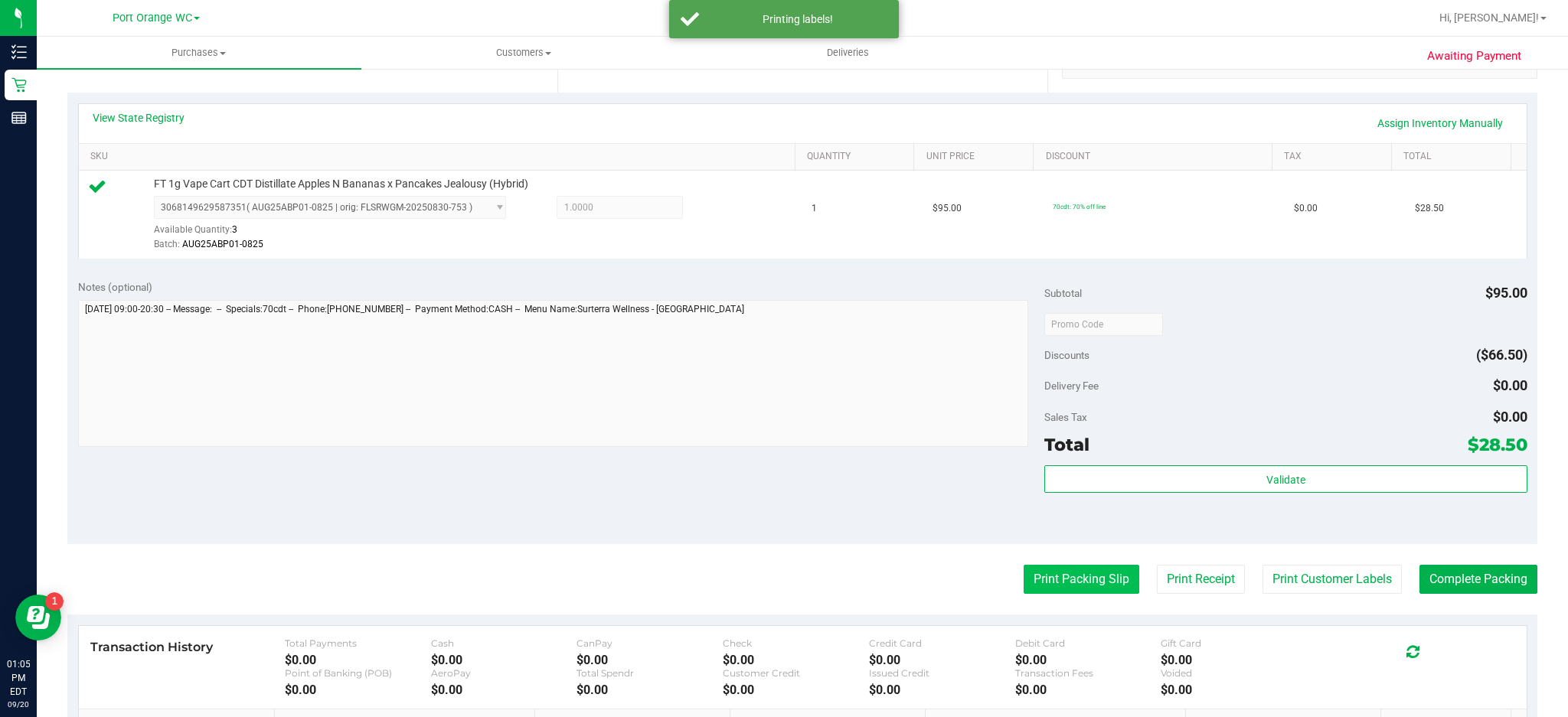
click at [1057, 586] on button "Print Packing Slip" at bounding box center [1081, 579] width 116 height 29
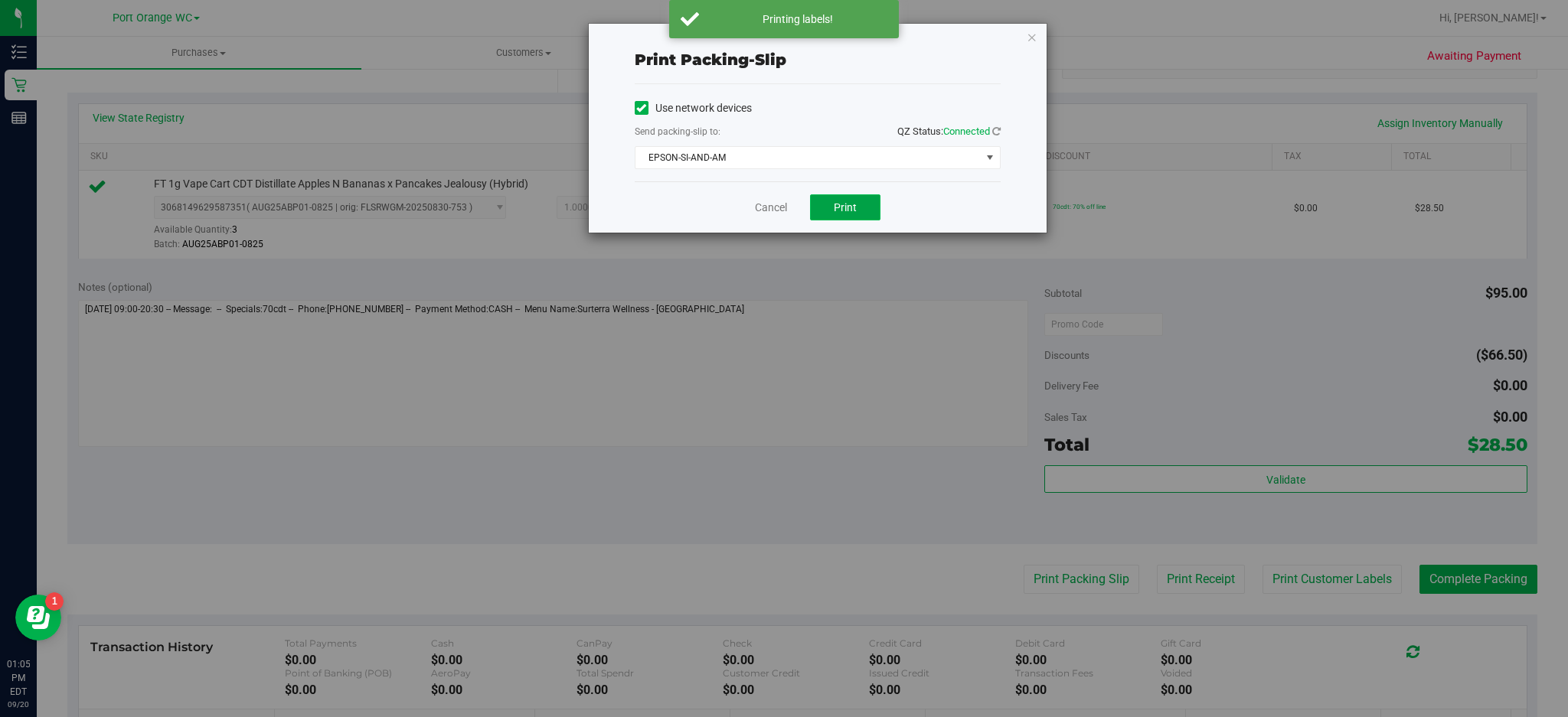
click at [836, 208] on span "Print" at bounding box center [845, 207] width 23 height 12
click at [1027, 40] on icon "button" at bounding box center [1033, 36] width 11 height 18
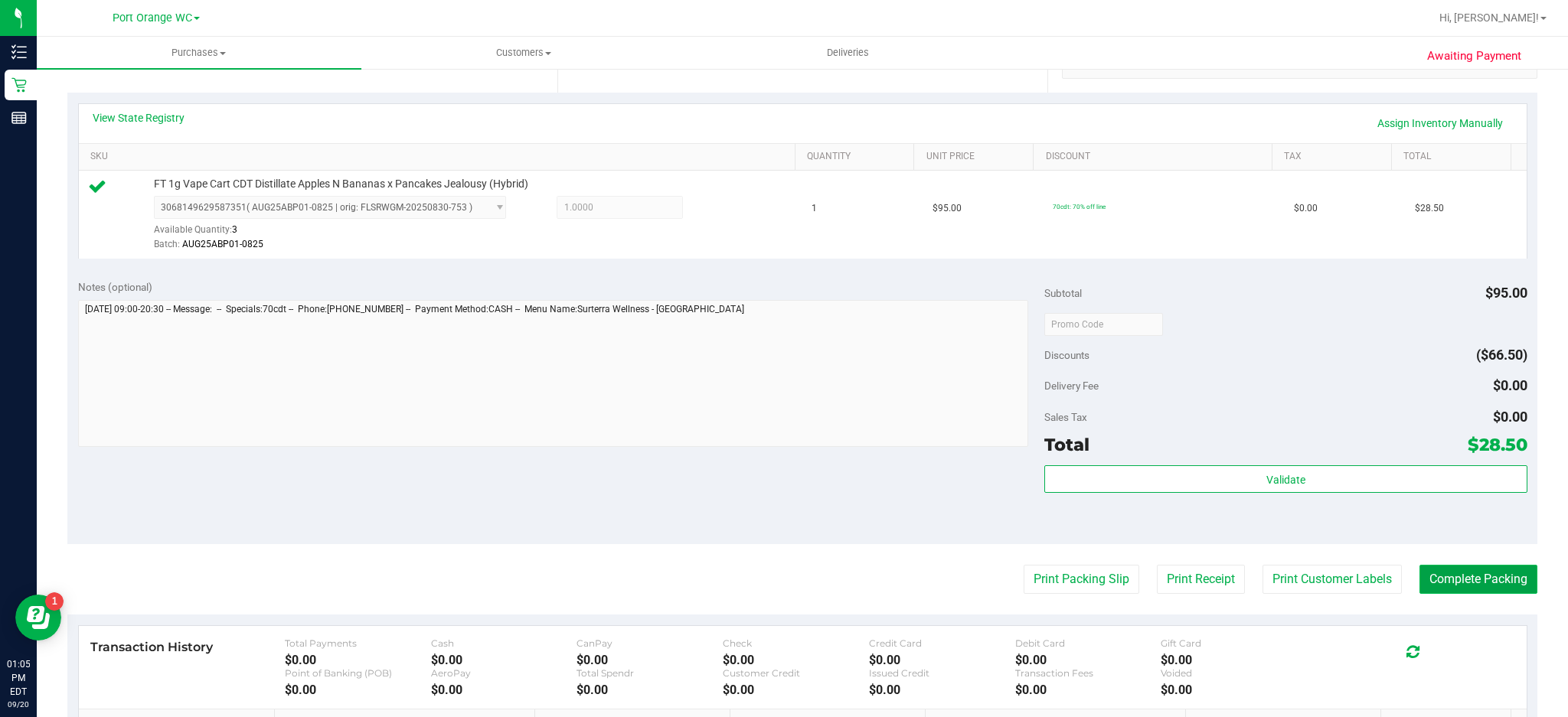
click at [1456, 577] on button "Complete Packing" at bounding box center [1478, 579] width 118 height 29
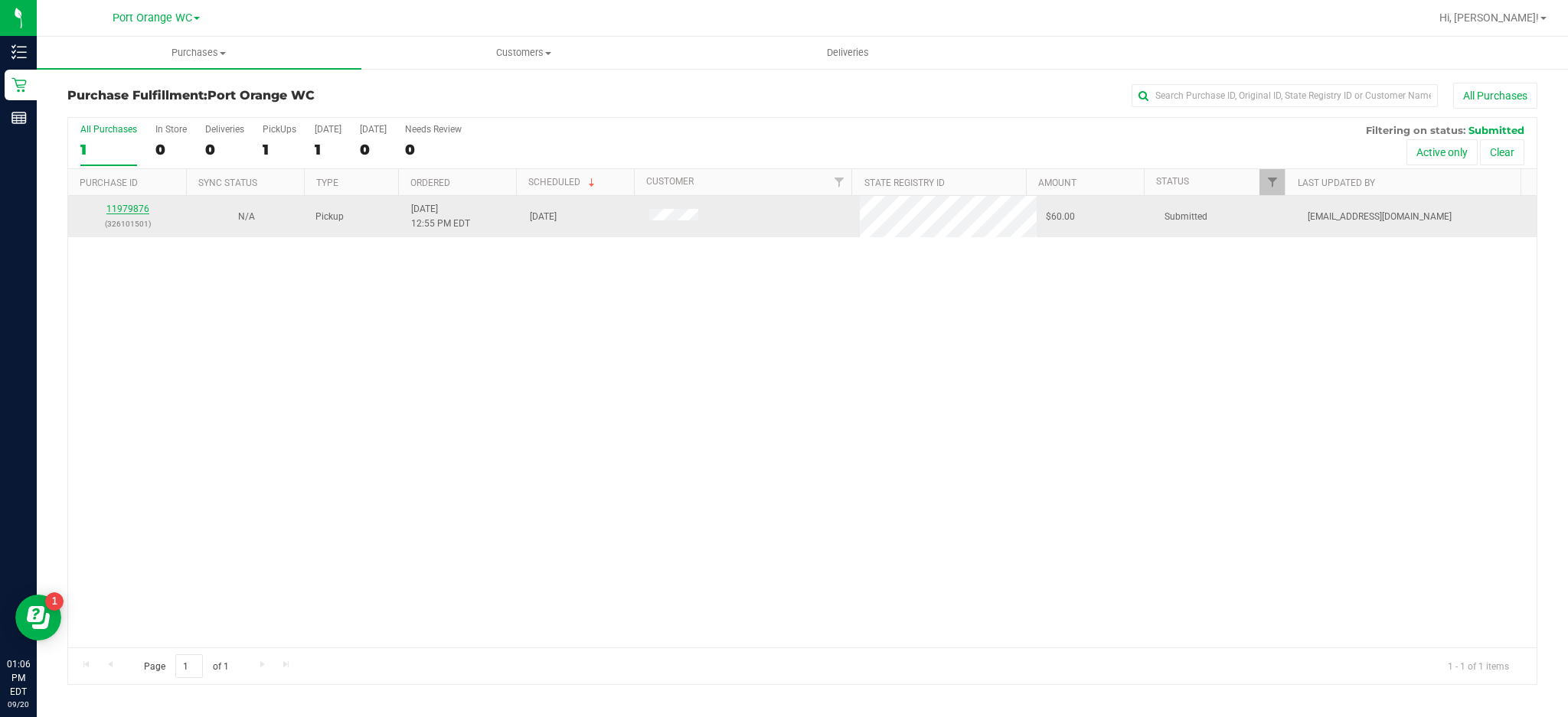
click at [126, 210] on link "11979876" at bounding box center [128, 209] width 43 height 11
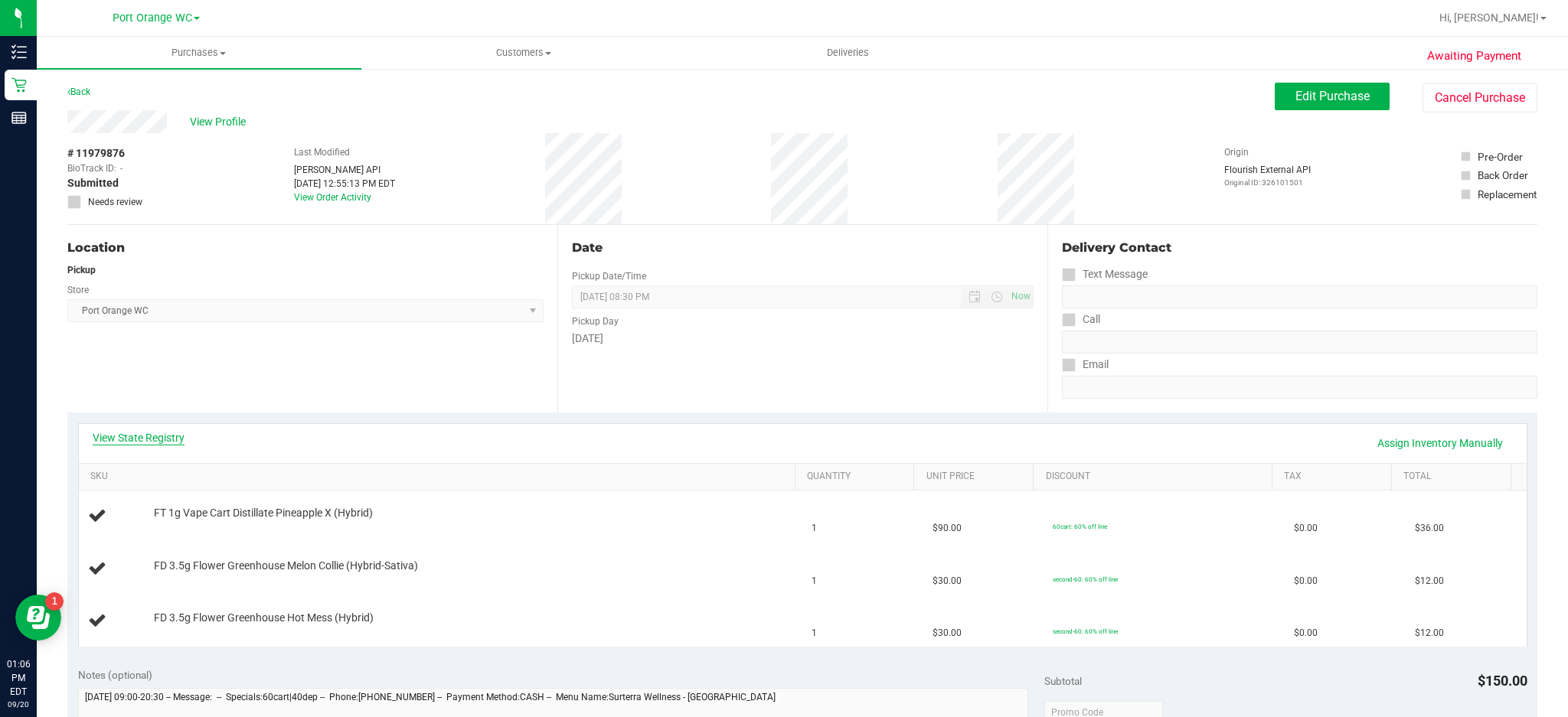
click at [131, 441] on link "View State Registry" at bounding box center [139, 438] width 92 height 16
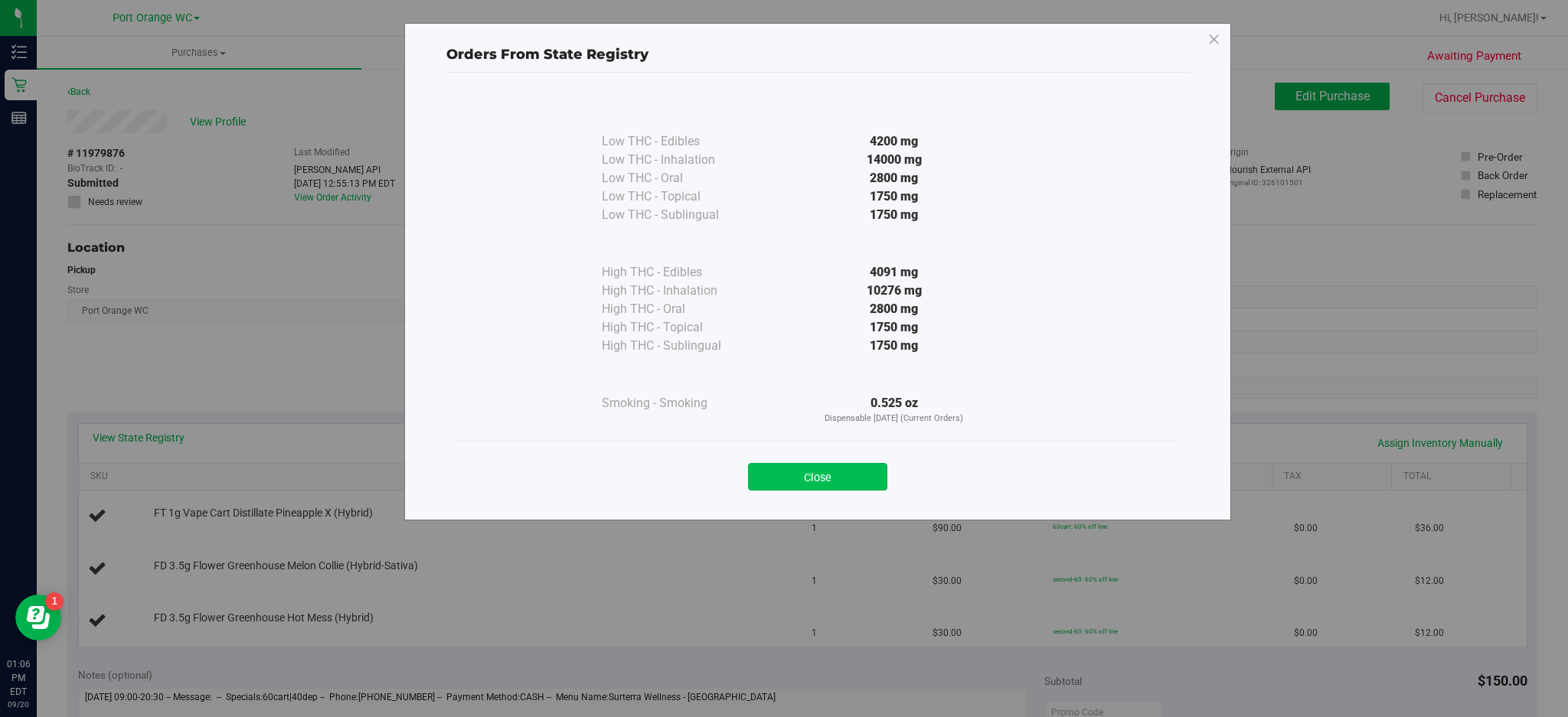
click at [834, 470] on button "Close" at bounding box center [817, 477] width 140 height 27
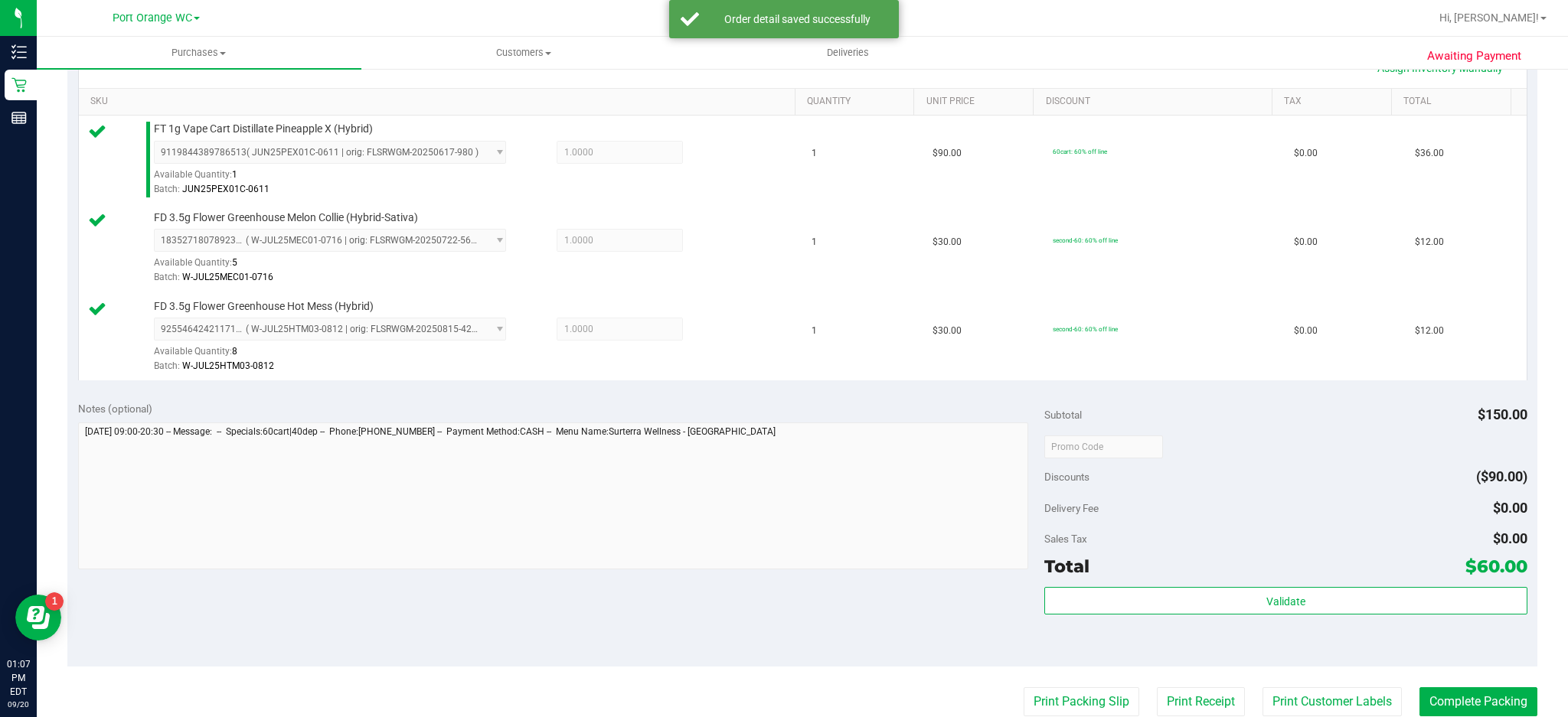
scroll to position [509, 0]
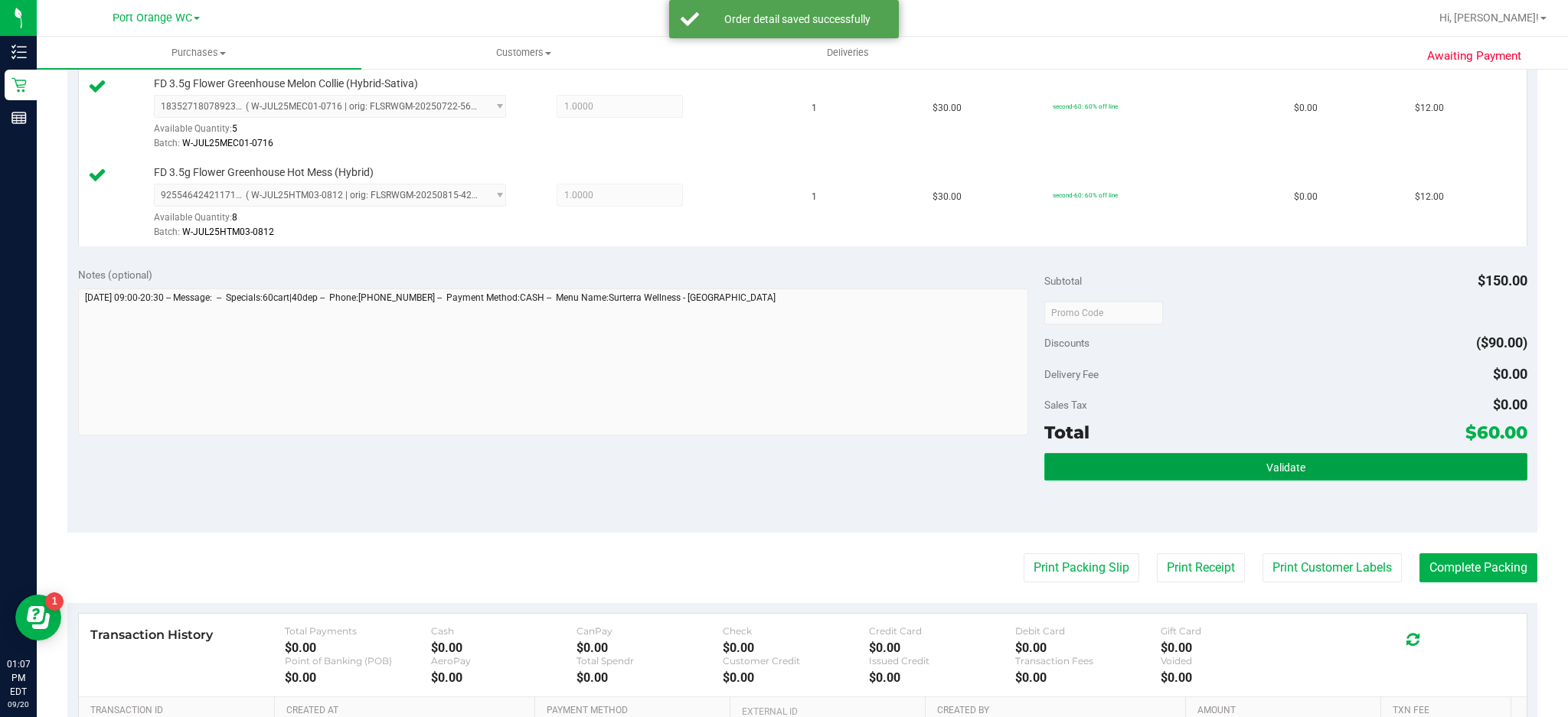
click at [1304, 470] on button "Validate" at bounding box center [1286, 467] width 483 height 27
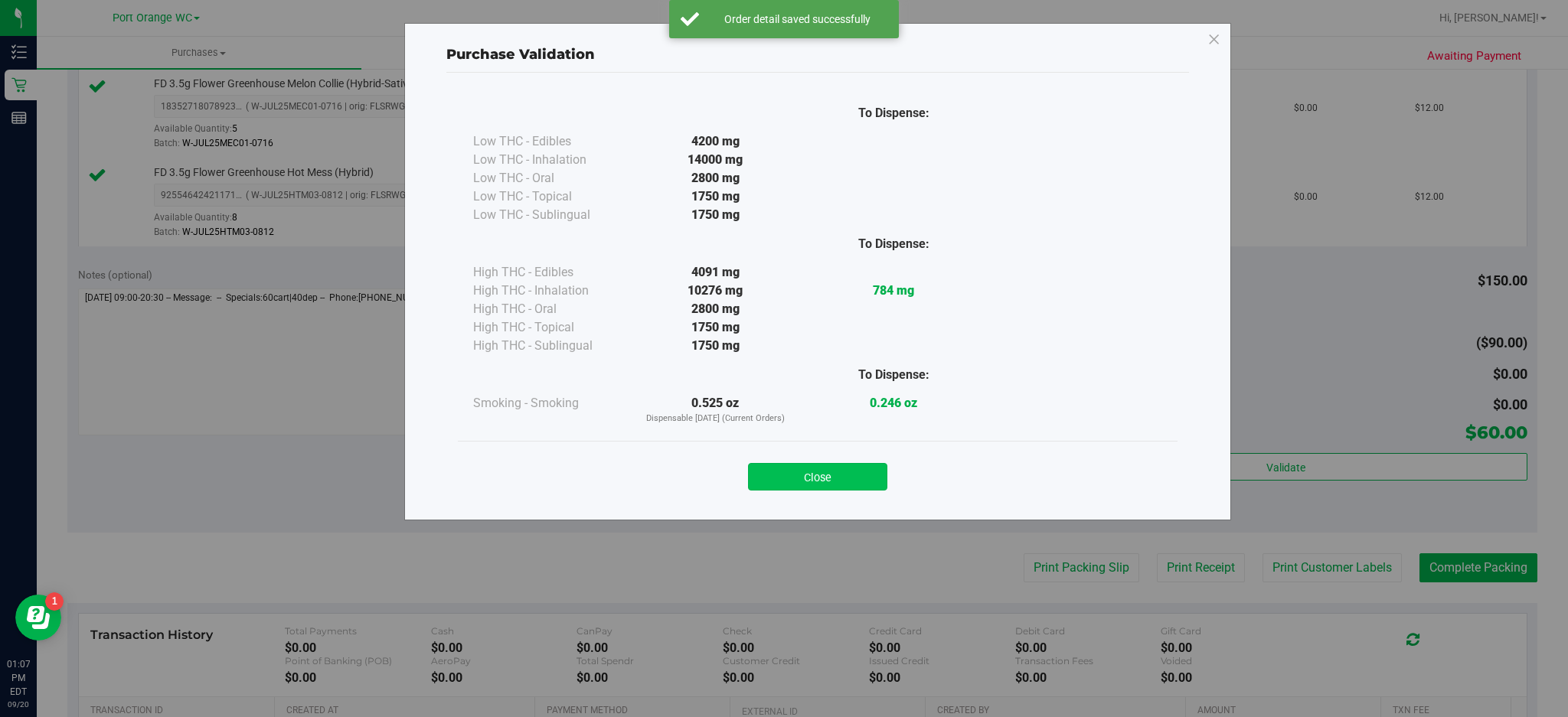
click at [857, 466] on button "Close" at bounding box center [817, 477] width 140 height 27
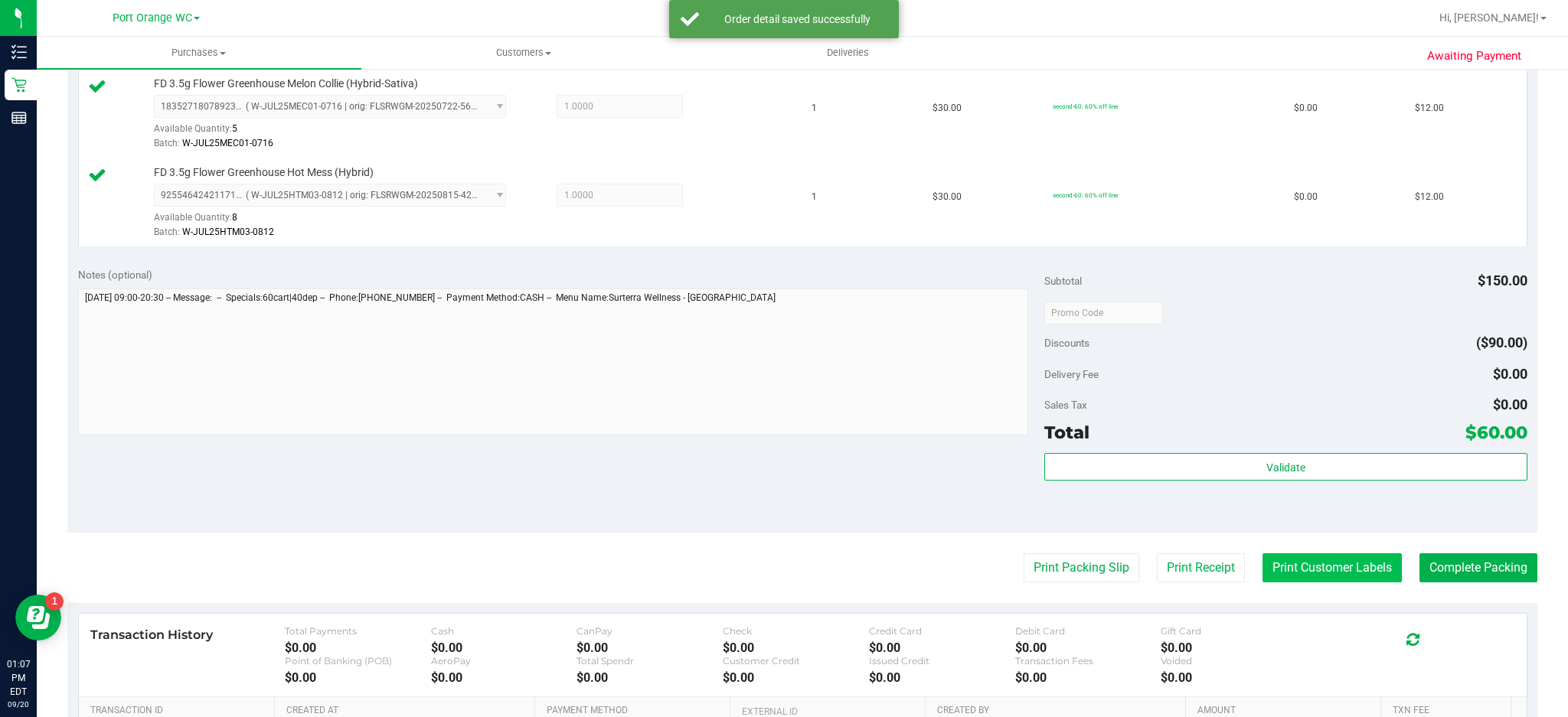
click at [1332, 568] on button "Print Customer Labels" at bounding box center [1332, 568] width 140 height 29
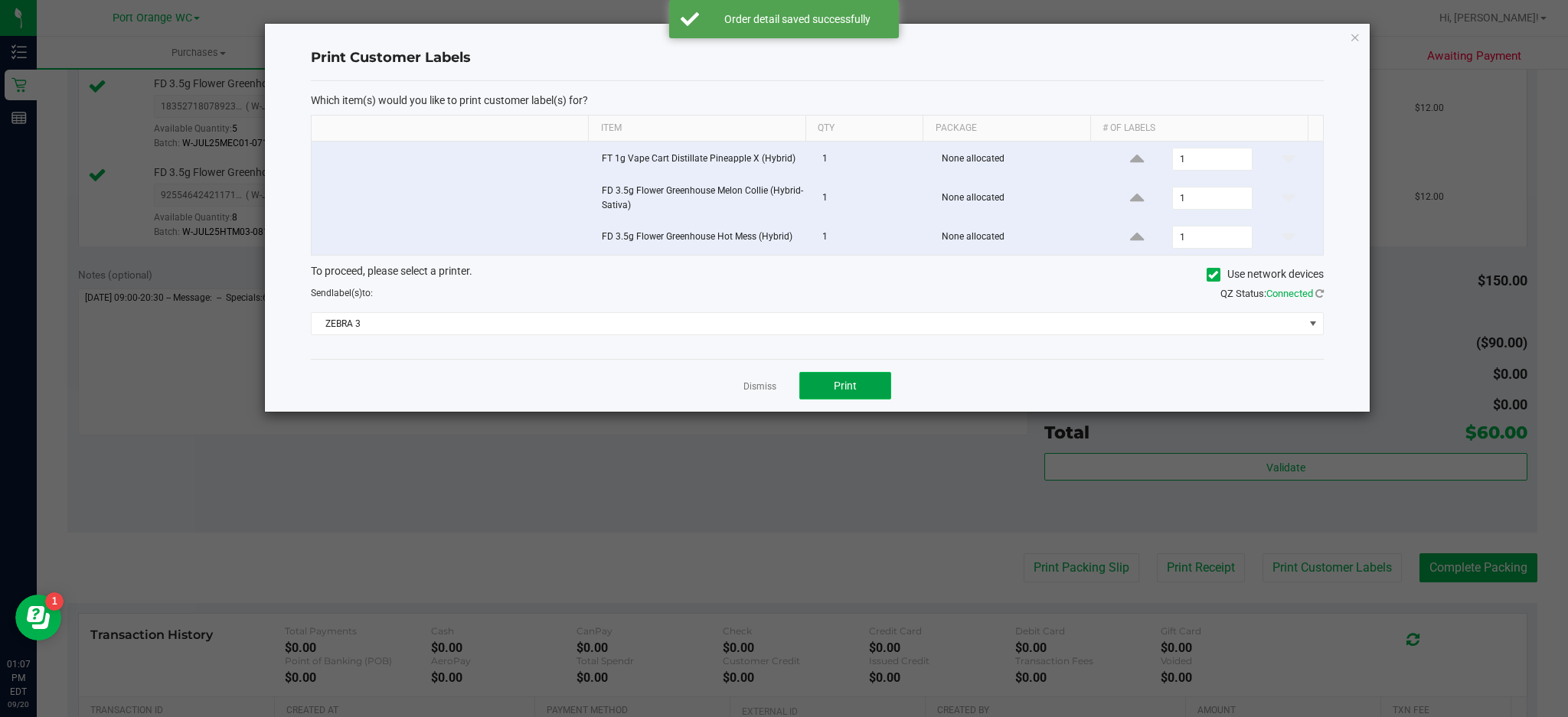
click at [888, 393] on button "Print" at bounding box center [845, 386] width 92 height 27
click at [1351, 36] on icon "button" at bounding box center [1355, 36] width 11 height 18
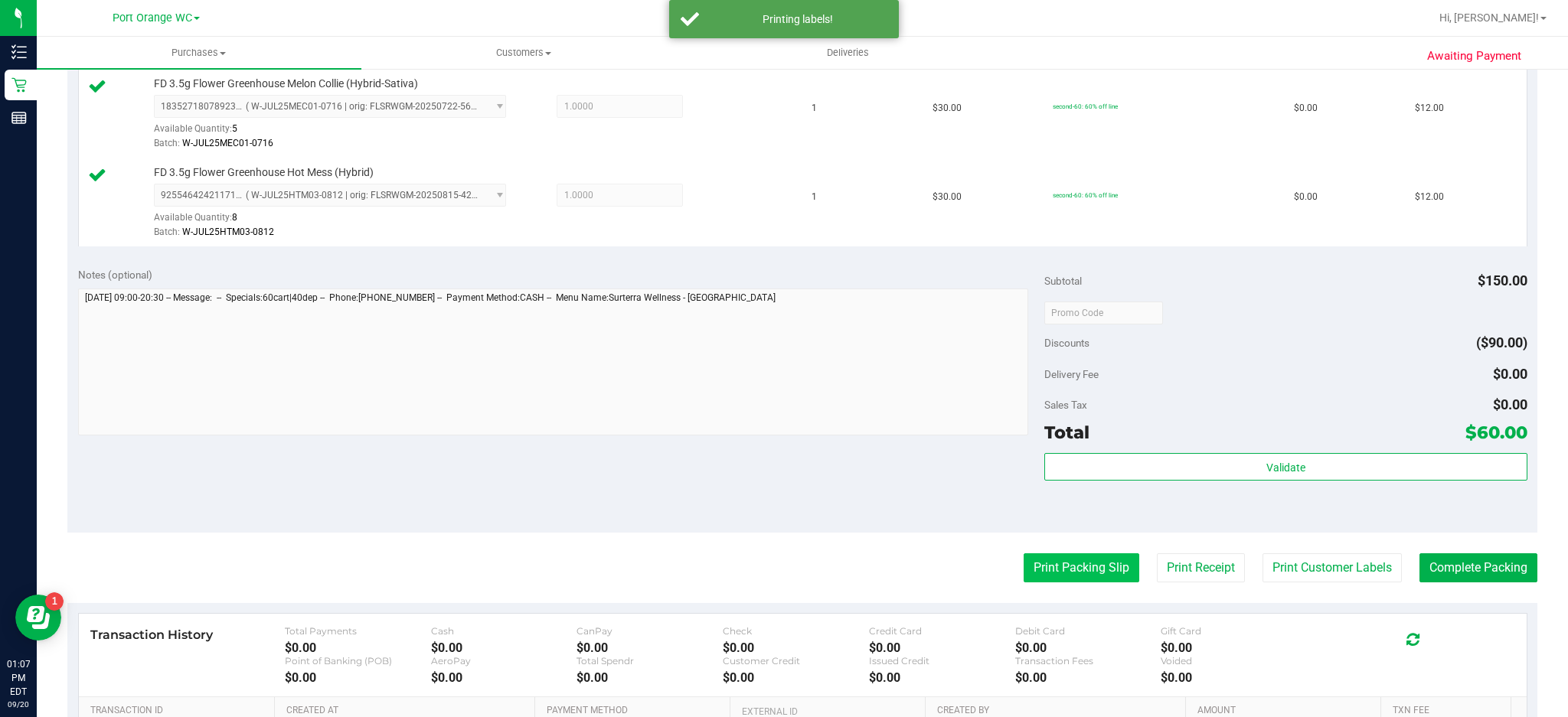
click at [1072, 569] on button "Print Packing Slip" at bounding box center [1081, 568] width 116 height 29
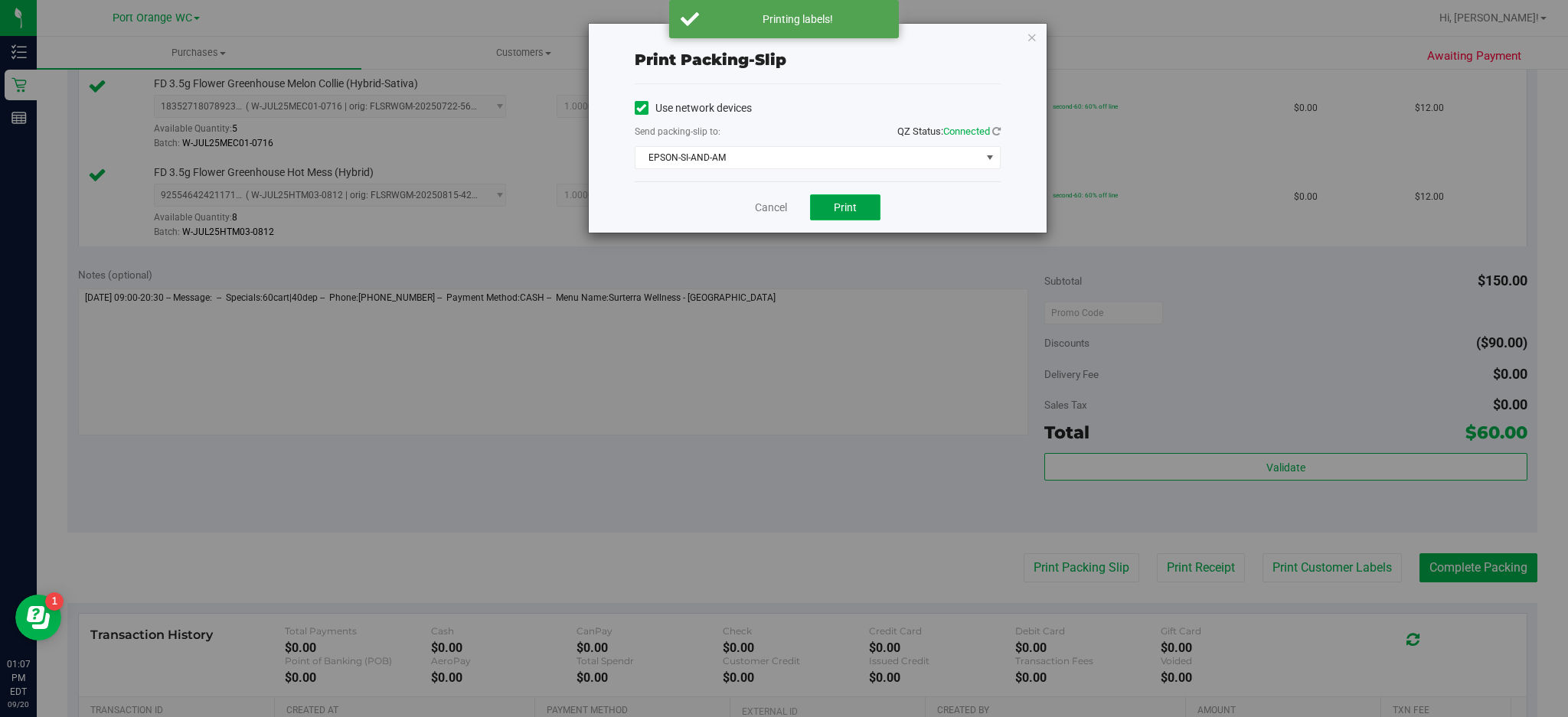
click at [860, 212] on button "Print" at bounding box center [845, 207] width 70 height 26
click at [1034, 36] on icon "button" at bounding box center [1033, 36] width 11 height 18
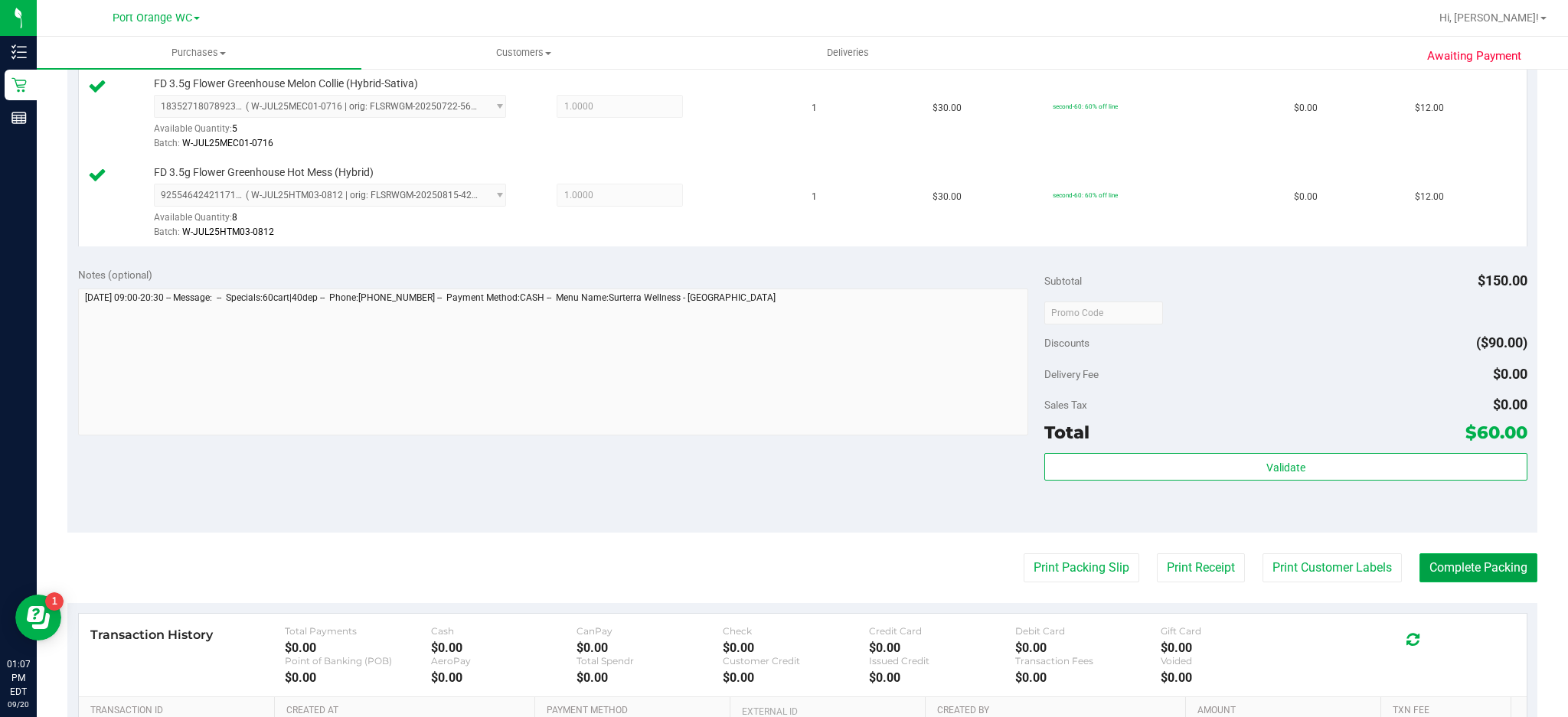
click at [1477, 570] on button "Complete Packing" at bounding box center [1478, 568] width 118 height 29
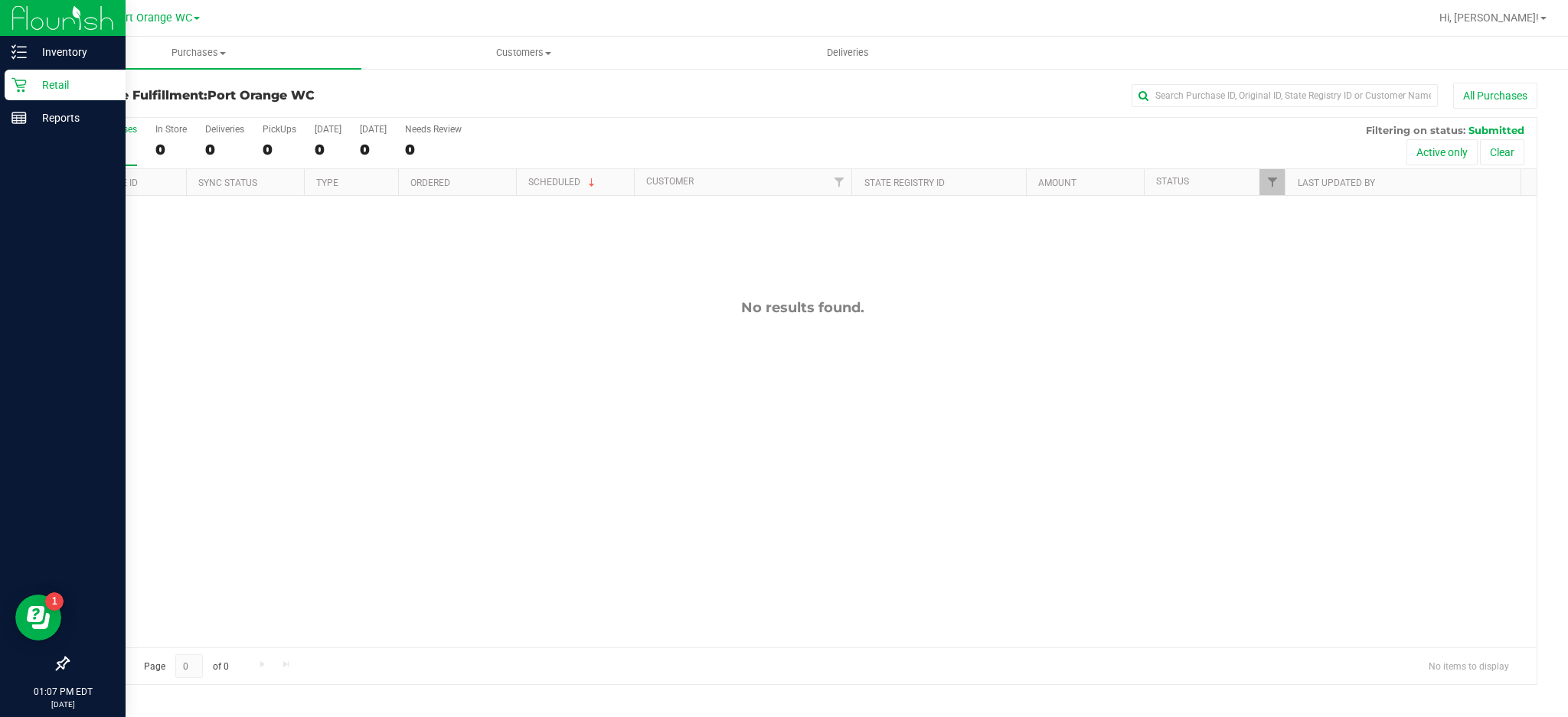
click at [18, 84] on icon at bounding box center [19, 86] width 15 height 15
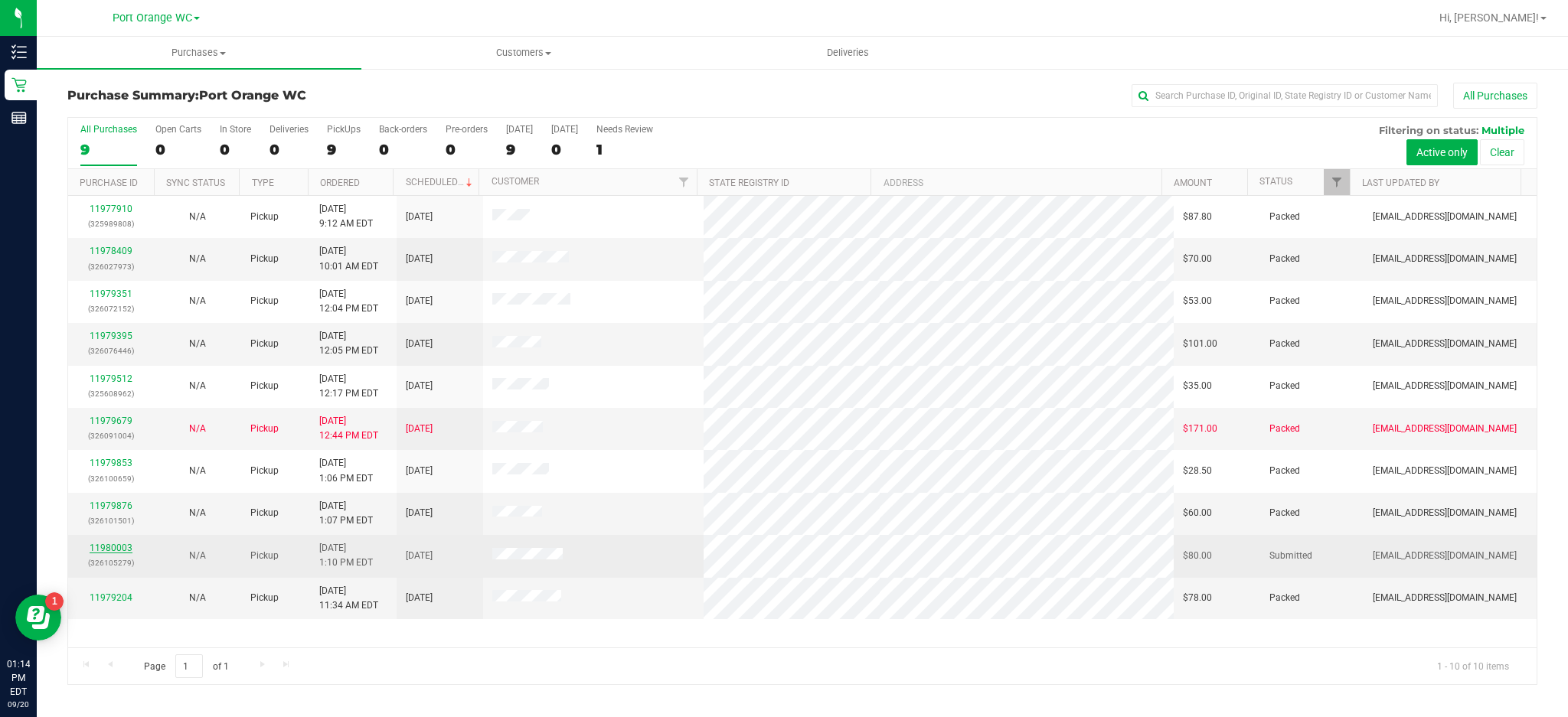
click at [118, 549] on link "11980003" at bounding box center [110, 548] width 43 height 11
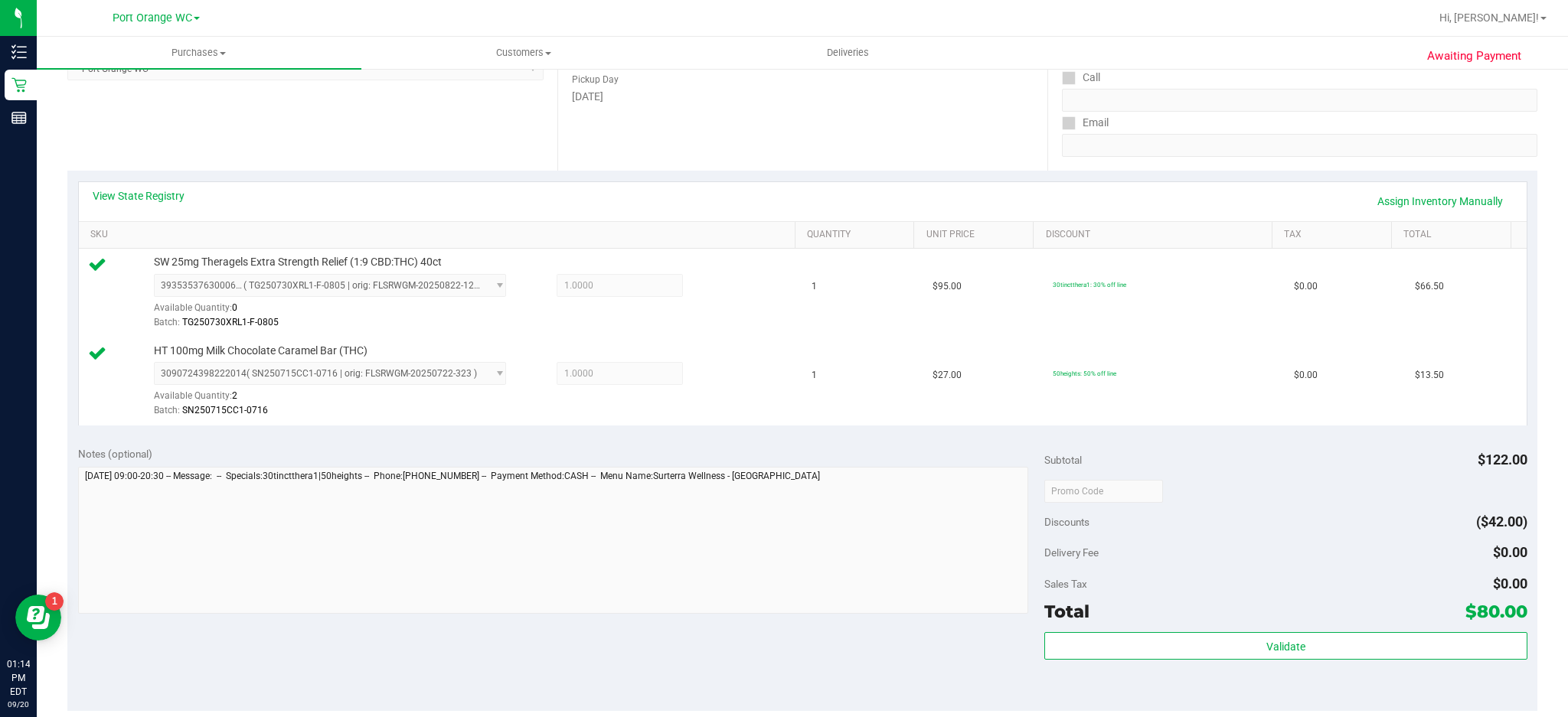
scroll to position [265, 0]
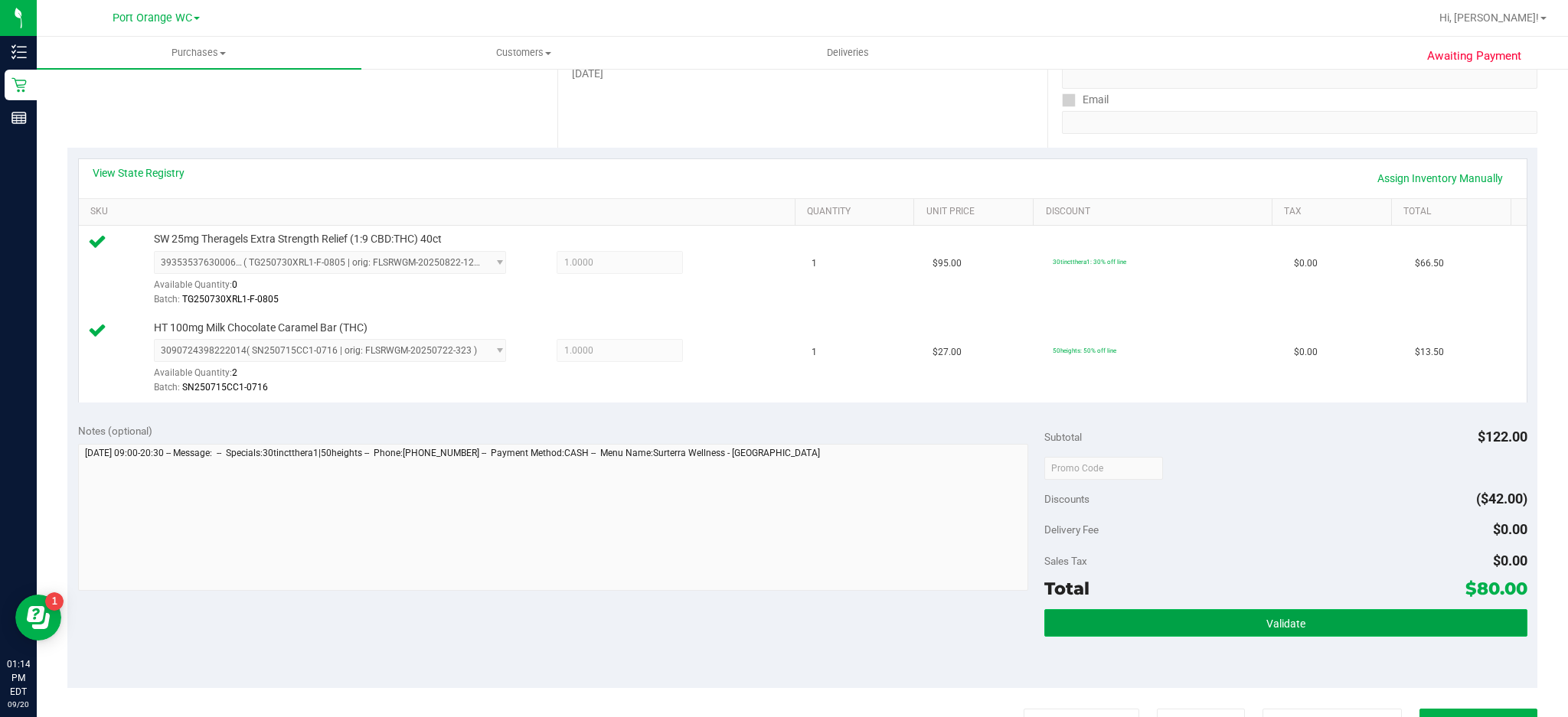
click at [1309, 617] on button "Validate" at bounding box center [1286, 623] width 483 height 27
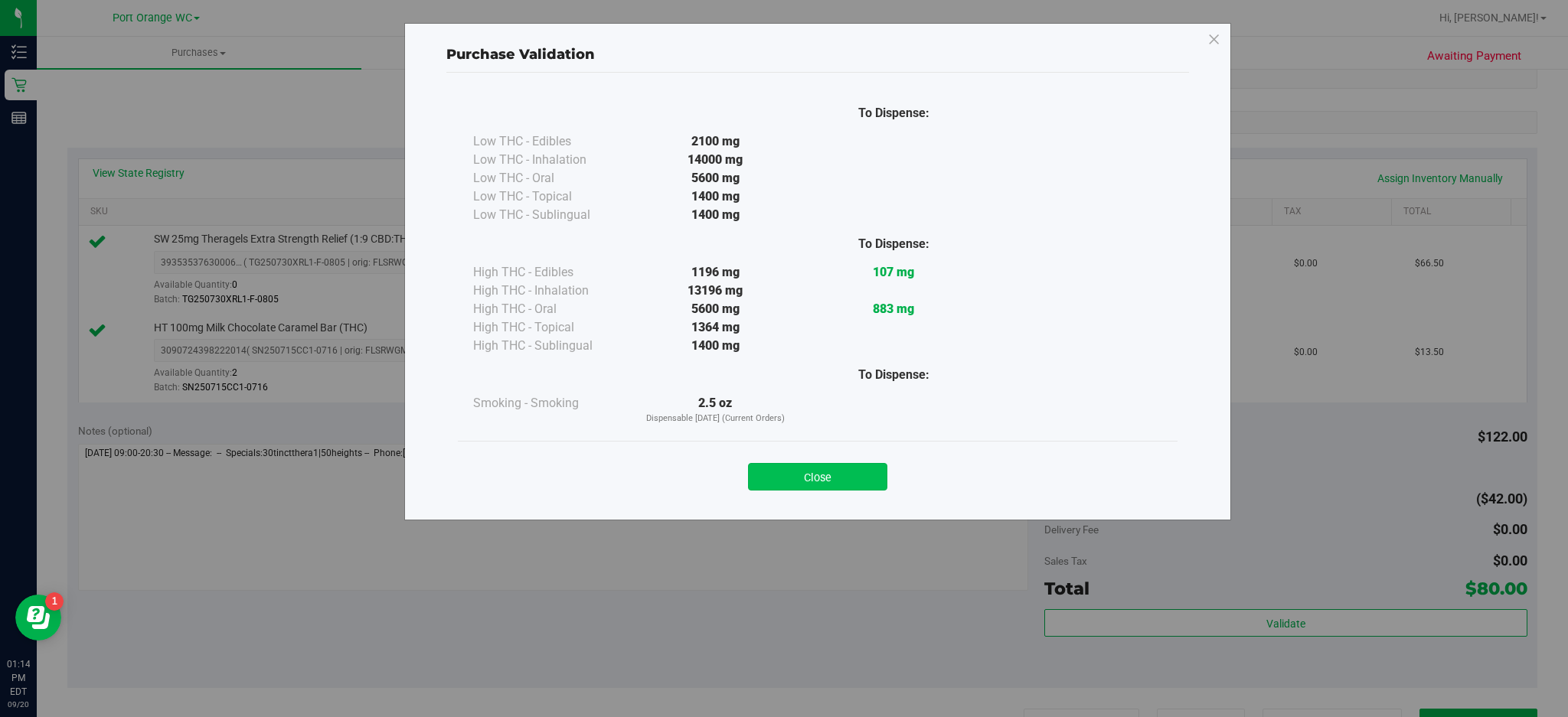
click at [867, 466] on button "Close" at bounding box center [817, 477] width 140 height 27
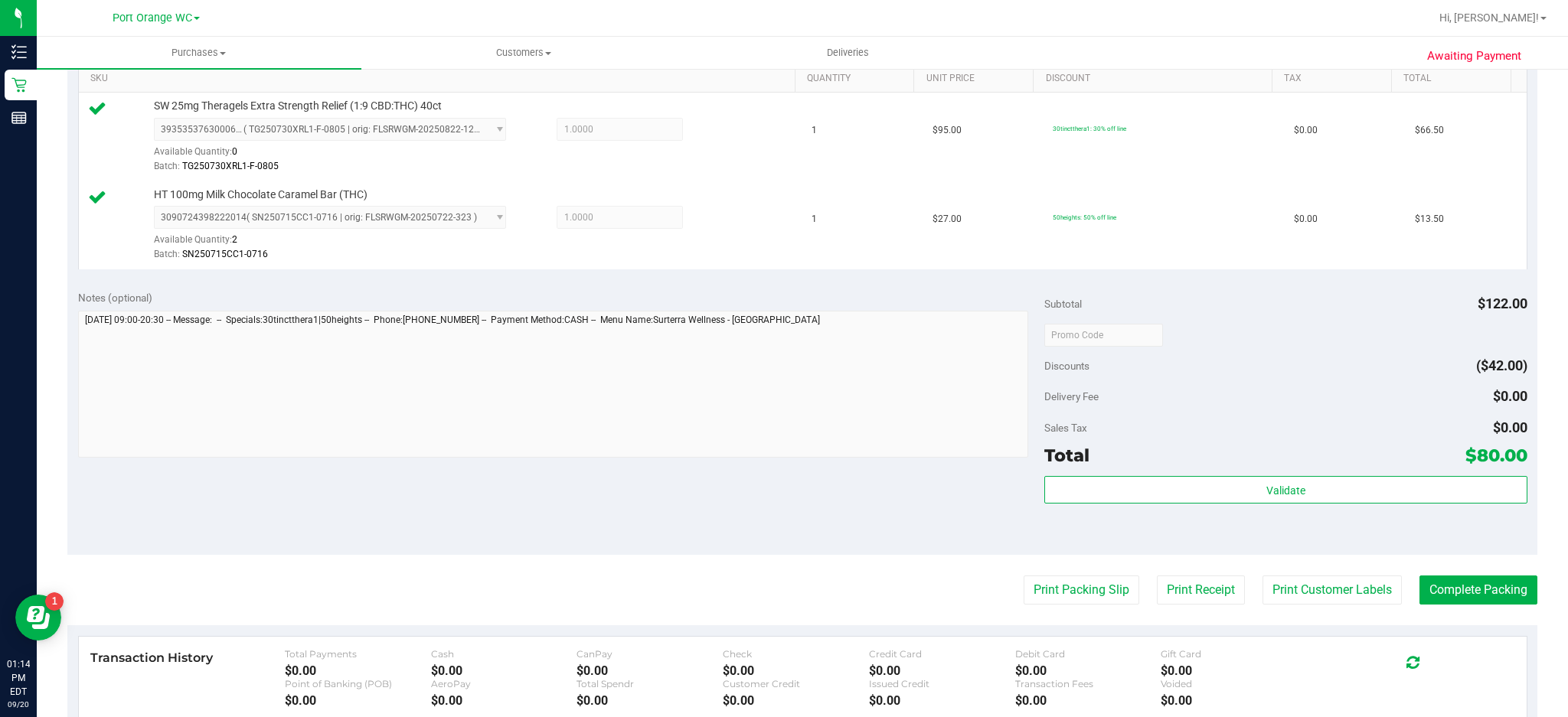
scroll to position [429, 0]
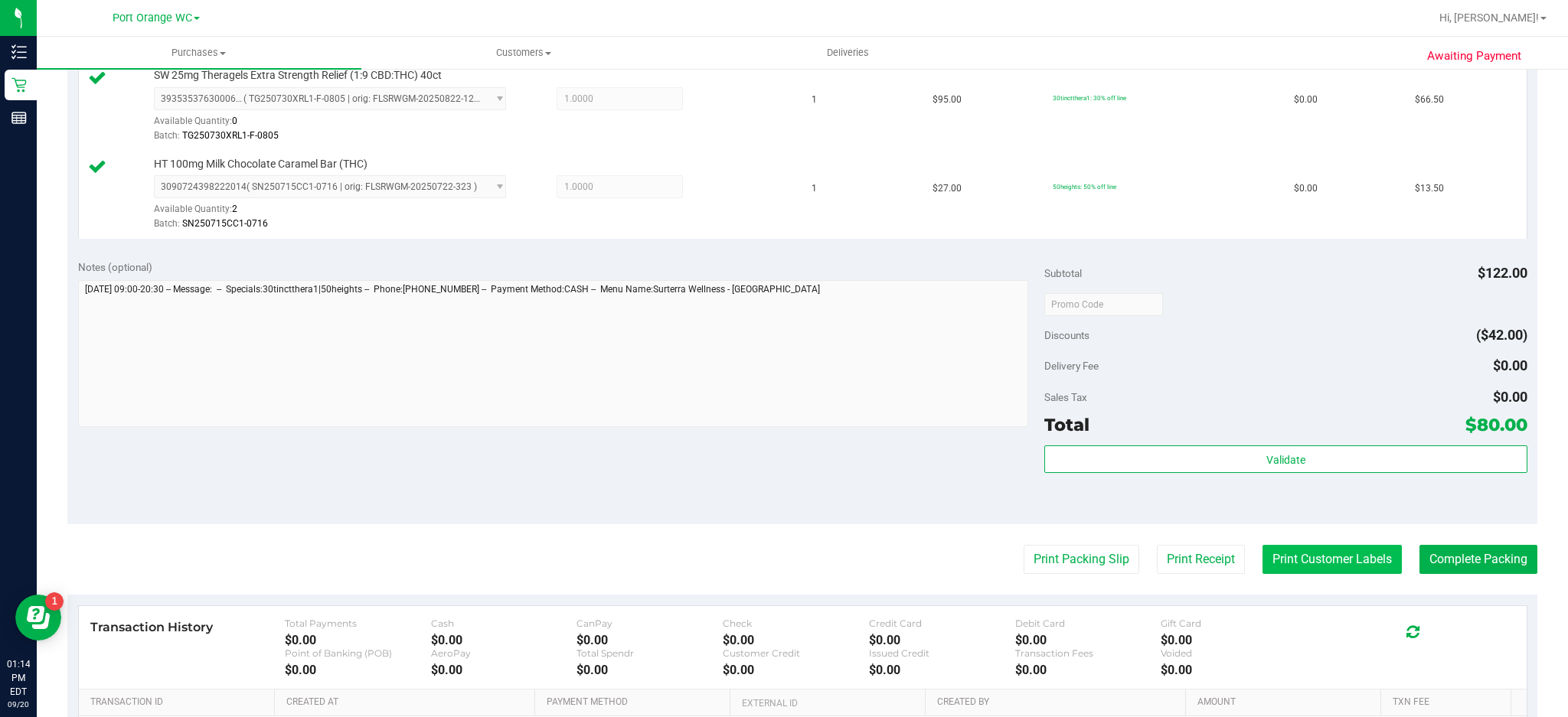
click at [1351, 553] on button "Print Customer Labels" at bounding box center [1332, 560] width 140 height 29
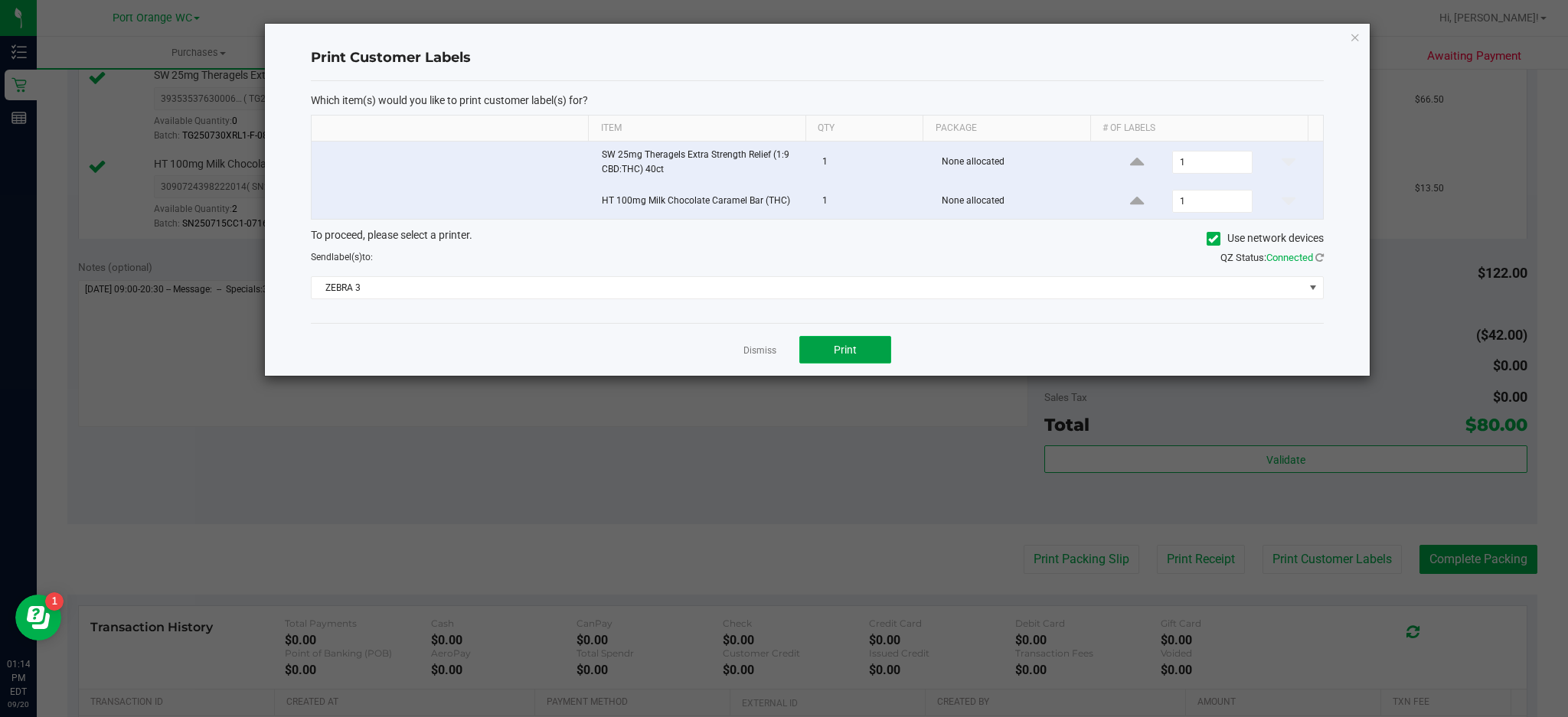
click at [868, 354] on button "Print" at bounding box center [845, 349] width 92 height 27
click at [1355, 31] on icon "button" at bounding box center [1355, 36] width 11 height 18
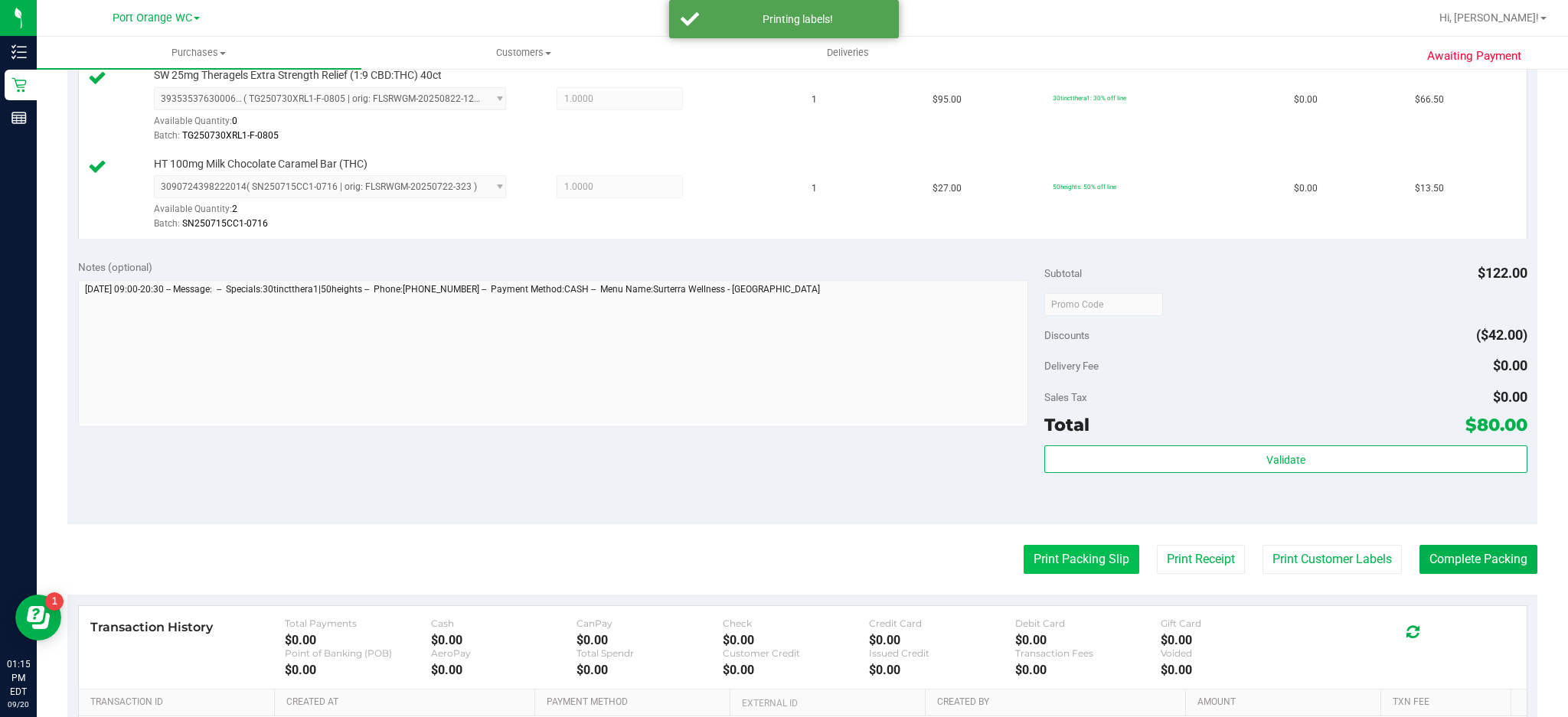
click at [1078, 566] on button "Print Packing Slip" at bounding box center [1081, 560] width 116 height 29
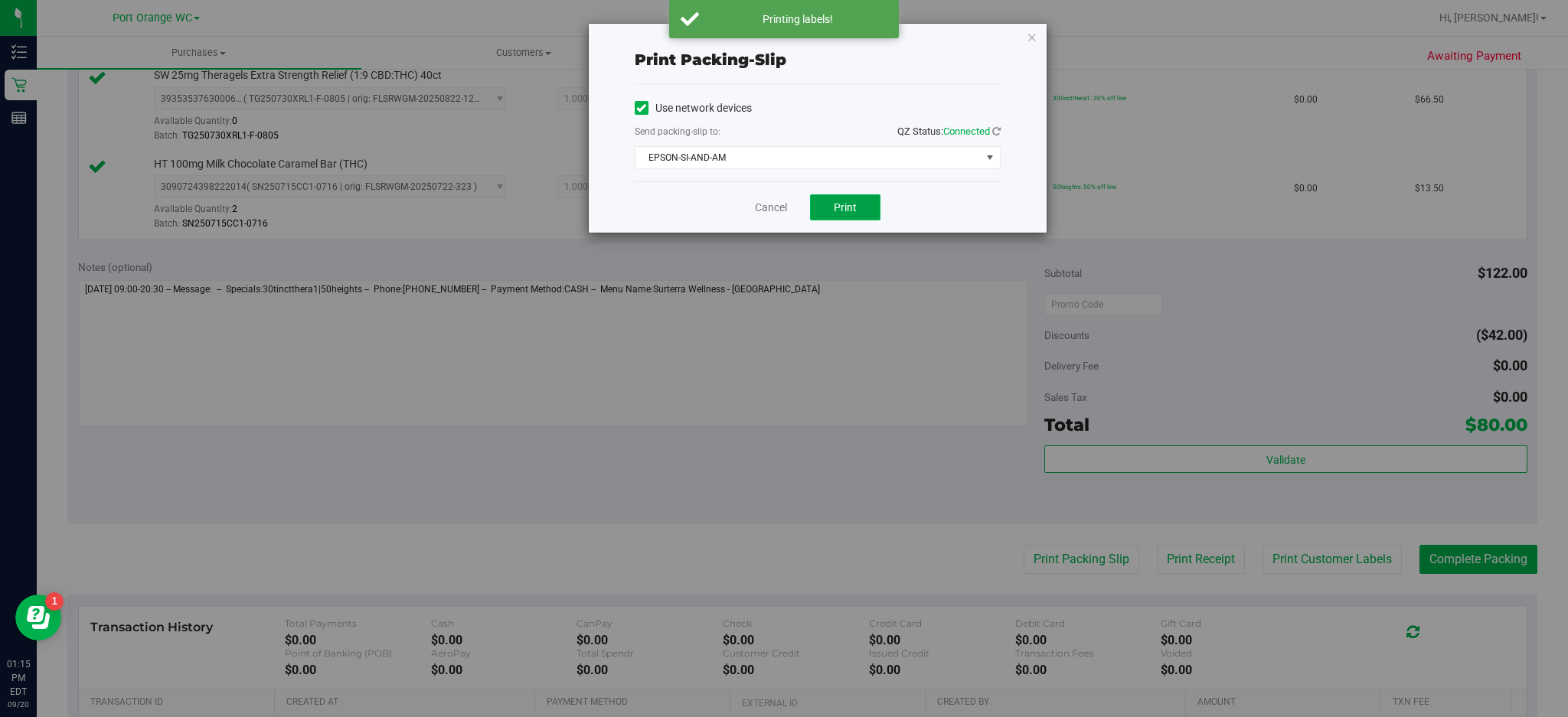
click at [849, 204] on span "Print" at bounding box center [845, 207] width 23 height 12
click at [1030, 32] on icon "button" at bounding box center [1033, 36] width 11 height 18
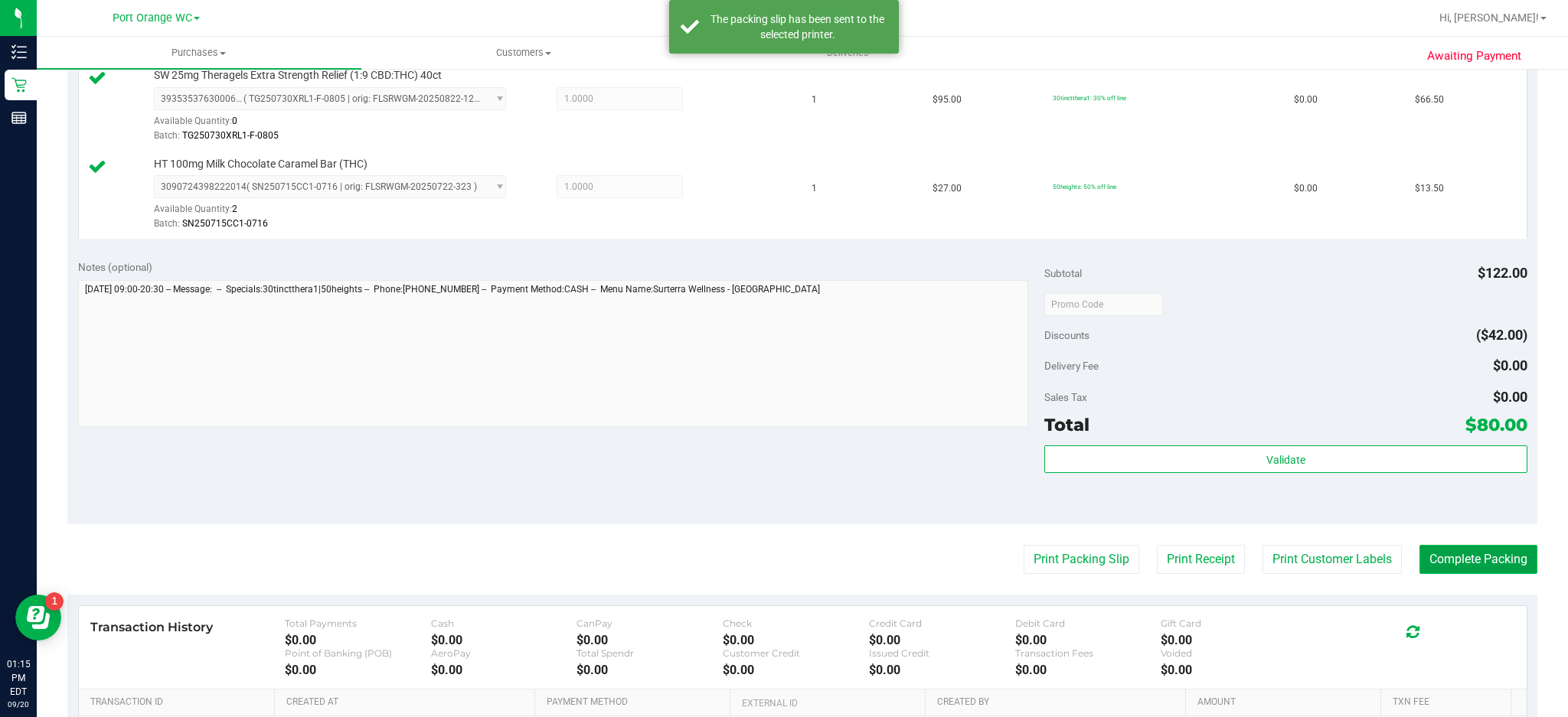
click at [1468, 556] on button "Complete Packing" at bounding box center [1478, 560] width 118 height 29
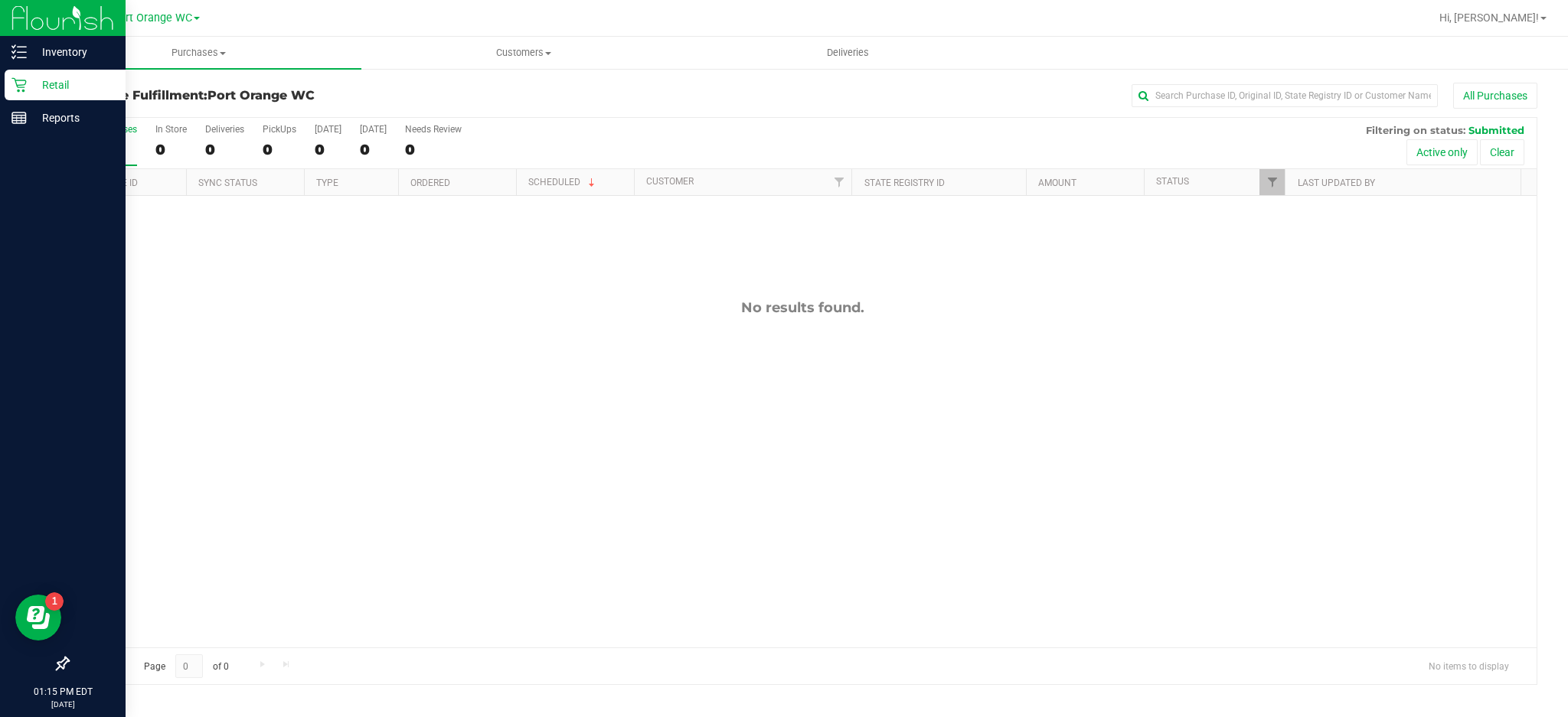
click at [16, 84] on icon at bounding box center [19, 86] width 15 height 15
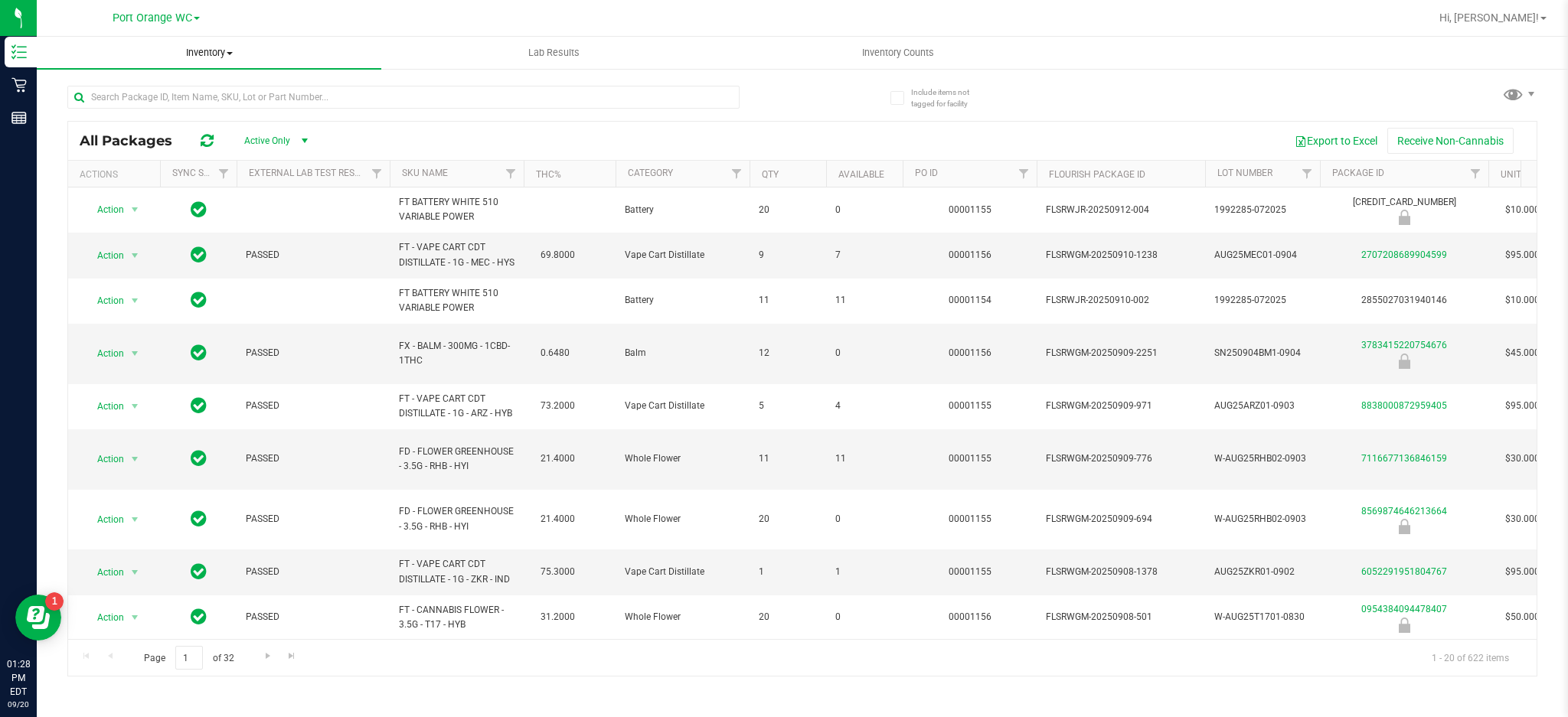
click at [213, 47] on span "Inventory" at bounding box center [209, 52] width 345 height 14
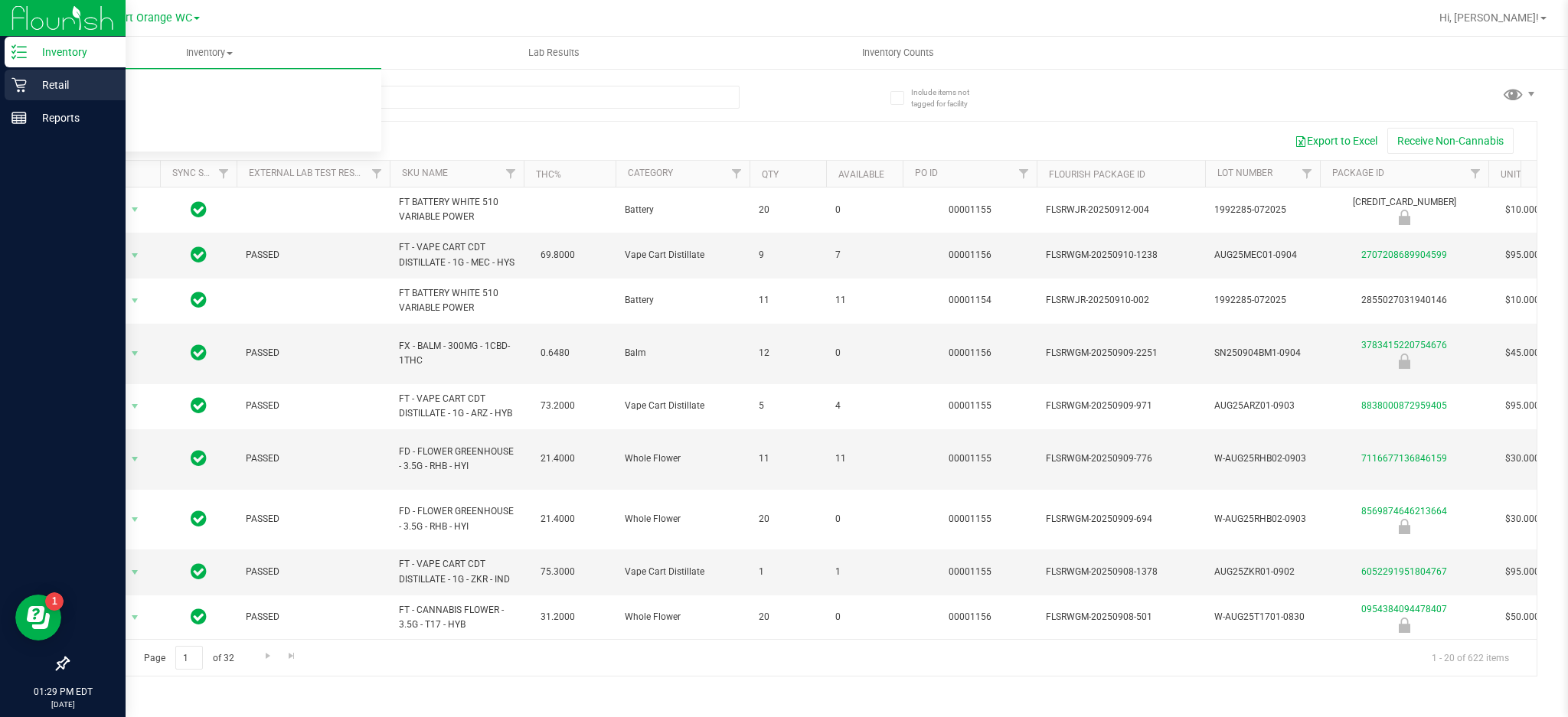
click at [55, 78] on p "Retail" at bounding box center [72, 85] width 92 height 18
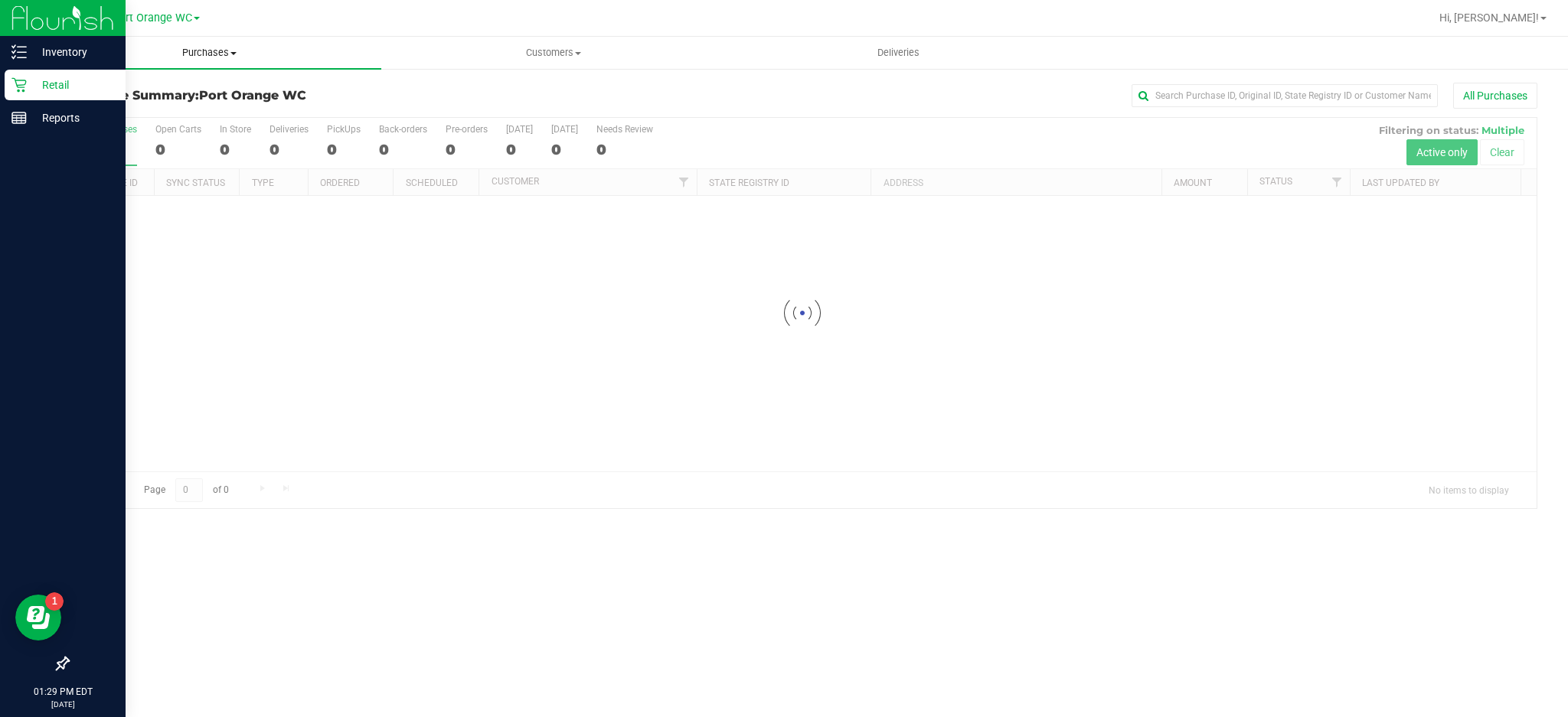
click at [219, 54] on span "Purchases" at bounding box center [209, 52] width 345 height 14
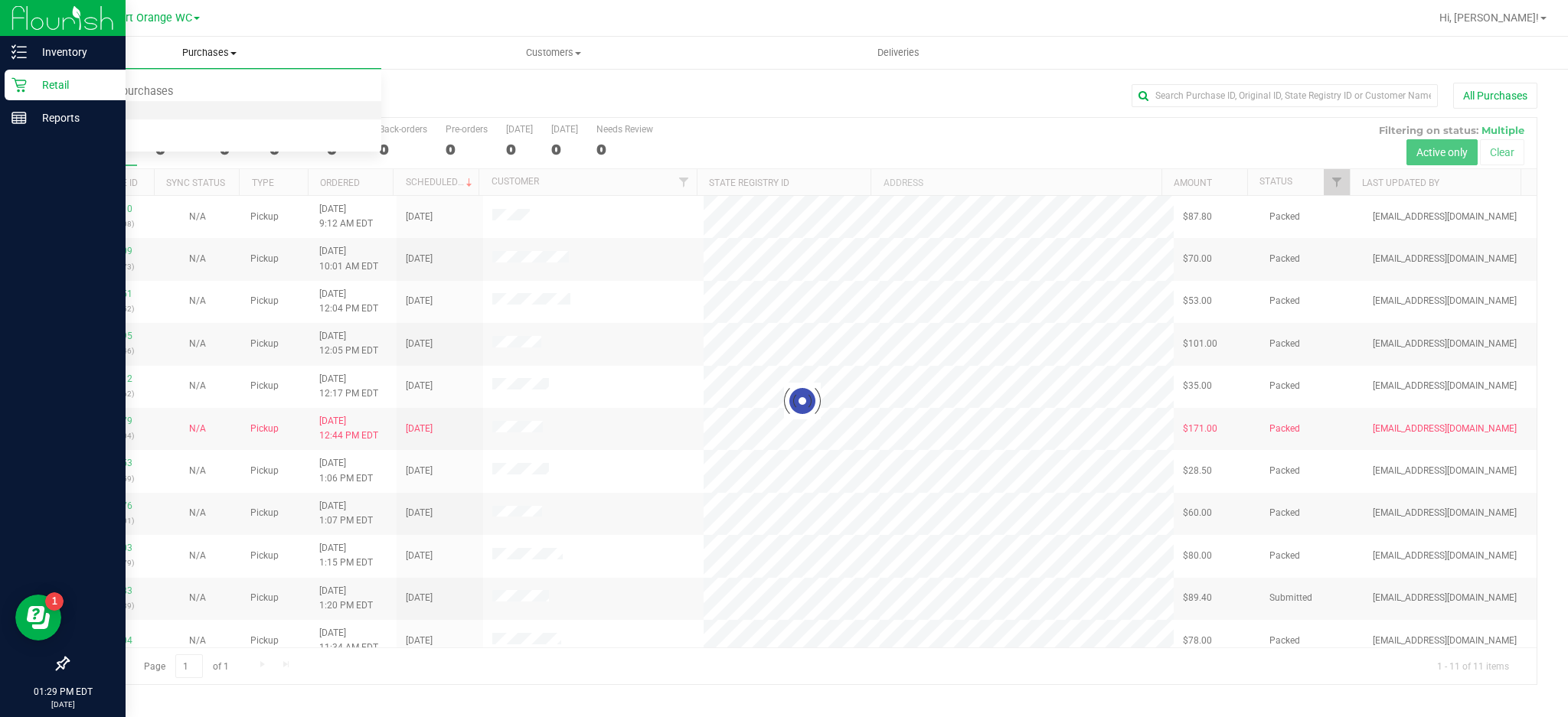
click at [96, 106] on span "Fulfillment" at bounding box center [84, 110] width 95 height 13
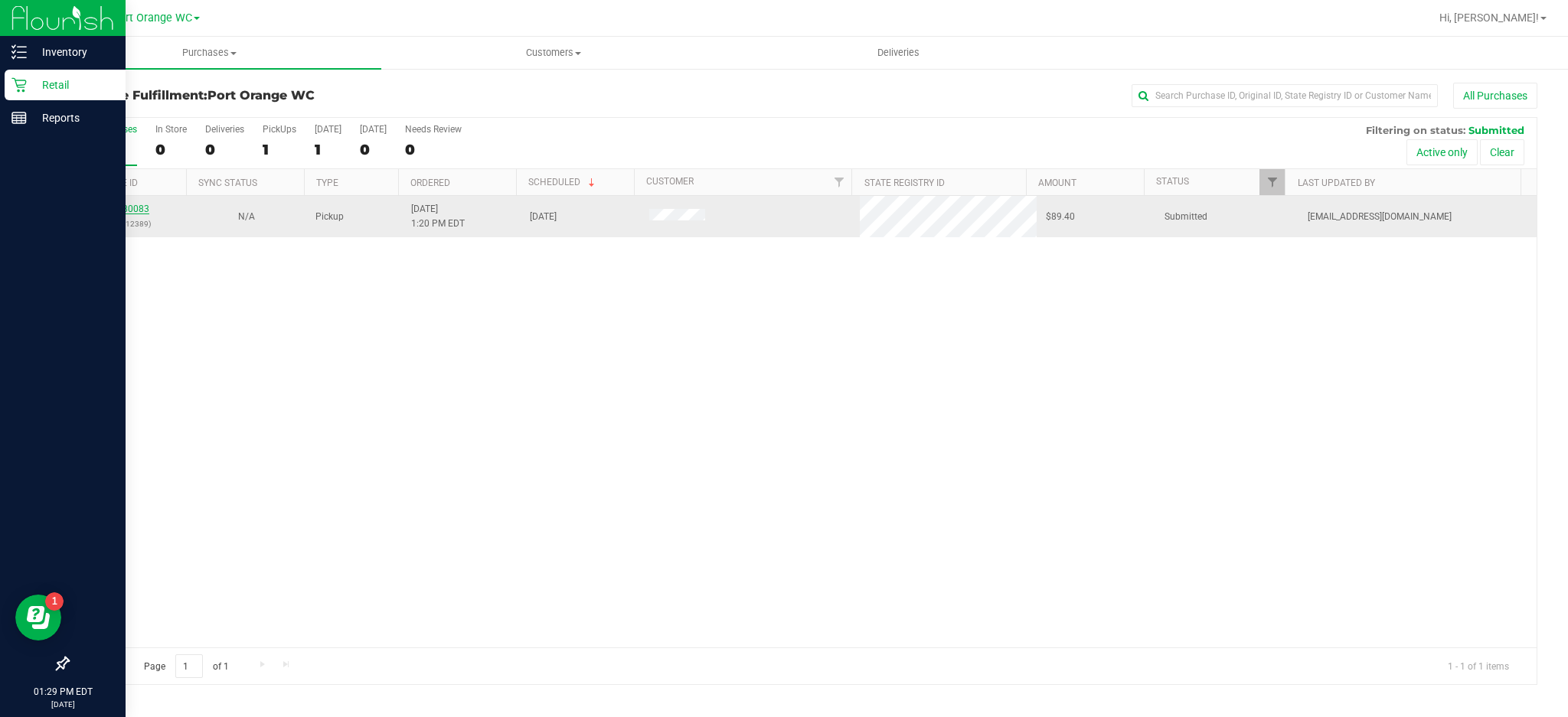
click at [130, 212] on link "11980083" at bounding box center [128, 209] width 43 height 11
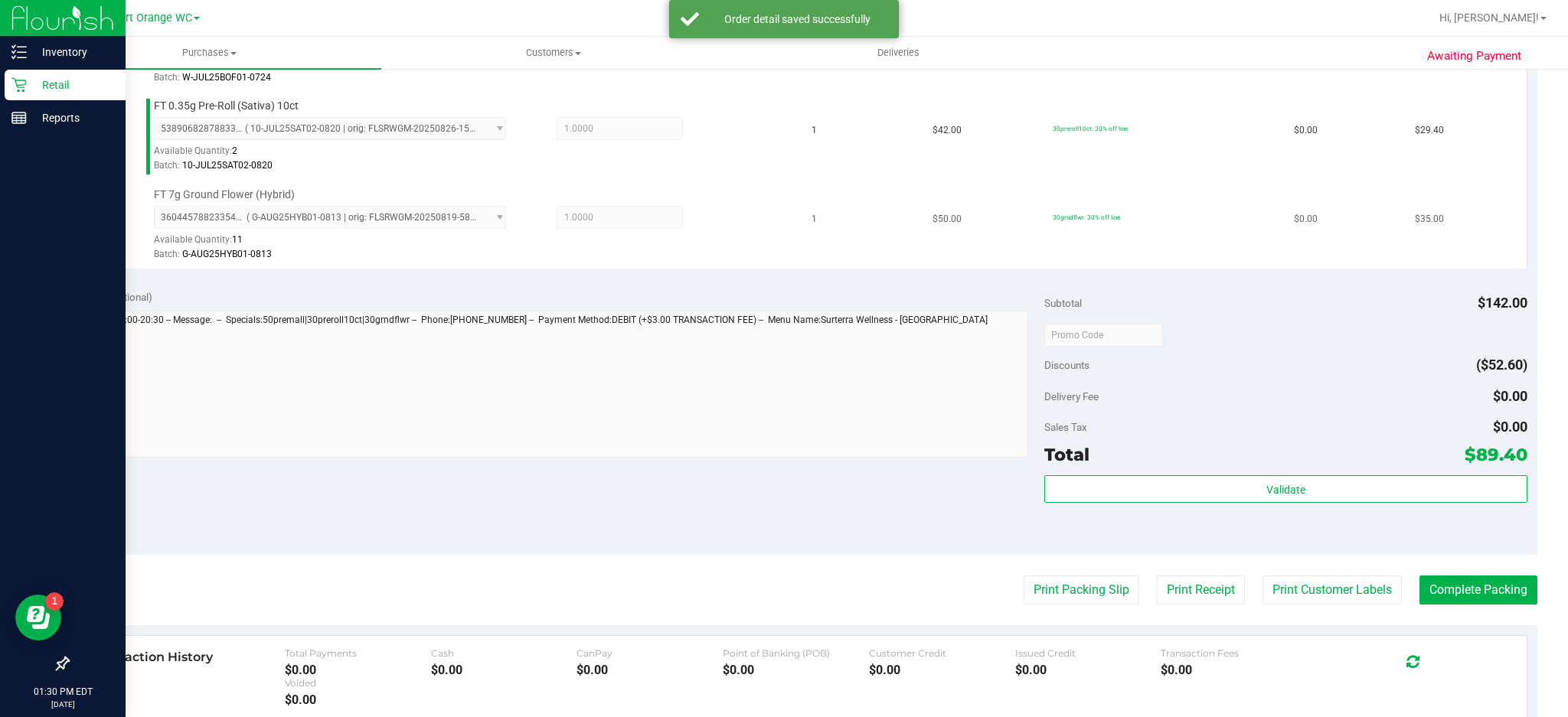
scroll to position [510, 0]
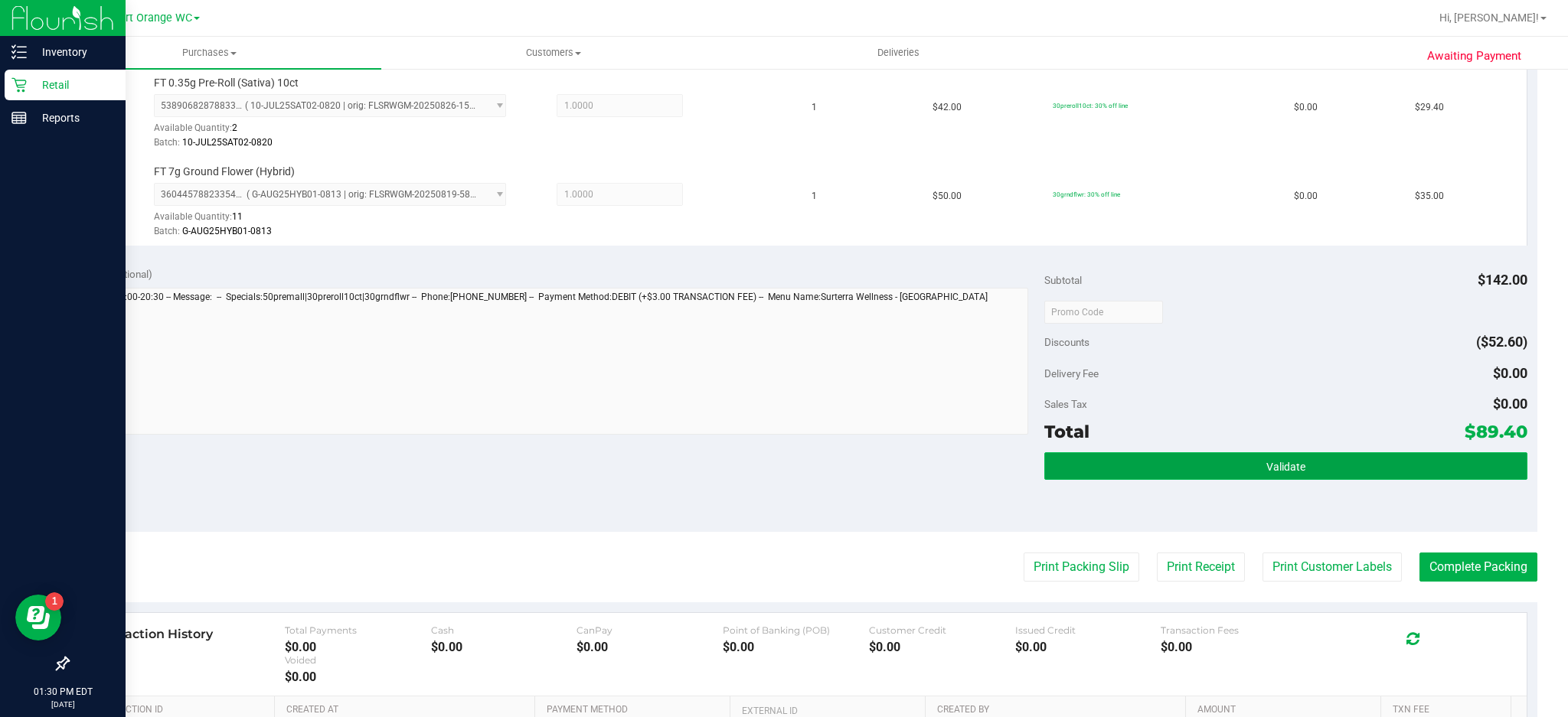
click at [1272, 464] on span "Validate" at bounding box center [1285, 466] width 39 height 12
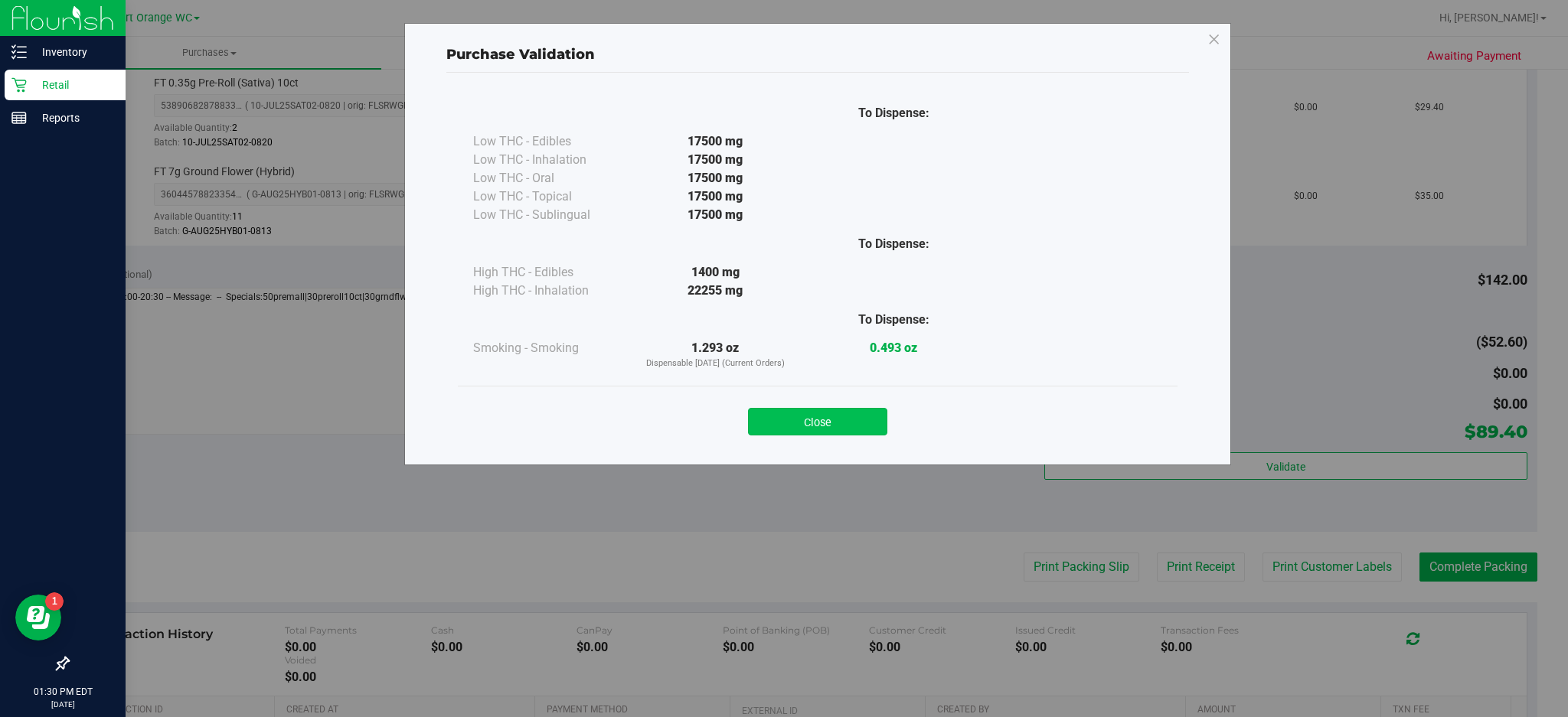
click at [843, 412] on button "Close" at bounding box center [817, 421] width 140 height 27
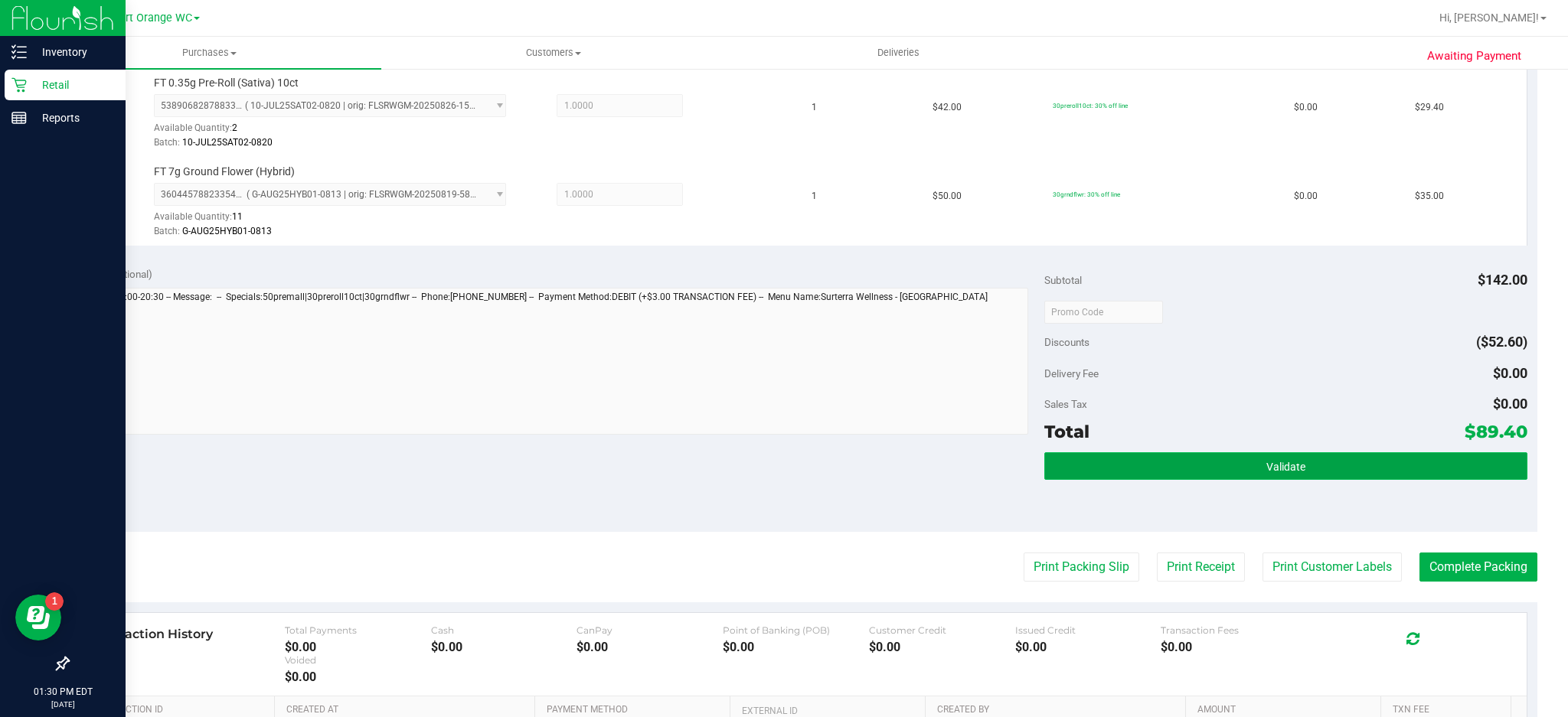
click at [1303, 475] on button "Validate" at bounding box center [1286, 466] width 483 height 27
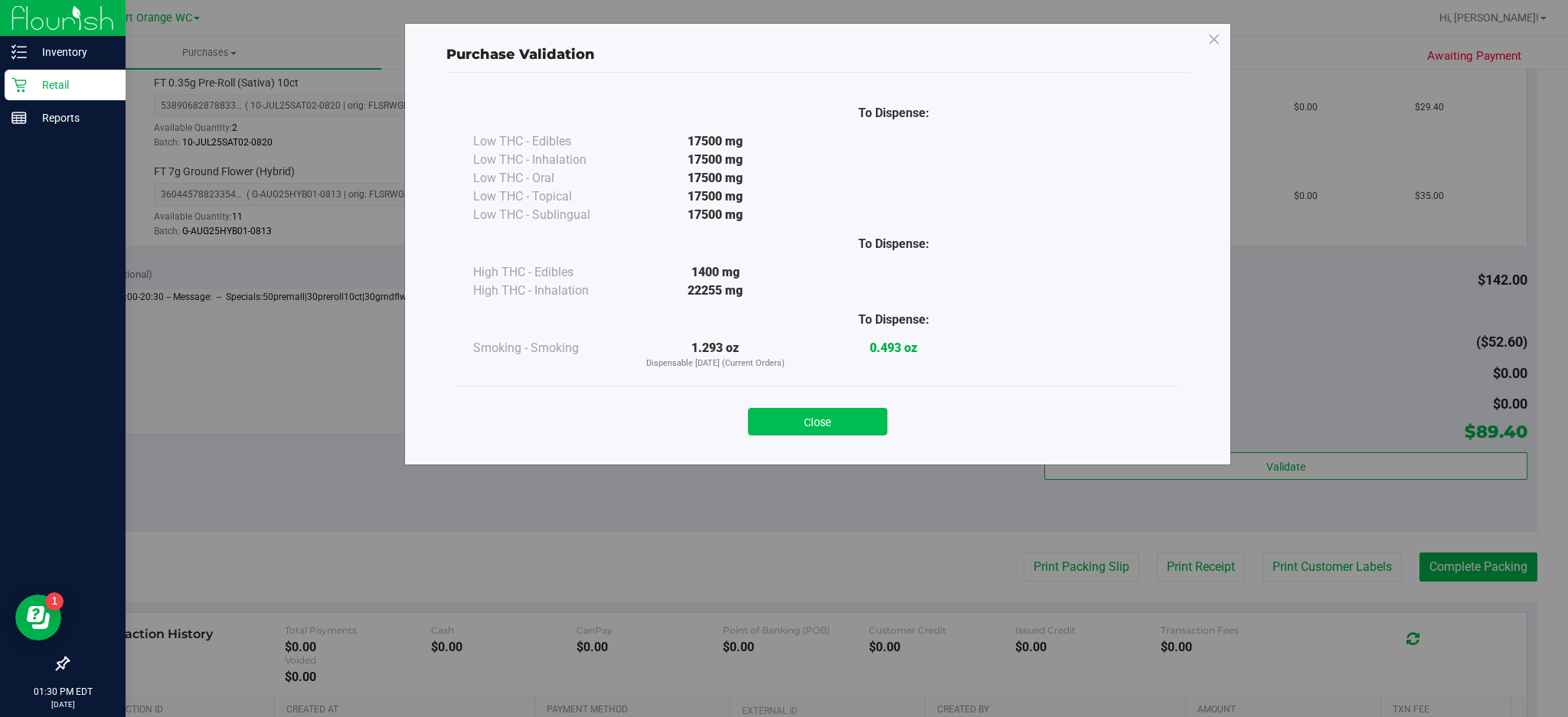
click at [803, 430] on button "Close" at bounding box center [817, 421] width 140 height 27
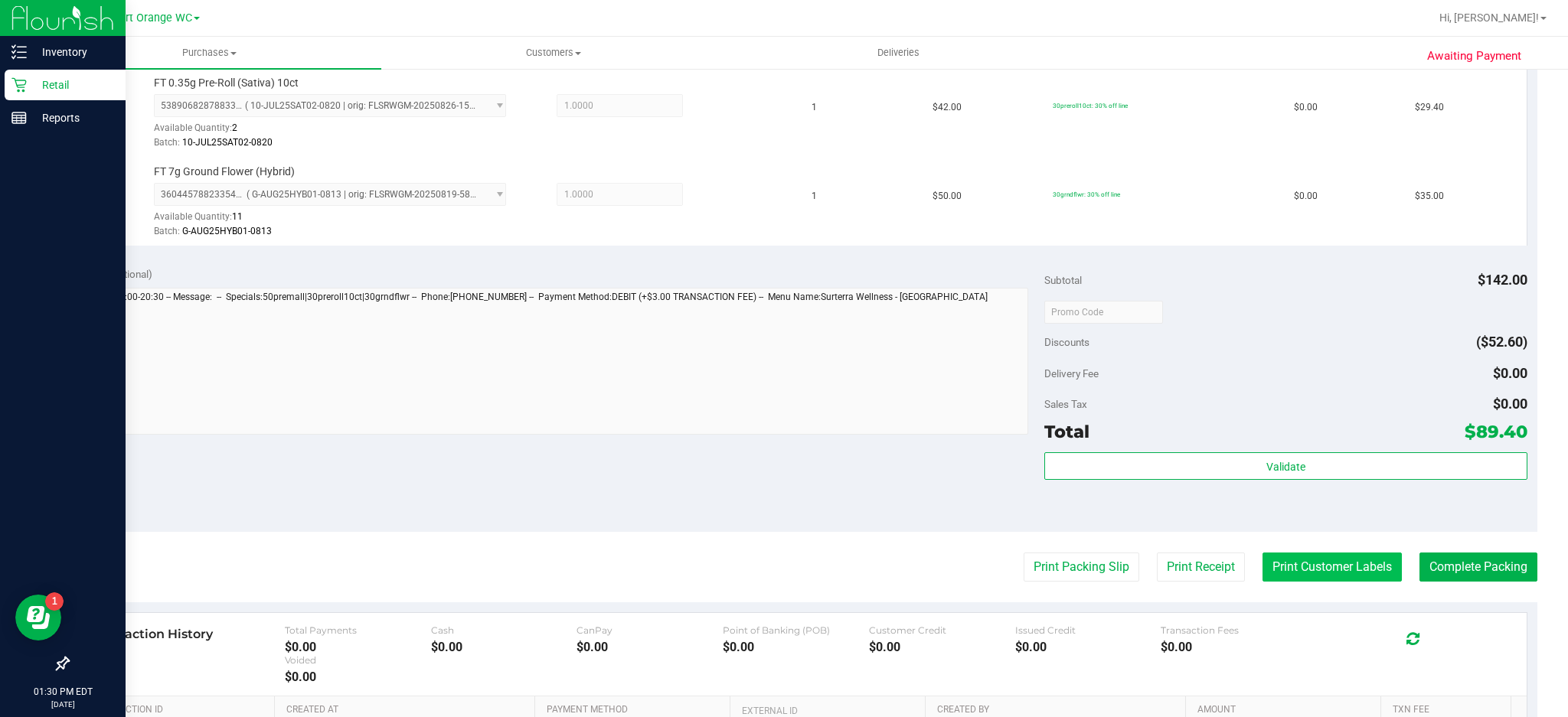
click at [1282, 569] on button "Print Customer Labels" at bounding box center [1332, 567] width 140 height 29
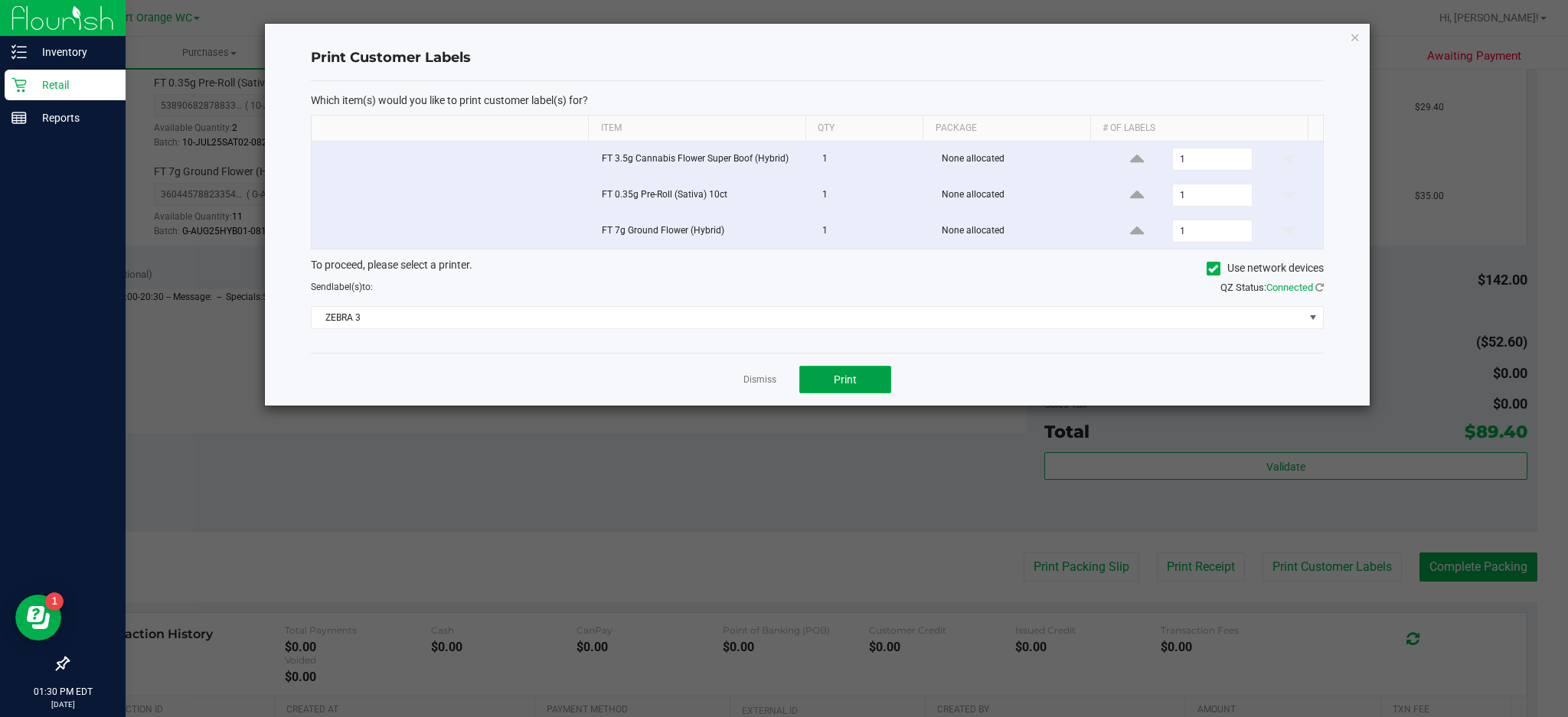
click at [856, 384] on button "Print" at bounding box center [845, 379] width 92 height 27
click at [758, 377] on link "Dismiss" at bounding box center [760, 380] width 33 height 13
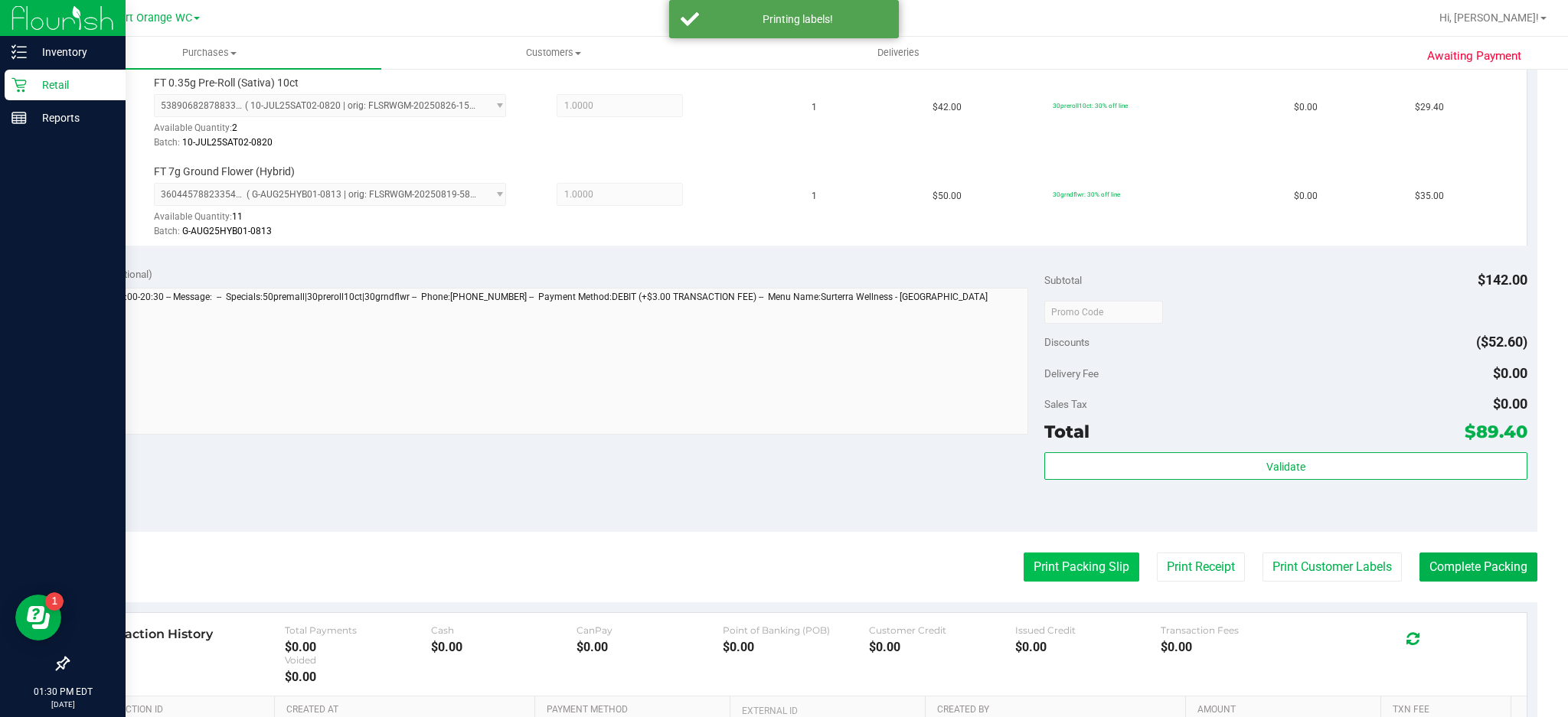
click at [1085, 566] on button "Print Packing Slip" at bounding box center [1081, 567] width 116 height 29
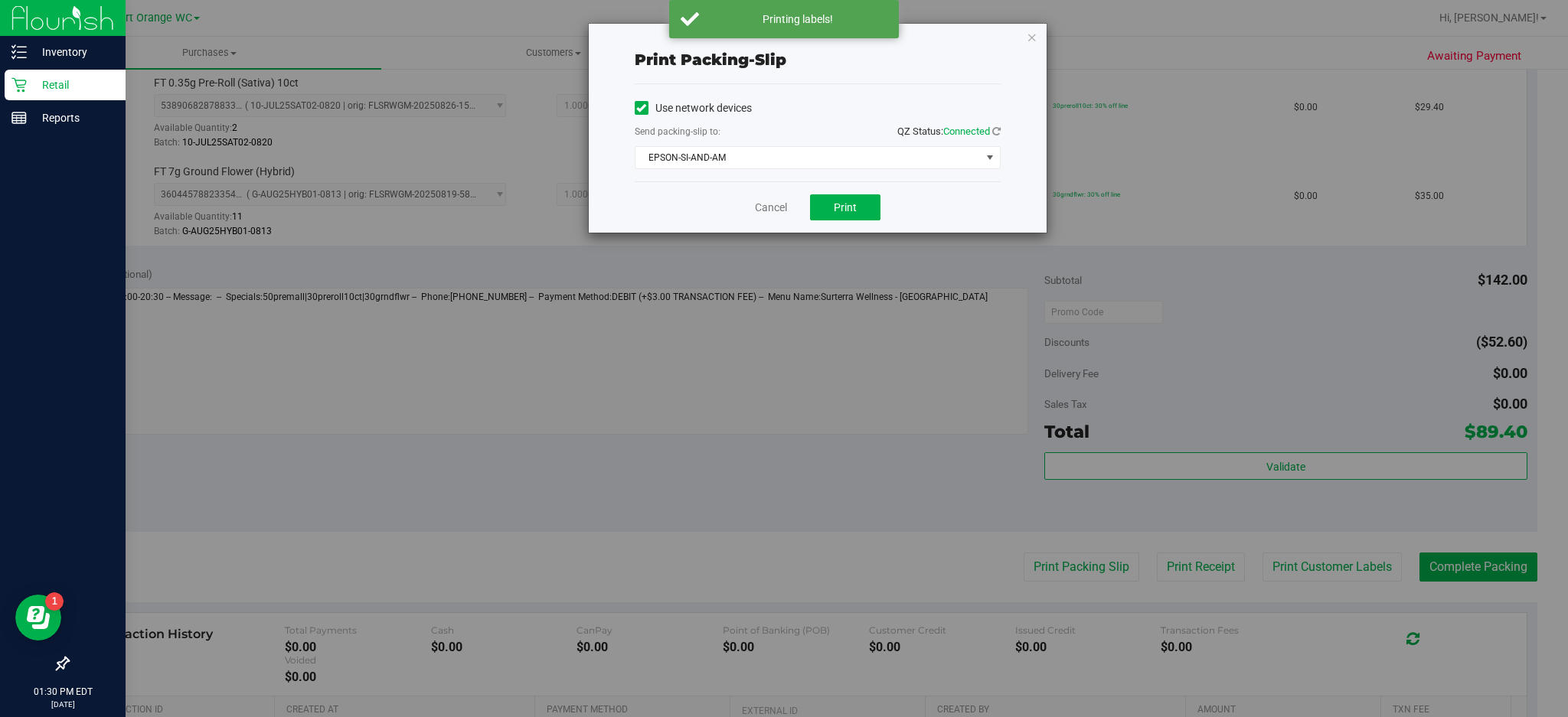
click at [831, 188] on div "Cancel Print" at bounding box center [817, 207] width 366 height 51
click at [822, 203] on button "Print" at bounding box center [845, 207] width 70 height 26
click at [765, 213] on link "Cancel" at bounding box center [771, 208] width 32 height 16
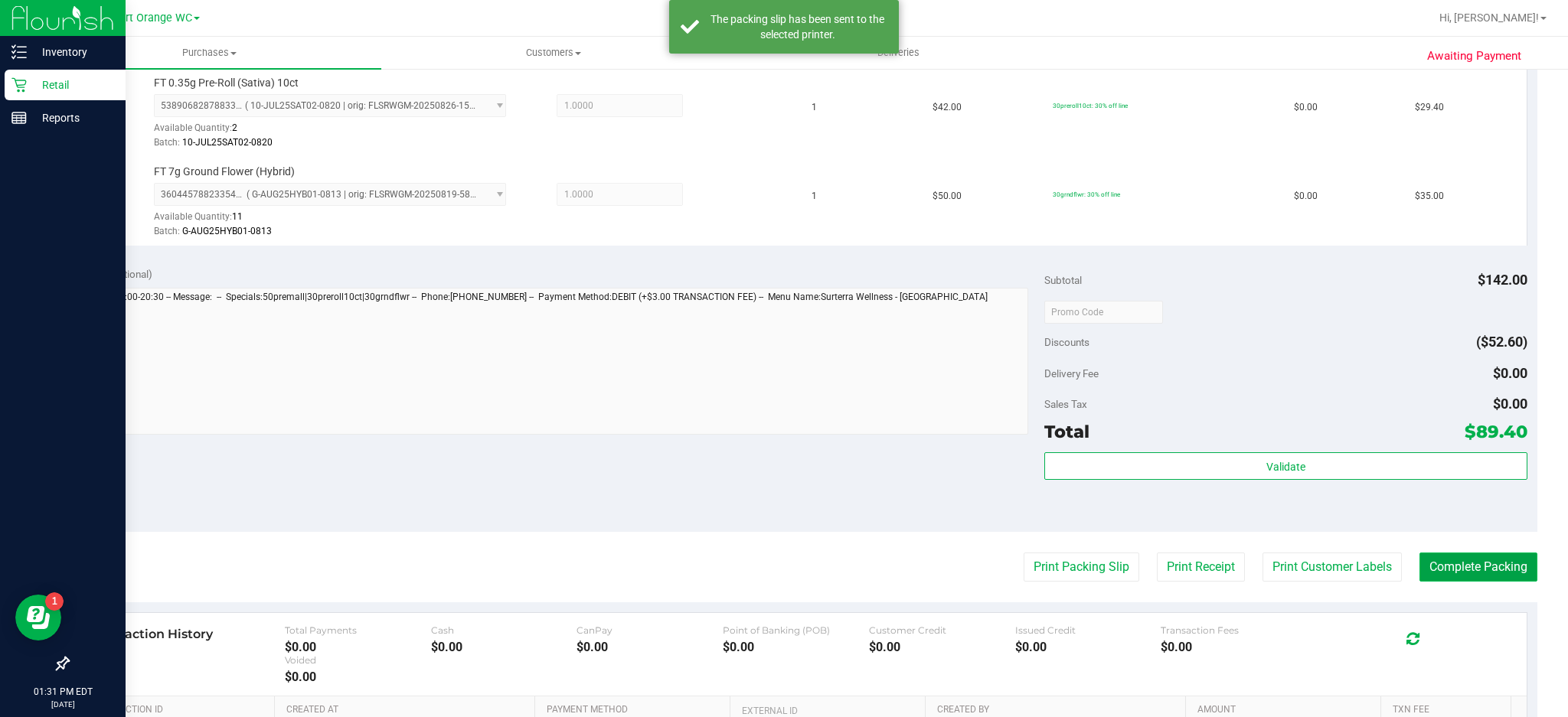
click at [1482, 569] on button "Complete Packing" at bounding box center [1478, 567] width 118 height 29
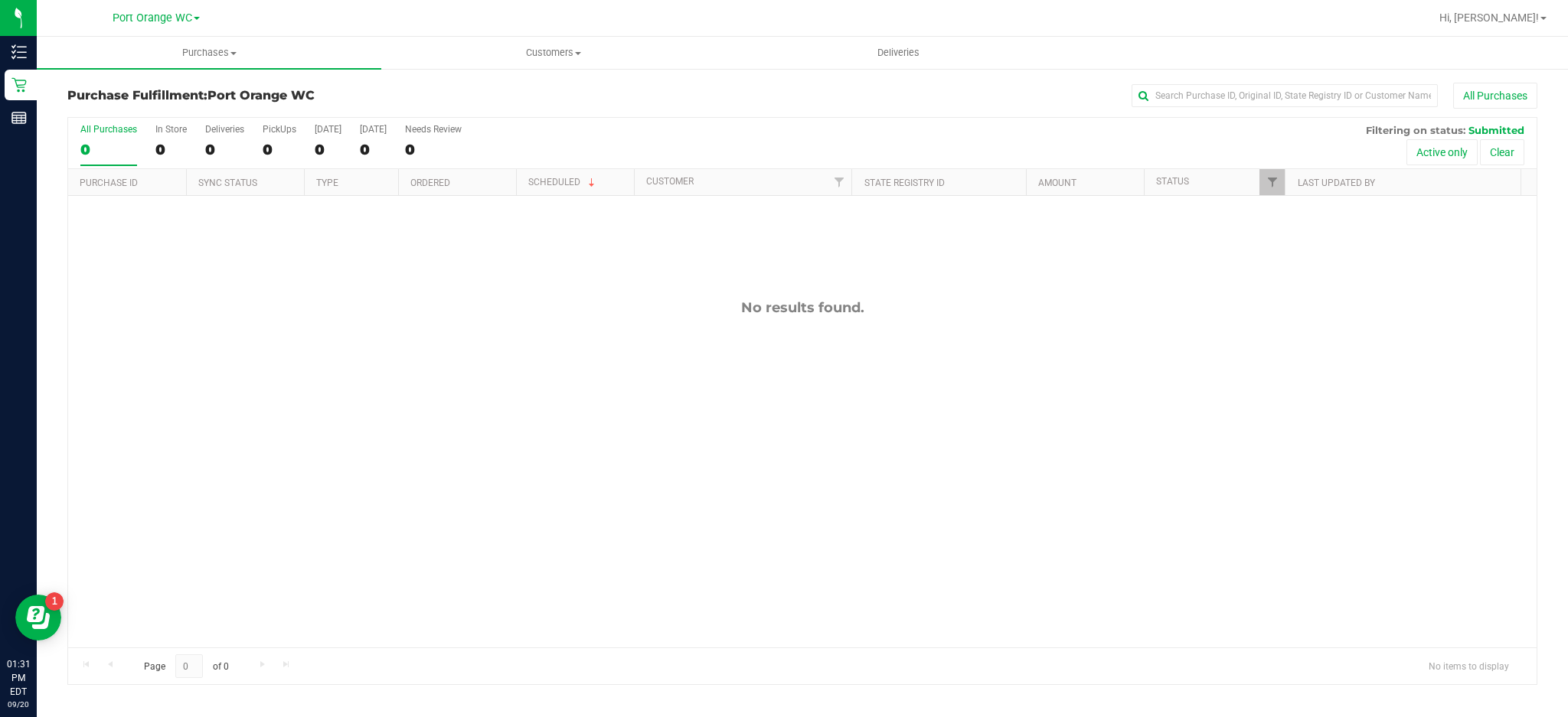
click at [530, 415] on div "No results found." at bounding box center [803, 473] width 1469 height 556
click at [1538, 16] on span "Hi, [PERSON_NAME]!" at bounding box center [1489, 17] width 99 height 12
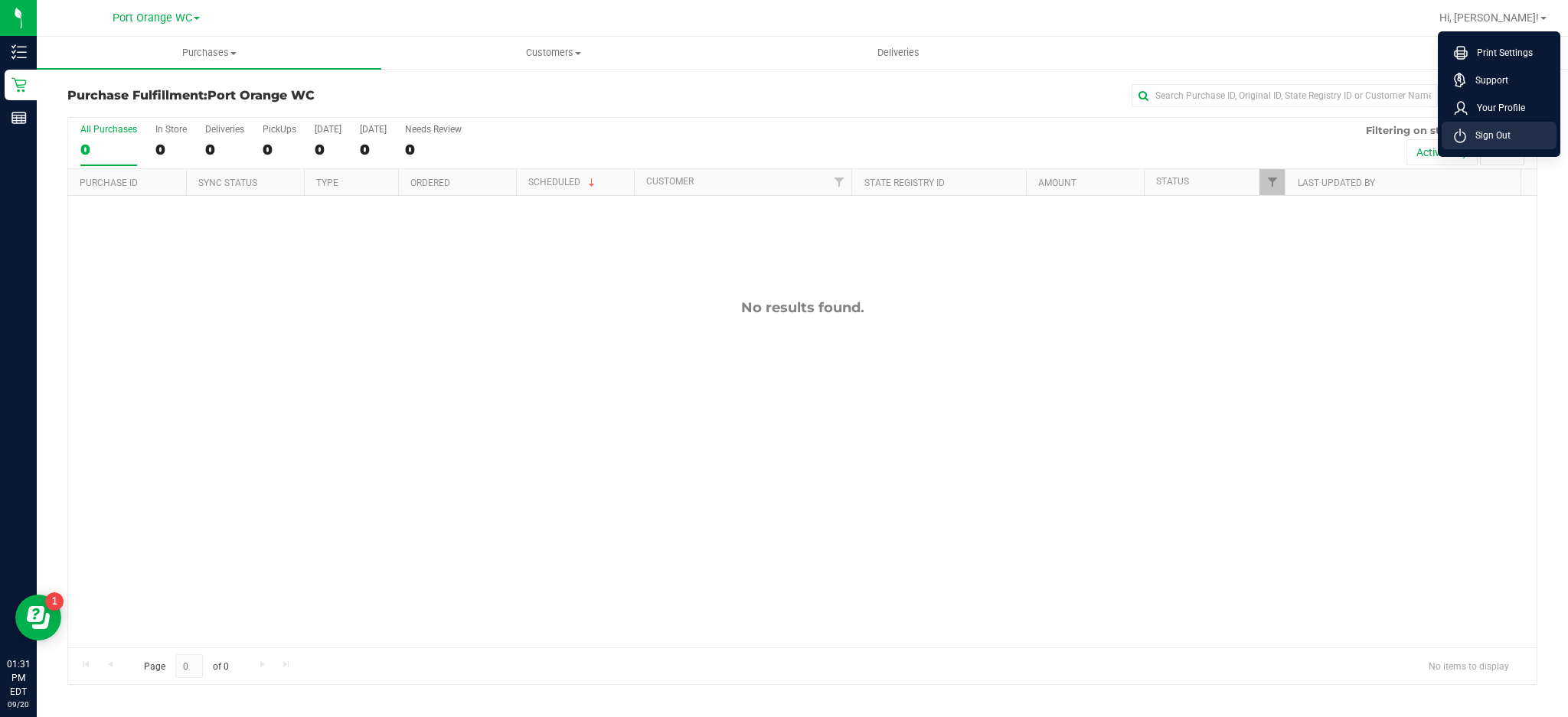
click at [1496, 133] on span "Sign Out" at bounding box center [1488, 135] width 45 height 16
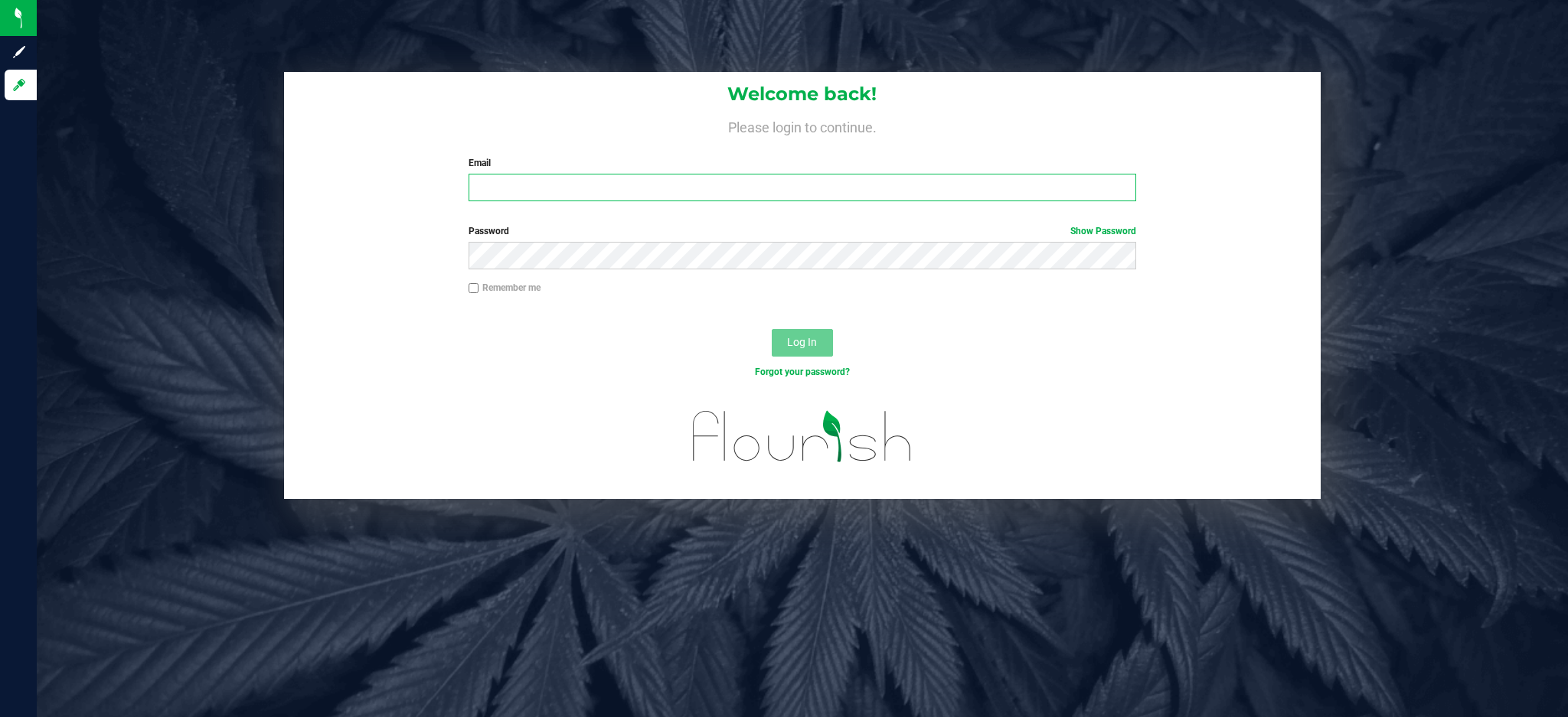
click at [540, 192] on input "Email" at bounding box center [803, 188] width 668 height 27
type input "jobarnes@netacare.org"
click at [772, 329] on button "Log In" at bounding box center [802, 343] width 61 height 27
